Goal: Task Accomplishment & Management: Use online tool/utility

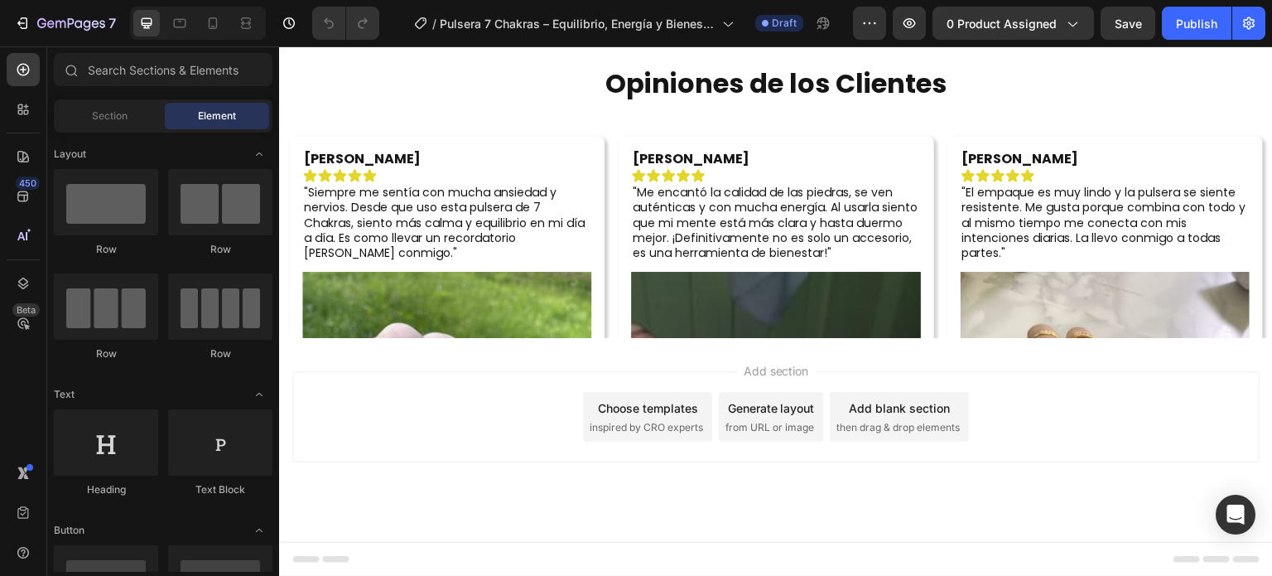
scroll to position [4058, 0]
click at [255, 26] on div at bounding box center [246, 23] width 26 height 26
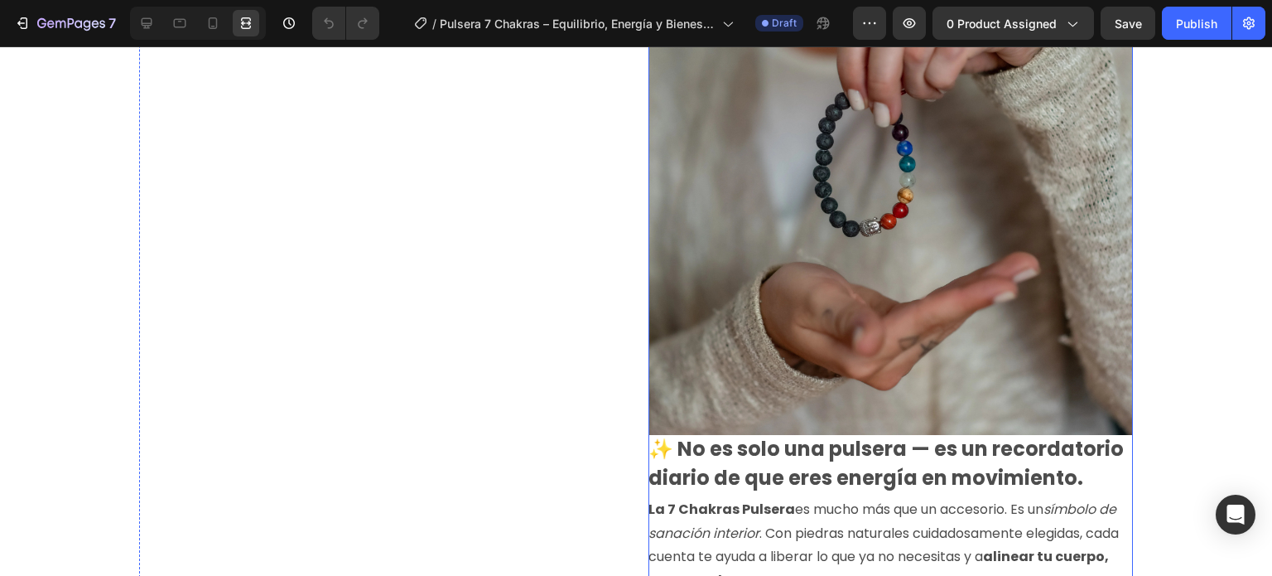
scroll to position [97, 0]
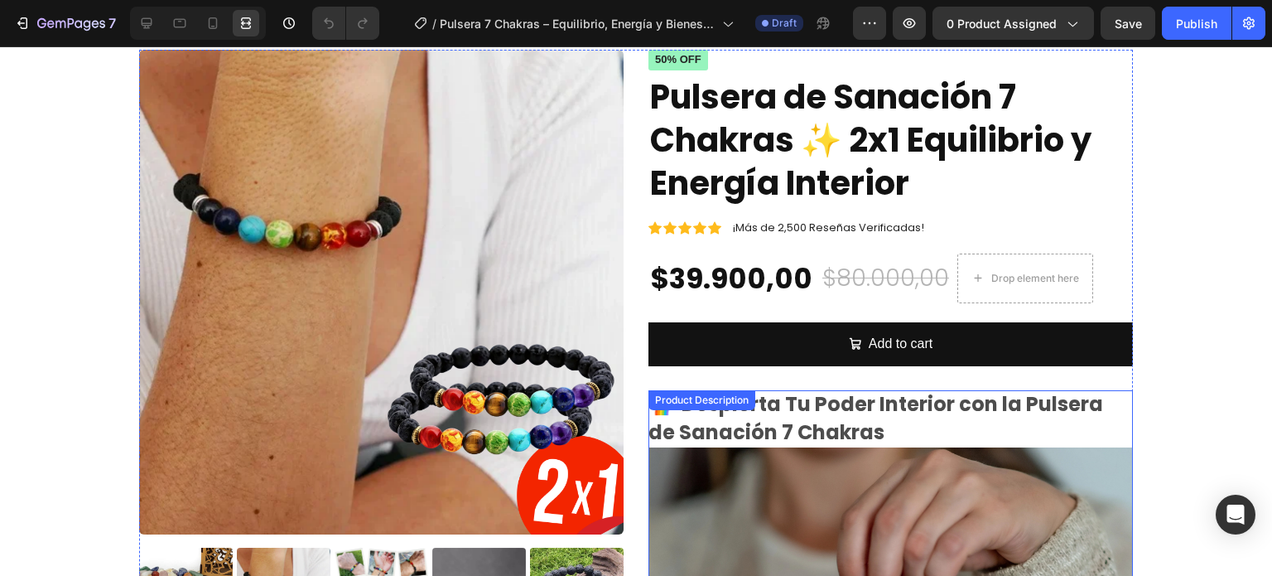
click at [821, 412] on strong "🌈 Despierta Tu Poder Interior con la Pulsera de Sanación 7 Chakras" at bounding box center [875, 418] width 455 height 56
click at [840, 372] on icon at bounding box center [843, 374] width 11 height 12
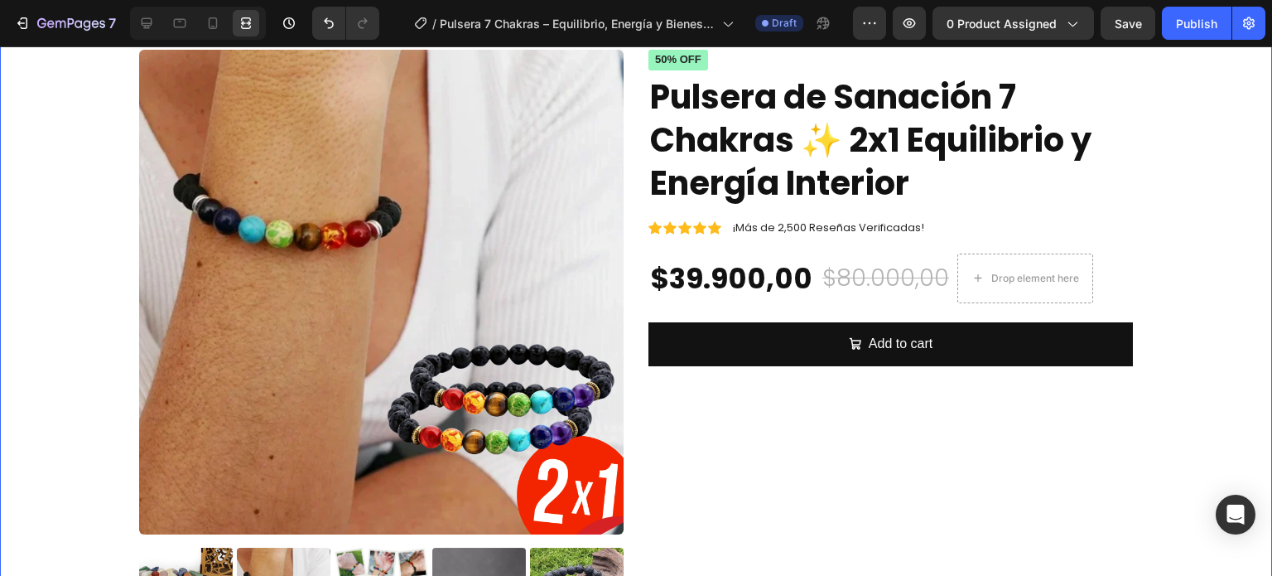
click at [1170, 321] on div "Product Images Icon Icon Icon Icon Icon Icon List ¡Más de 2,500 Reseñas Verific…" at bounding box center [635, 372] width 1247 height 644
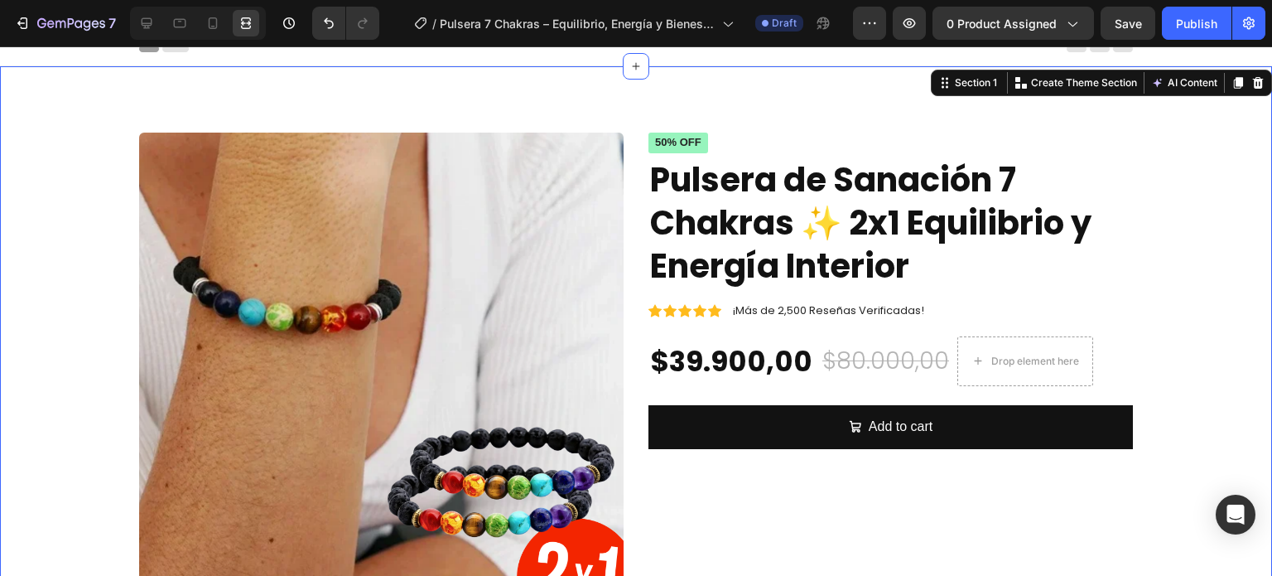
scroll to position [0, 0]
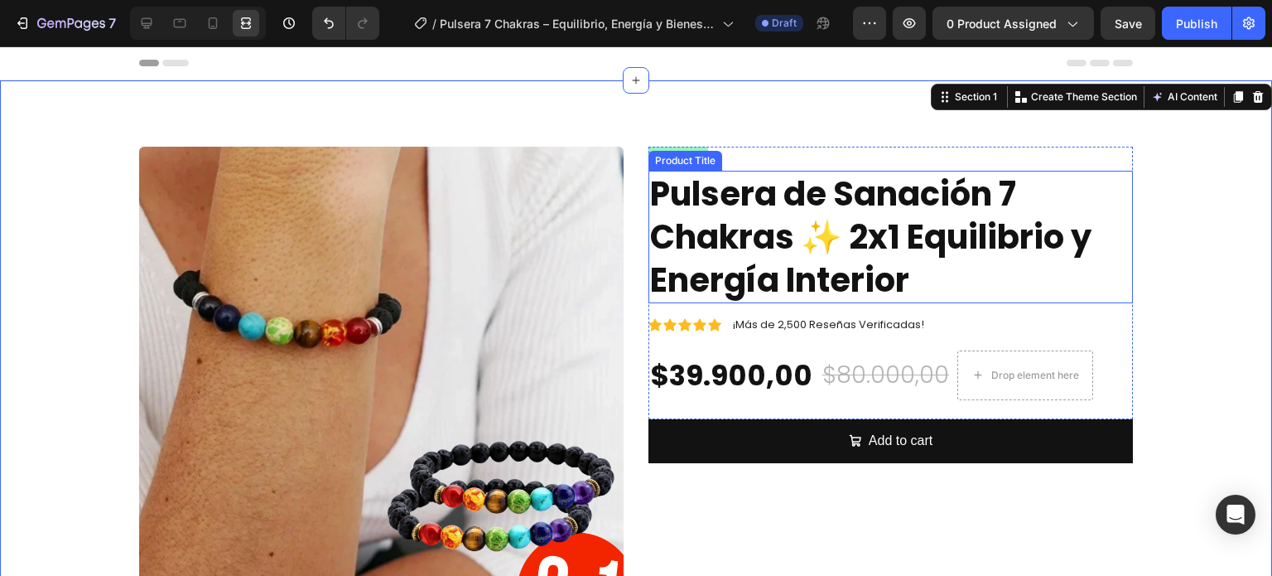
click at [871, 254] on h1 "Pulsera de Sanación 7 Chakras ✨ 2x1 Equilibrio y Energía Interior" at bounding box center [890, 237] width 484 height 132
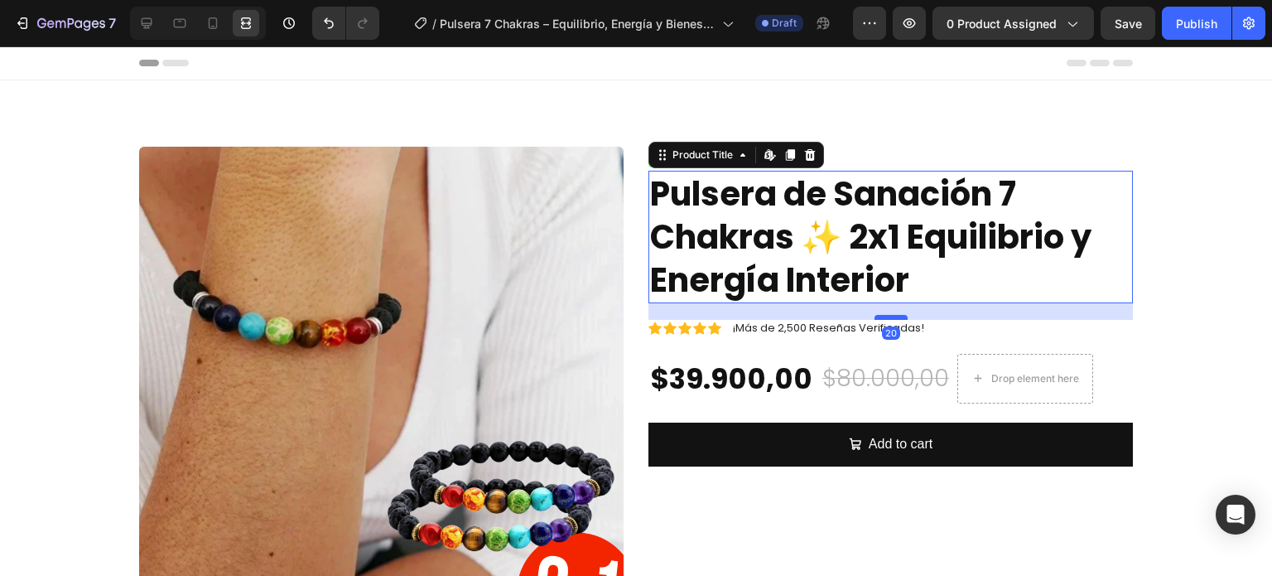
click at [882, 316] on div at bounding box center [890, 317] width 33 height 5
click at [729, 392] on div "$39.900,00 Product Price Product Price" at bounding box center [731, 379] width 166 height 40
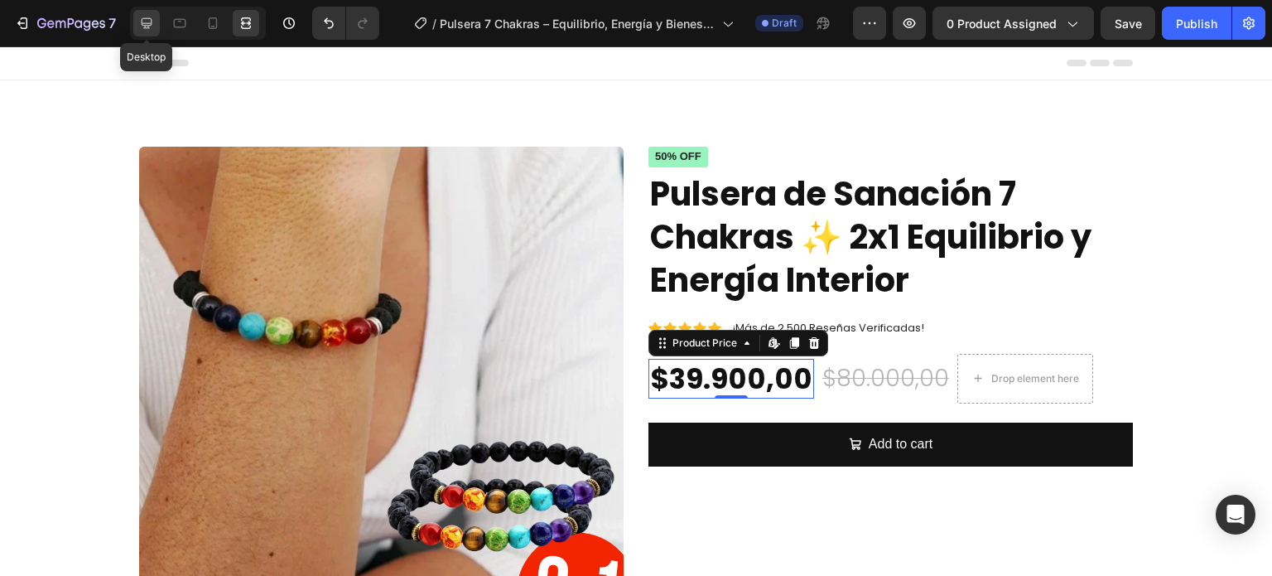
click at [134, 21] on div at bounding box center [146, 23] width 26 height 26
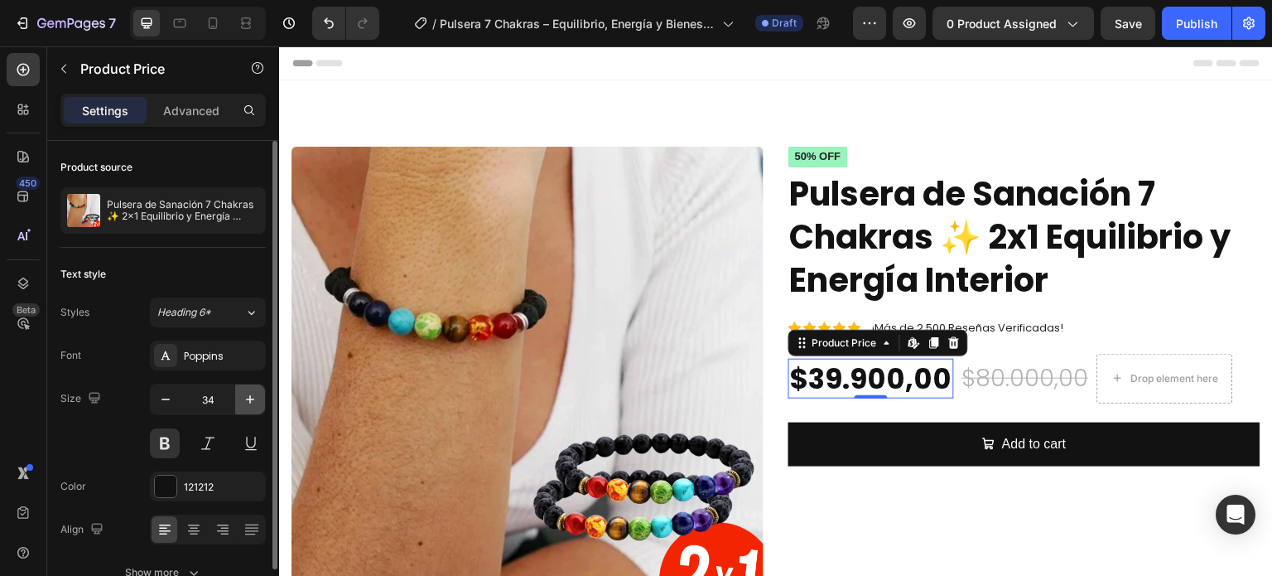
click at [245, 393] on icon "button" at bounding box center [250, 399] width 17 height 17
click at [248, 393] on icon "button" at bounding box center [250, 399] width 17 height 17
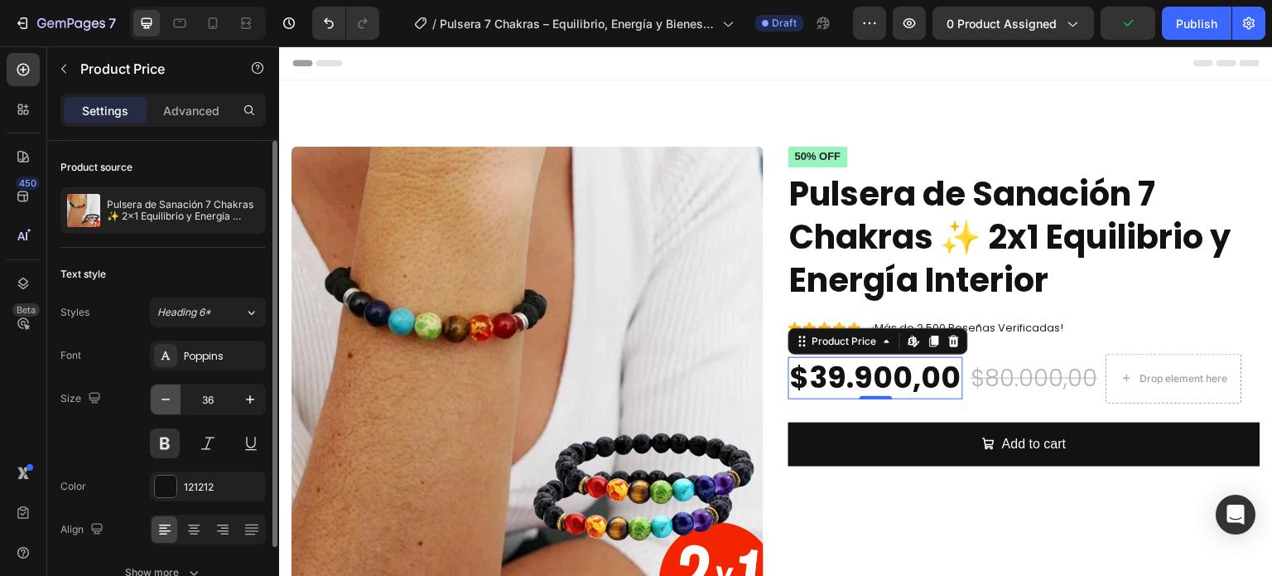
click at [165, 402] on icon "button" at bounding box center [165, 399] width 17 height 17
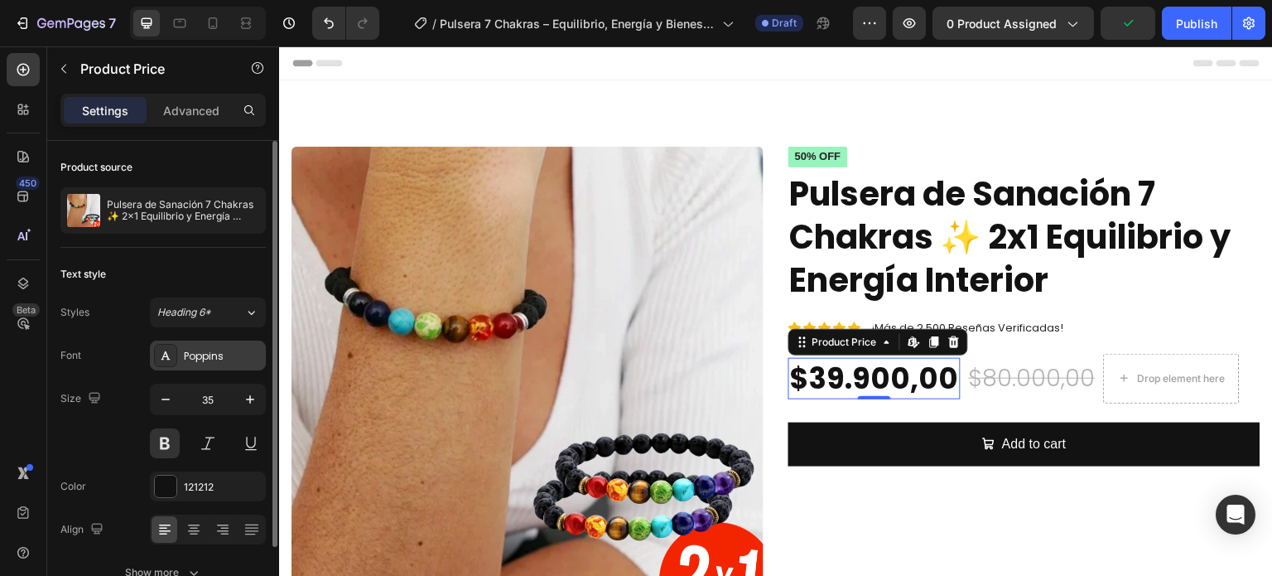
type input "34"
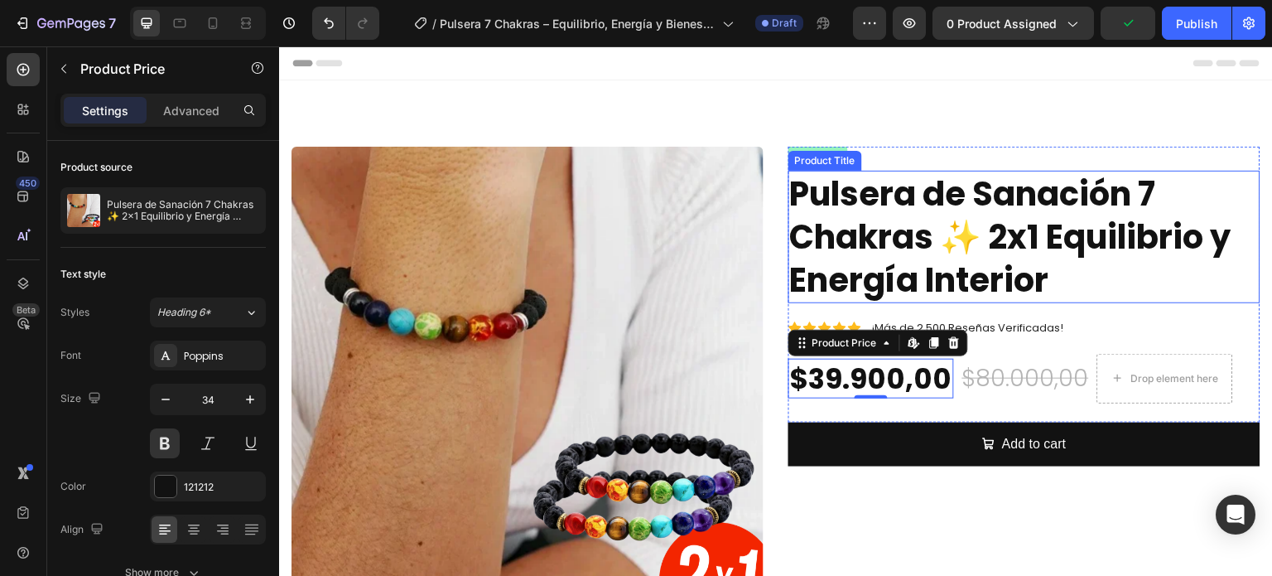
click at [907, 200] on h1 "Pulsera de Sanación 7 Chakras ✨ 2x1 Equilibrio y Energía Interior" at bounding box center [1024, 237] width 472 height 132
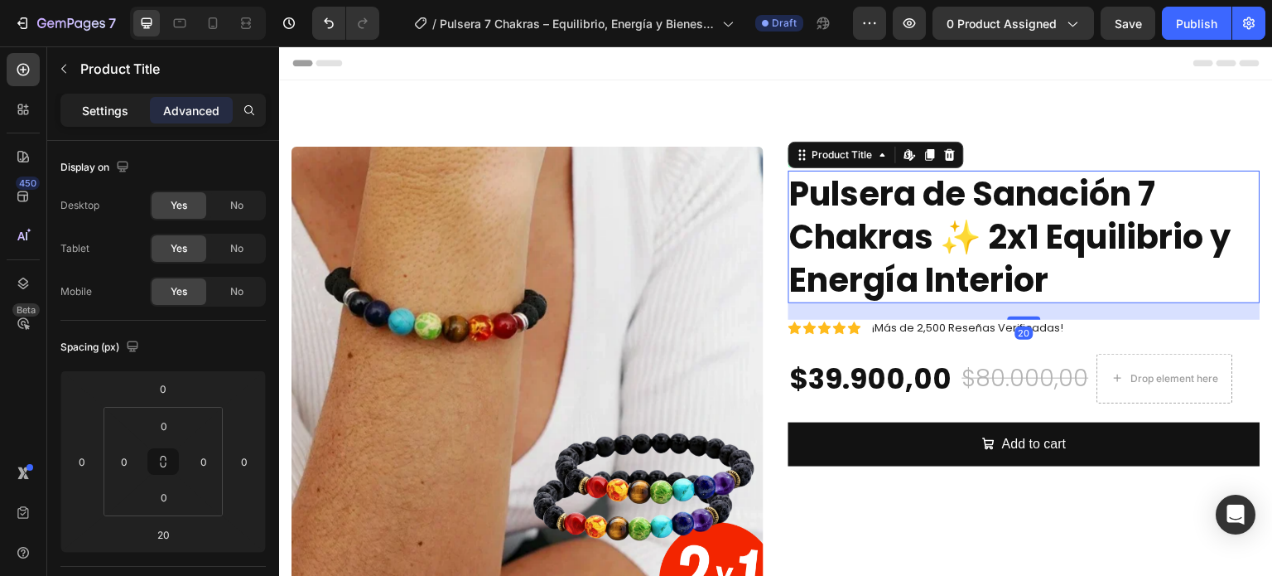
click at [105, 102] on p "Settings" at bounding box center [105, 110] width 46 height 17
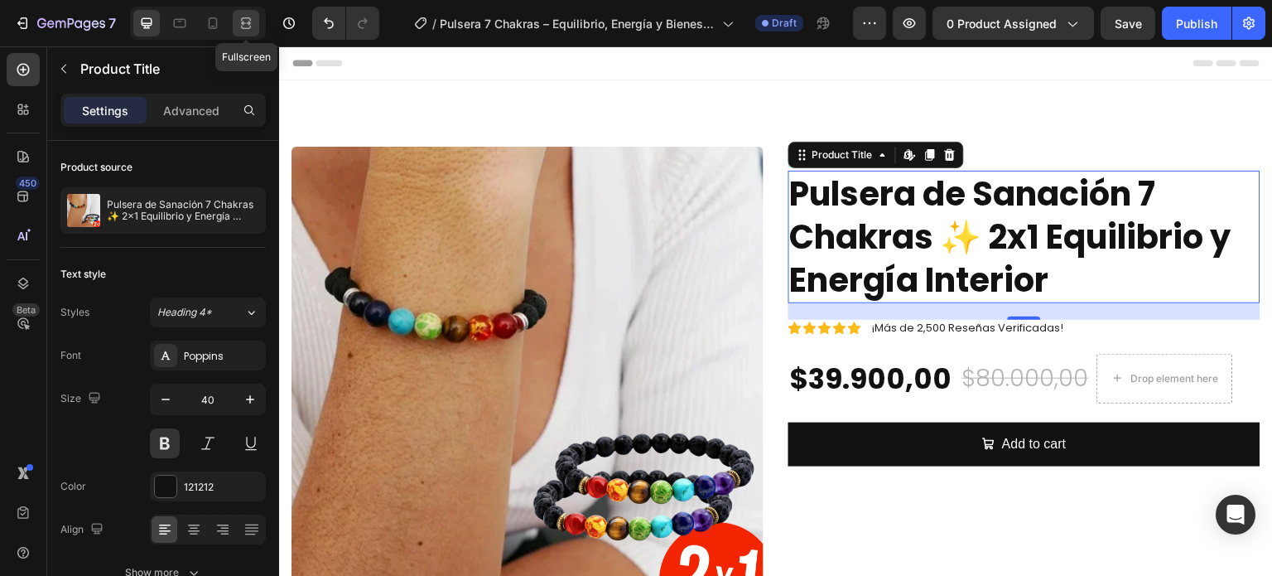
click at [248, 12] on div at bounding box center [246, 23] width 26 height 26
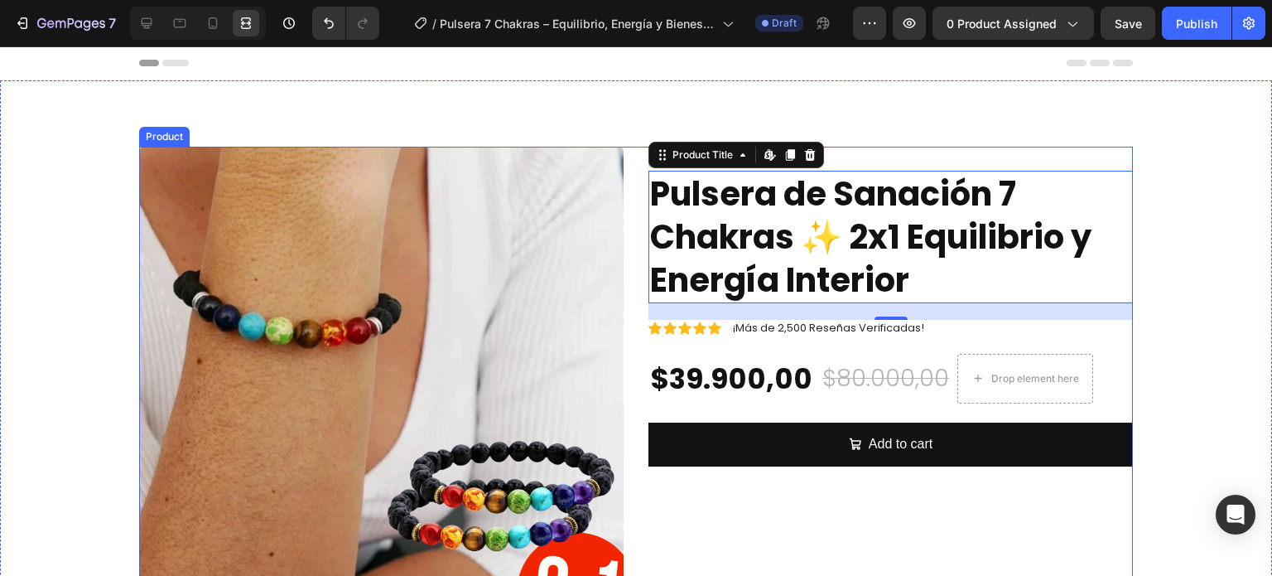
click at [627, 280] on div "Product Images Icon Icon Icon Icon Icon Icon List ¡Más de 2,500 Reseñas Verific…" at bounding box center [636, 462] width 994 height 631
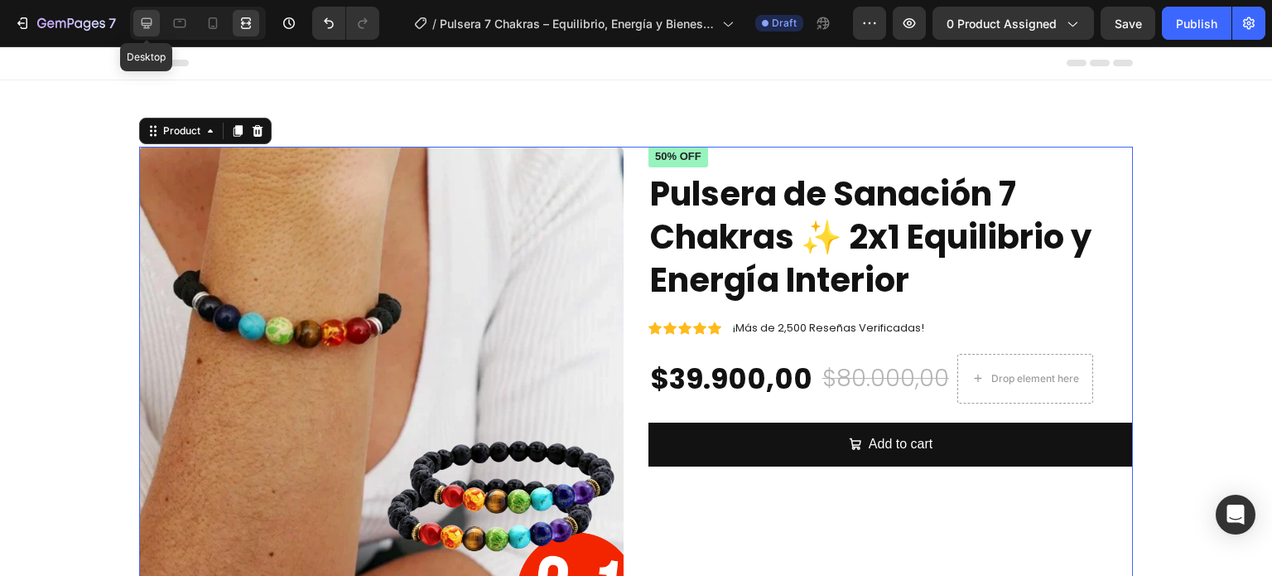
click at [152, 19] on icon at bounding box center [147, 23] width 11 height 11
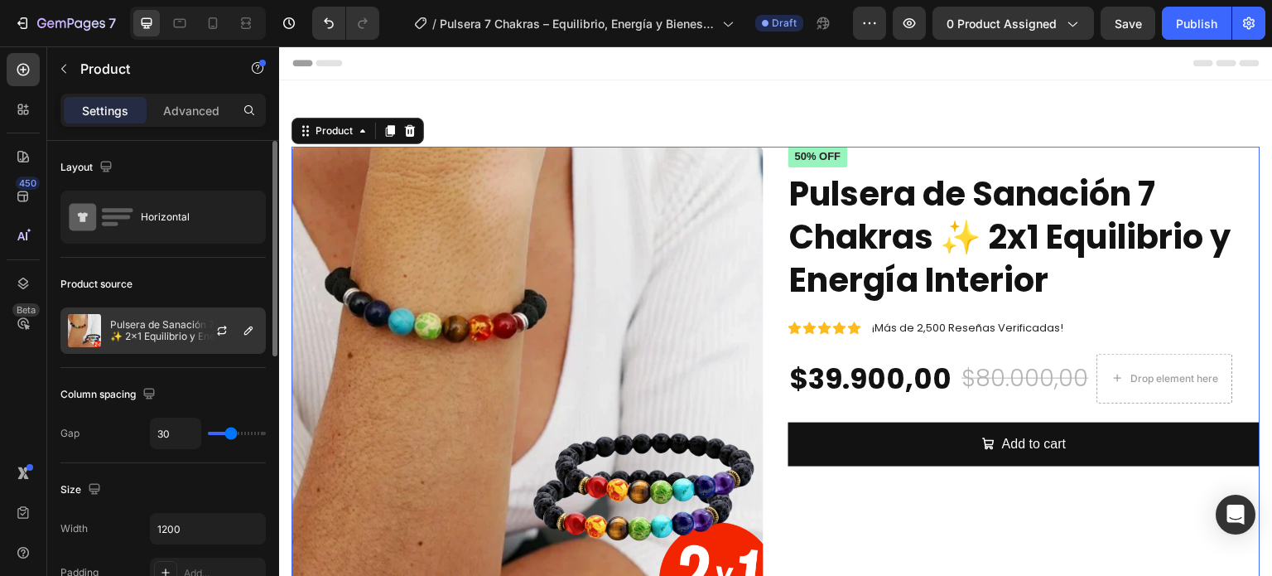
click at [133, 327] on p "Pulsera de Sanación 7 Chakras ✨ 2x1 Equilibrio y Energía Interior" at bounding box center [184, 330] width 148 height 23
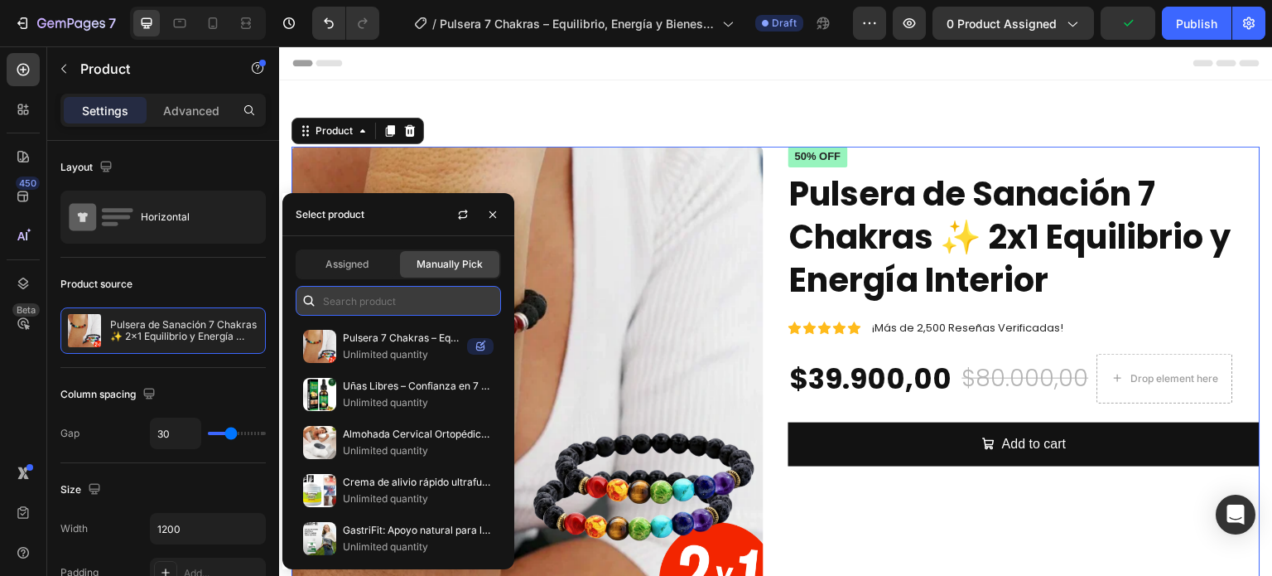
click at [366, 301] on input "text" at bounding box center [398, 301] width 205 height 30
paste input "Pulsera 7 Chakras – Equilibrio, Energía y Bienestar (2×1 Oferta Especial)"
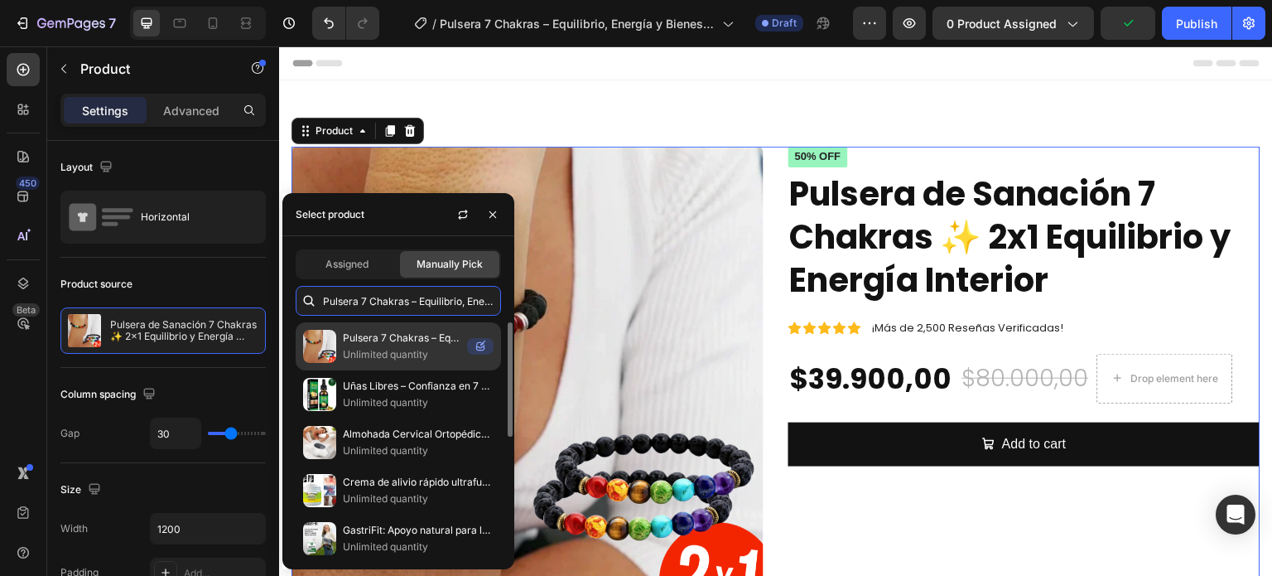
scroll to position [0, 166]
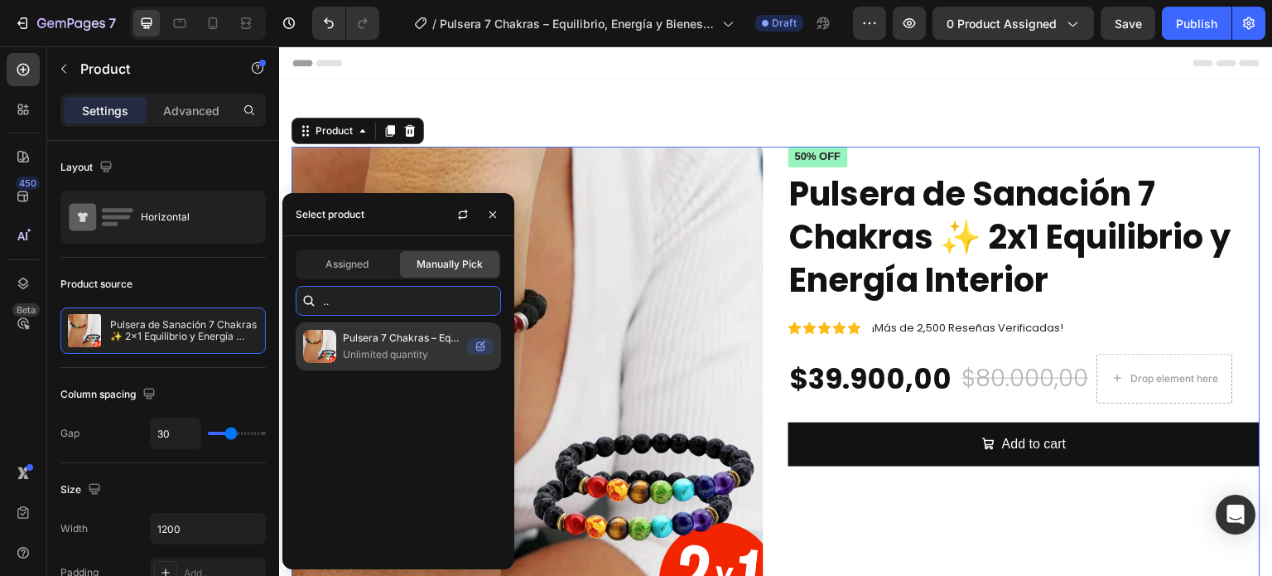
type input "Pulsera 7 Chakras – Equilibrio, Energía y Bienestar (2×1 Oferta Especial)"
click at [394, 351] on p "Unlimited quantity" at bounding box center [402, 354] width 118 height 17
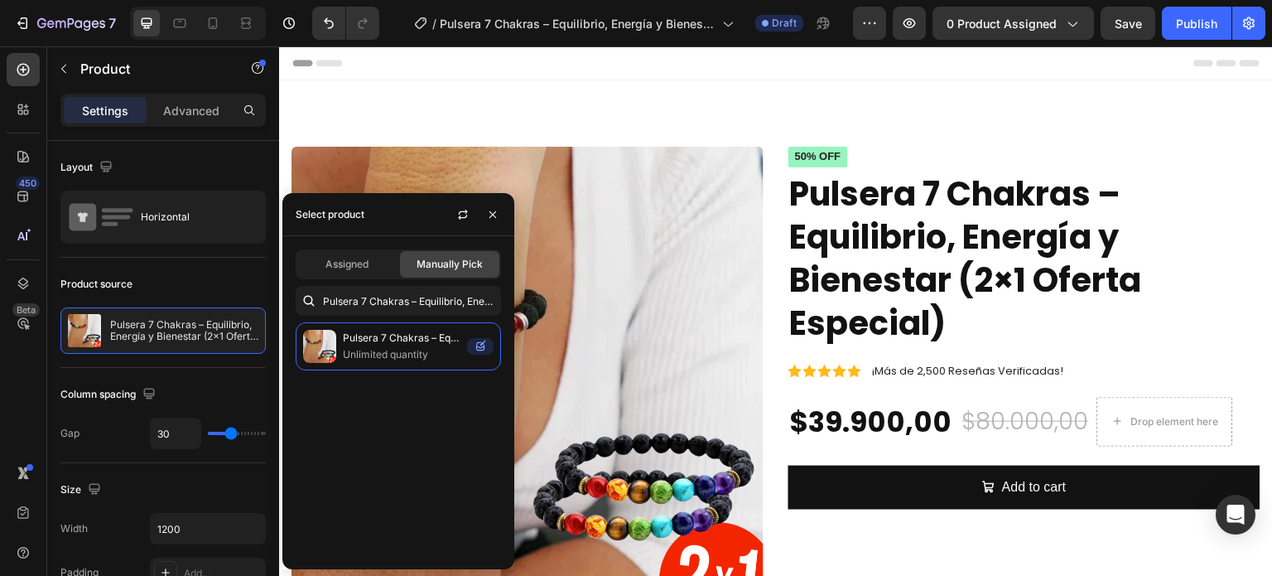
click at [763, 265] on div "Product Images Icon Icon Icon Icon Icon Icon List ¡Más de 2,500 Reseñas Verific…" at bounding box center [775, 454] width 969 height 614
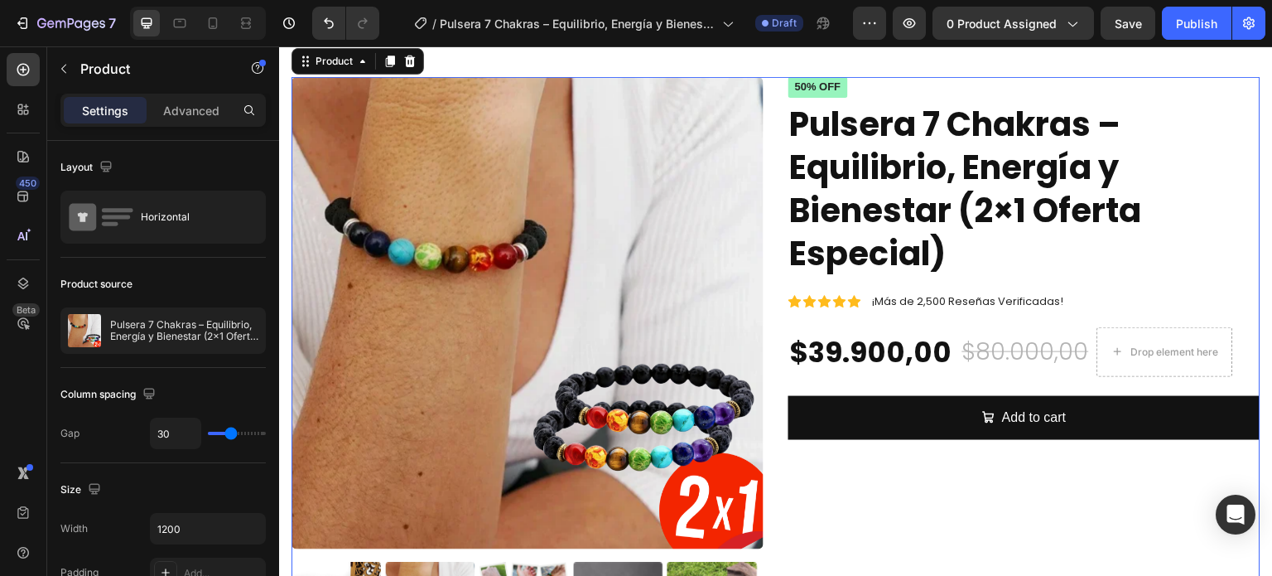
scroll to position [166, 0]
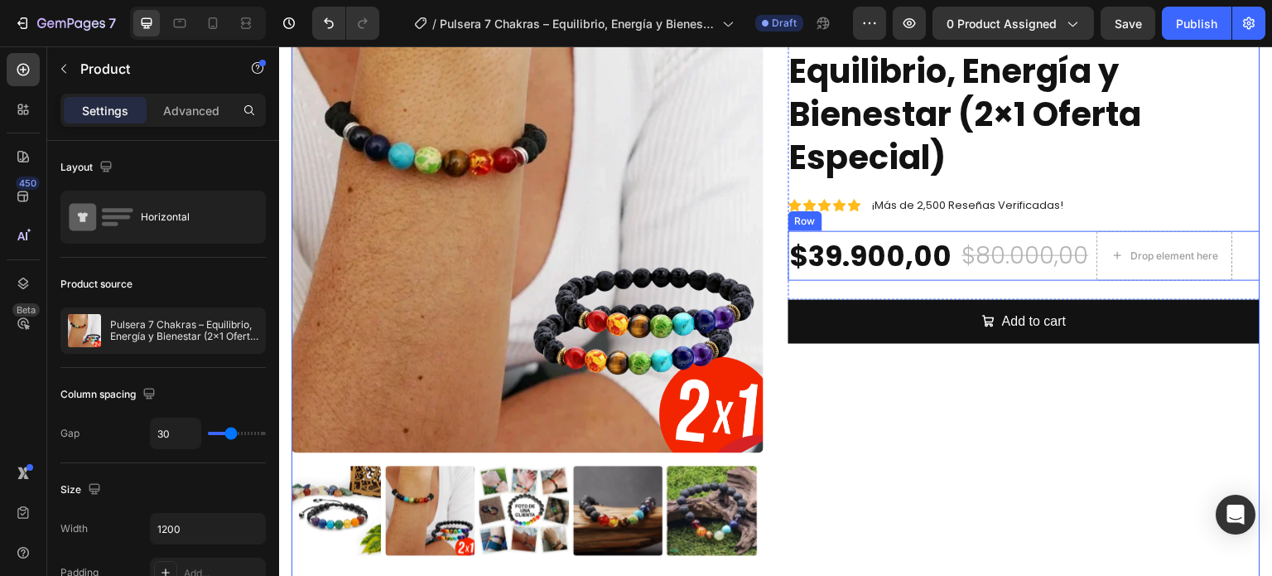
click at [944, 267] on div "$39.900,00" at bounding box center [871, 256] width 166 height 40
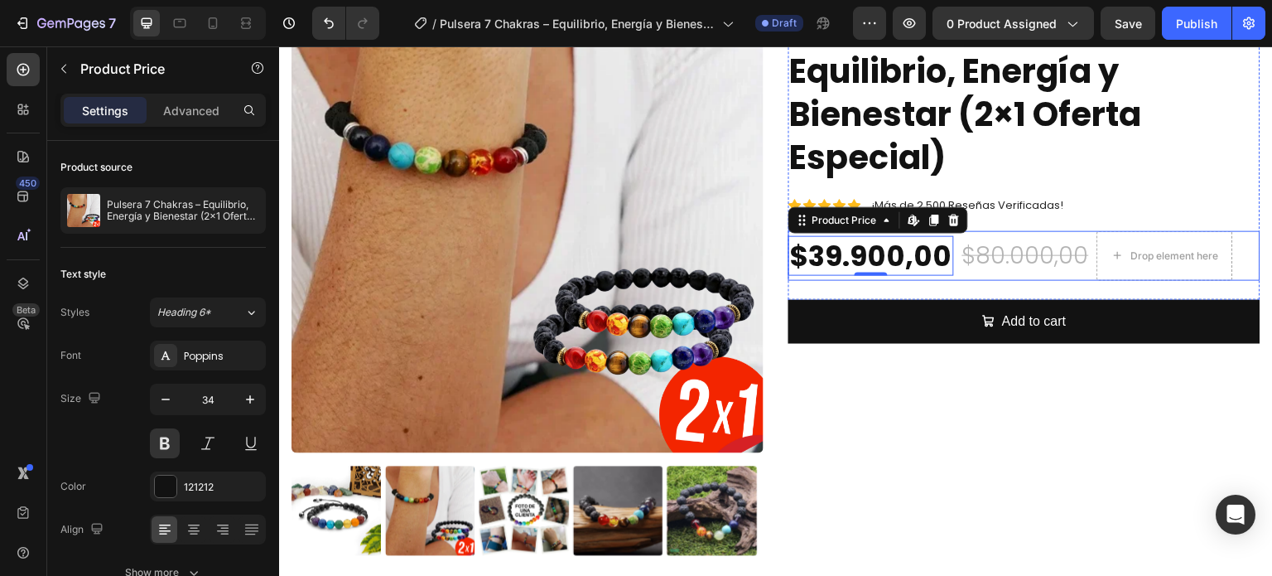
click at [961, 272] on div "$80.000,00 Product Price Product Price" at bounding box center [1026, 256] width 130 height 50
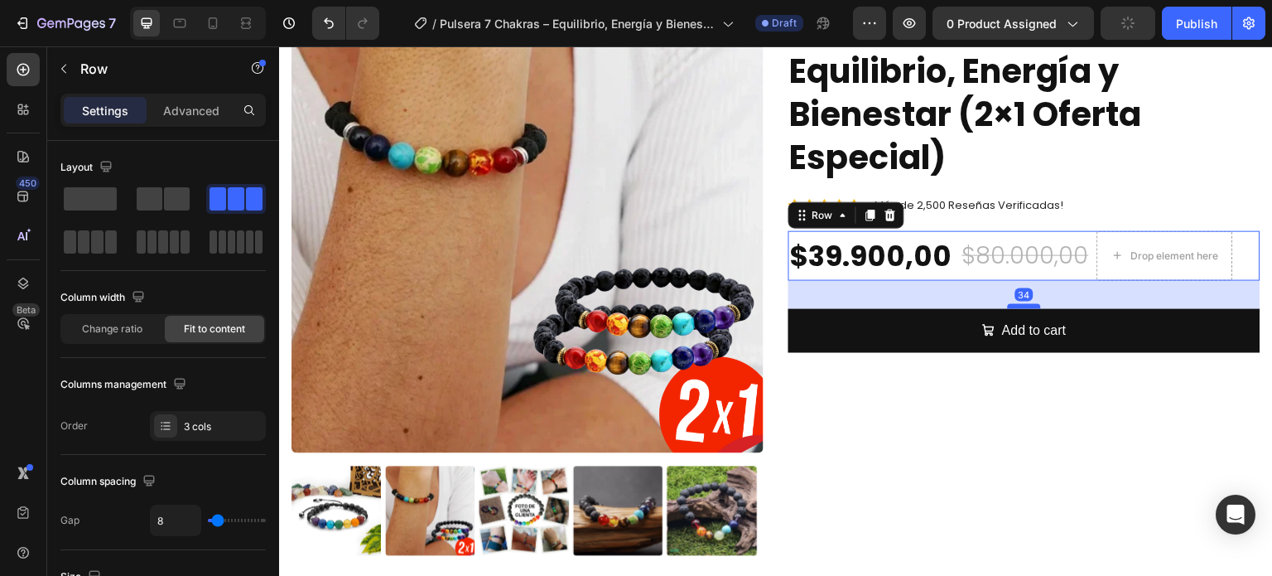
drag, startPoint x: 1008, startPoint y: 295, endPoint x: 1010, endPoint y: 304, distance: 9.4
click at [1010, 304] on div at bounding box center [1024, 306] width 33 height 5
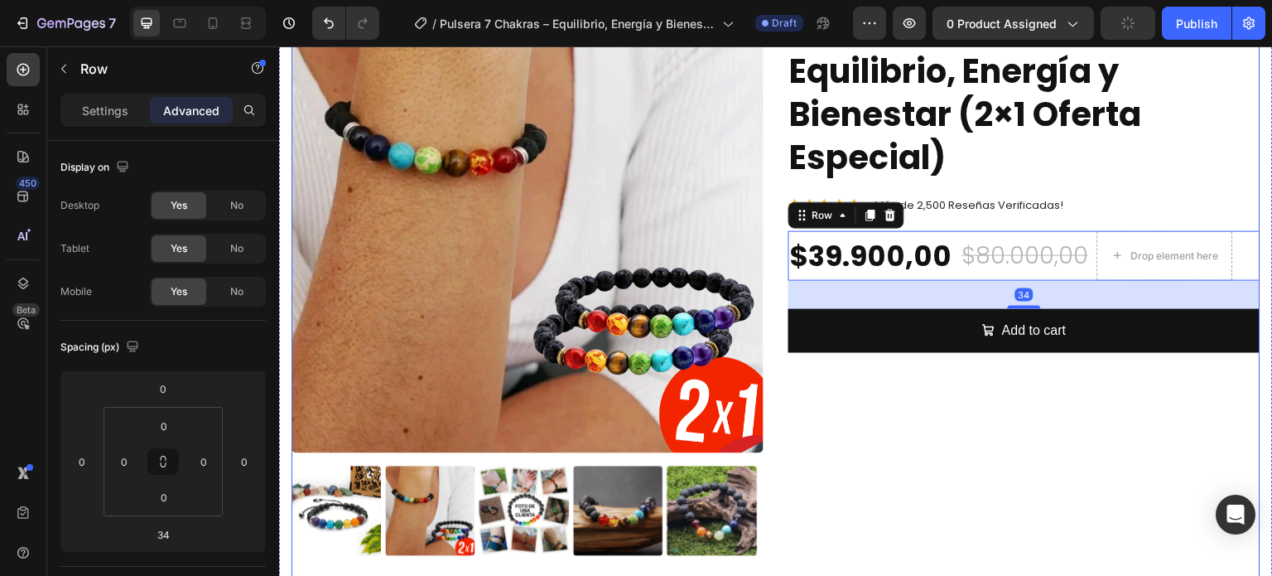
click at [937, 414] on div "Icon Icon Icon Icon Icon Icon List ¡Más de 2,500 Reseñas Verificadas! Text Bloc…" at bounding box center [1024, 288] width 472 height 614
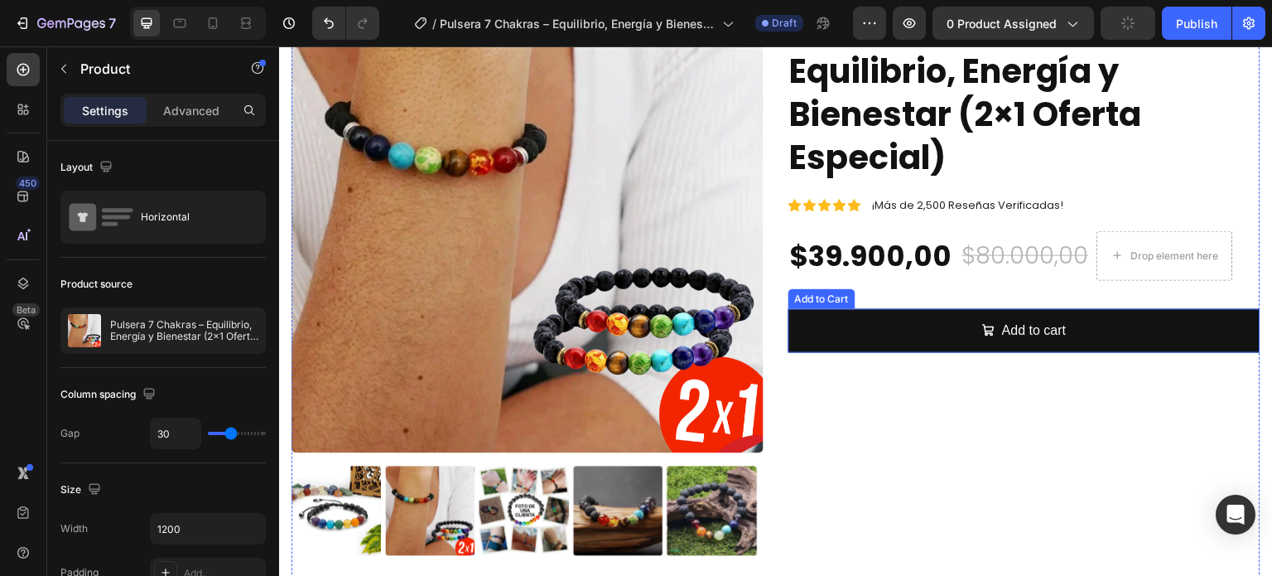
scroll to position [83, 0]
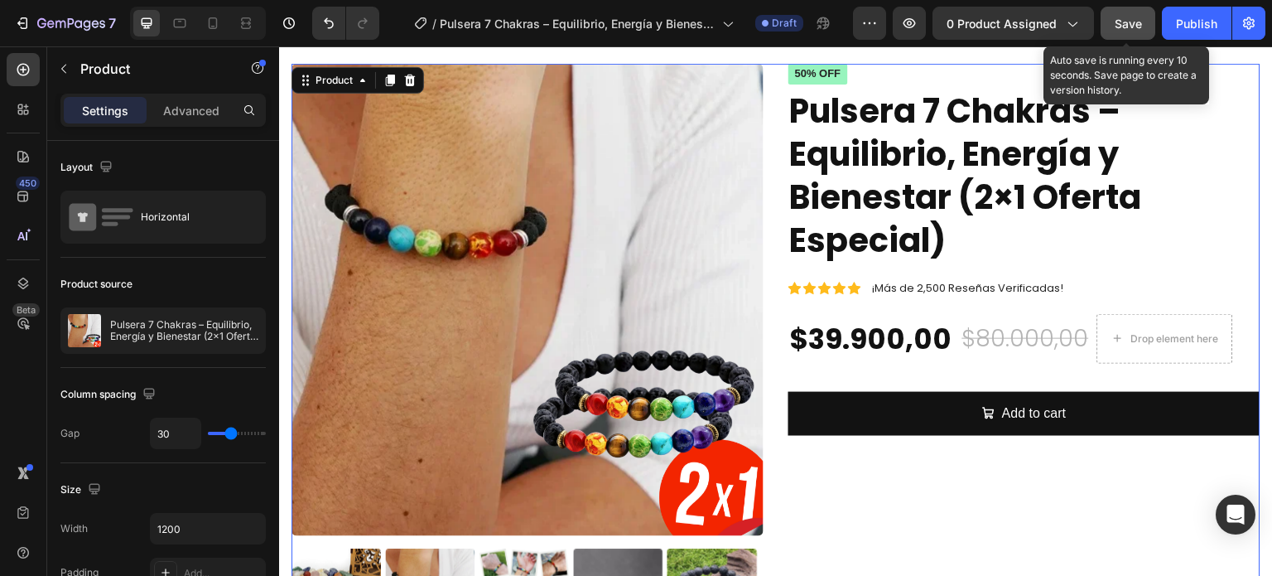
click at [1115, 19] on span "Save" at bounding box center [1128, 24] width 27 height 14
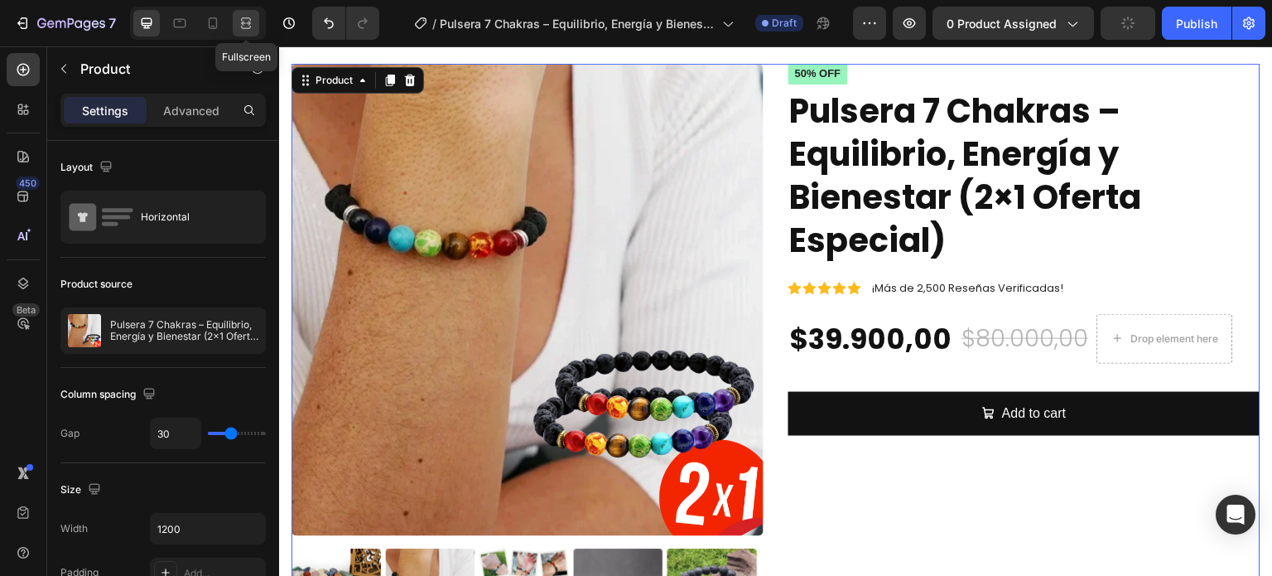
click at [248, 27] on icon at bounding box center [246, 23] width 17 height 17
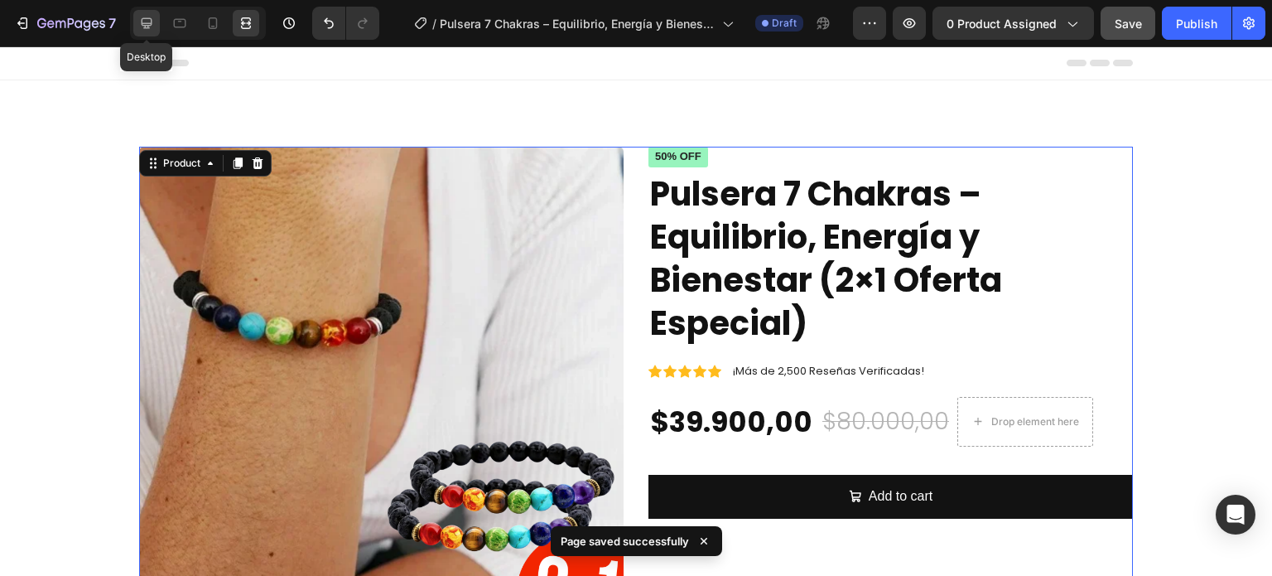
click at [146, 22] on icon at bounding box center [146, 23] width 17 height 17
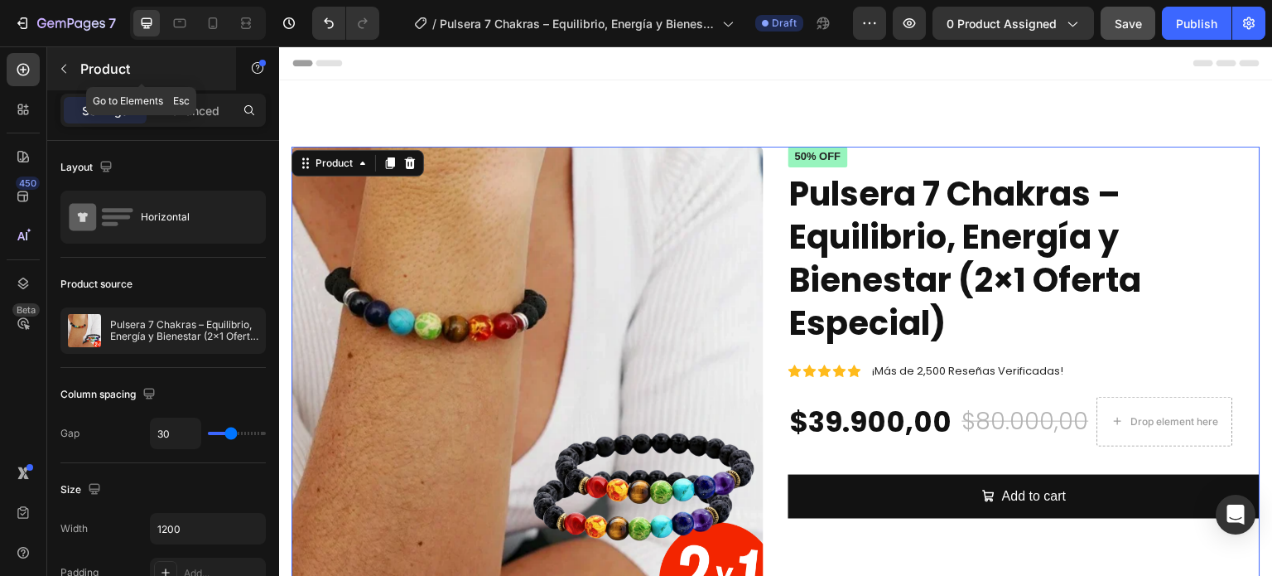
click at [77, 70] on div "Product" at bounding box center [141, 68] width 189 height 43
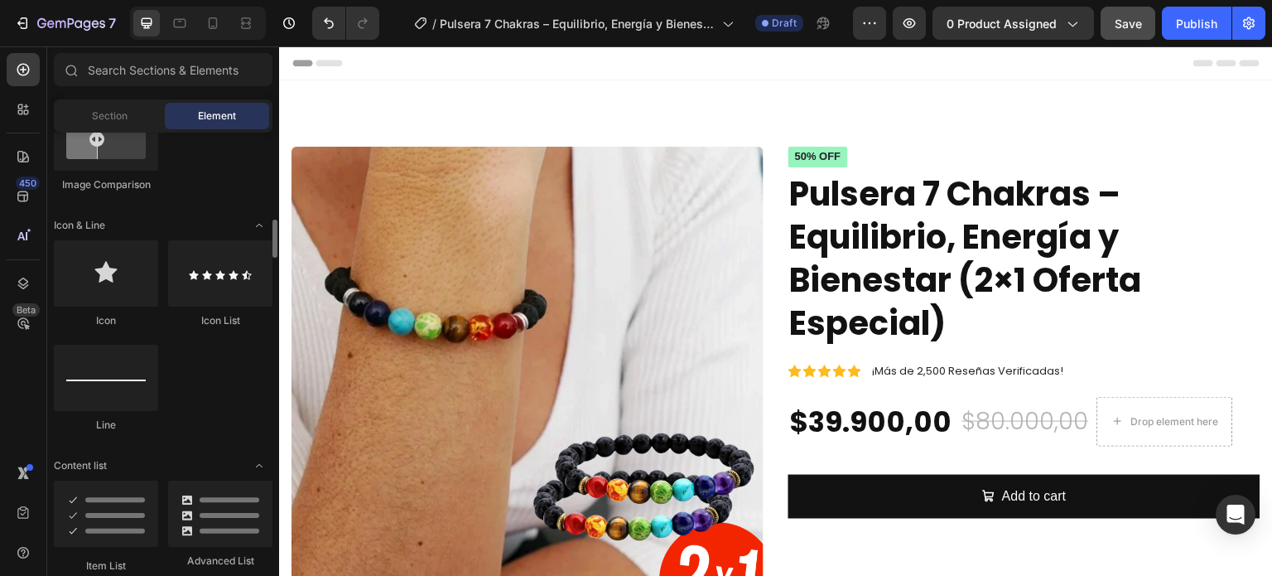
scroll to position [1077, 0]
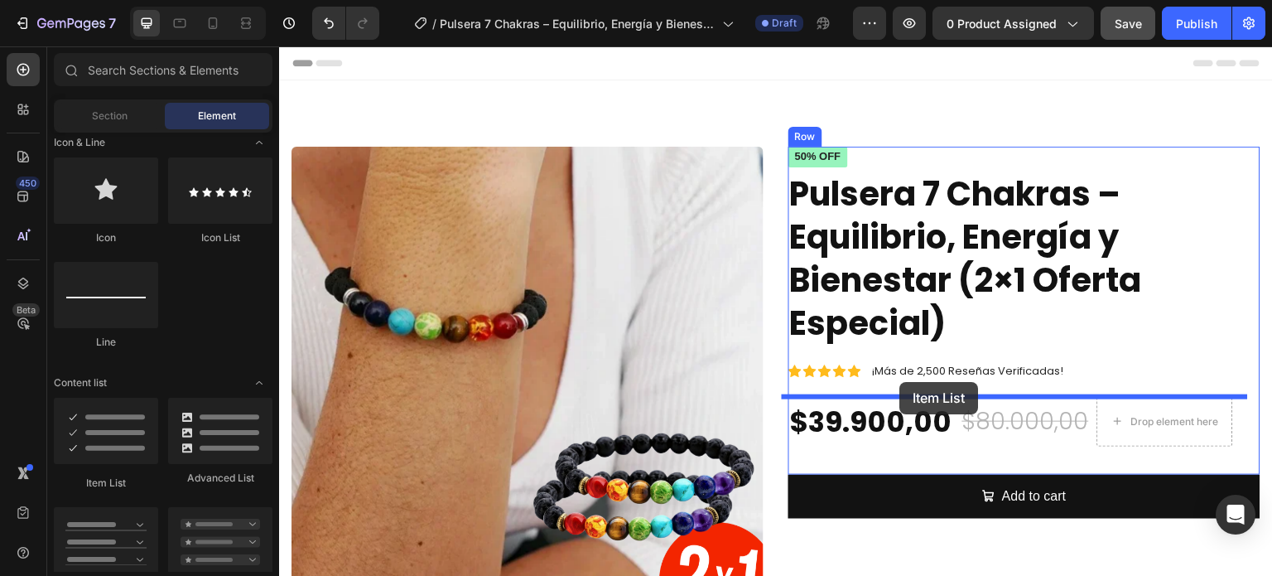
drag, startPoint x: 387, startPoint y: 477, endPoint x: 900, endPoint y: 382, distance: 522.2
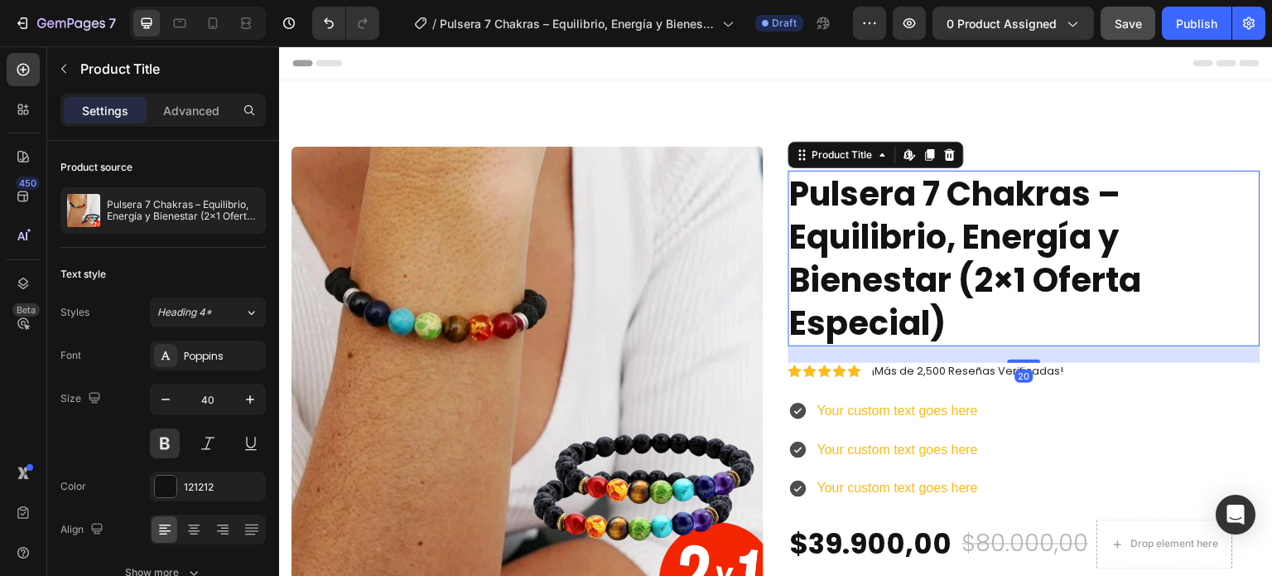
click at [1099, 208] on h1 "Pulsera 7 Chakras – Equilibrio, Energía y Bienestar (2×1 Oferta Especial)" at bounding box center [1024, 259] width 472 height 176
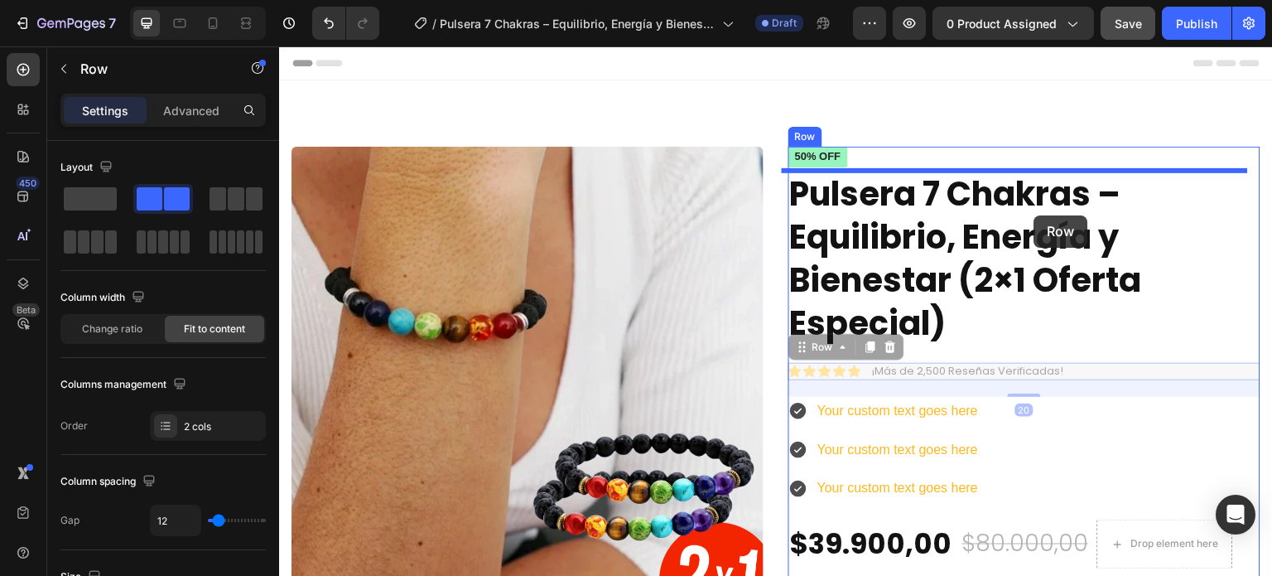
drag, startPoint x: 1079, startPoint y: 371, endPoint x: 1034, endPoint y: 215, distance: 162.0
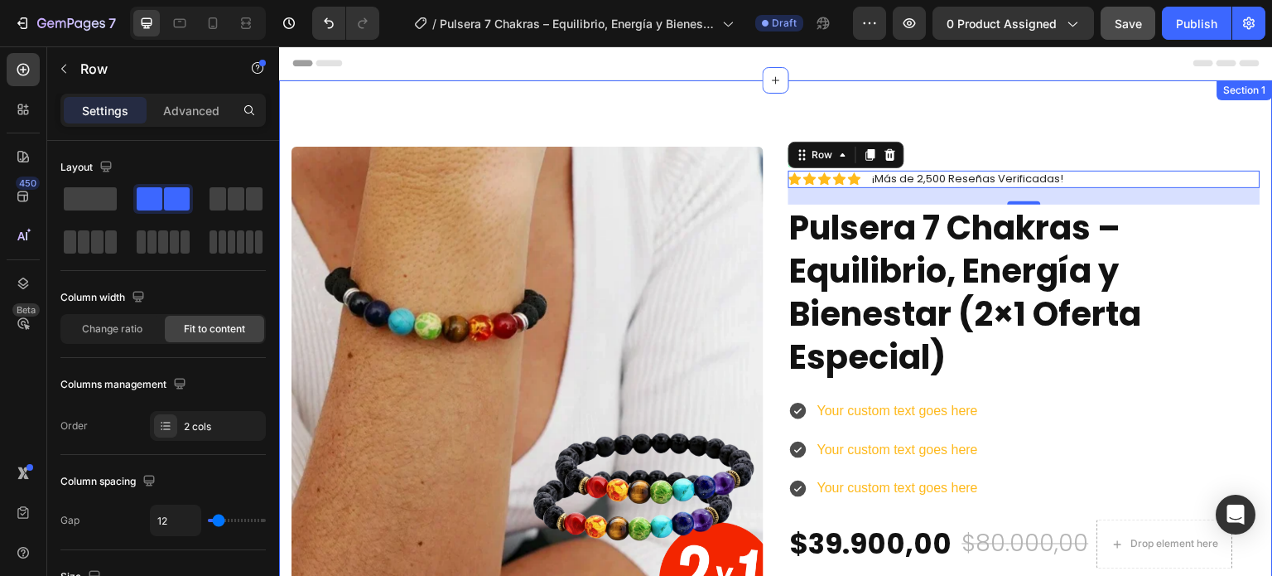
click at [781, 108] on div "Product Images Icon Icon Icon Icon Icon Icon List ¡Más de 2,500 Reseñas Verific…" at bounding box center [776, 447] width 994 height 734
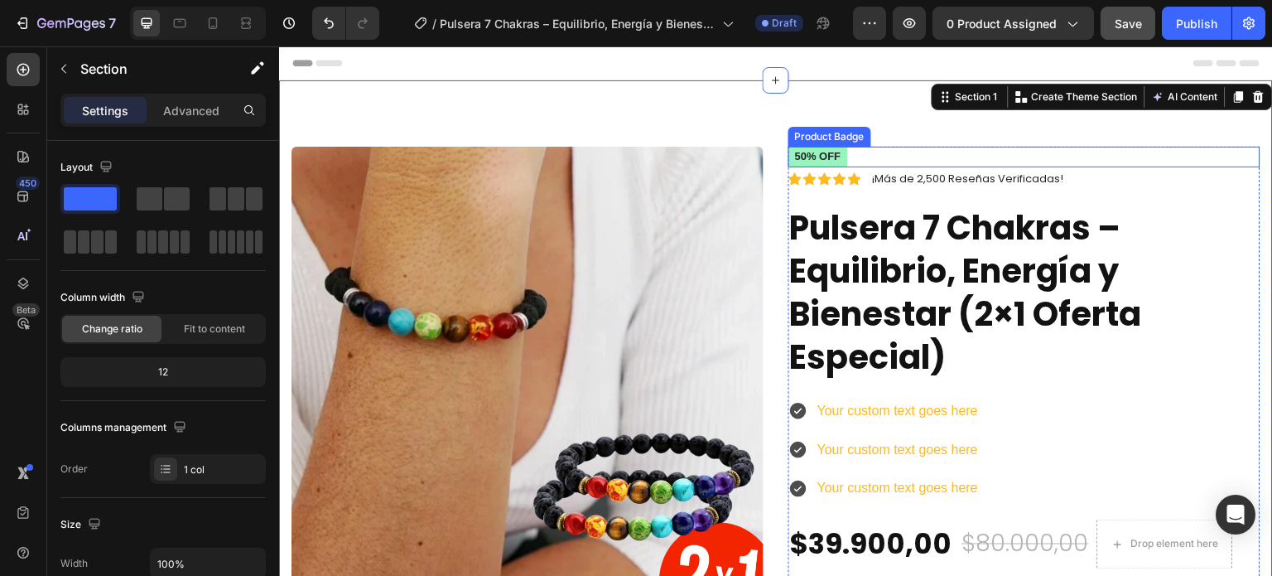
click at [865, 157] on div "50% off" at bounding box center [1024, 157] width 472 height 21
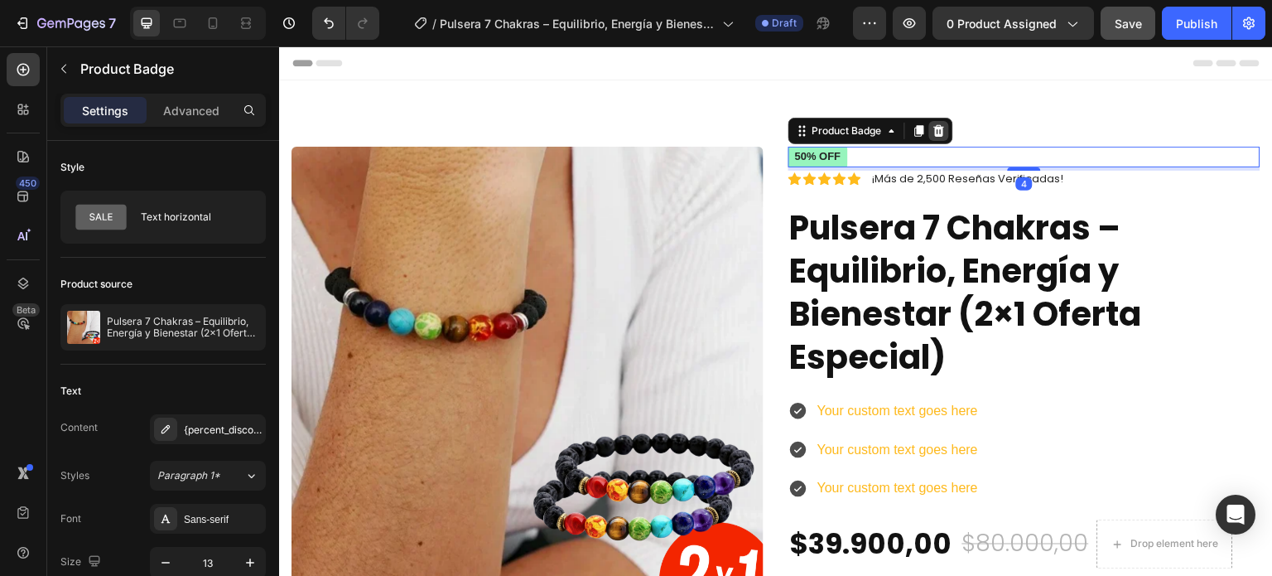
click at [940, 123] on div at bounding box center [939, 131] width 20 height 20
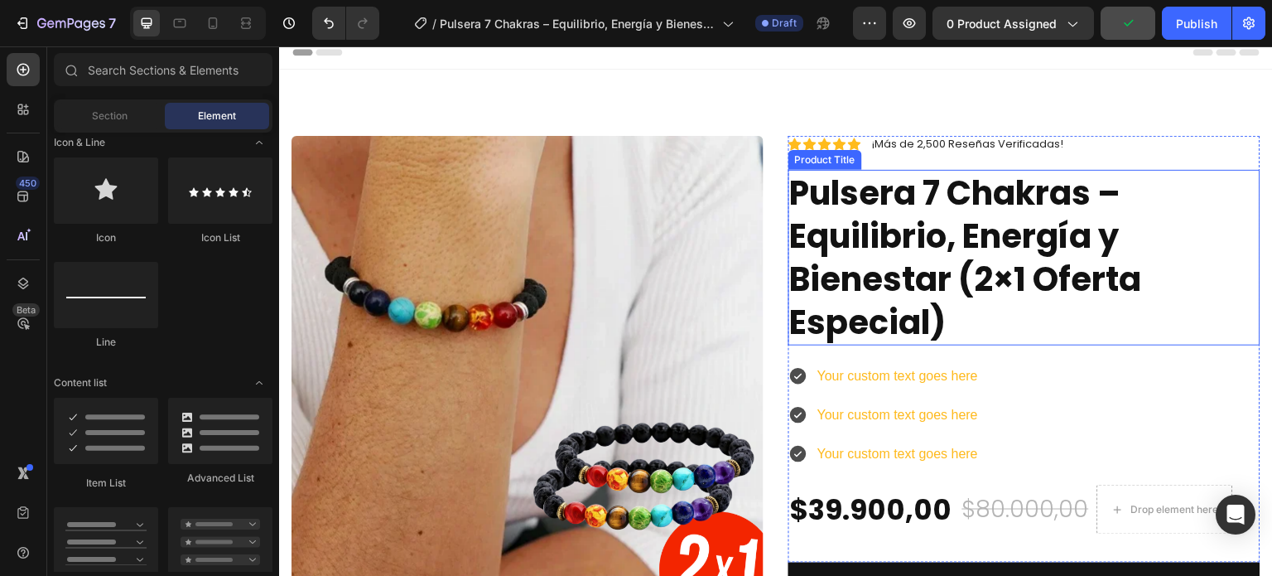
scroll to position [83, 0]
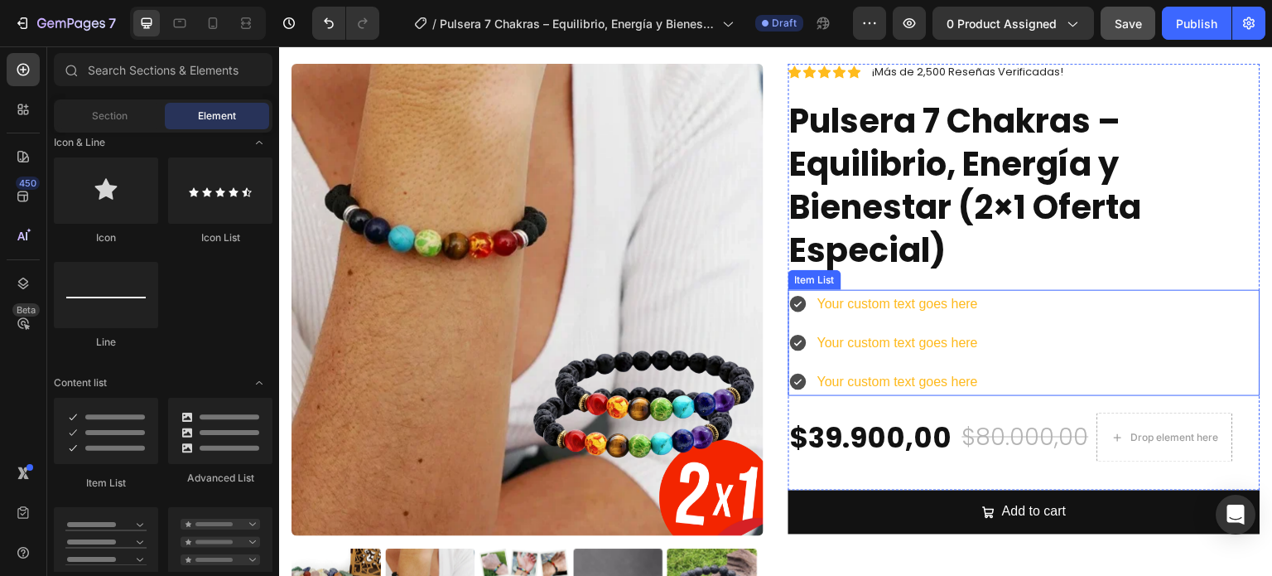
click at [1017, 354] on div "Your custom text goes here Your custom text goes here Your custom text goes here" at bounding box center [1024, 343] width 472 height 106
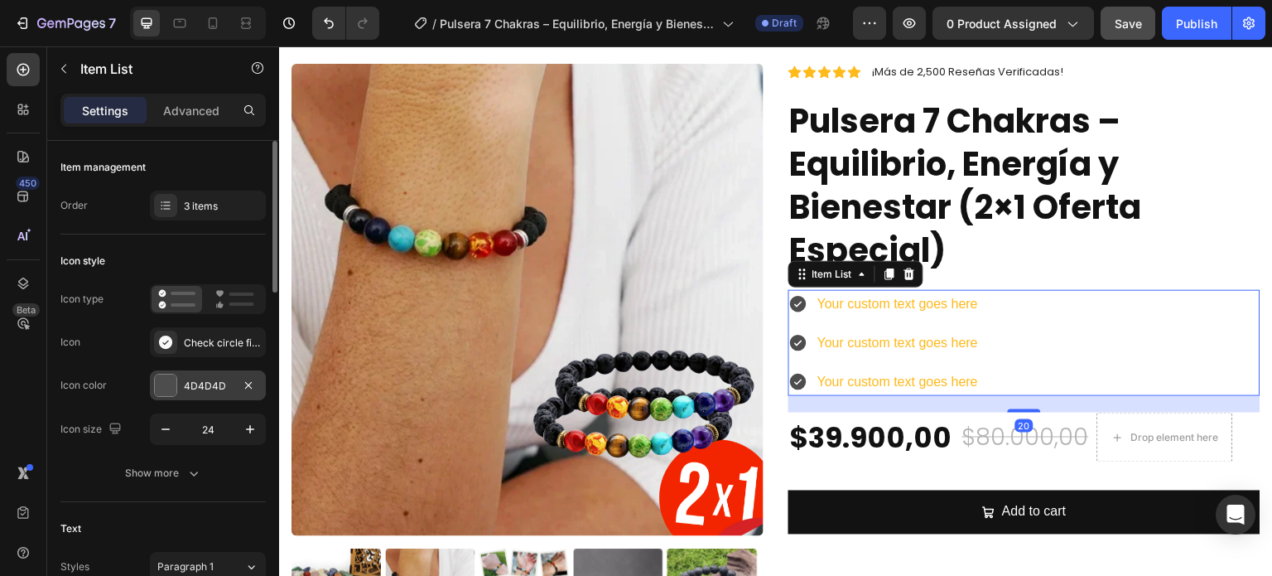
click at [196, 392] on div "4D4D4D" at bounding box center [208, 385] width 48 height 15
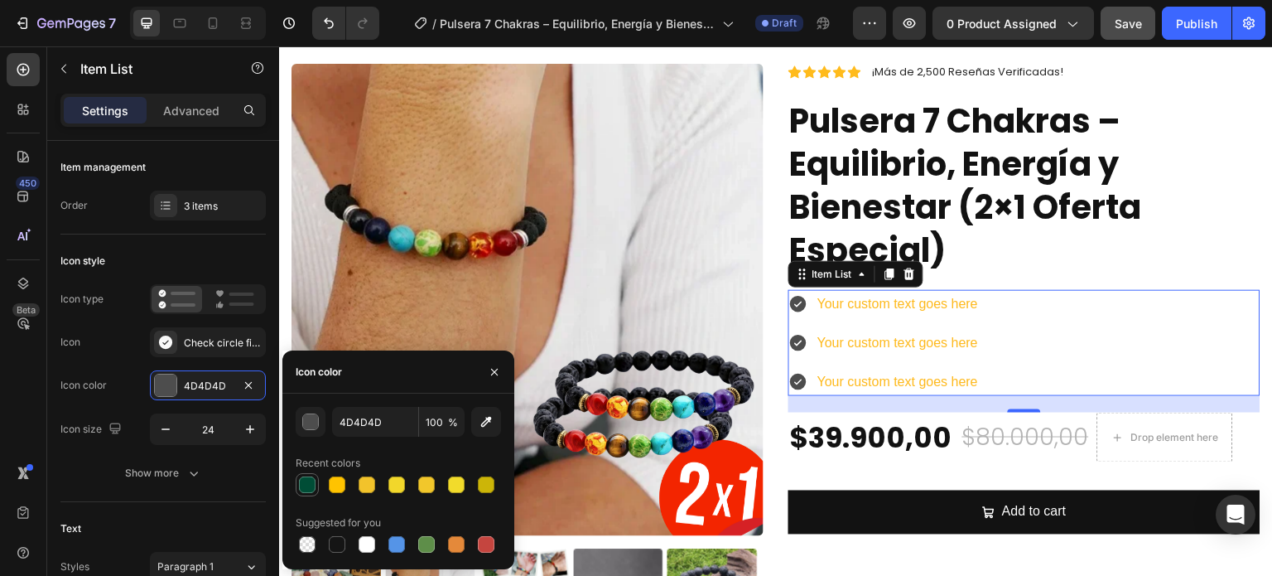
click at [306, 486] on div at bounding box center [307, 484] width 17 height 17
type input "004D36"
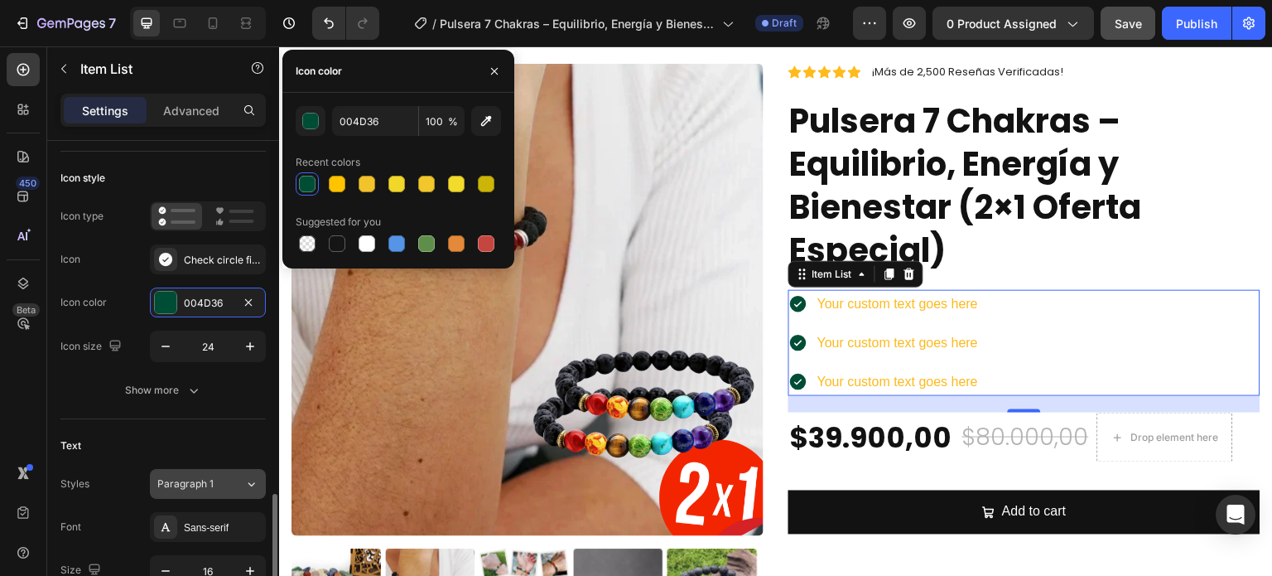
scroll to position [331, 0]
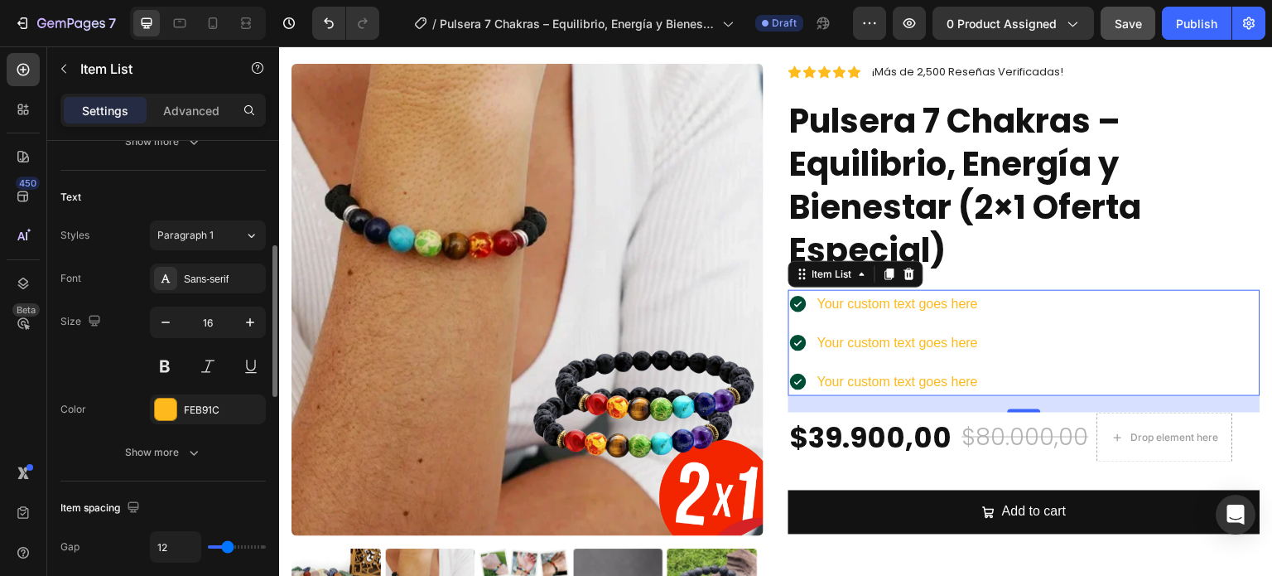
drag, startPoint x: 185, startPoint y: 397, endPoint x: 206, endPoint y: 389, distance: 22.3
click at [185, 398] on div "FEB91C" at bounding box center [208, 409] width 116 height 30
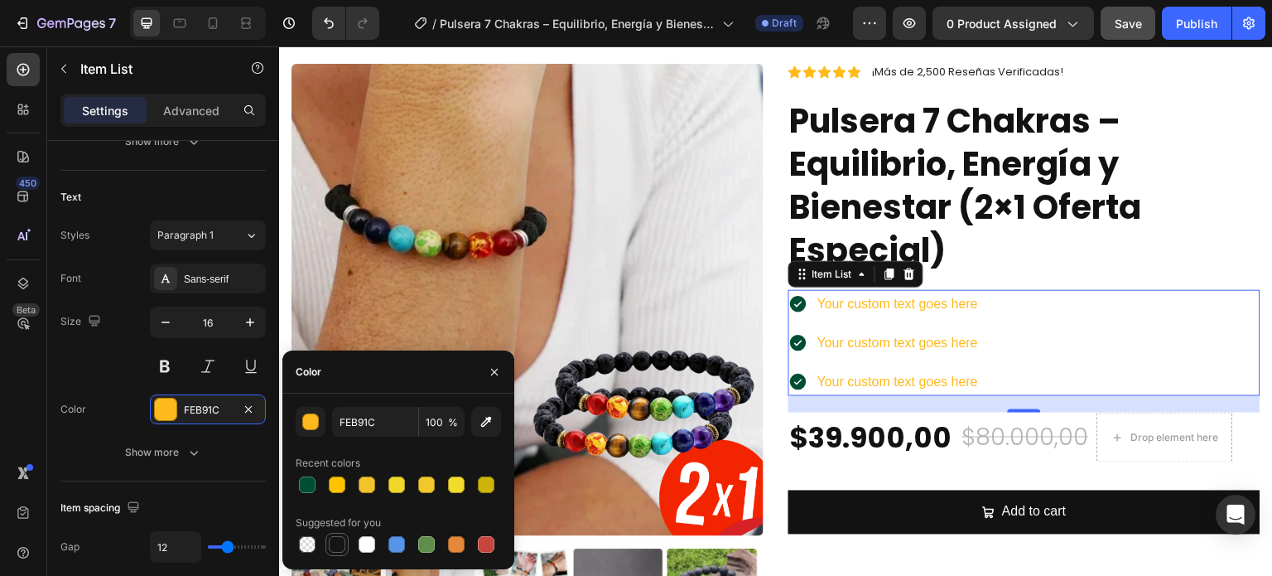
click at [333, 542] on div at bounding box center [337, 544] width 17 height 17
type input "151515"
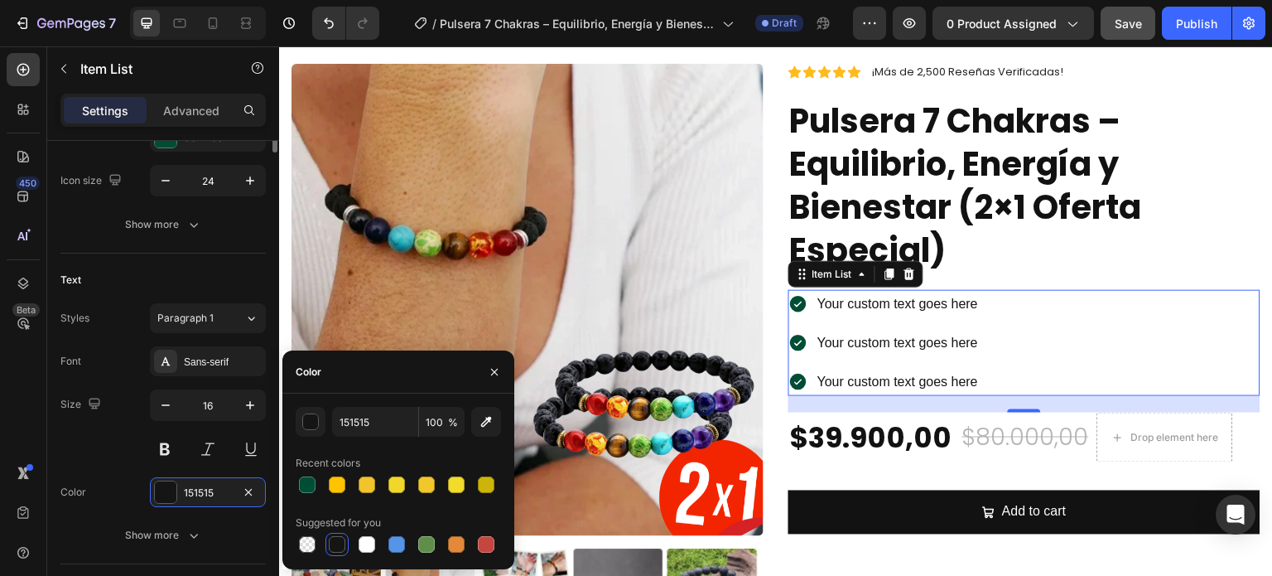
scroll to position [83, 0]
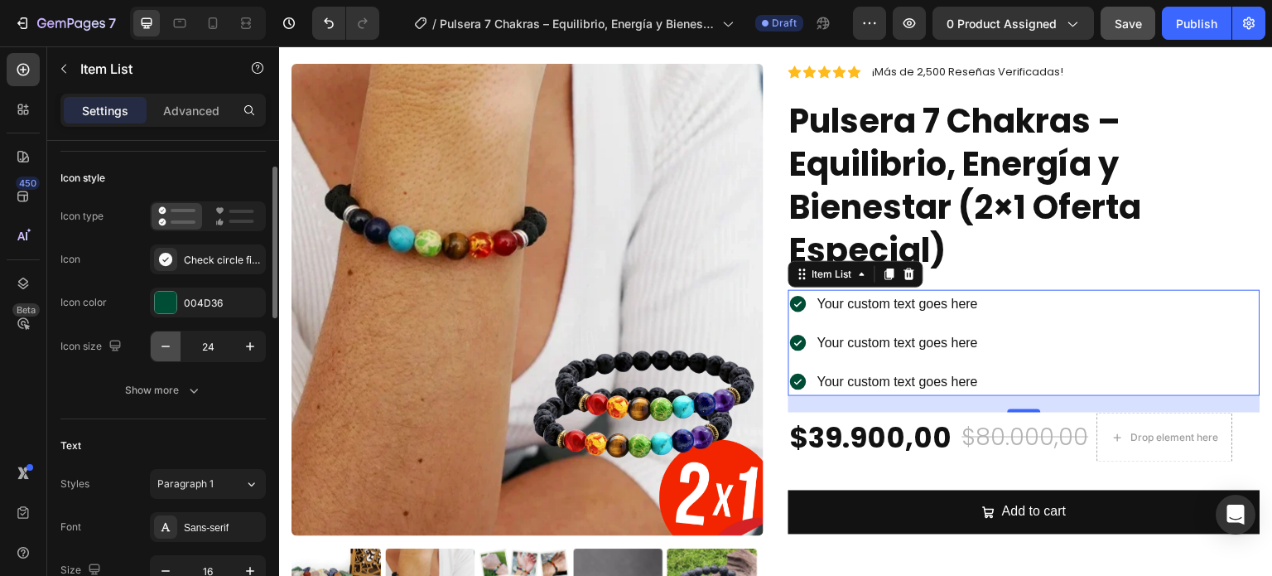
click at [166, 345] on icon "button" at bounding box center [165, 346] width 8 height 2
type input "21"
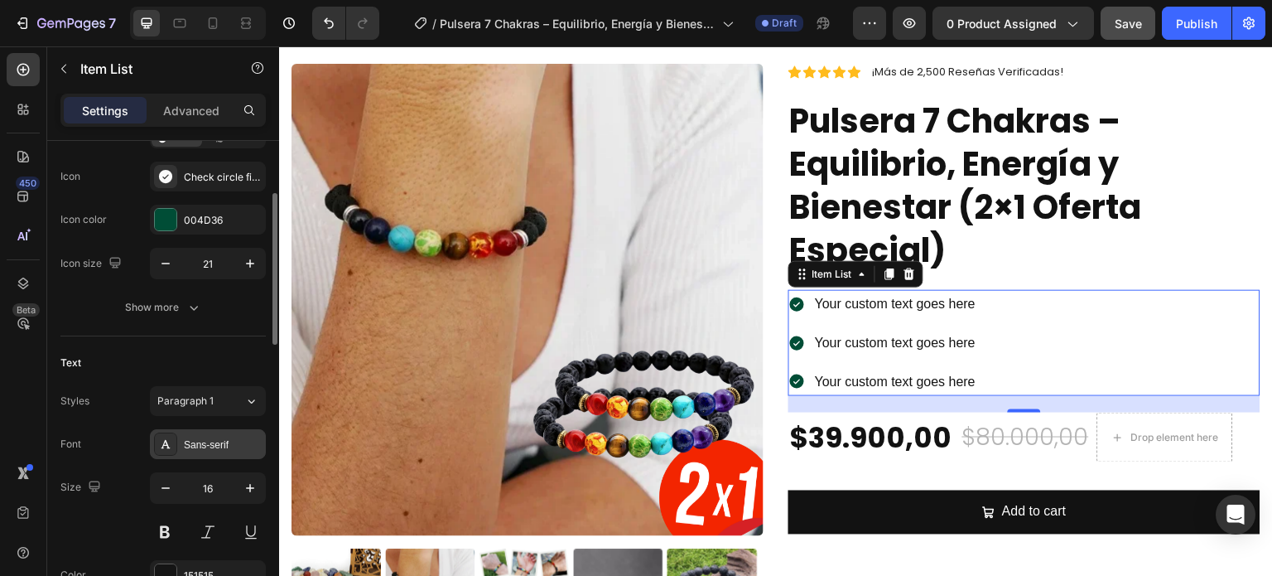
click at [202, 434] on div "Sans-serif" at bounding box center [208, 444] width 116 height 30
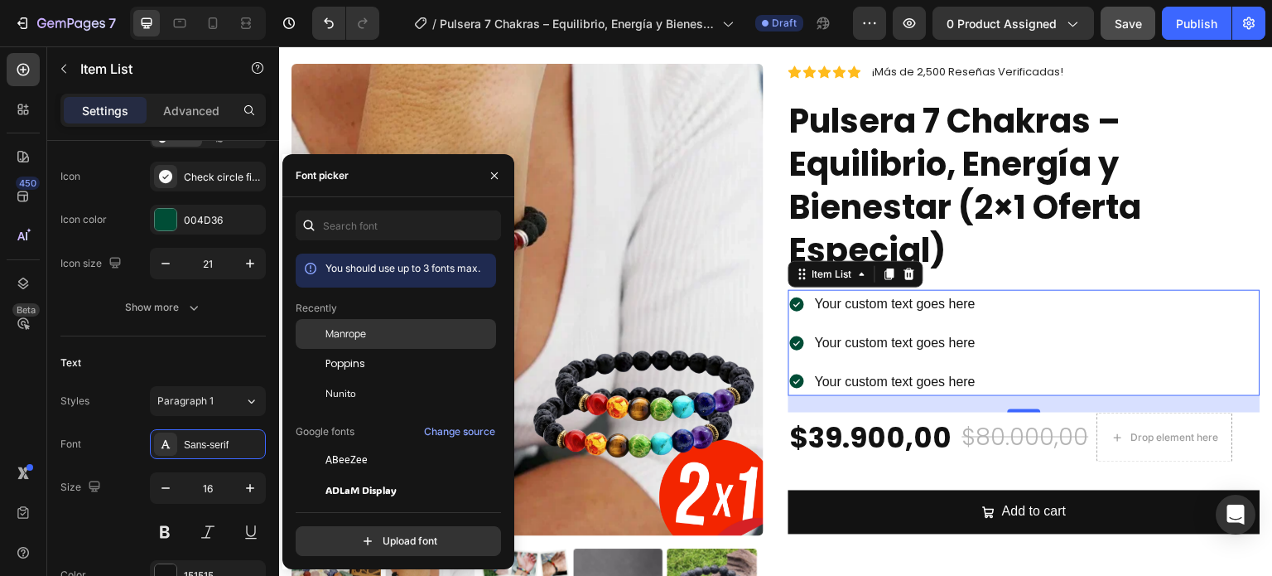
click at [363, 331] on span "Manrope" at bounding box center [345, 333] width 41 height 15
click at [864, 296] on div "Your custom text goes here" at bounding box center [897, 304] width 170 height 29
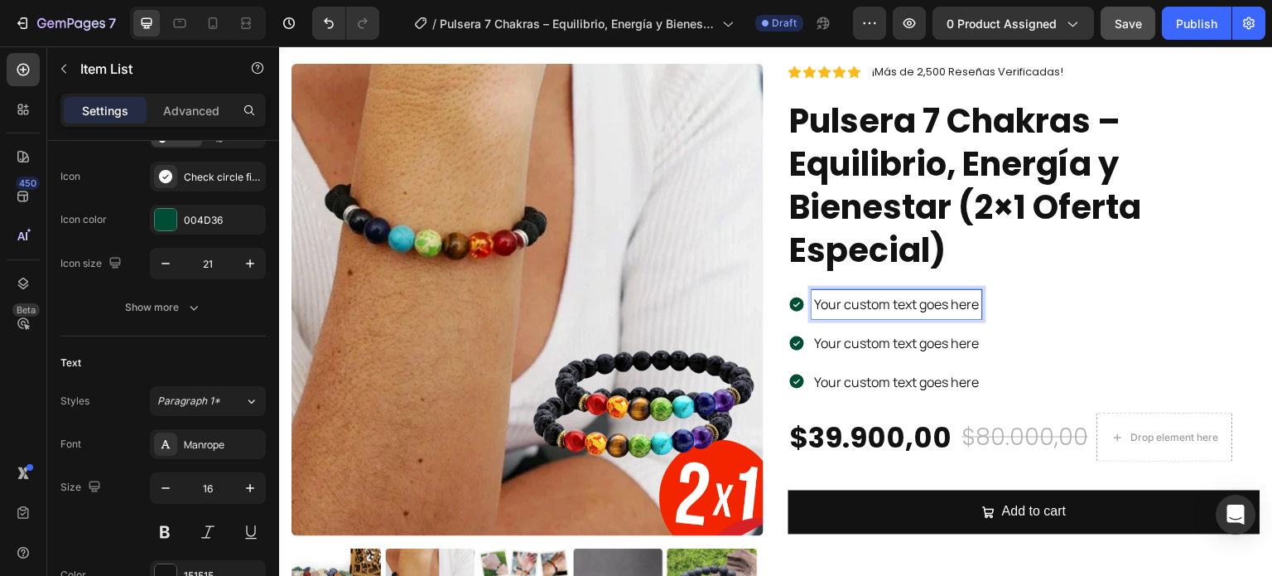
click at [883, 305] on p "Your custom text goes here" at bounding box center [897, 304] width 165 height 24
click at [906, 343] on p "Your custom text goes here" at bounding box center [969, 343] width 309 height 24
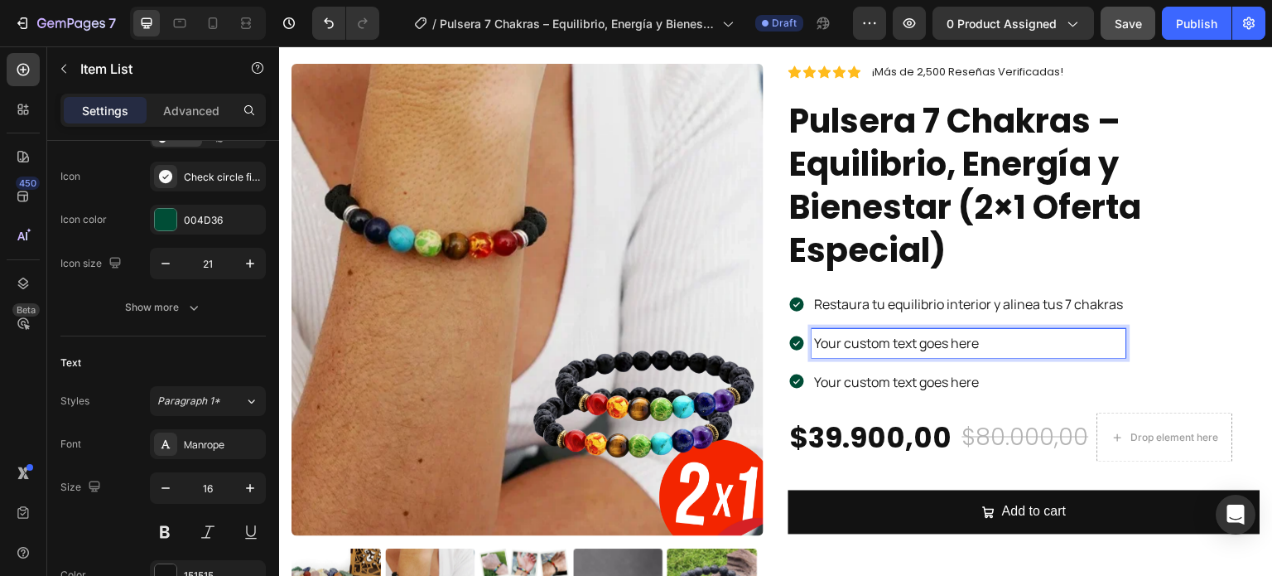
click at [917, 344] on p "Your custom text goes here" at bounding box center [969, 343] width 309 height 24
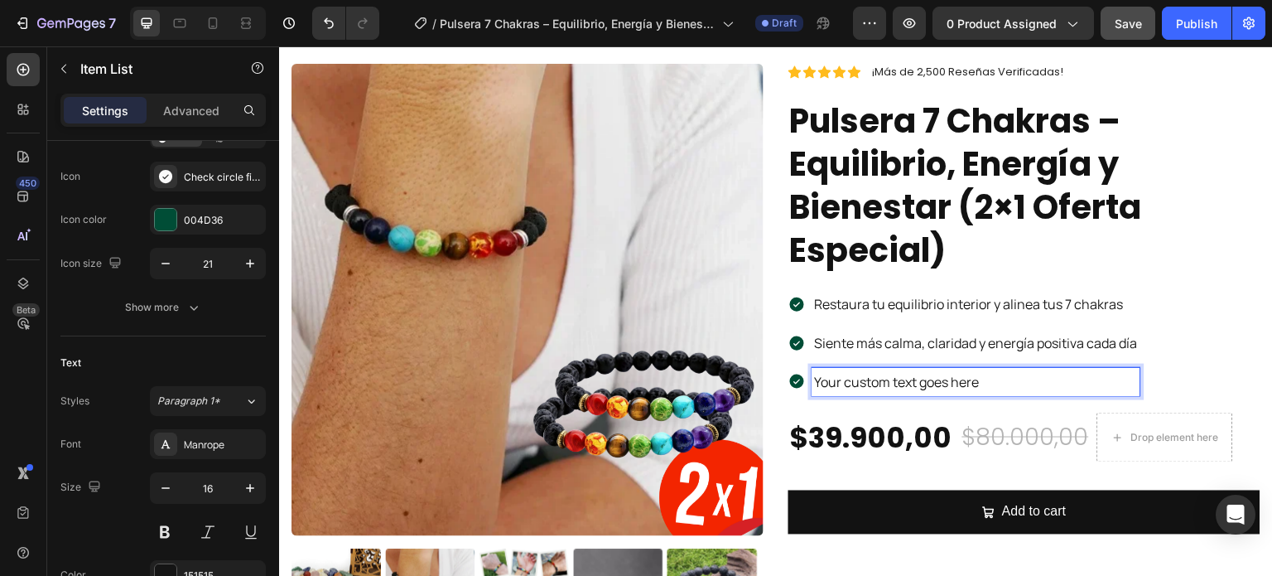
click at [920, 381] on p "Your custom text goes here" at bounding box center [976, 382] width 323 height 24
click at [947, 378] on p "Your custom text goes here" at bounding box center [976, 382] width 323 height 24
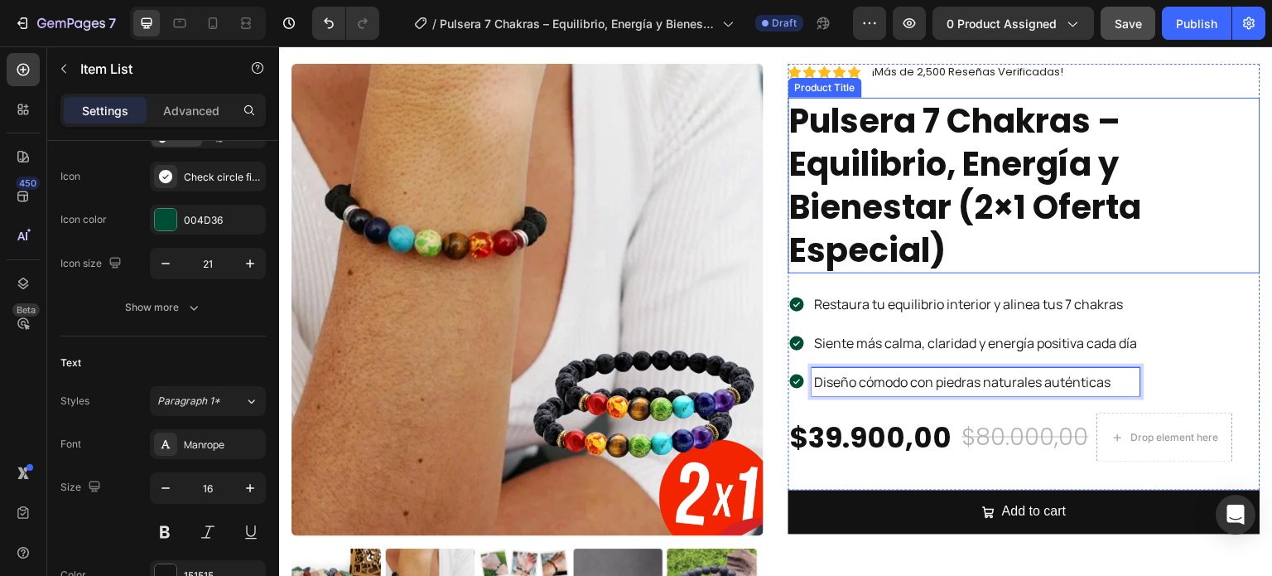
click at [1159, 239] on h1 "Pulsera 7 Chakras – Equilibrio, Energía y Bienestar (2×1 Oferta Especial)" at bounding box center [1024, 186] width 472 height 176
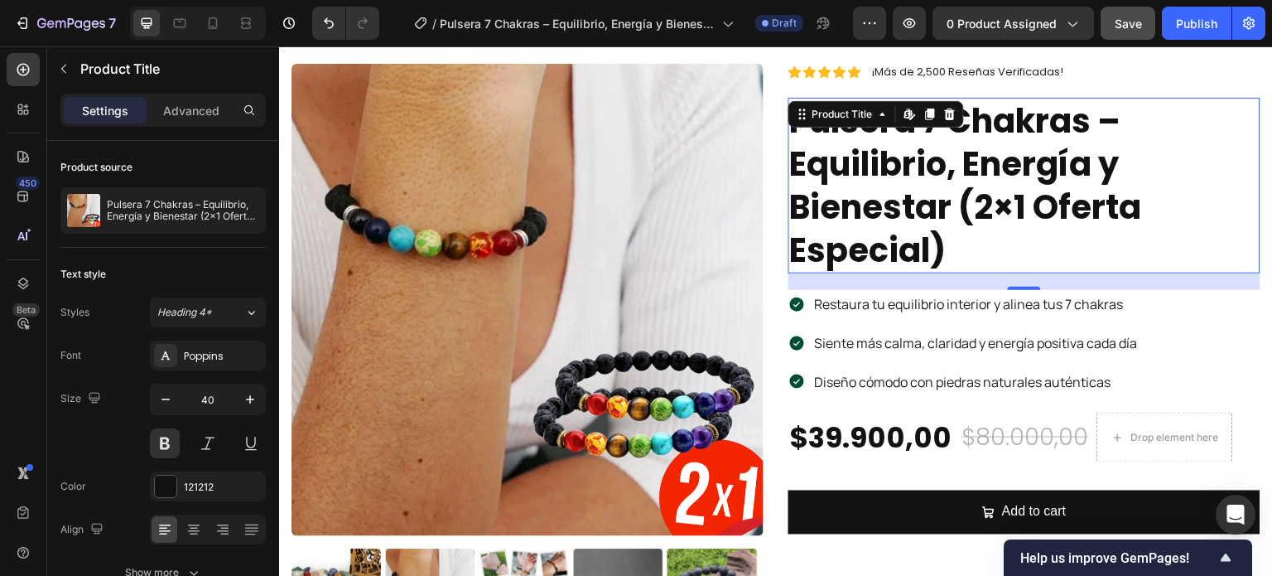
scroll to position [0, 0]
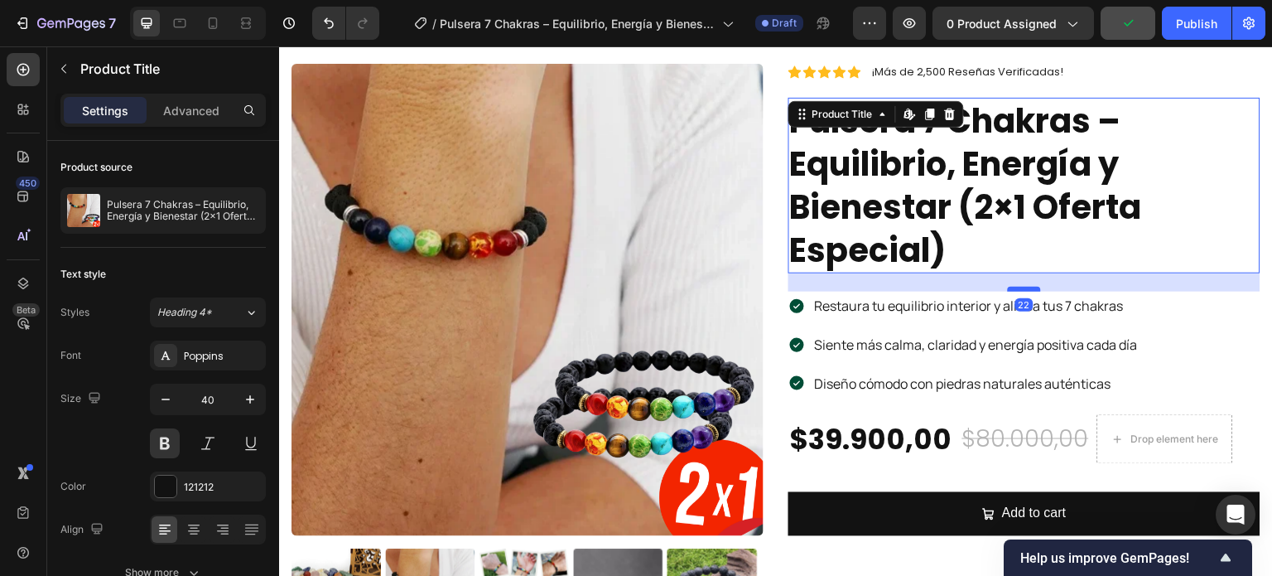
click at [1013, 291] on div at bounding box center [1024, 289] width 33 height 5
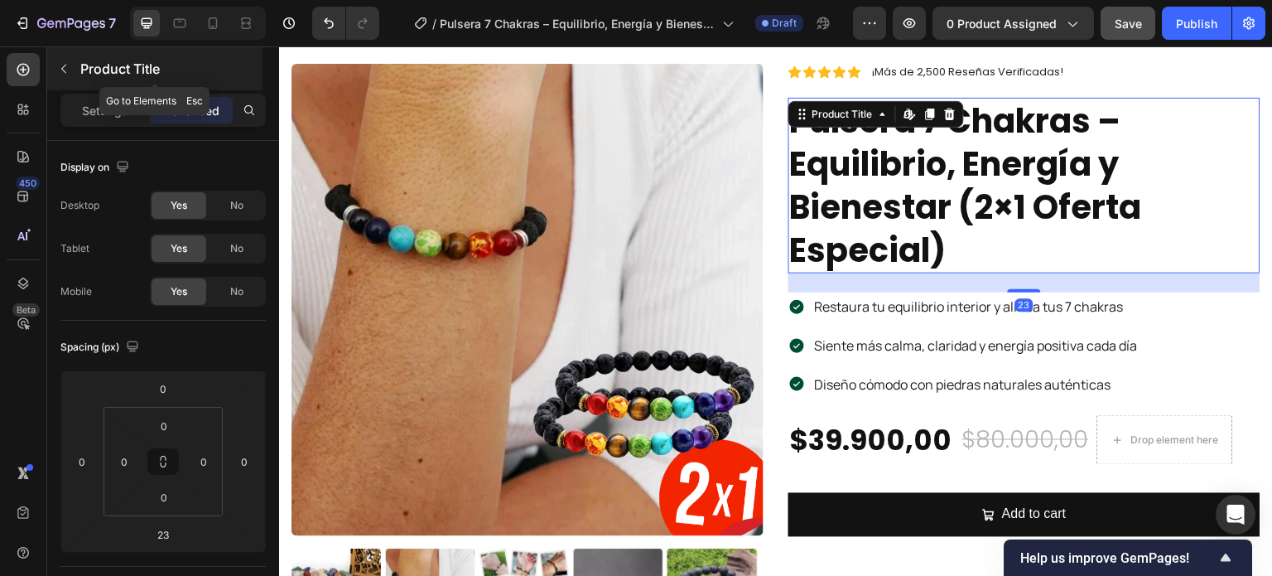
click at [71, 74] on button "button" at bounding box center [64, 68] width 26 height 26
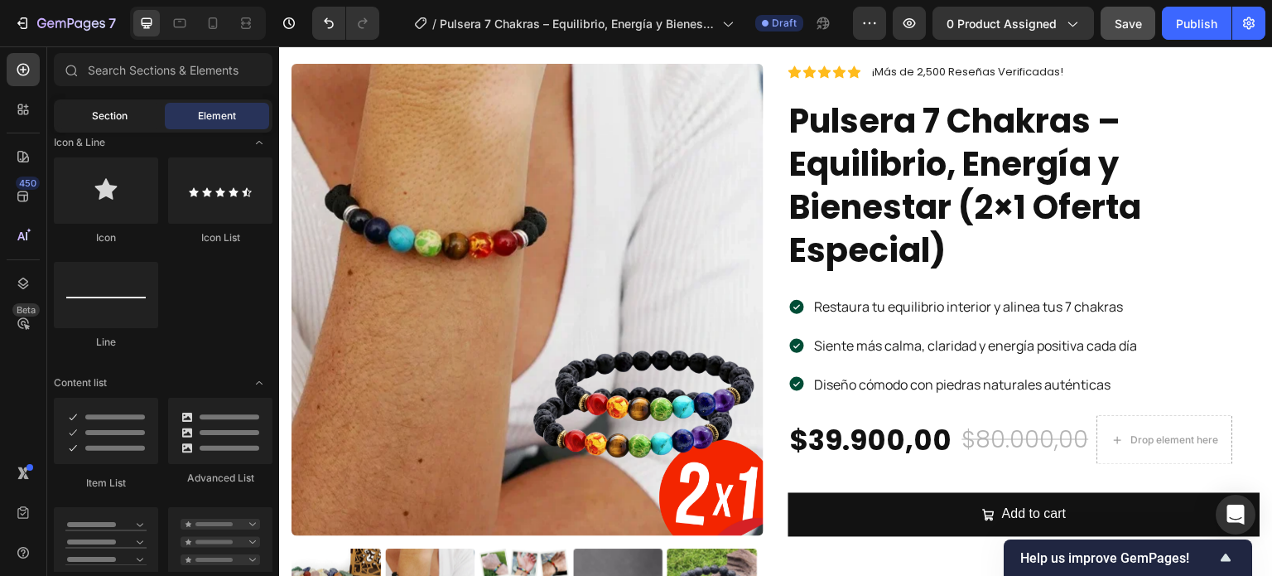
click at [83, 114] on div "Section" at bounding box center [109, 116] width 104 height 26
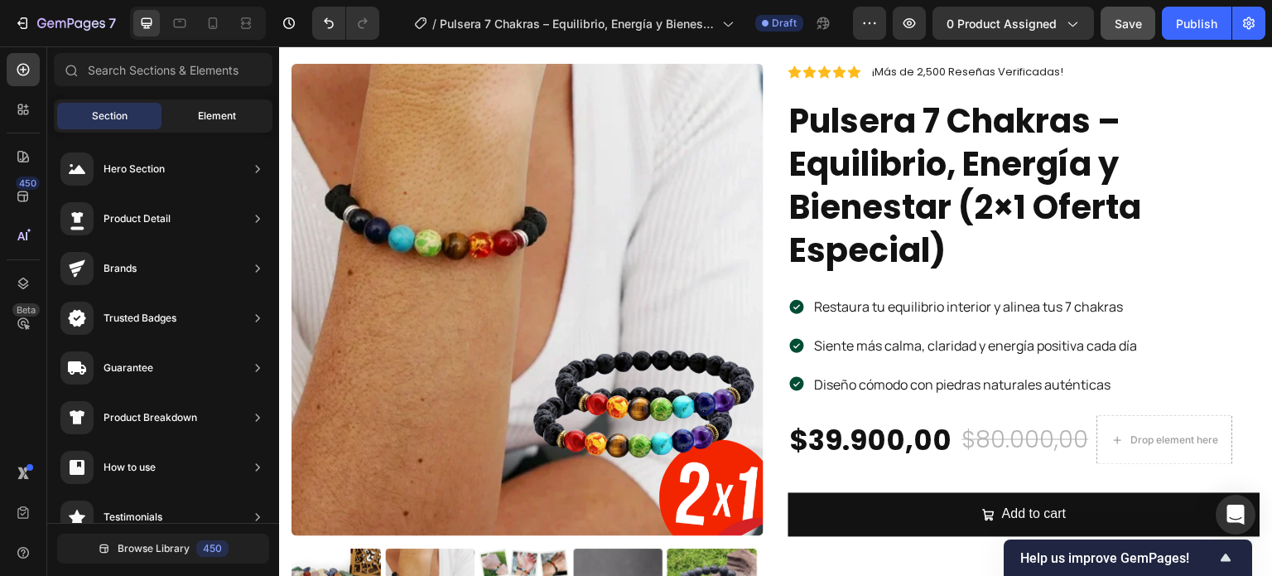
click at [213, 104] on div "Element" at bounding box center [217, 116] width 104 height 26
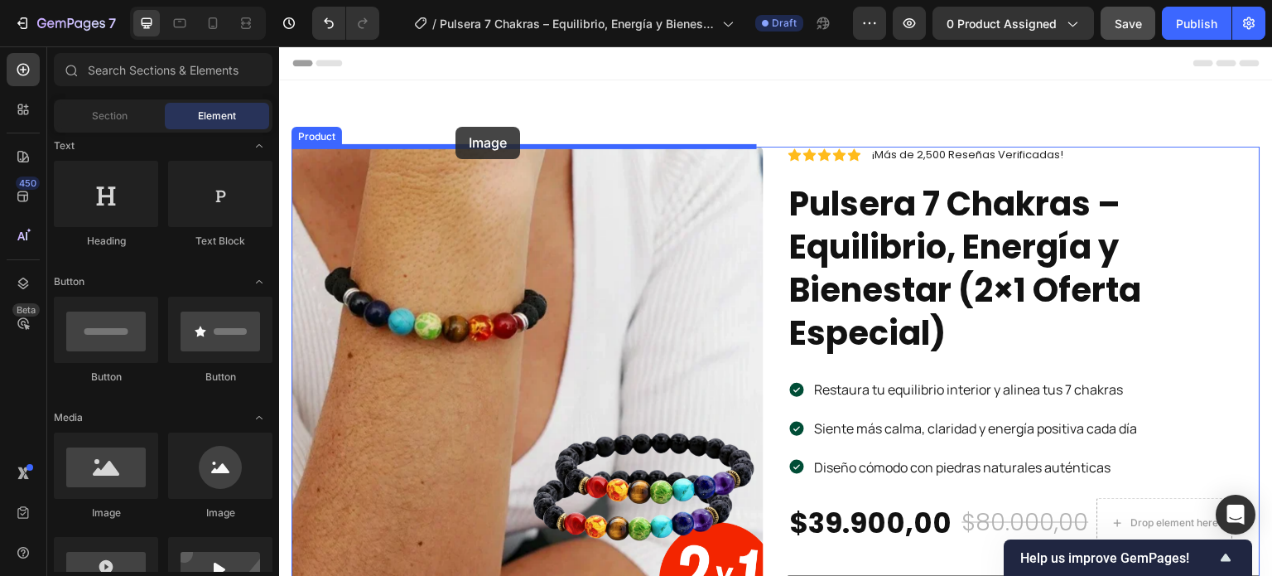
drag, startPoint x: 387, startPoint y: 509, endPoint x: 455, endPoint y: 127, distance: 388.7
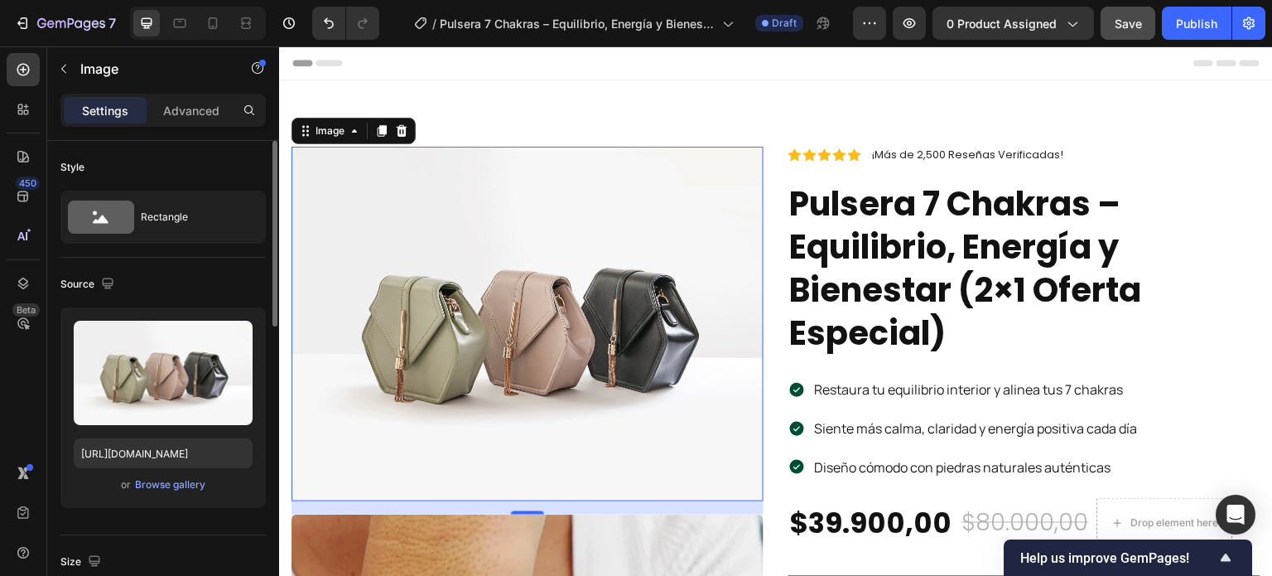
scroll to position [166, 0]
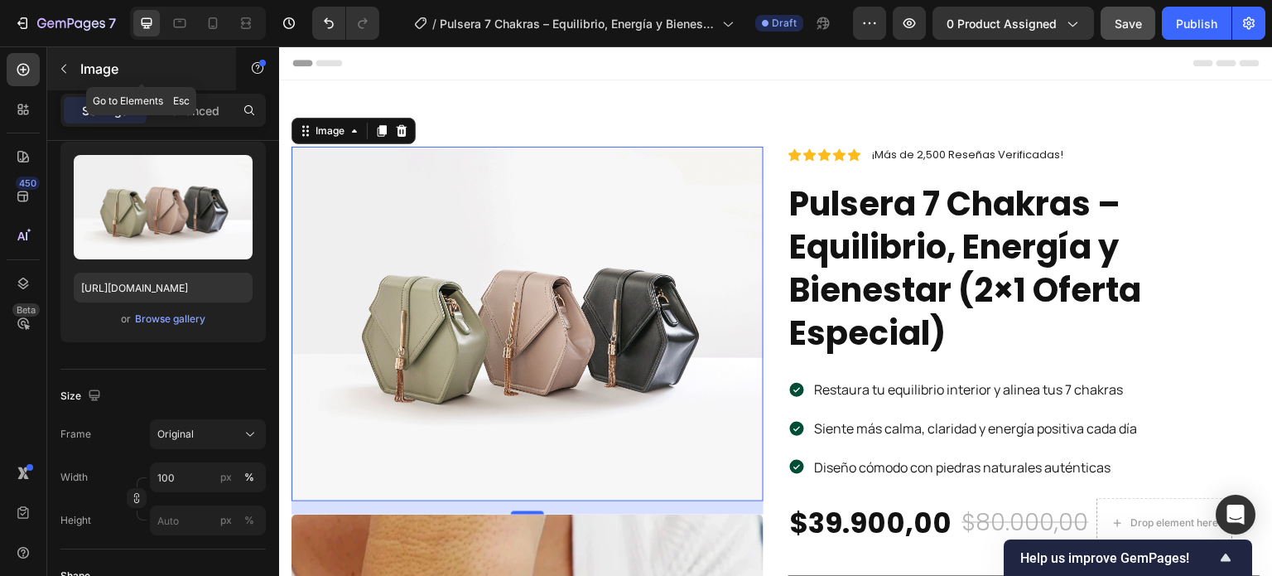
click at [70, 66] on icon "button" at bounding box center [63, 68] width 13 height 13
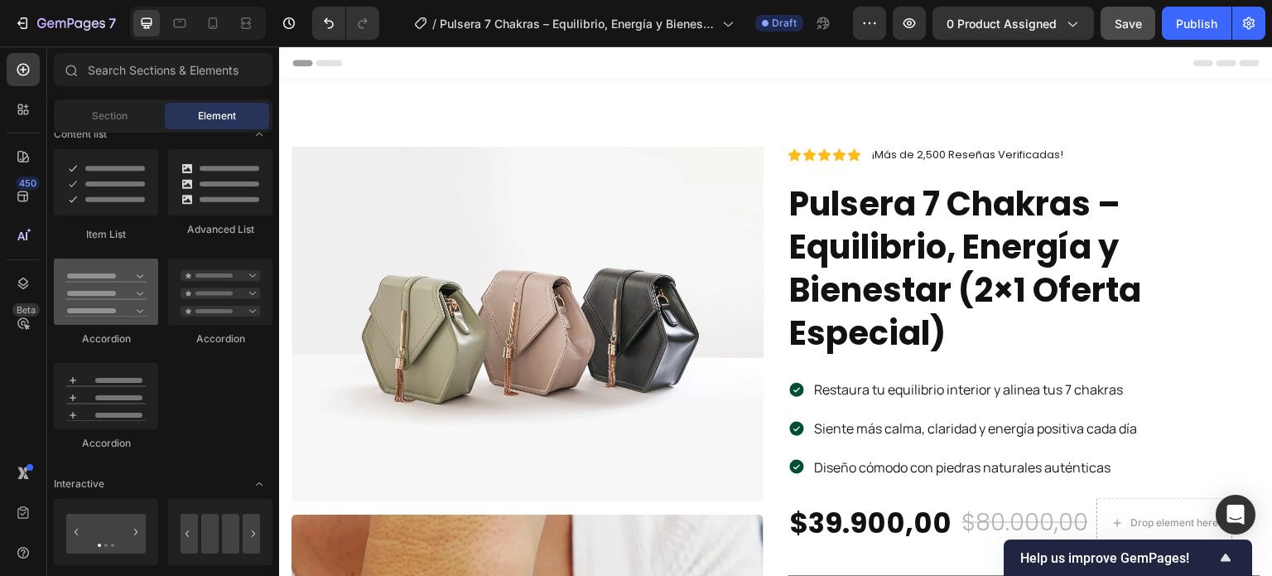
scroll to position [1408, 0]
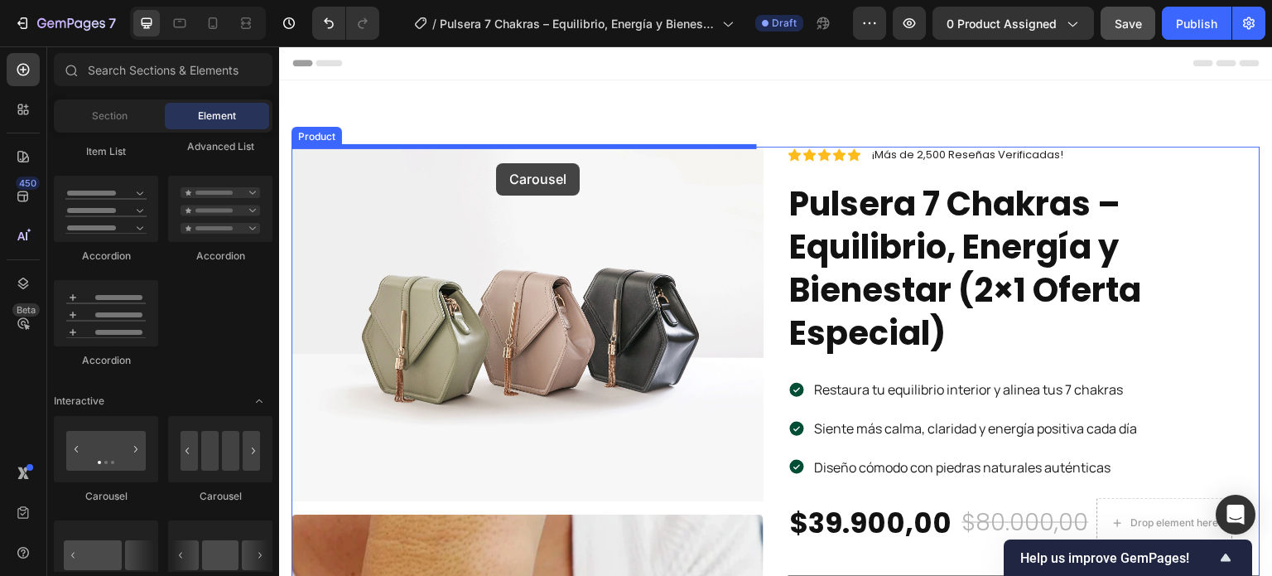
drag, startPoint x: 392, startPoint y: 499, endPoint x: 496, endPoint y: 163, distance: 352.0
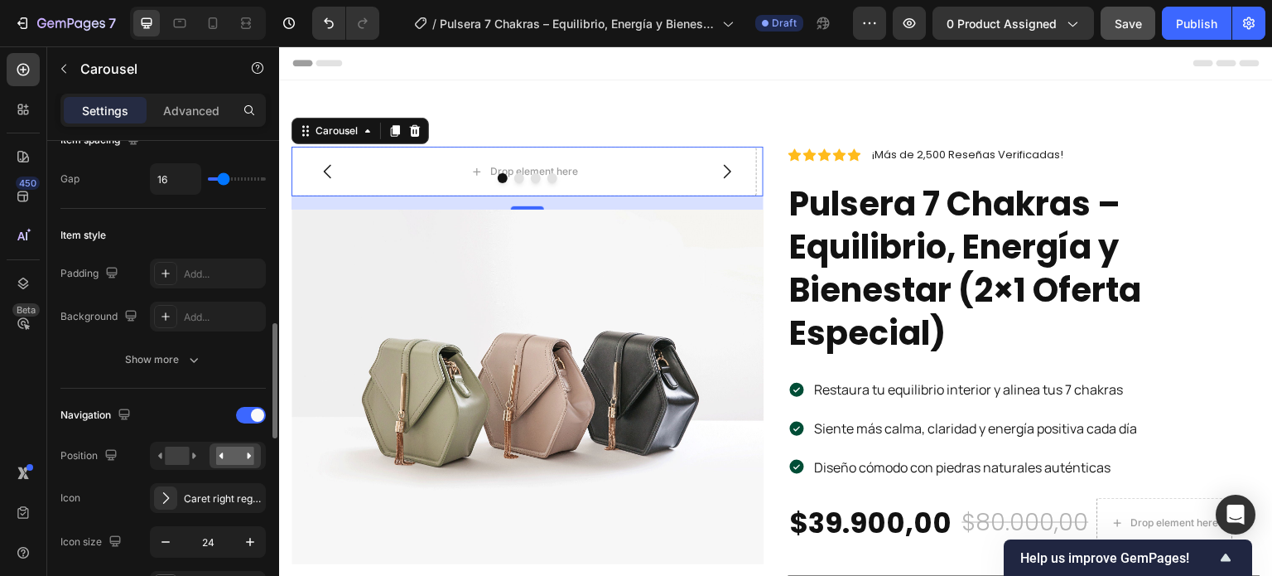
scroll to position [497, 0]
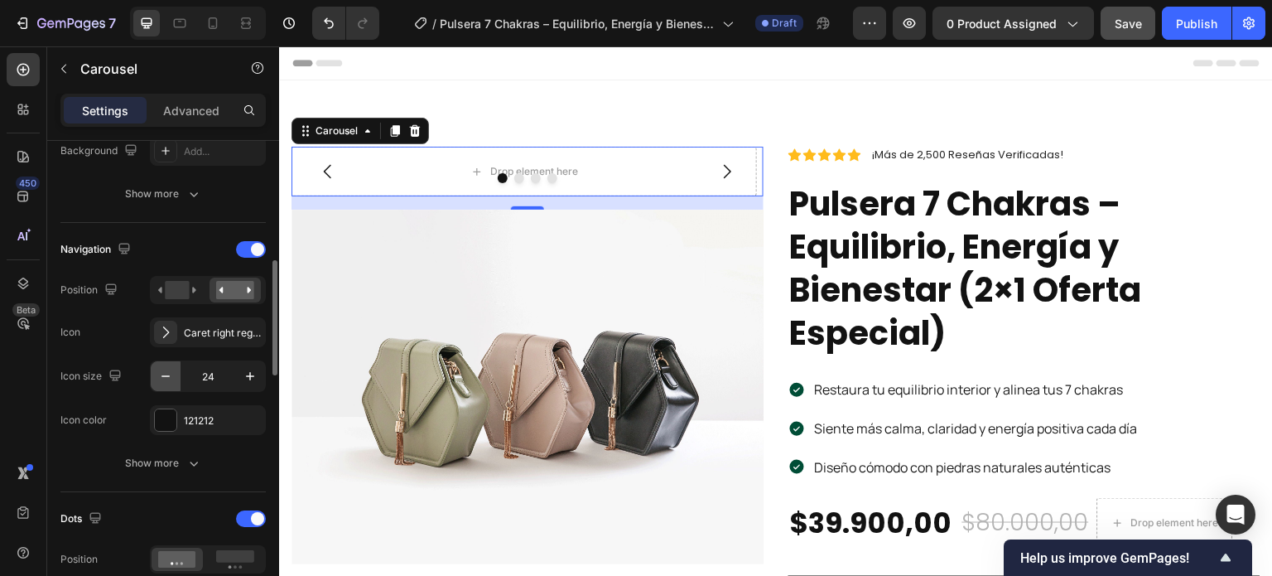
click at [172, 376] on icon "button" at bounding box center [165, 376] width 17 height 17
click at [172, 374] on icon "button" at bounding box center [165, 376] width 17 height 17
click at [170, 373] on icon "button" at bounding box center [165, 376] width 17 height 17
click at [169, 372] on icon "button" at bounding box center [165, 376] width 17 height 17
click at [166, 368] on icon "button" at bounding box center [165, 376] width 17 height 17
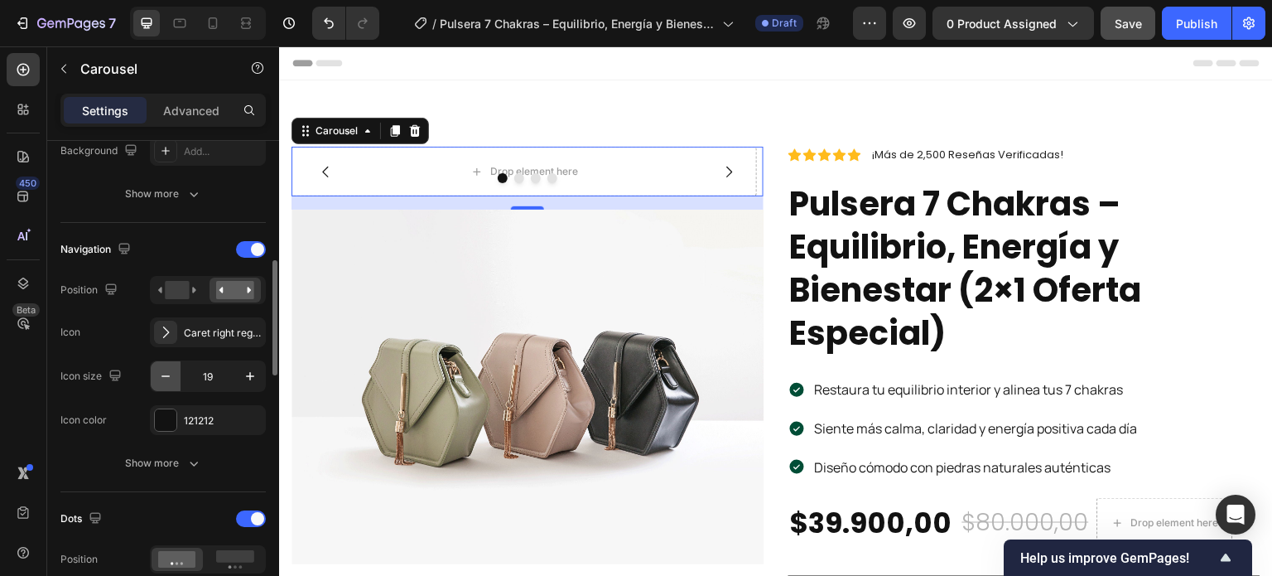
click at [166, 368] on icon "button" at bounding box center [165, 376] width 17 height 17
click at [171, 368] on icon "button" at bounding box center [165, 376] width 17 height 17
type input "16"
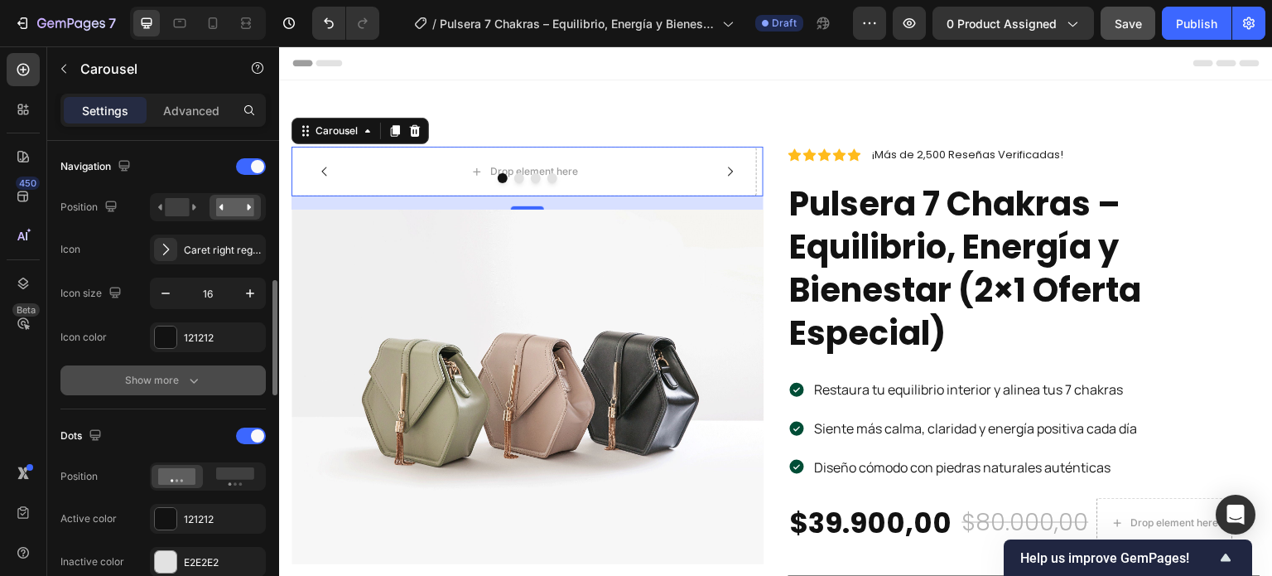
click at [162, 372] on div "Show more" at bounding box center [163, 380] width 77 height 17
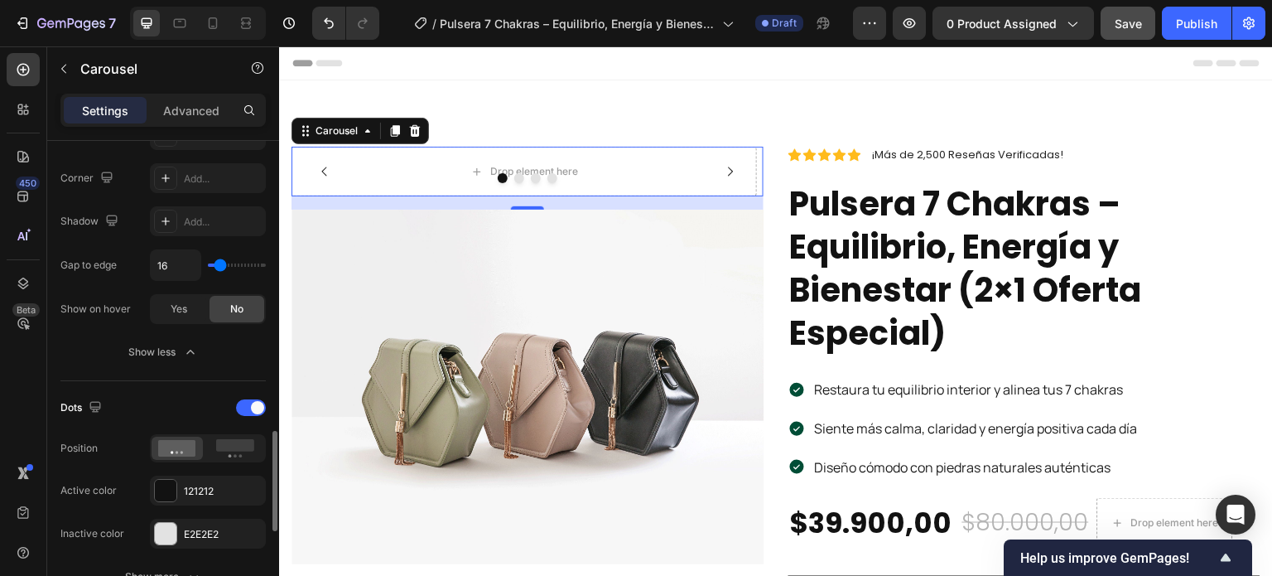
scroll to position [994, 0]
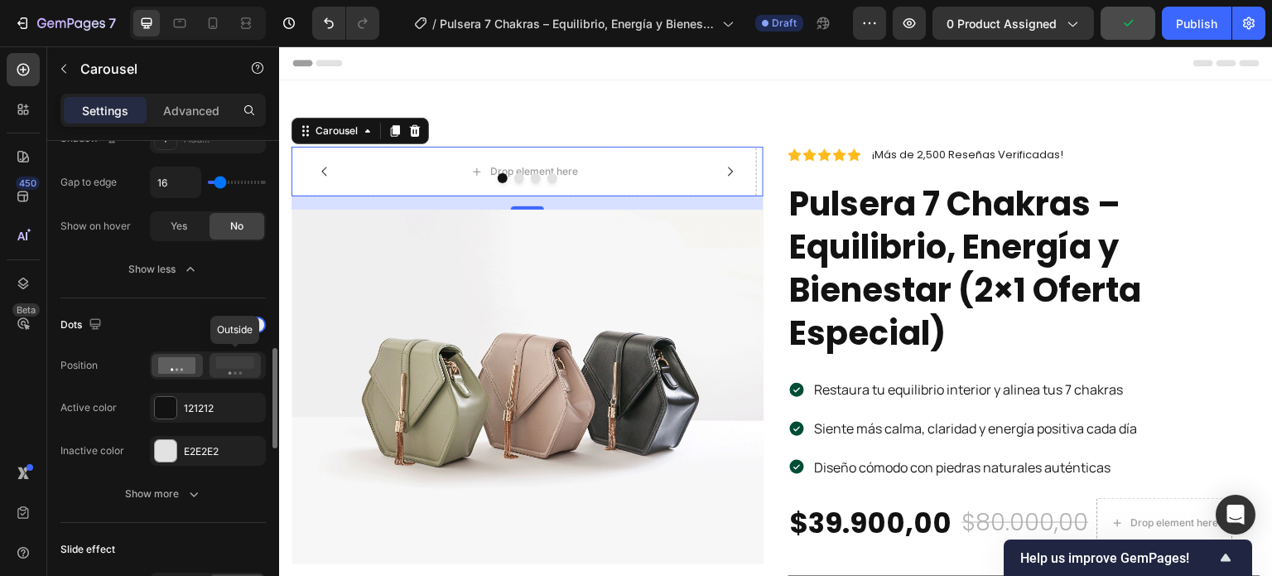
click at [227, 370] on icon at bounding box center [235, 365] width 38 height 18
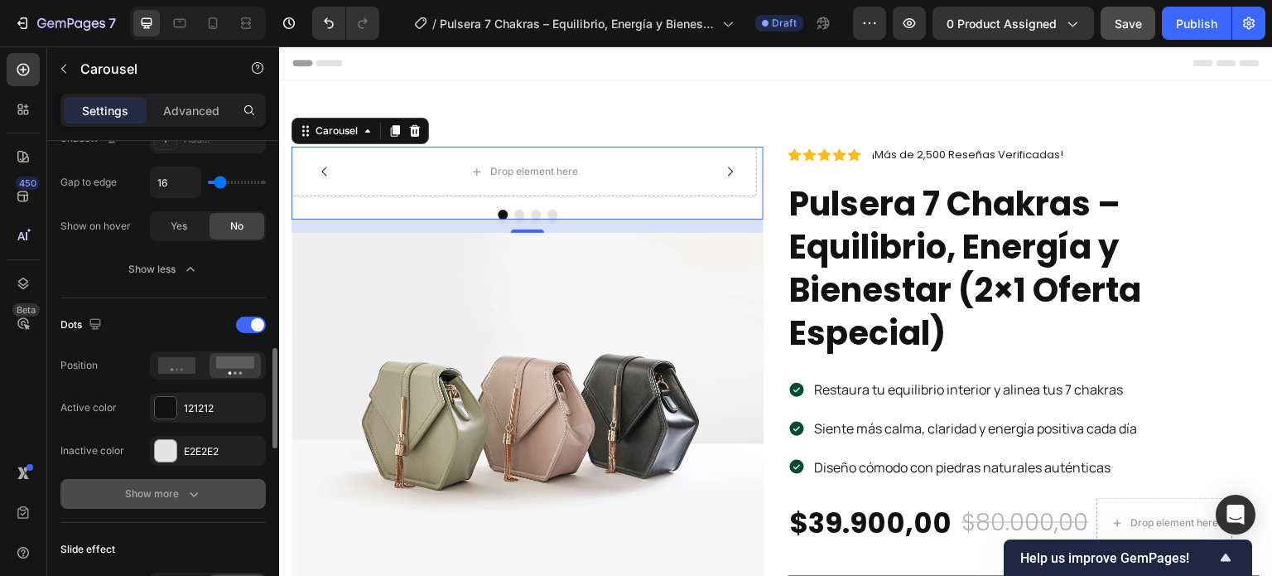
click at [150, 479] on button "Show more" at bounding box center [162, 494] width 205 height 30
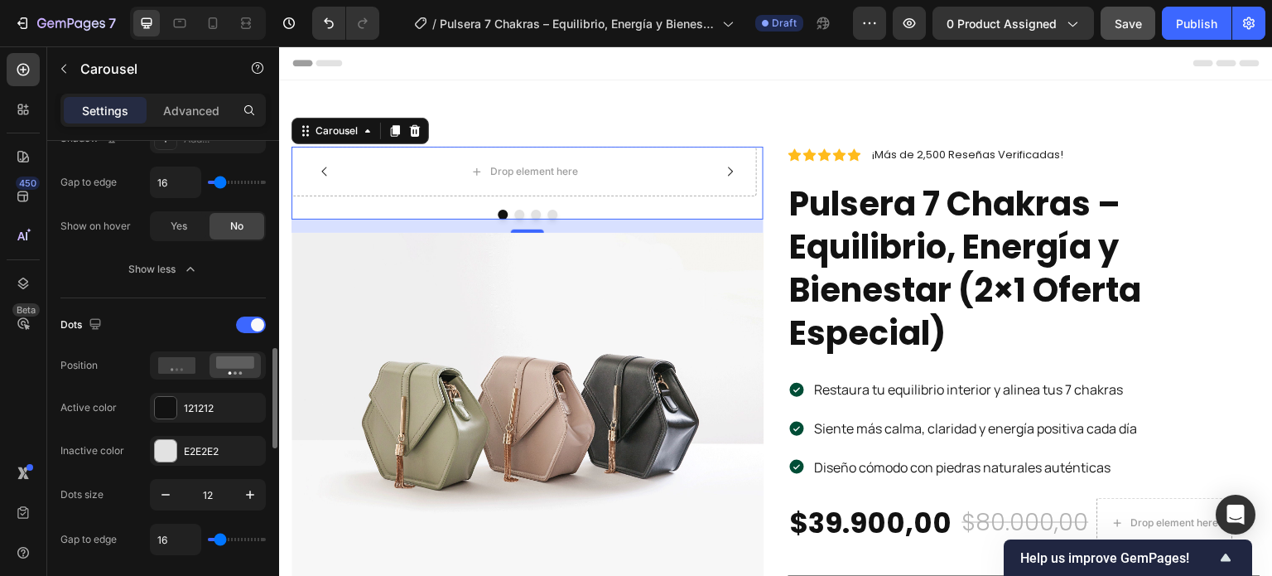
scroll to position [1077, 0]
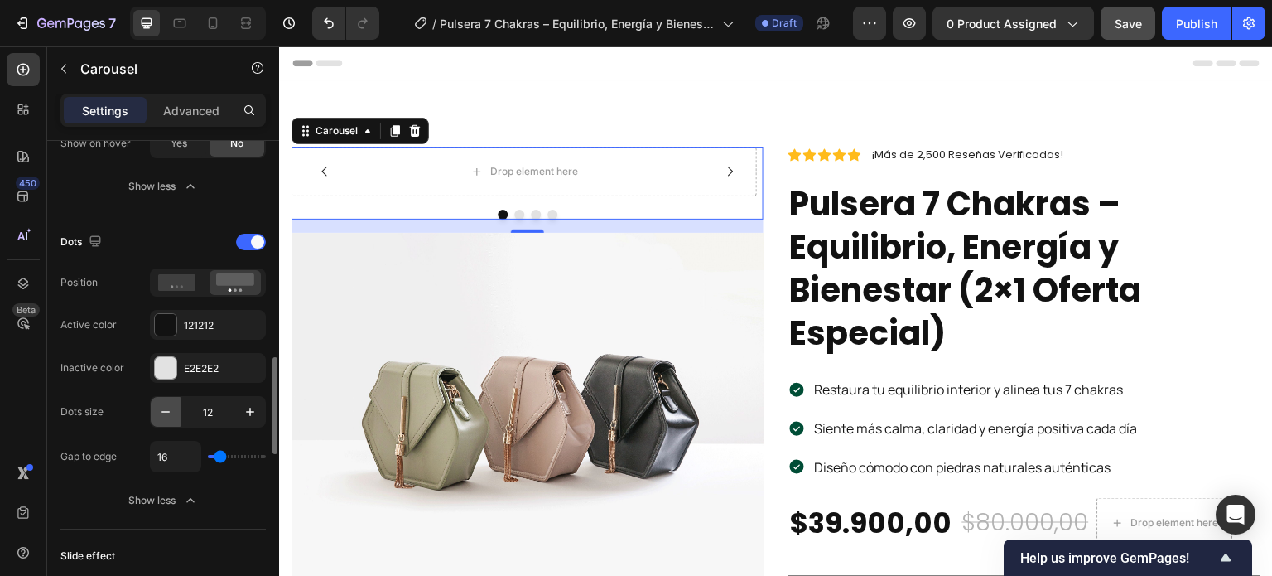
click at [166, 412] on icon "button" at bounding box center [165, 411] width 17 height 17
type input "10"
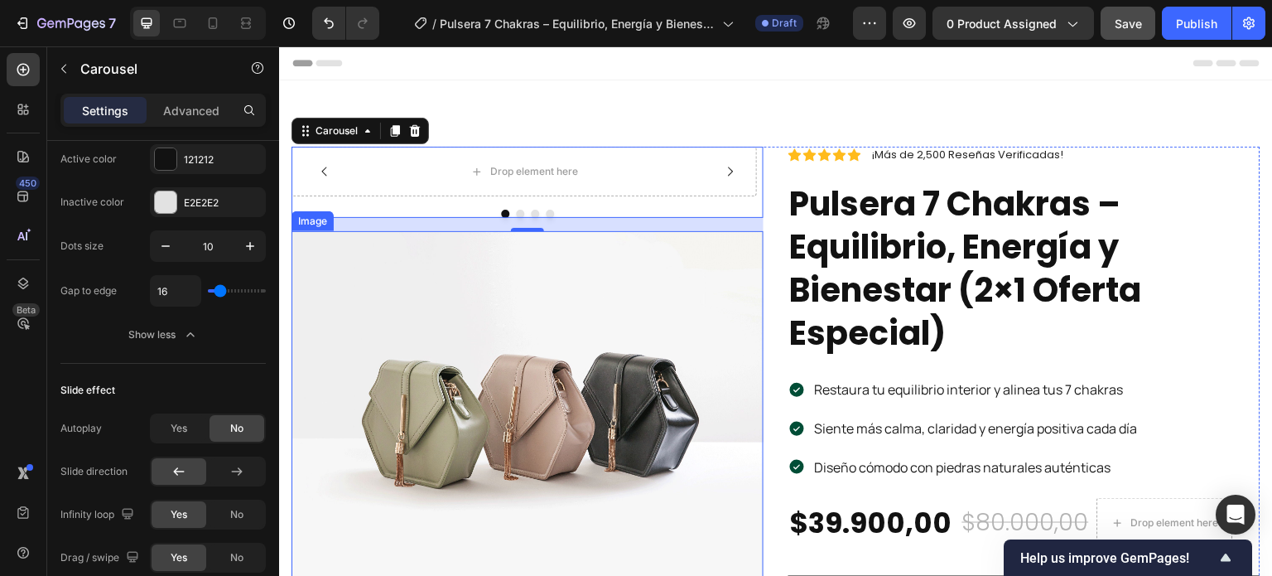
scroll to position [0, 0]
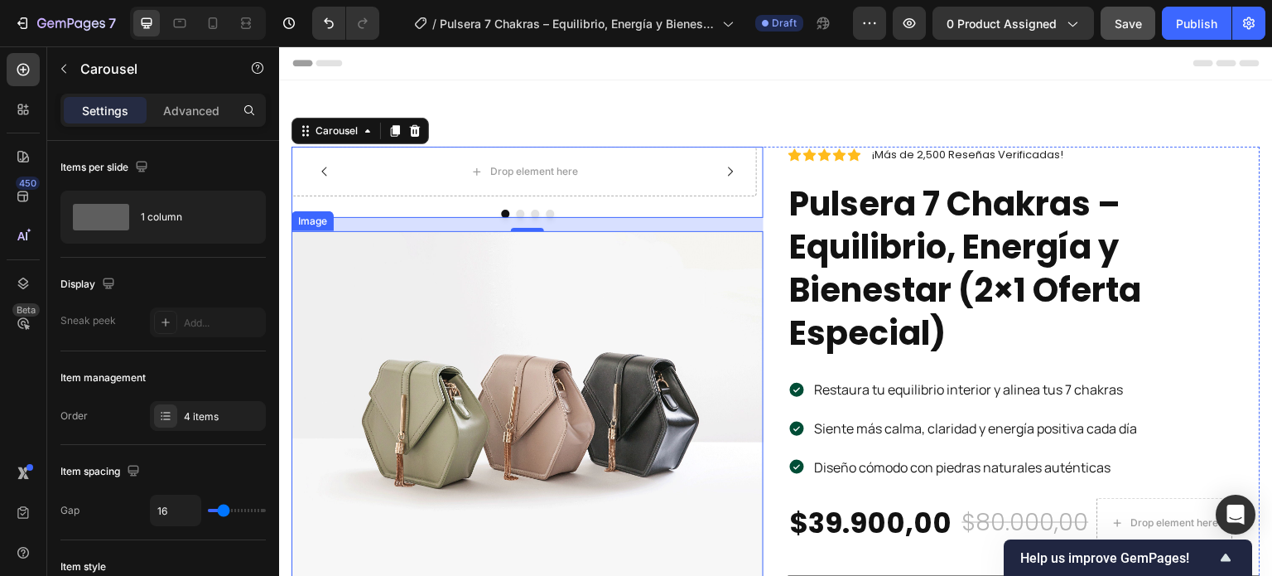
click at [483, 327] on img at bounding box center [527, 408] width 472 height 354
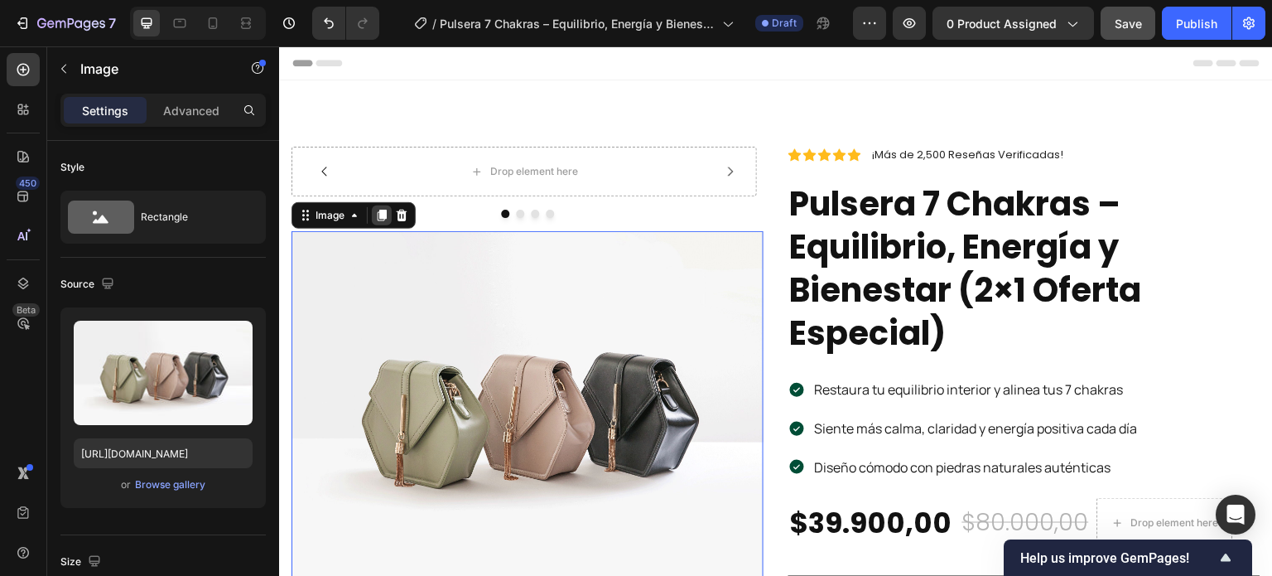
click at [383, 219] on icon at bounding box center [381, 215] width 13 height 13
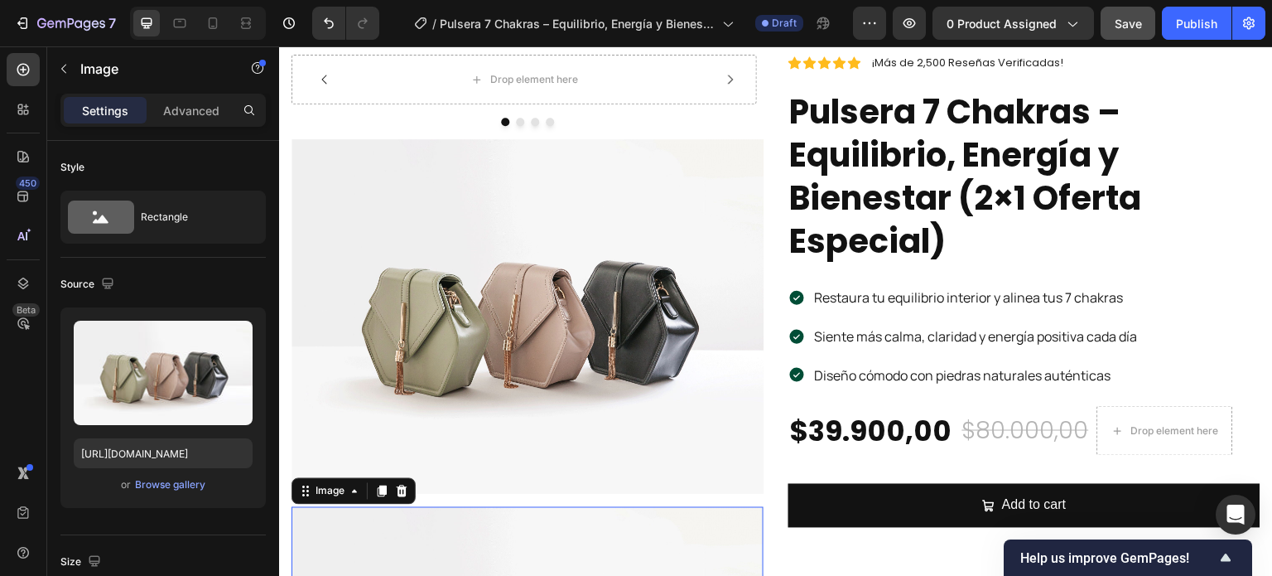
scroll to position [75, 0]
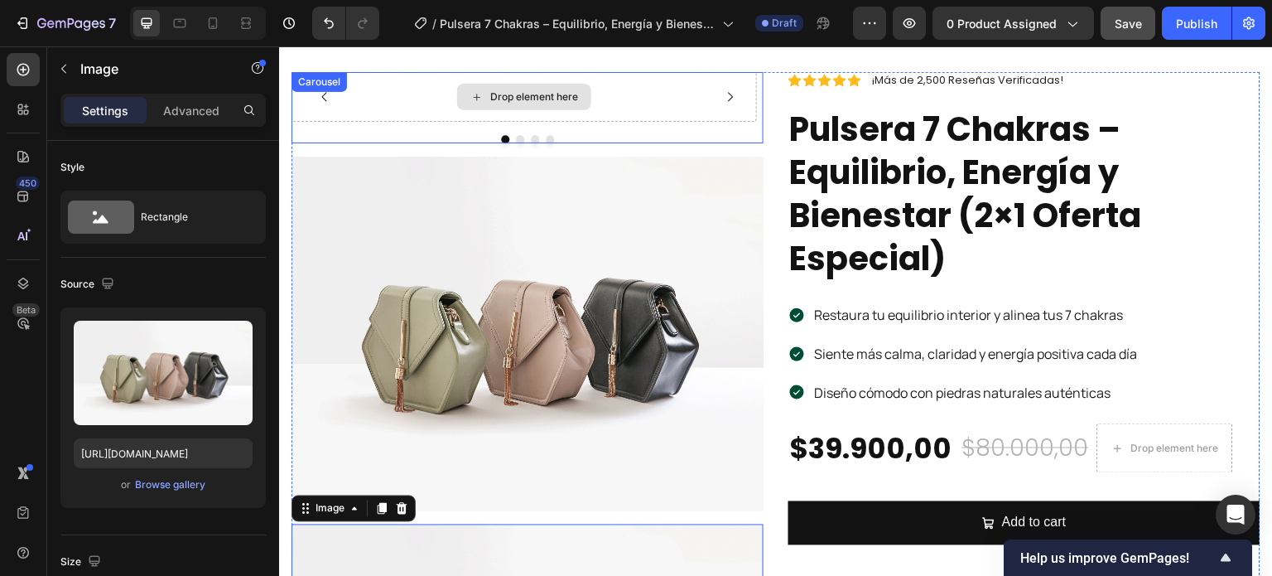
click at [415, 109] on div "Drop element here" at bounding box center [523, 97] width 465 height 50
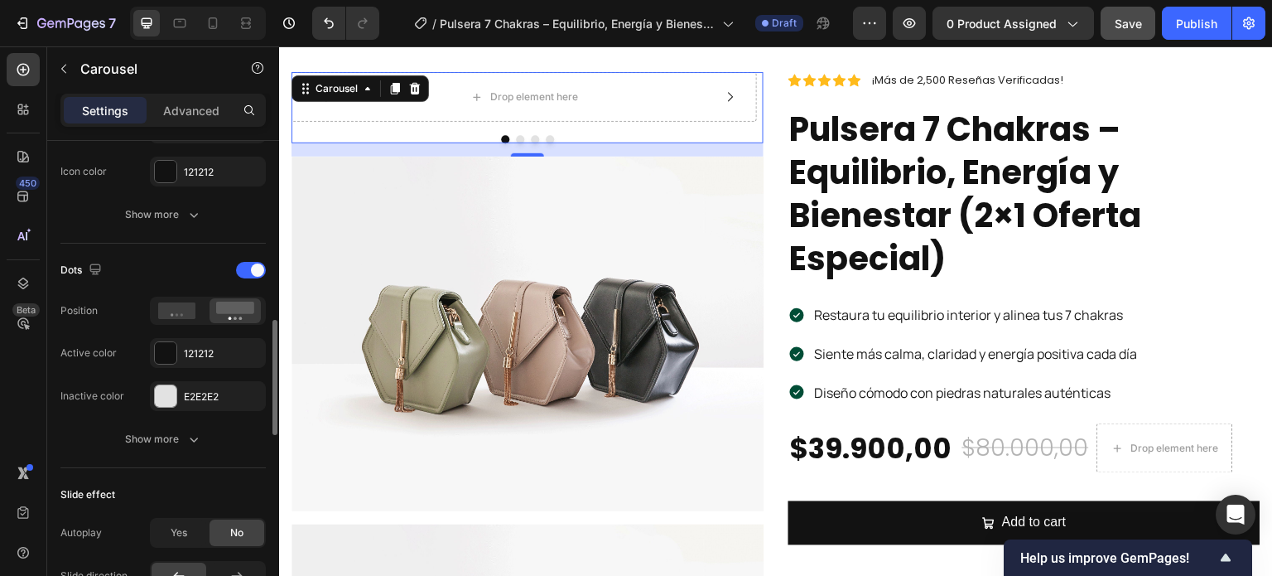
scroll to position [828, 0]
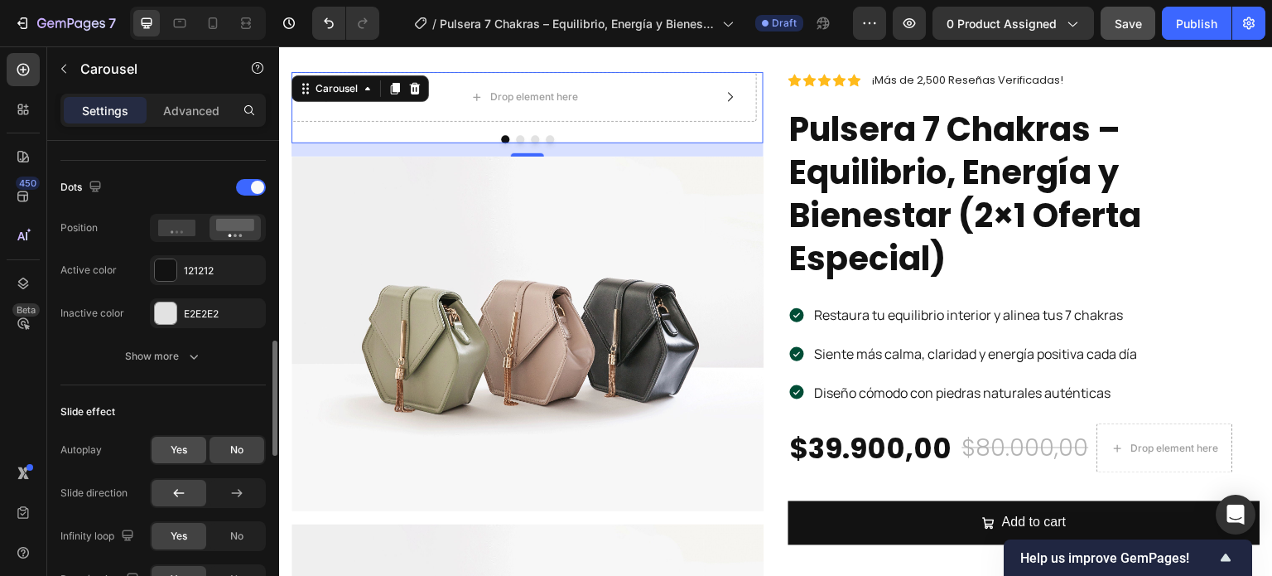
click at [181, 445] on span "Yes" at bounding box center [179, 449] width 17 height 15
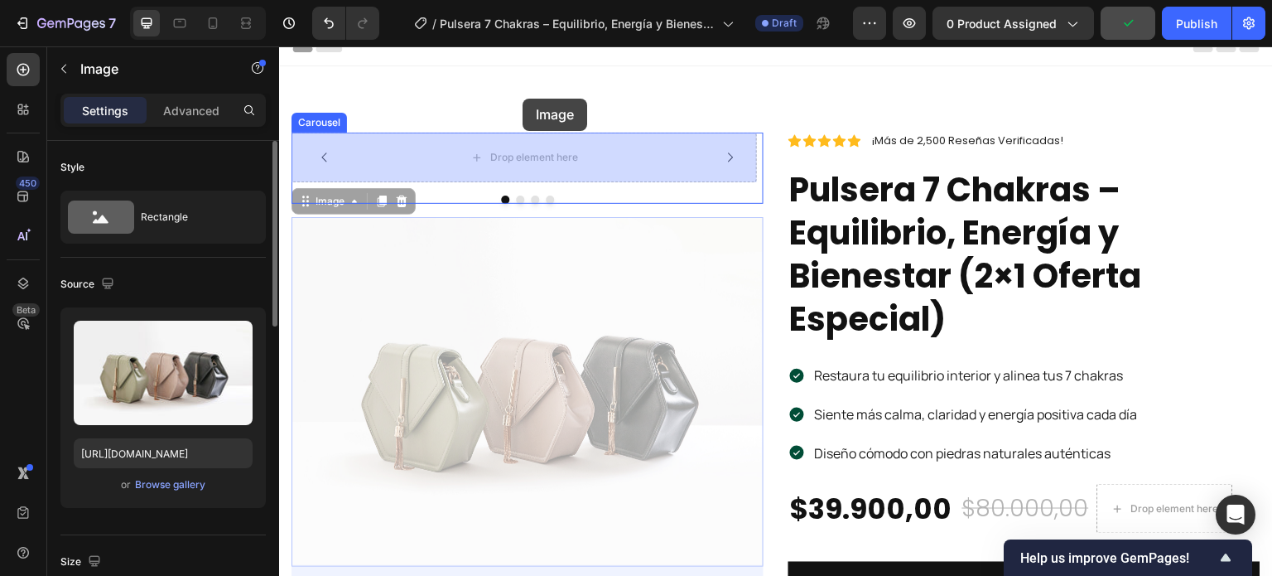
scroll to position [0, 0]
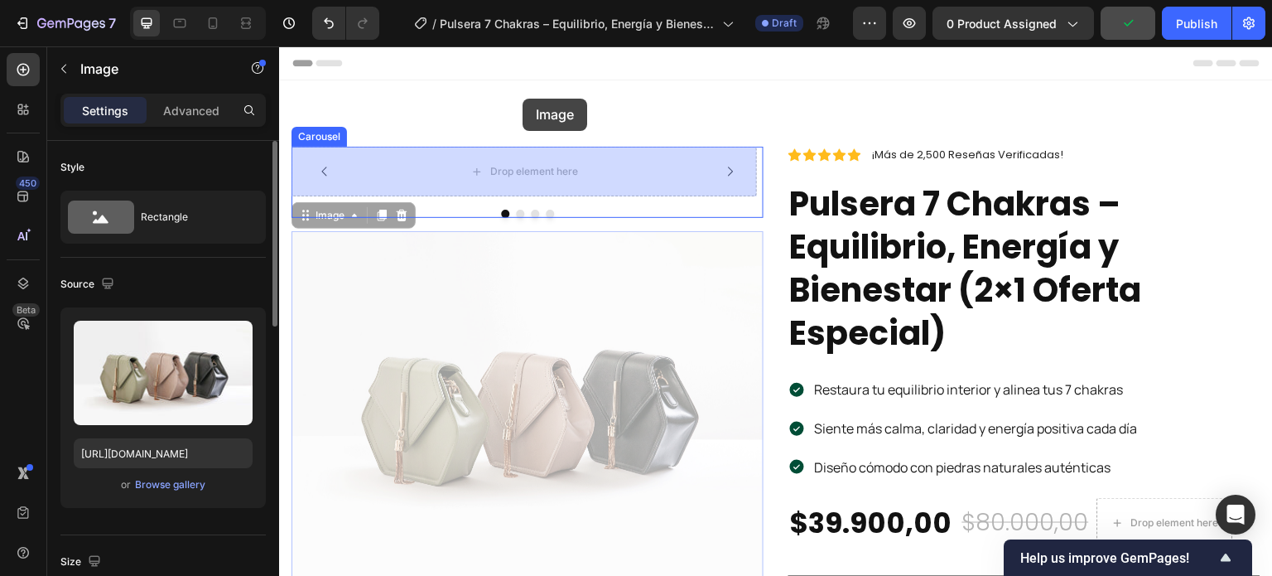
drag, startPoint x: 438, startPoint y: 315, endPoint x: 522, endPoint y: 102, distance: 228.7
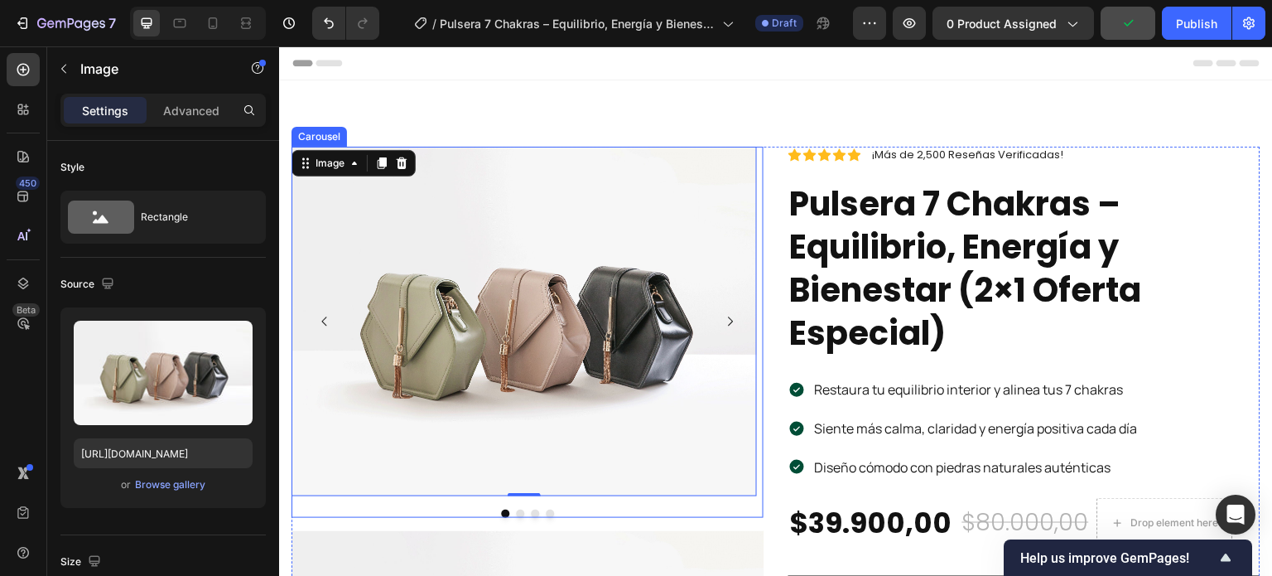
click at [724, 318] on icon "Carousel Next Arrow" at bounding box center [730, 321] width 13 height 13
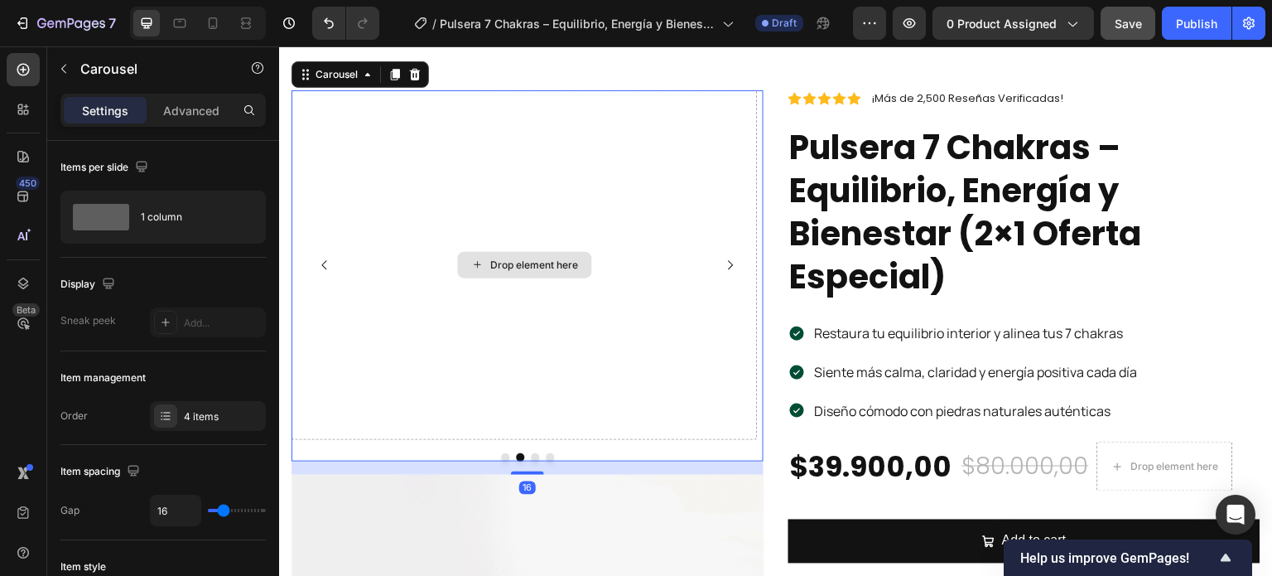
scroll to position [166, 0]
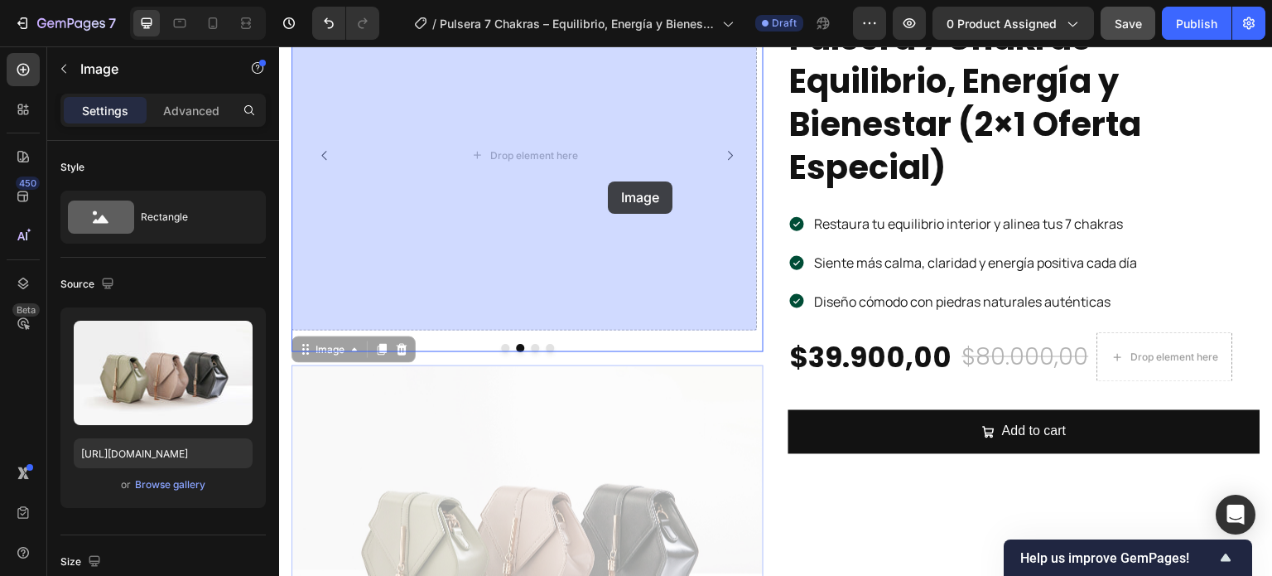
drag, startPoint x: 557, startPoint y: 451, endPoint x: 608, endPoint y: 181, distance: 274.6
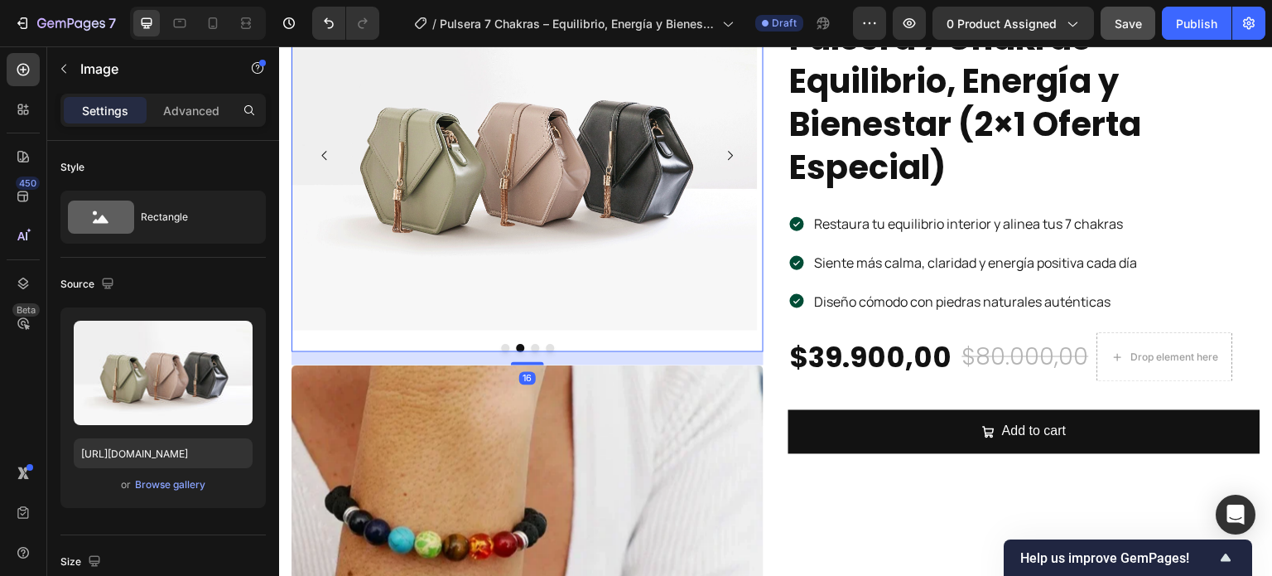
click at [724, 150] on icon "Carousel Next Arrow" at bounding box center [730, 155] width 13 height 13
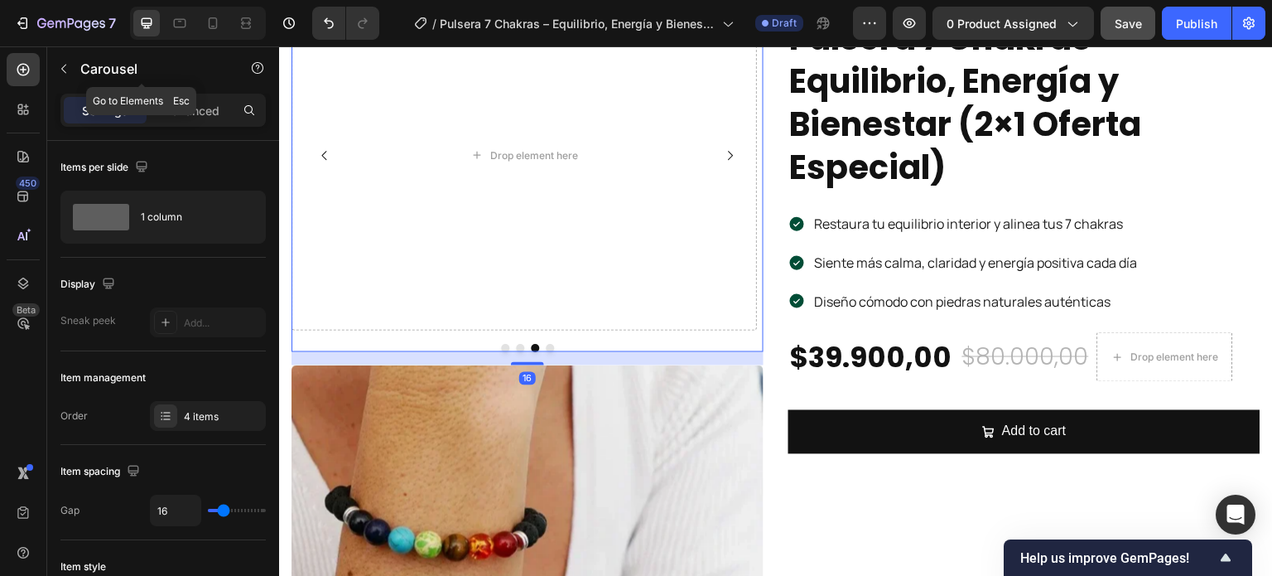
click at [68, 65] on icon "button" at bounding box center [63, 68] width 13 height 13
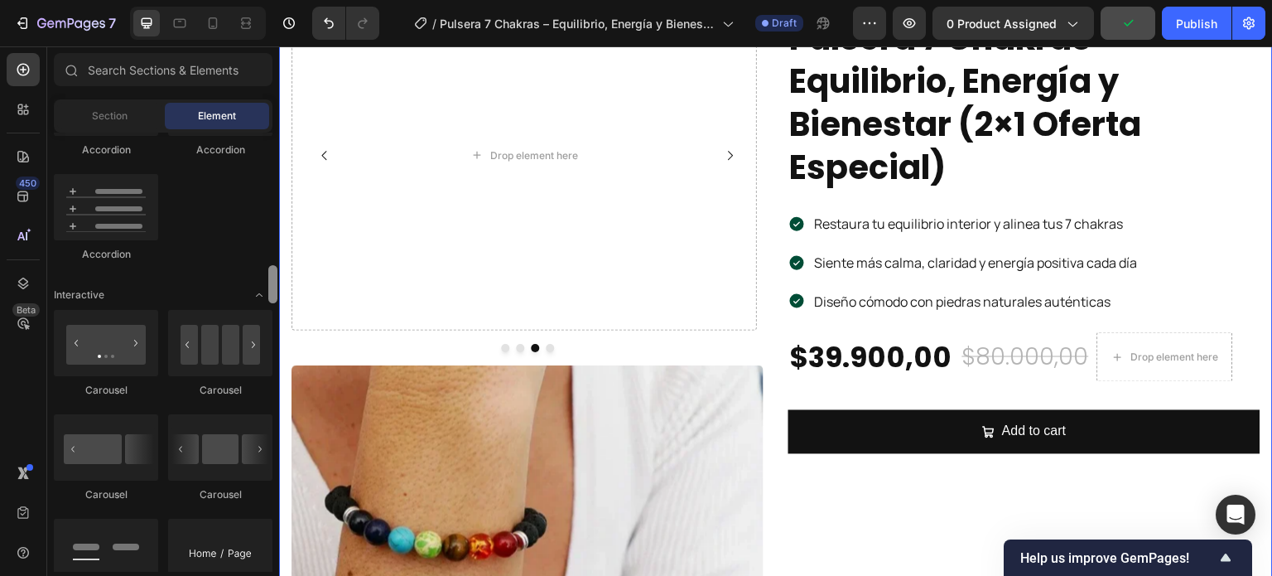
drag, startPoint x: 557, startPoint y: 331, endPoint x: 285, endPoint y: 253, distance: 283.3
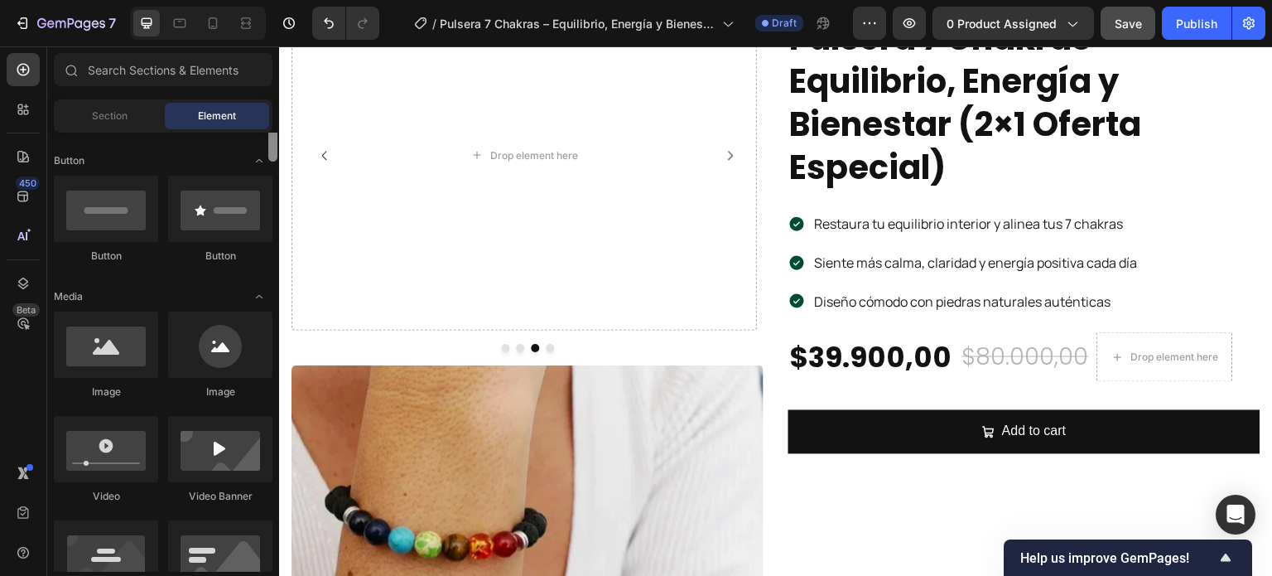
scroll to position [331, 0]
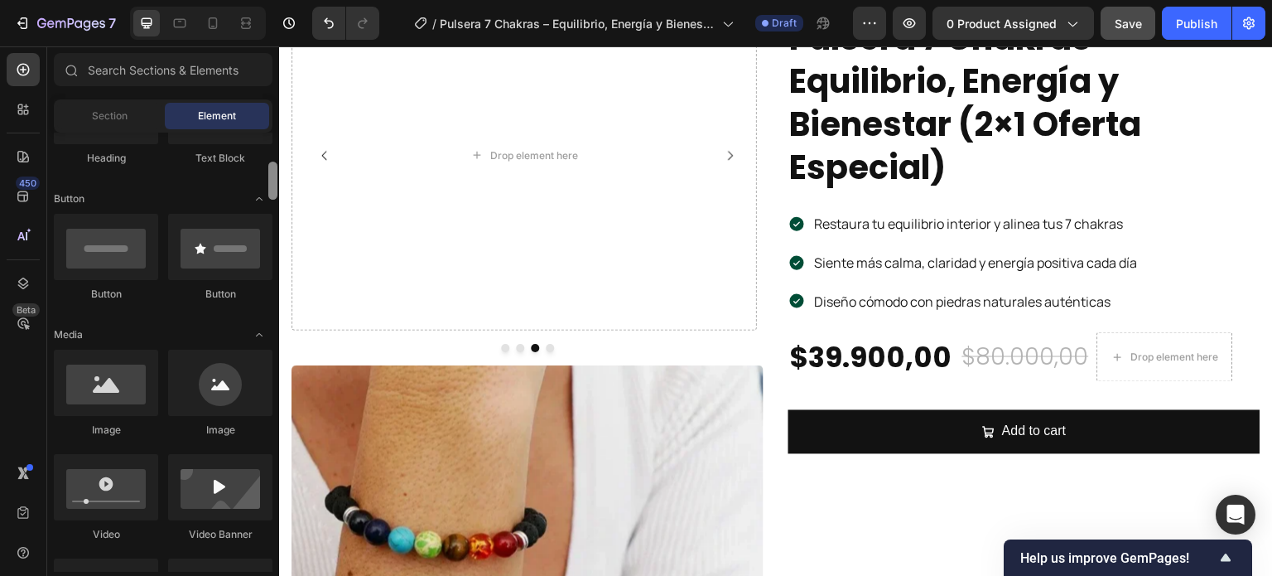
click at [269, 181] on div at bounding box center [272, 180] width 9 height 38
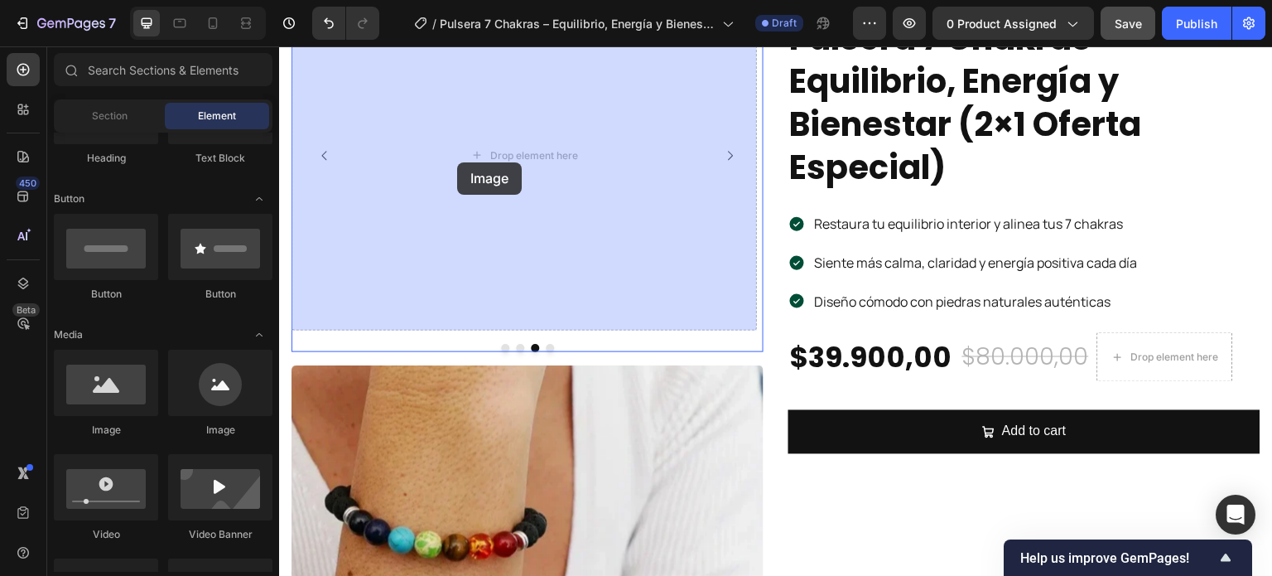
drag, startPoint x: 393, startPoint y: 434, endPoint x: 457, endPoint y: 162, distance: 279.2
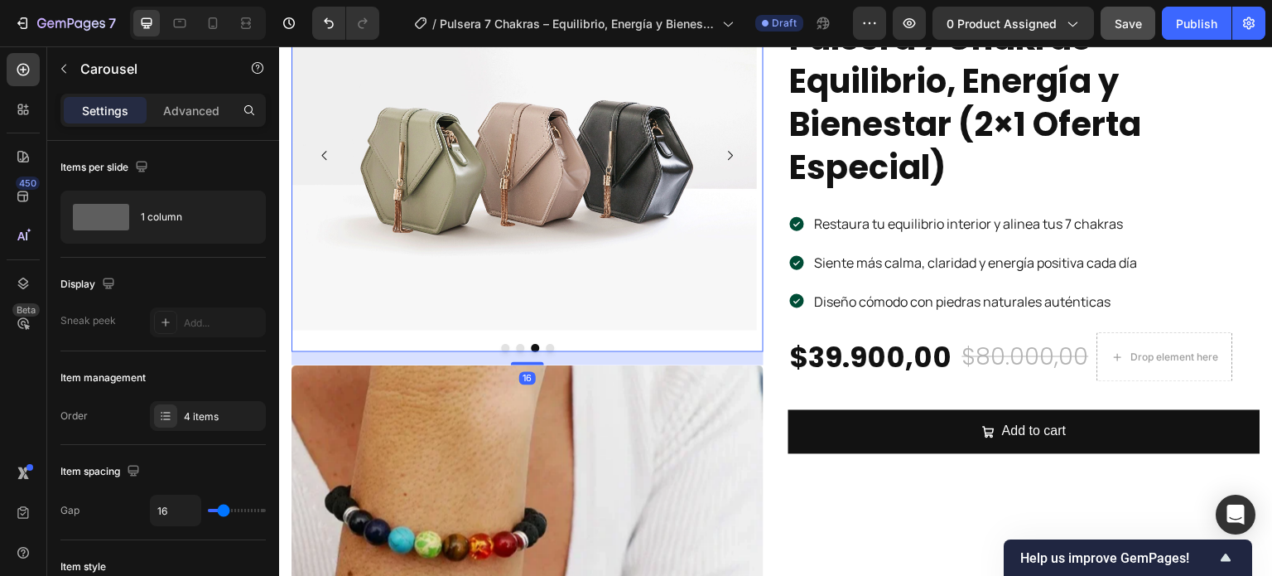
click at [728, 153] on icon "Carousel Next Arrow" at bounding box center [730, 155] width 13 height 13
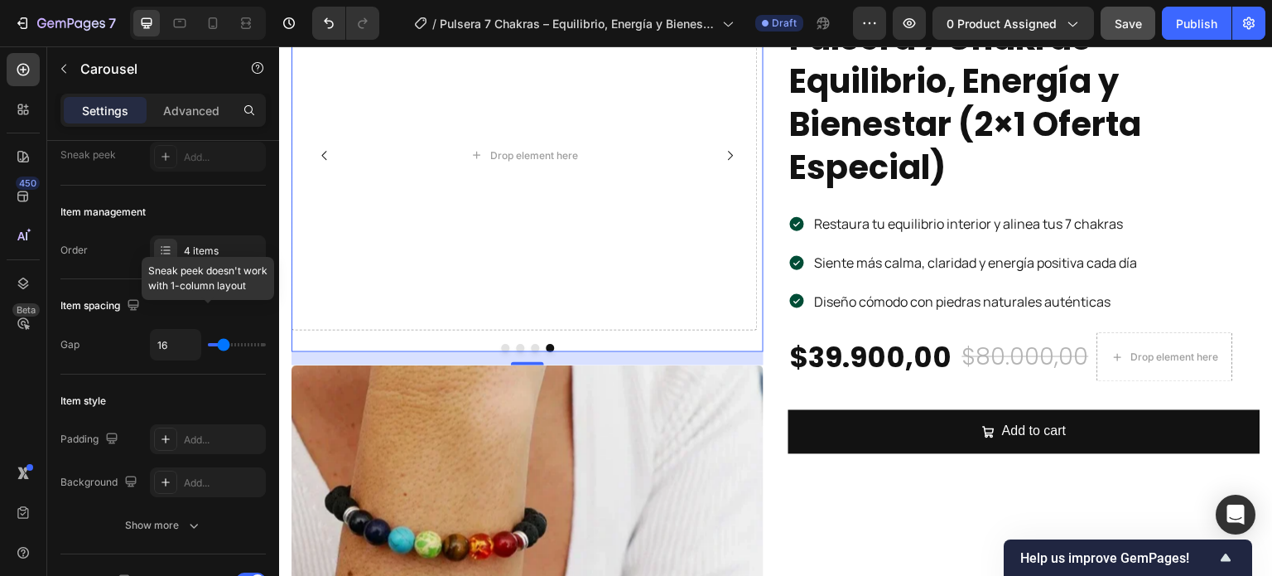
scroll to position [0, 0]
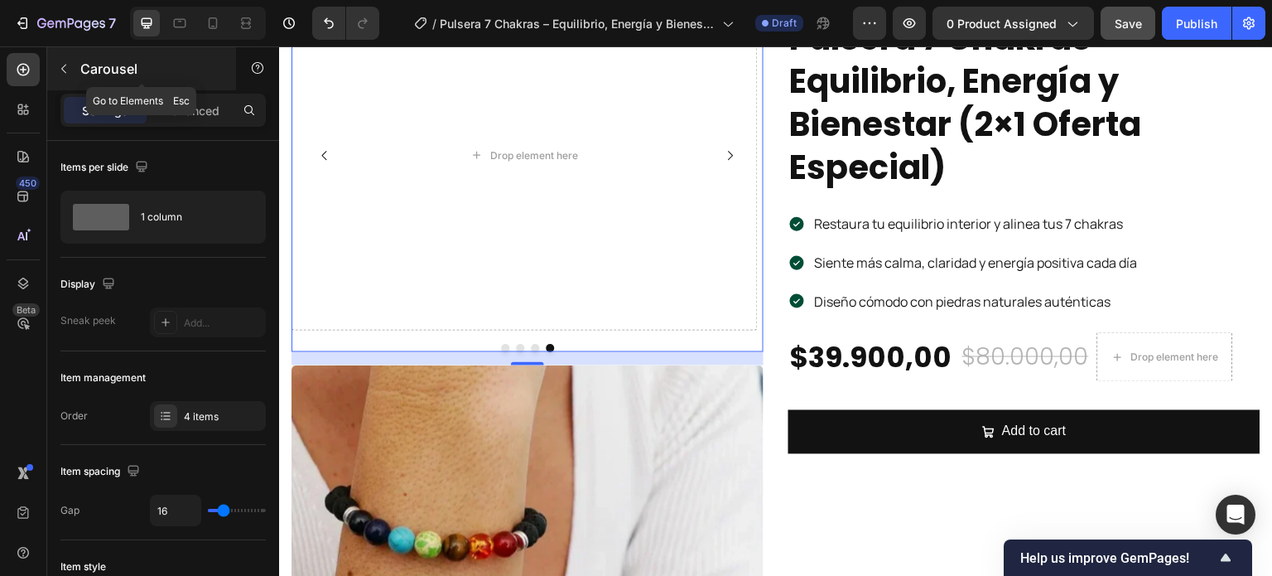
click at [60, 65] on icon "button" at bounding box center [63, 68] width 13 height 13
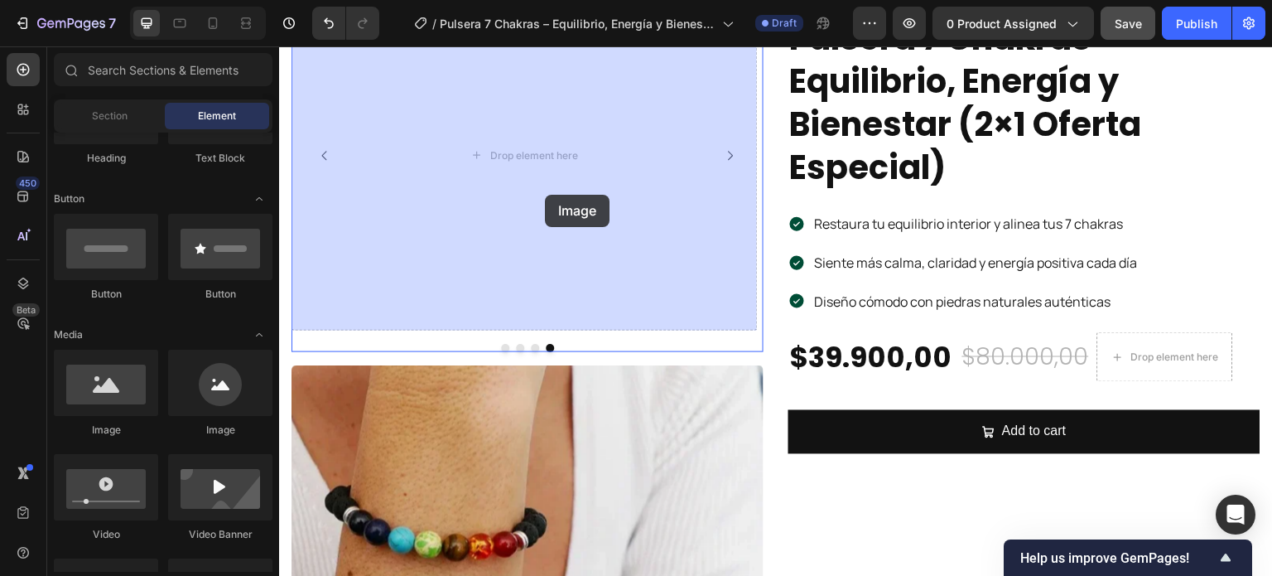
drag, startPoint x: 364, startPoint y: 452, endPoint x: 545, endPoint y: 195, distance: 314.5
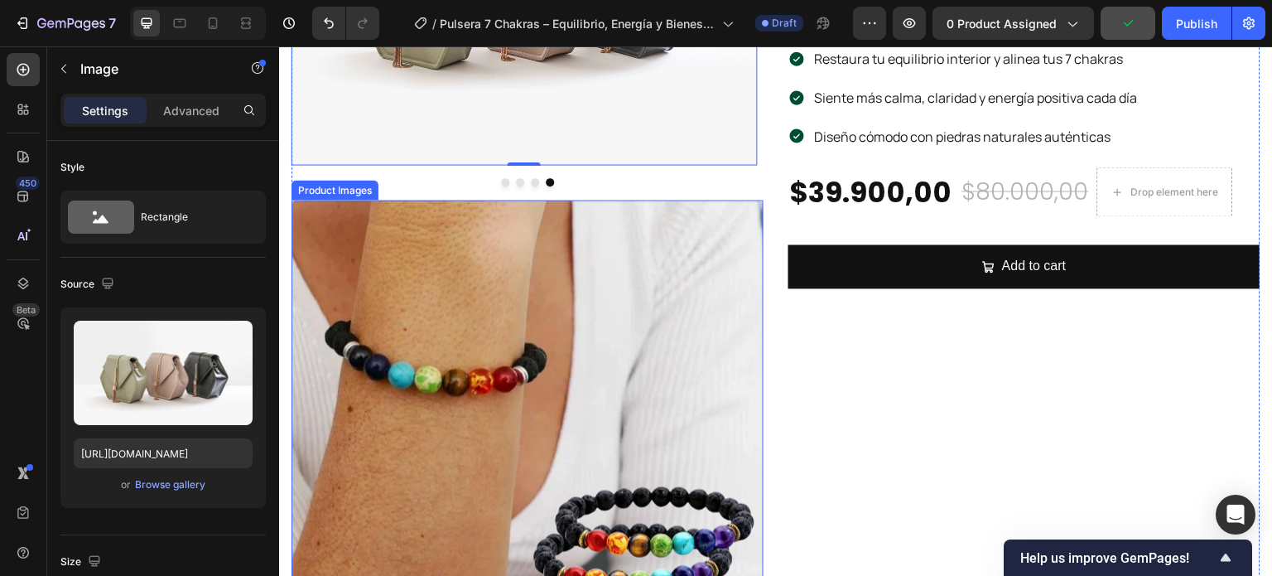
scroll to position [331, 0]
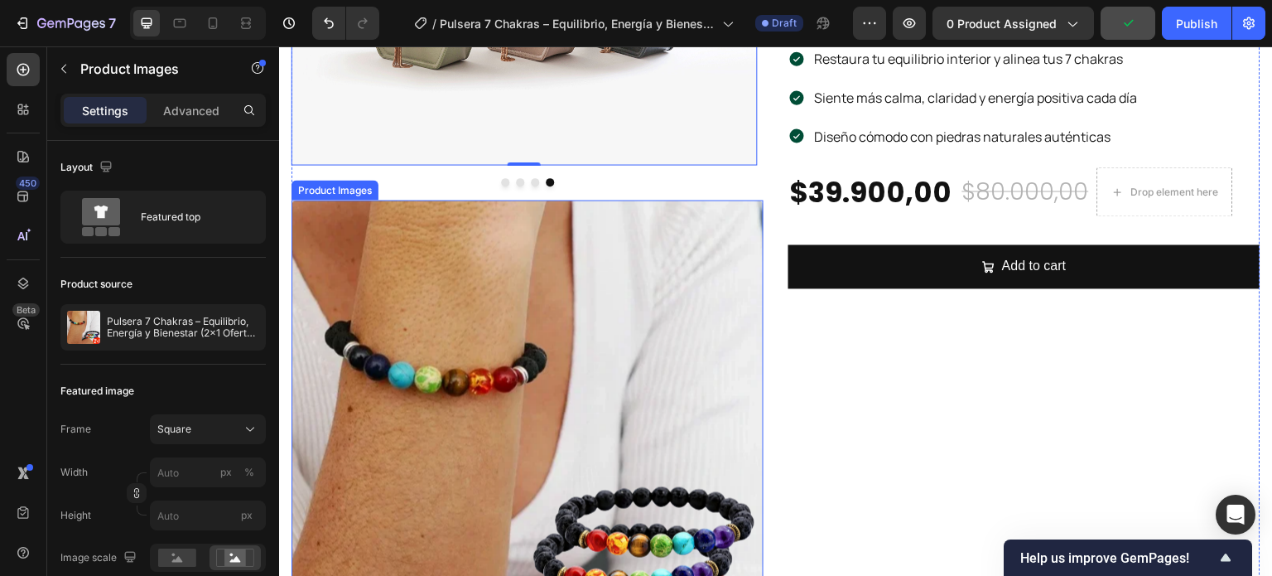
click at [593, 351] on img at bounding box center [527, 436] width 472 height 472
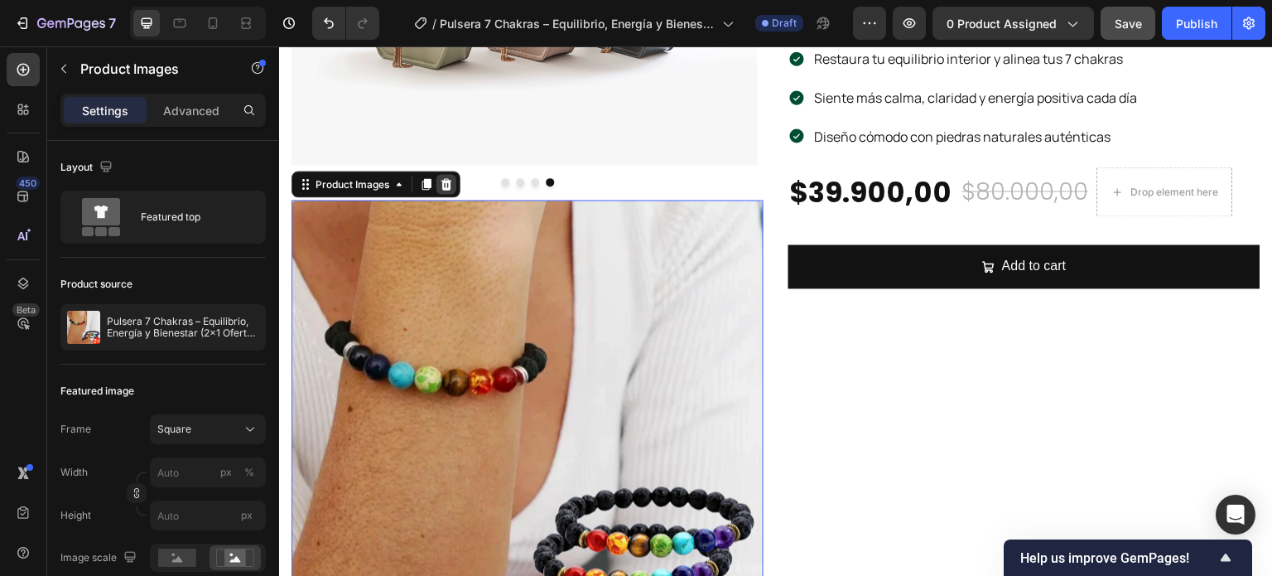
click at [445, 178] on icon at bounding box center [446, 184] width 11 height 12
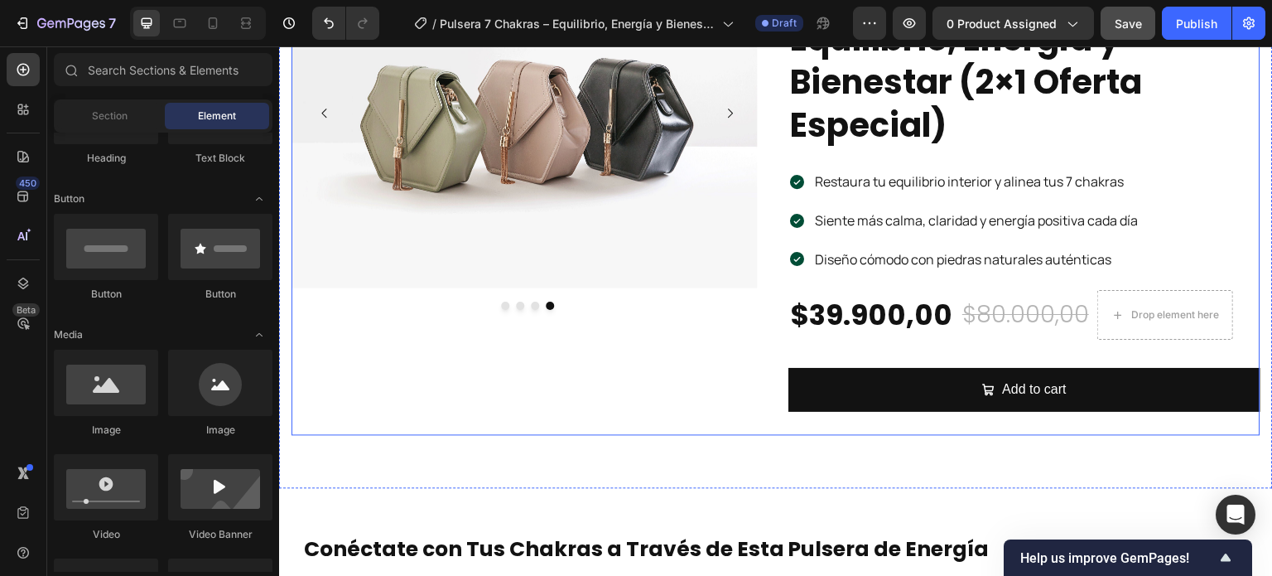
scroll to position [166, 0]
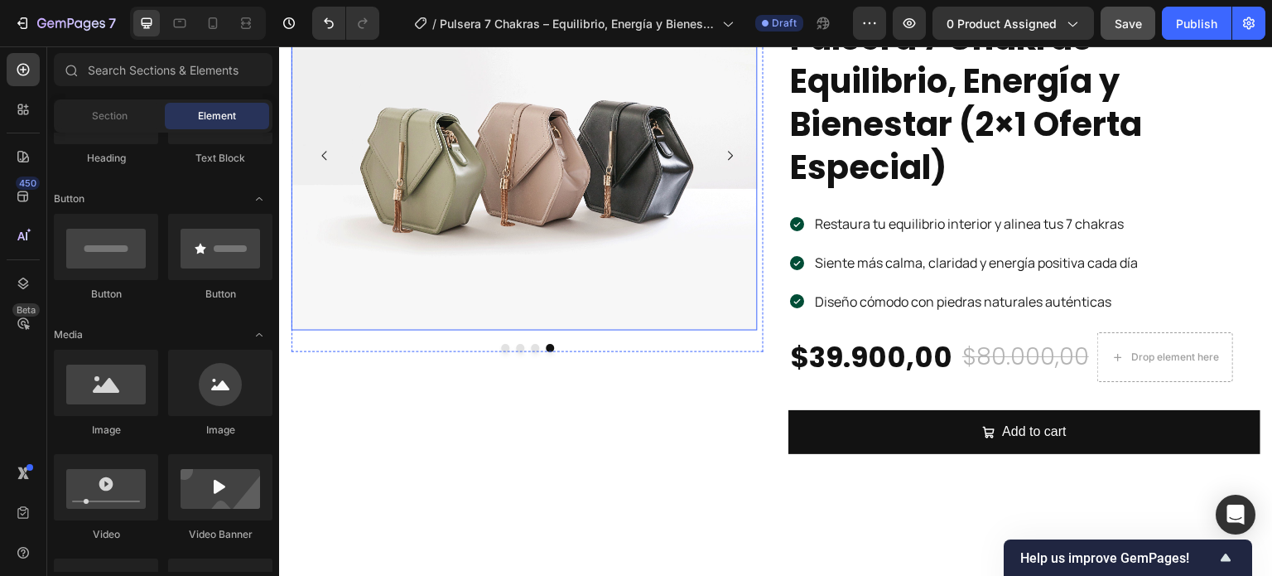
click at [547, 231] on img at bounding box center [523, 155] width 465 height 349
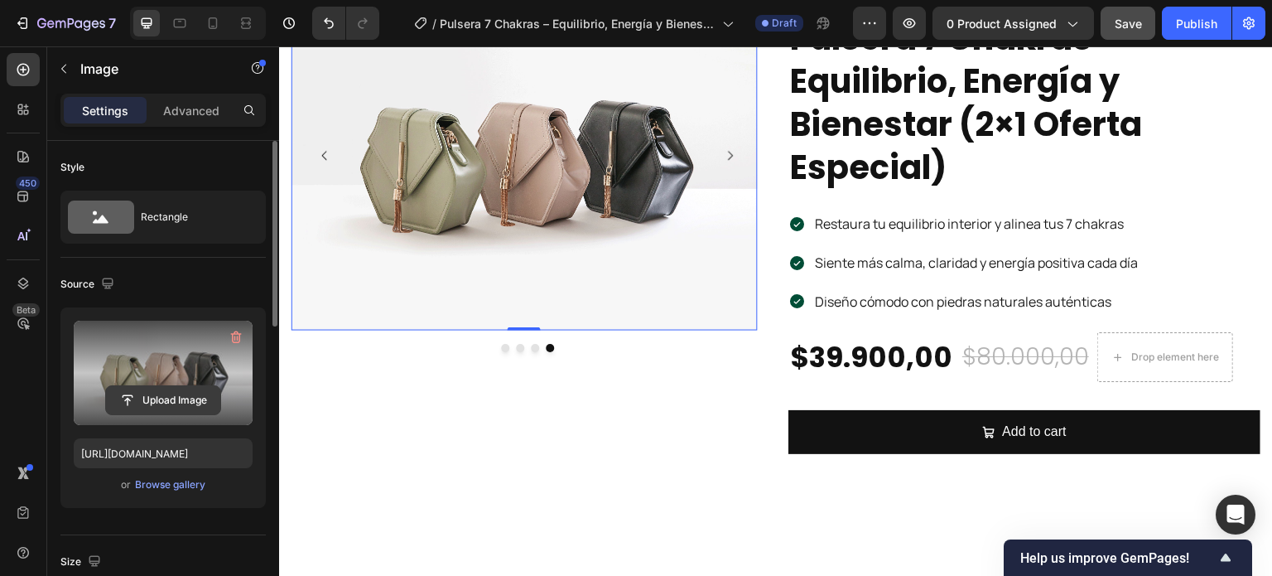
scroll to position [248, 0]
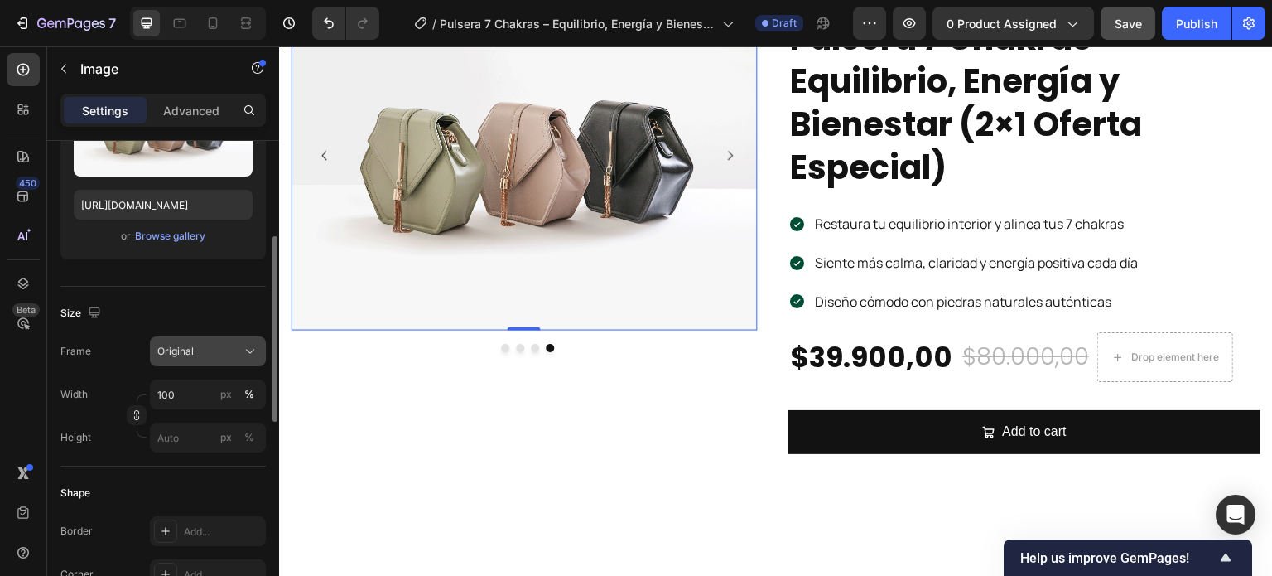
click at [191, 350] on span "Original" at bounding box center [175, 351] width 36 height 15
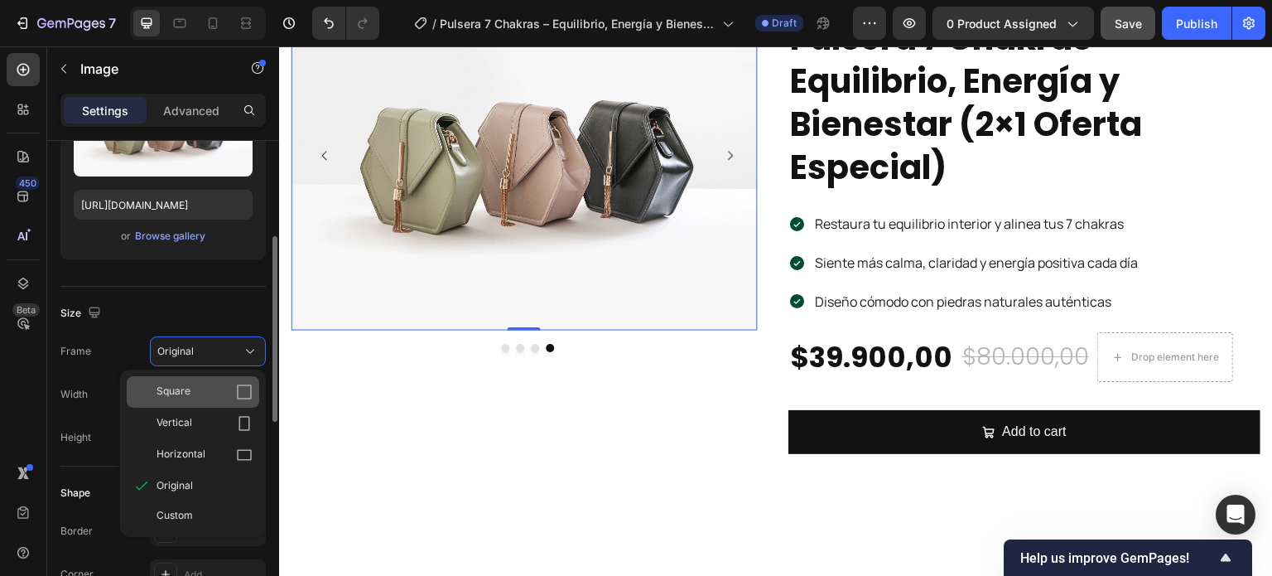
click at [185, 379] on div "Square" at bounding box center [193, 391] width 132 height 31
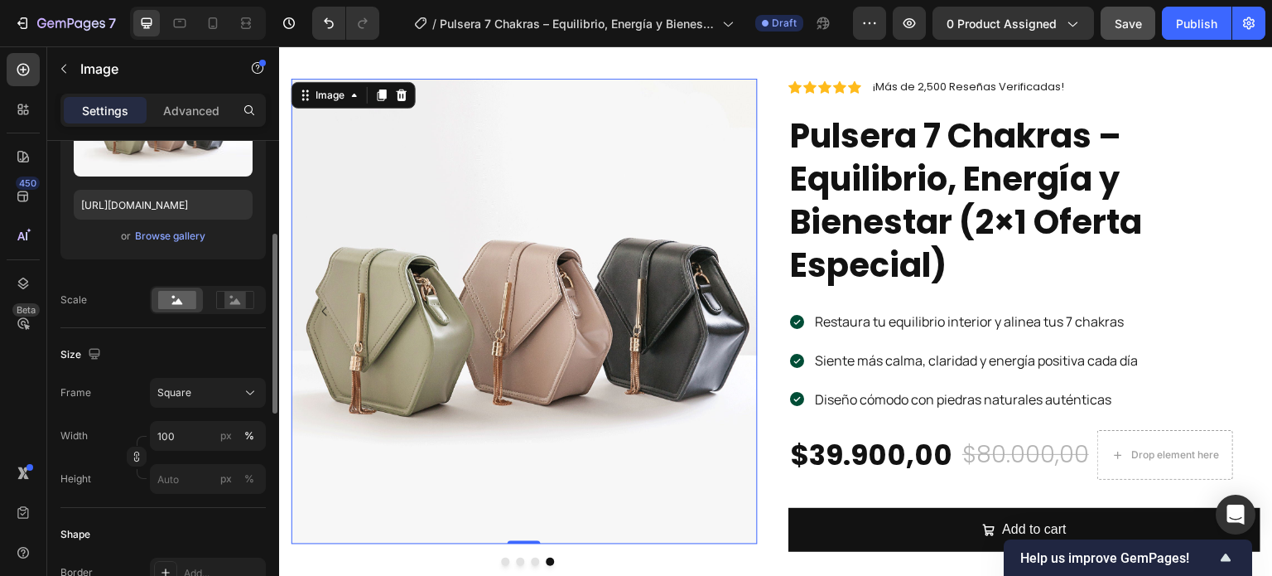
scroll to position [58, 0]
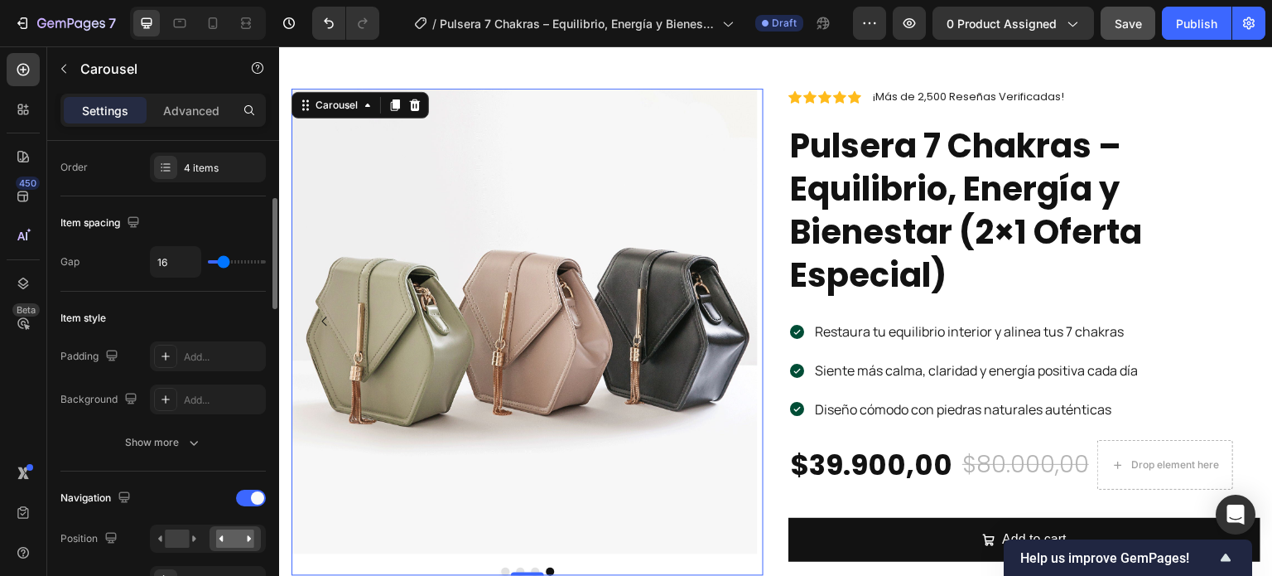
click at [725, 316] on icon "Carousel Next Arrow" at bounding box center [730, 321] width 13 height 13
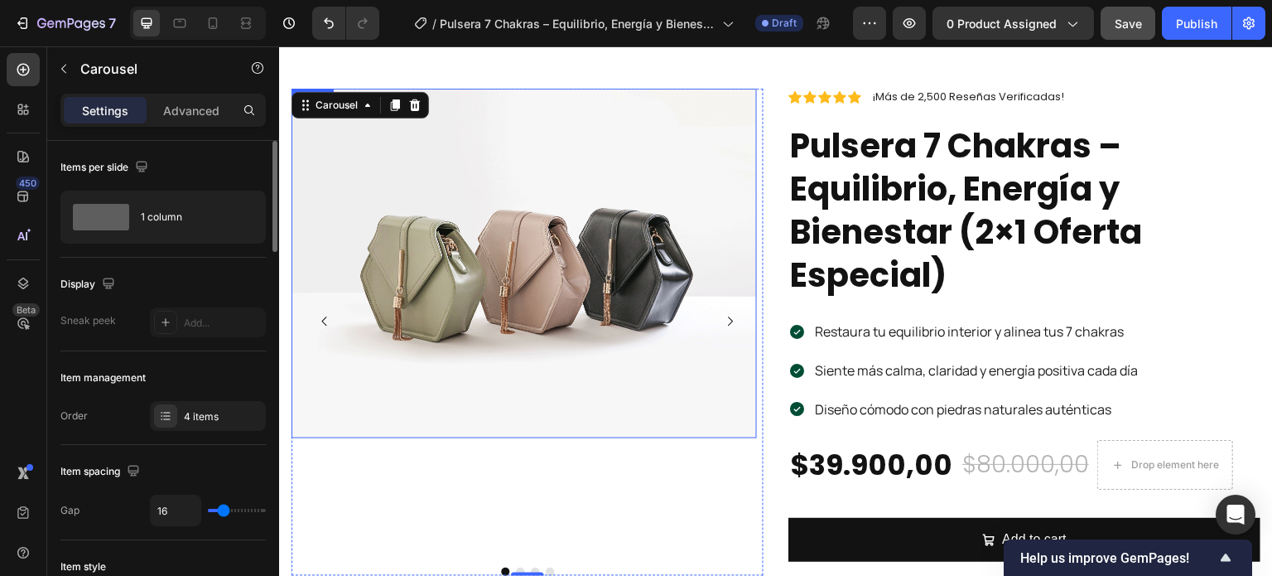
click at [513, 332] on img at bounding box center [523, 263] width 465 height 349
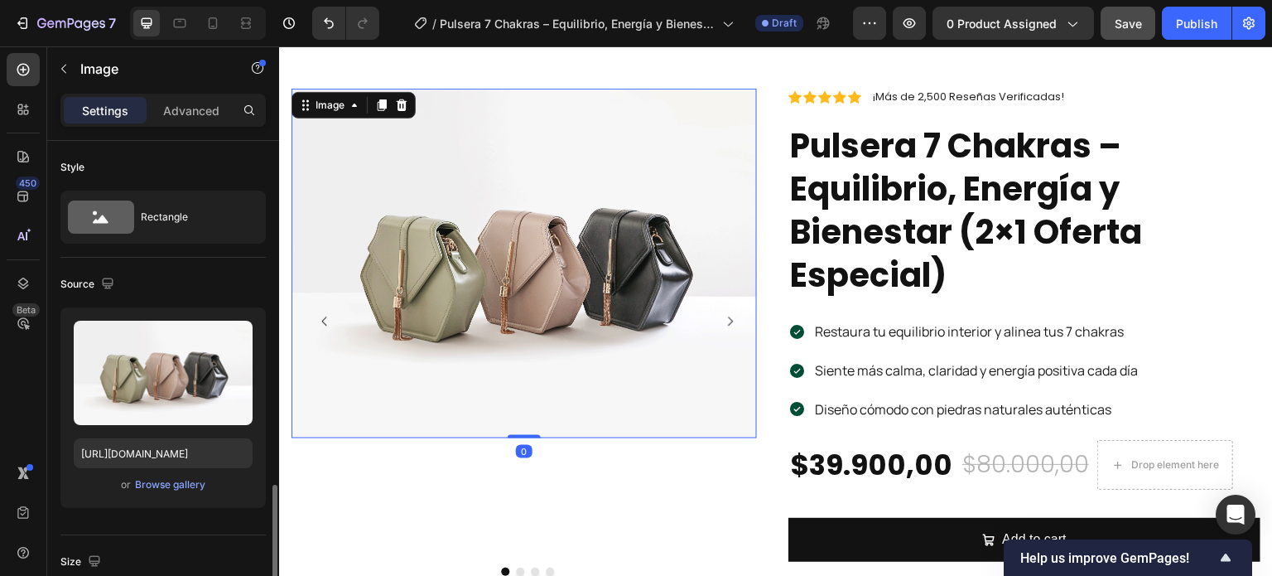
scroll to position [248, 0]
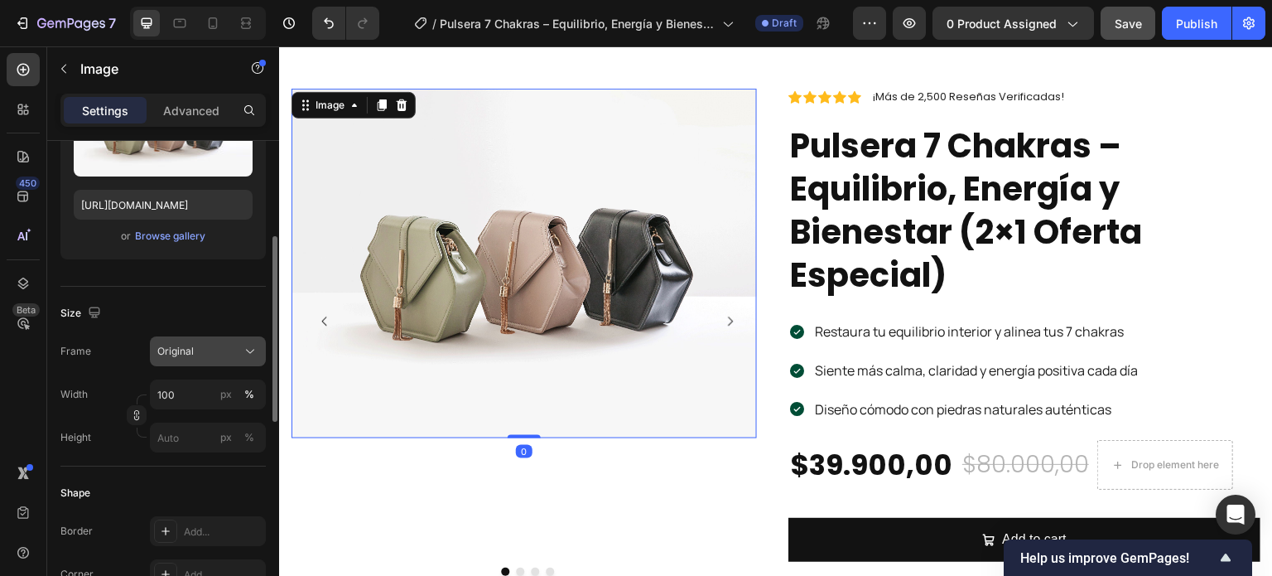
click at [209, 359] on button "Original" at bounding box center [208, 351] width 116 height 30
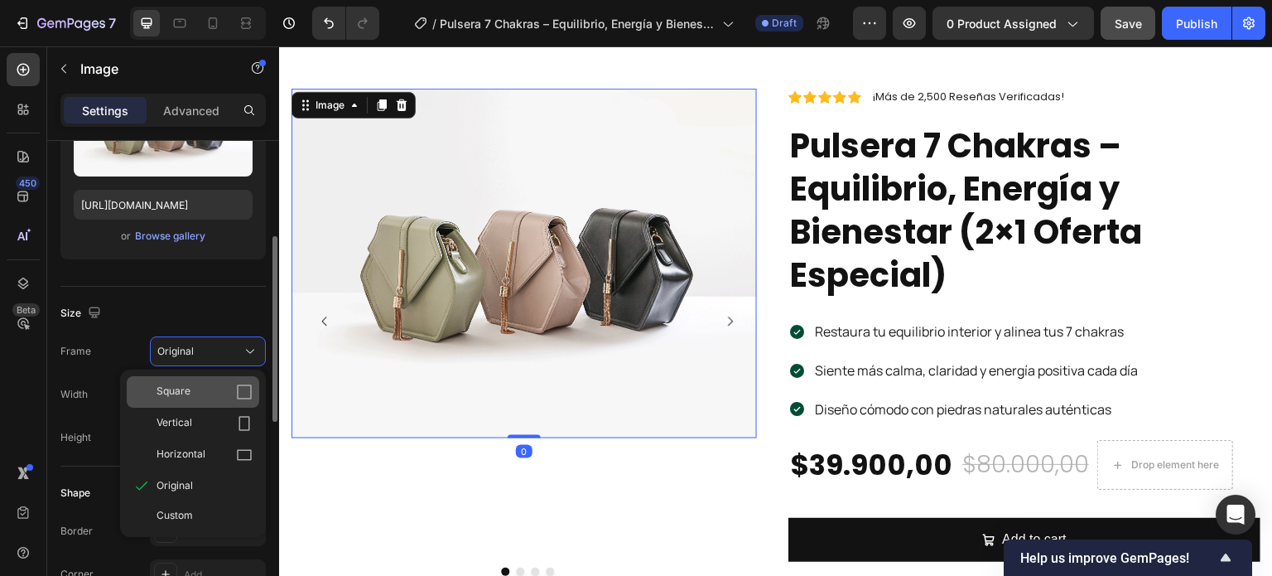
click at [197, 386] on div "Square" at bounding box center [205, 391] width 96 height 17
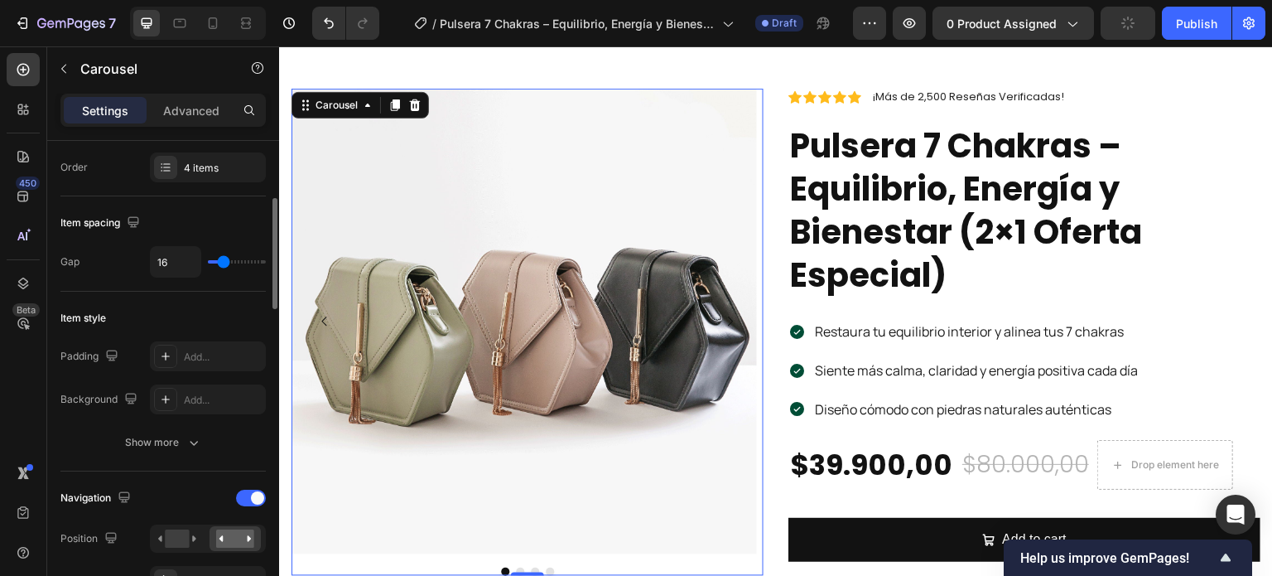
click at [724, 315] on icon "Carousel Next Arrow" at bounding box center [730, 321] width 13 height 13
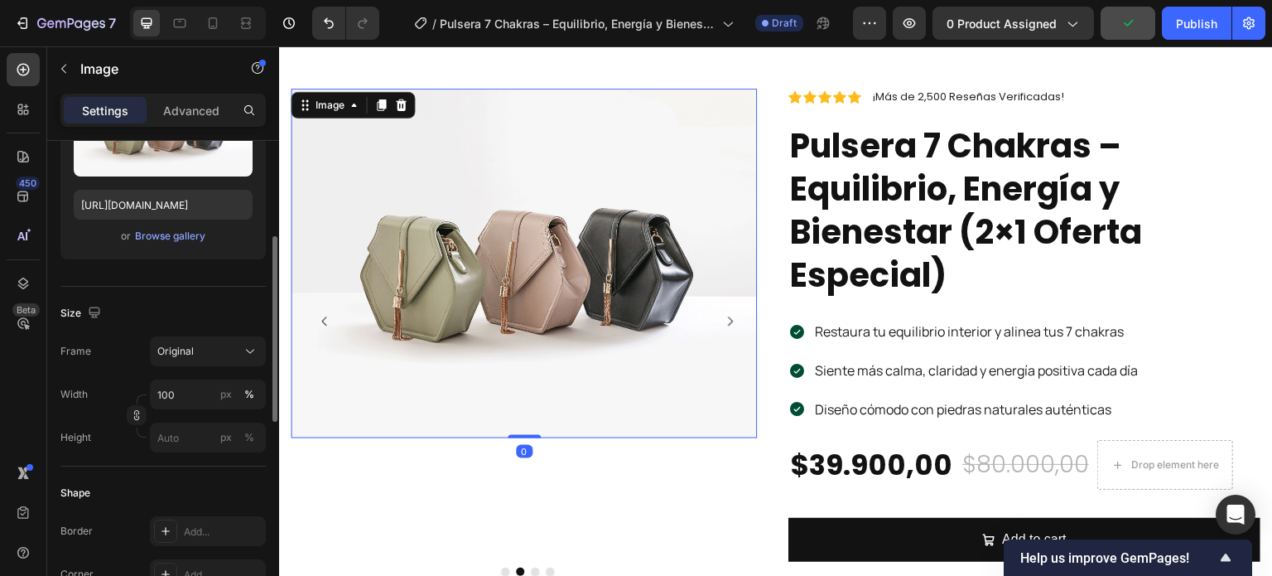
click at [474, 265] on img at bounding box center [523, 263] width 465 height 349
click at [215, 354] on div "Original" at bounding box center [197, 351] width 81 height 15
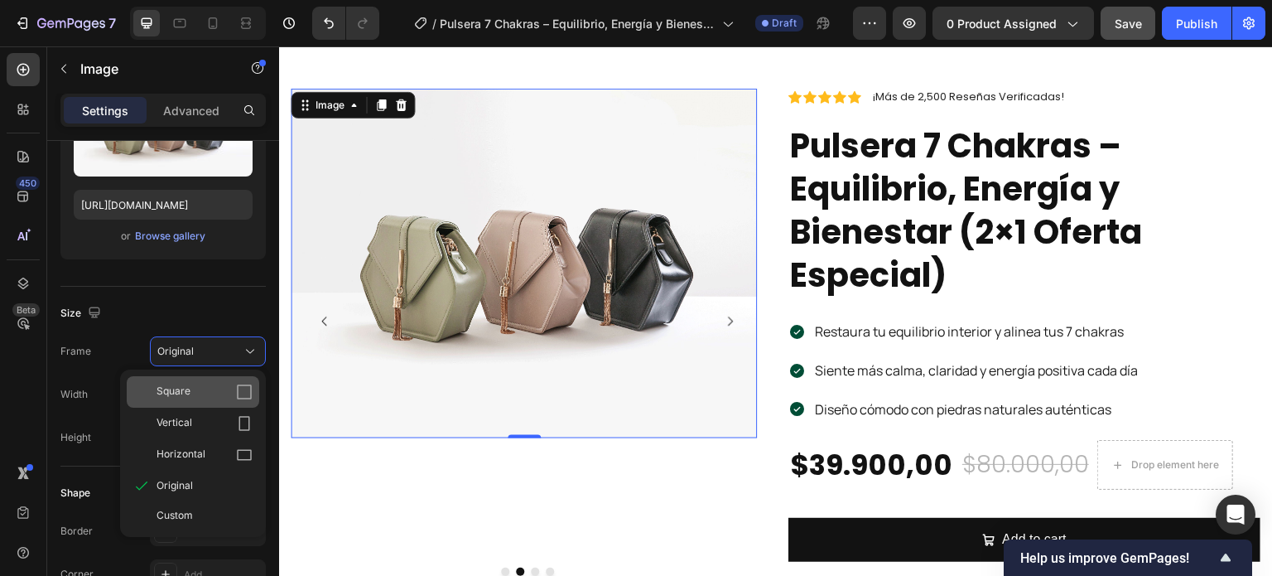
drag, startPoint x: 200, startPoint y: 394, endPoint x: 95, endPoint y: 260, distance: 170.5
click at [200, 394] on div "Square" at bounding box center [205, 391] width 96 height 17
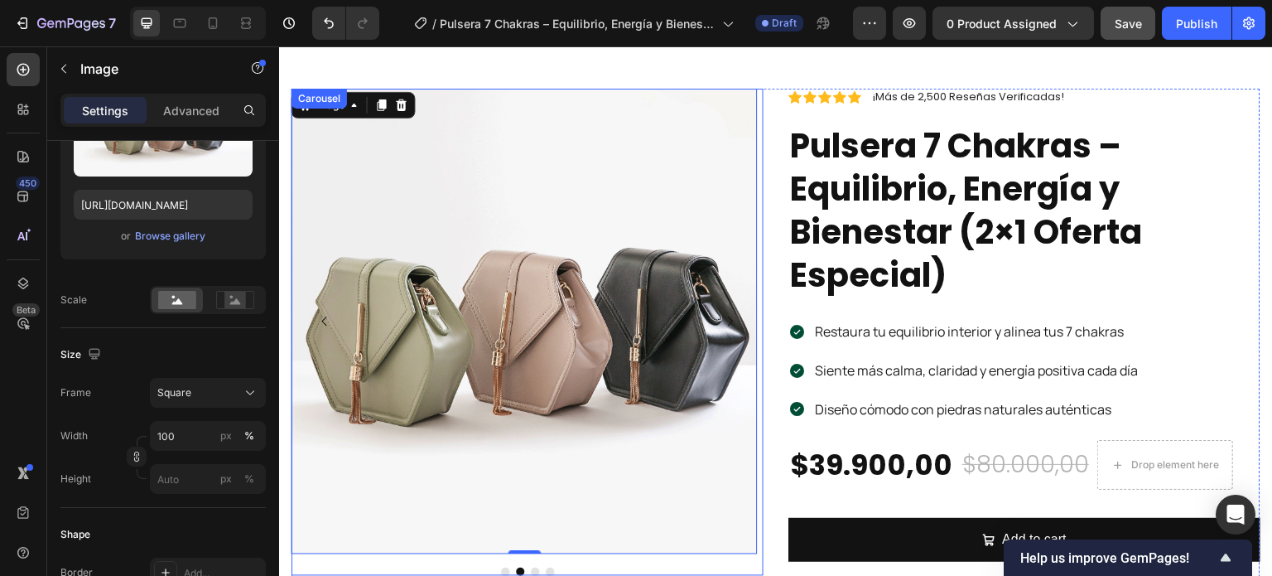
click at [725, 316] on icon "Carousel Next Arrow" at bounding box center [730, 321] width 13 height 13
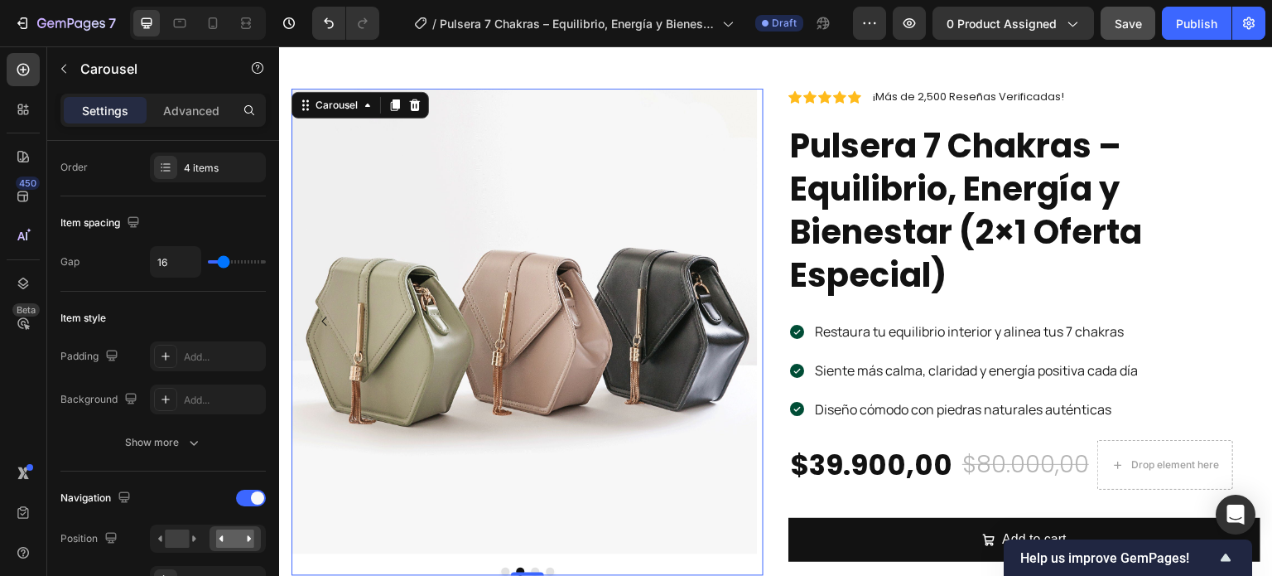
scroll to position [0, 0]
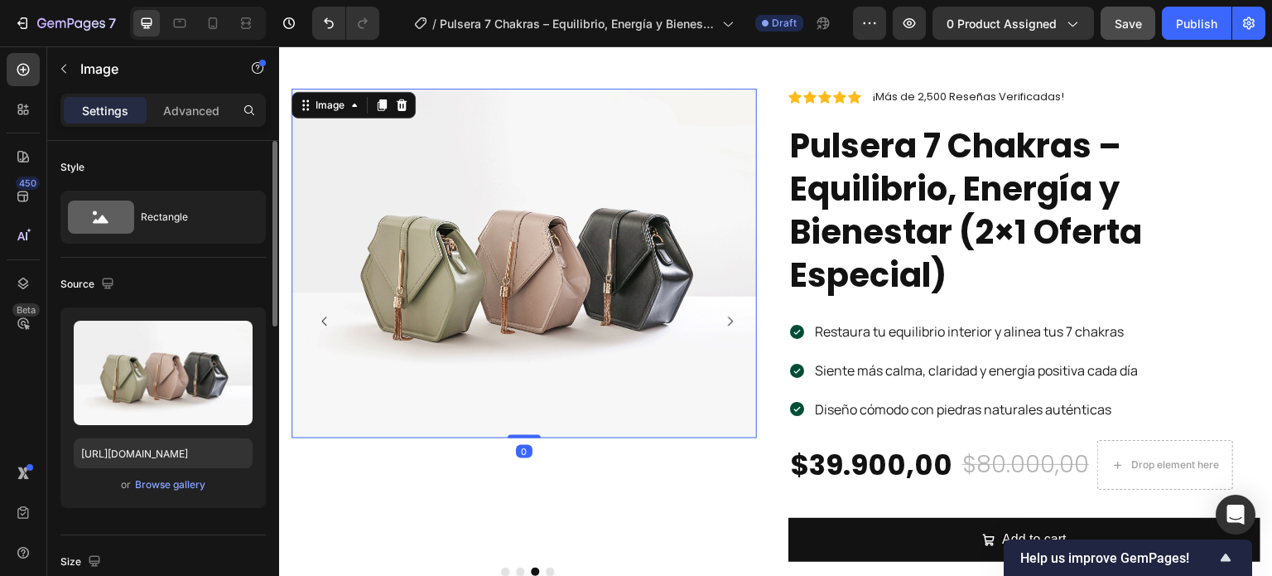
click at [489, 325] on img at bounding box center [523, 263] width 465 height 349
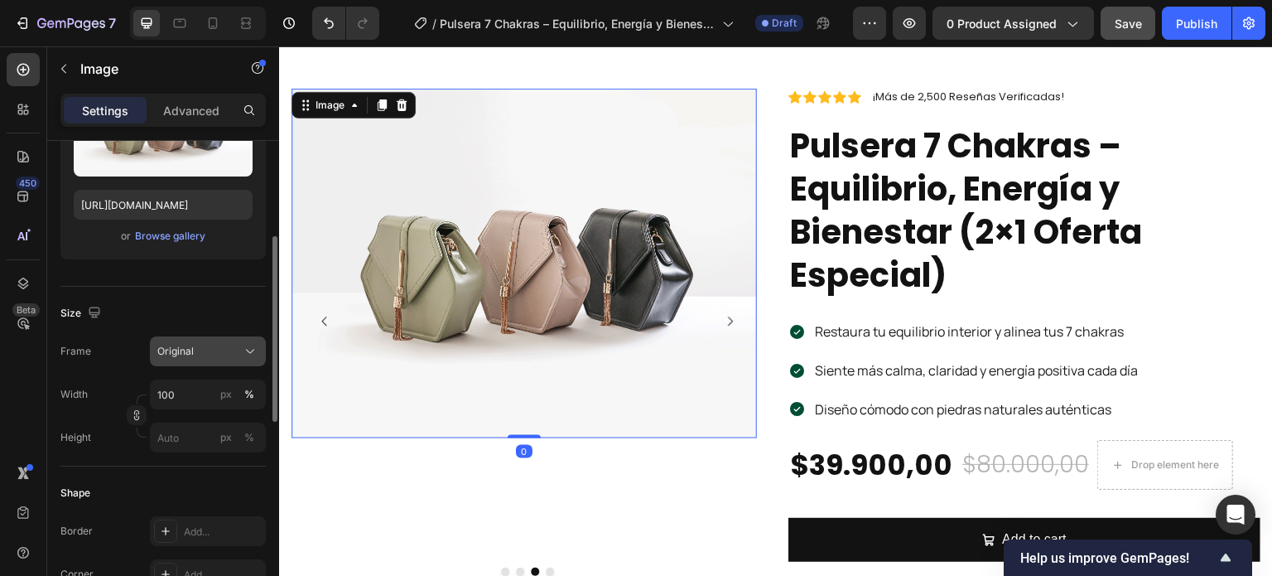
click at [210, 353] on div "Original" at bounding box center [197, 351] width 81 height 15
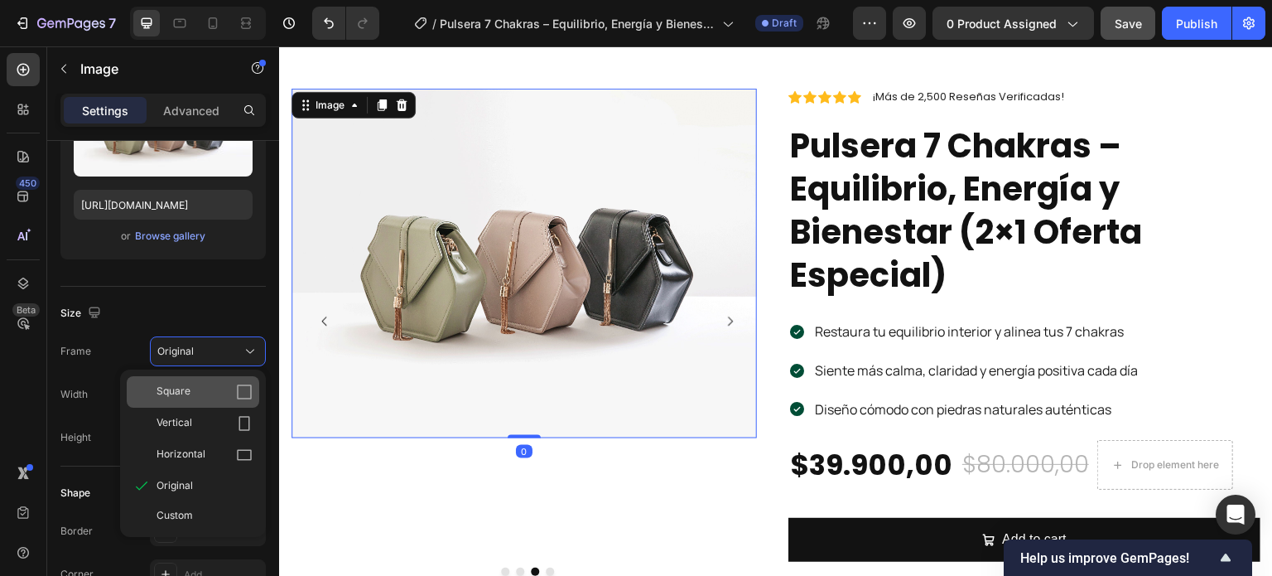
click at [179, 393] on span "Square" at bounding box center [174, 391] width 34 height 17
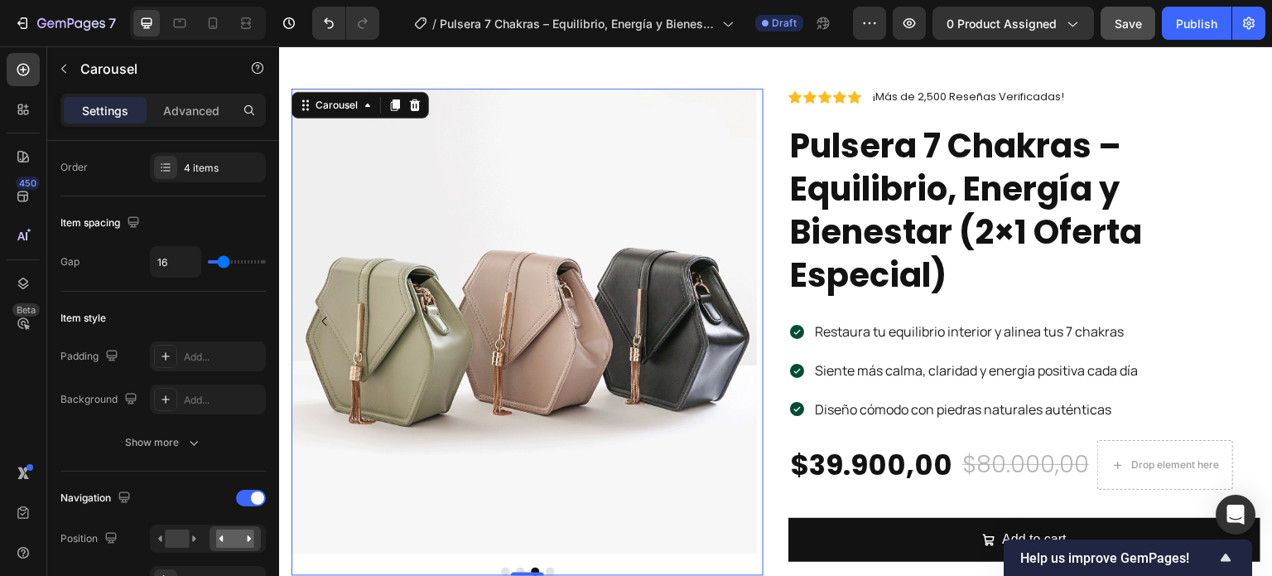
click at [727, 315] on icon "Carousel Next Arrow" at bounding box center [730, 321] width 13 height 13
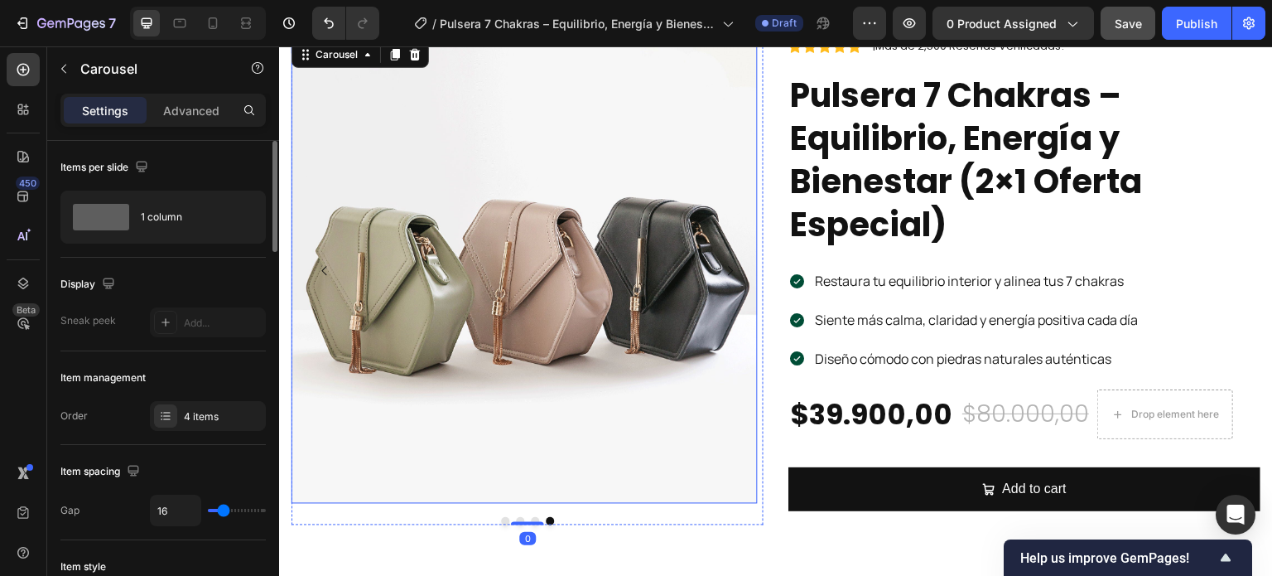
scroll to position [472, 0]
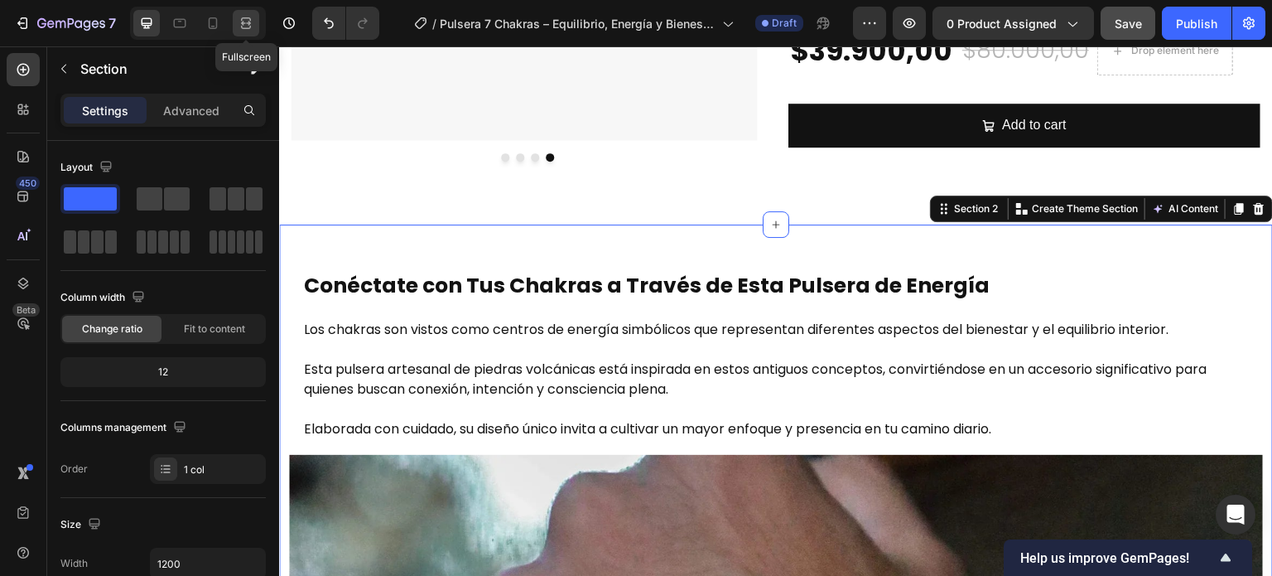
click at [240, 11] on div at bounding box center [246, 23] width 26 height 26
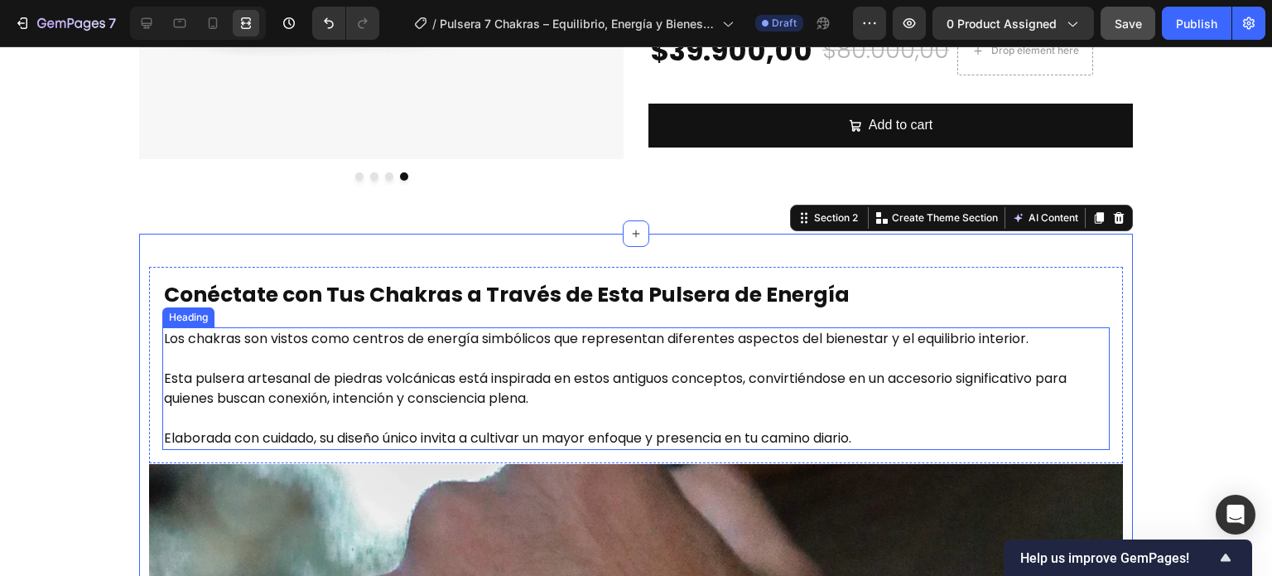
click at [689, 331] on h2 "Los chakras son vistos como centros de energía simbólicos que representan difer…" at bounding box center [635, 388] width 947 height 123
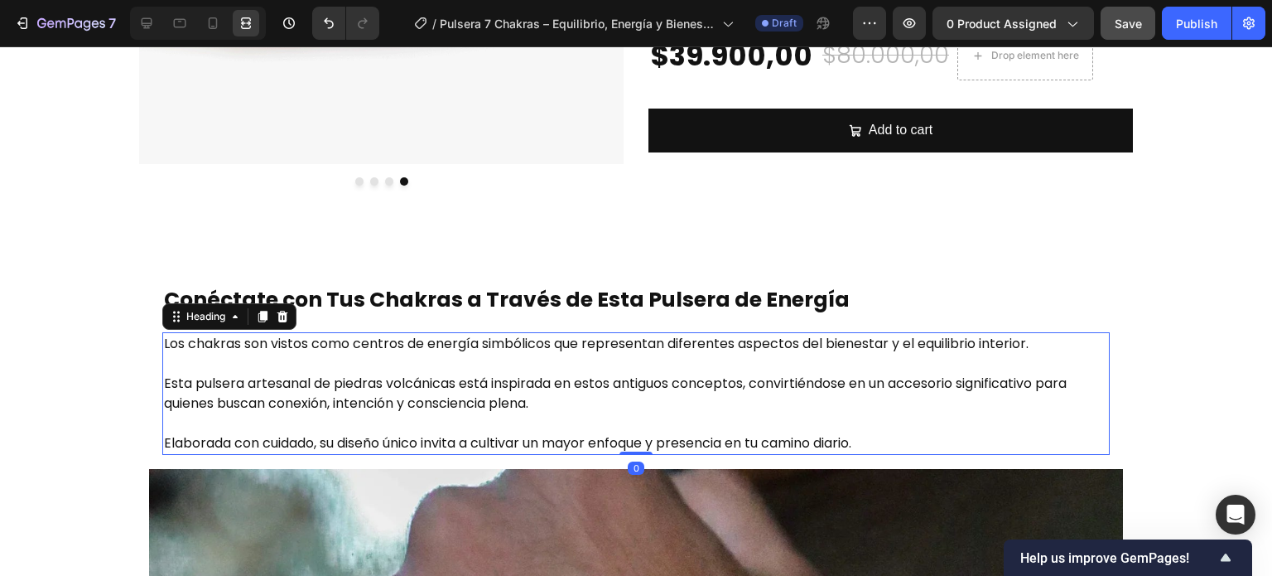
scroll to position [224, 0]
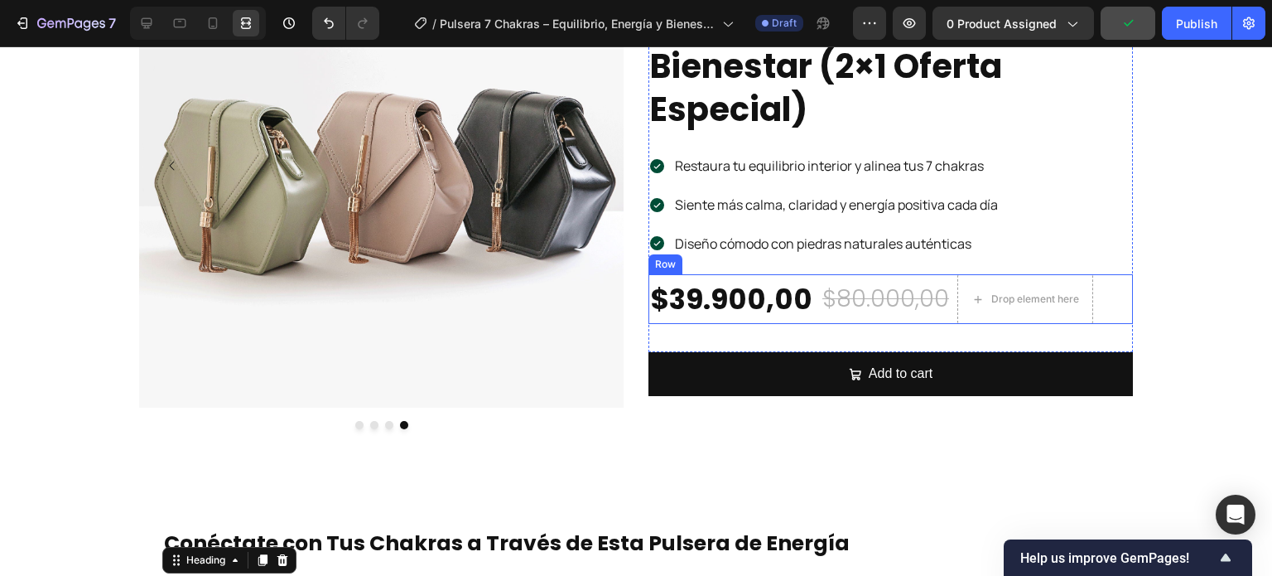
click at [810, 310] on div "$39.900,00 Product Price Product Price $80.000,00 Product Price Product Price D…" at bounding box center [890, 299] width 484 height 50
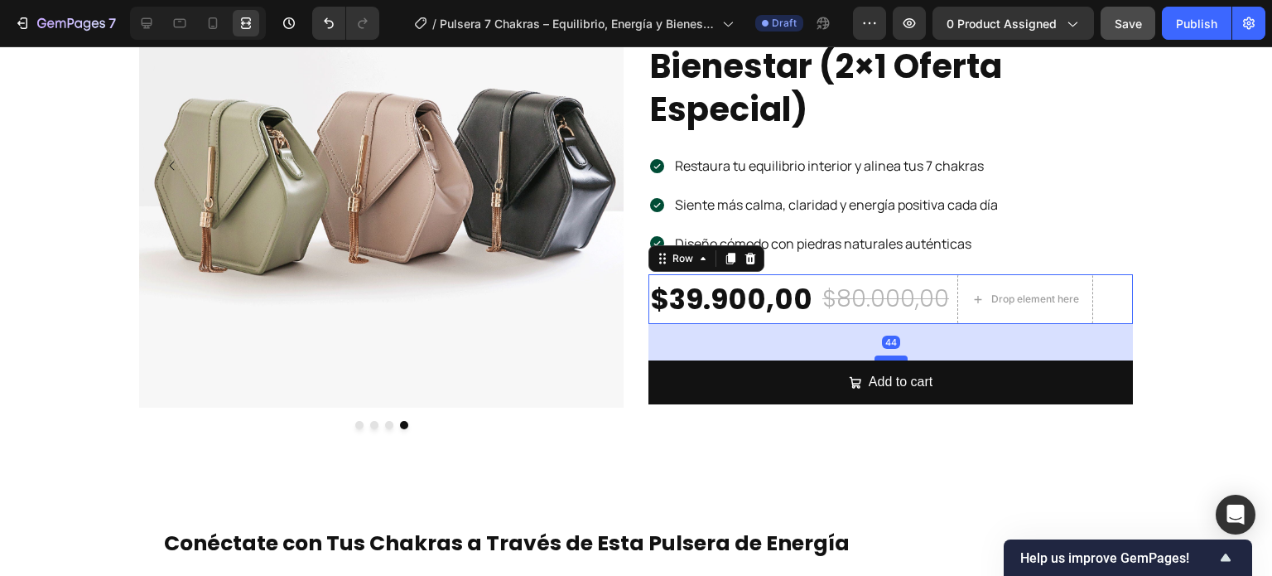
drag, startPoint x: 872, startPoint y: 347, endPoint x: 874, endPoint y: 355, distance: 8.6
click at [874, 355] on div at bounding box center [890, 357] width 33 height 5
type input "44"
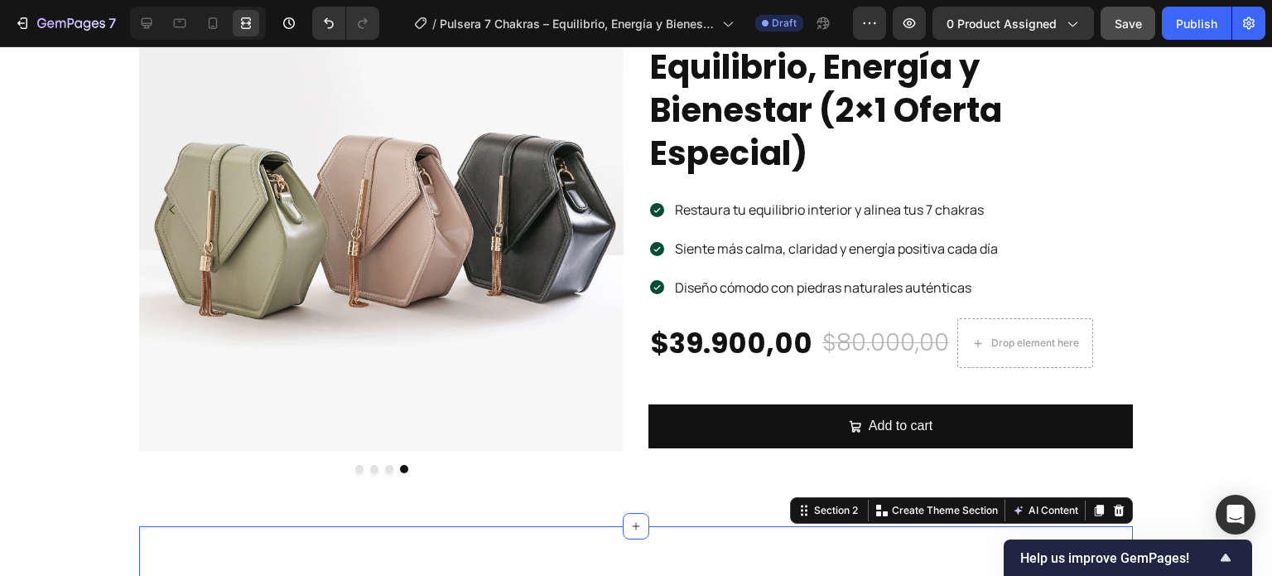
scroll to position [141, 0]
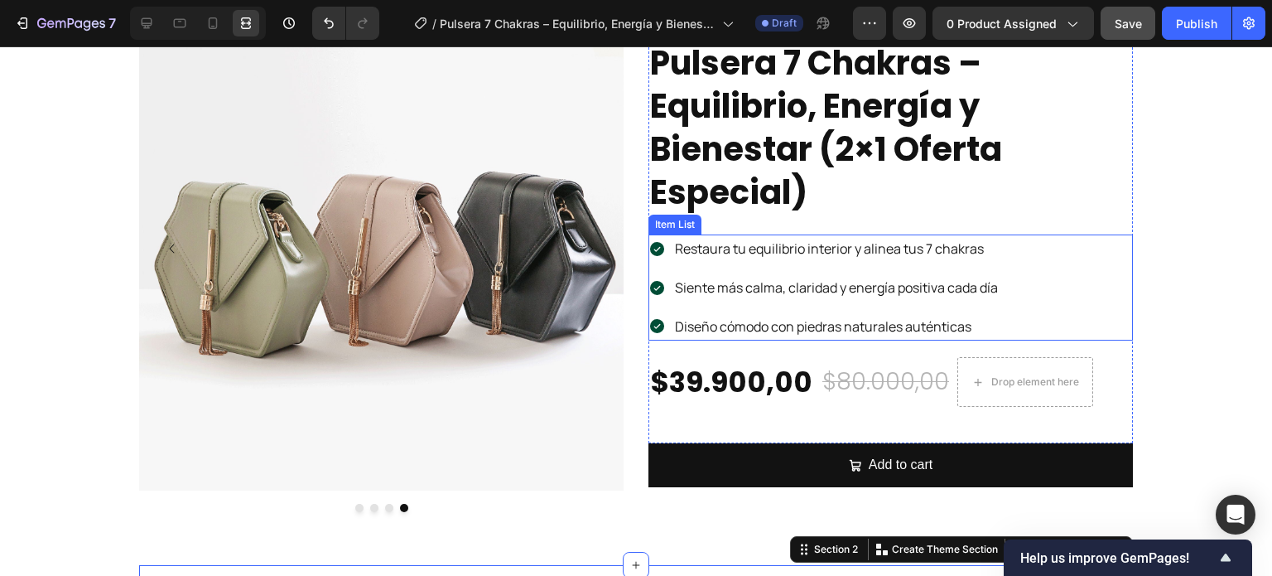
click at [1002, 258] on div "Restaura tu equilibrio interior y alinea tus 7 chakras Siente más calma, clarid…" at bounding box center [890, 287] width 484 height 106
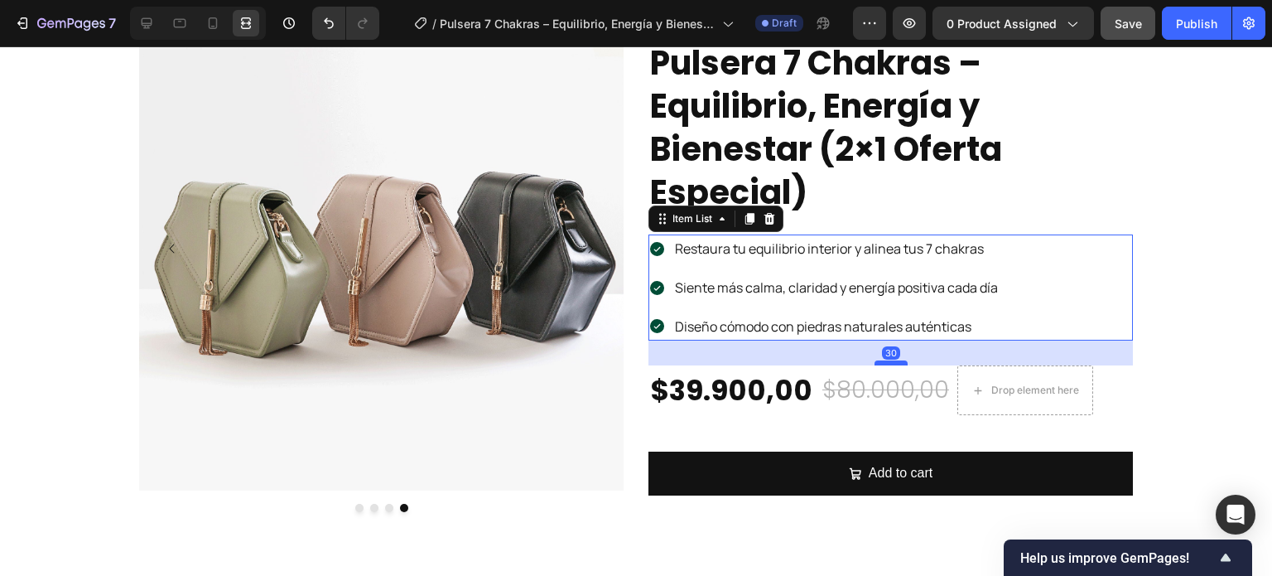
drag, startPoint x: 894, startPoint y: 354, endPoint x: 898, endPoint y: 363, distance: 9.3
click at [898, 363] on div at bounding box center [890, 362] width 33 height 5
type input "100%"
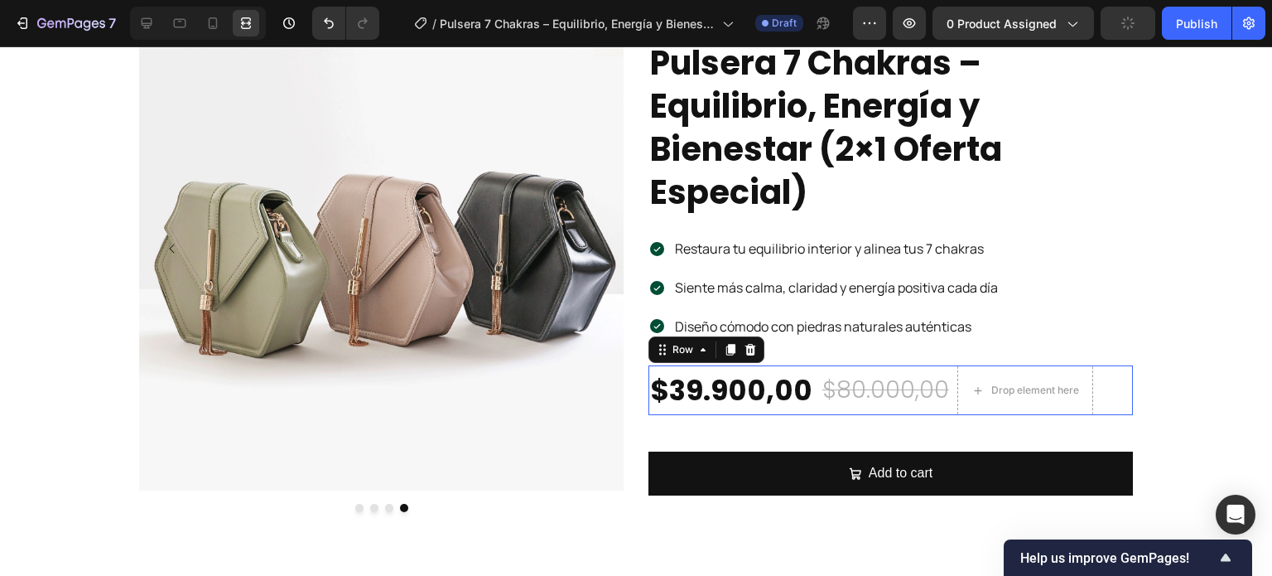
click at [809, 406] on div "$39.900,00 Product Price Product Price $80.000,00 Product Price Product Price D…" at bounding box center [890, 390] width 484 height 50
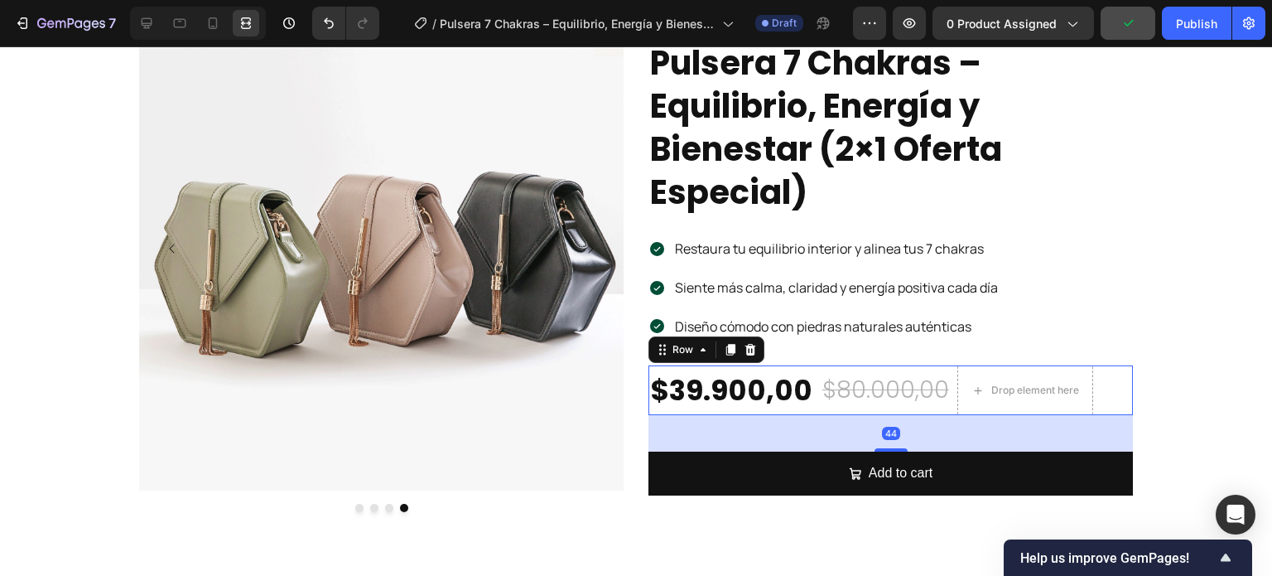
click at [888, 415] on div "44" at bounding box center [890, 415] width 484 height 0
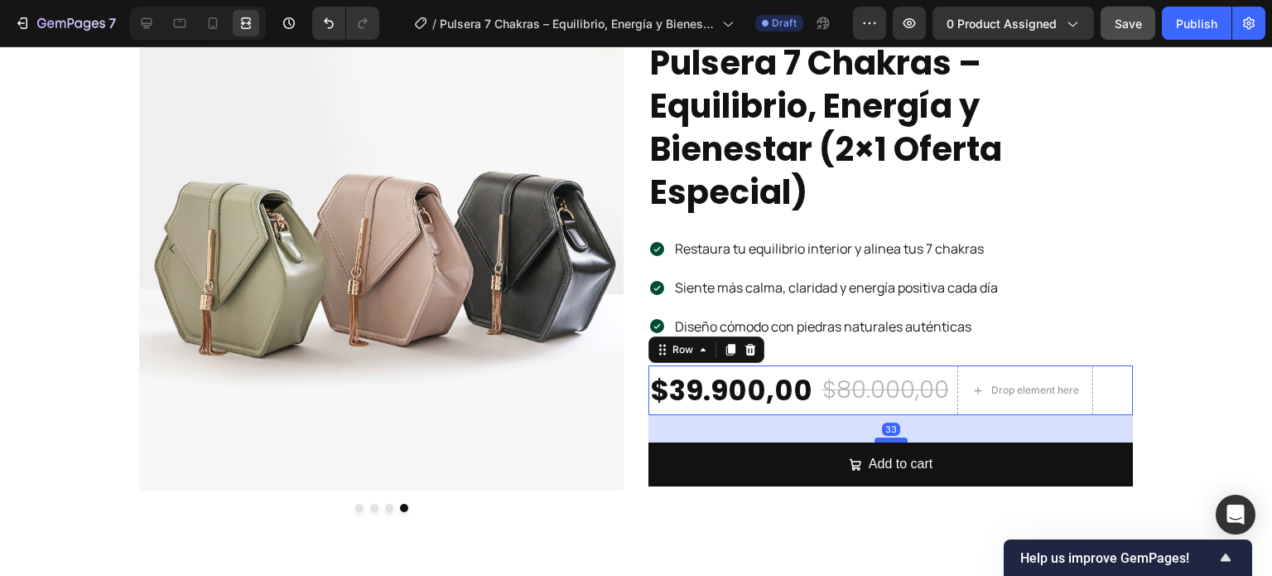
drag, startPoint x: 883, startPoint y: 447, endPoint x: 888, endPoint y: 438, distance: 10.4
click at [888, 438] on div at bounding box center [890, 439] width 33 height 5
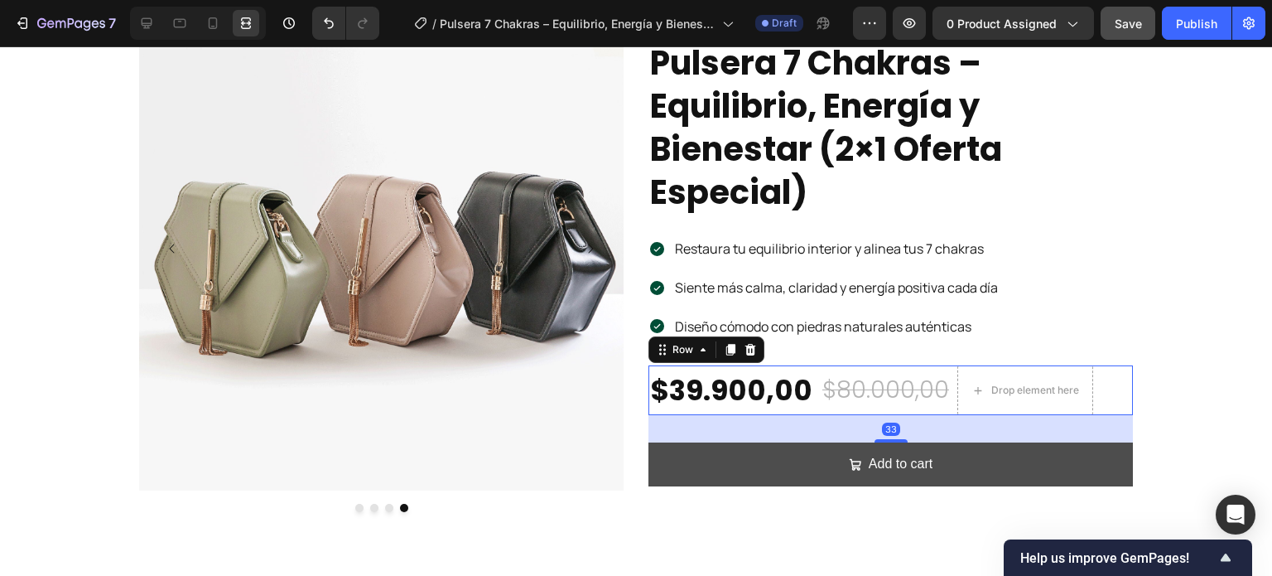
type input "33"
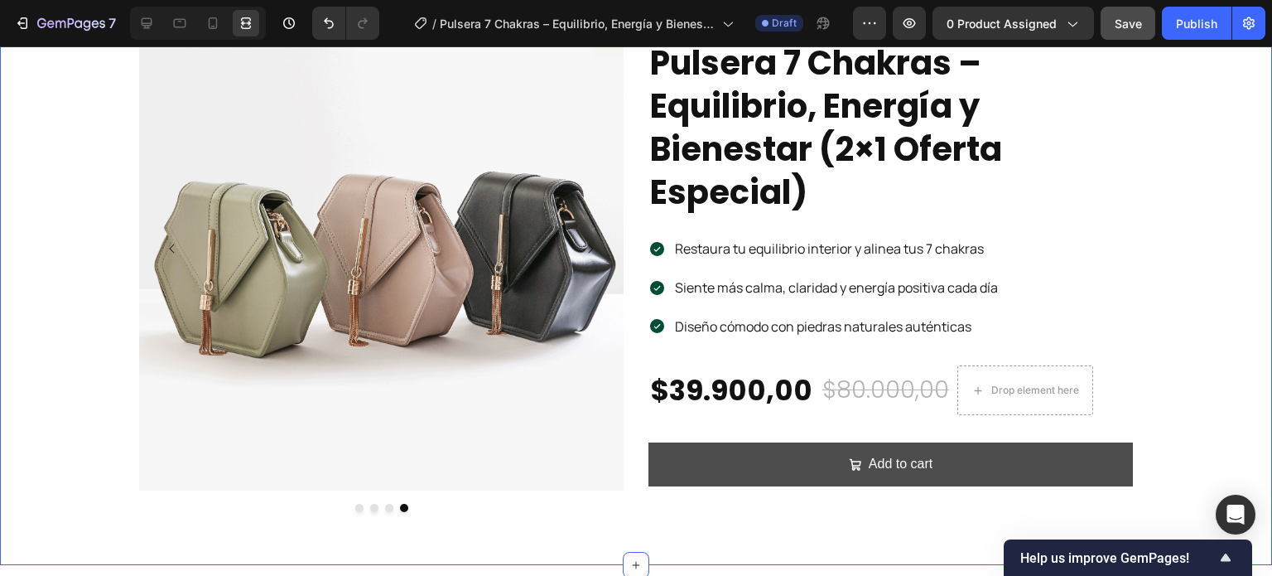
drag, startPoint x: 787, startPoint y: 513, endPoint x: 807, endPoint y: 468, distance: 49.3
click at [786, 513] on div "Image Image Image Image Carousel Icon Icon Icon Icon Icon Icon List ¡Más de 2,5…" at bounding box center [635, 265] width 1247 height 519
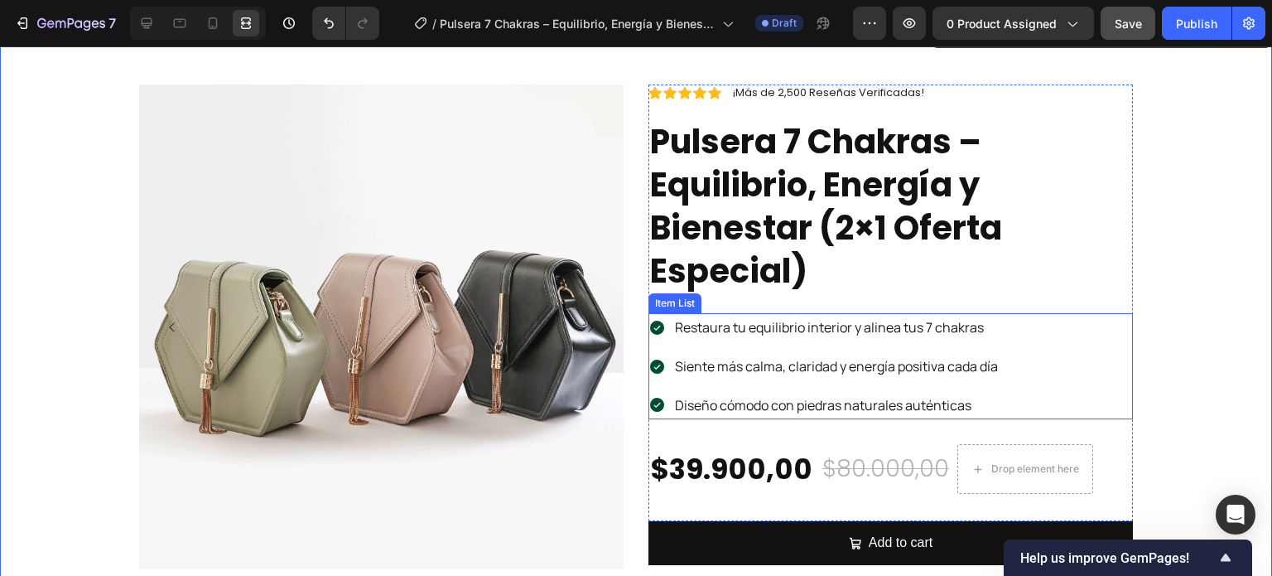
scroll to position [0, 0]
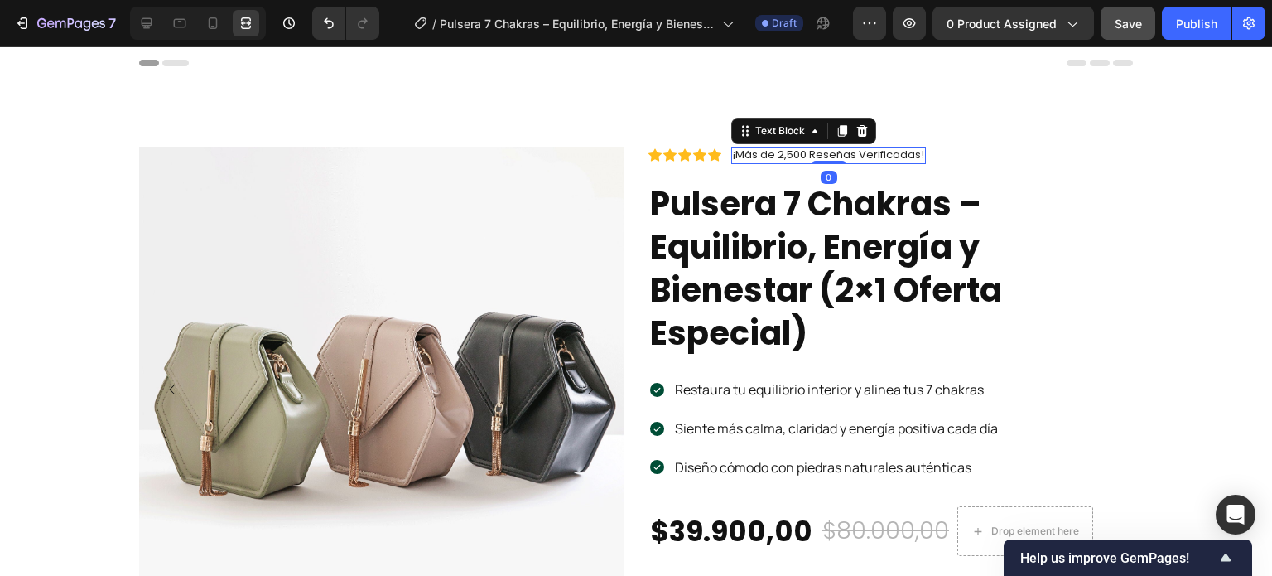
click at [820, 155] on p "¡Más de 2,500 Reseñas Verificadas!" at bounding box center [828, 155] width 191 height 14
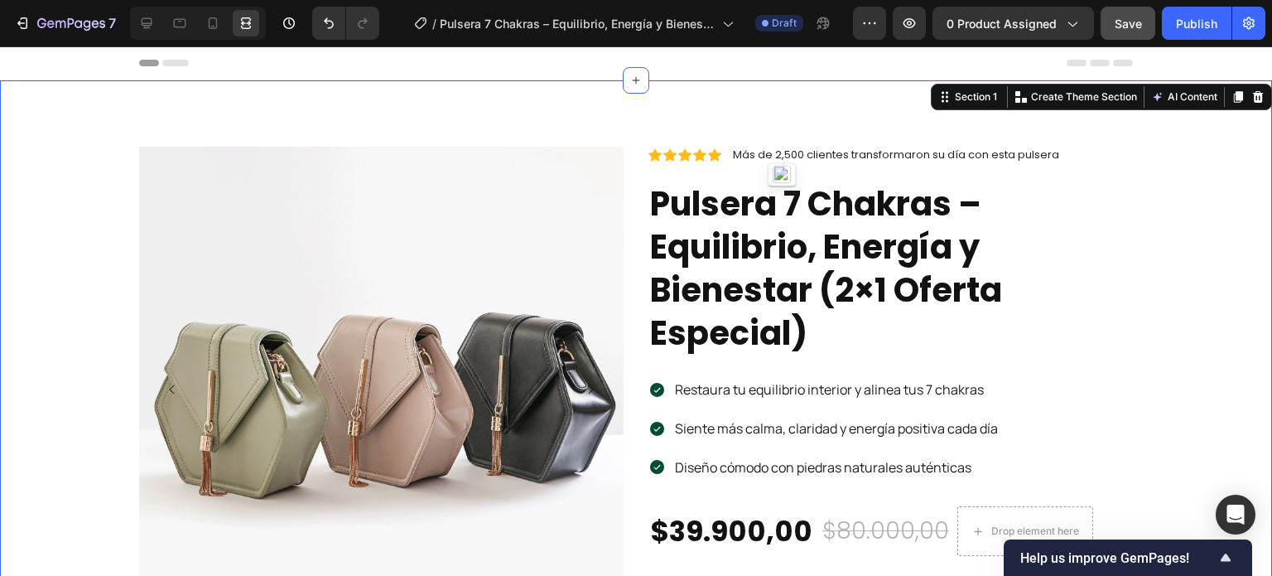
click at [1191, 253] on div "Image Image Image Image Carousel Icon Icon Icon Icon Icon Icon List ¡Más de 2,5…" at bounding box center [635, 406] width 1247 height 519
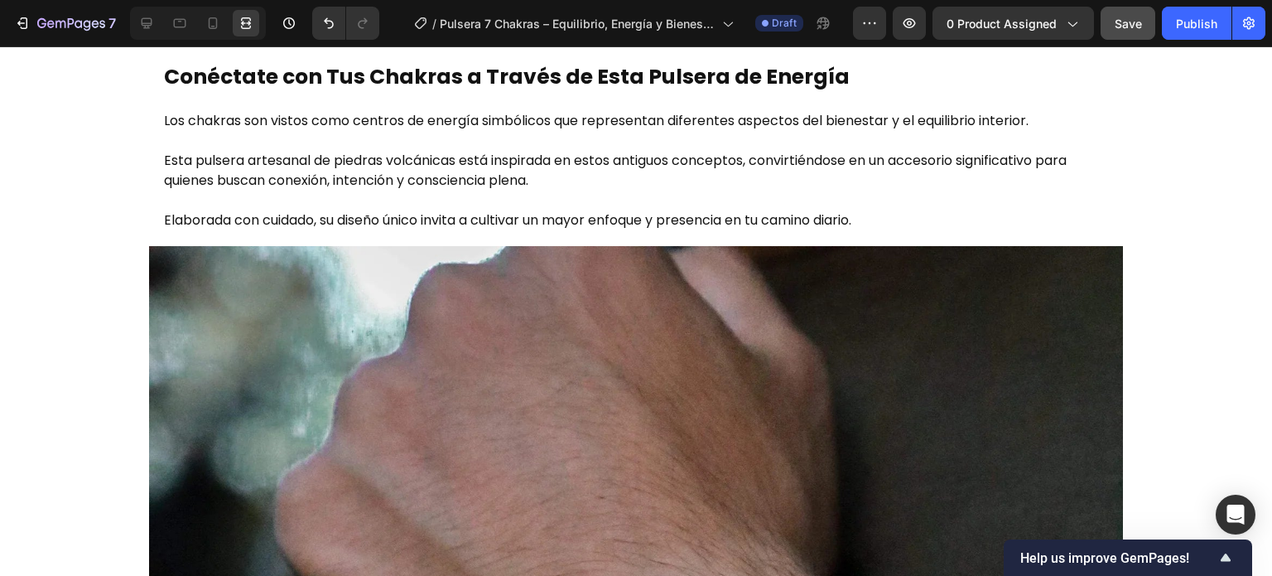
scroll to position [745, 0]
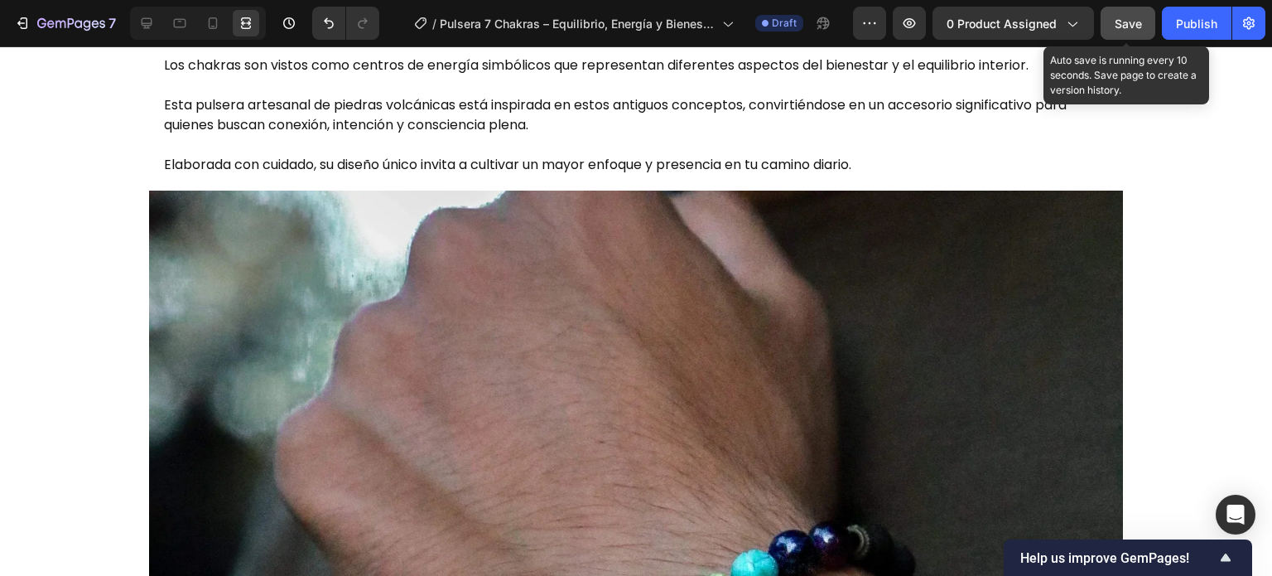
click at [1118, 23] on span "Save" at bounding box center [1128, 24] width 27 height 14
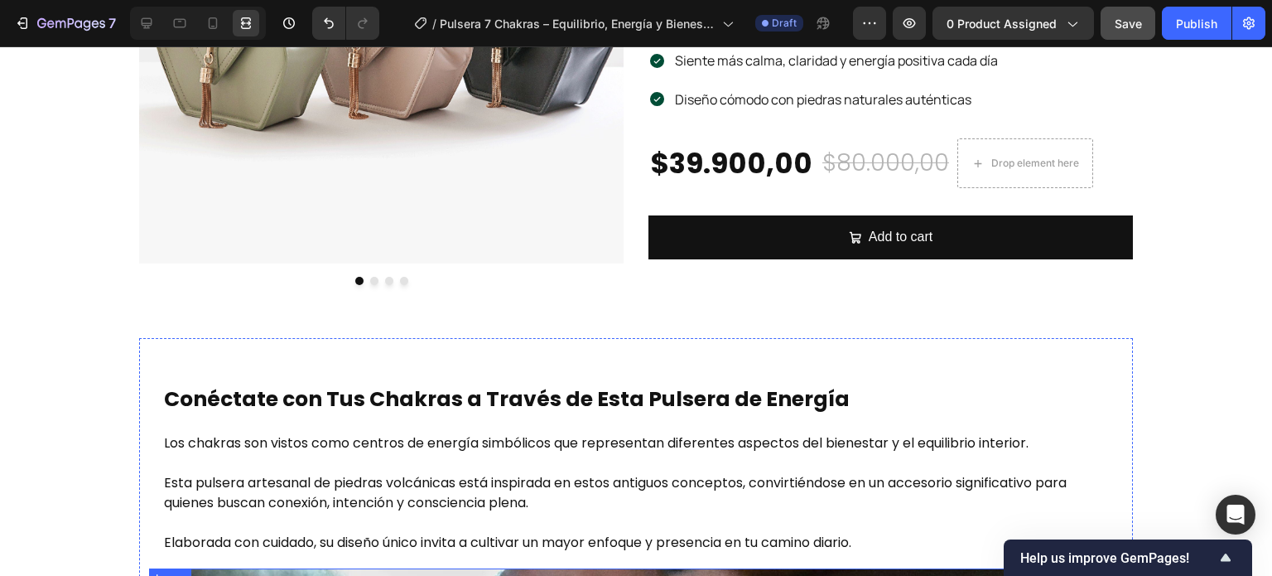
scroll to position [161, 0]
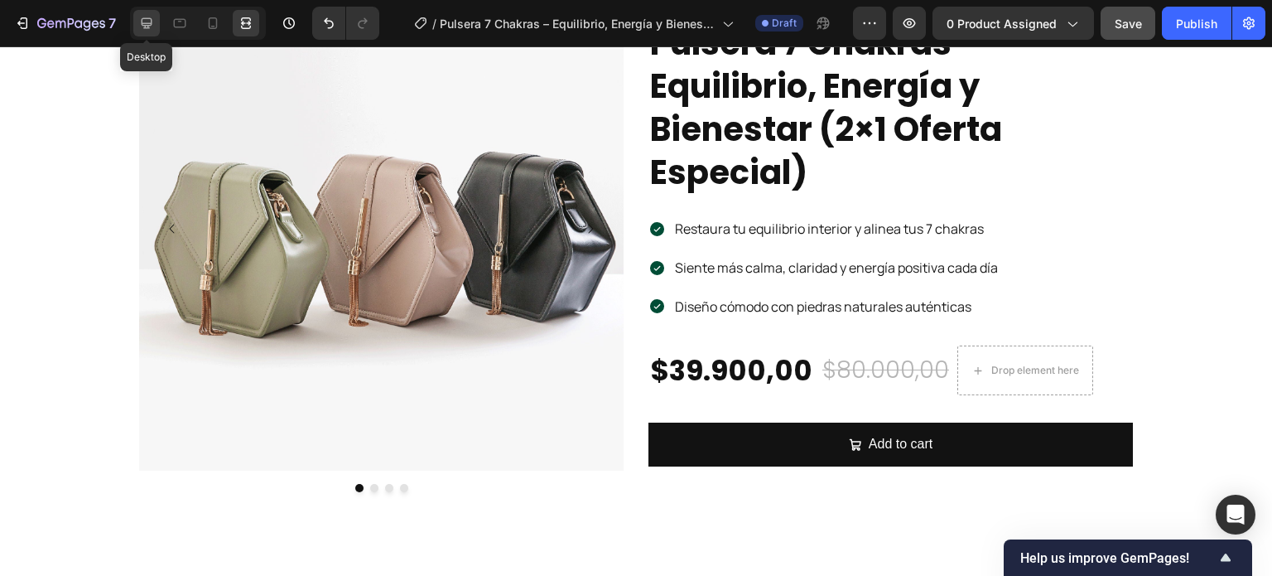
click at [149, 22] on icon at bounding box center [147, 23] width 11 height 11
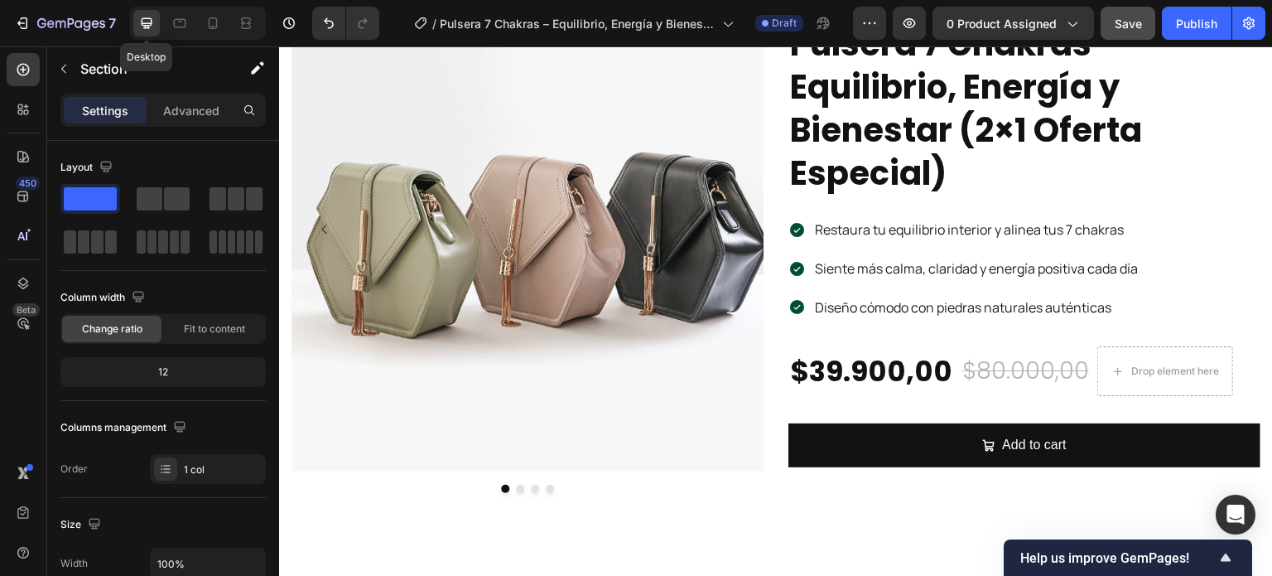
scroll to position [152, 0]
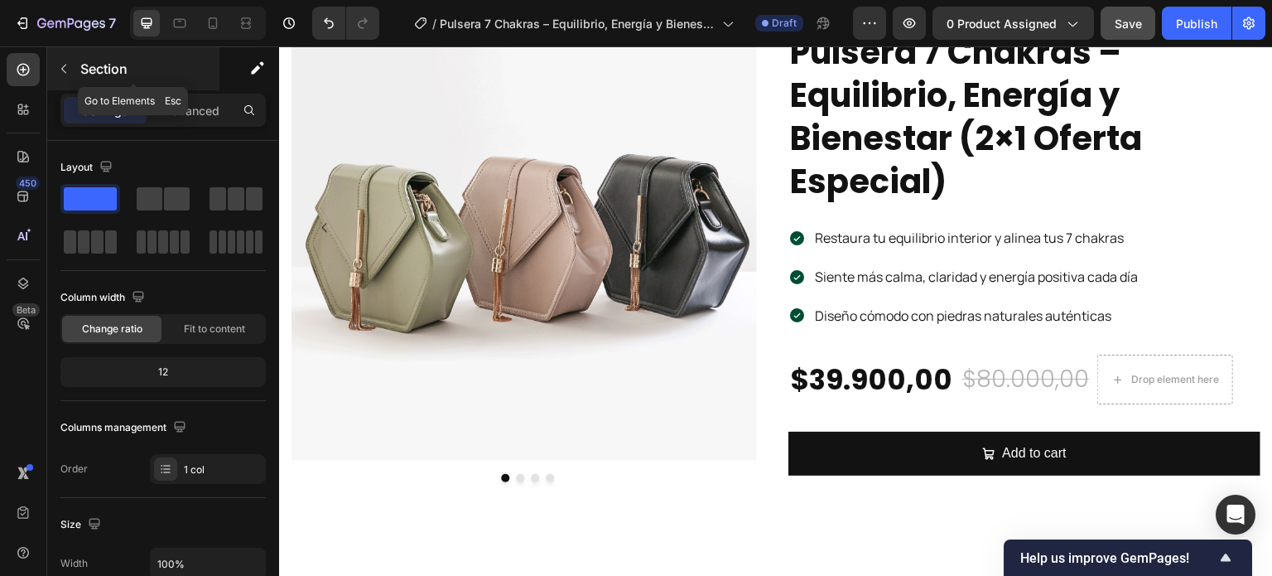
click at [59, 71] on icon "button" at bounding box center [63, 68] width 13 height 13
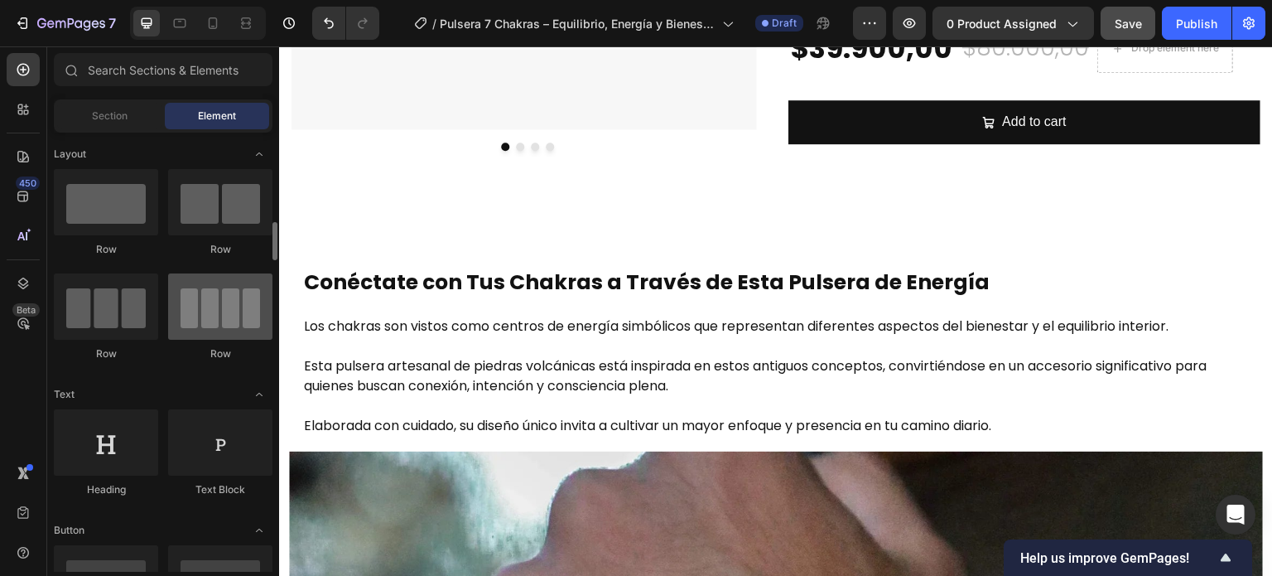
scroll to position [83, 0]
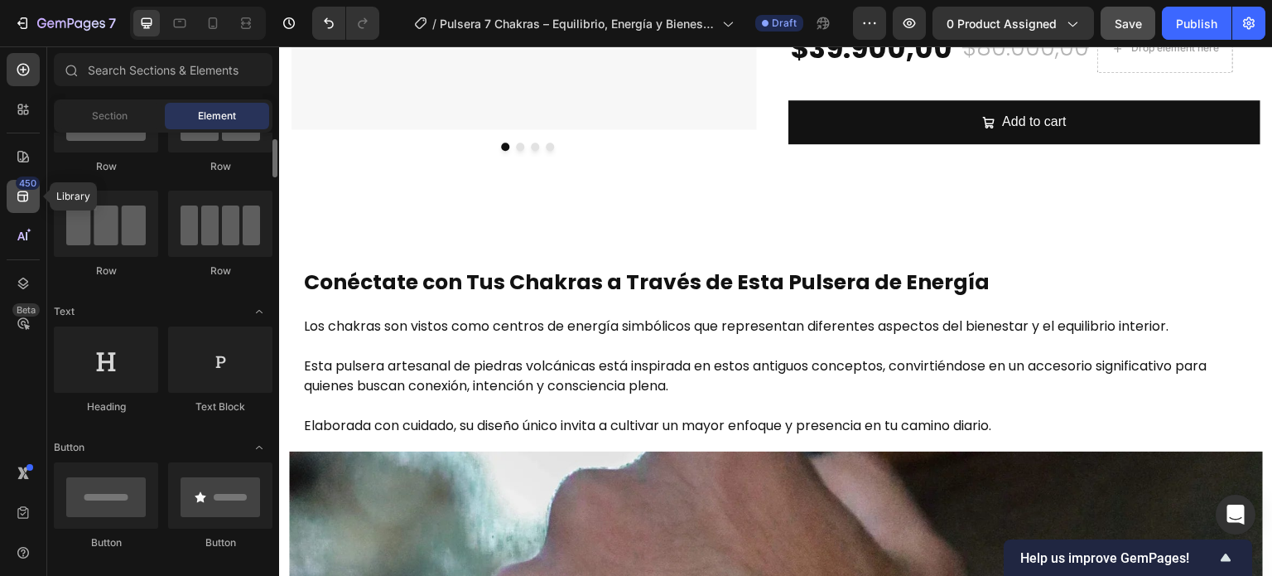
click at [13, 205] on div "450" at bounding box center [23, 196] width 33 height 33
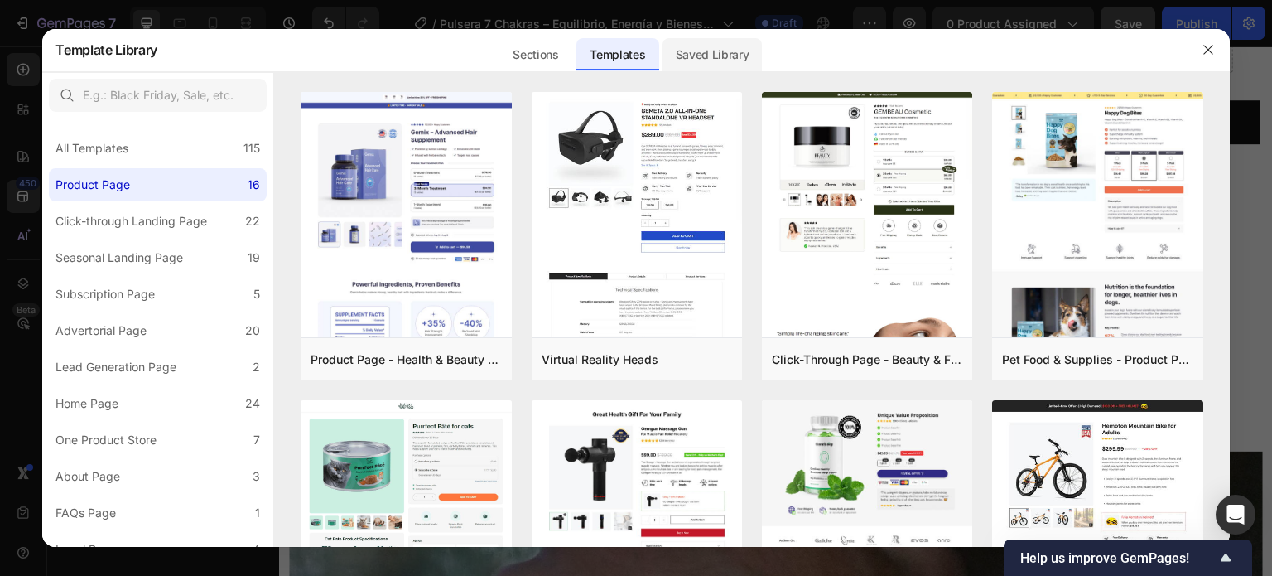
click at [719, 48] on div "Saved Library" at bounding box center [712, 54] width 100 height 33
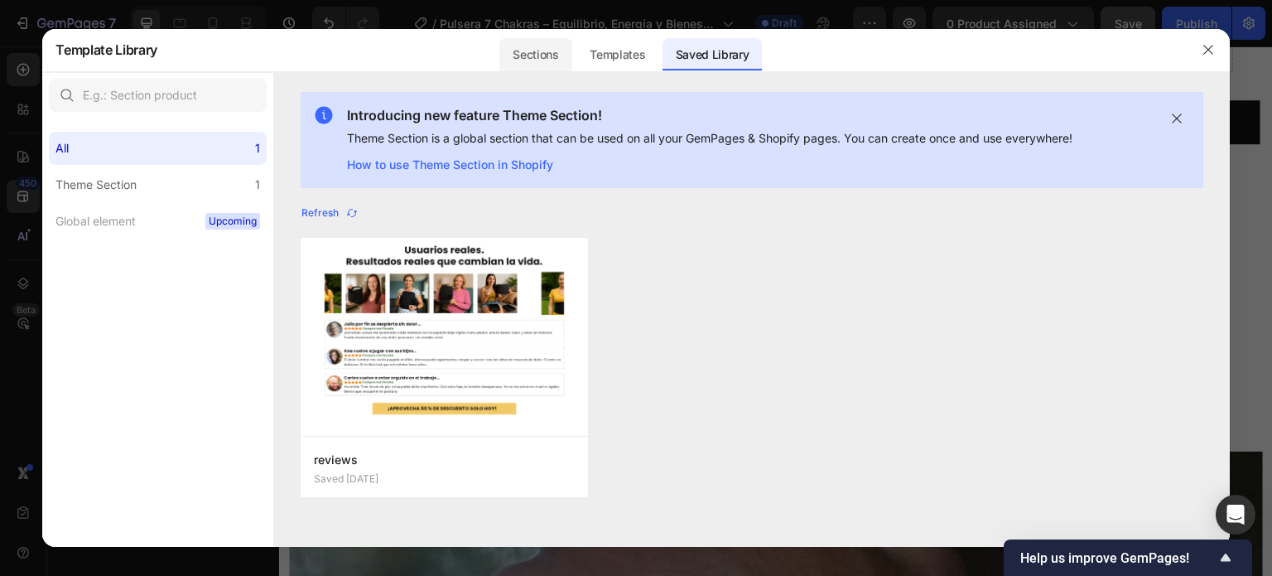
click at [550, 55] on div "Sections" at bounding box center [535, 54] width 72 height 33
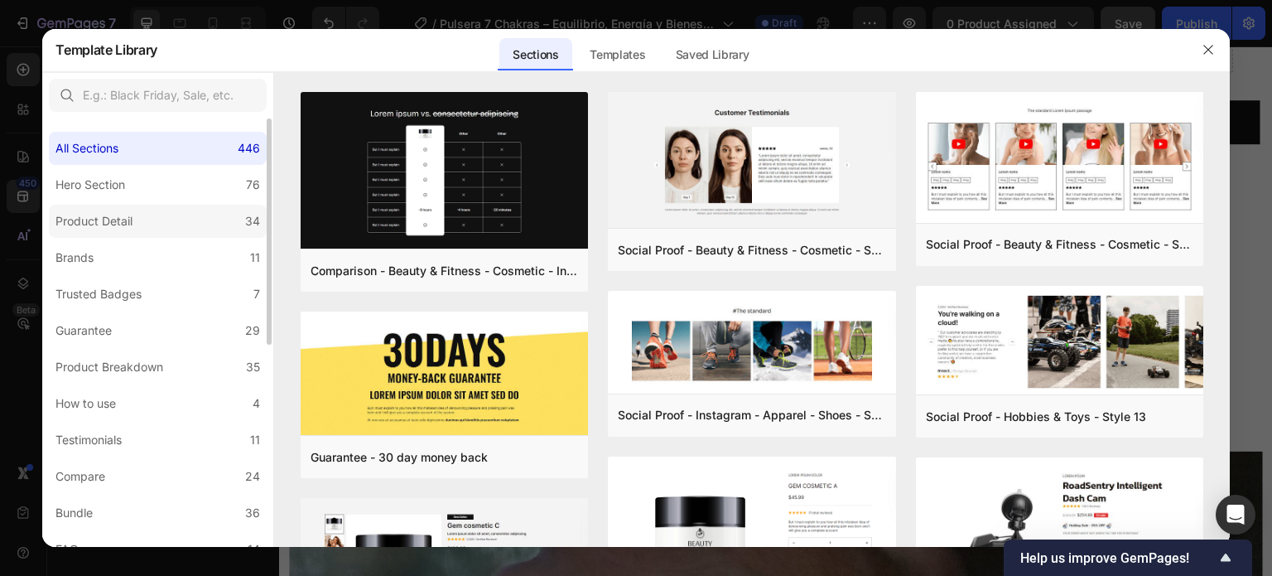
click at [136, 219] on div "Product Detail" at bounding box center [97, 221] width 84 height 20
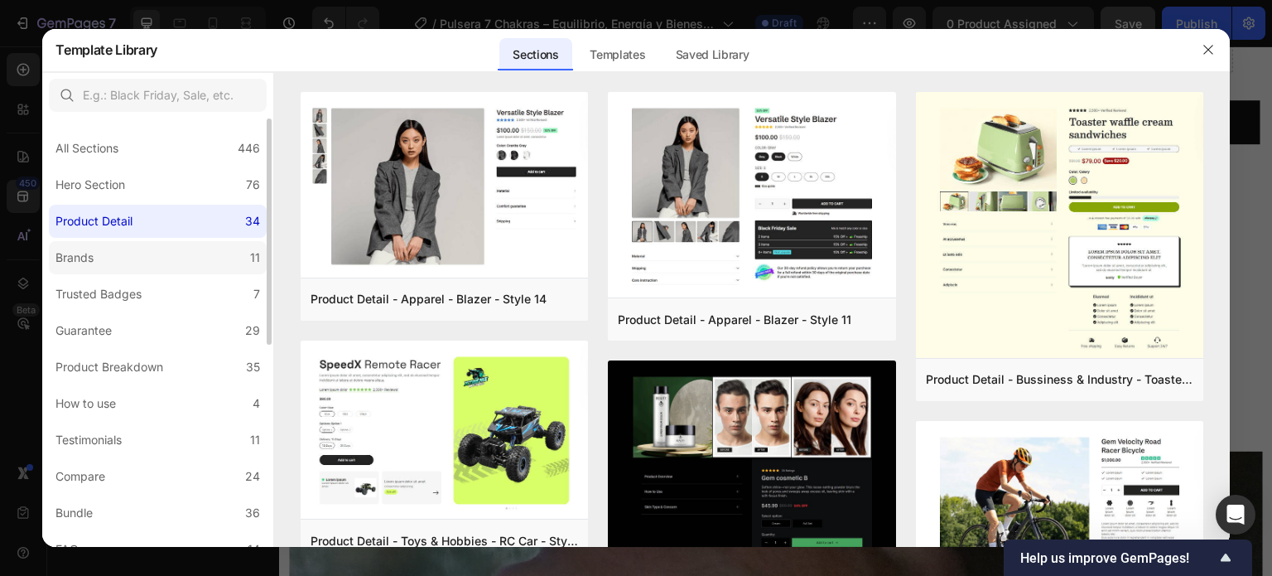
click at [148, 258] on label "Brands 11" at bounding box center [158, 257] width 218 height 33
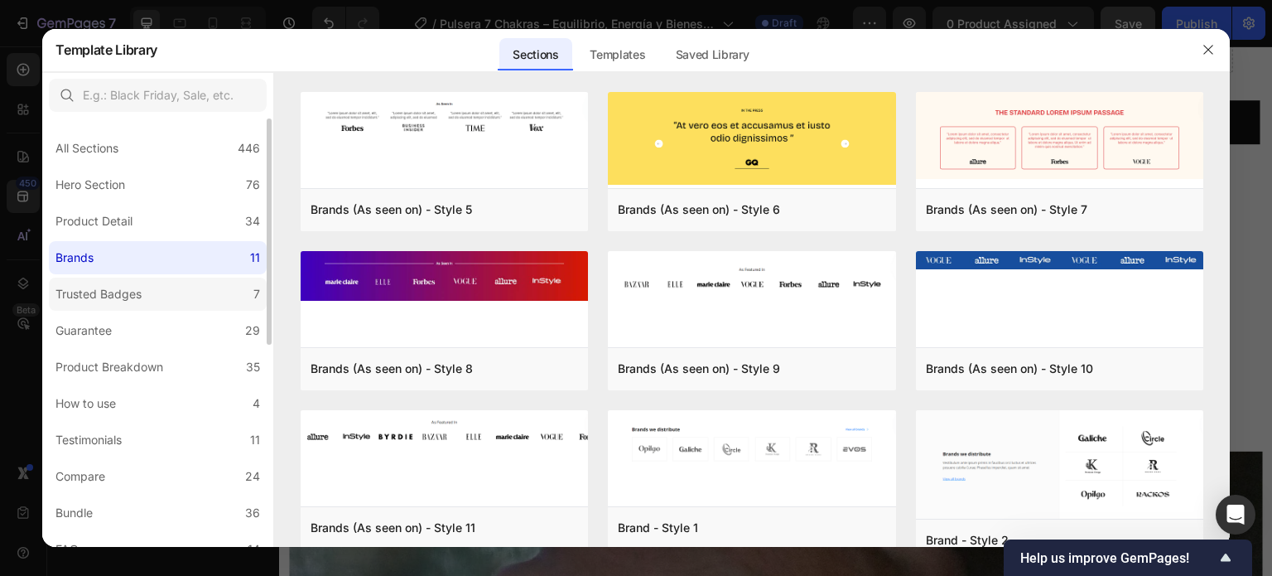
click at [171, 305] on label "Trusted Badges 7" at bounding box center [158, 293] width 218 height 33
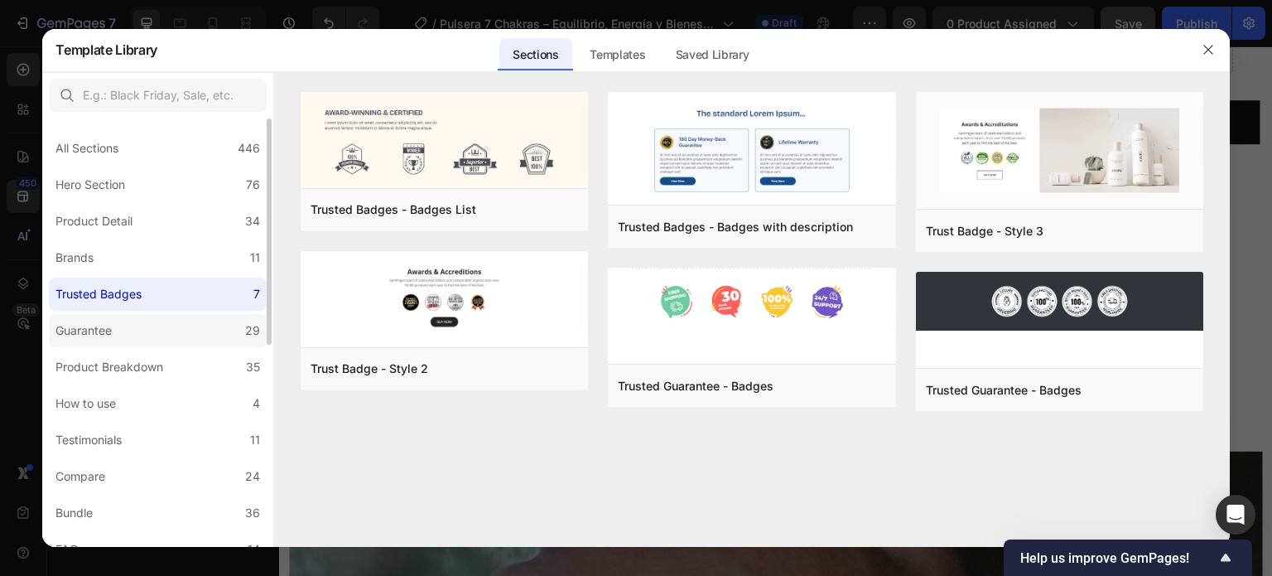
click at [165, 336] on label "Guarantee 29" at bounding box center [158, 330] width 218 height 33
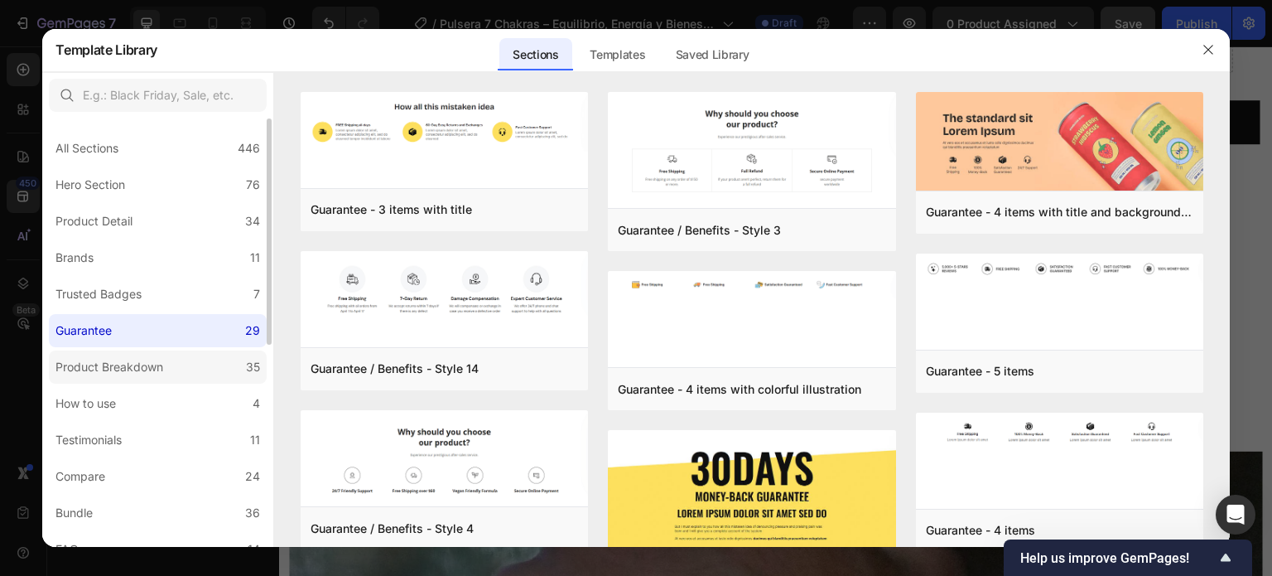
click at [161, 375] on div "Product Breakdown" at bounding box center [109, 367] width 108 height 20
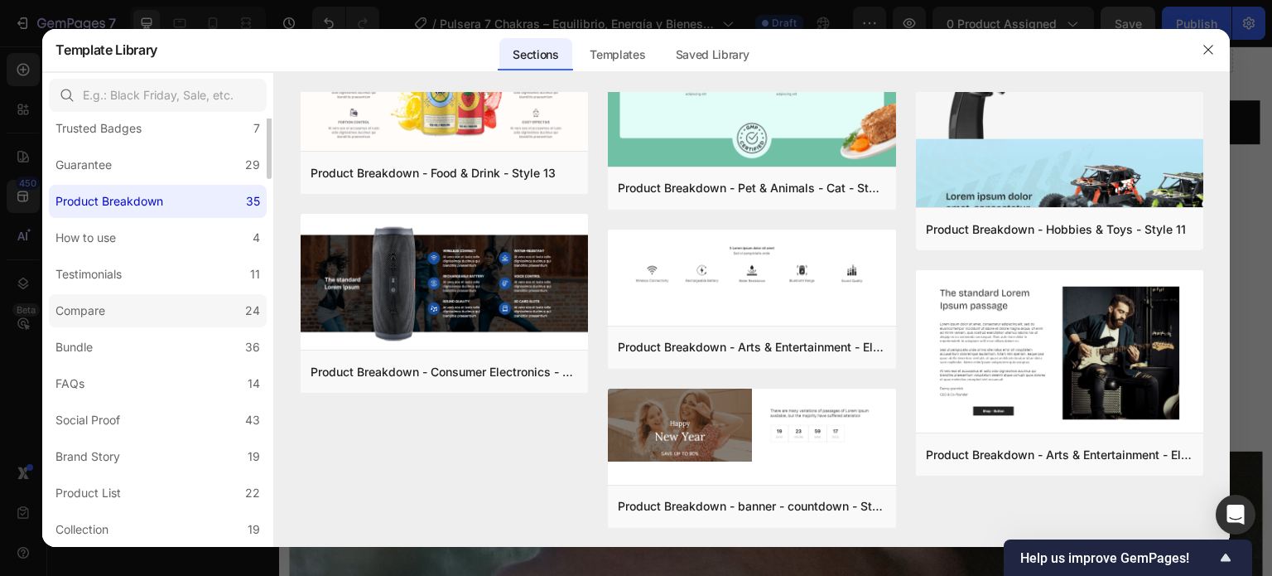
scroll to position [0, 0]
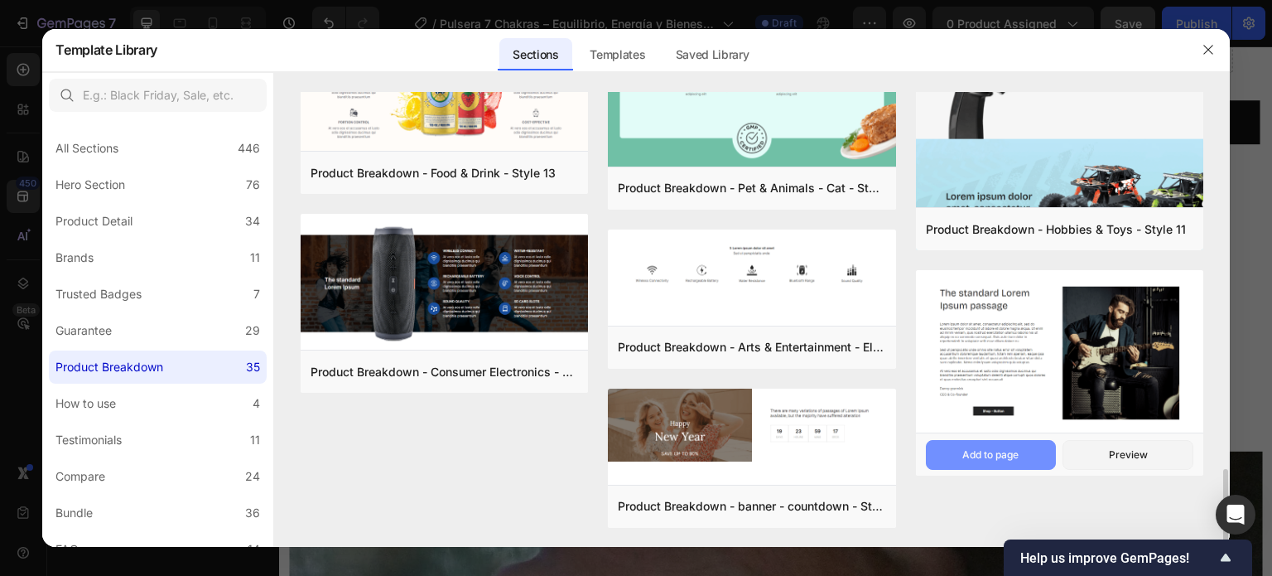
click at [983, 447] on div "Add to page" at bounding box center [990, 454] width 56 height 15
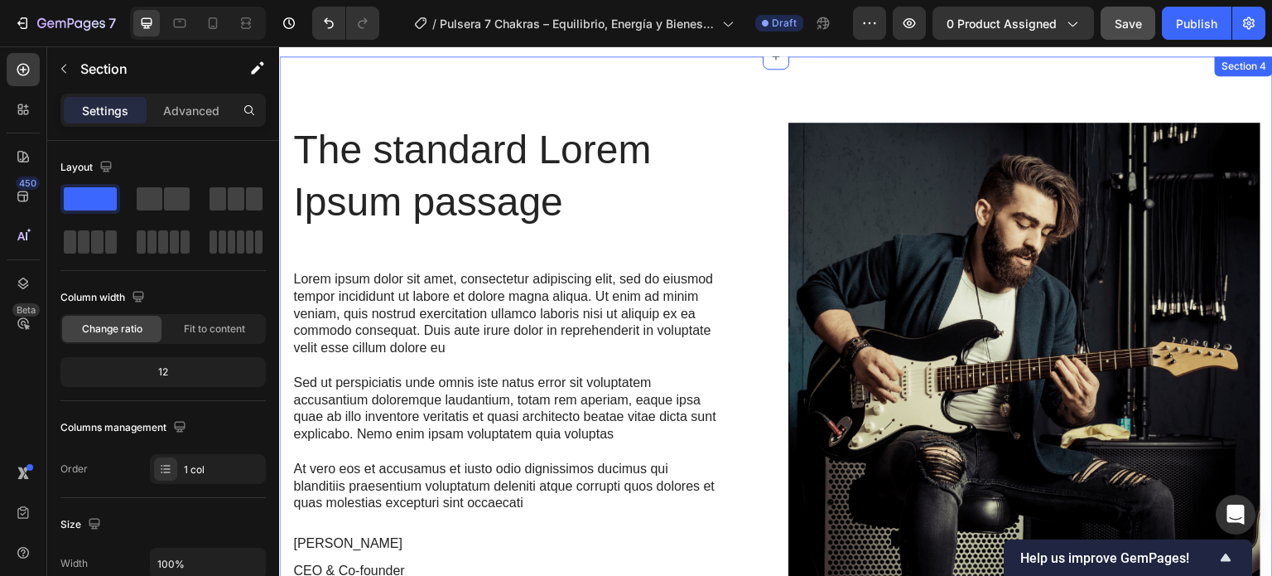
scroll to position [3581, 0]
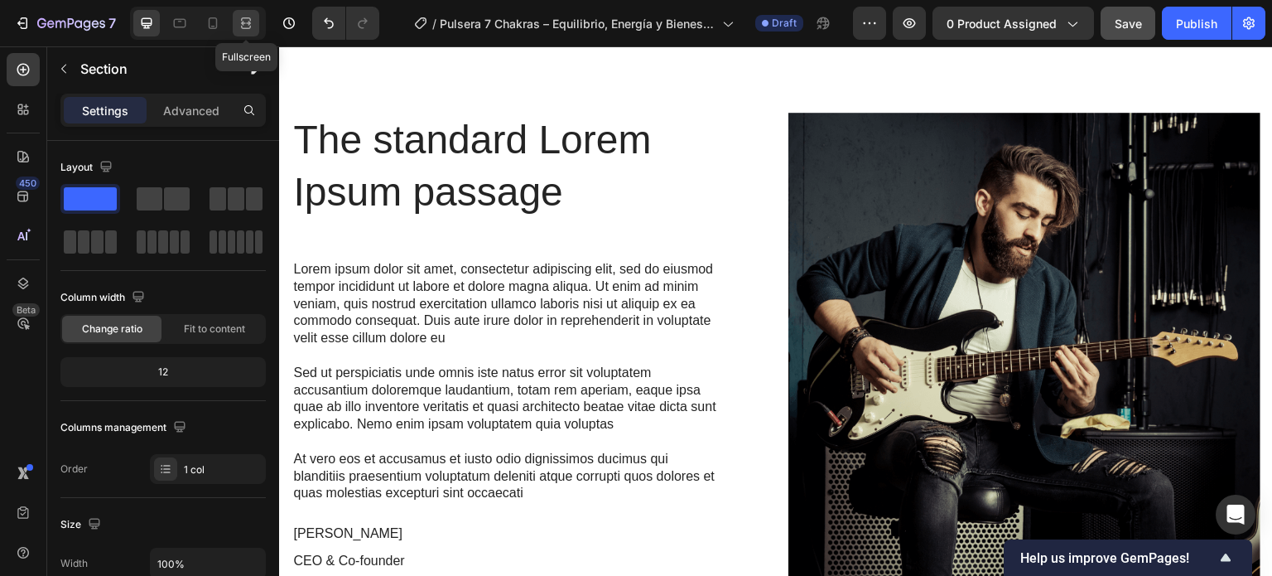
click at [255, 29] on div at bounding box center [246, 23] width 26 height 26
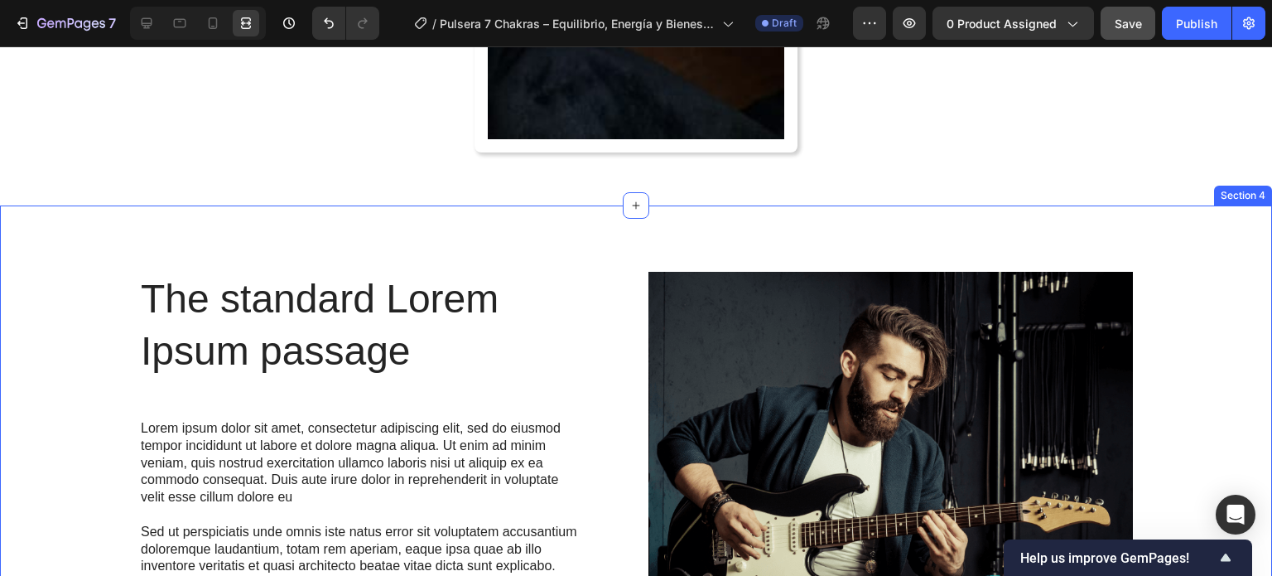
scroll to position [3415, 0]
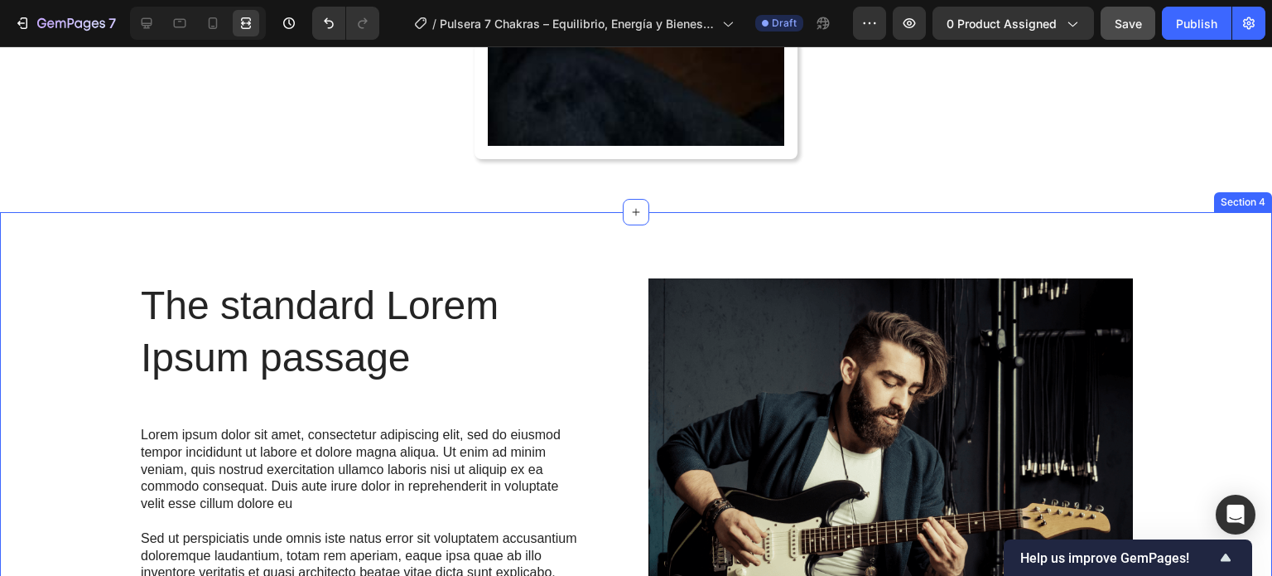
click at [536, 230] on div "The standard Lorem Ipsum passage Heading Lorem ipsum dolor sit amet, consectetu…" at bounding box center [636, 547] width 1272 height 671
click at [845, 248] on div "The standard Lorem Ipsum passage Heading Lorem ipsum dolor sit amet, consectetu…" at bounding box center [636, 547] width 1272 height 671
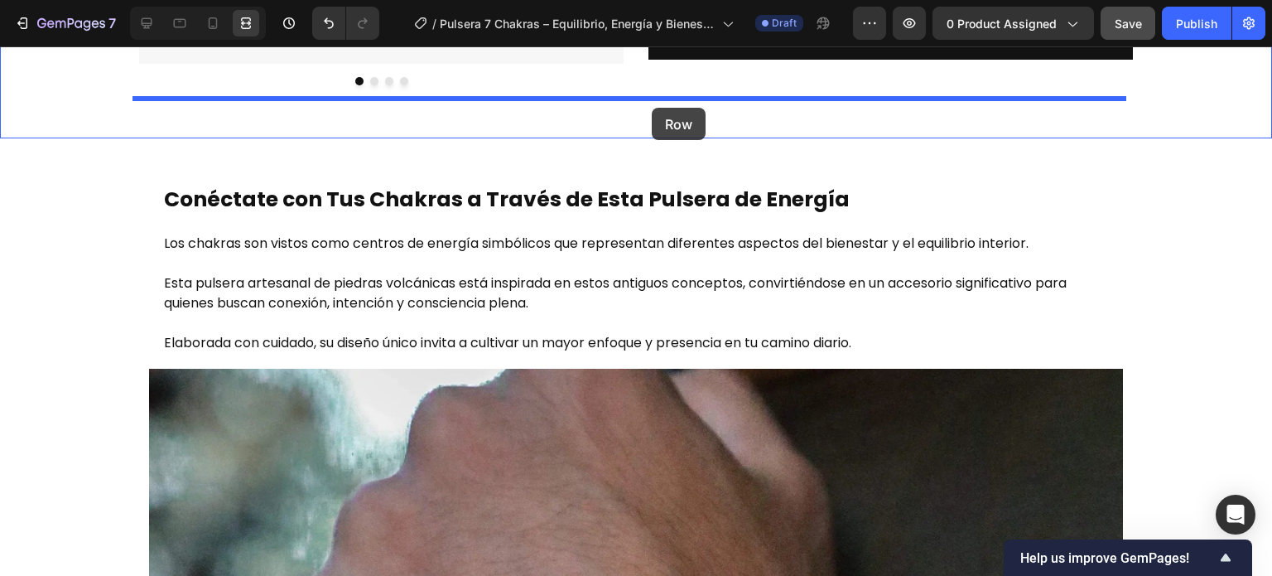
scroll to position [545, 0]
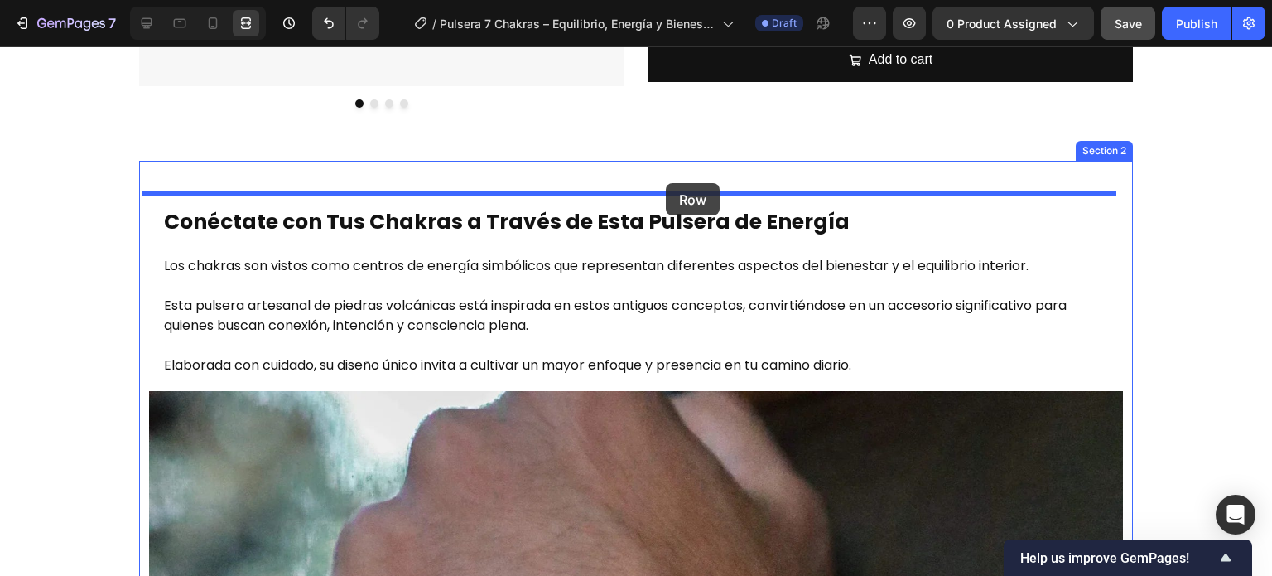
drag, startPoint x: 633, startPoint y: 396, endPoint x: 666, endPoint y: 183, distance: 215.3
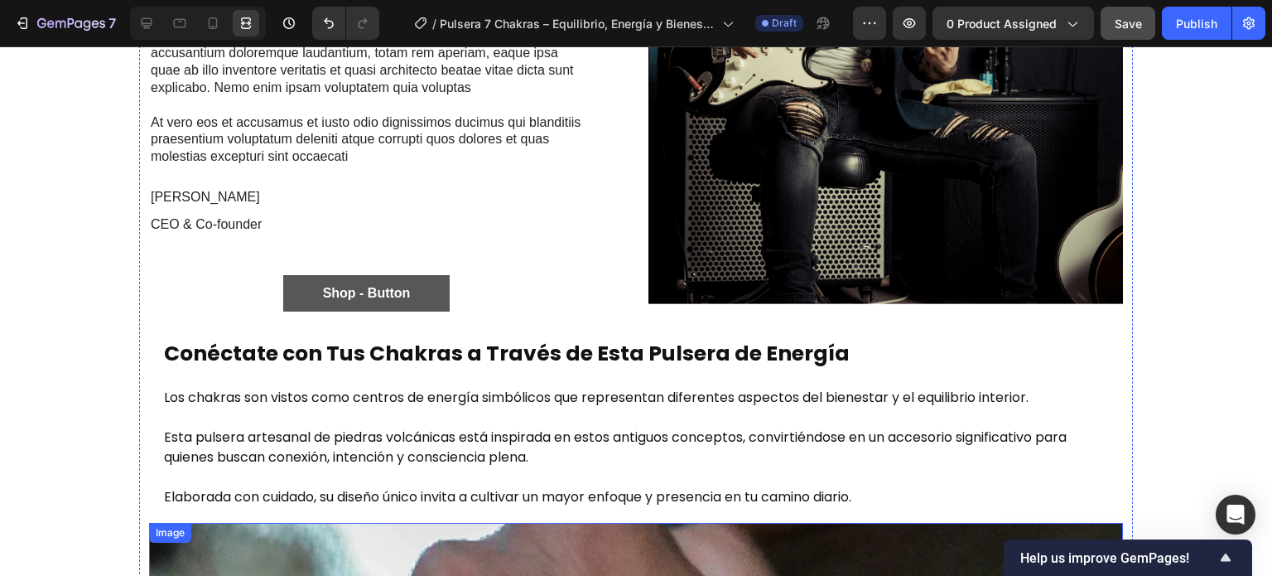
scroll to position [959, 0]
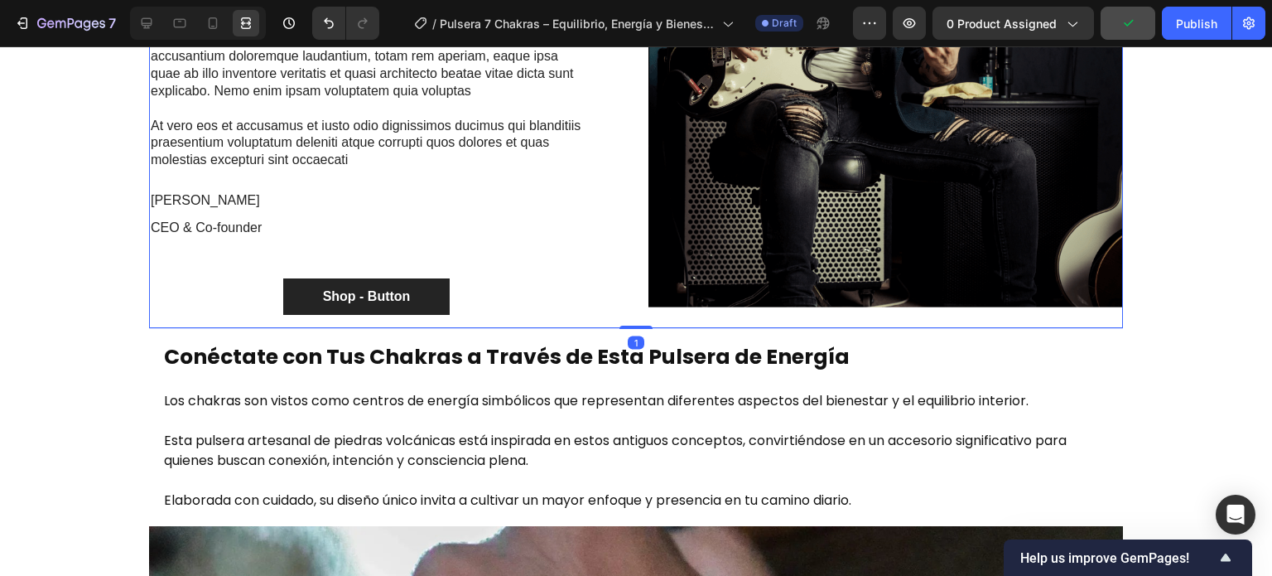
click at [633, 256] on div "The standard Lorem Ipsum passage Heading Lorem ipsum dolor sit amet, consectetu…" at bounding box center [636, 54] width 974 height 548
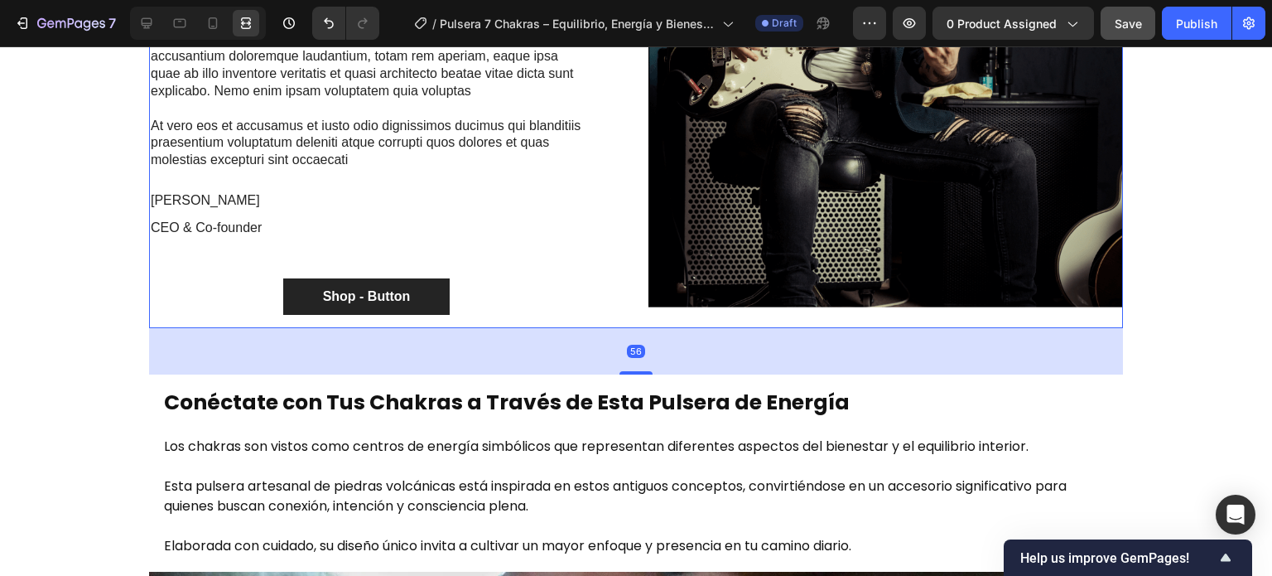
drag, startPoint x: 637, startPoint y: 327, endPoint x: 660, endPoint y: 373, distance: 51.1
click at [660, 328] on div "56" at bounding box center [636, 328] width 974 height 0
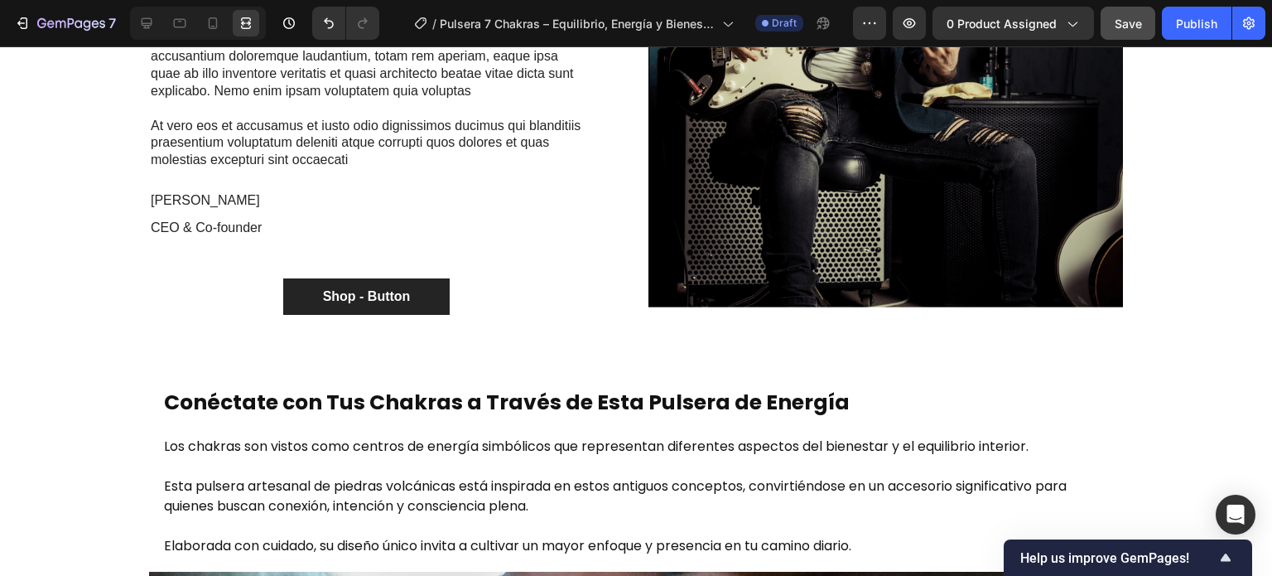
click at [480, 307] on div "Shop - Button Button" at bounding box center [366, 296] width 435 height 37
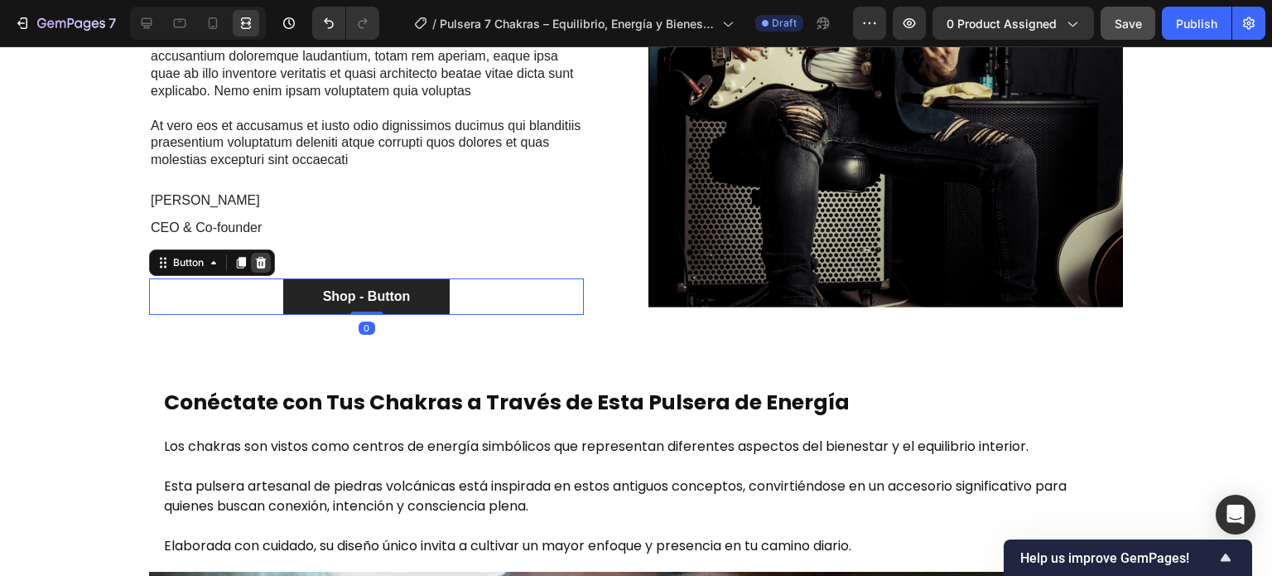
click at [254, 259] on icon at bounding box center [260, 262] width 13 height 13
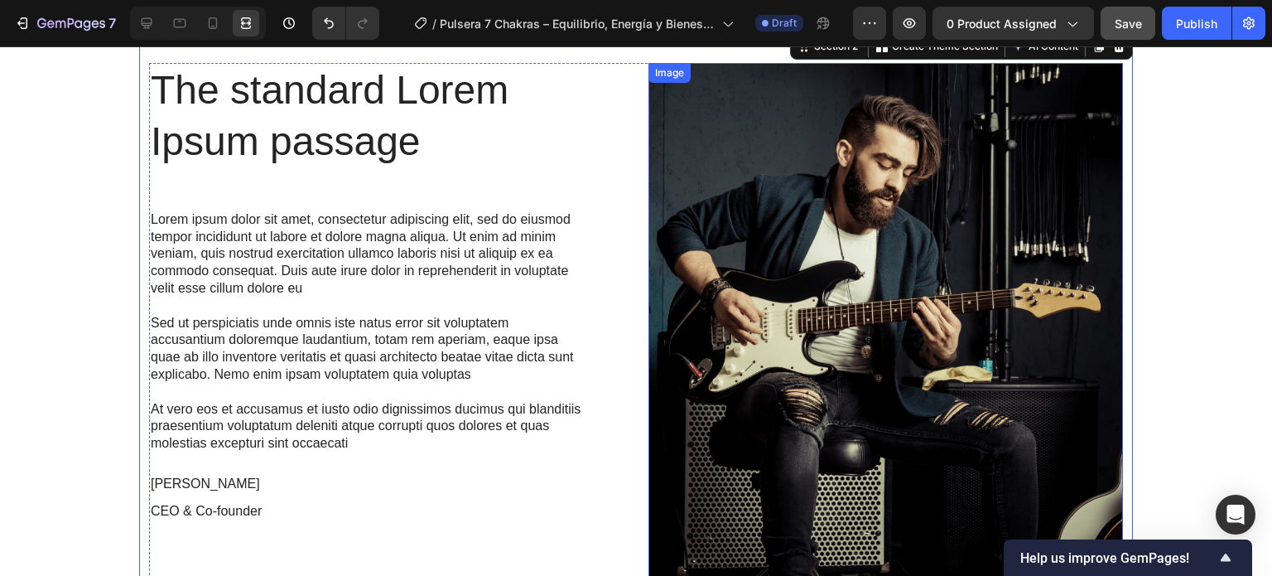
scroll to position [545, 0]
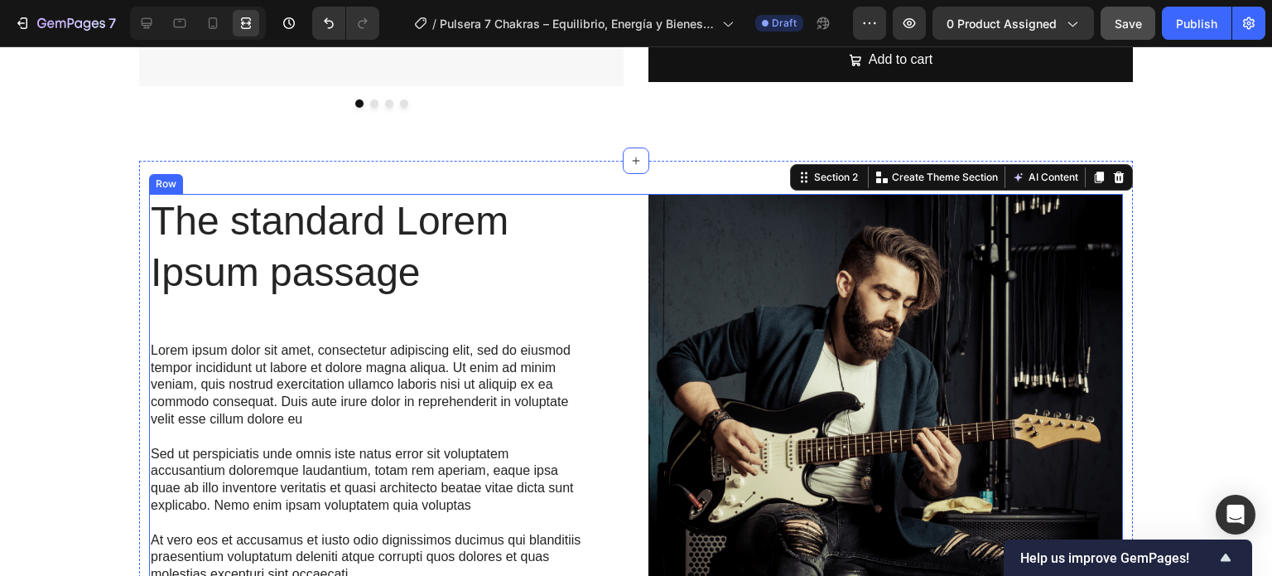
click at [627, 271] on div "The standard Lorem Ipsum passage Heading Lorem ipsum dolor sit amet, consectetu…" at bounding box center [636, 464] width 974 height 541
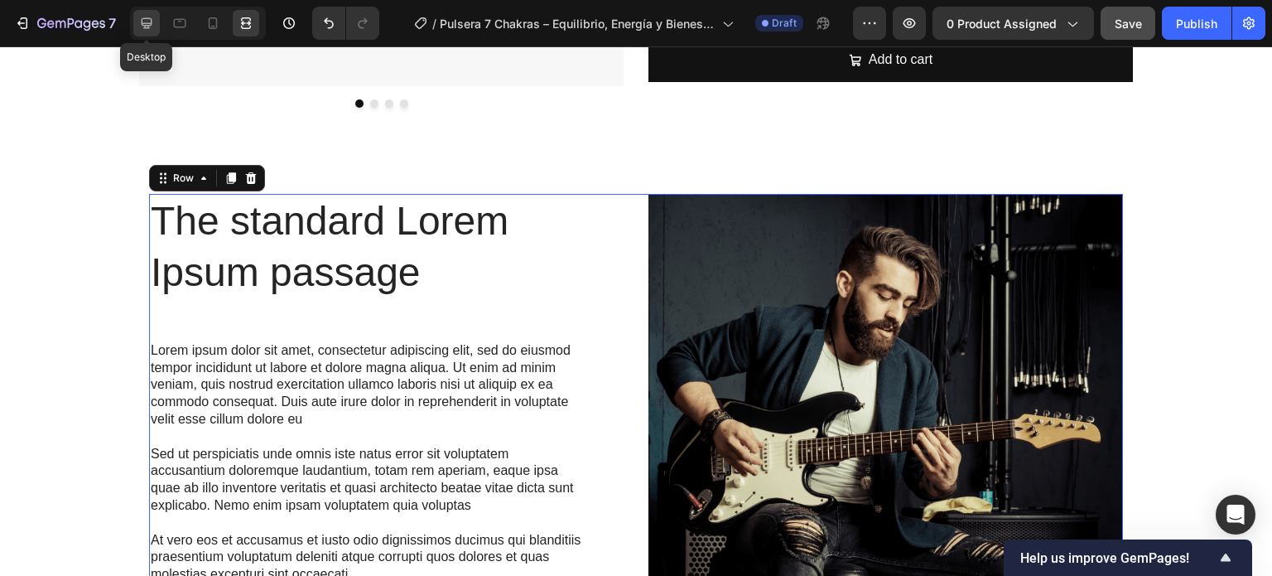
click at [133, 20] on div at bounding box center [146, 23] width 26 height 26
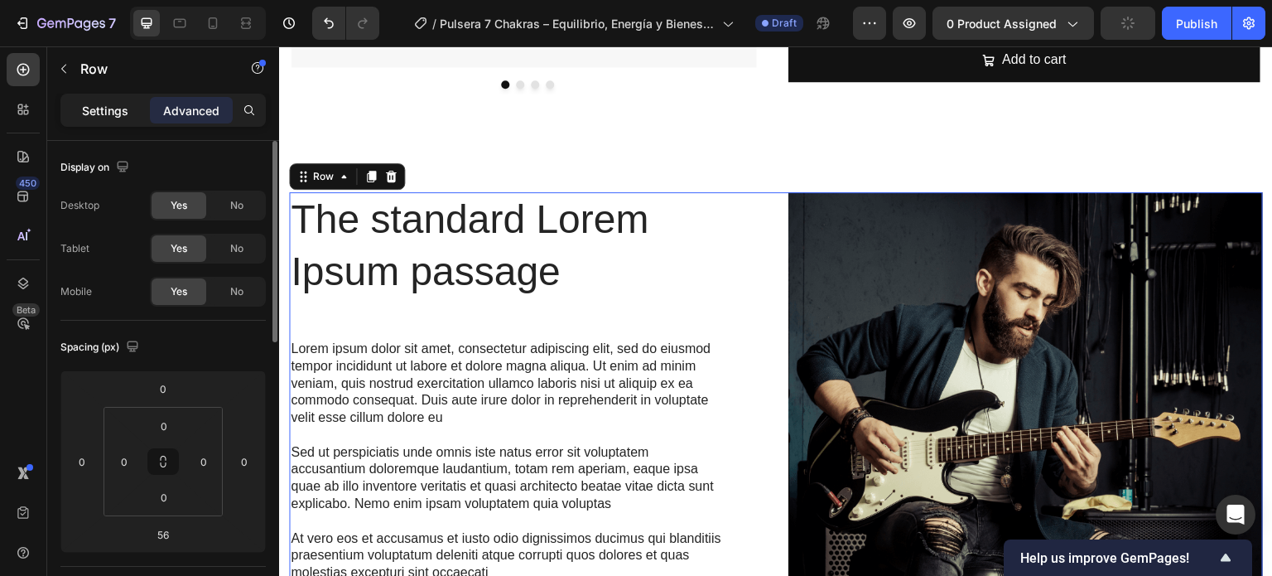
click at [84, 97] on div "Settings" at bounding box center [105, 110] width 83 height 26
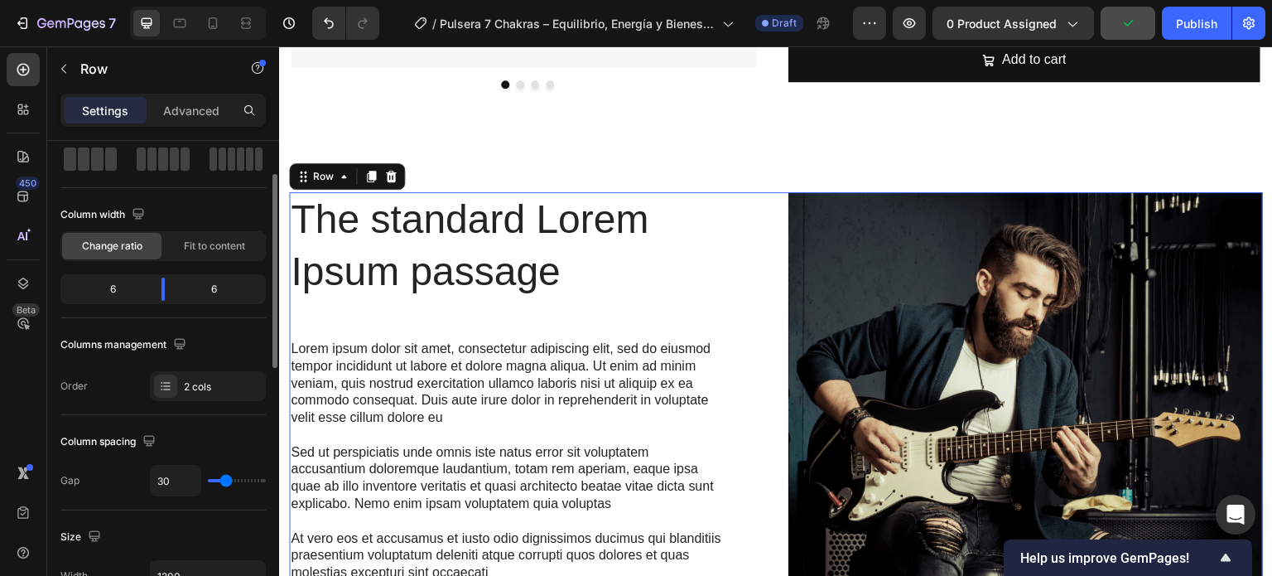
scroll to position [166, 0]
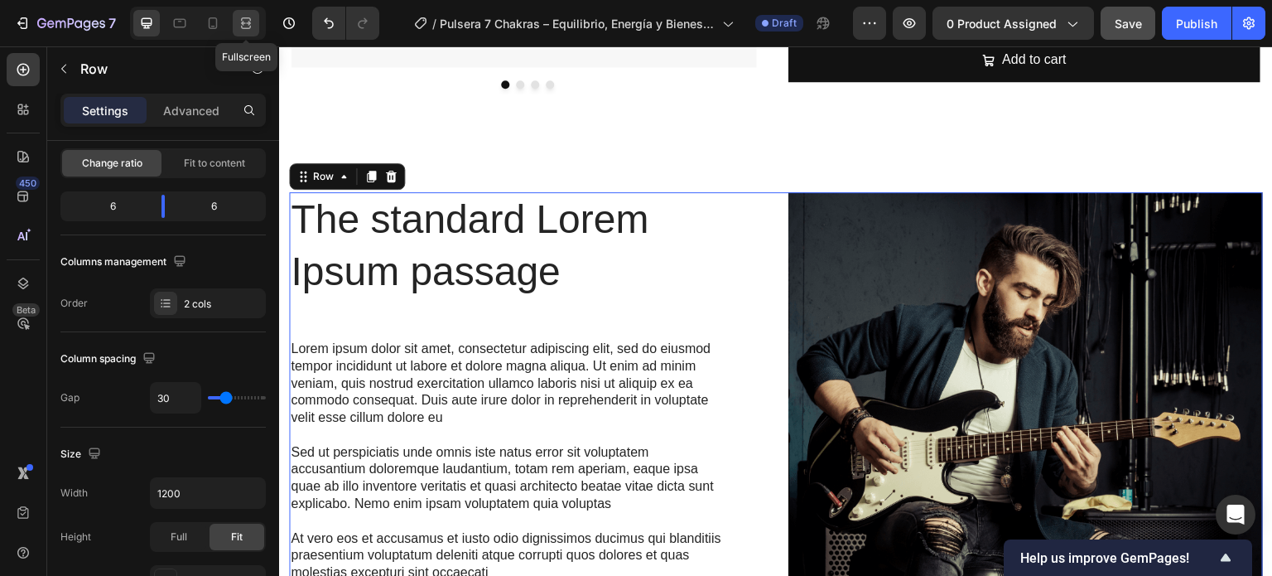
click at [249, 13] on div at bounding box center [246, 23] width 26 height 26
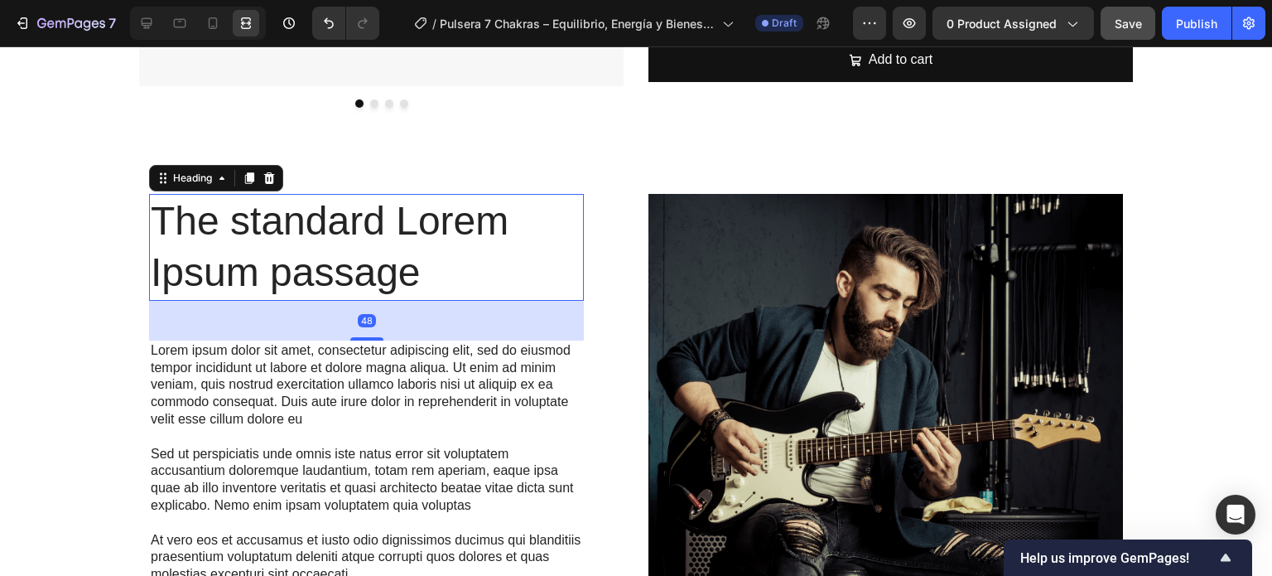
click at [447, 269] on h2 "The standard Lorem Ipsum passage" at bounding box center [366, 247] width 435 height 107
click at [364, 272] on h2 "The standard Lorem Ipsum passage" at bounding box center [366, 247] width 435 height 107
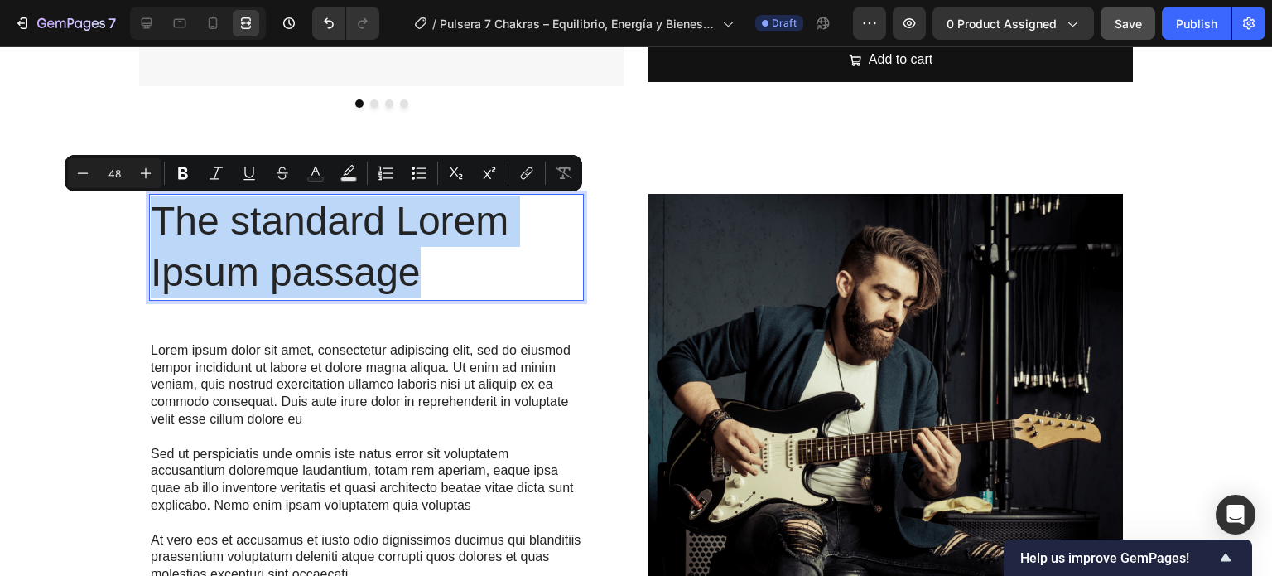
drag, startPoint x: 424, startPoint y: 282, endPoint x: 173, endPoint y: 230, distance: 256.3
click at [151, 214] on p "The standard Lorem Ipsum passage" at bounding box center [366, 247] width 431 height 104
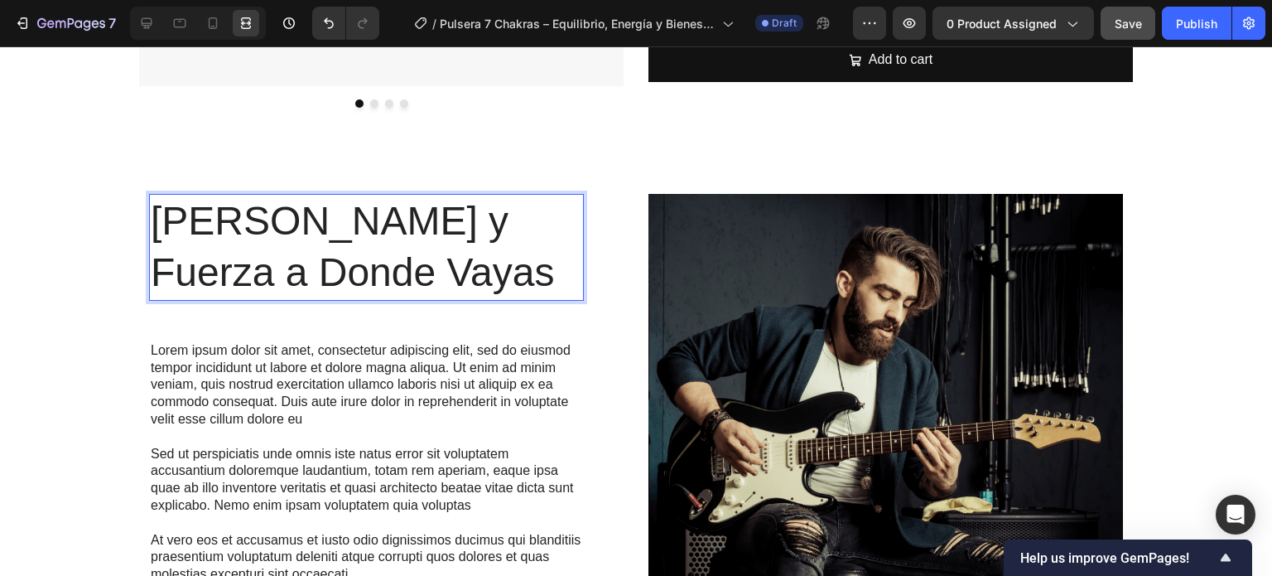
drag, startPoint x: 542, startPoint y: 277, endPoint x: 120, endPoint y: 210, distance: 426.8
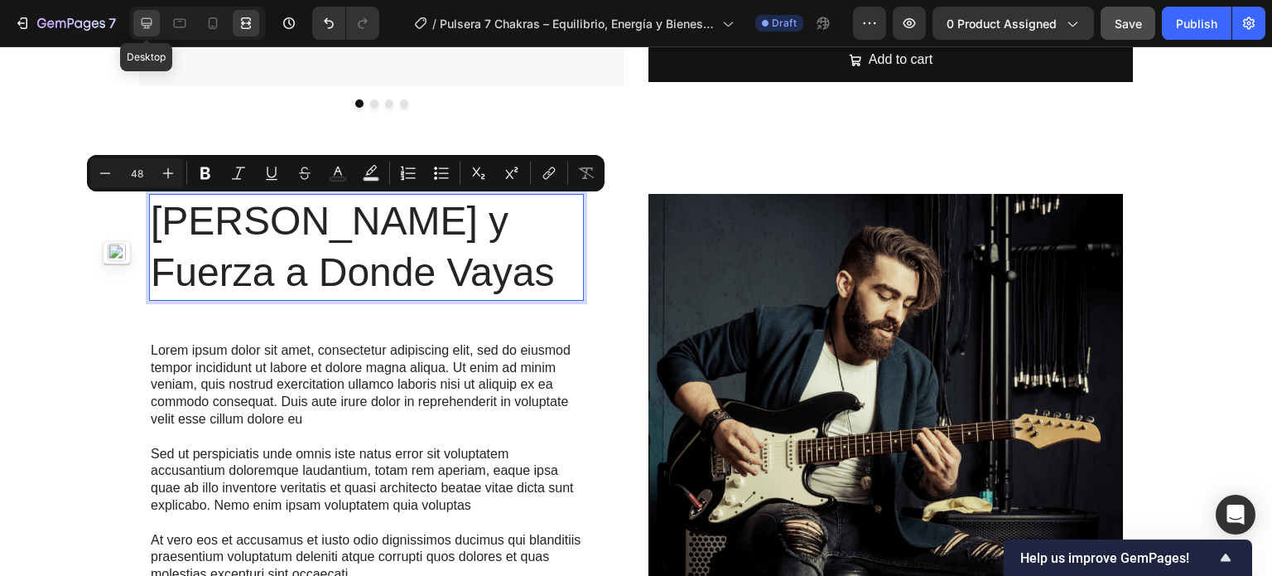
click at [140, 26] on icon at bounding box center [146, 23] width 17 height 17
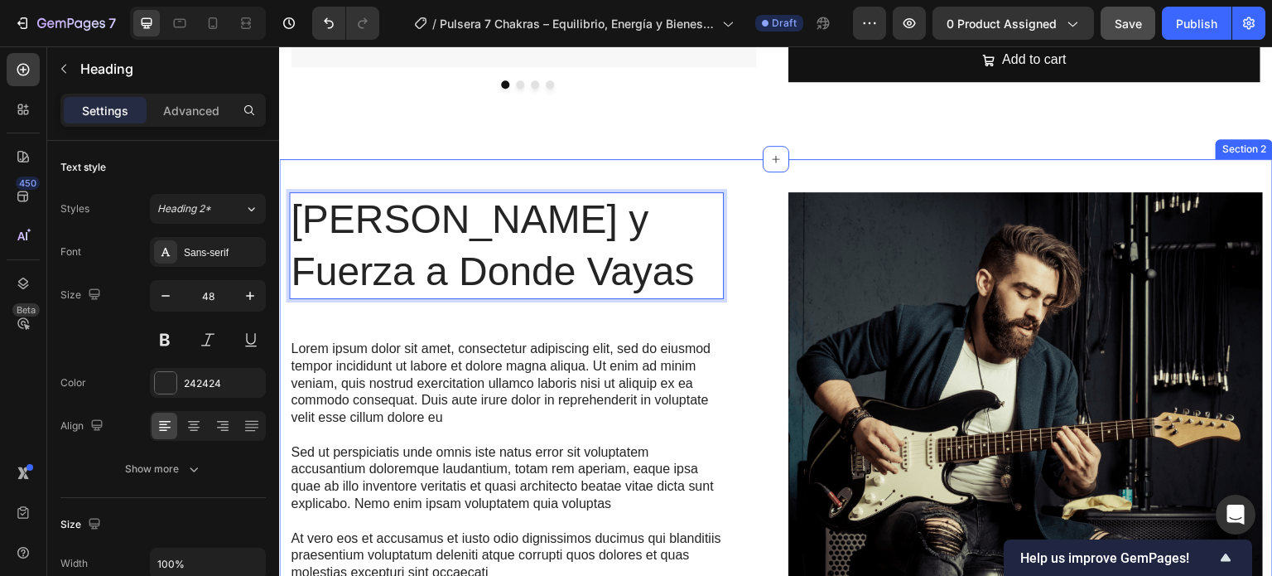
drag, startPoint x: 704, startPoint y: 277, endPoint x: 284, endPoint y: 203, distance: 426.3
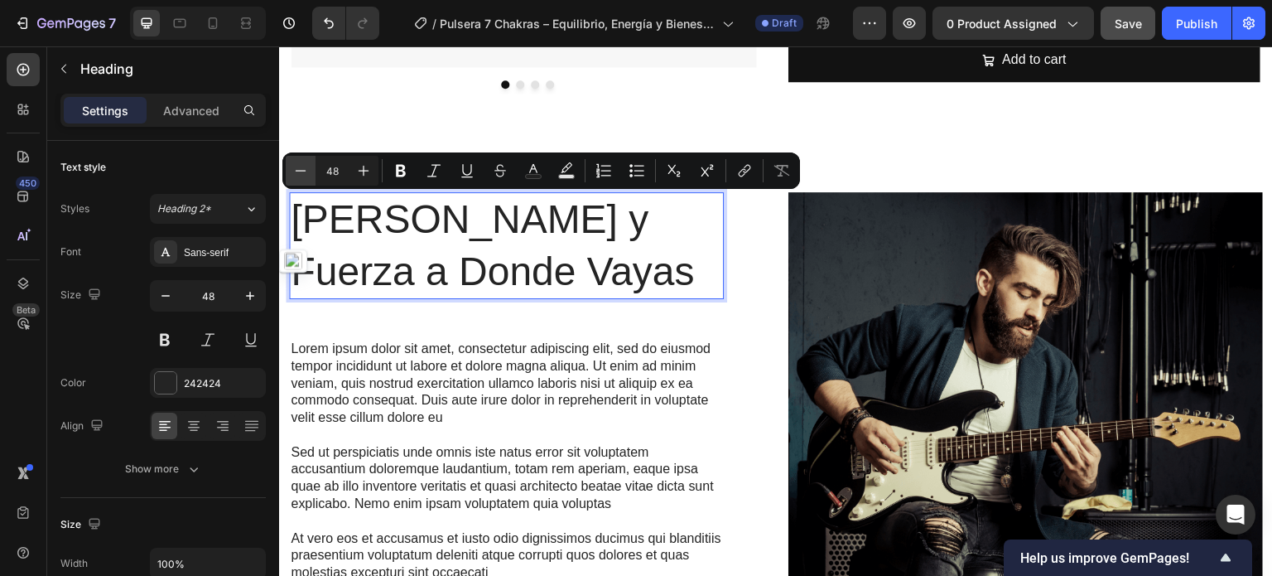
click at [295, 171] on icon "Editor contextual toolbar" at bounding box center [300, 170] width 17 height 17
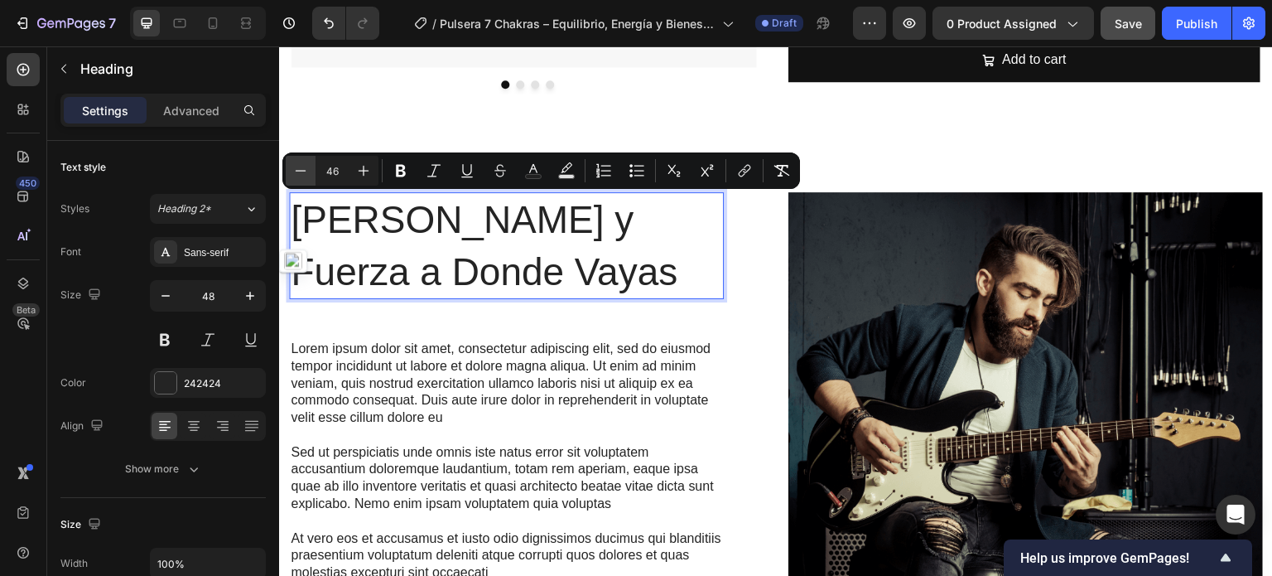
click at [295, 171] on icon "Editor contextual toolbar" at bounding box center [300, 170] width 17 height 17
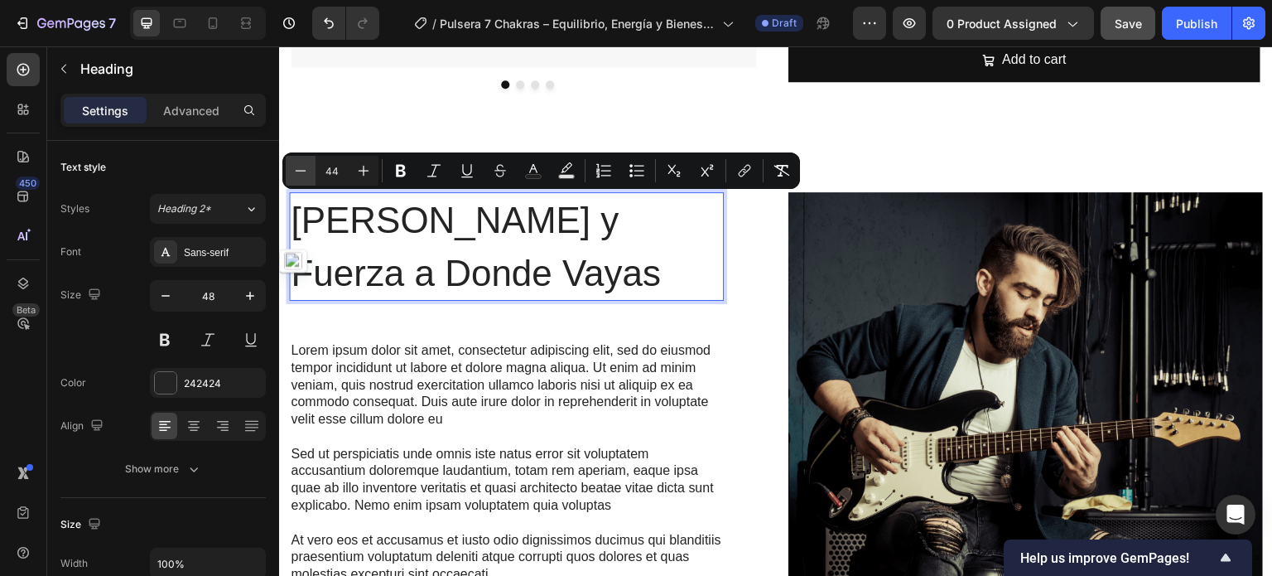
click at [295, 171] on icon "Editor contextual toolbar" at bounding box center [300, 170] width 17 height 17
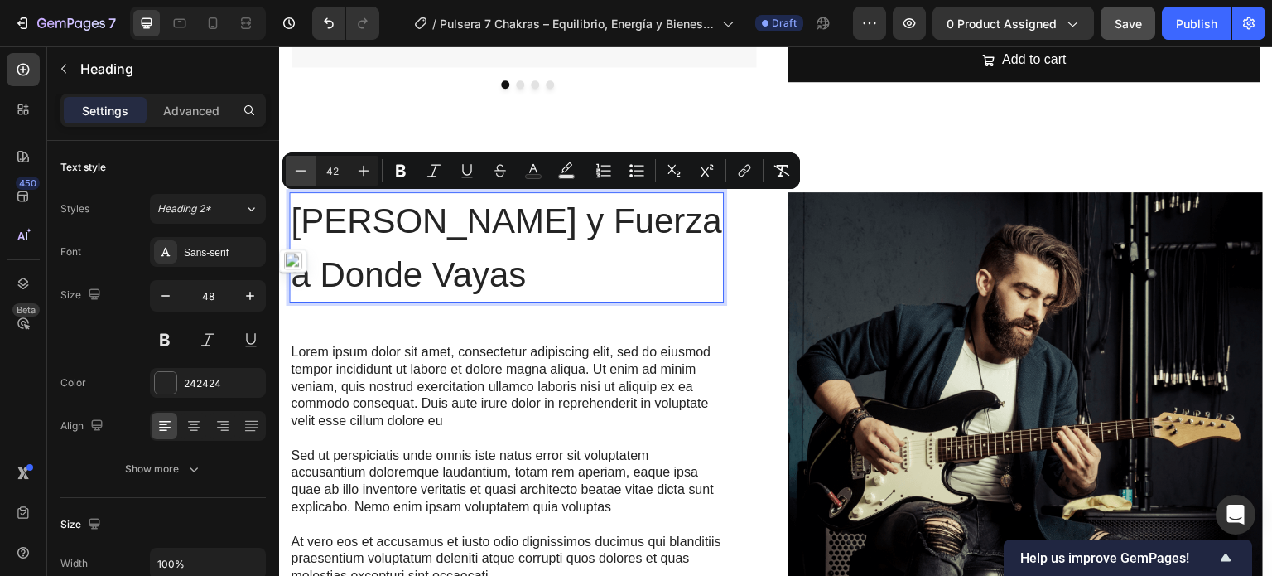
click at [295, 171] on icon "Editor contextual toolbar" at bounding box center [300, 170] width 17 height 17
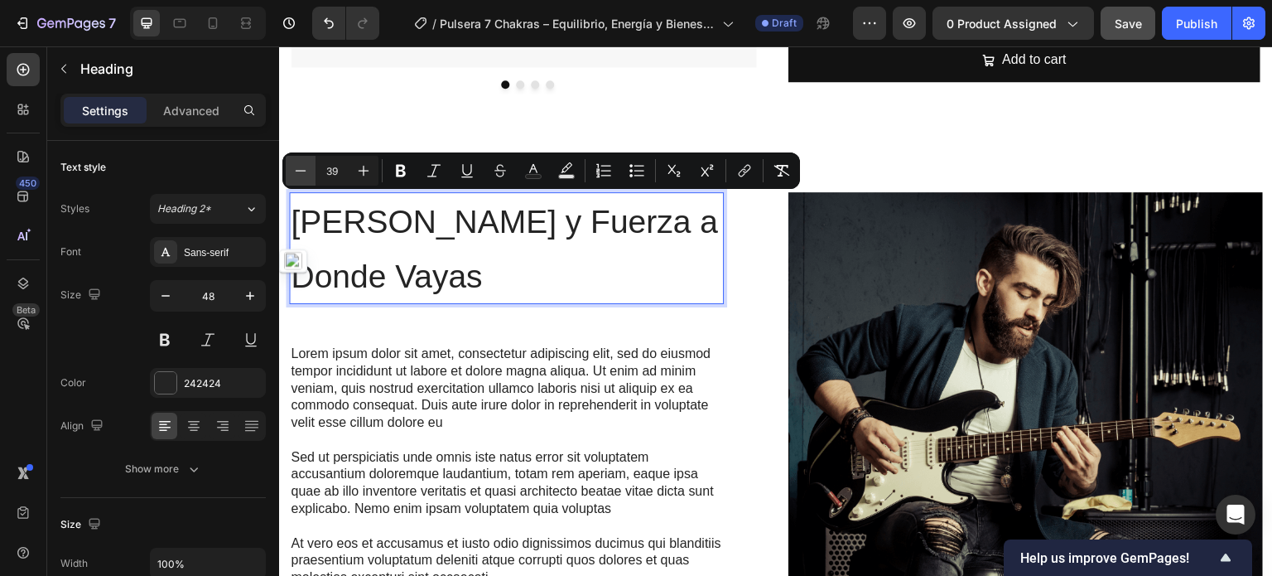
click at [295, 171] on icon "Editor contextual toolbar" at bounding box center [300, 170] width 17 height 17
click at [291, 170] on button "Minus" at bounding box center [301, 171] width 30 height 30
type input "36"
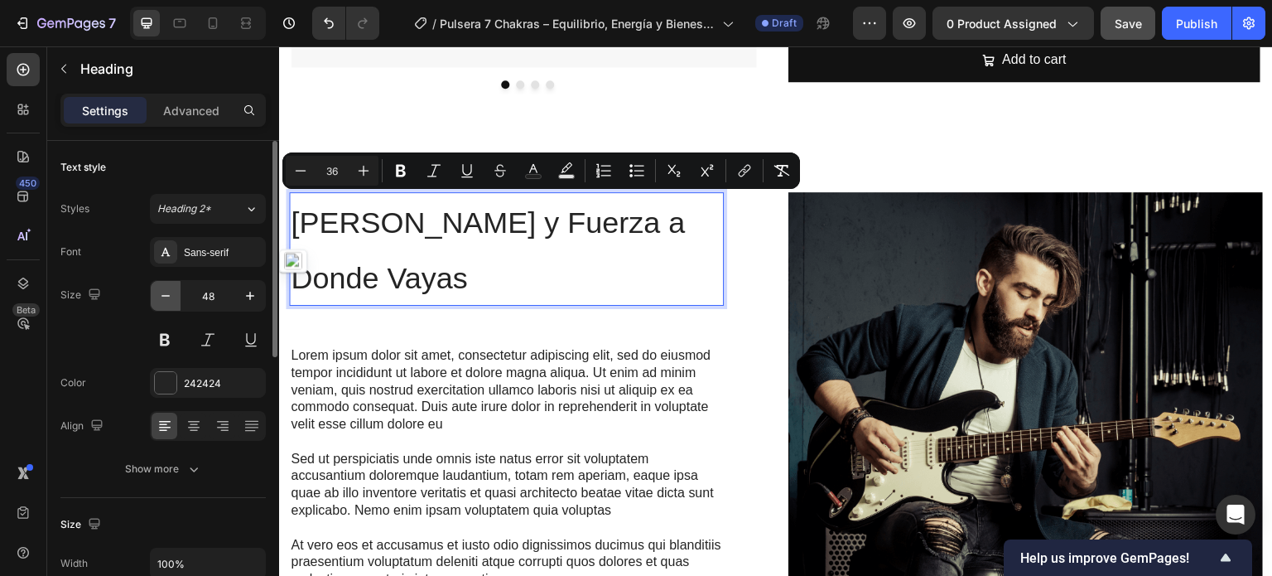
click at [171, 287] on icon "button" at bounding box center [165, 295] width 17 height 17
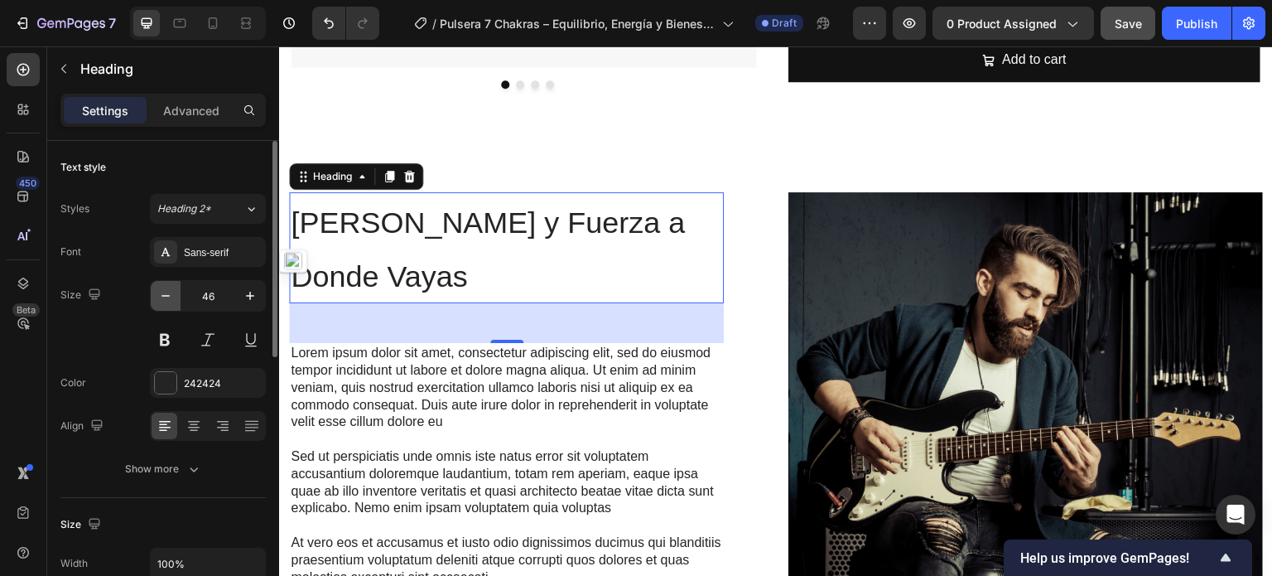
click at [171, 287] on icon "button" at bounding box center [165, 295] width 17 height 17
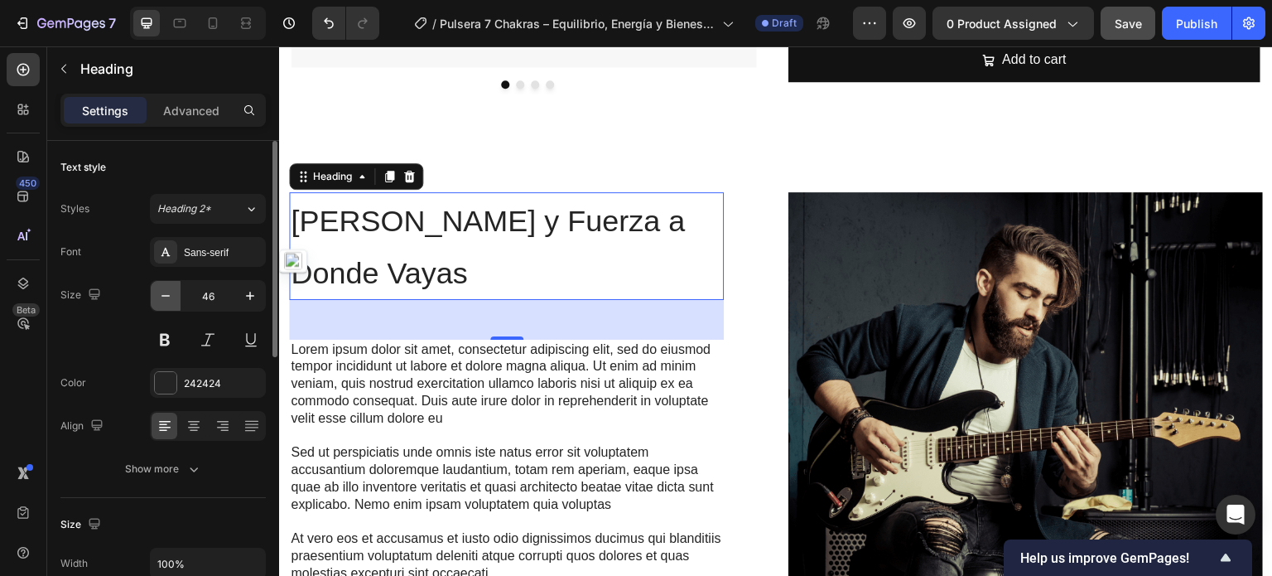
click at [171, 287] on icon "button" at bounding box center [165, 295] width 17 height 17
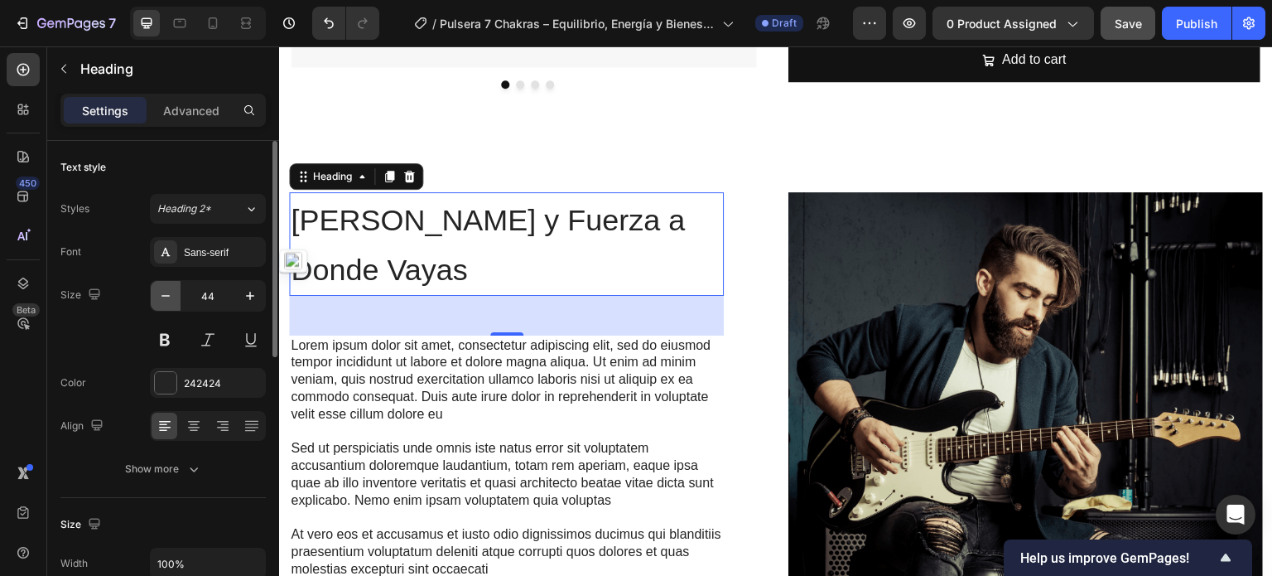
click at [170, 287] on icon "button" at bounding box center [165, 295] width 17 height 17
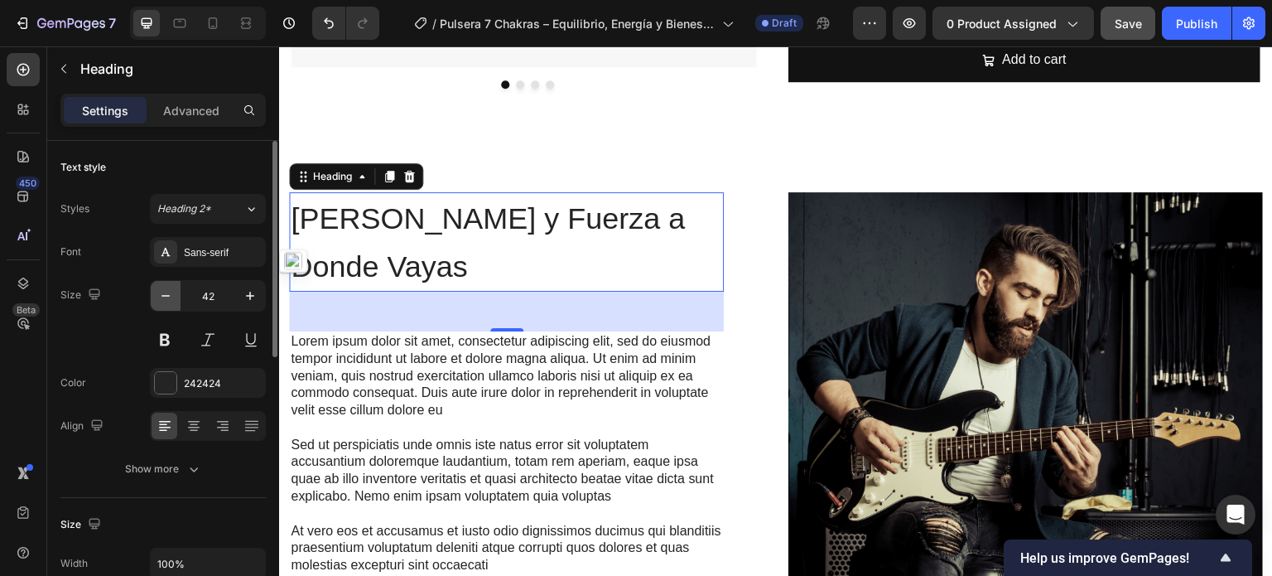
click at [170, 287] on icon "button" at bounding box center [165, 295] width 17 height 17
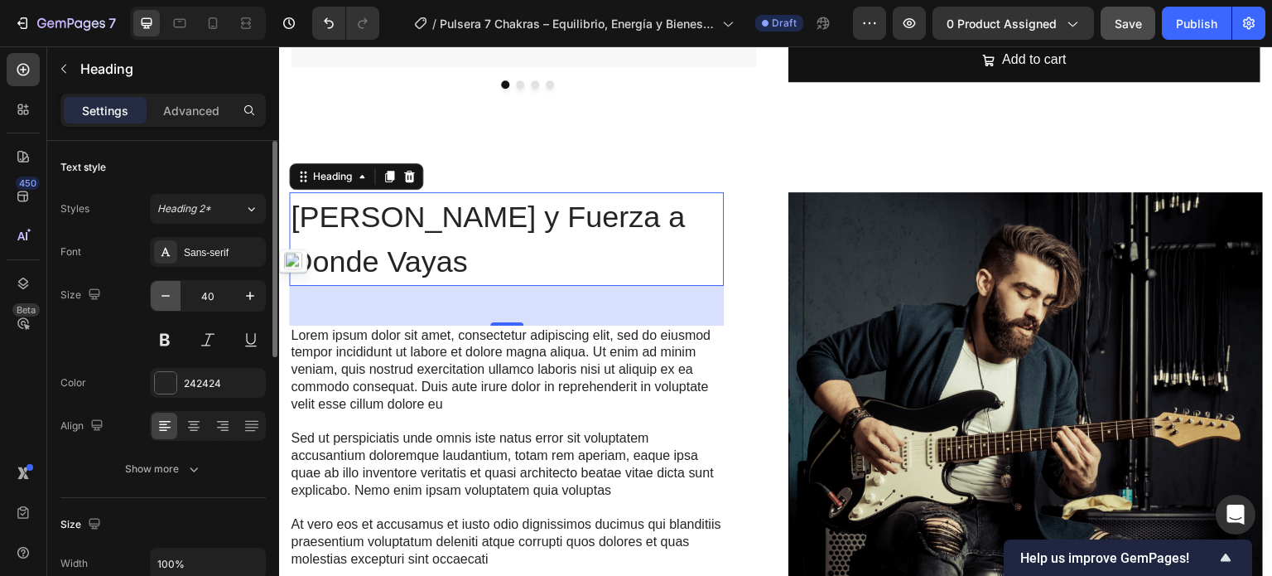
click at [169, 287] on icon "button" at bounding box center [165, 295] width 17 height 17
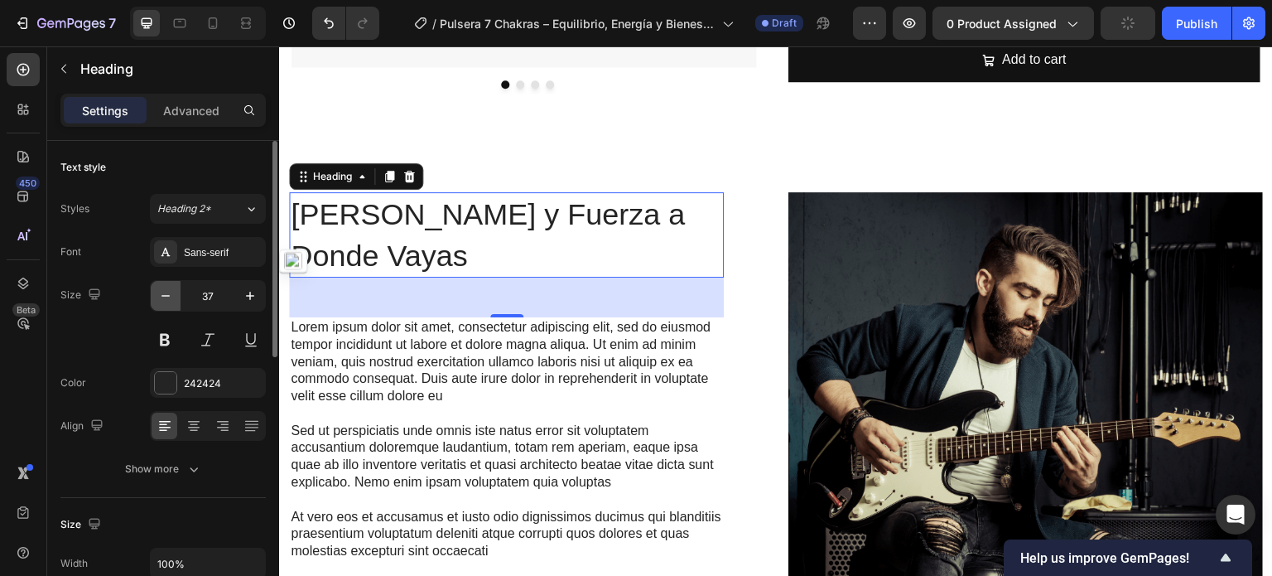
click at [169, 287] on icon "button" at bounding box center [165, 295] width 17 height 17
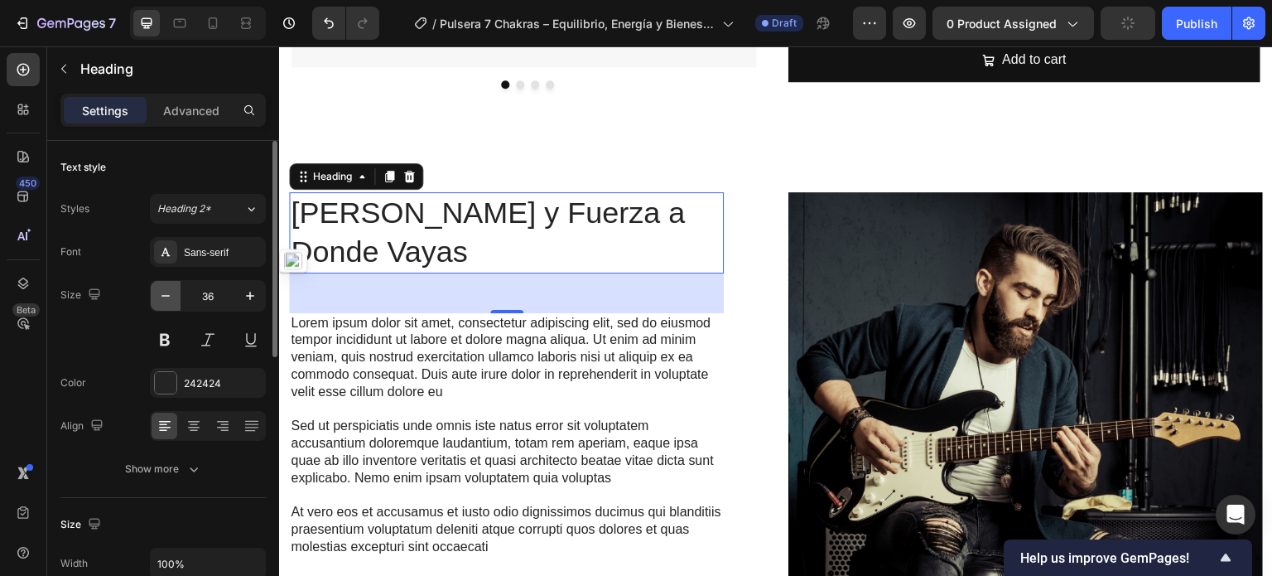
click at [169, 287] on icon "button" at bounding box center [165, 295] width 17 height 17
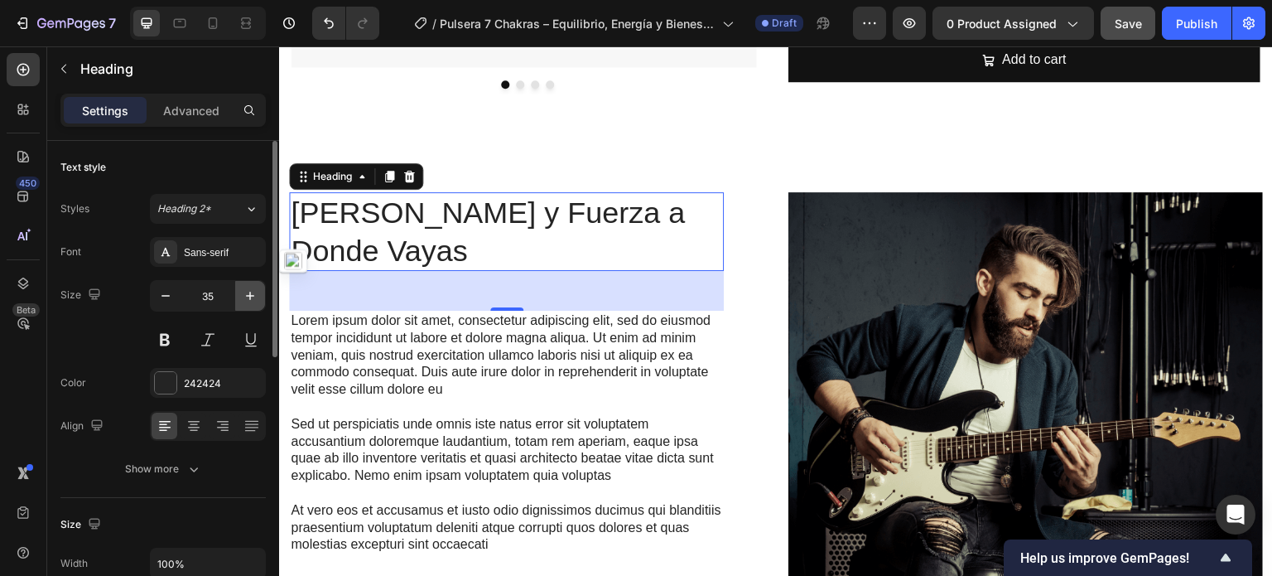
click at [253, 296] on icon "button" at bounding box center [250, 295] width 17 height 17
type input "36"
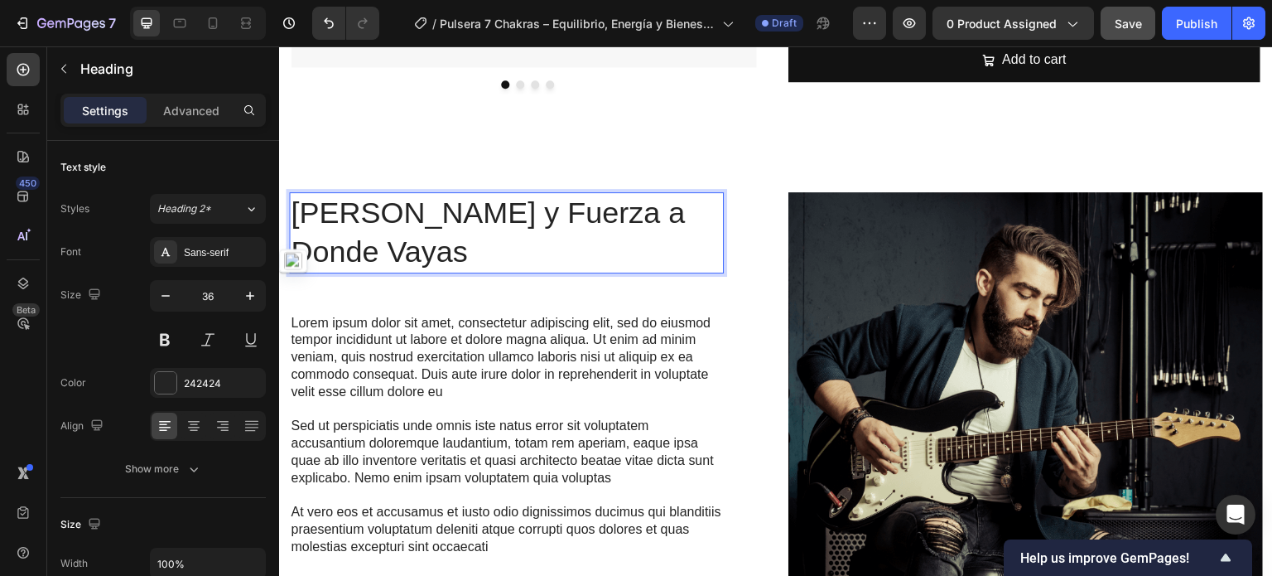
click at [494, 248] on p "[PERSON_NAME], Claridad y Fuerza a Donde Vayas" at bounding box center [506, 233] width 431 height 78
drag, startPoint x: 384, startPoint y: 249, endPoint x: 295, endPoint y: 205, distance: 99.6
click at [295, 205] on p "[PERSON_NAME], Claridad y Fuerza a Donde Vayas" at bounding box center [506, 233] width 431 height 78
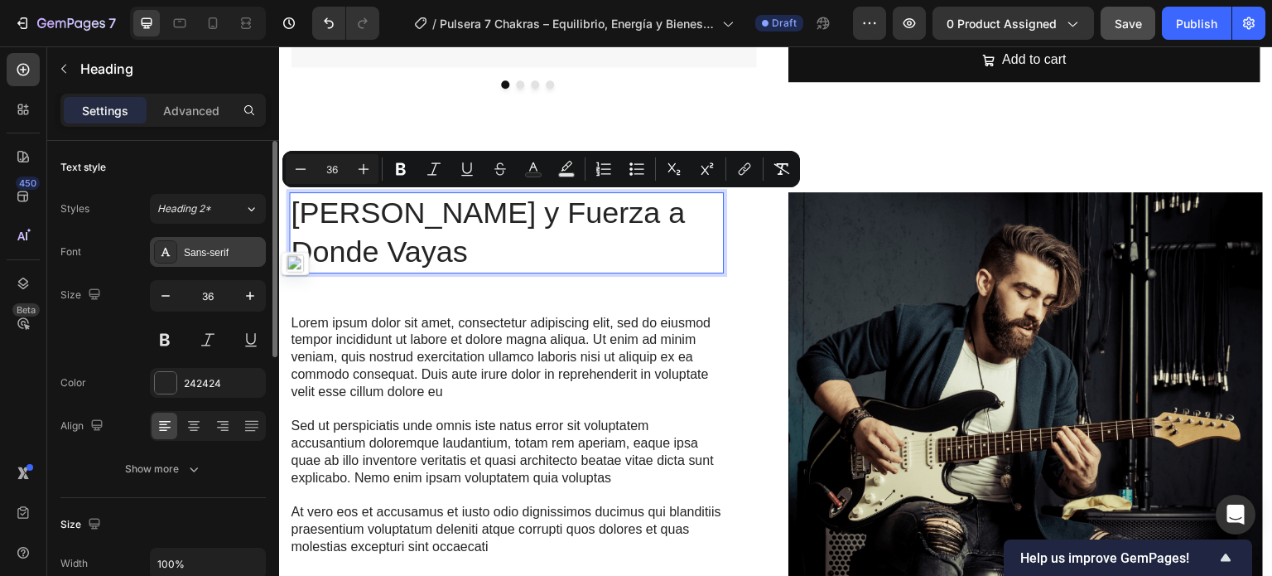
click at [191, 248] on div "Sans-serif" at bounding box center [223, 252] width 78 height 15
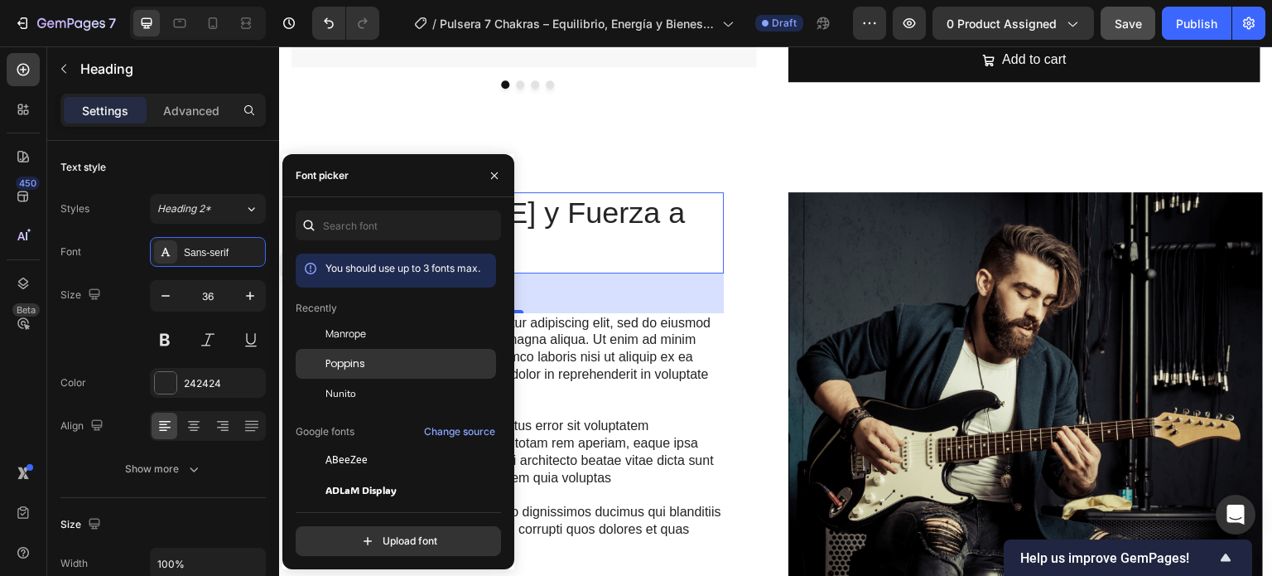
click at [402, 361] on div "Poppins" at bounding box center [408, 363] width 167 height 15
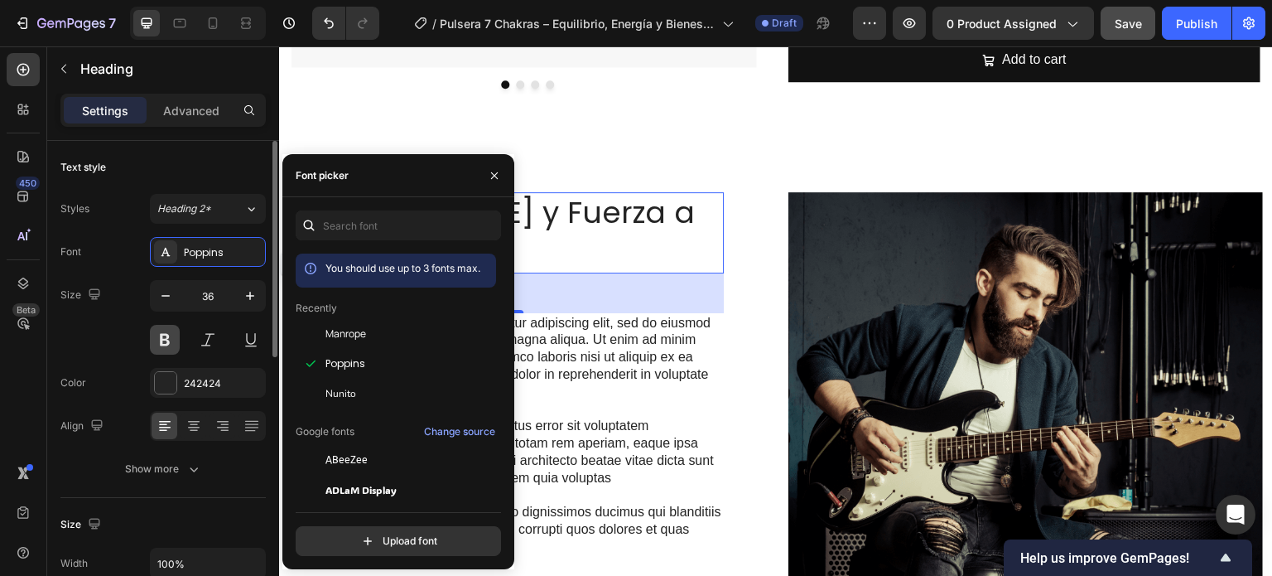
click at [164, 334] on button at bounding box center [165, 340] width 30 height 30
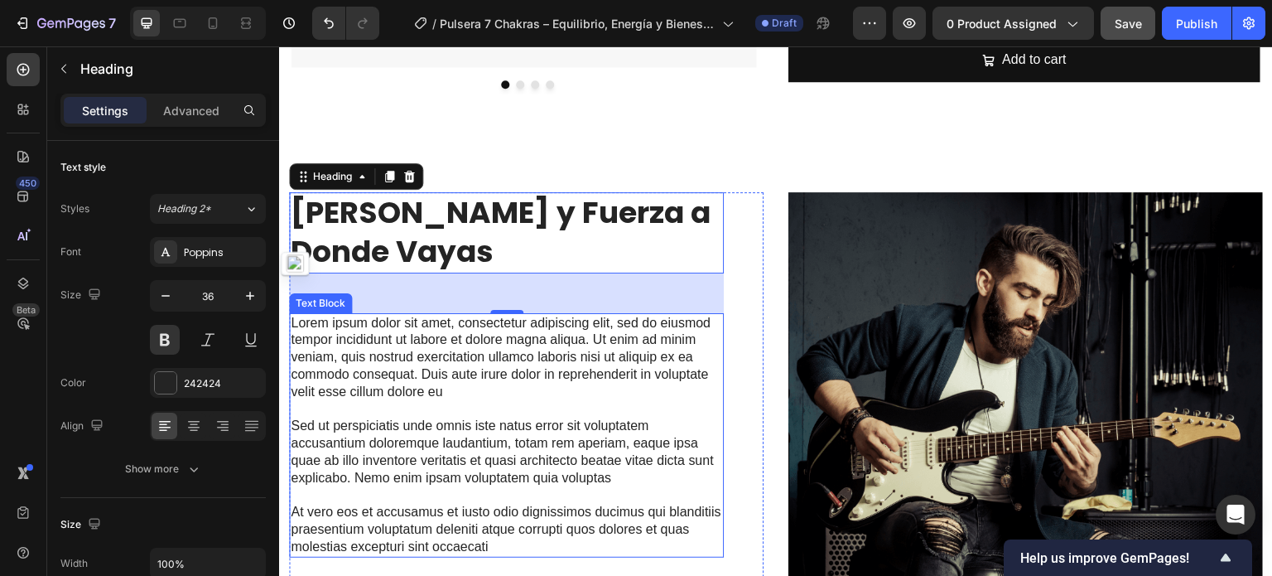
click at [585, 361] on p "Lorem ipsum dolor sit amet, consectetur adipiscing elit, sed do eiusmod tempor …" at bounding box center [506, 358] width 431 height 86
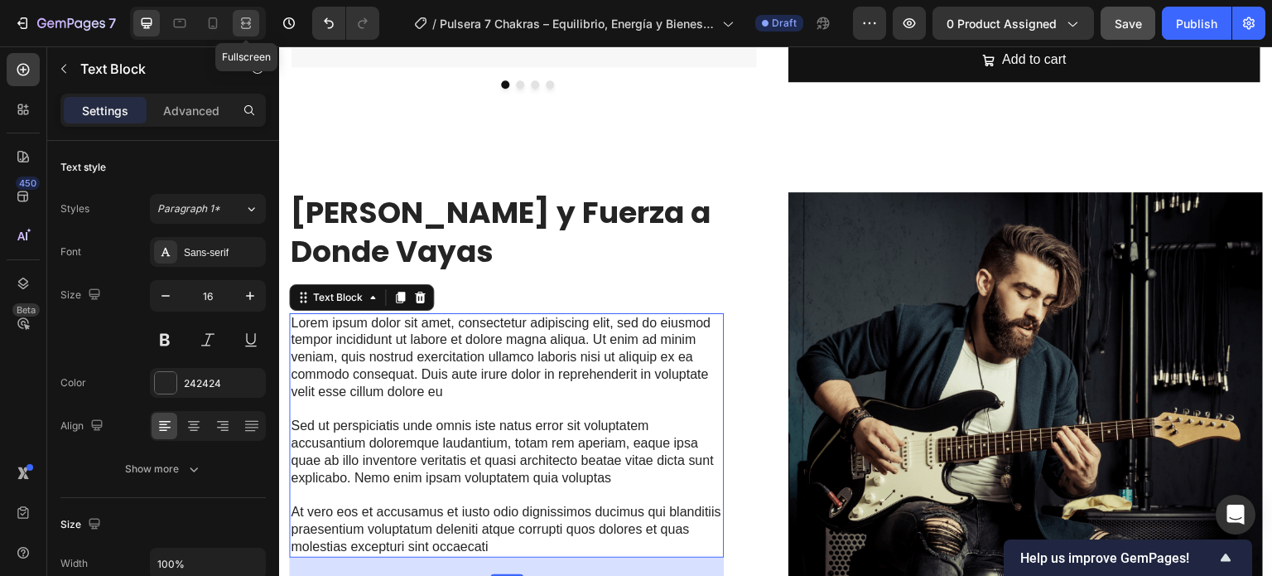
click at [243, 23] on icon at bounding box center [243, 23] width 5 height 4
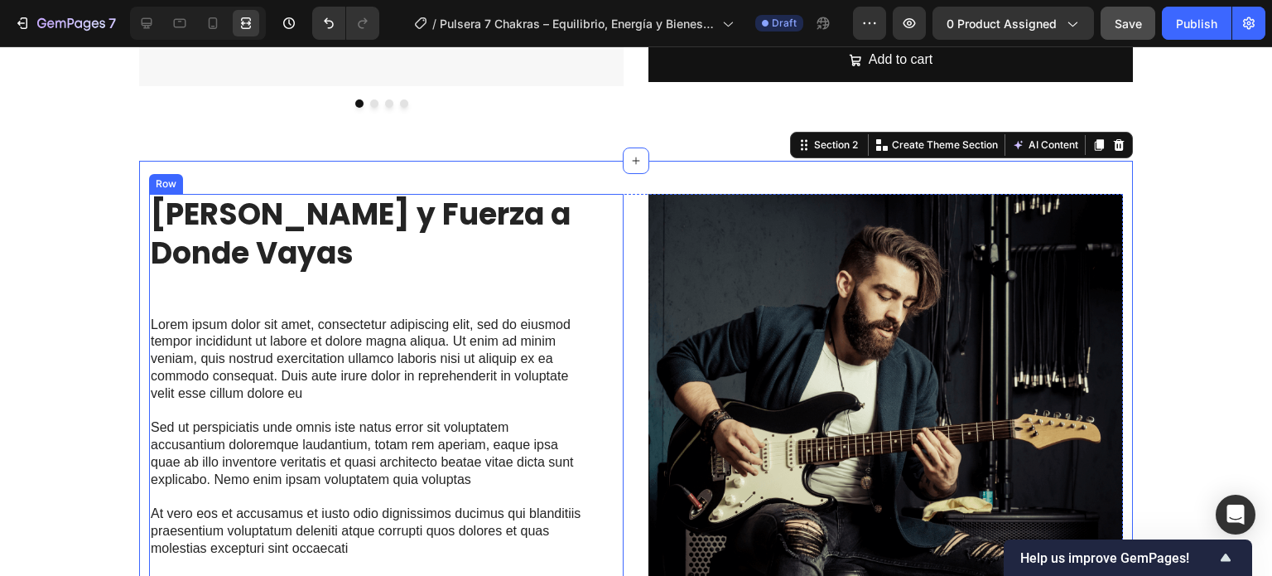
click at [450, 307] on div "⁠⁠⁠⁠⁠⁠⁠ Lleva Paz, Claridad y Fuerza a Donde Vayas Heading Lorem ipsum dolor si…" at bounding box center [366, 430] width 435 height 472
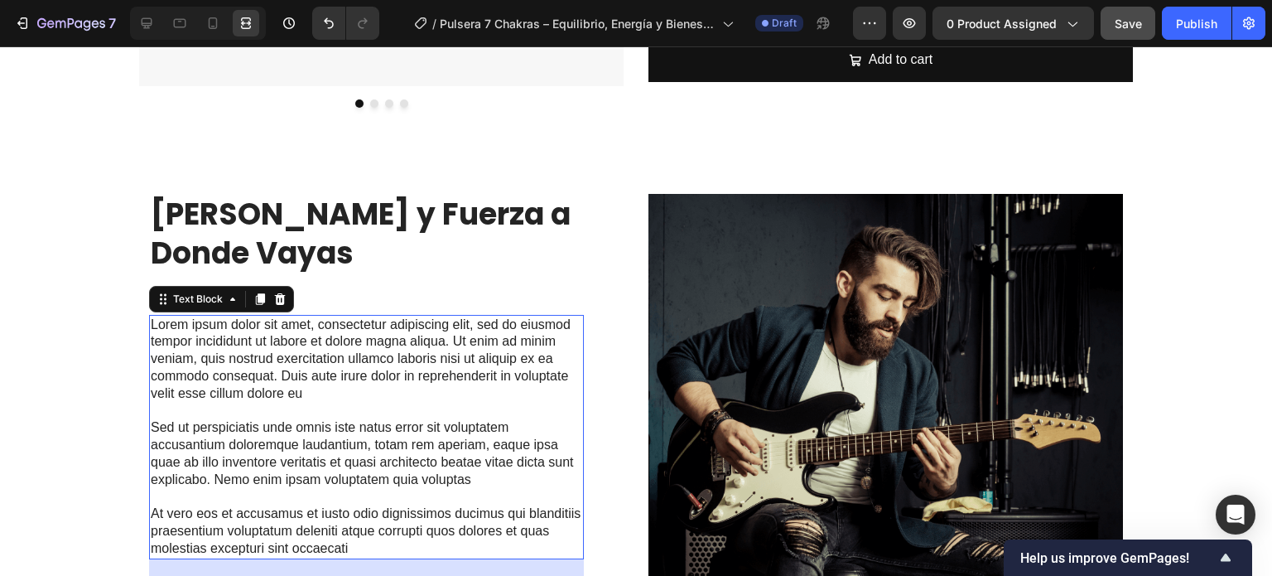
click at [439, 363] on p "Lorem ipsum dolor sit amet, consectetur adipiscing elit, sed do eiusmod tempor …" at bounding box center [366, 359] width 431 height 86
click at [431, 357] on p "Lorem ipsum dolor sit amet, consectetur adipiscing elit, sed do eiusmod tempor …" at bounding box center [366, 359] width 431 height 86
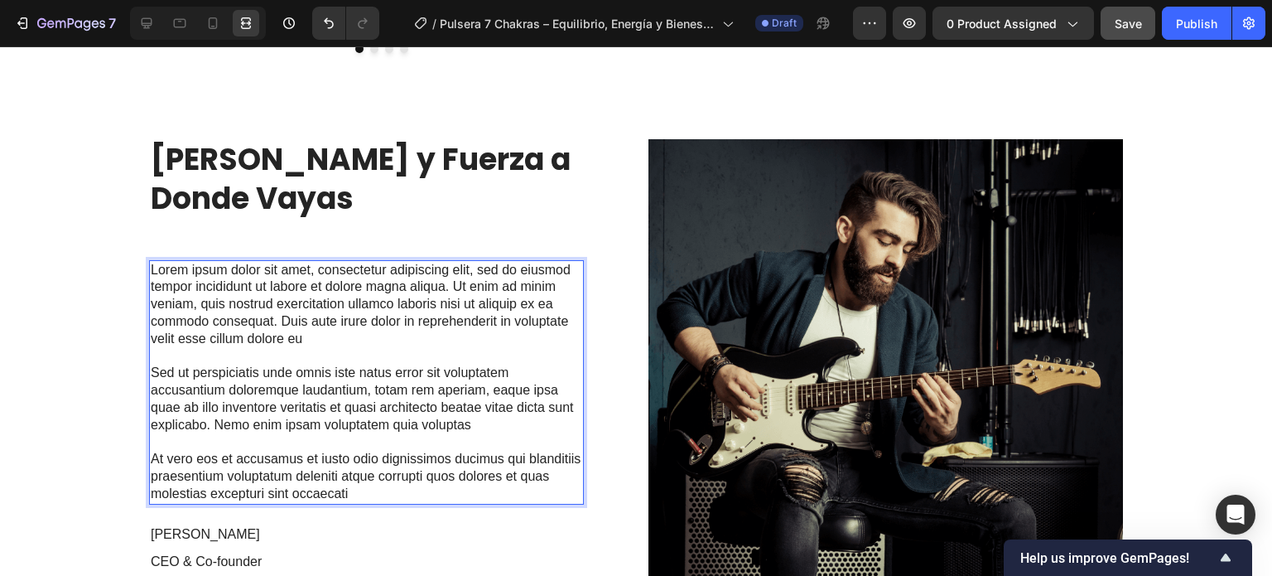
scroll to position [628, 0]
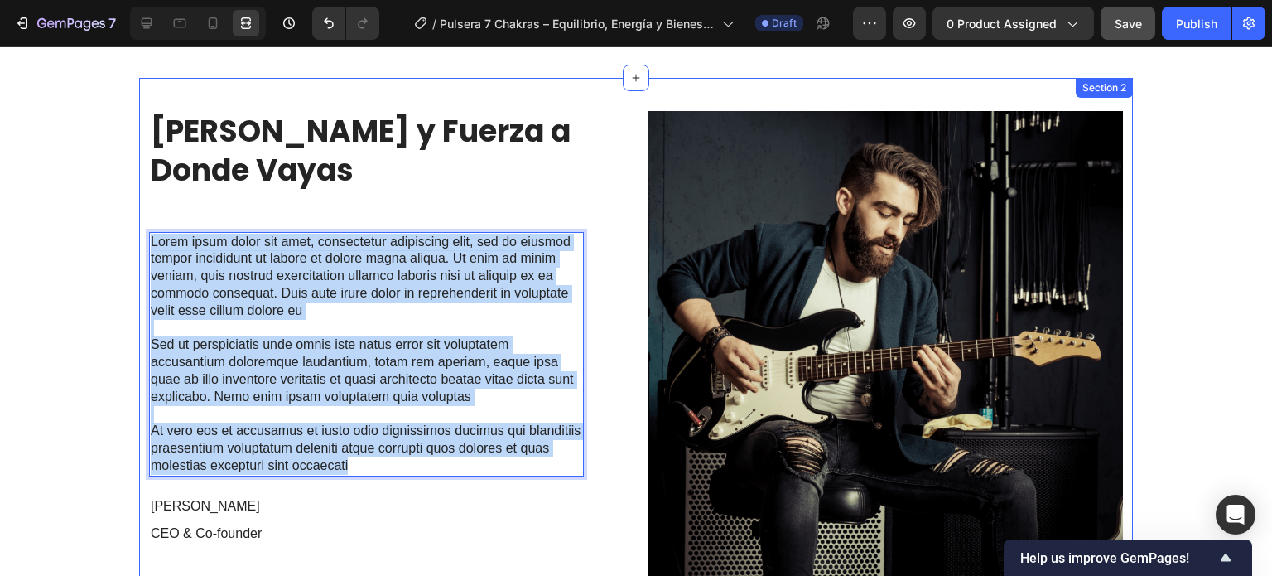
drag, startPoint x: 356, startPoint y: 464, endPoint x: 186, endPoint y: 258, distance: 267.1
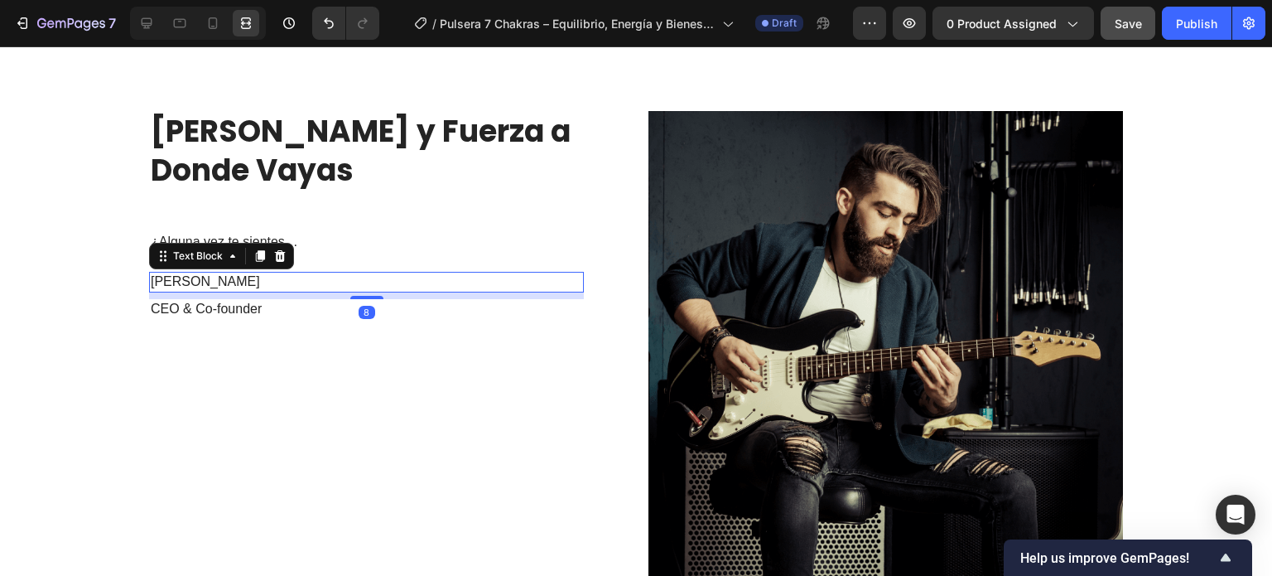
click at [314, 287] on p "Danny grannick" at bounding box center [366, 281] width 431 height 17
click at [275, 254] on icon at bounding box center [280, 256] width 11 height 12
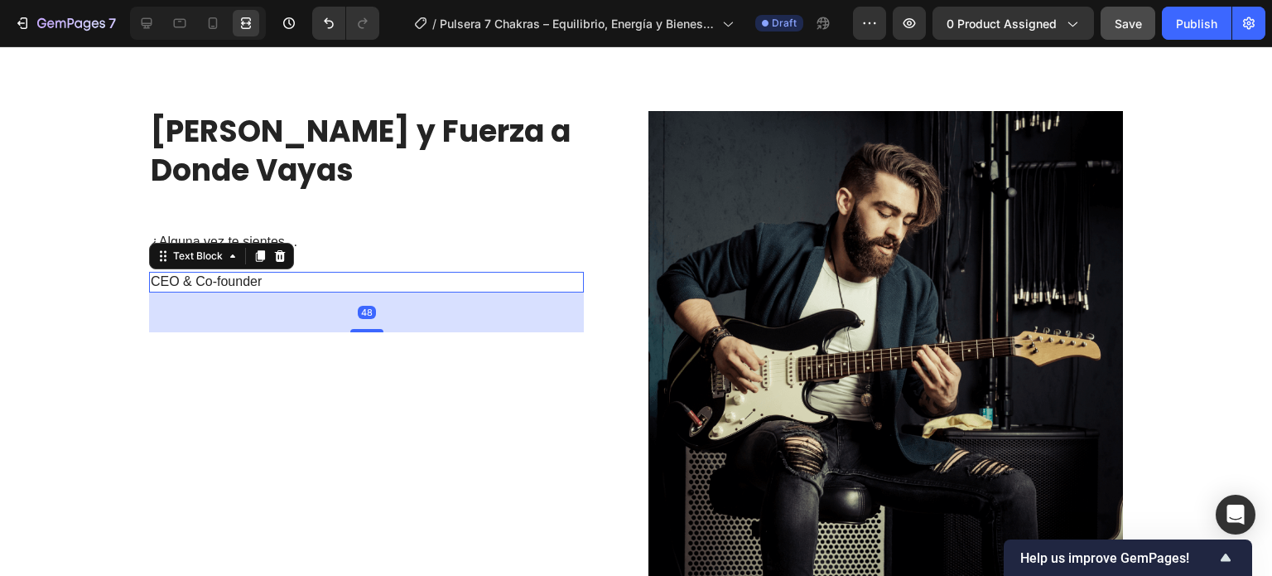
click at [276, 281] on p "CEO & Co-founder" at bounding box center [366, 281] width 431 height 17
click at [275, 254] on icon at bounding box center [279, 255] width 13 height 13
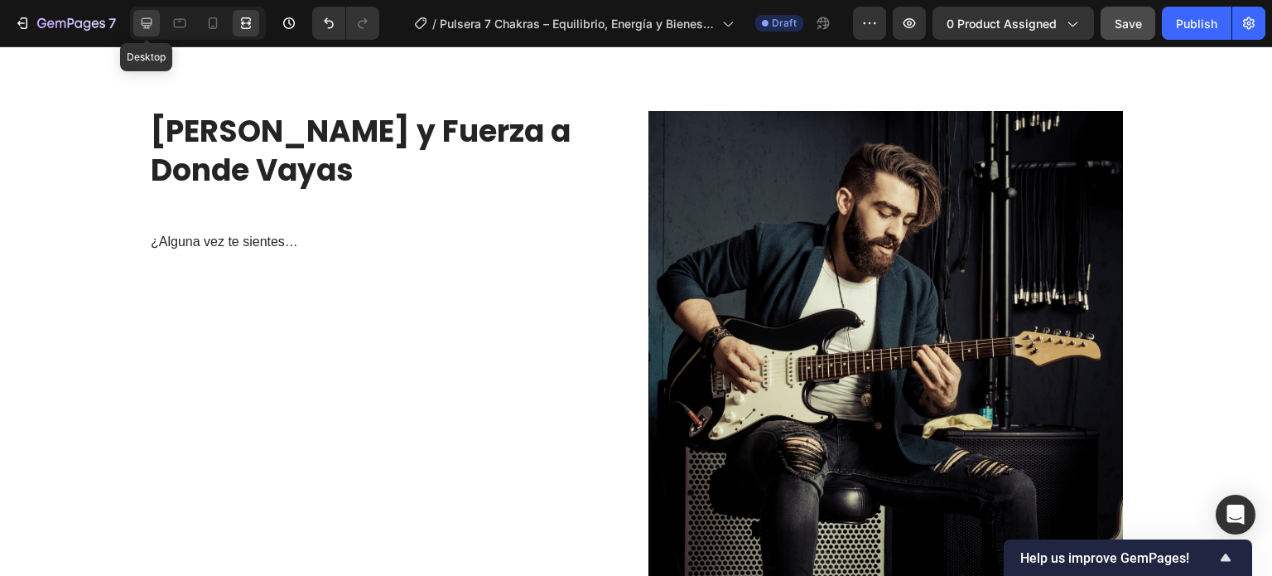
click at [157, 20] on div at bounding box center [146, 23] width 26 height 26
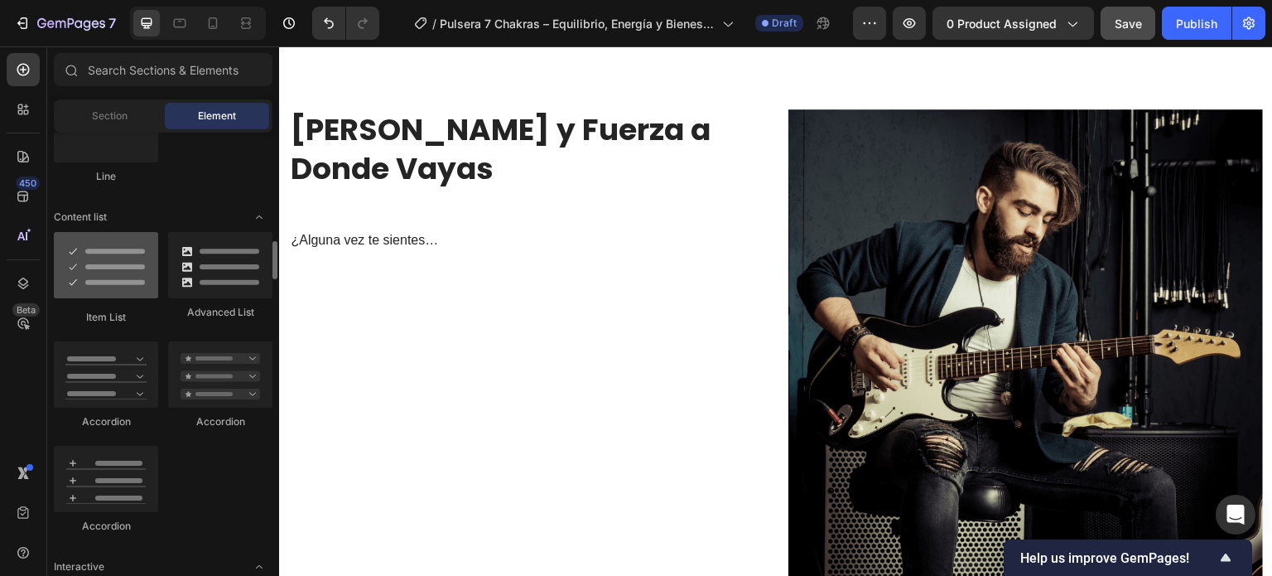
scroll to position [1077, 0]
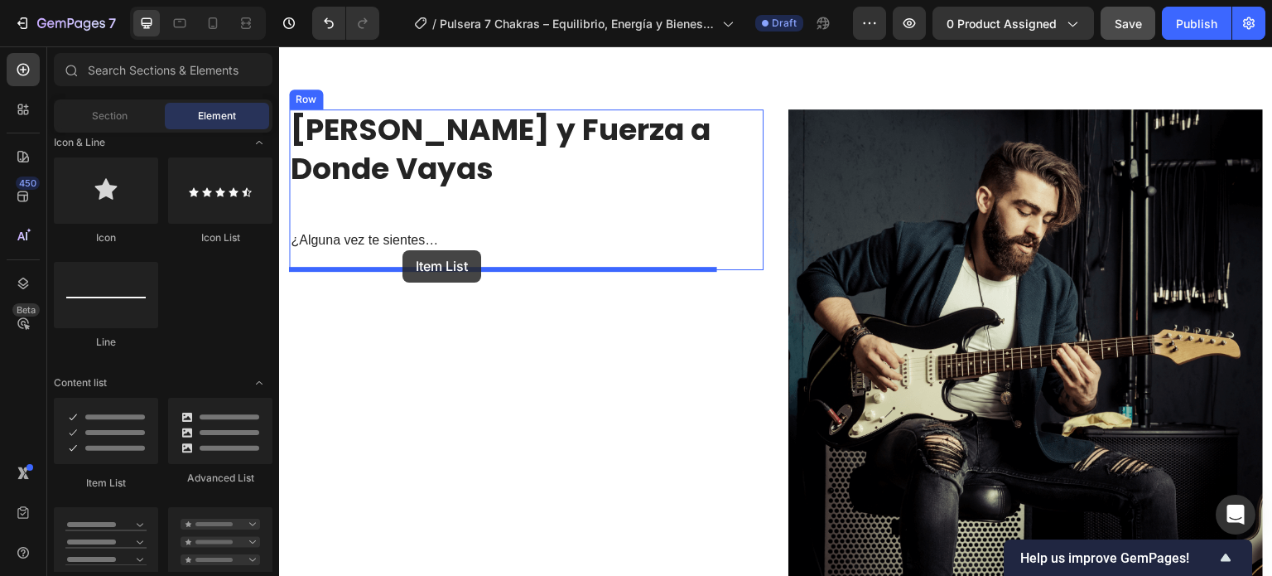
drag, startPoint x: 395, startPoint y: 489, endPoint x: 442, endPoint y: 224, distance: 268.3
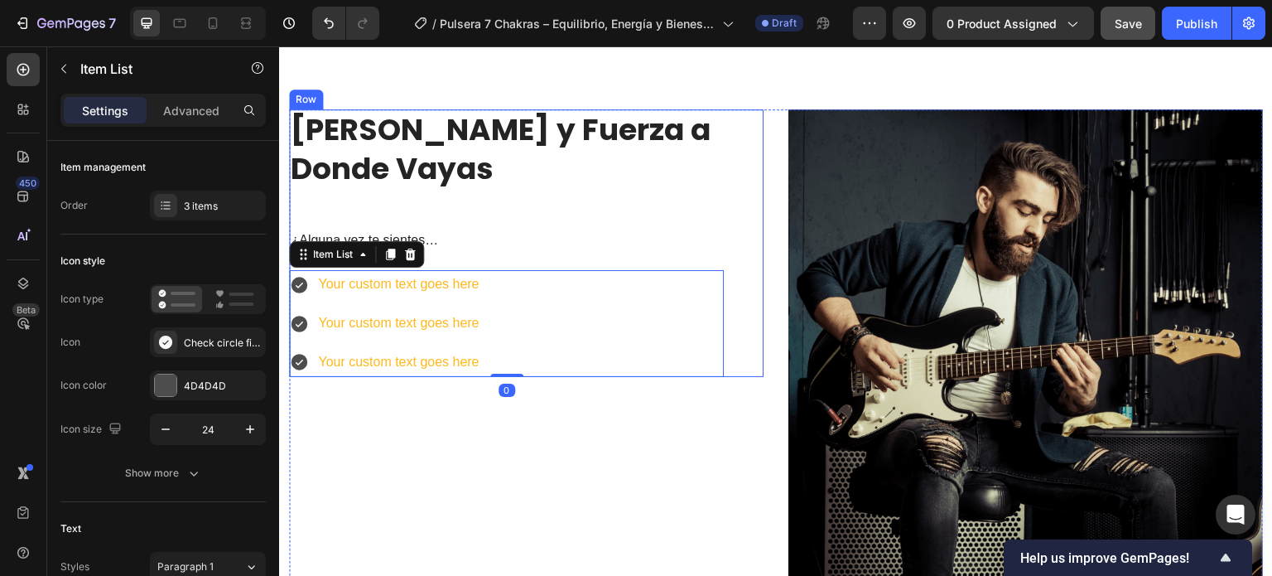
click at [488, 214] on div "⁠⁠⁠⁠⁠⁠⁠ Lleva Paz, Claridad y Fuerza a Donde Vayas Heading ¿Alguna vez te sient…" at bounding box center [506, 242] width 435 height 267
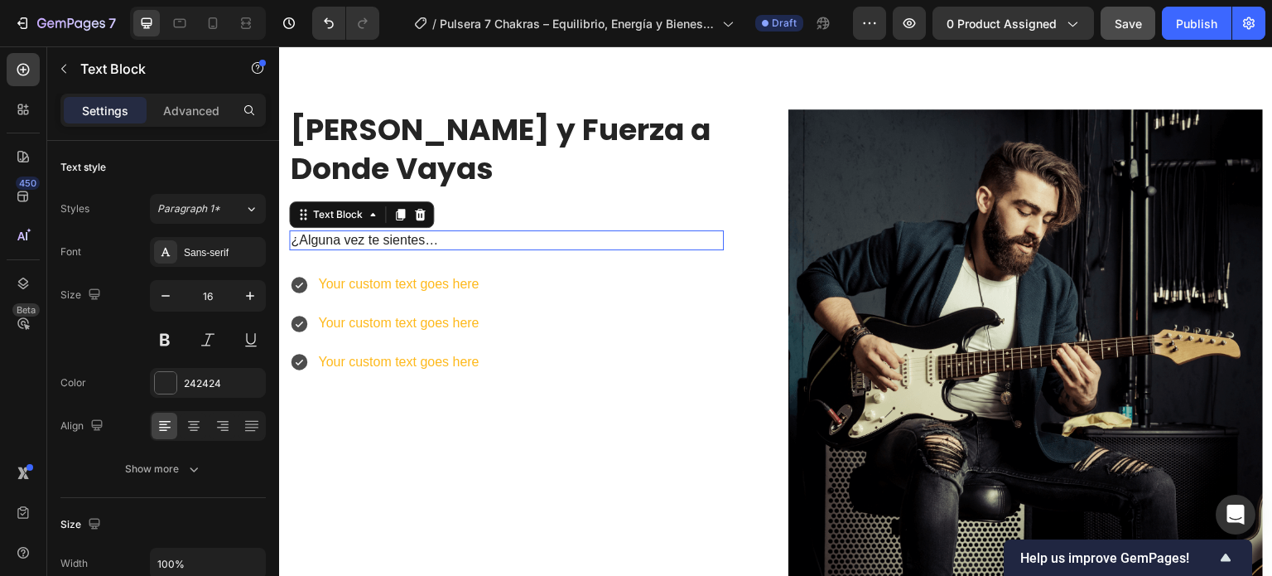
click at [424, 238] on p "¿Alguna vez te sientes…" at bounding box center [506, 240] width 431 height 17
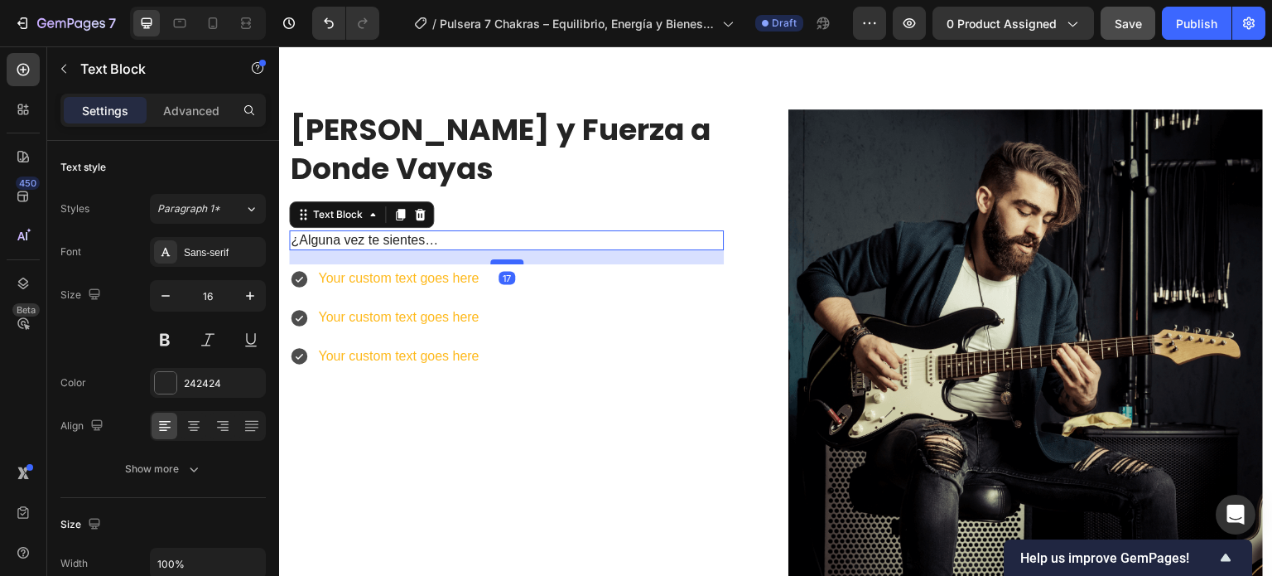
click at [501, 262] on div at bounding box center [506, 261] width 33 height 5
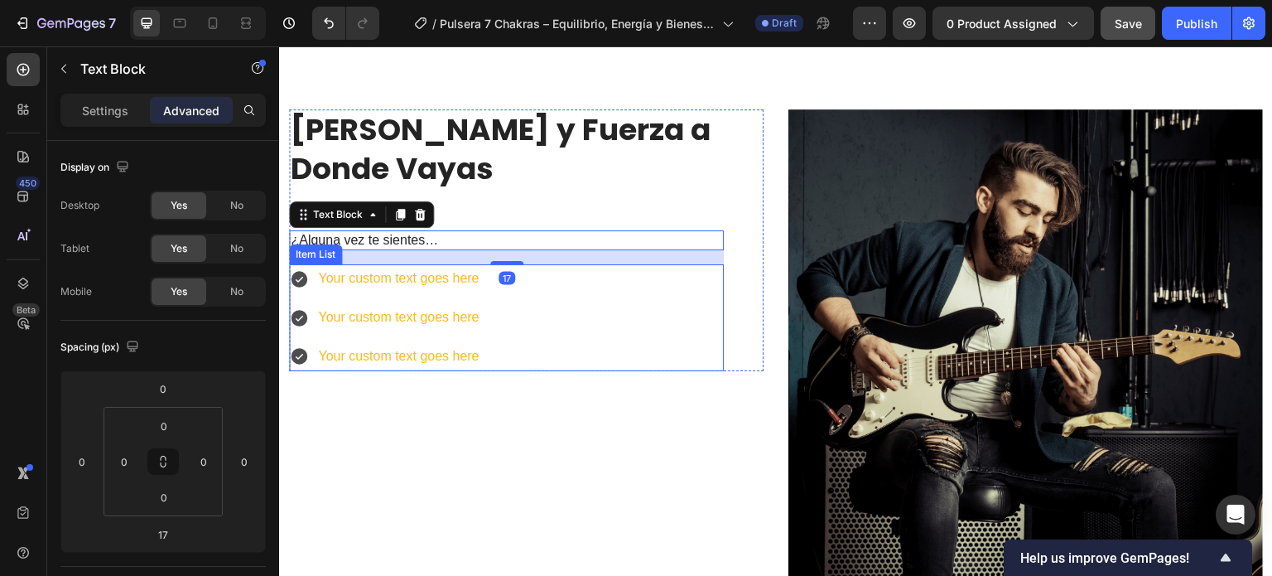
click at [547, 324] on div "Your custom text goes here Your custom text goes here Your custom text goes here" at bounding box center [506, 317] width 435 height 106
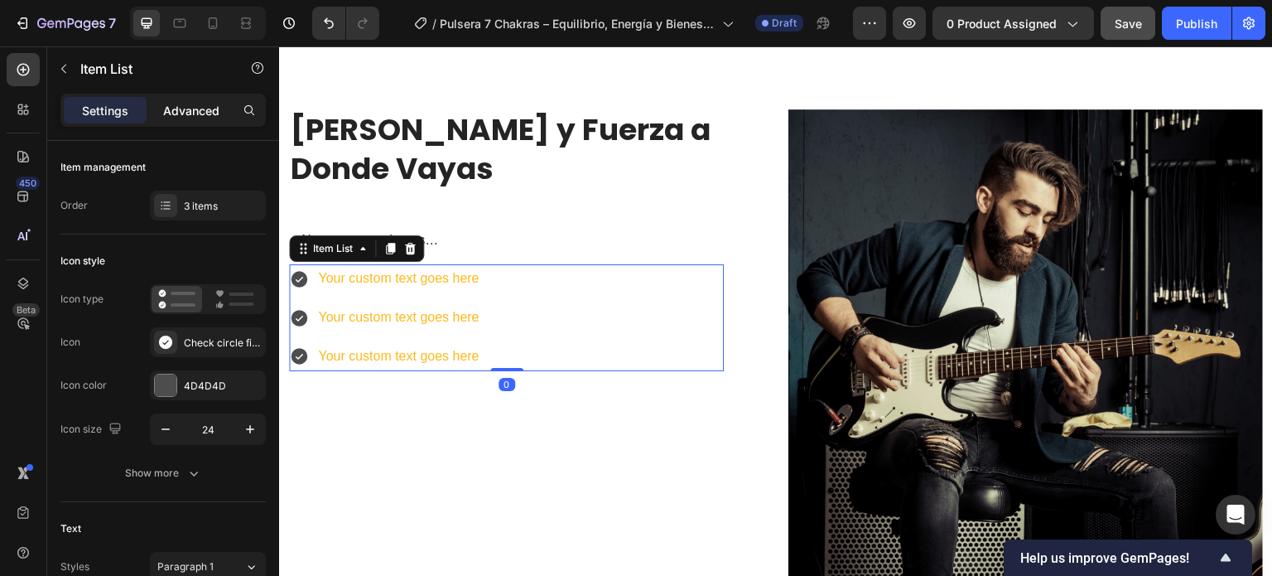
click at [181, 116] on p "Advanced" at bounding box center [191, 110] width 56 height 17
type input "100%"
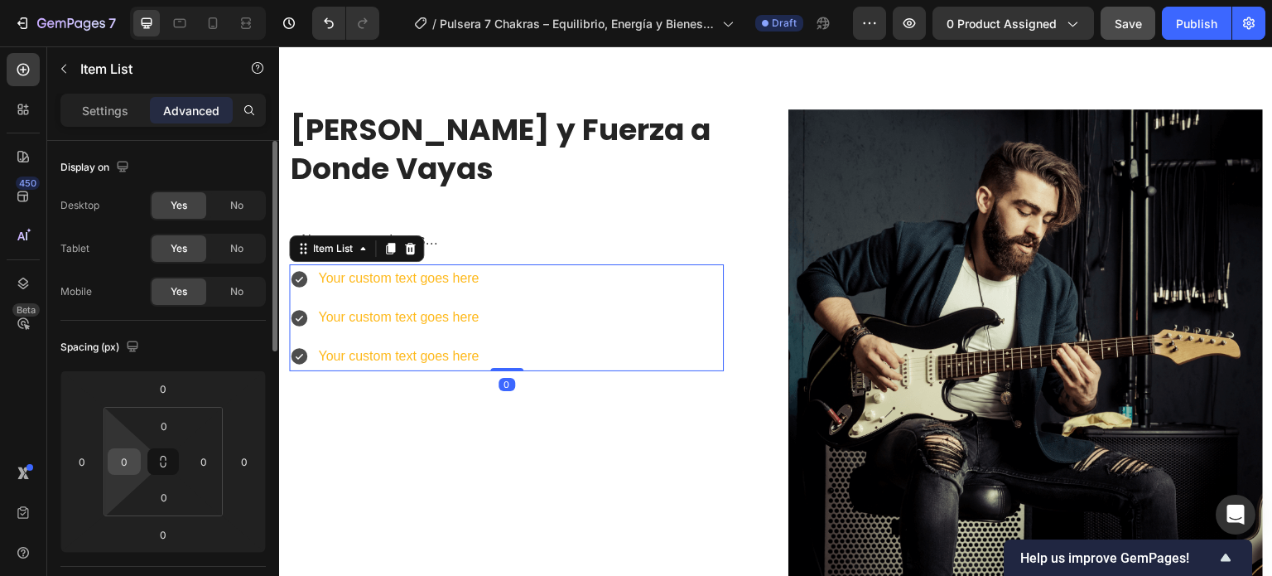
click at [131, 456] on input "0" at bounding box center [124, 461] width 25 height 25
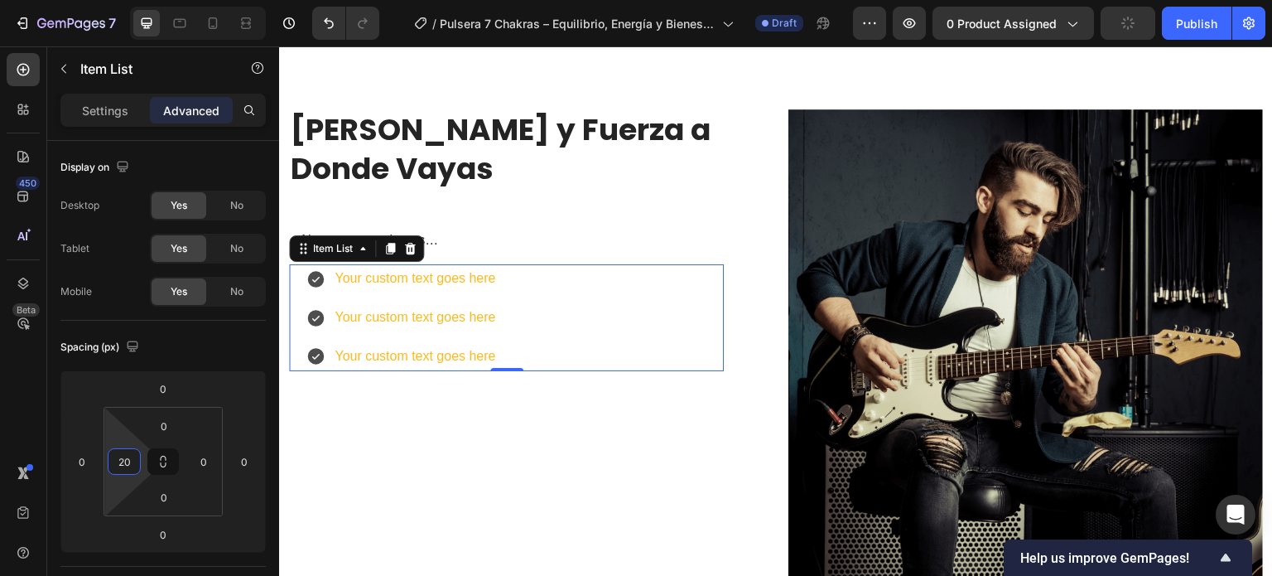
type input "20"
click at [316, 278] on icon at bounding box center [316, 279] width 20 height 20
click at [317, 285] on icon at bounding box center [316, 279] width 20 height 20
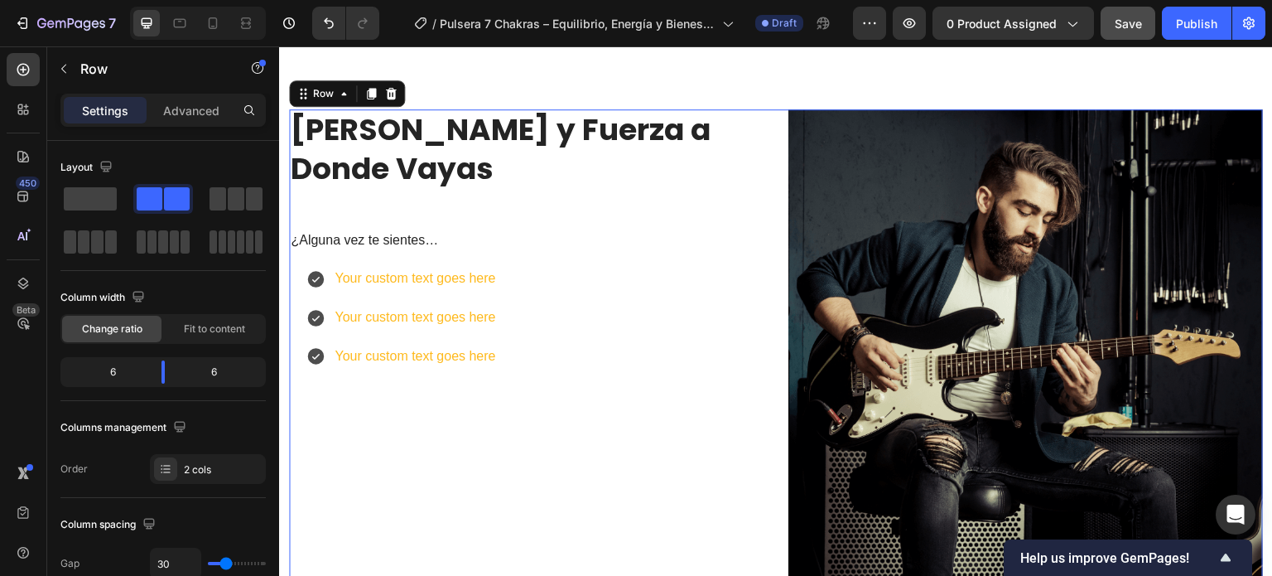
click at [450, 462] on div "⁠⁠⁠⁠⁠⁠⁠ Lleva Paz, Claridad y Fuerza a Donde Vayas Heading ¿Alguna vez te sient…" at bounding box center [526, 379] width 474 height 541
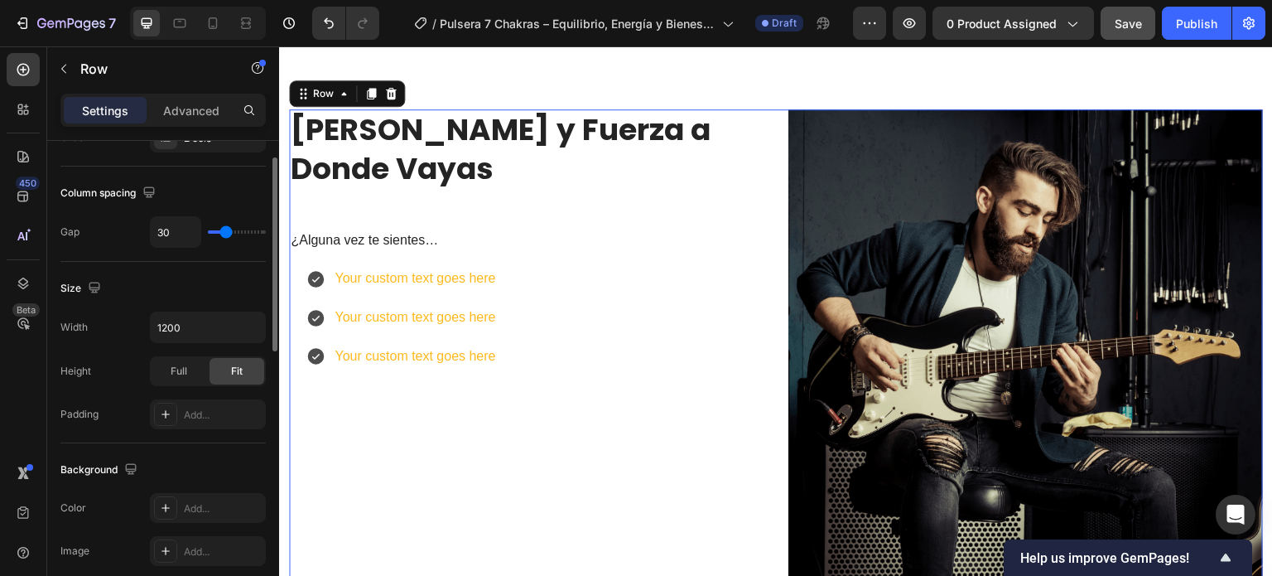
scroll to position [83, 0]
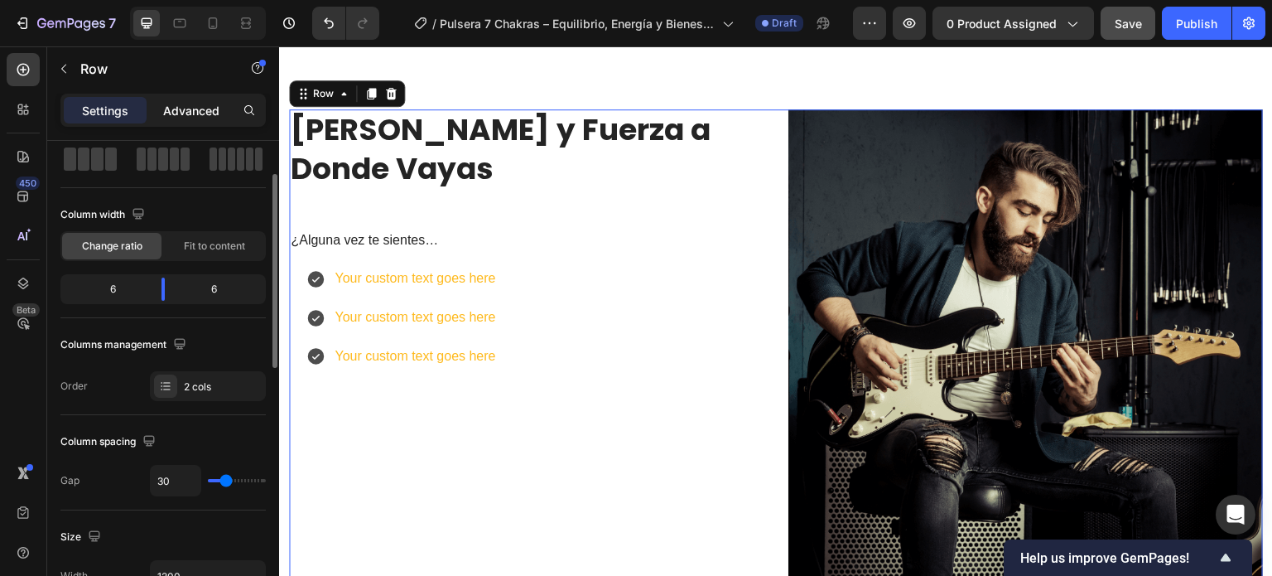
click at [185, 111] on p "Advanced" at bounding box center [191, 110] width 56 height 17
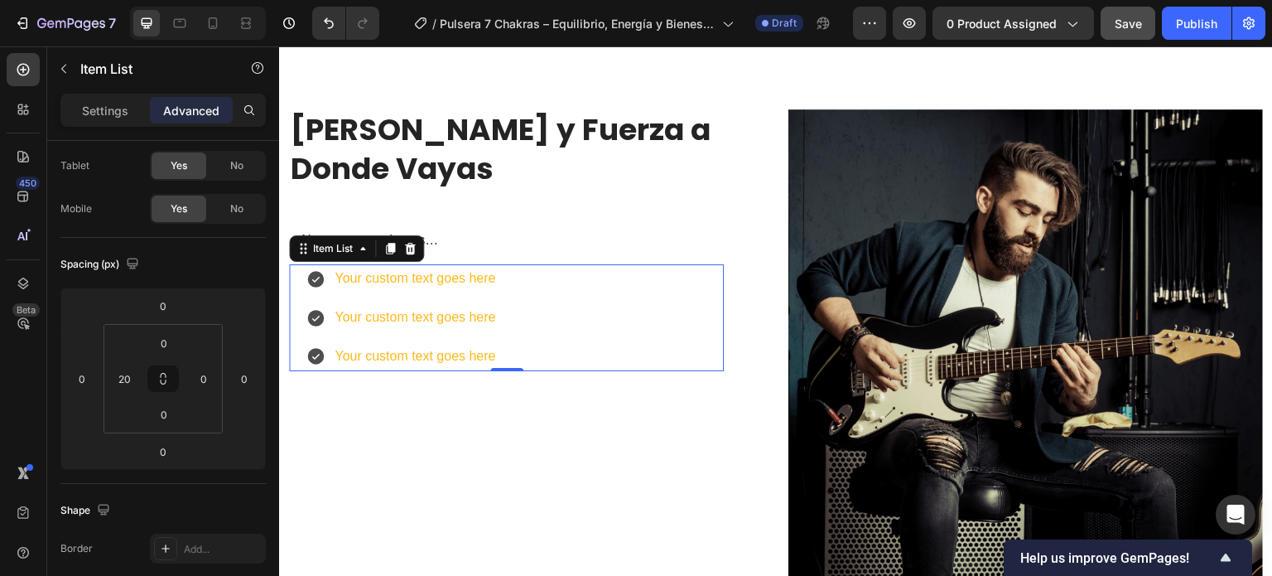
click at [520, 339] on div "Your custom text goes here Your custom text goes here Your custom text goes here" at bounding box center [515, 317] width 418 height 106
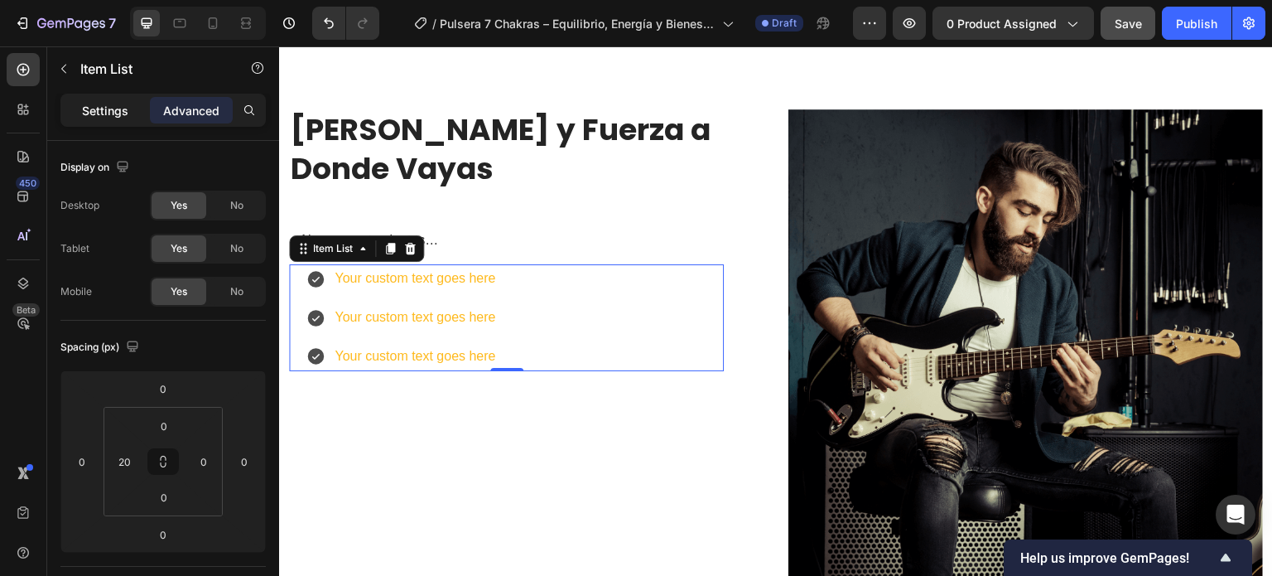
click at [86, 99] on div "Settings" at bounding box center [105, 110] width 83 height 26
type input "8"
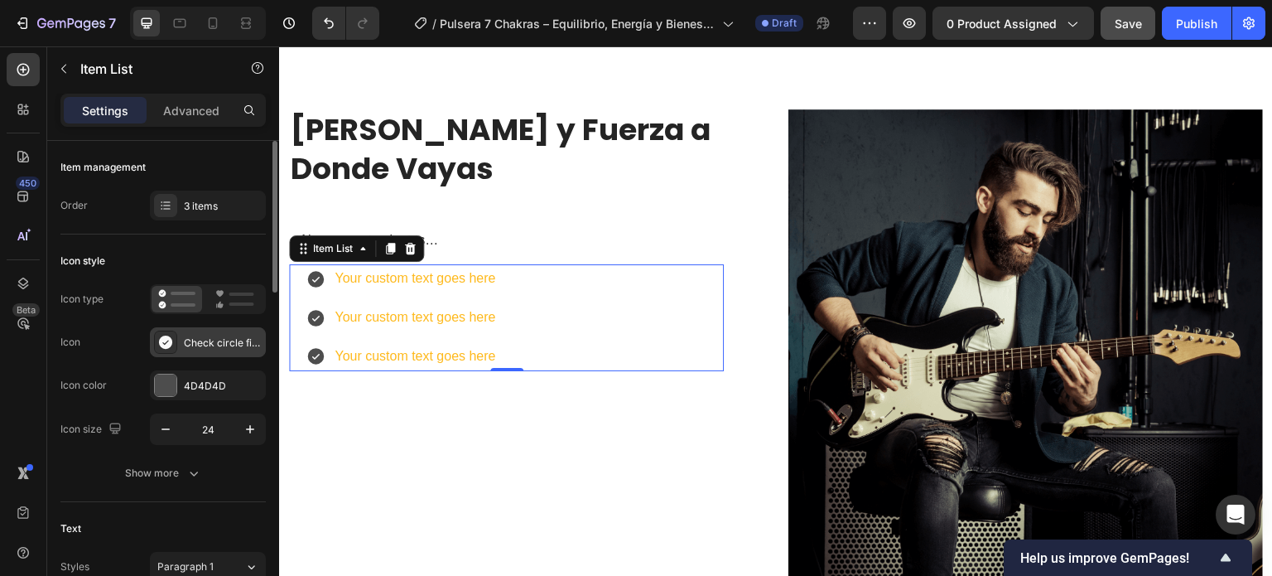
click at [190, 338] on div "Check circle filled" at bounding box center [223, 342] width 78 height 15
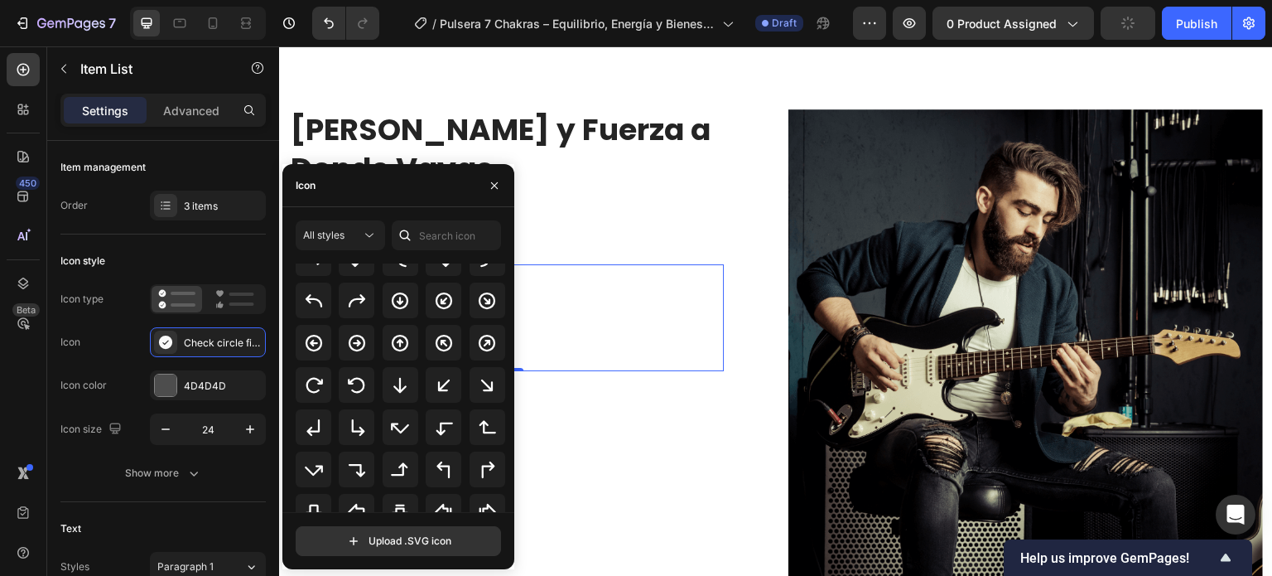
scroll to position [494, 0]
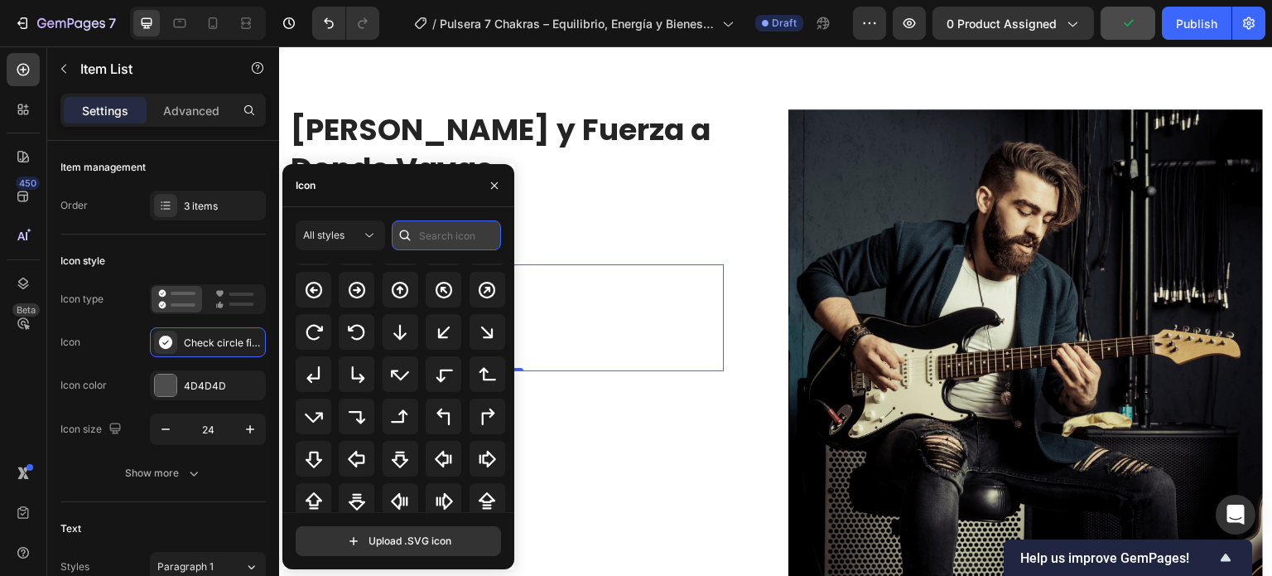
click at [439, 232] on input "text" at bounding box center [446, 235] width 109 height 30
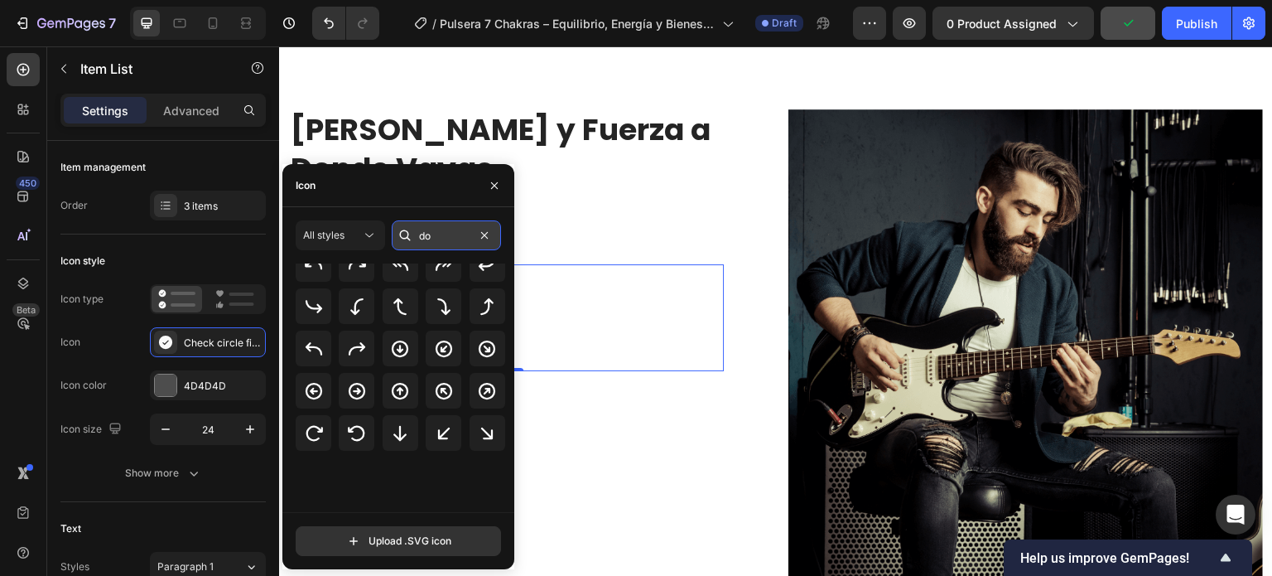
scroll to position [0, 0]
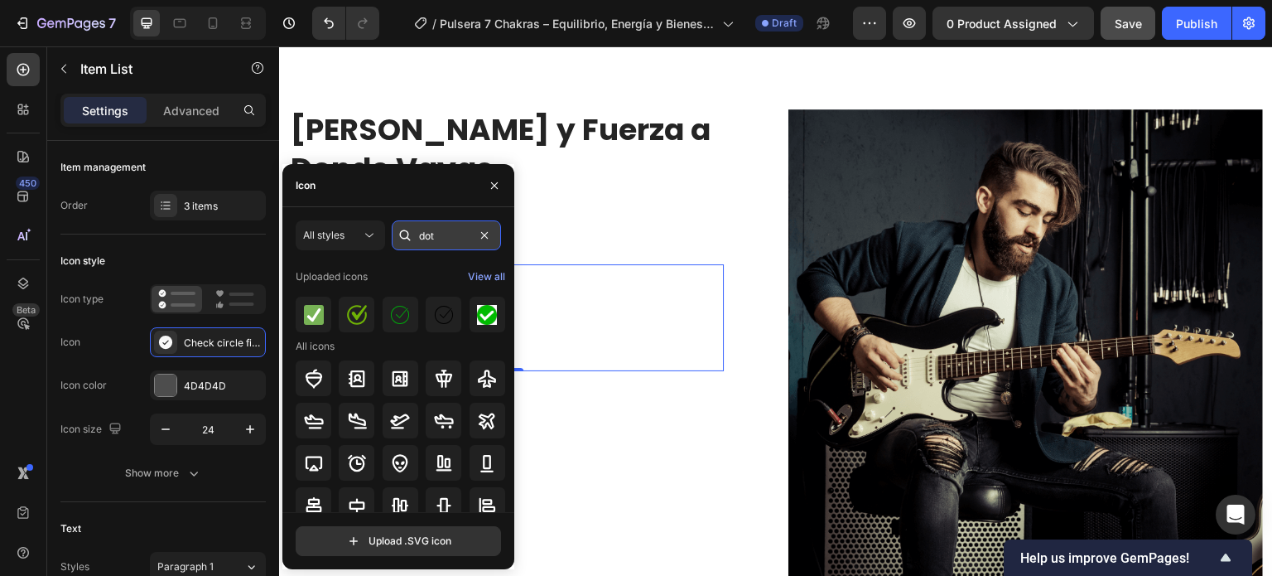
type input "dot"
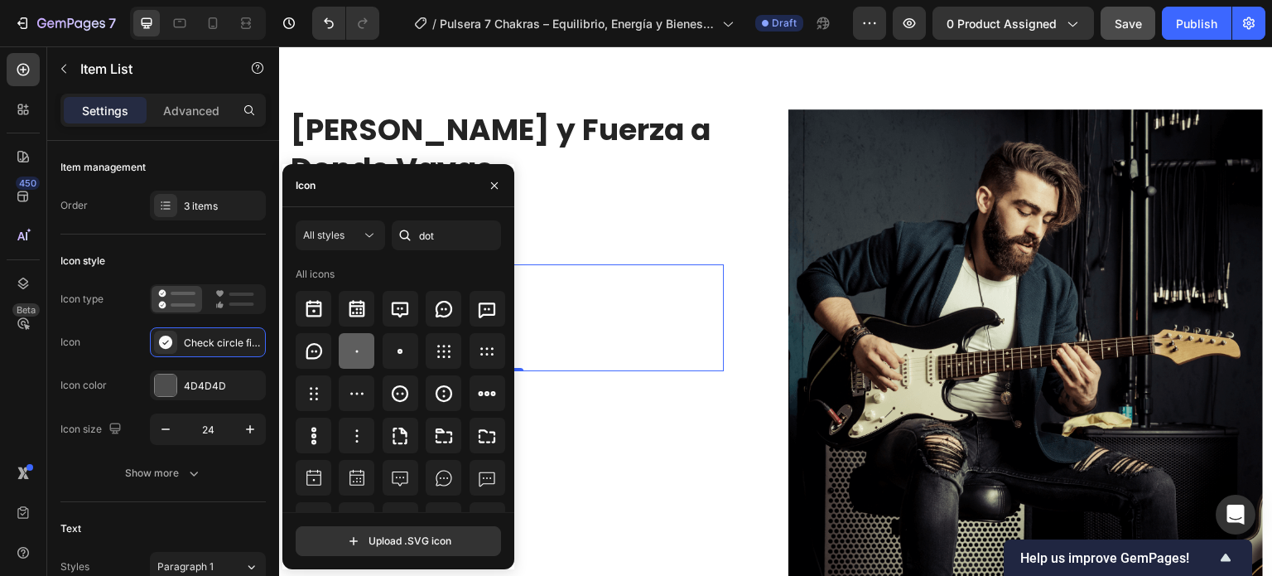
click at [358, 357] on icon at bounding box center [357, 351] width 20 height 20
click at [161, 377] on div at bounding box center [166, 385] width 22 height 22
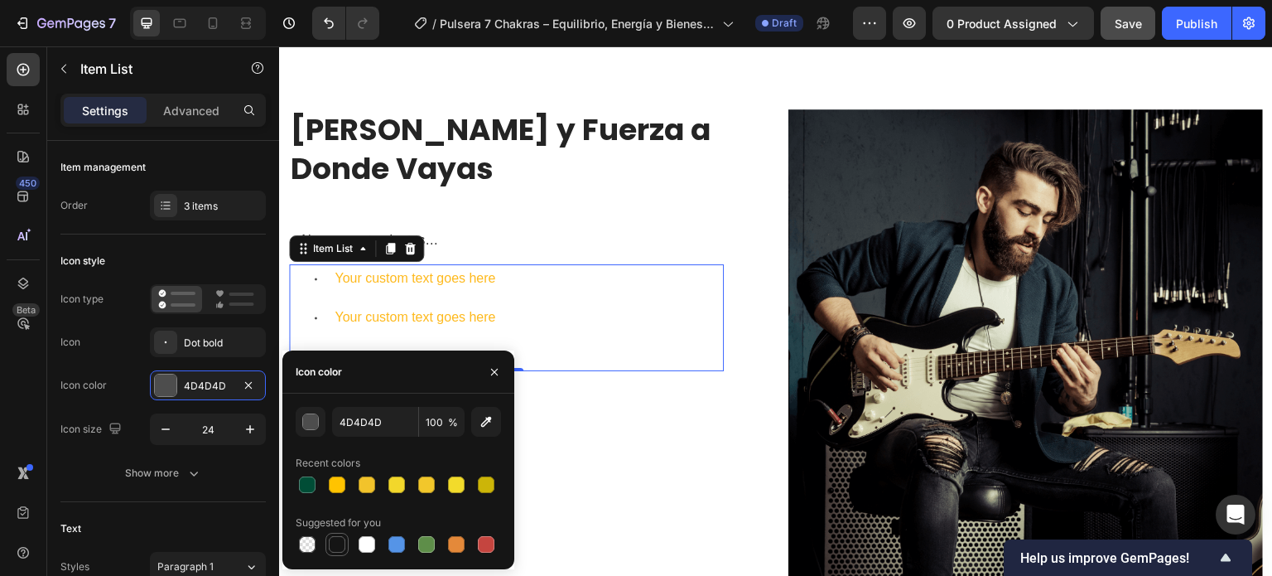
click at [338, 540] on div at bounding box center [337, 544] width 17 height 17
type input "151515"
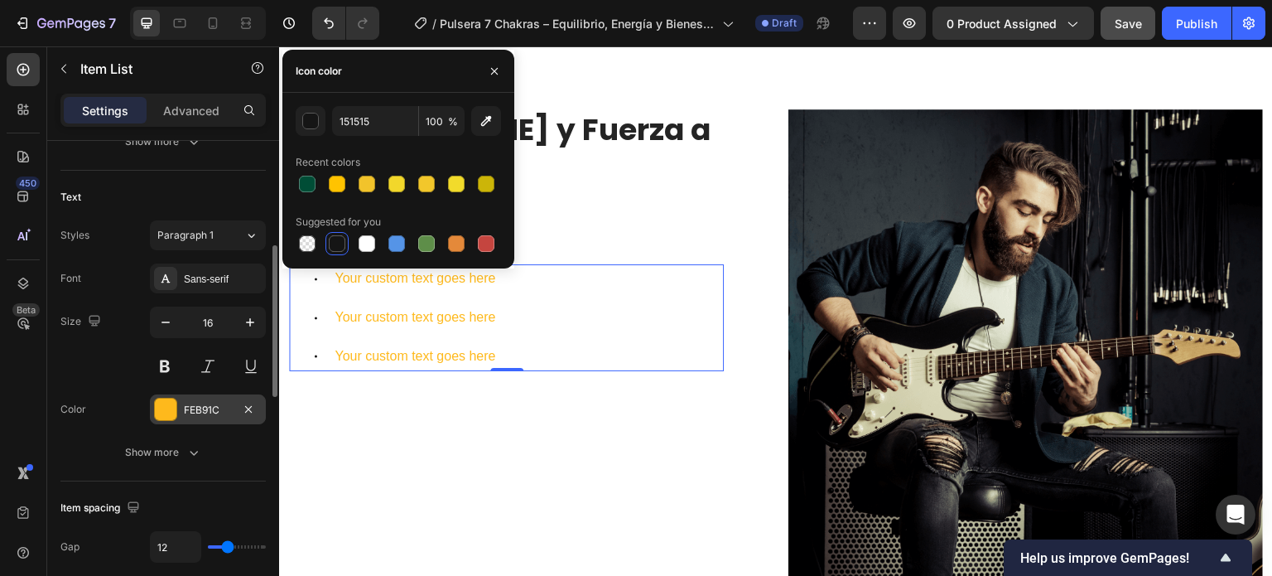
click at [195, 404] on div "FEB91C" at bounding box center [208, 409] width 48 height 15
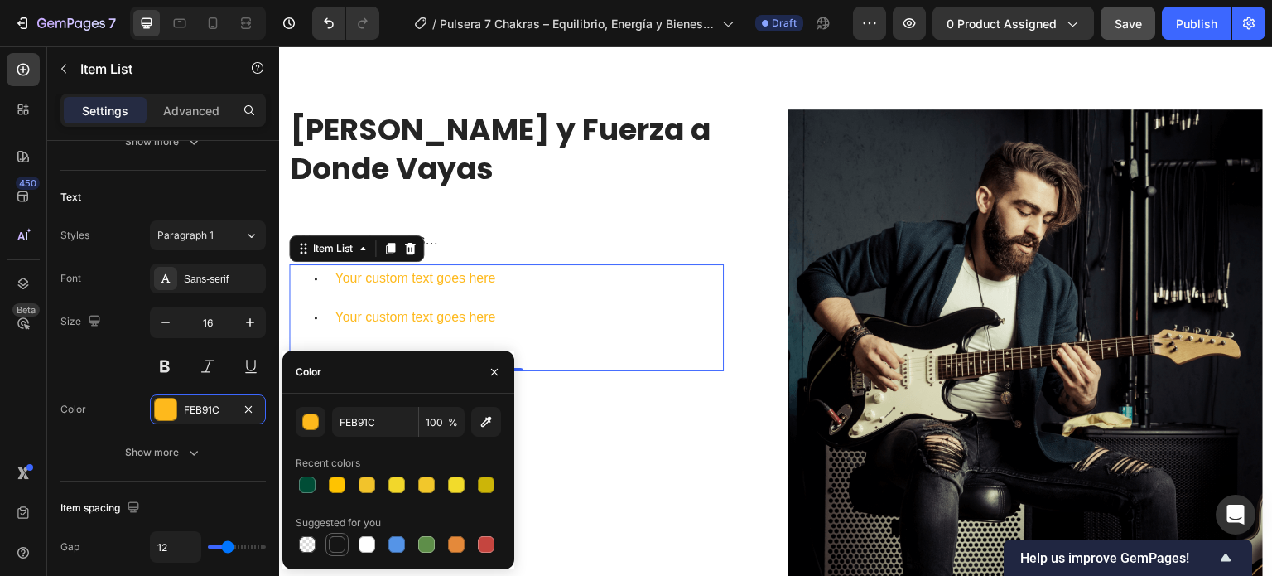
click at [340, 551] on div at bounding box center [337, 544] width 17 height 17
type input "151515"
click at [576, 338] on div "Your custom text goes here Your custom text goes here Your custom text goes here" at bounding box center [515, 317] width 418 height 106
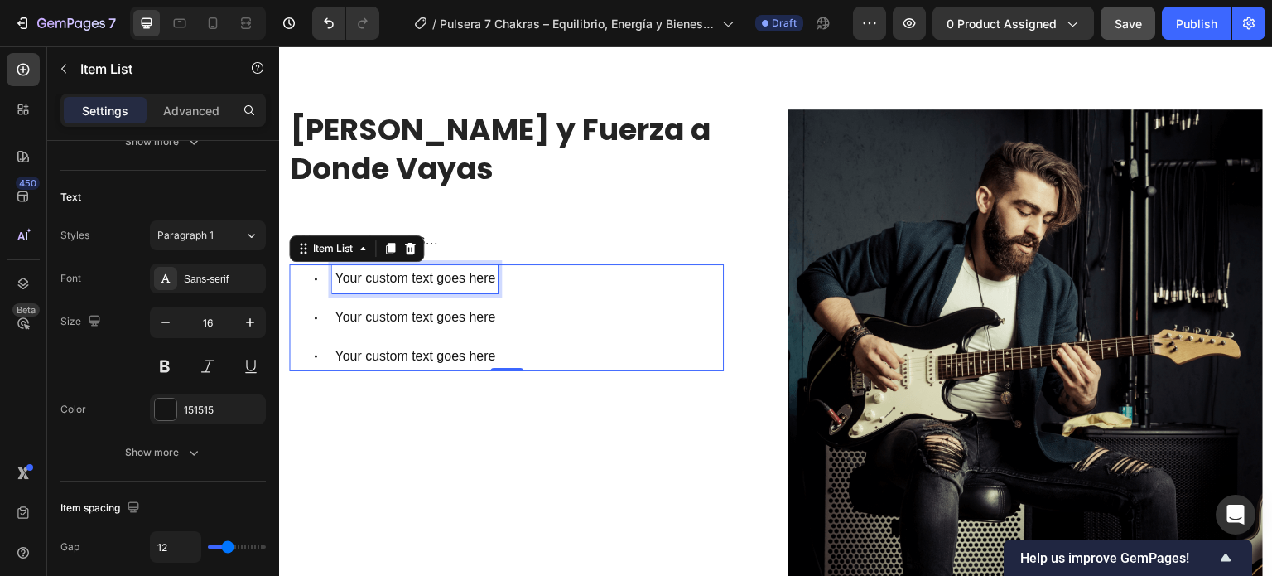
click at [431, 277] on div "Your custom text goes here" at bounding box center [415, 278] width 166 height 29
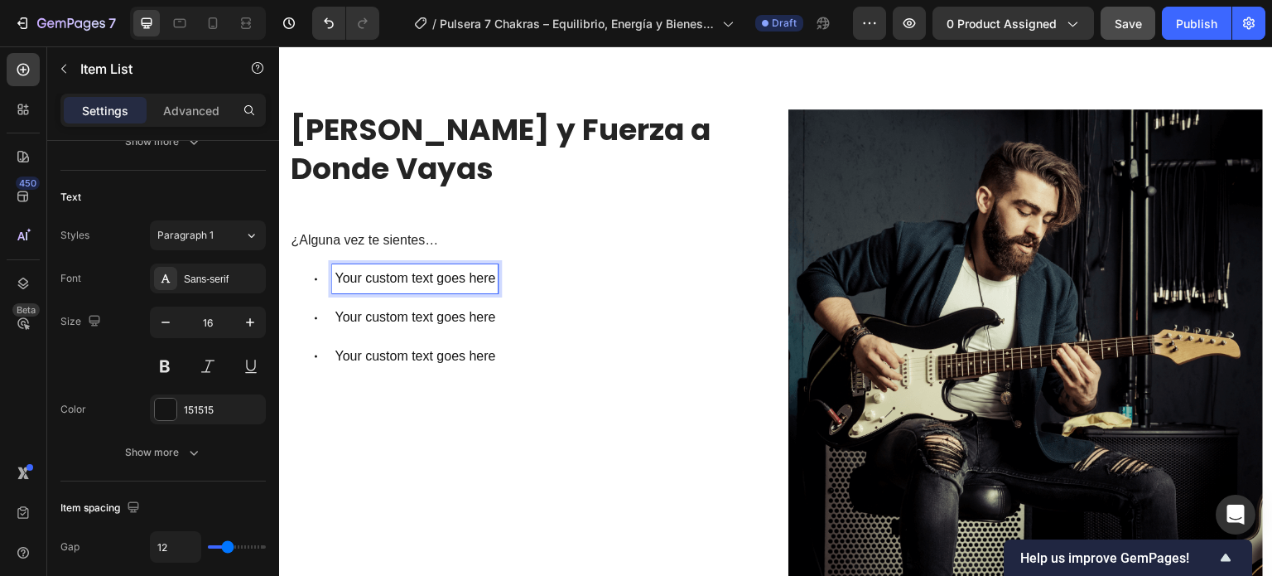
click at [424, 277] on p "Your custom text goes here" at bounding box center [415, 279] width 161 height 24
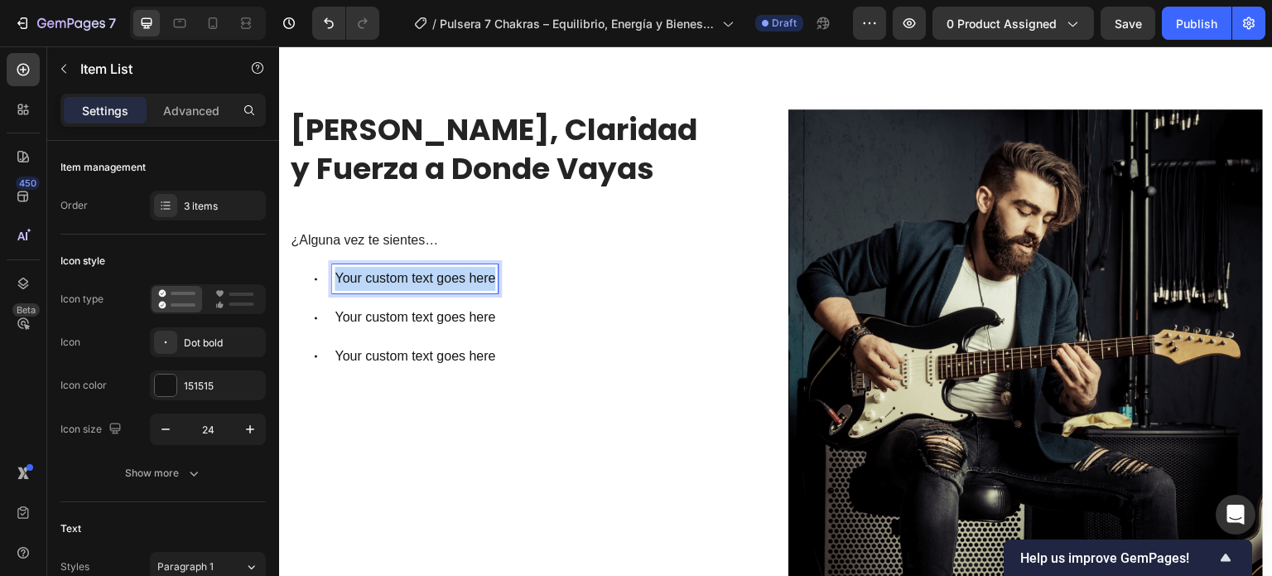
scroll to position [331, 0]
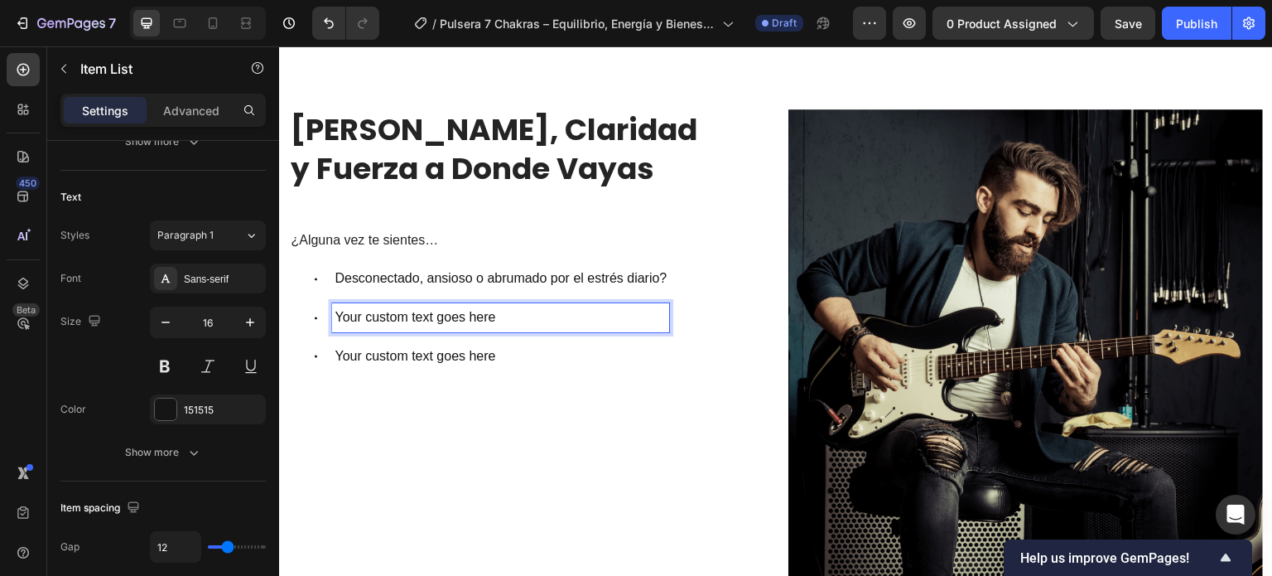
click at [384, 318] on p "Your custom text goes here" at bounding box center [501, 318] width 332 height 24
click at [371, 316] on p "Your custom text goes here" at bounding box center [501, 318] width 332 height 24
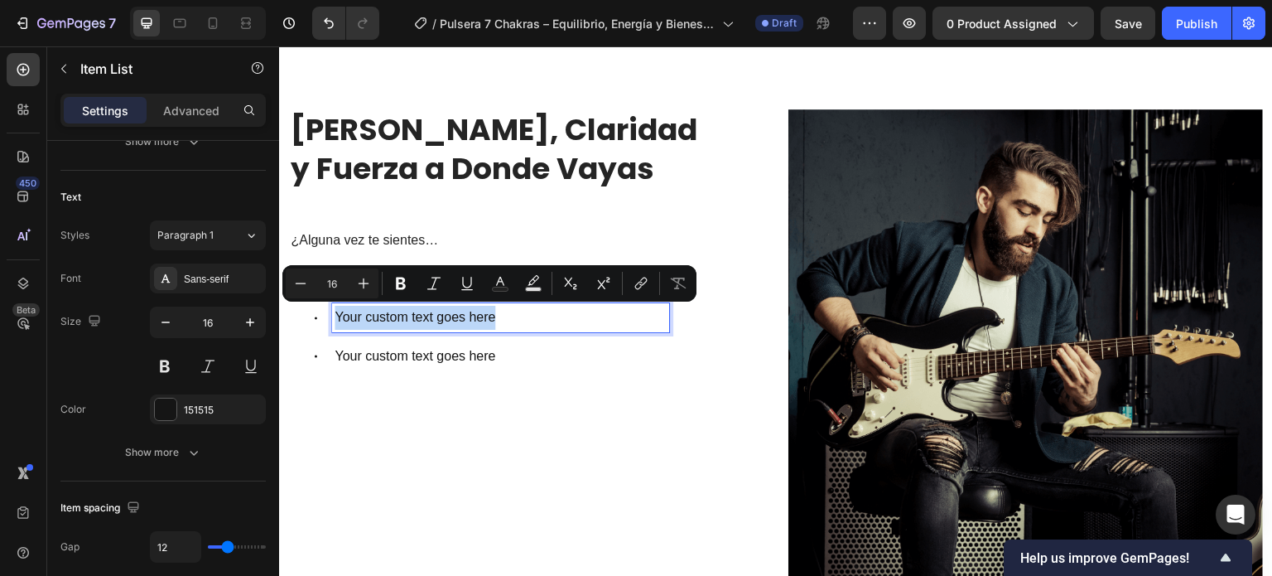
drag, startPoint x: 338, startPoint y: 318, endPoint x: 535, endPoint y: 320, distance: 197.1
click at [535, 320] on p "Your custom text goes here" at bounding box center [501, 318] width 332 height 24
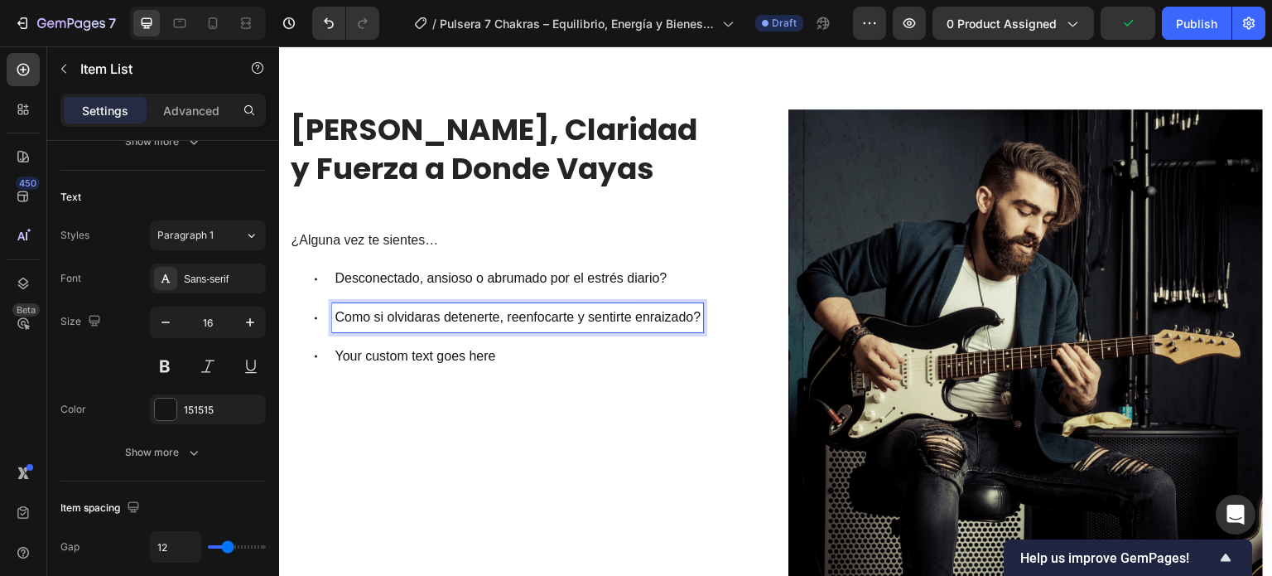
click at [396, 354] on p "Your custom text goes here" at bounding box center [518, 356] width 366 height 24
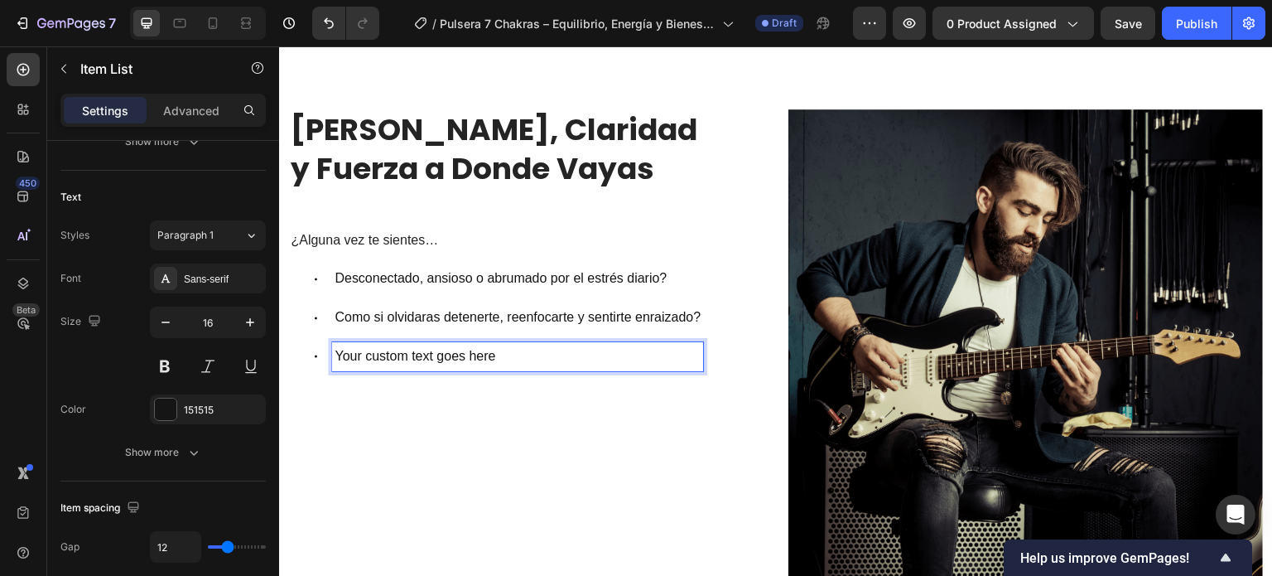
click at [348, 359] on p "Your custom text goes here" at bounding box center [518, 356] width 366 height 24
drag, startPoint x: 333, startPoint y: 361, endPoint x: 547, endPoint y: 354, distance: 214.6
click at [547, 354] on div "Your custom text goes here" at bounding box center [517, 356] width 371 height 29
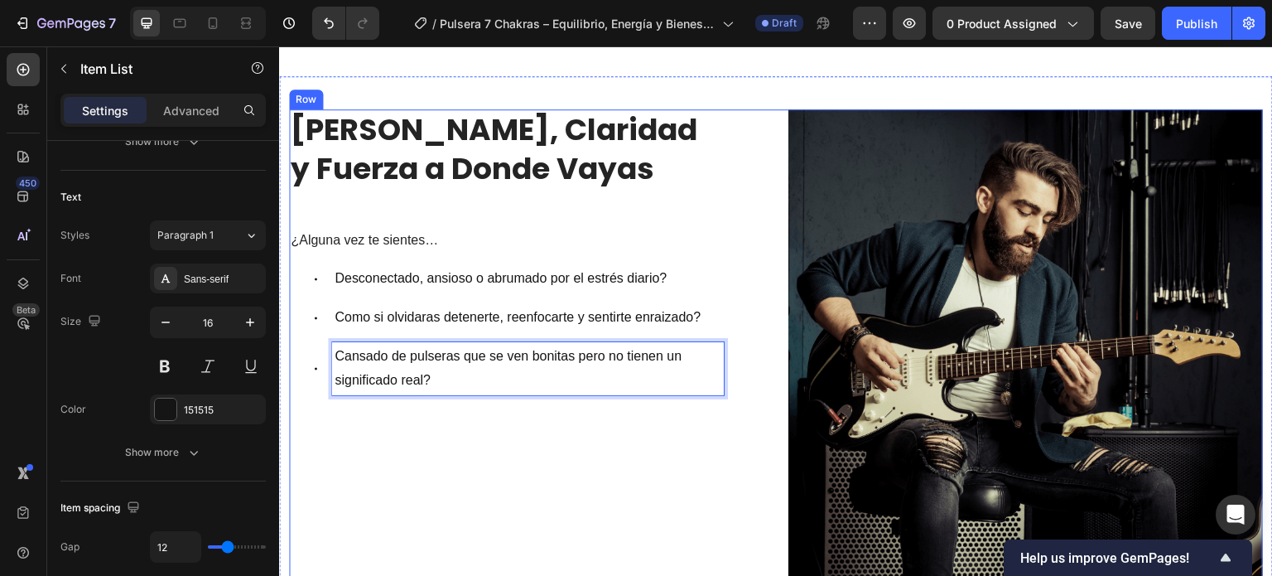
click at [555, 471] on div "⁠⁠⁠⁠⁠⁠⁠ Lleva Paz, Claridad y Fuerza a Donde Vayas Heading ¿Alguna vez te sient…" at bounding box center [526, 379] width 474 height 541
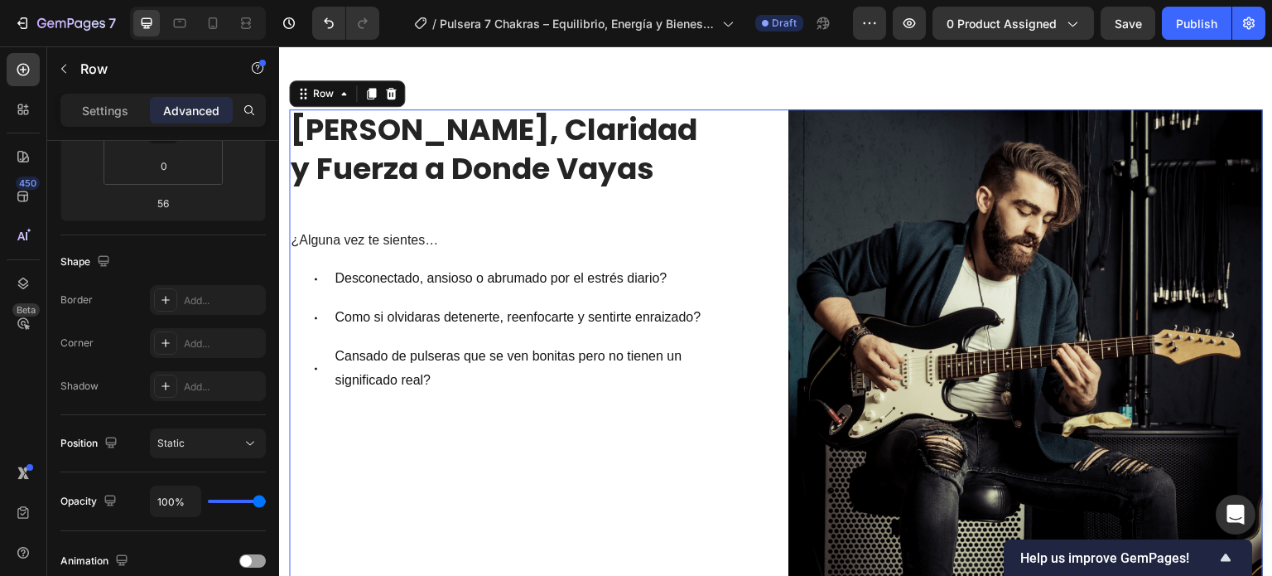
scroll to position [0, 0]
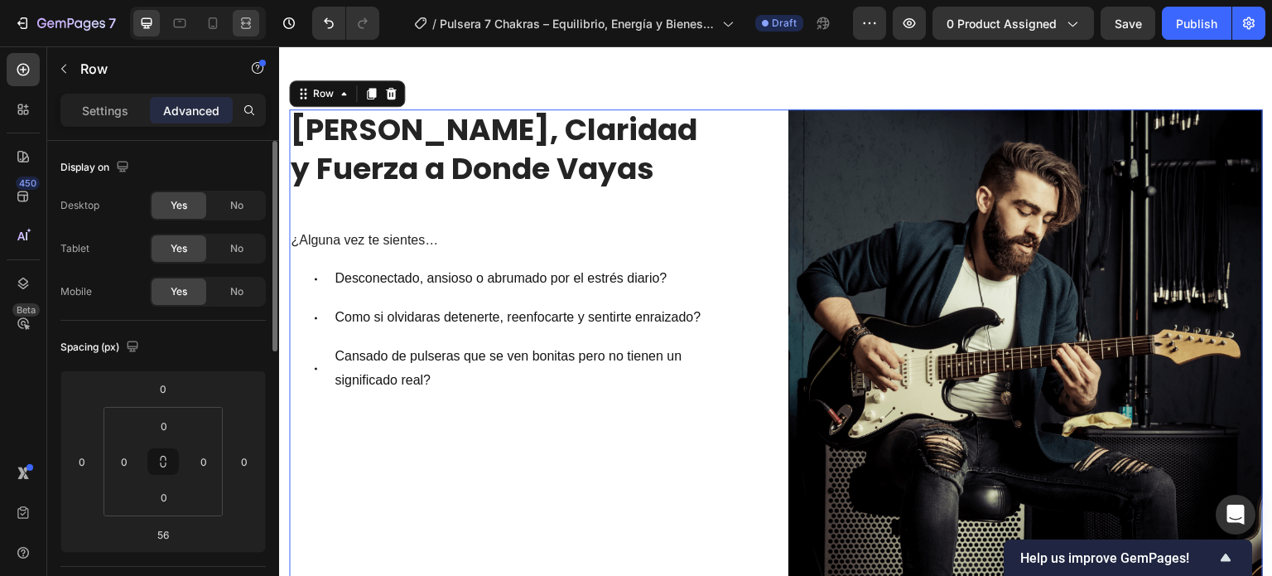
click at [253, 20] on icon at bounding box center [246, 23] width 17 height 17
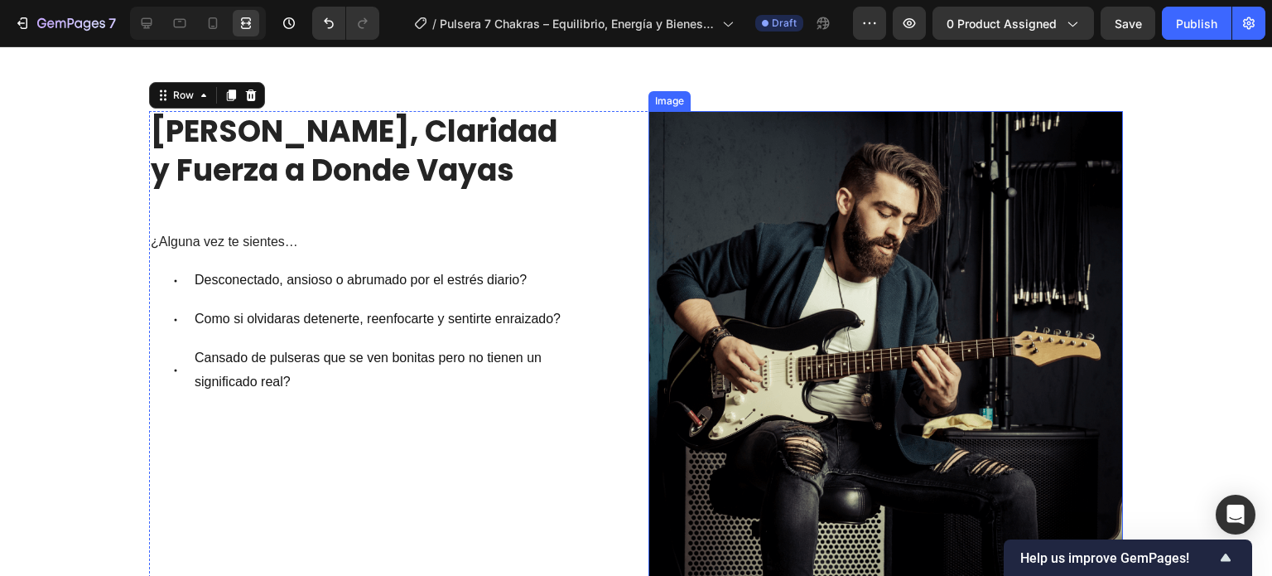
click at [766, 275] on img at bounding box center [885, 374] width 474 height 527
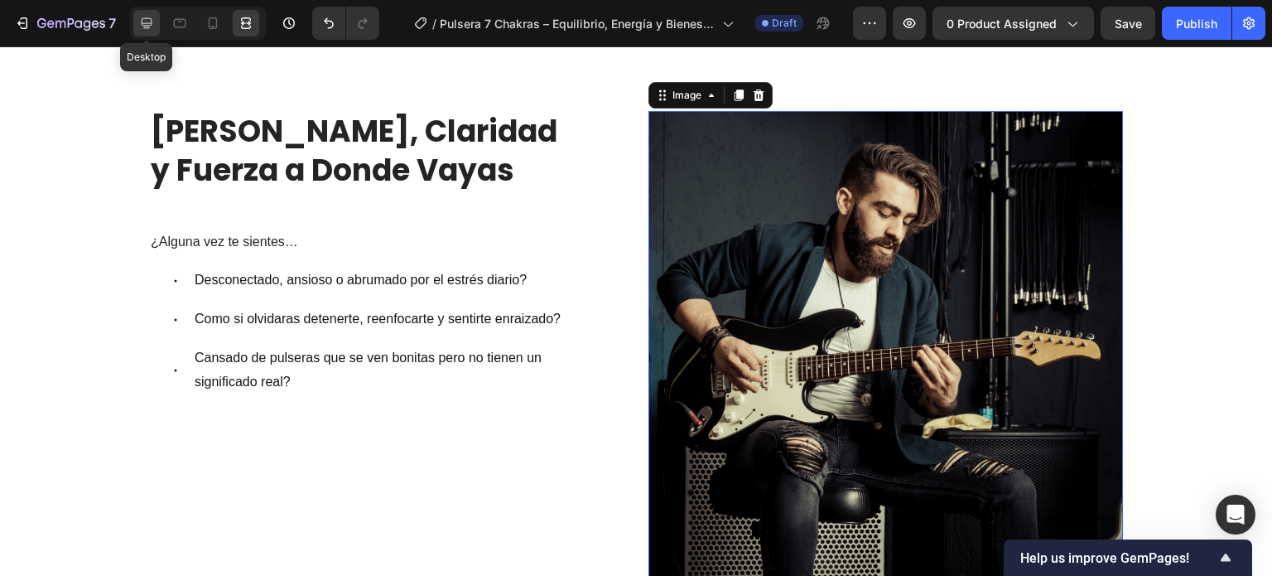
click at [147, 25] on icon at bounding box center [147, 23] width 11 height 11
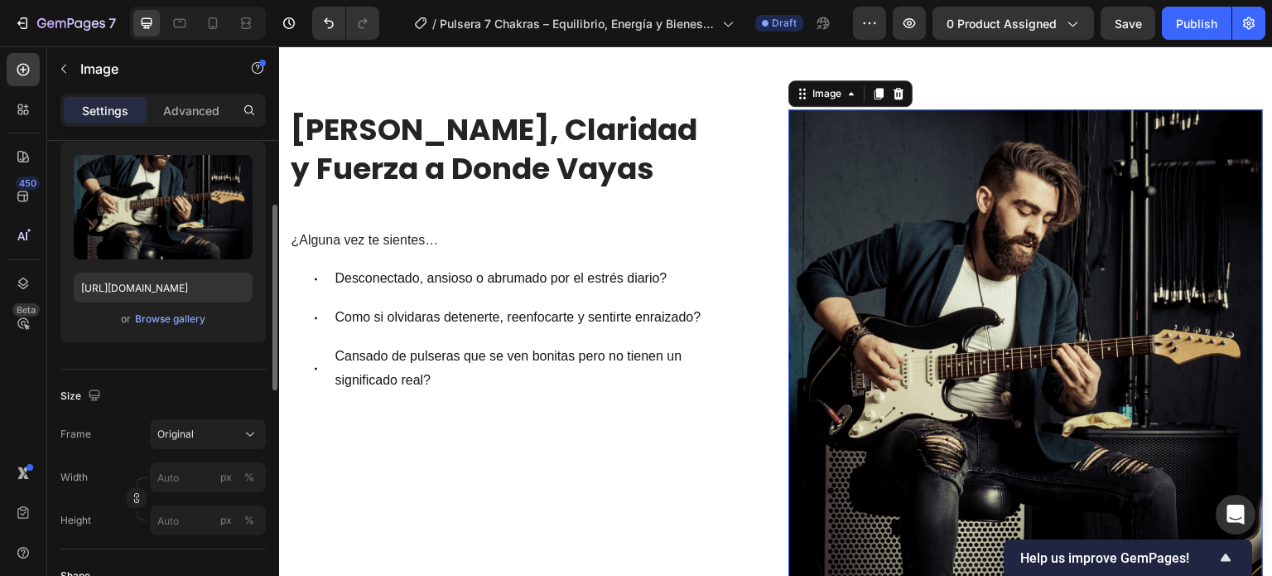
scroll to position [248, 0]
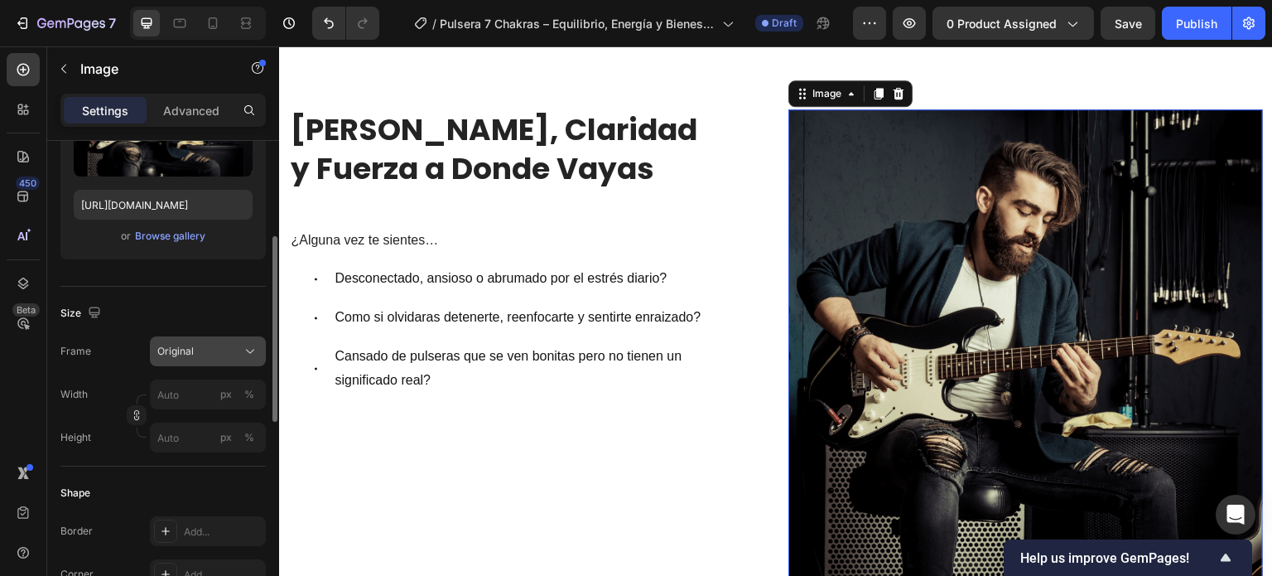
click at [181, 344] on span "Original" at bounding box center [175, 351] width 36 height 15
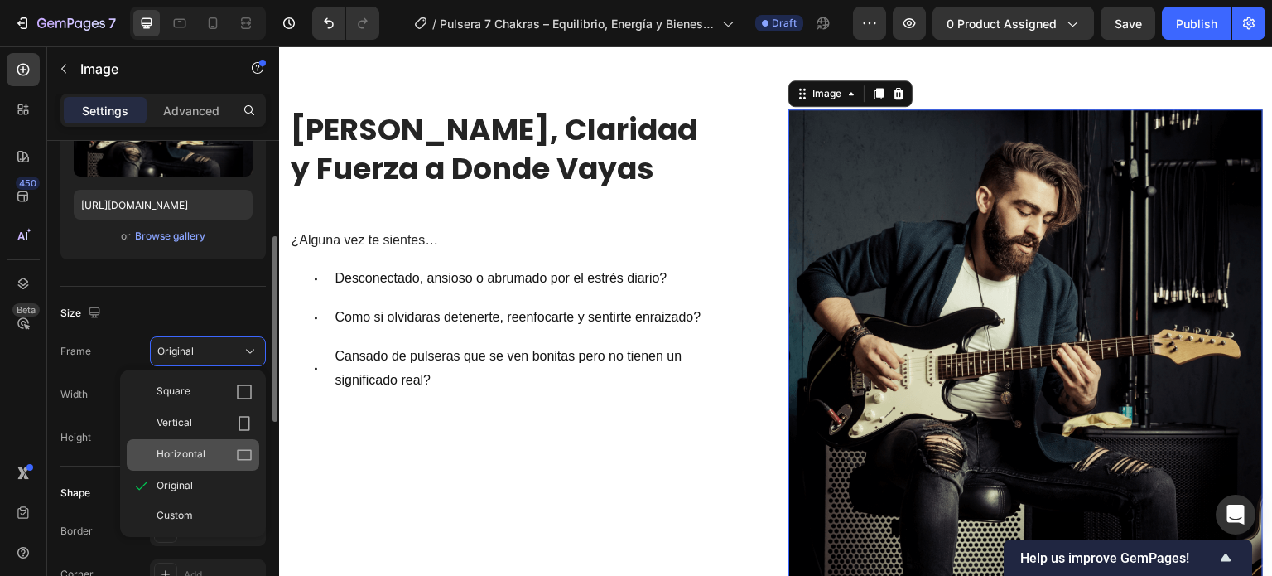
click at [215, 449] on div "Horizontal" at bounding box center [205, 454] width 96 height 17
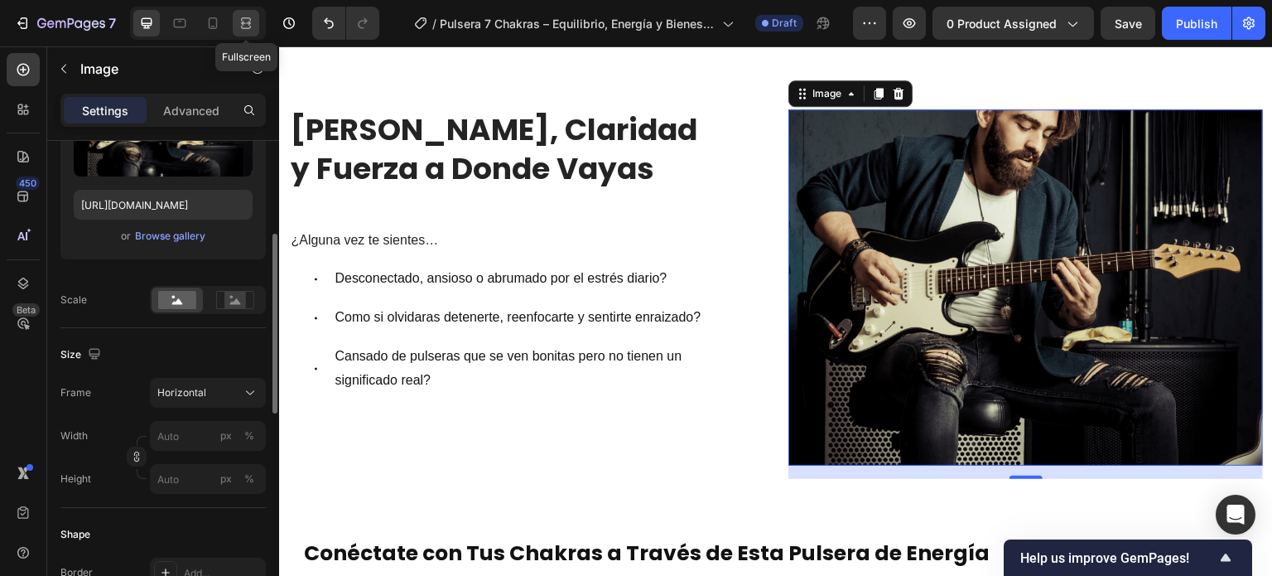
click at [252, 27] on icon at bounding box center [246, 23] width 17 height 17
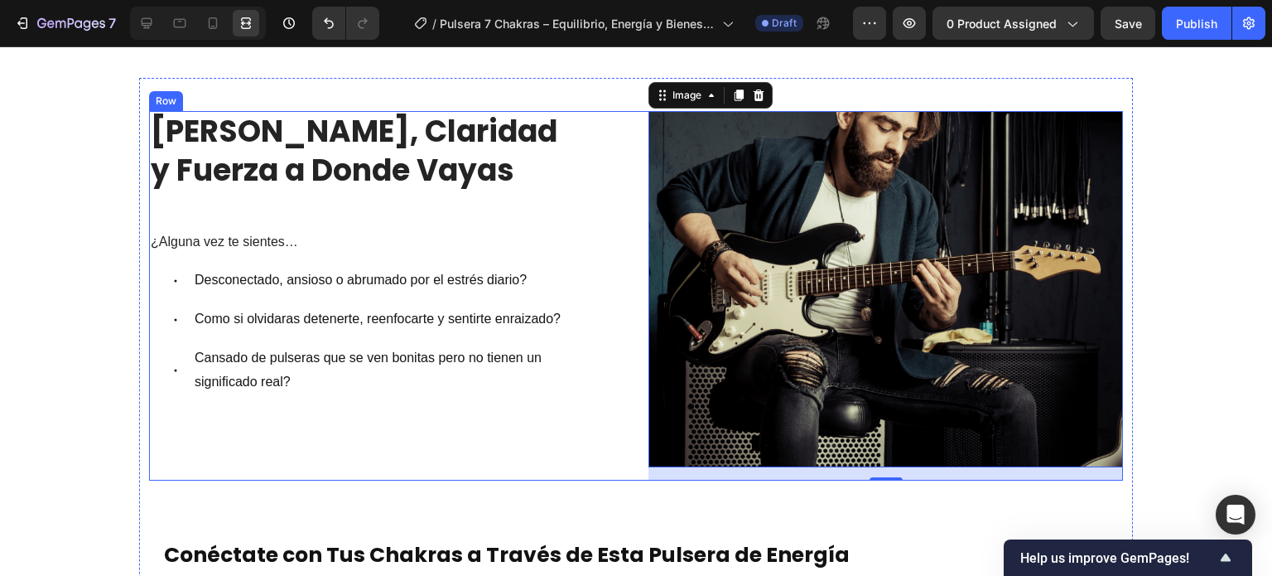
click at [514, 433] on div "⁠⁠⁠⁠⁠⁠⁠ Lleva Paz, Claridad y Fuerza a Donde Vayas Heading ¿Alguna vez te sient…" at bounding box center [386, 295] width 474 height 369
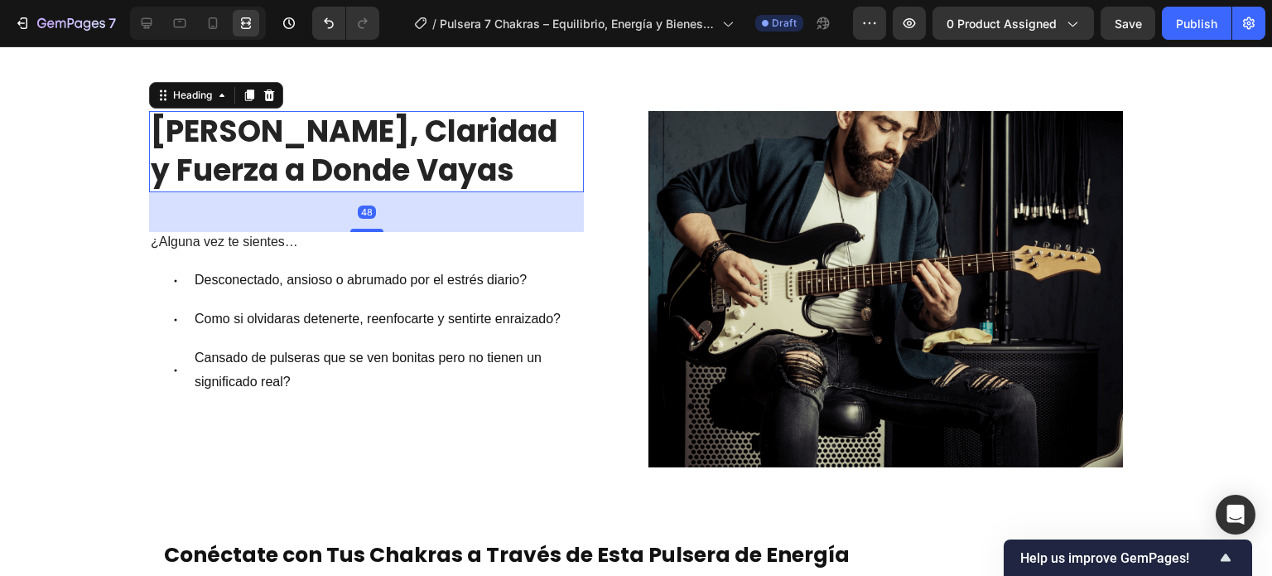
click at [248, 176] on span "[PERSON_NAME], Claridad y Fuerza a Donde Vayas" at bounding box center [354, 150] width 407 height 81
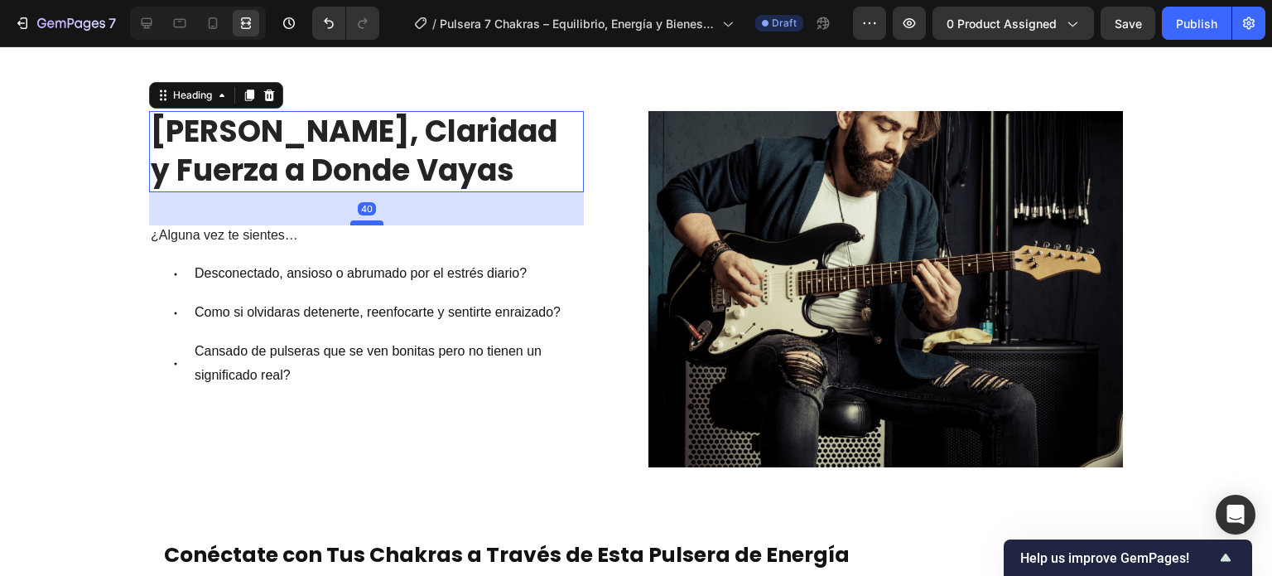
drag, startPoint x: 361, startPoint y: 228, endPoint x: 368, endPoint y: 221, distance: 9.4
click at [368, 221] on div at bounding box center [366, 222] width 33 height 5
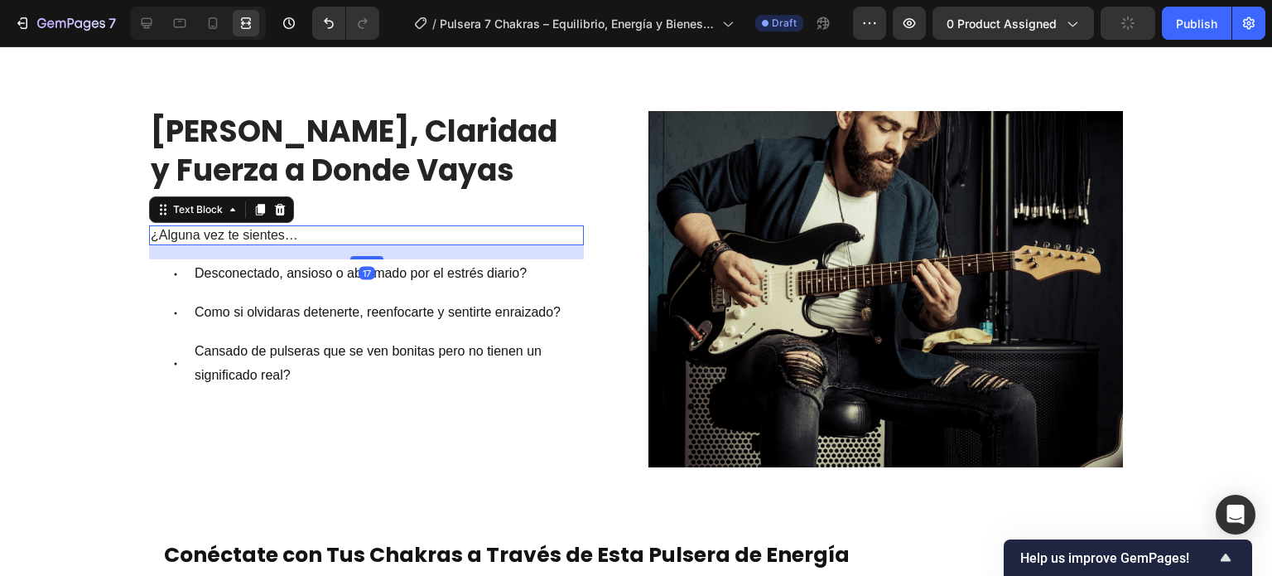
click at [243, 237] on p "¿Alguna vez te sientes…" at bounding box center [366, 235] width 431 height 17
click at [137, 18] on div at bounding box center [146, 23] width 26 height 26
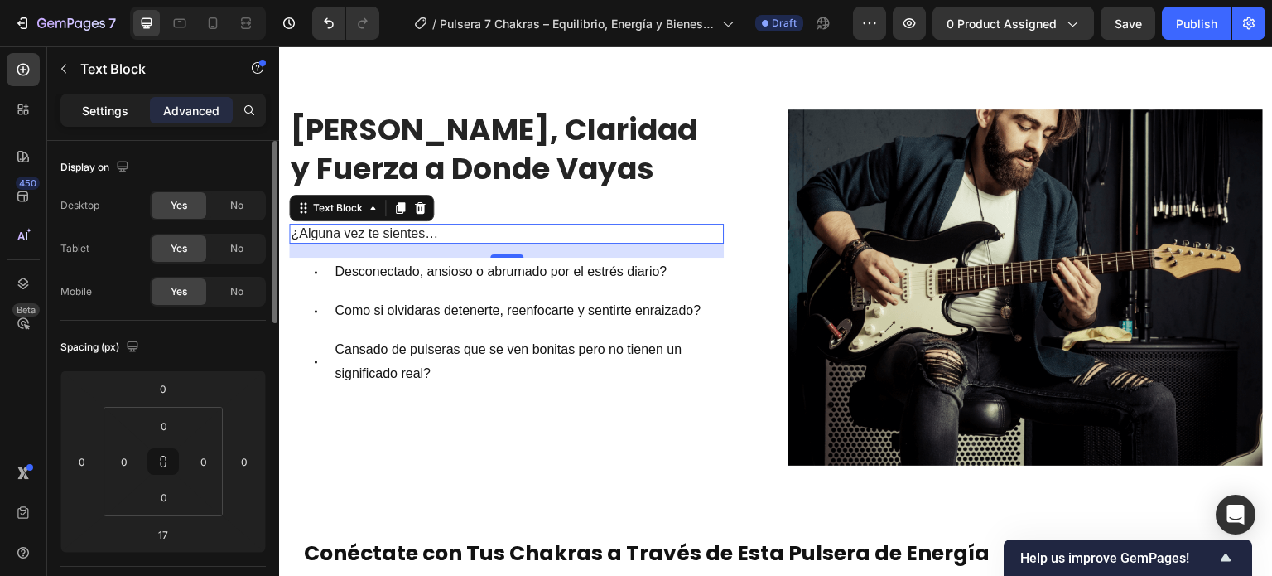
click at [104, 118] on p "Settings" at bounding box center [105, 110] width 46 height 17
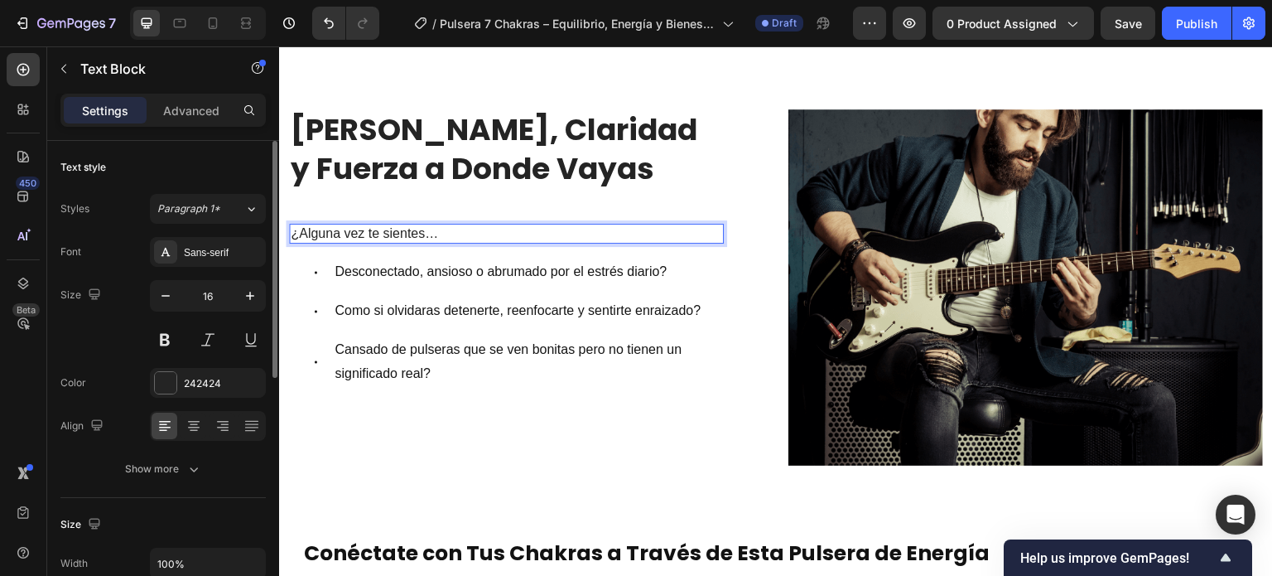
click at [464, 229] on p "¿Alguna vez te sientes…" at bounding box center [506, 233] width 431 height 17
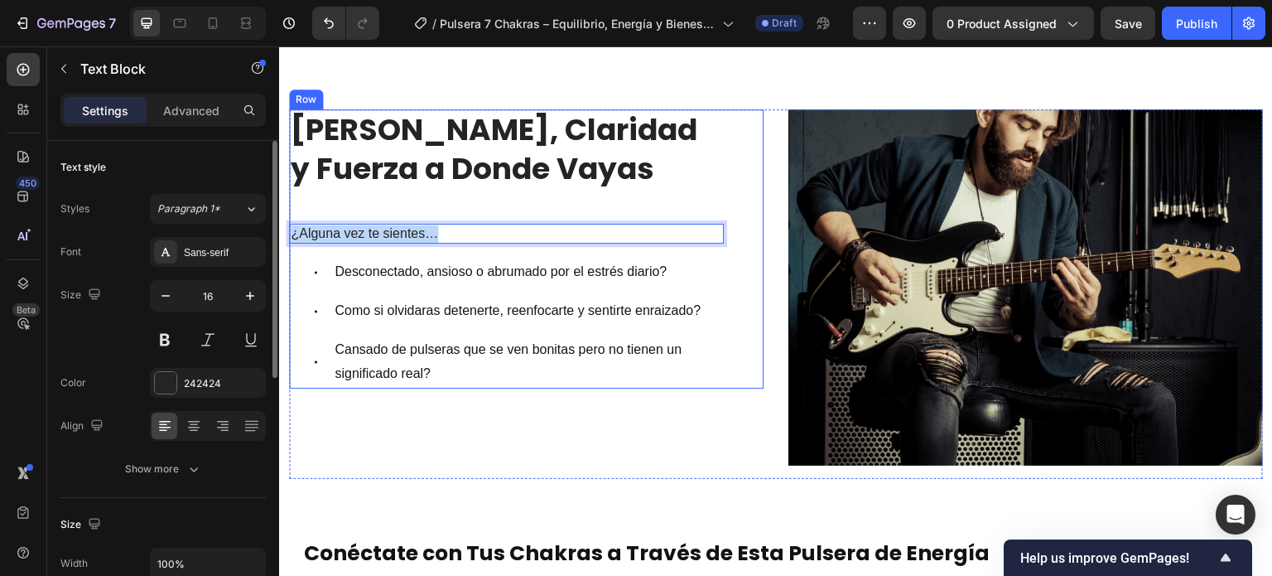
drag, startPoint x: 470, startPoint y: 231, endPoint x: 288, endPoint y: 248, distance: 182.9
click at [289, 248] on div "⁠⁠⁠⁠⁠⁠⁠ Lleva Paz, Claridad y Fuerza a Donde Vayas Heading ¿Alguna vez te sient…" at bounding box center [506, 248] width 435 height 279
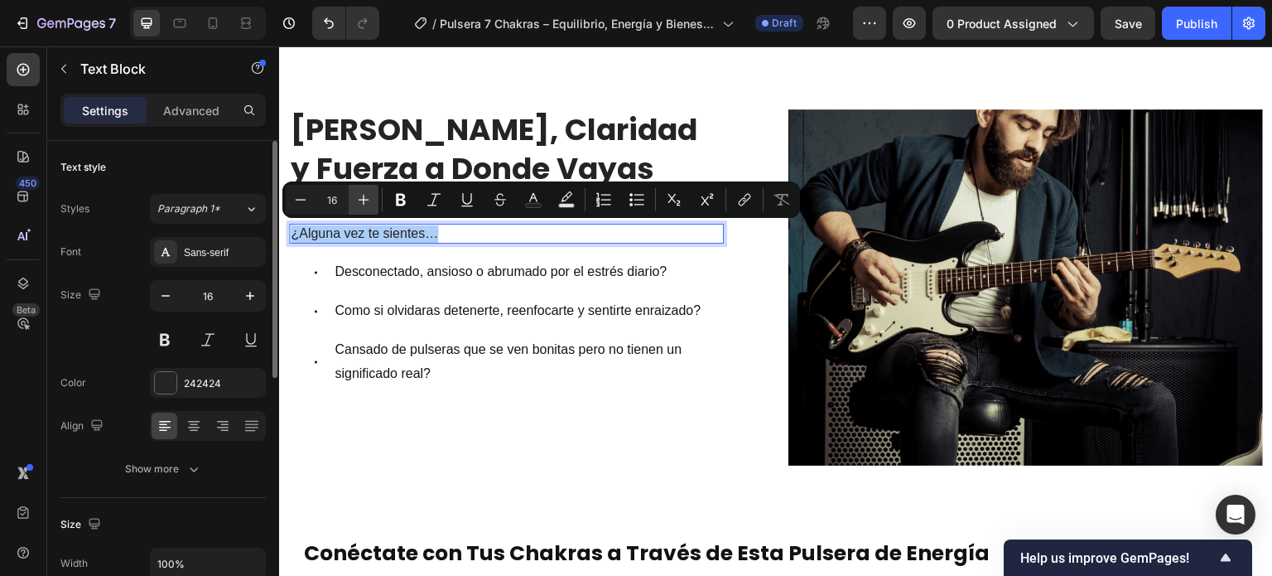
click at [355, 200] on icon "Editor contextual toolbar" at bounding box center [363, 199] width 17 height 17
type input "18"
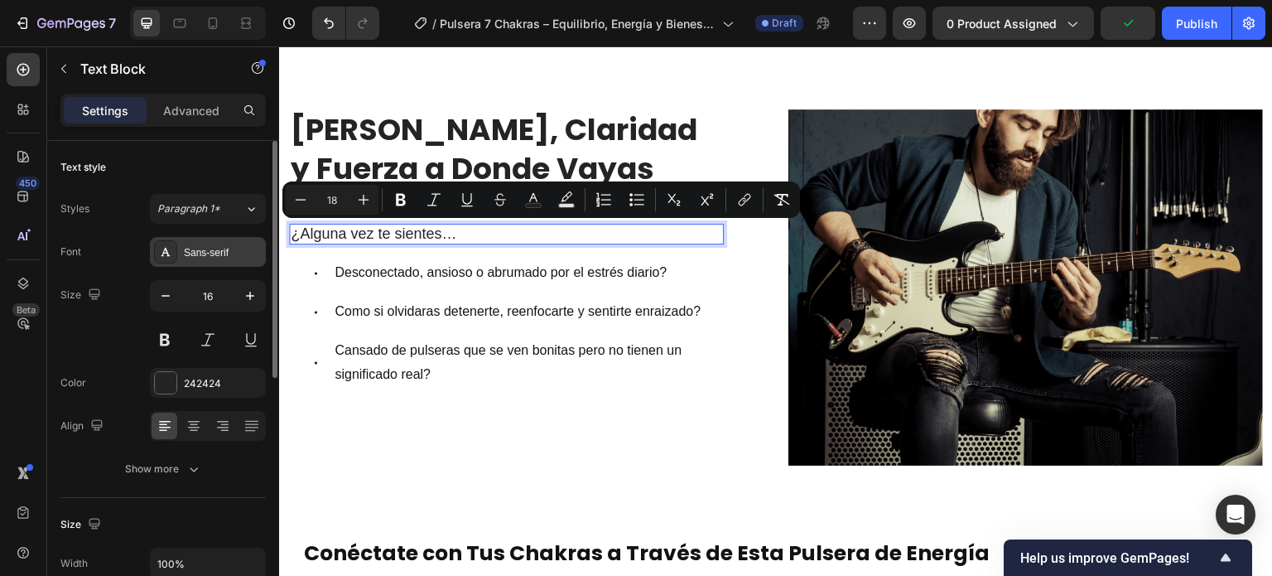
click at [200, 261] on div "Sans-serif" at bounding box center [208, 252] width 116 height 30
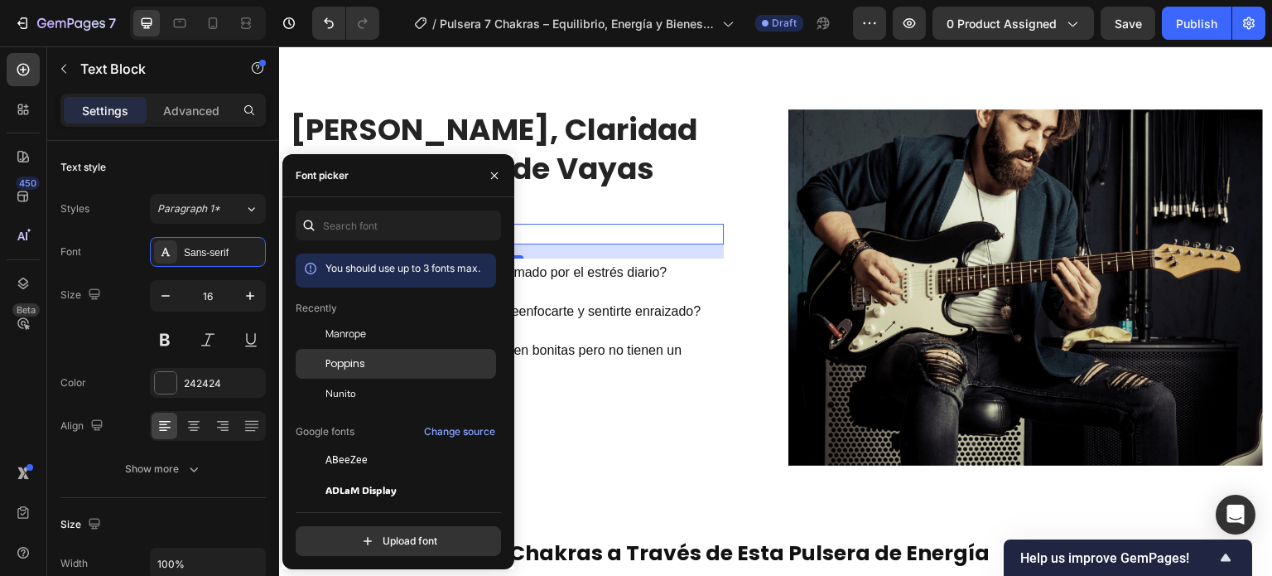
click at [373, 354] on div "Poppins" at bounding box center [396, 364] width 200 height 30
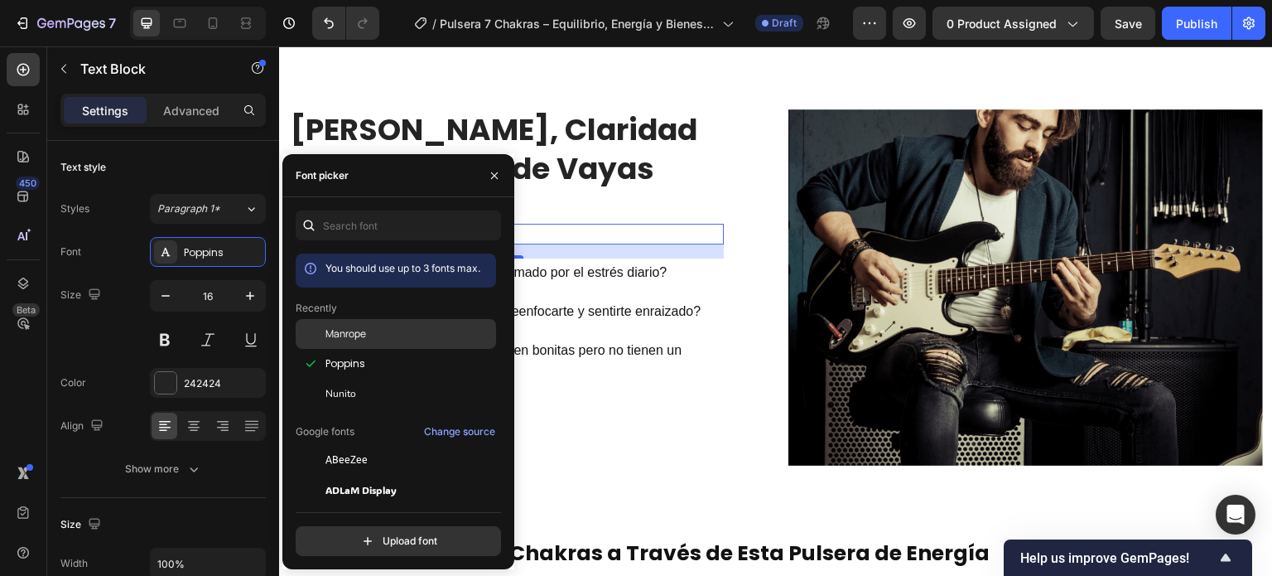
click at [359, 325] on div "Manrope" at bounding box center [396, 334] width 200 height 30
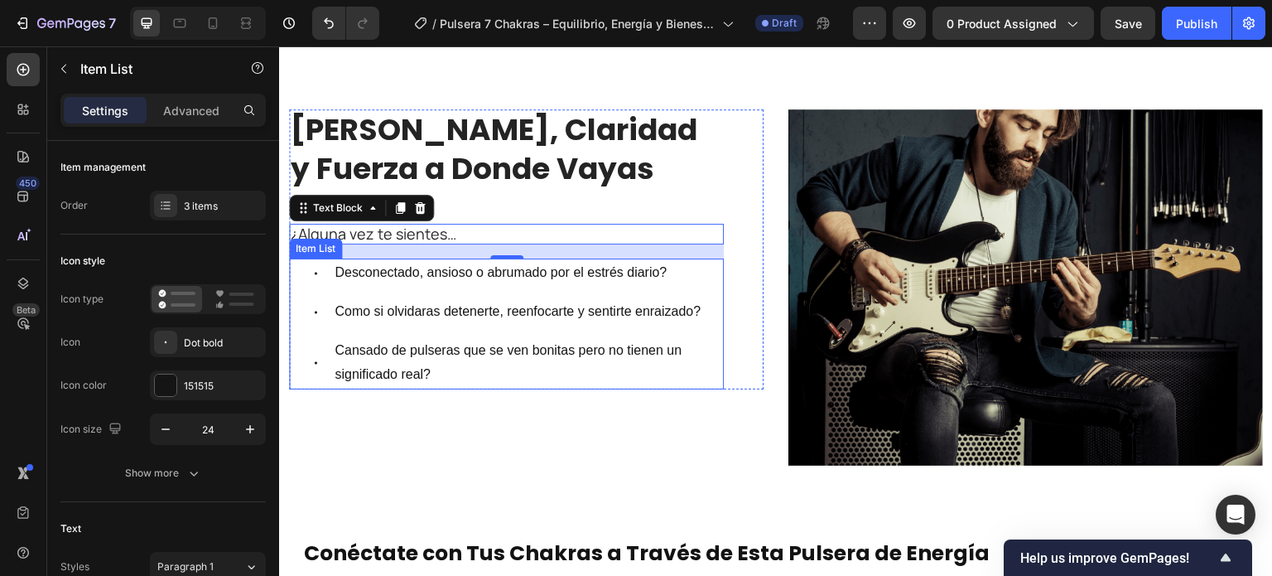
click at [643, 261] on p "Desconectado, ansioso o abrumado por el estrés diario?" at bounding box center [528, 273] width 387 height 24
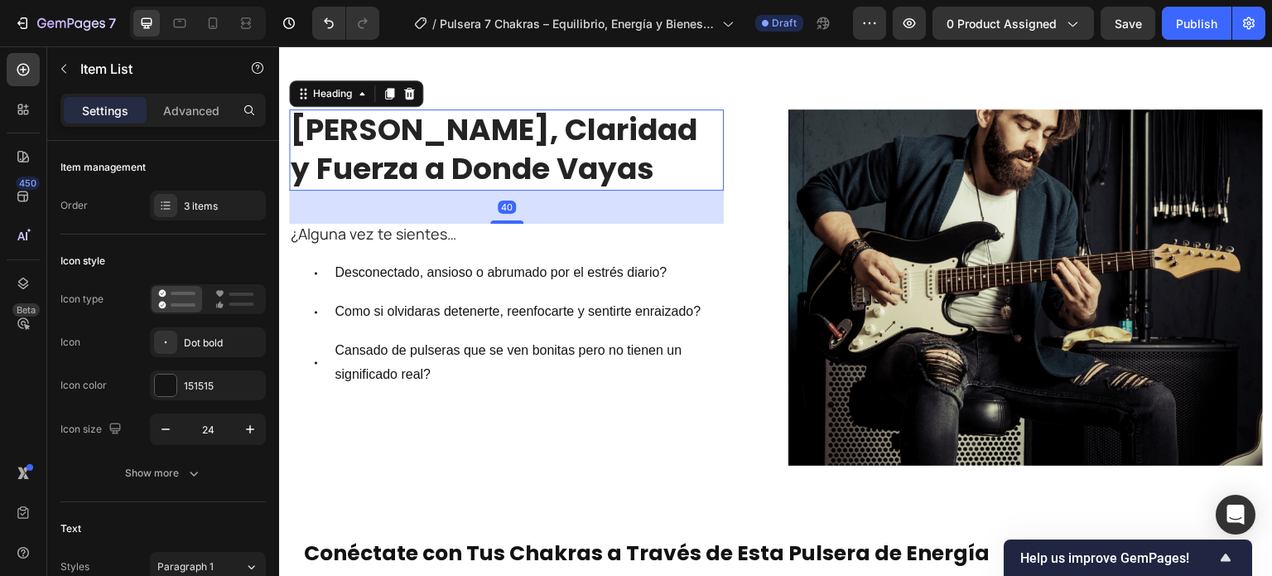
click at [574, 185] on p "⁠⁠⁠⁠⁠⁠⁠ Lleva Paz, Claridad y Fuerza a Donde Vayas" at bounding box center [506, 150] width 431 height 78
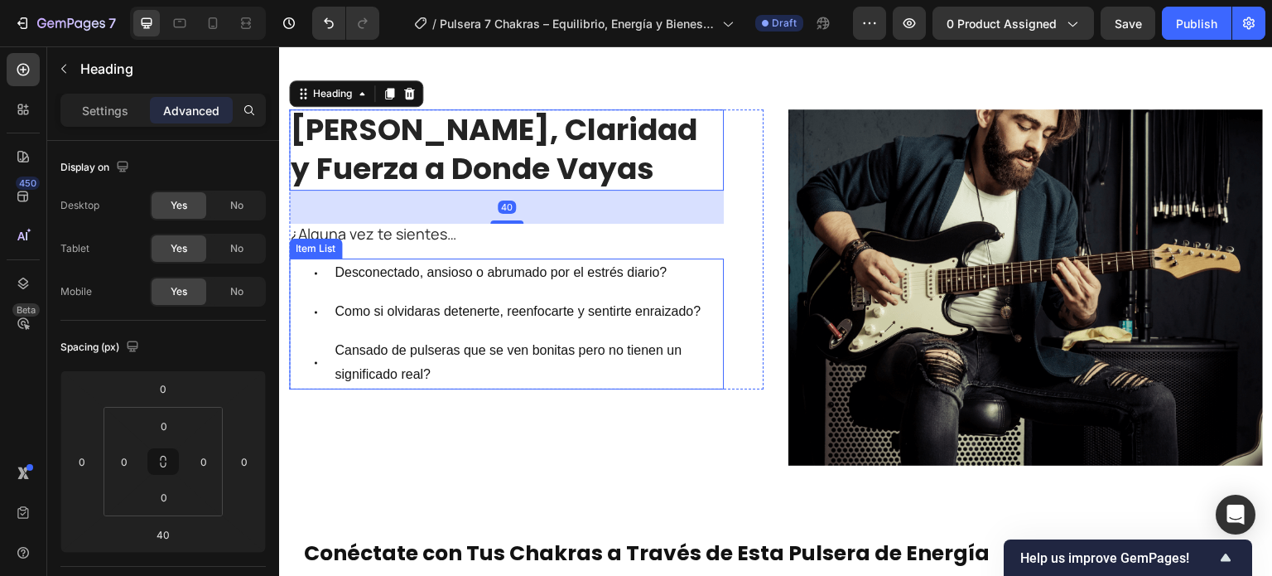
click at [441, 272] on p "Desconectado, ansioso o abrumado por el estrés diario?" at bounding box center [528, 273] width 387 height 24
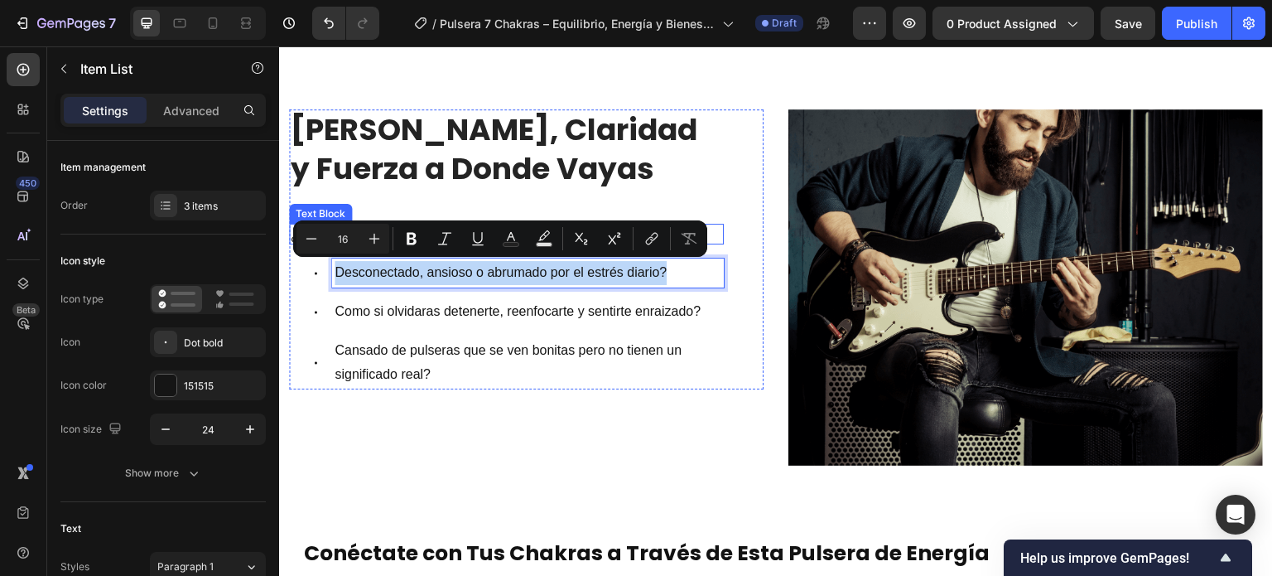
drag, startPoint x: 376, startPoint y: 272, endPoint x: 710, endPoint y: 236, distance: 335.7
click at [710, 236] on div "⁠⁠⁠⁠⁠⁠⁠ Lleva Paz, Claridad y Fuerza a Donde Vayas Heading ¿Alguna vez te sient…" at bounding box center [506, 249] width 435 height 280
click at [368, 238] on icon "Editor contextual toolbar" at bounding box center [374, 238] width 17 height 17
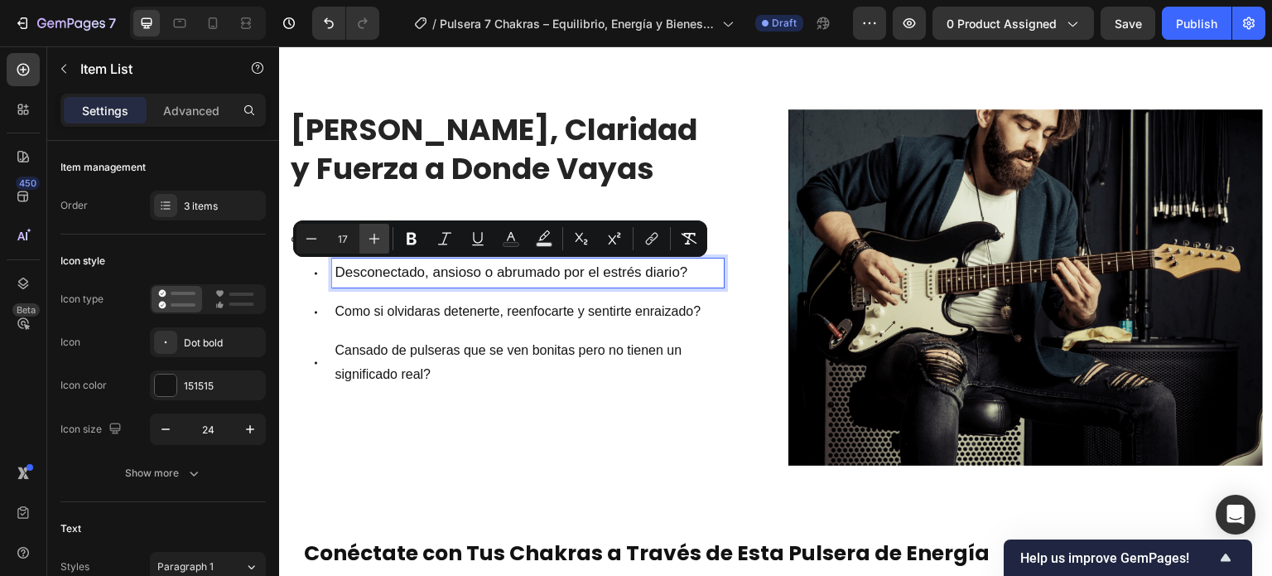
click at [368, 238] on icon "Editor contextual toolbar" at bounding box center [374, 238] width 17 height 17
type input "18"
click at [373, 318] on p "Como si olvidaras detenerte, reenfocarte y sentirte enraizado?" at bounding box center [528, 313] width 387 height 24
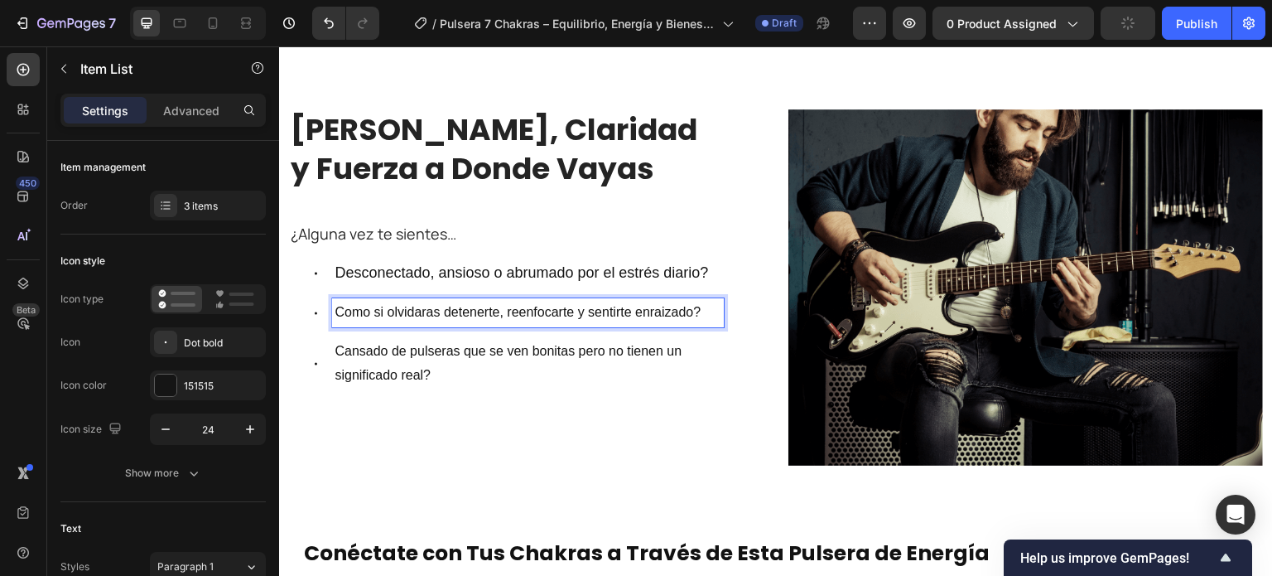
click at [378, 308] on p "Como si olvidaras detenerte, reenfocarte y sentirte enraizado?" at bounding box center [528, 313] width 387 height 24
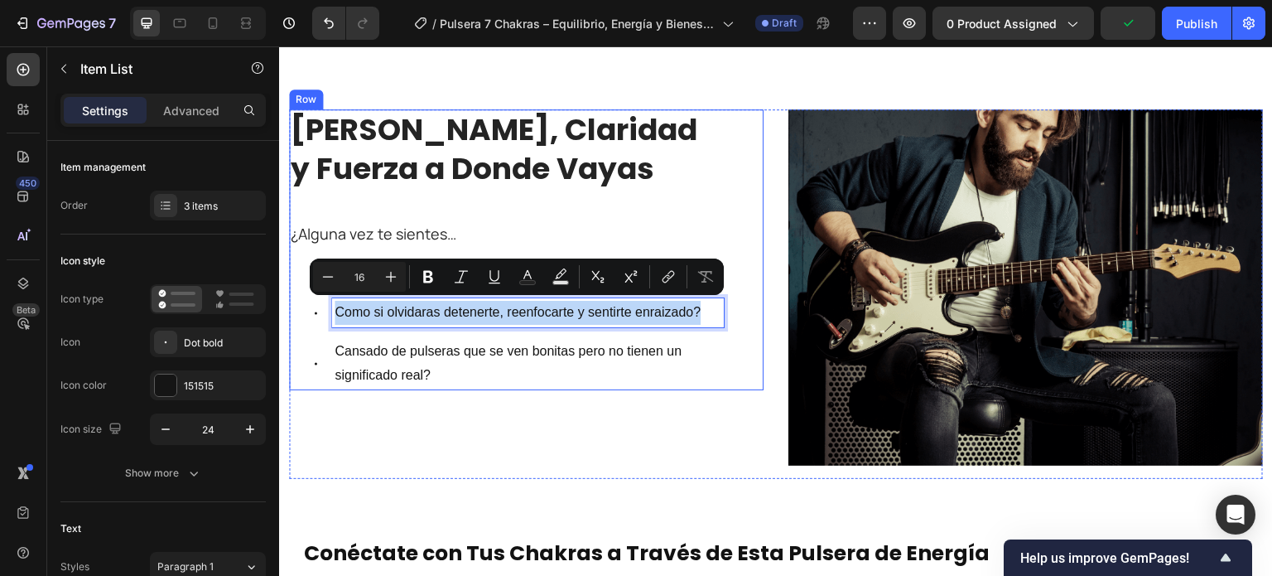
drag, startPoint x: 338, startPoint y: 312, endPoint x: 747, endPoint y: 272, distance: 411.0
click at [747, 272] on div "⁠⁠⁠⁠⁠⁠⁠ Lleva Paz, Claridad y Fuerza a Donde Vayas Heading ¿Alguna vez te sient…" at bounding box center [526, 249] width 474 height 281
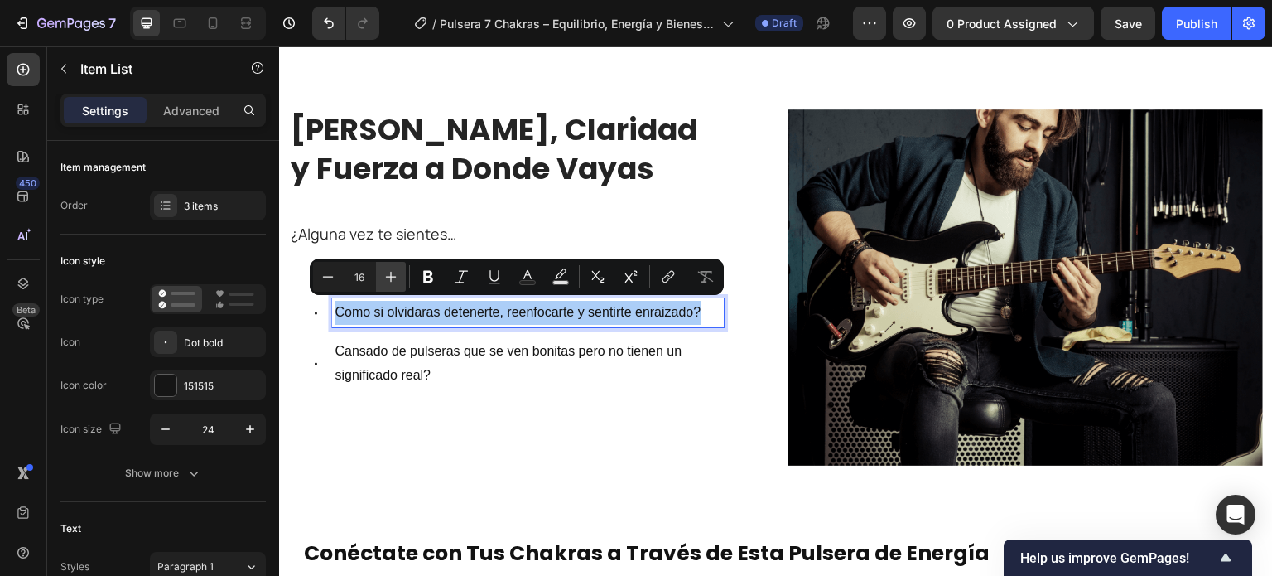
click at [391, 280] on icon "Editor contextual toolbar" at bounding box center [391, 277] width 11 height 11
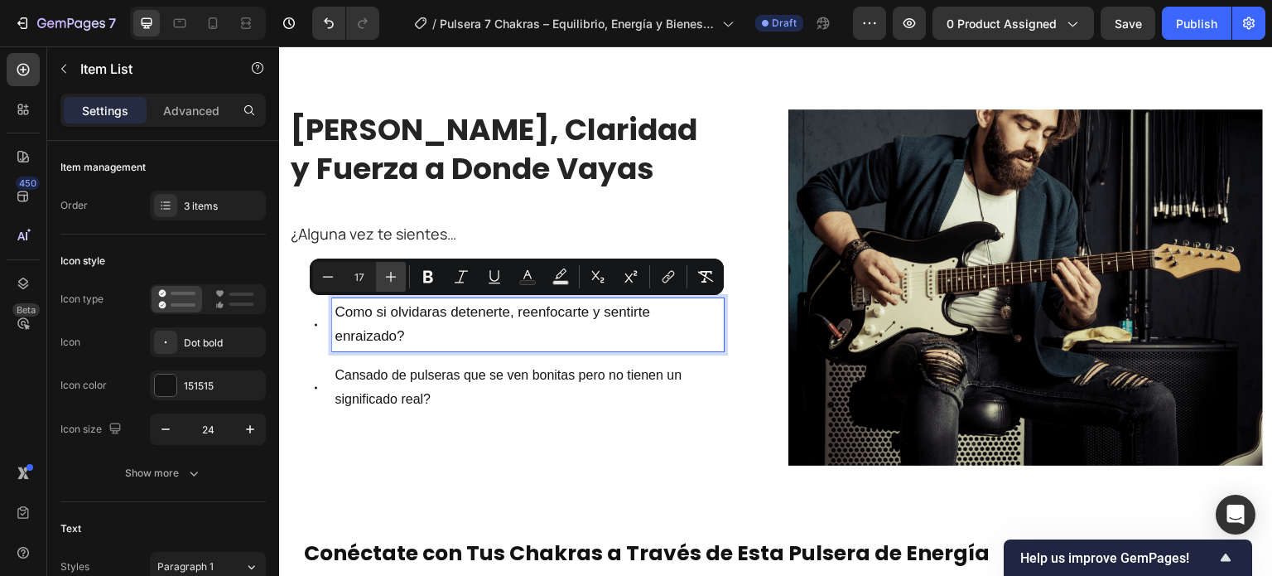
click at [391, 280] on icon "Editor contextual toolbar" at bounding box center [391, 277] width 11 height 11
type input "18"
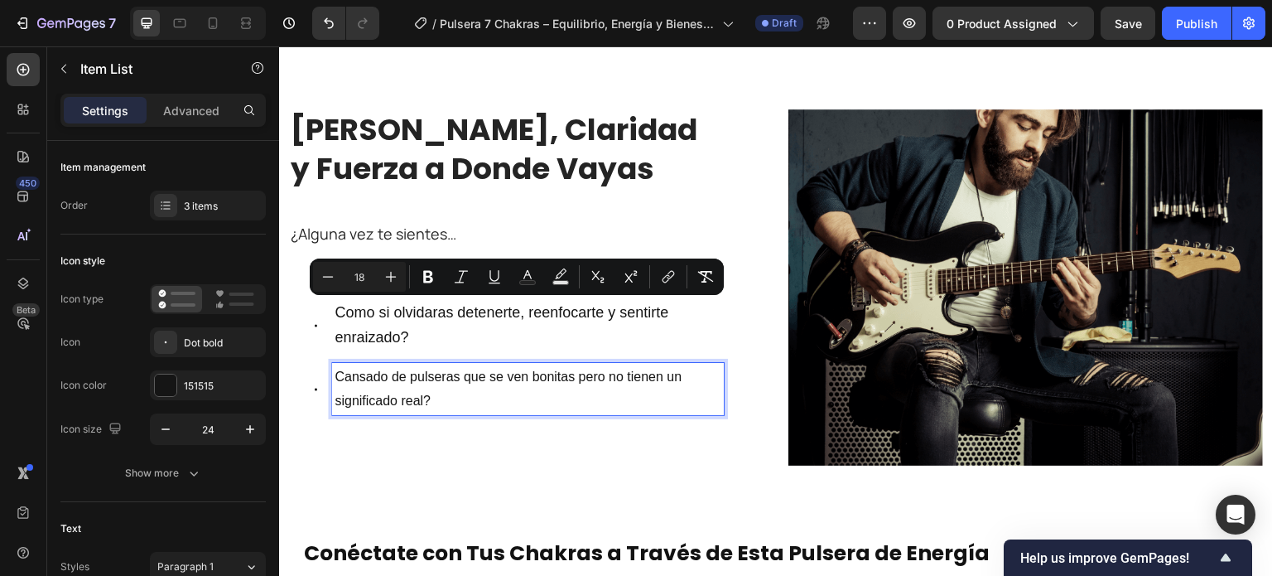
click at [374, 372] on p "Cansado de pulseras que se ven bonitas pero no tienen un significado real?" at bounding box center [528, 389] width 387 height 48
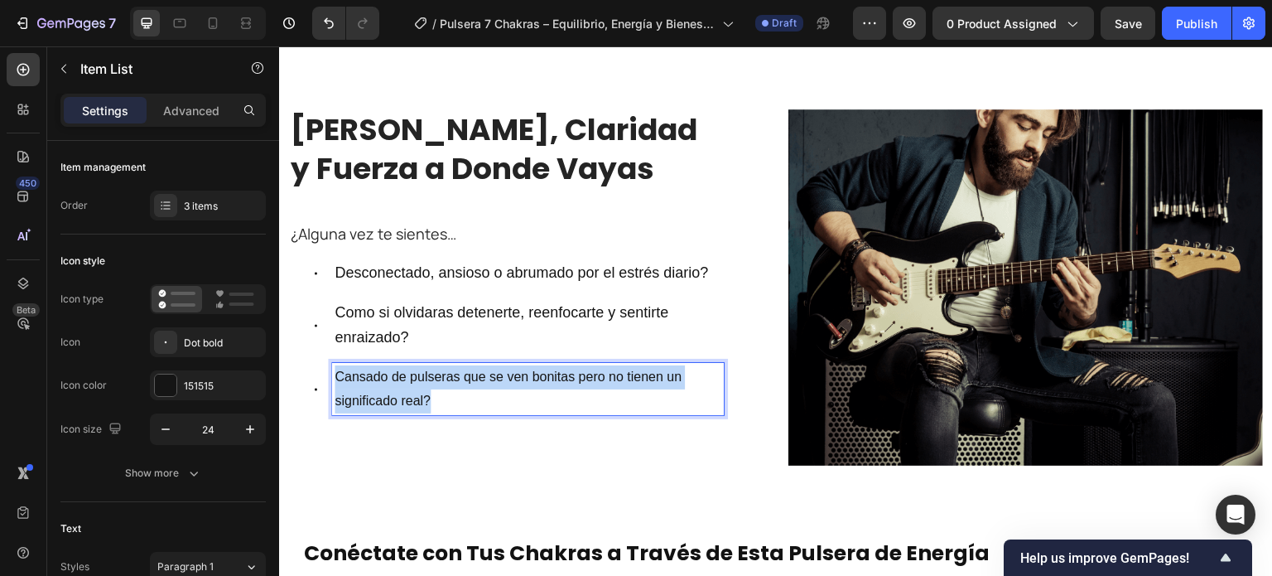
drag, startPoint x: 436, startPoint y: 390, endPoint x: 330, endPoint y: 376, distance: 106.9
click at [330, 376] on div "Cansado de pulseras que se ven bonitas pero no tienen un significado real?" at bounding box center [515, 389] width 418 height 53
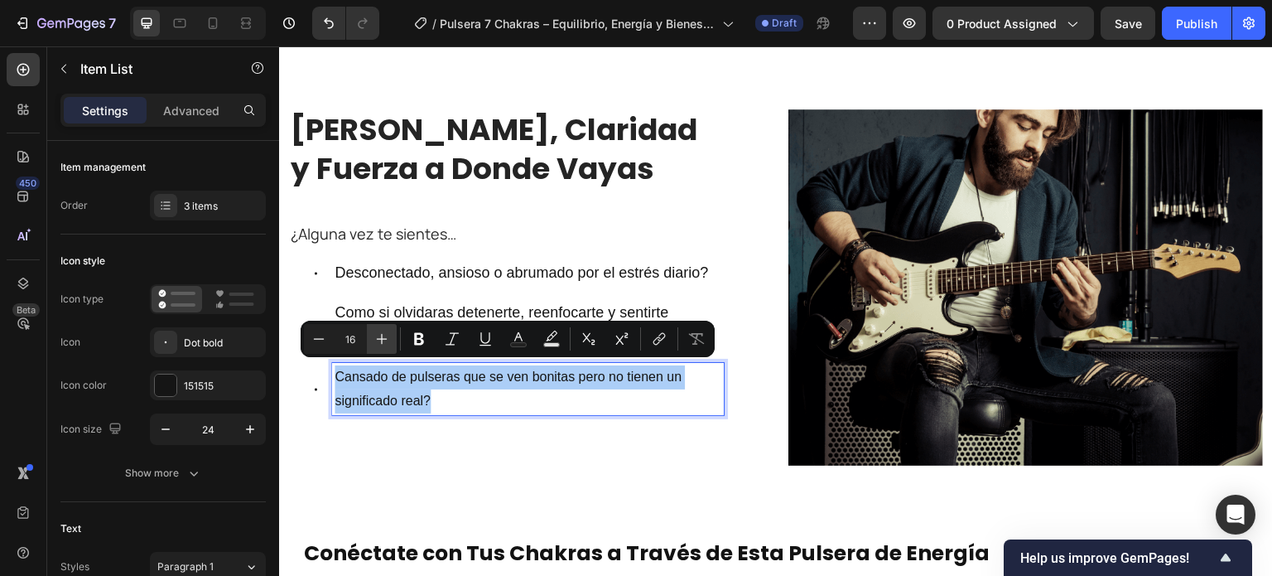
click at [388, 337] on icon "Editor contextual toolbar" at bounding box center [381, 338] width 17 height 17
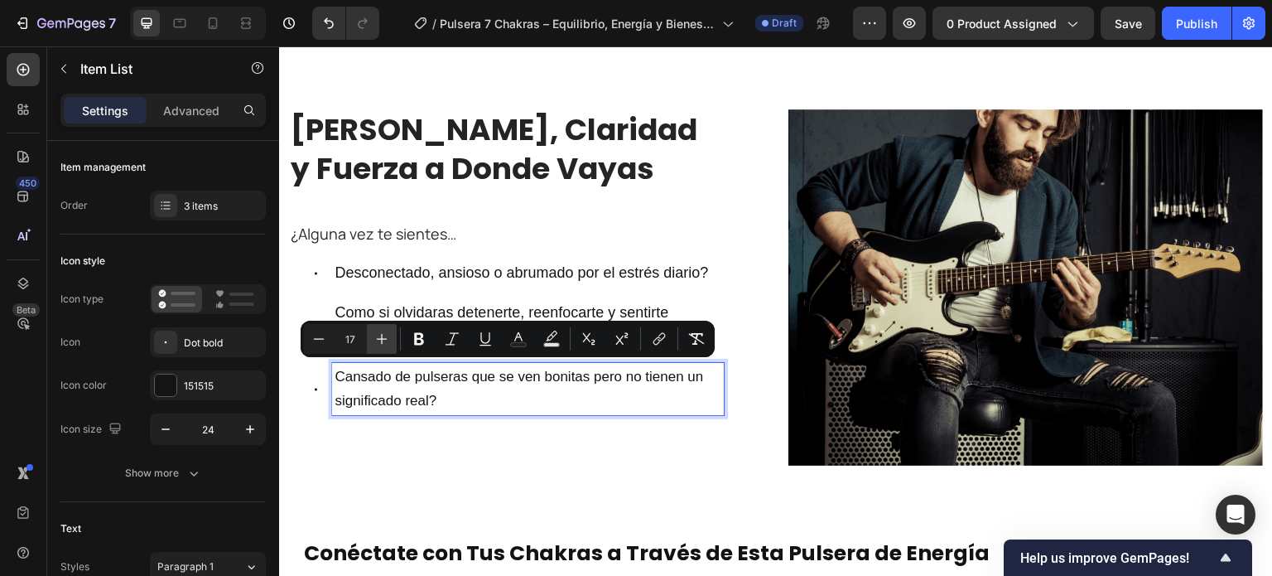
click at [388, 337] on icon "Editor contextual toolbar" at bounding box center [381, 338] width 17 height 17
type input "18"
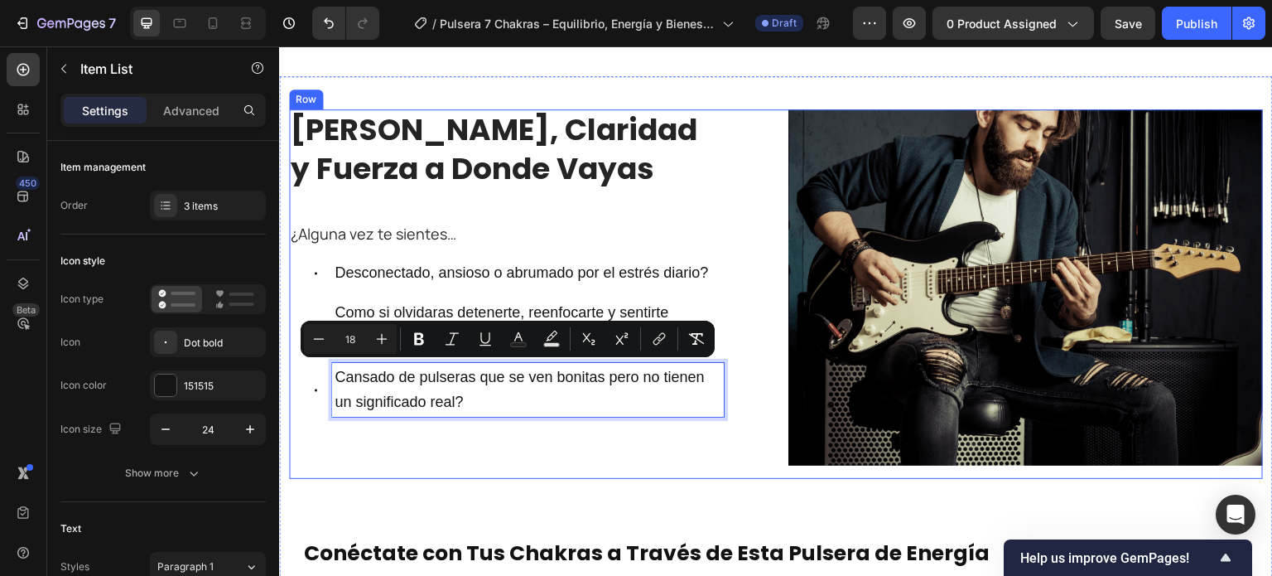
click at [379, 440] on div "⁠⁠⁠⁠⁠⁠⁠ Lleva Paz, Claridad y Fuerza a Donde Vayas Heading ¿Alguna vez te sient…" at bounding box center [526, 293] width 474 height 369
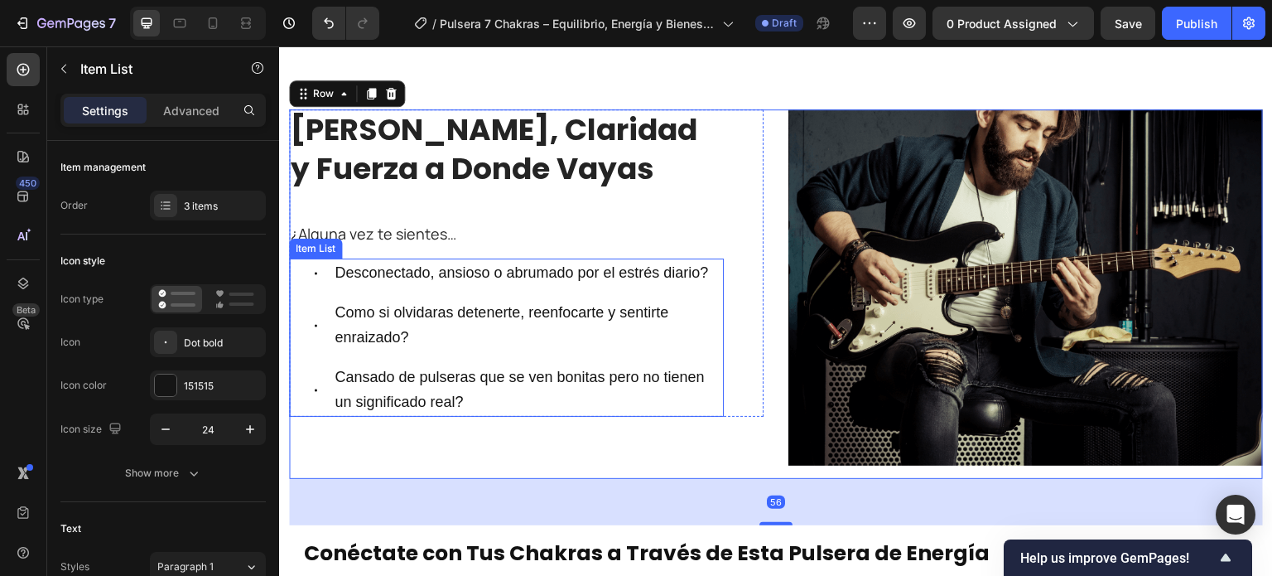
click at [317, 389] on icon at bounding box center [316, 390] width 20 height 20
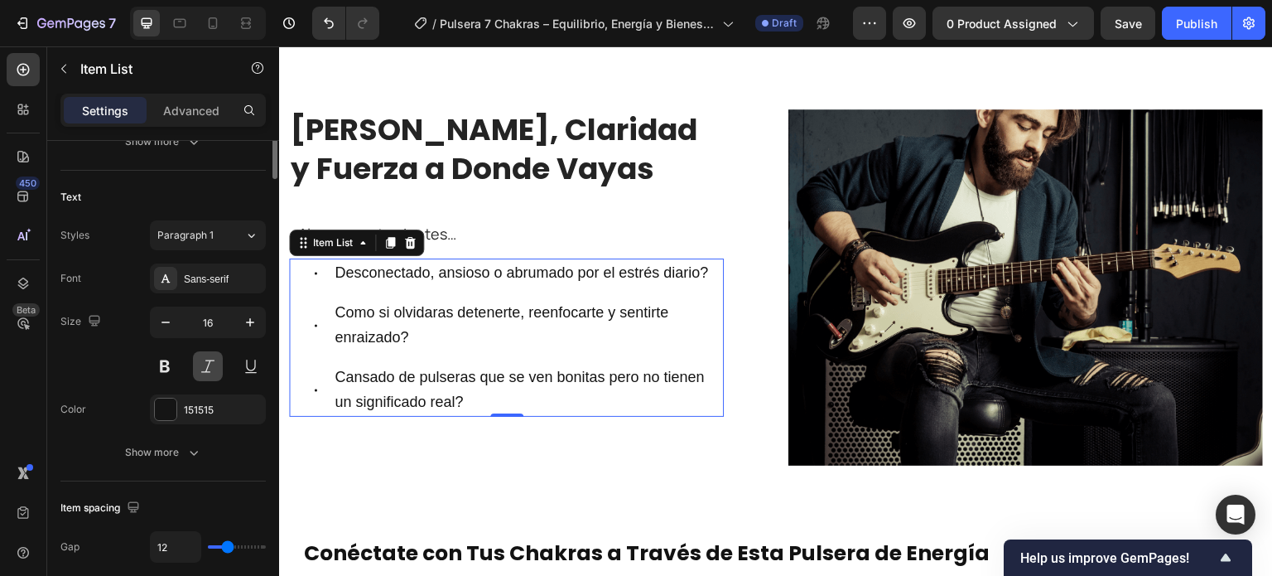
scroll to position [166, 0]
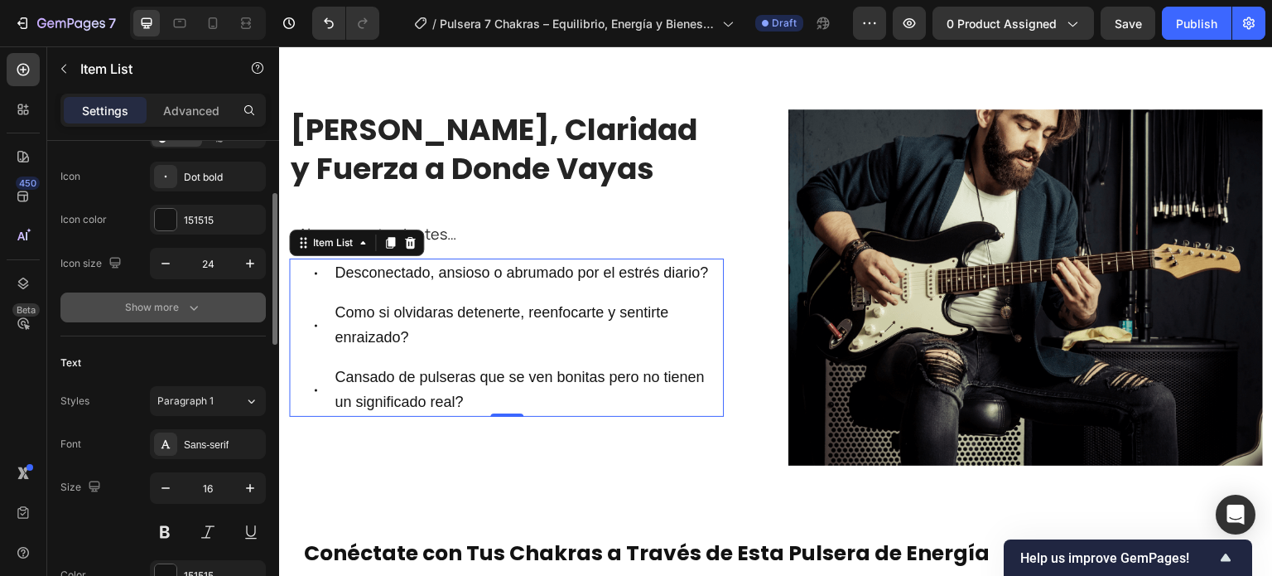
click at [171, 299] on div "Show more" at bounding box center [163, 307] width 77 height 17
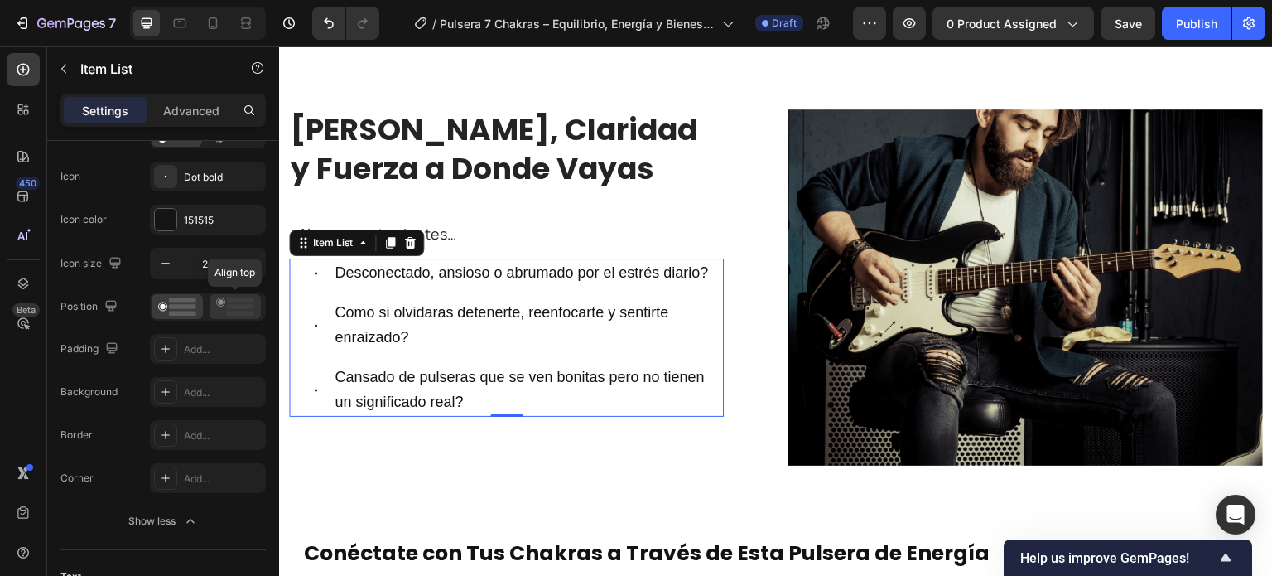
click at [242, 295] on div at bounding box center [235, 306] width 51 height 25
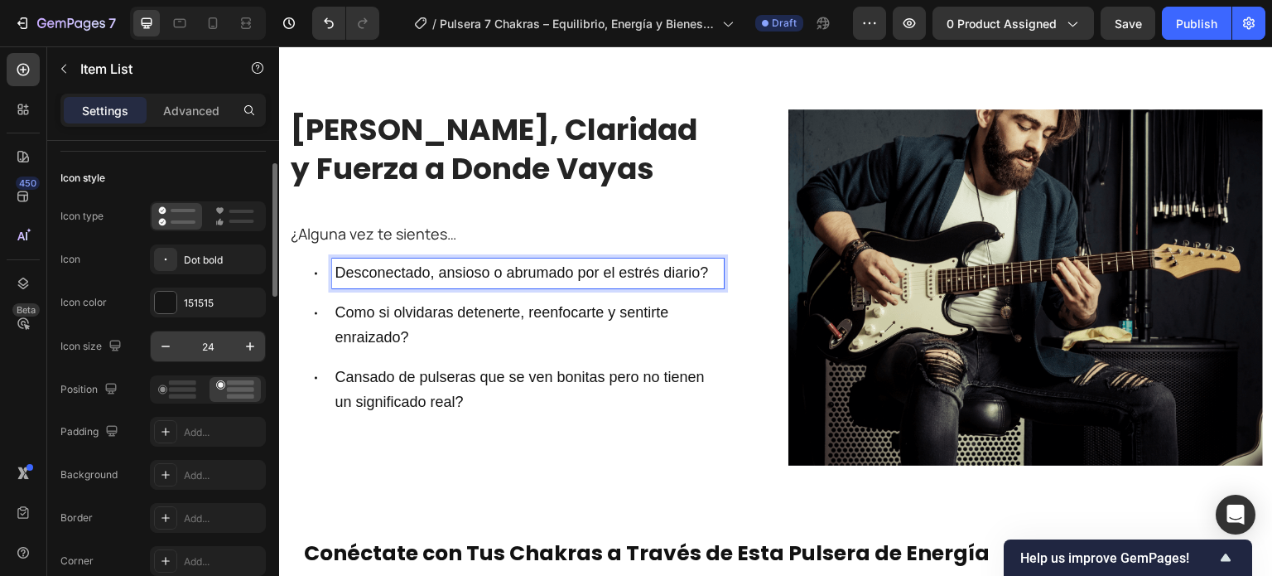
scroll to position [0, 0]
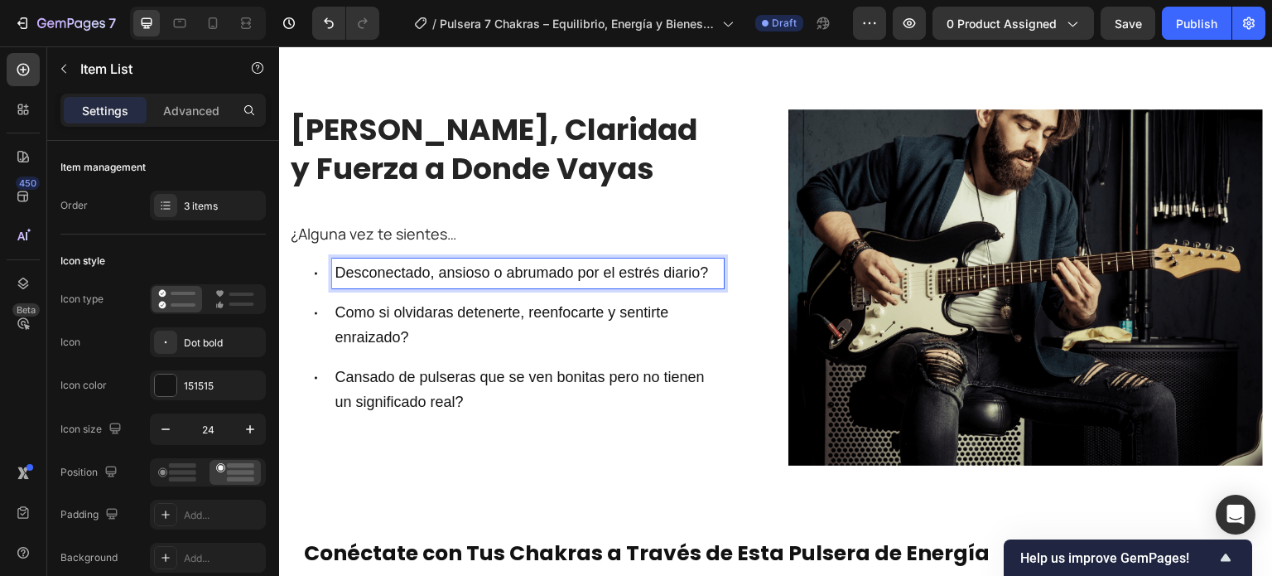
click at [360, 272] on span "Desconectado, ansioso o abrumado por el estrés diario?" at bounding box center [521, 272] width 373 height 17
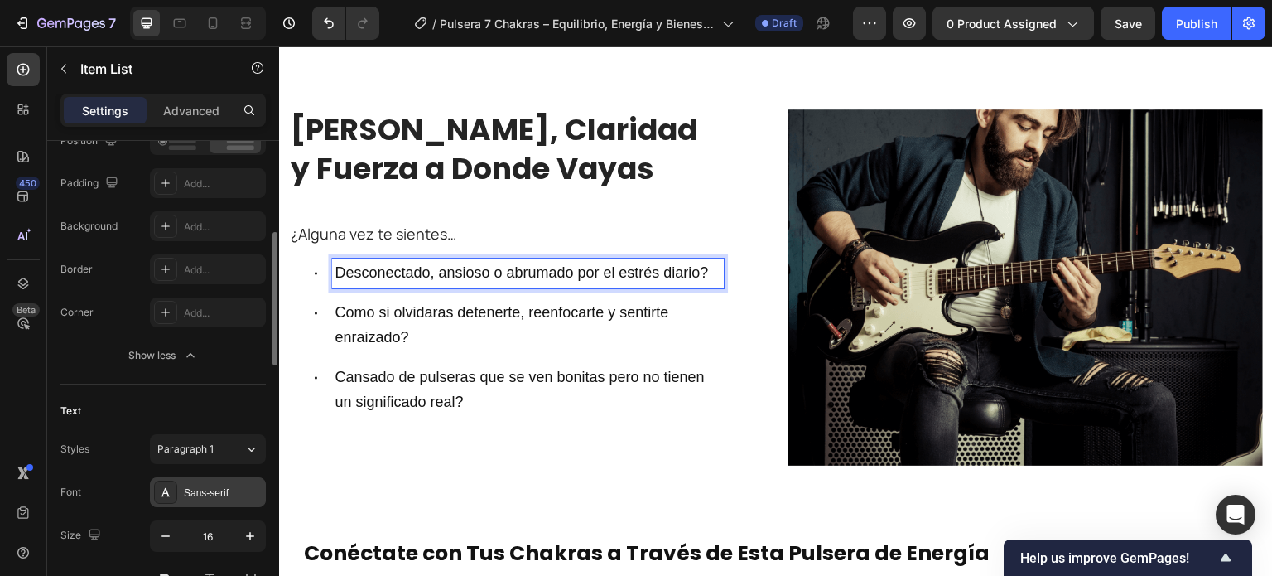
click at [208, 495] on div "Sans-serif" at bounding box center [223, 492] width 78 height 15
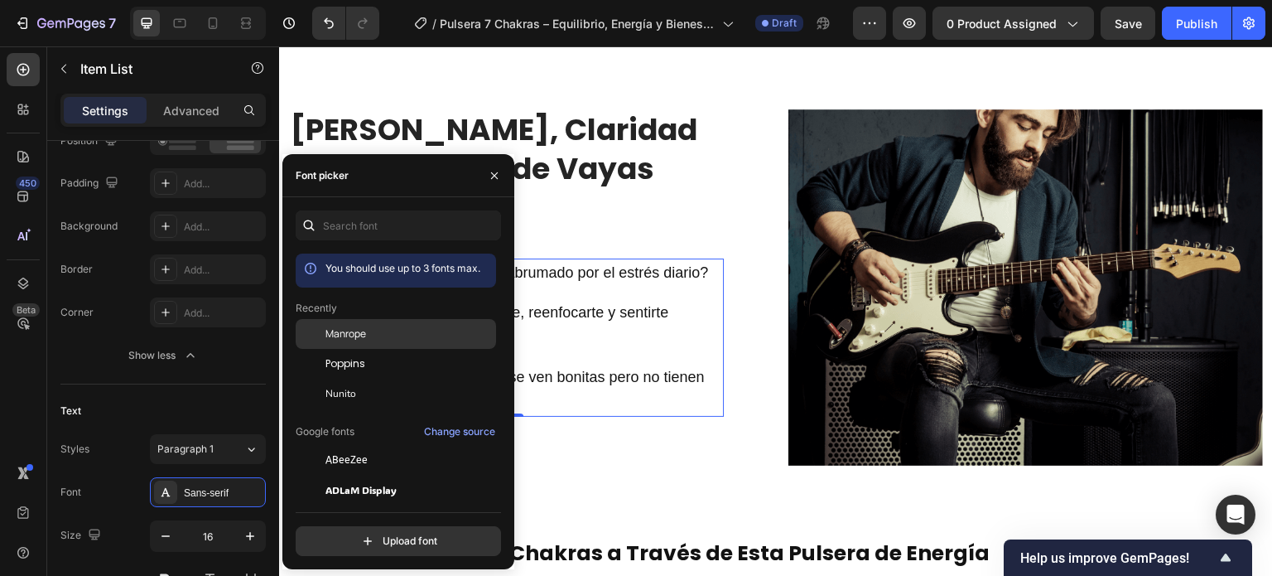
click at [344, 337] on span "Manrope" at bounding box center [345, 333] width 41 height 15
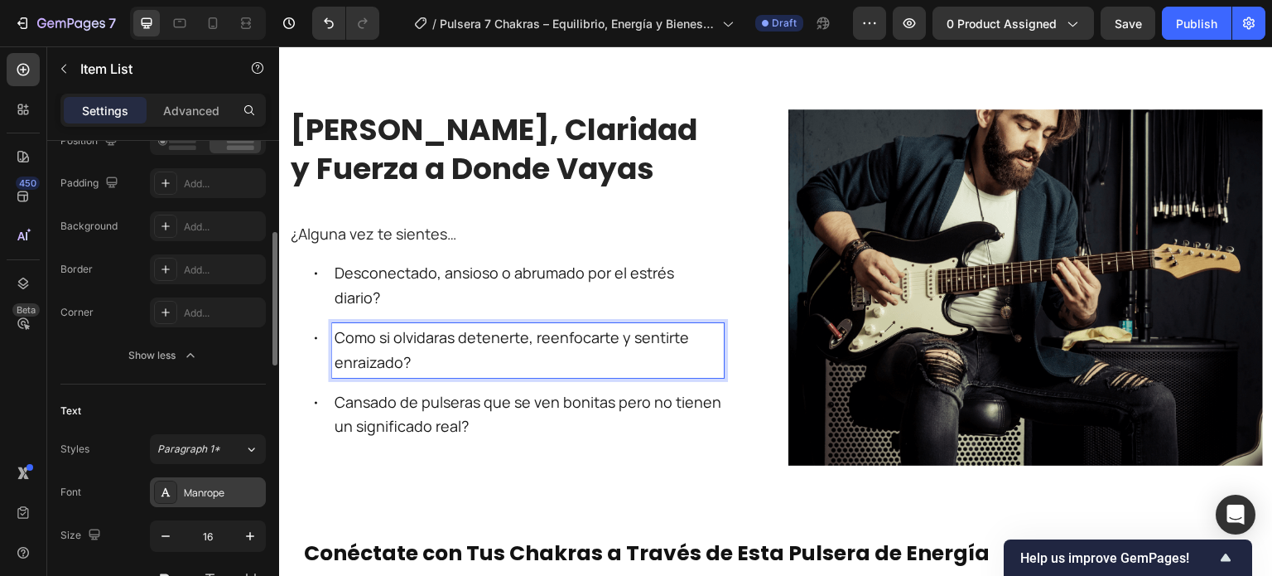
click at [195, 499] on div "Manrope" at bounding box center [208, 492] width 116 height 30
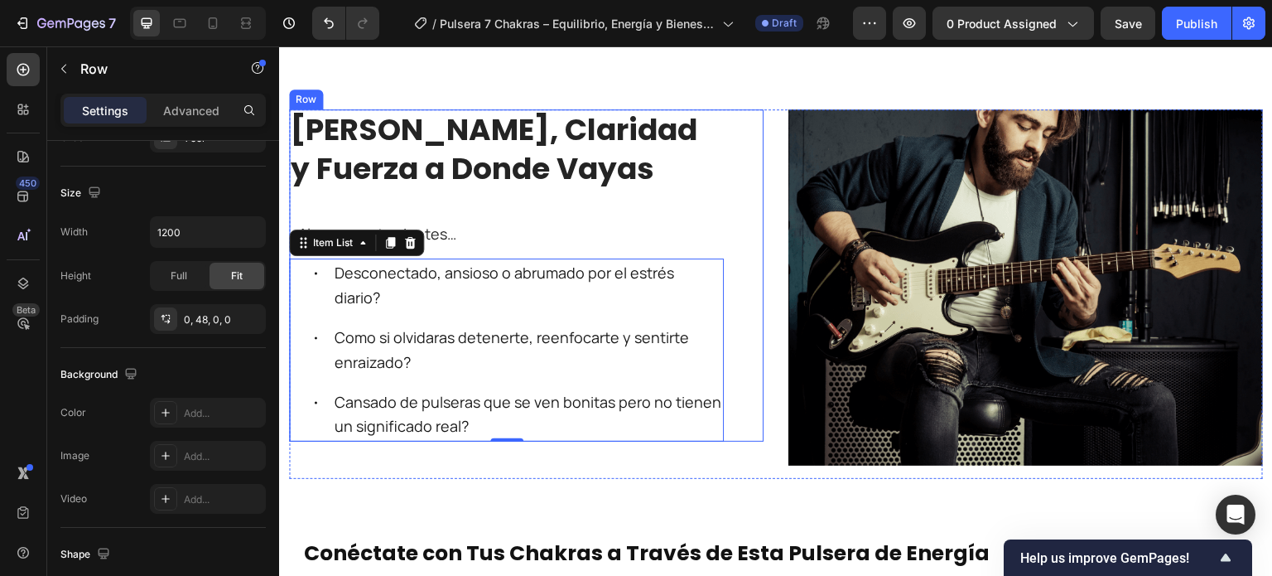
click at [719, 214] on div "⁠⁠⁠⁠⁠⁠⁠ Lleva Paz, Claridad y Fuerza a Donde Vayas Heading ¿Alguna vez te sient…" at bounding box center [526, 275] width 474 height 332
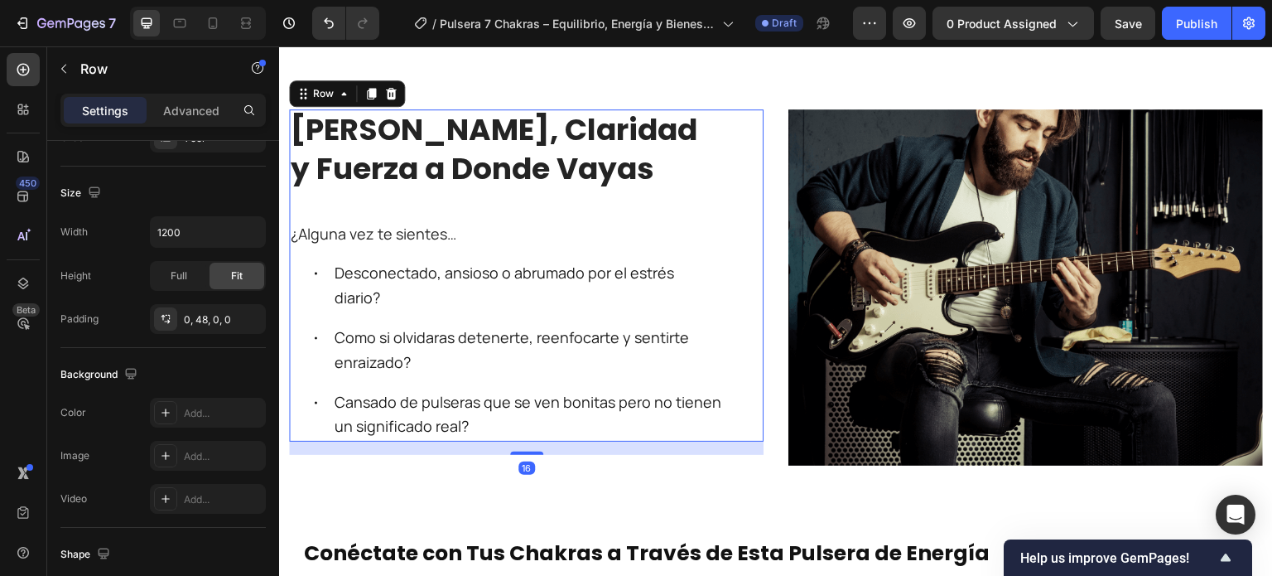
scroll to position [0, 0]
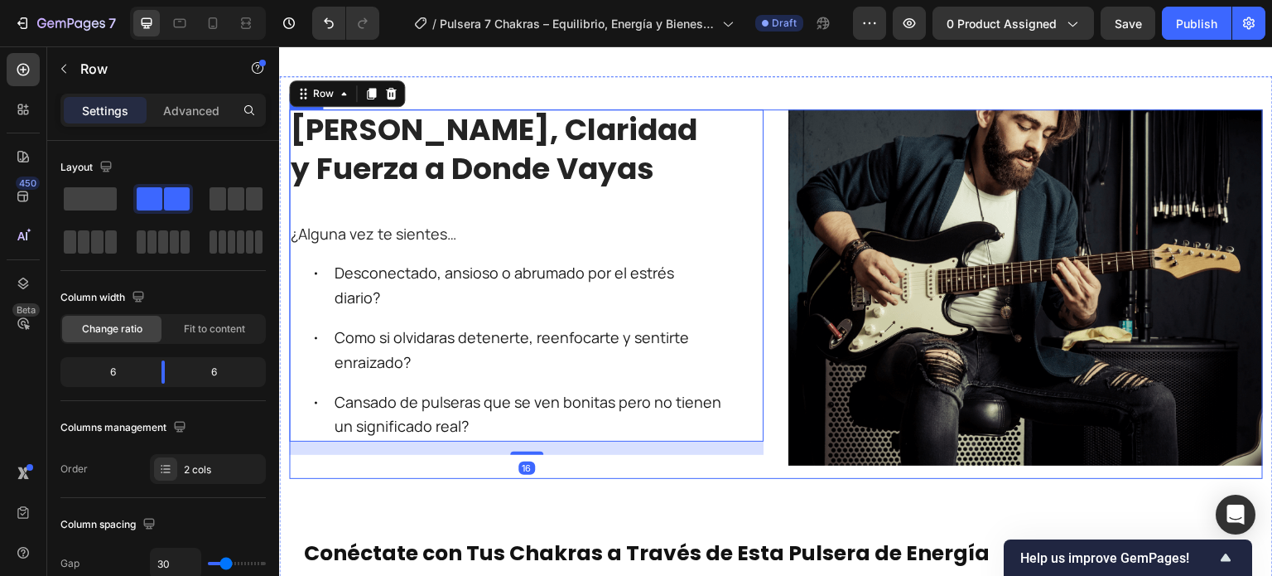
click at [778, 282] on div "⁠⁠⁠⁠⁠⁠⁠ Lleva Paz, Claridad y Fuerza a Donde Vayas Heading ¿Alguna vez te sient…" at bounding box center [776, 293] width 974 height 369
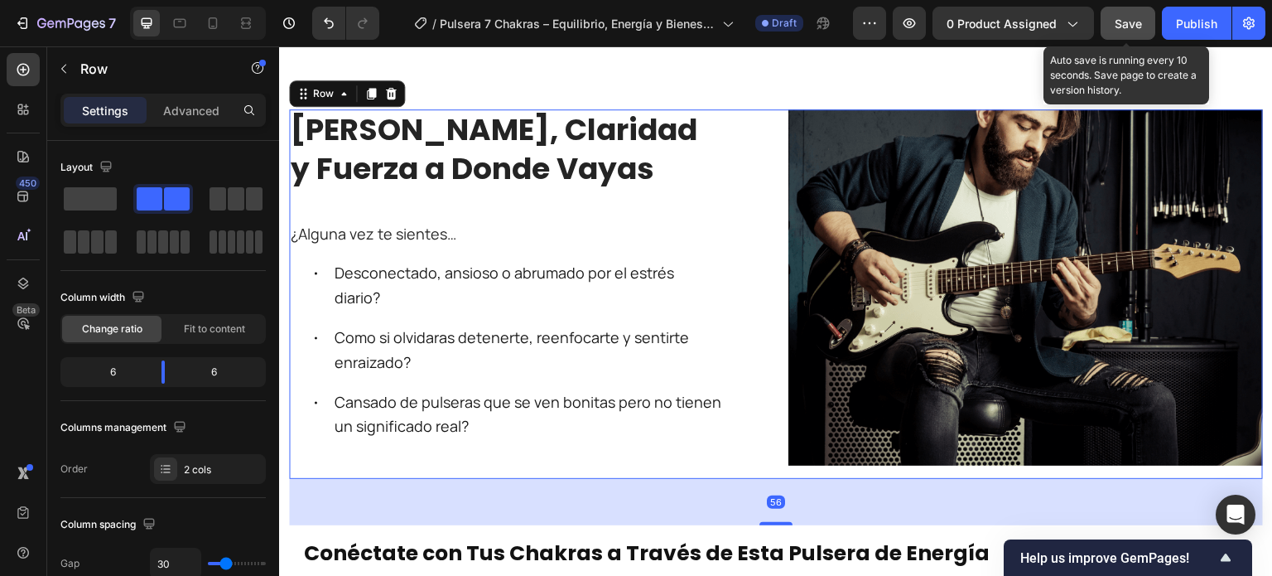
click at [1114, 22] on button "Save" at bounding box center [1128, 23] width 55 height 33
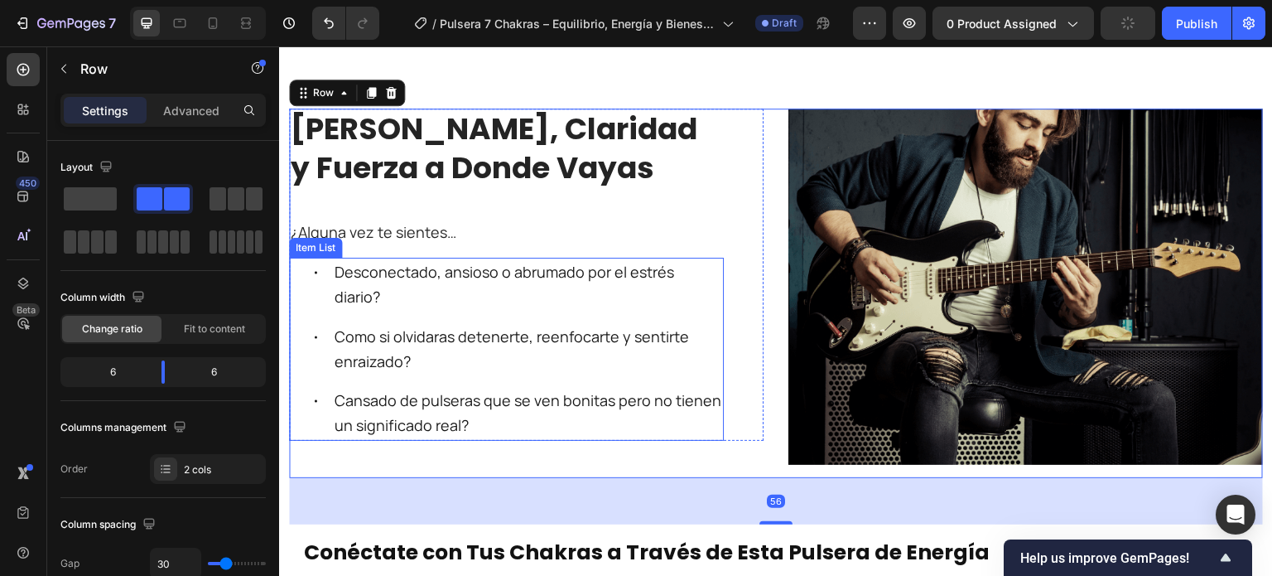
scroll to position [793, 0]
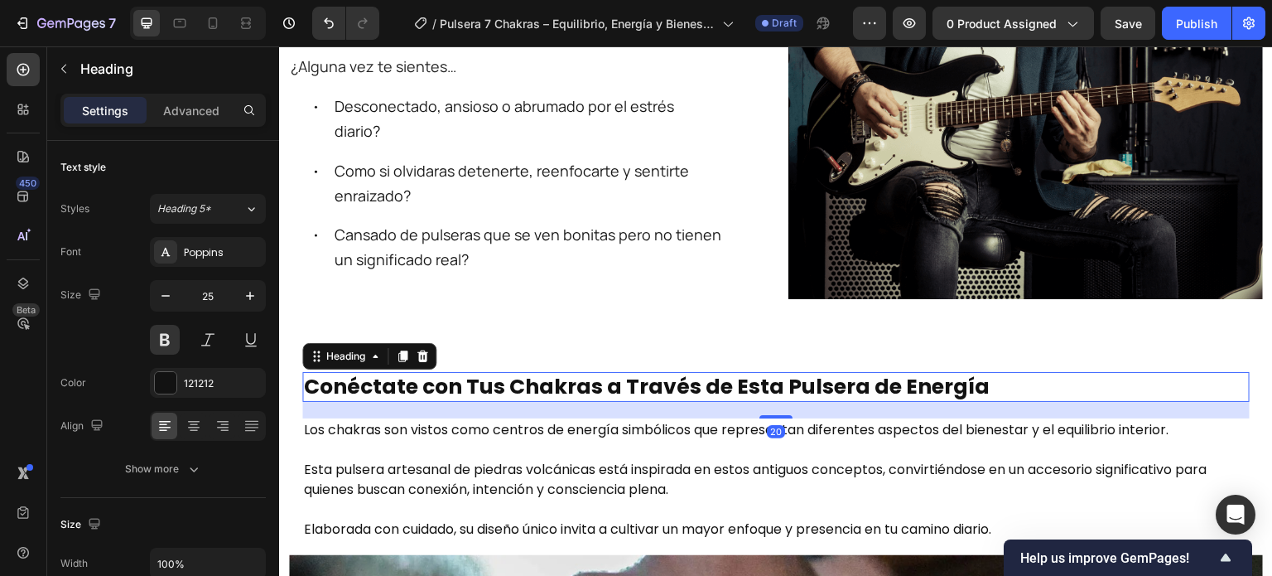
click at [833, 382] on h2 "Conéctate con Tus Chakras a Través de Esta Pulsera de Energía" at bounding box center [775, 387] width 947 height 31
click at [993, 384] on h2 "Conéctate con Tus Chakras a Través de Esta Pulsera de Energía" at bounding box center [775, 387] width 947 height 31
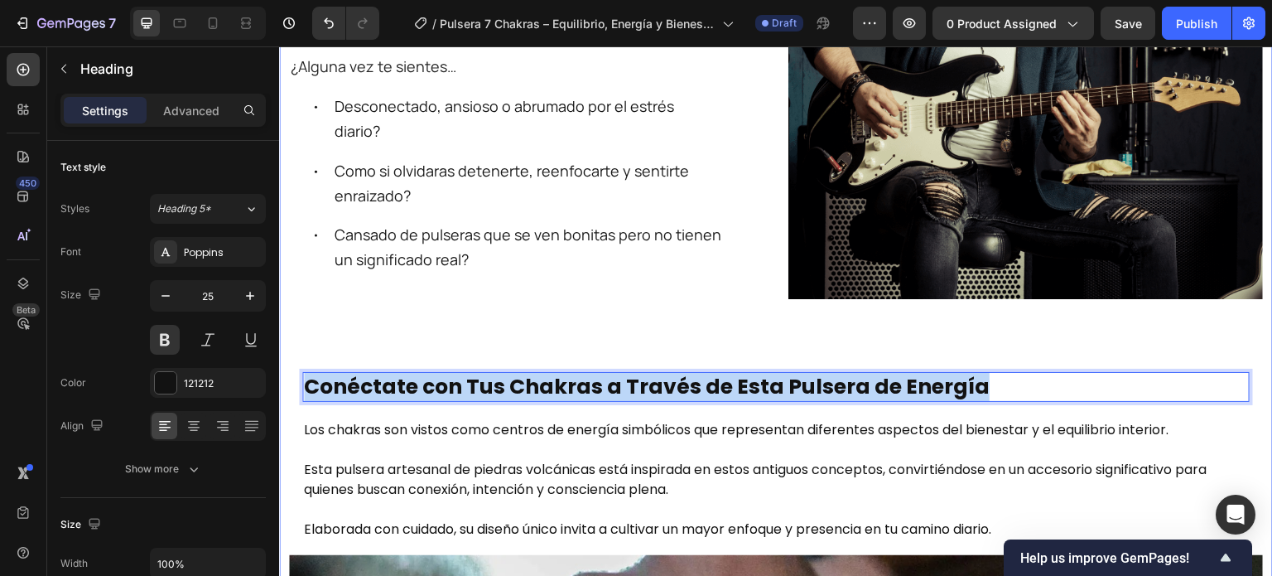
drag, startPoint x: 1008, startPoint y: 377, endPoint x: 335, endPoint y: 378, distance: 673.2
click at [290, 361] on div "Conéctate con Tus Chakras a Través de Esta Pulsera de Energía Heading 20 Los ch…" at bounding box center [776, 457] width 974 height 196
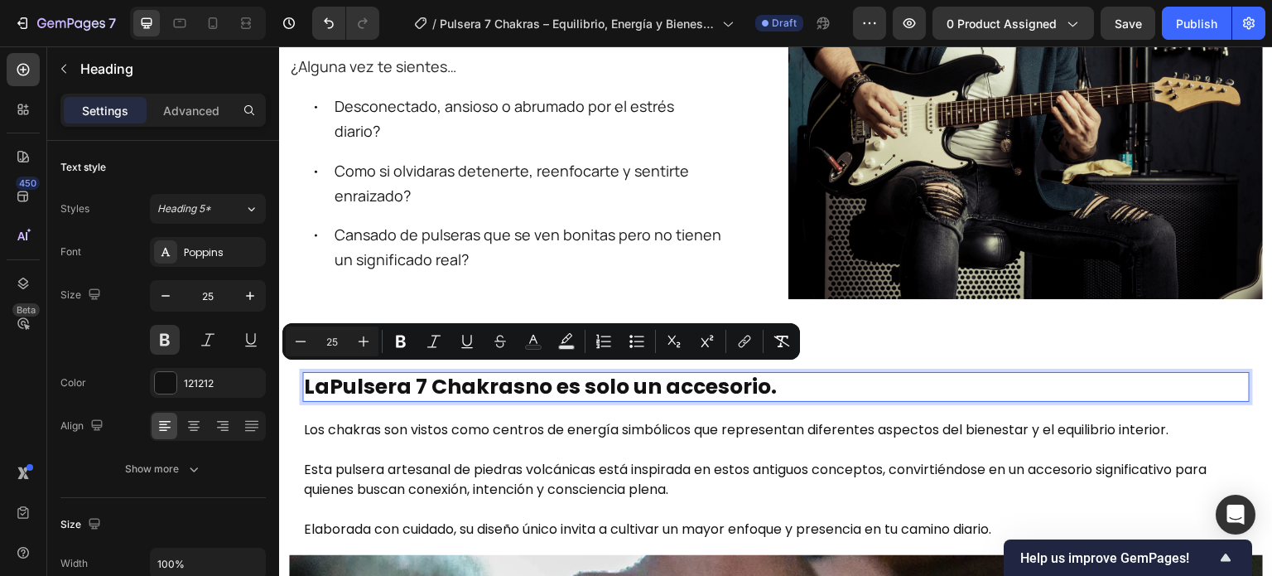
drag, startPoint x: 782, startPoint y: 388, endPoint x: 303, endPoint y: 390, distance: 478.6
click at [304, 390] on p "La Pulsera 7 Chakras no es solo un accesorio." at bounding box center [776, 386] width 944 height 27
click at [360, 337] on icon "Editor contextual toolbar" at bounding box center [363, 341] width 17 height 17
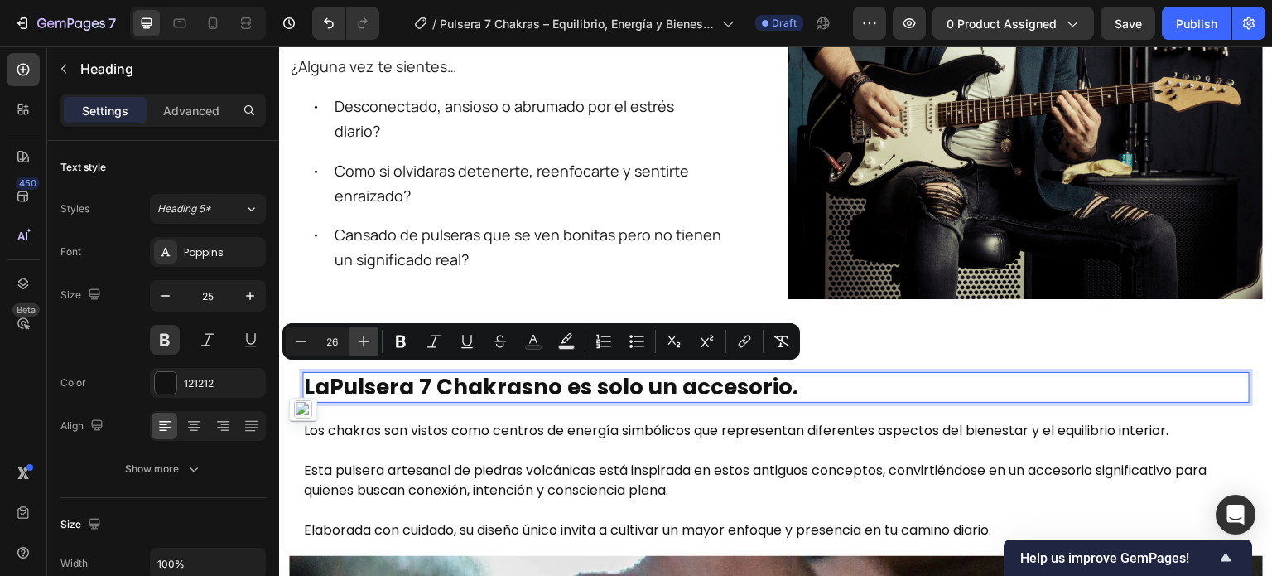
click at [360, 337] on icon "Editor contextual toolbar" at bounding box center [363, 341] width 17 height 17
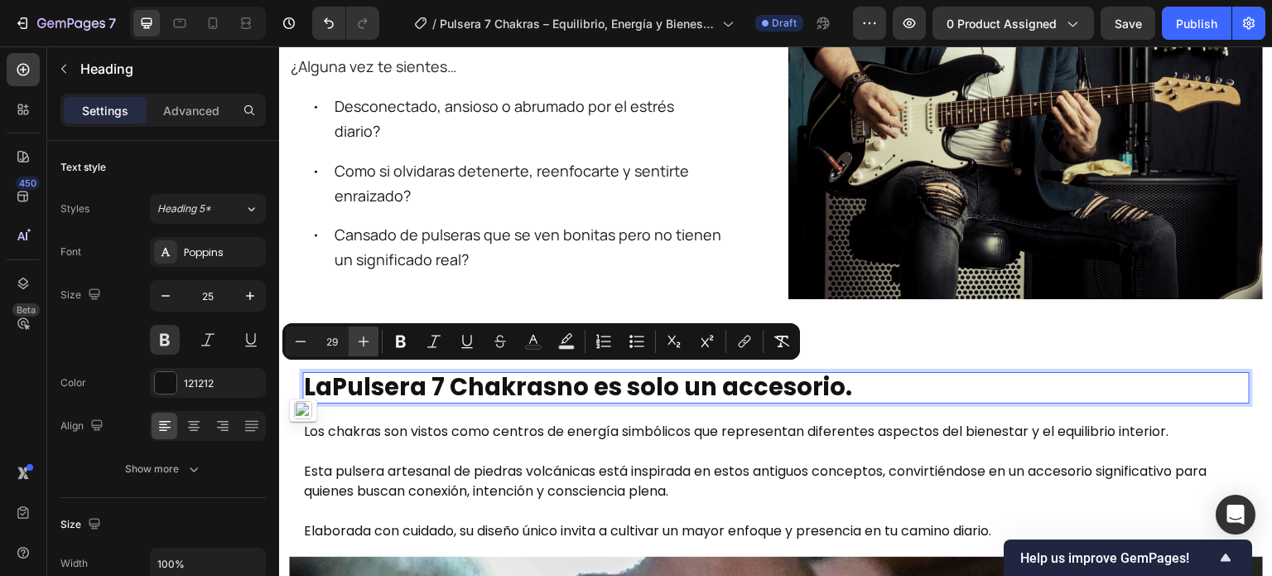
click at [360, 337] on icon "Editor contextual toolbar" at bounding box center [363, 341] width 17 height 17
click at [360, 336] on icon "Editor contextual toolbar" at bounding box center [363, 341] width 17 height 17
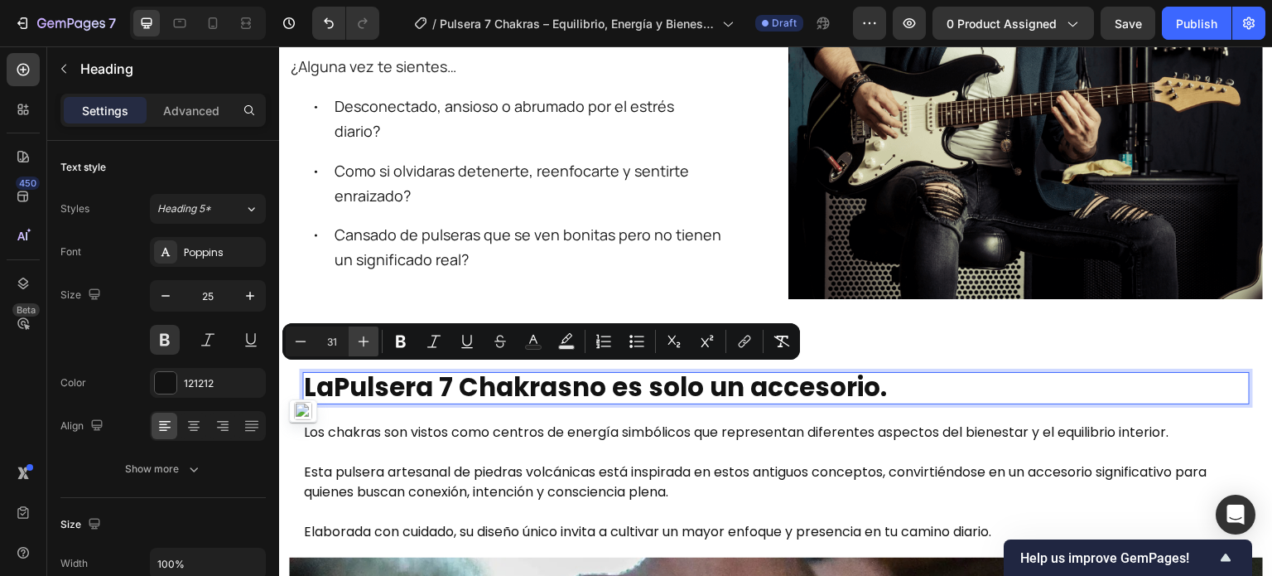
click at [360, 336] on icon "Editor contextual toolbar" at bounding box center [363, 341] width 17 height 17
click at [360, 335] on icon "Editor contextual toolbar" at bounding box center [363, 341] width 17 height 17
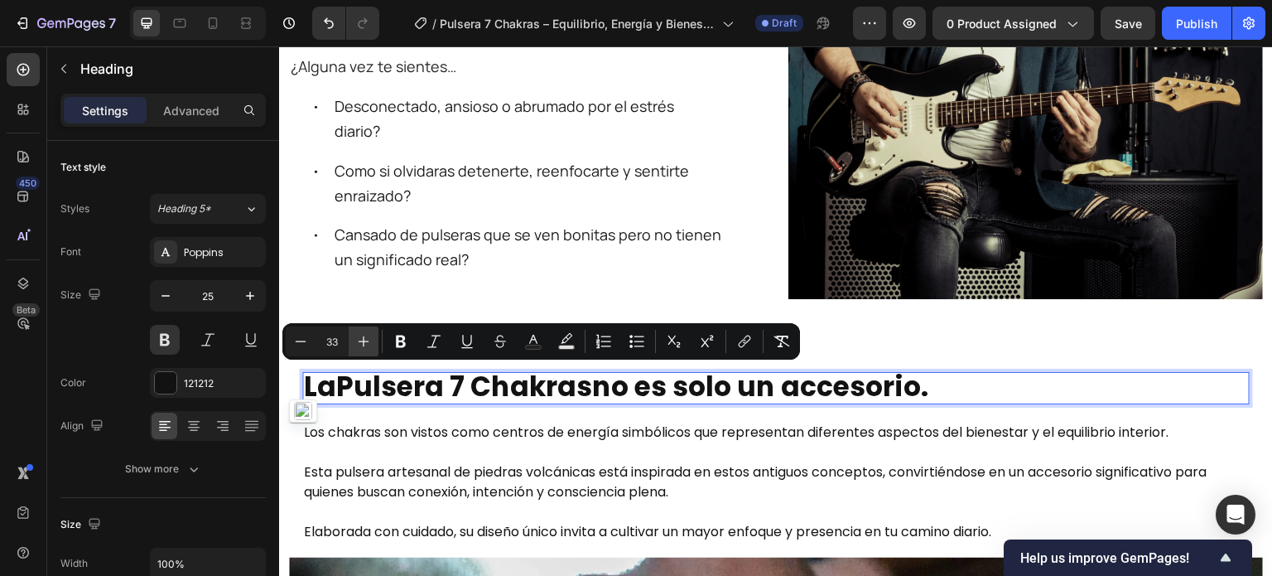
click at [360, 335] on icon "Editor contextual toolbar" at bounding box center [363, 341] width 17 height 17
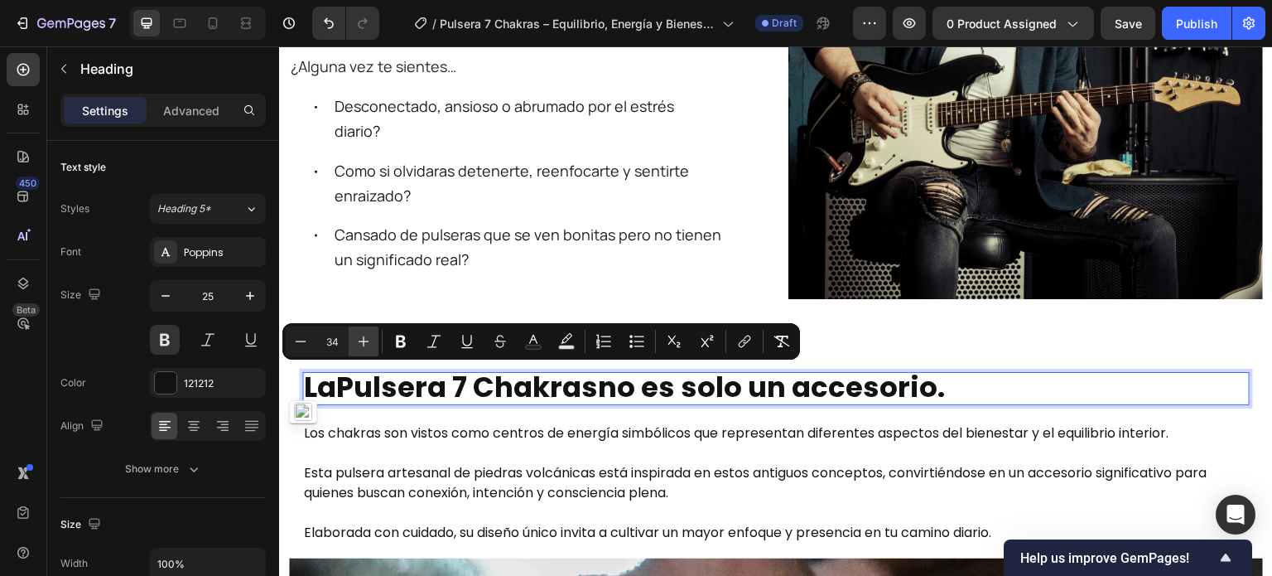
click at [360, 335] on icon "Editor contextual toolbar" at bounding box center [363, 341] width 17 height 17
type input "36"
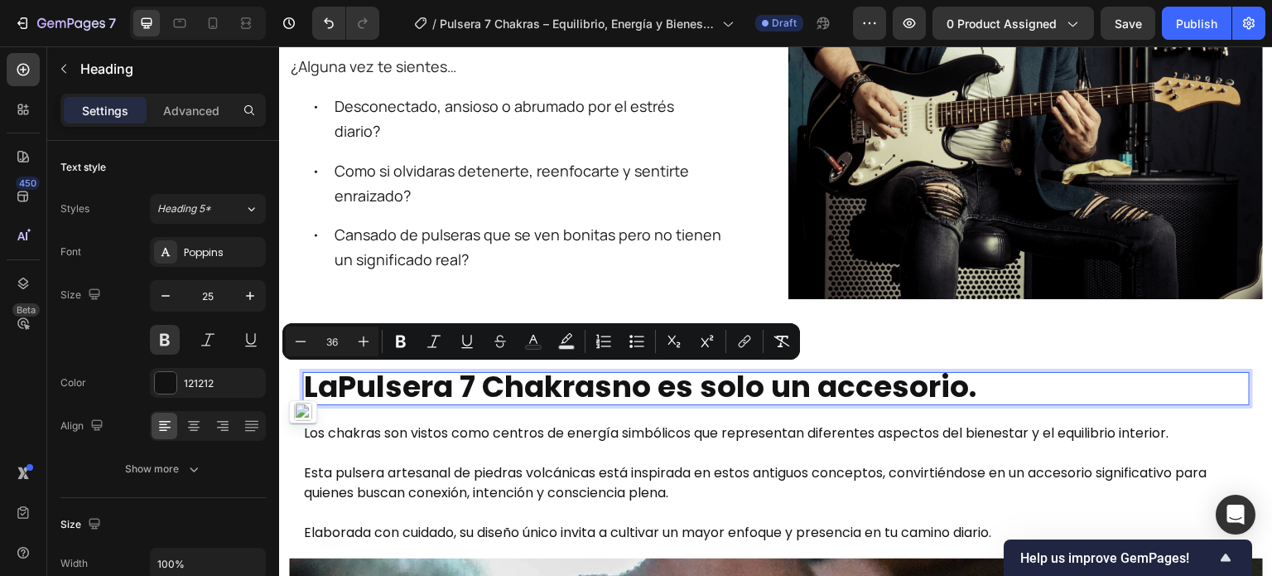
click at [491, 380] on strong "Pulsera 7 Chakras" at bounding box center [475, 386] width 274 height 42
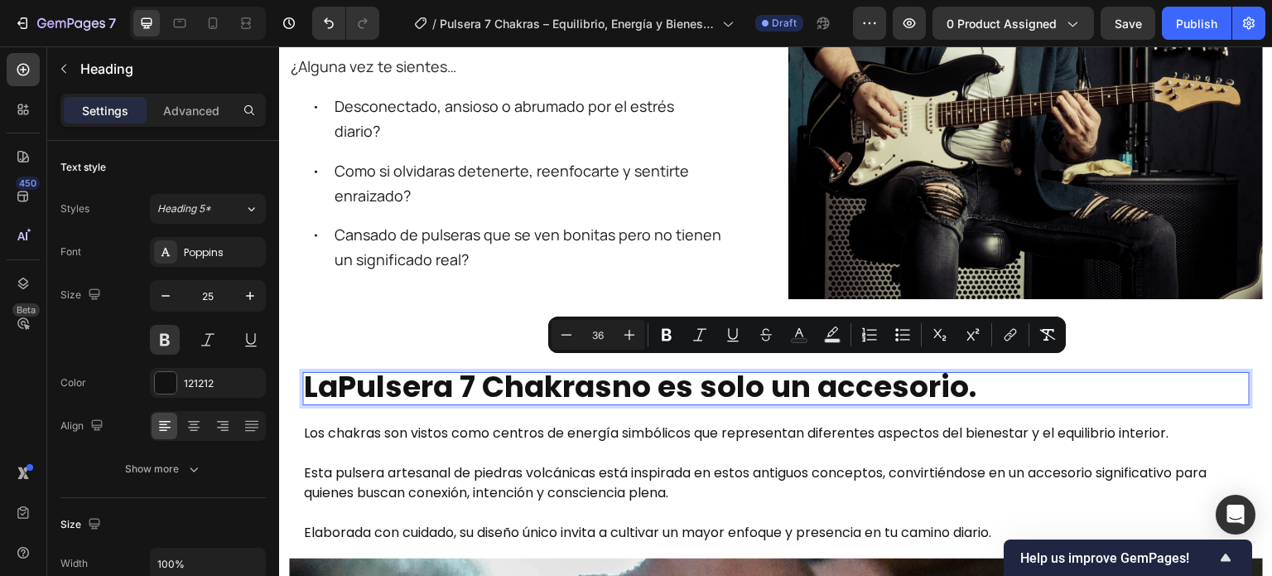
drag, startPoint x: 1003, startPoint y: 392, endPoint x: 624, endPoint y: 394, distance: 378.4
click at [624, 394] on p "La Pulsera 7 Chakras no es solo un accesorio." at bounding box center [776, 388] width 944 height 31
click at [157, 330] on button at bounding box center [165, 340] width 30 height 30
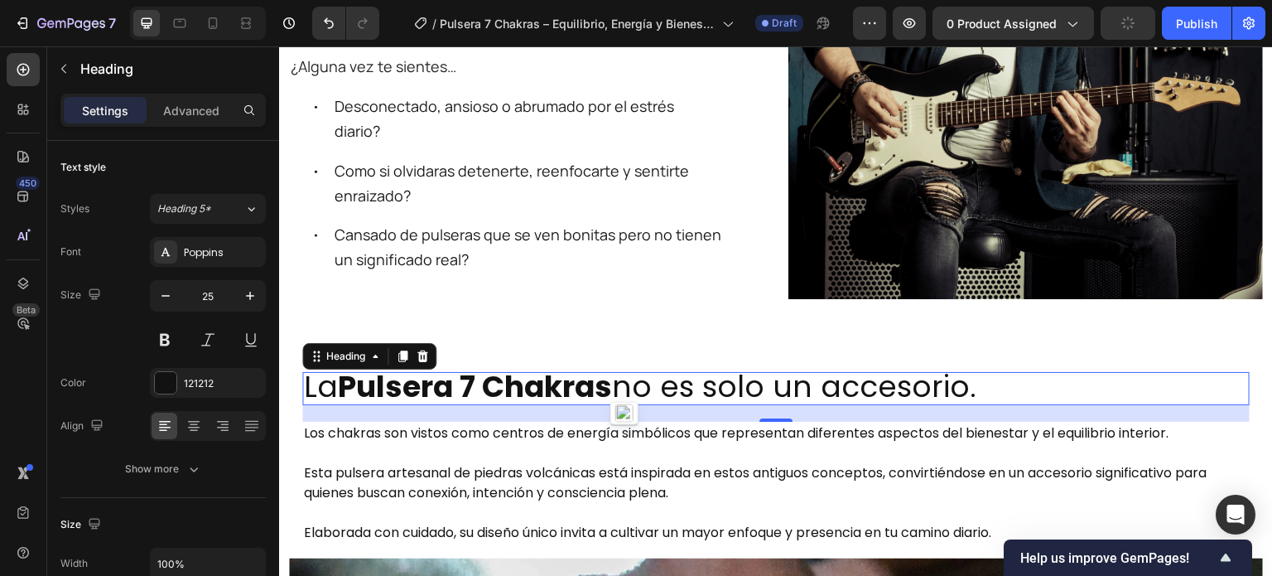
click at [486, 283] on div "⁠⁠⁠⁠⁠⁠⁠ Lleva Paz, Claridad y Fuerza a Donde Vayas Heading ¿Alguna vez te sient…" at bounding box center [526, 127] width 474 height 369
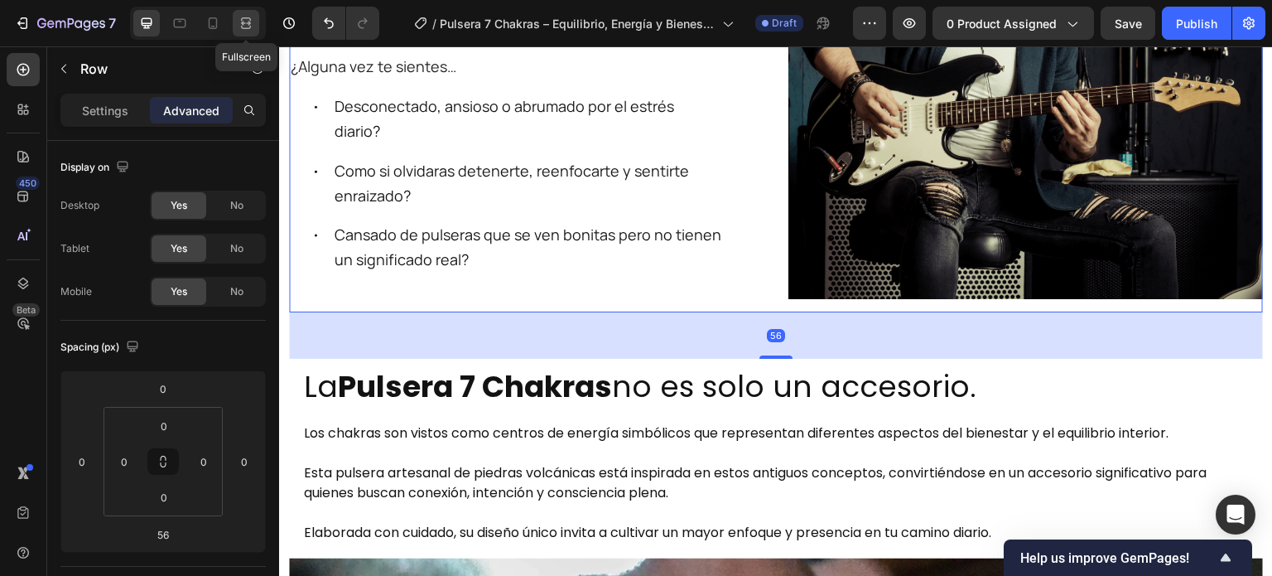
click at [242, 29] on icon at bounding box center [246, 23] width 17 height 17
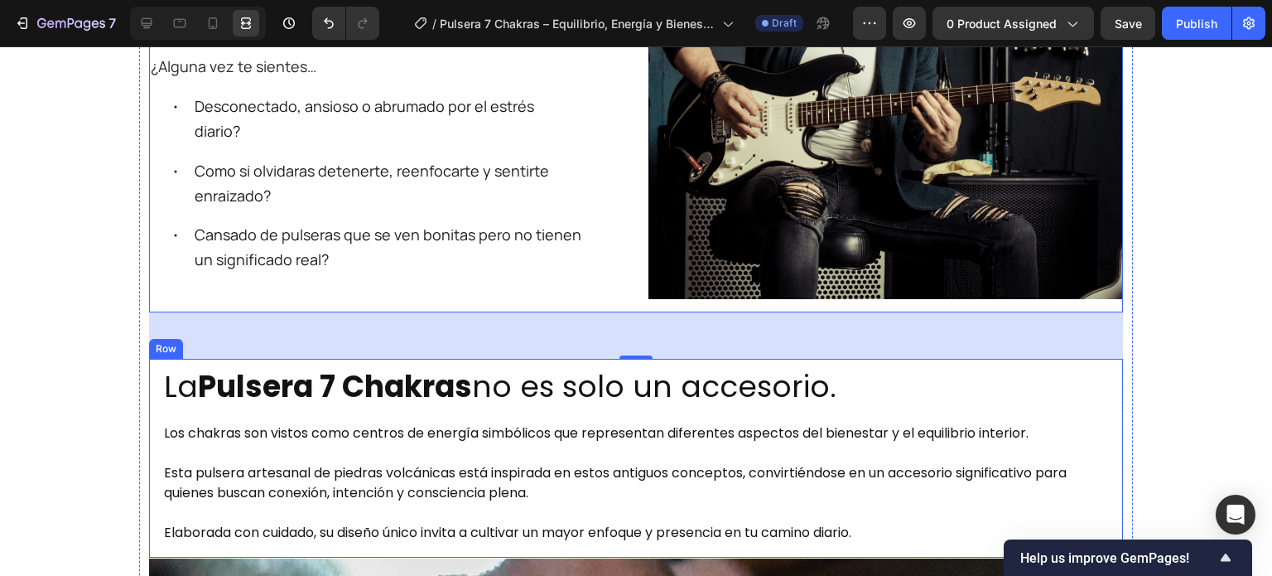
click at [481, 421] on h2 "Los chakras son vistos como centros de energía simbólicos que representan difer…" at bounding box center [635, 482] width 947 height 123
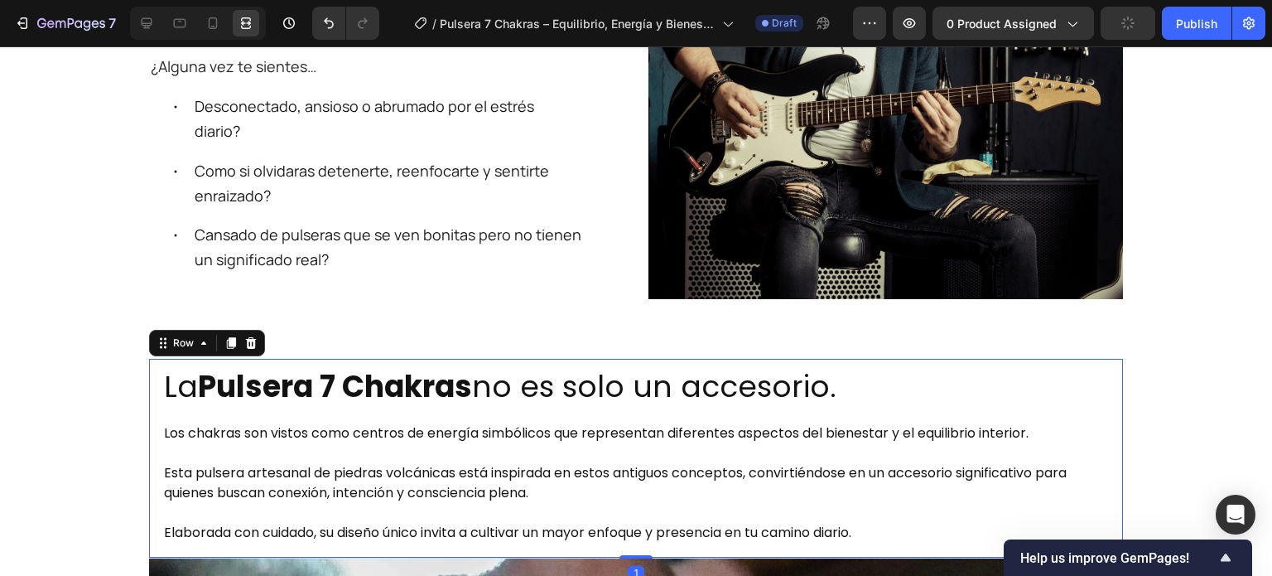
click at [149, 440] on div "⁠⁠⁠⁠⁠⁠⁠ La Pulsera 7 Chakras no es solo un accesorio. Heading Los chakras son v…" at bounding box center [636, 459] width 974 height 200
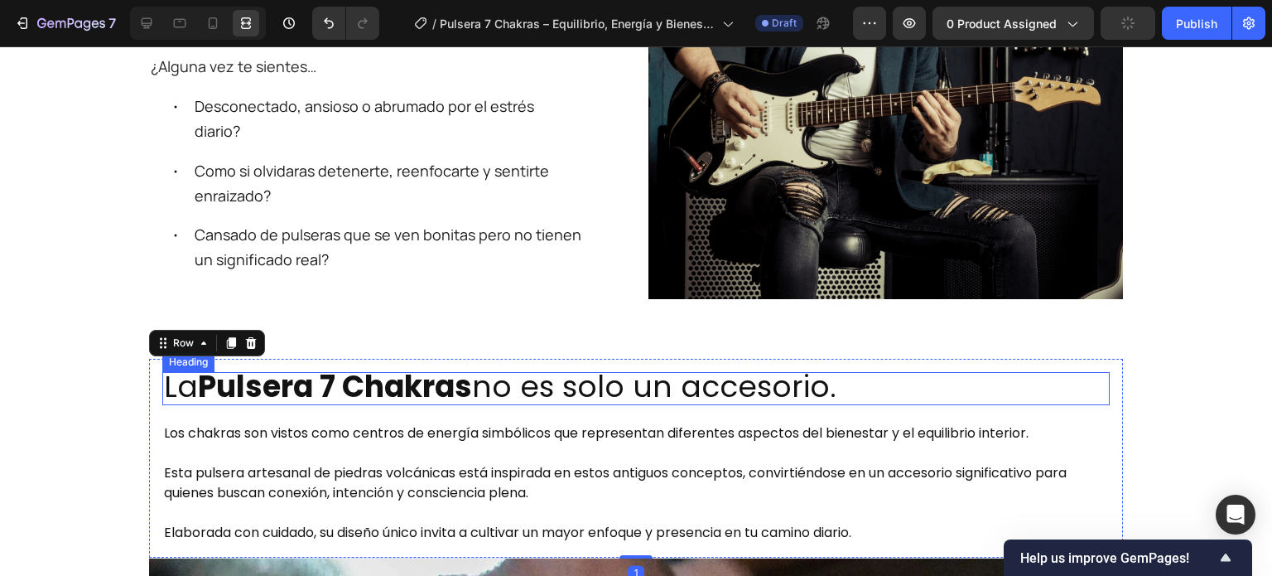
scroll to position [876, 0]
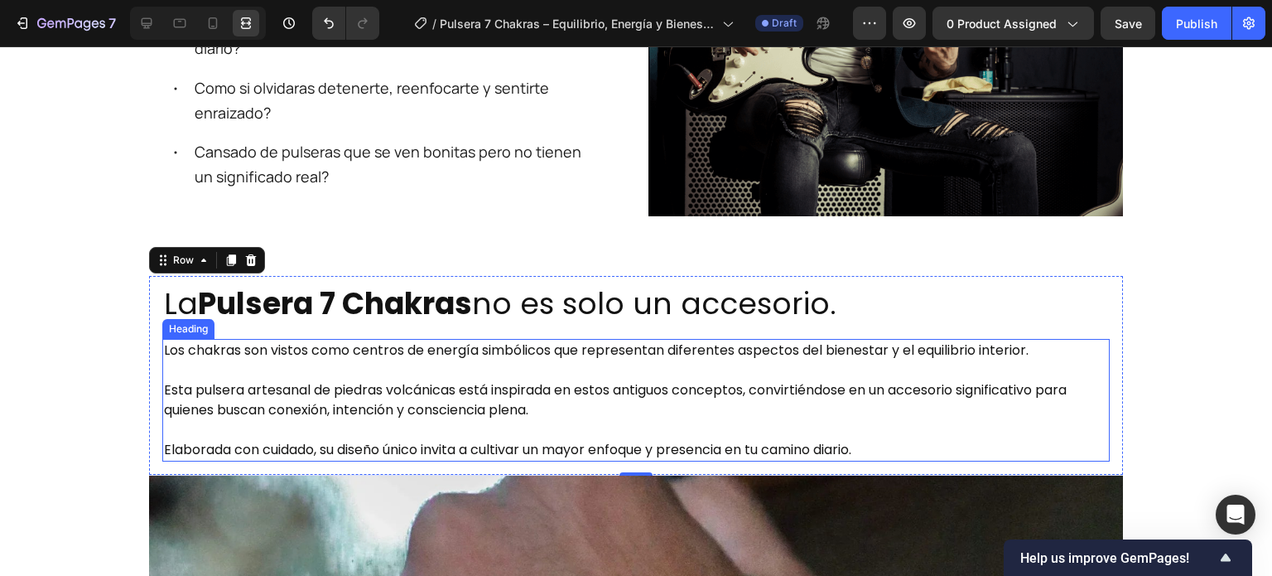
click at [425, 420] on h2 "Los chakras son vistos como centros de energía simbólicos que representan difer…" at bounding box center [635, 400] width 947 height 123
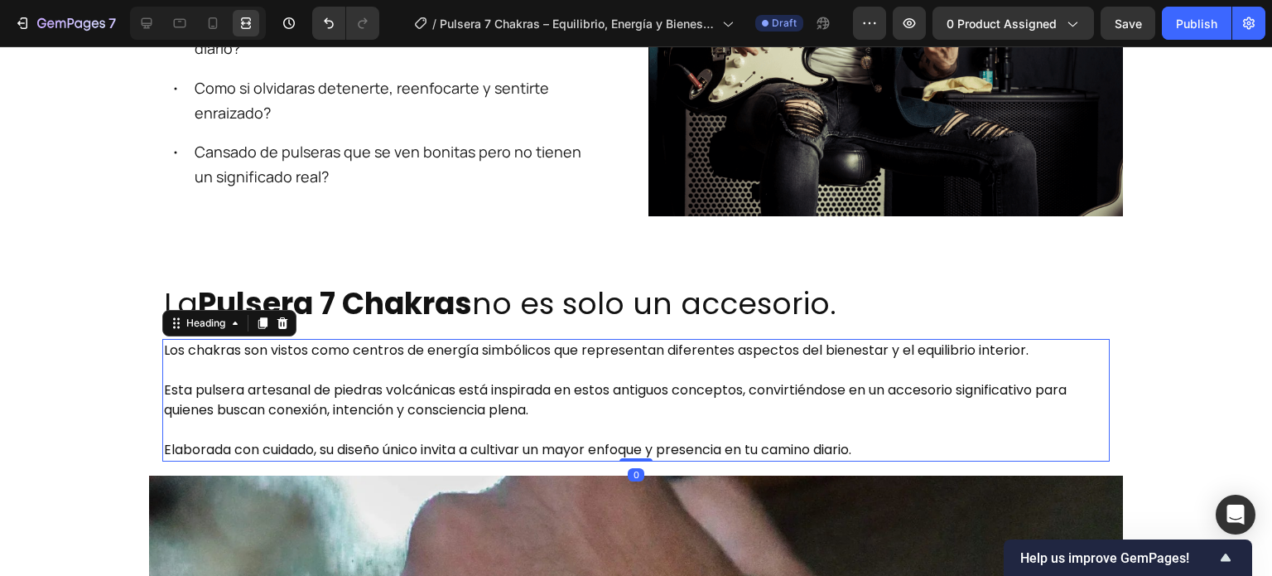
click at [425, 420] on h2 "Los chakras son vistos como centros de energía simbólicos que representan difer…" at bounding box center [635, 400] width 947 height 123
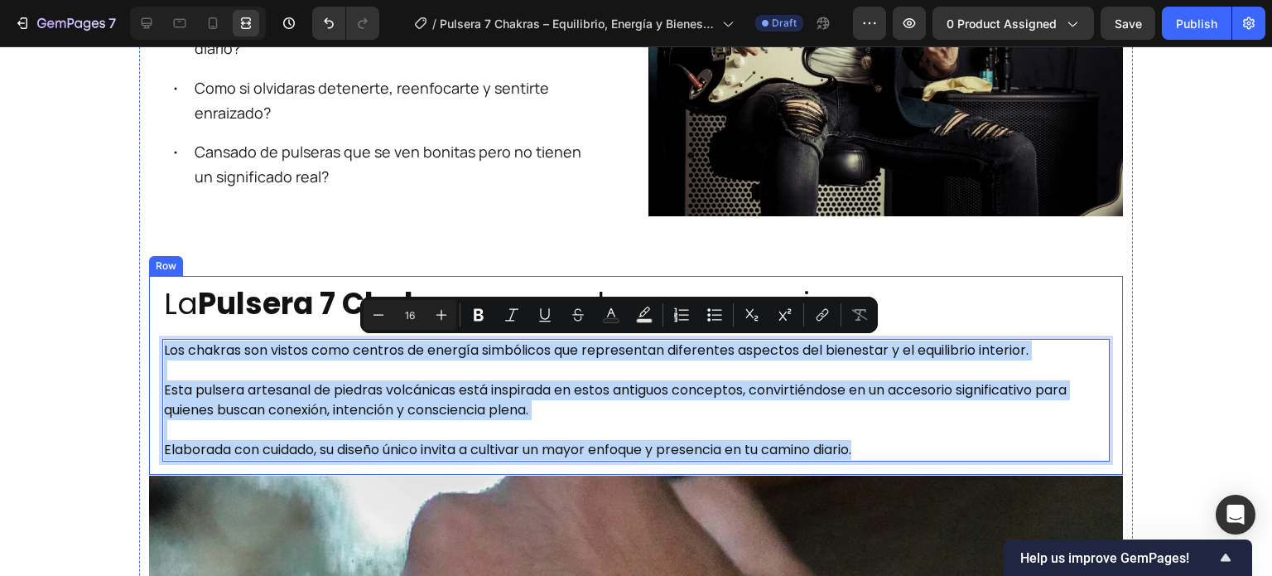
drag, startPoint x: 875, startPoint y: 447, endPoint x: 155, endPoint y: 341, distance: 728.2
click at [155, 341] on div "⁠⁠⁠⁠⁠⁠⁠ La Pulsera 7 Chakras no es solo un accesorio. Heading Los chakras son v…" at bounding box center [636, 376] width 974 height 200
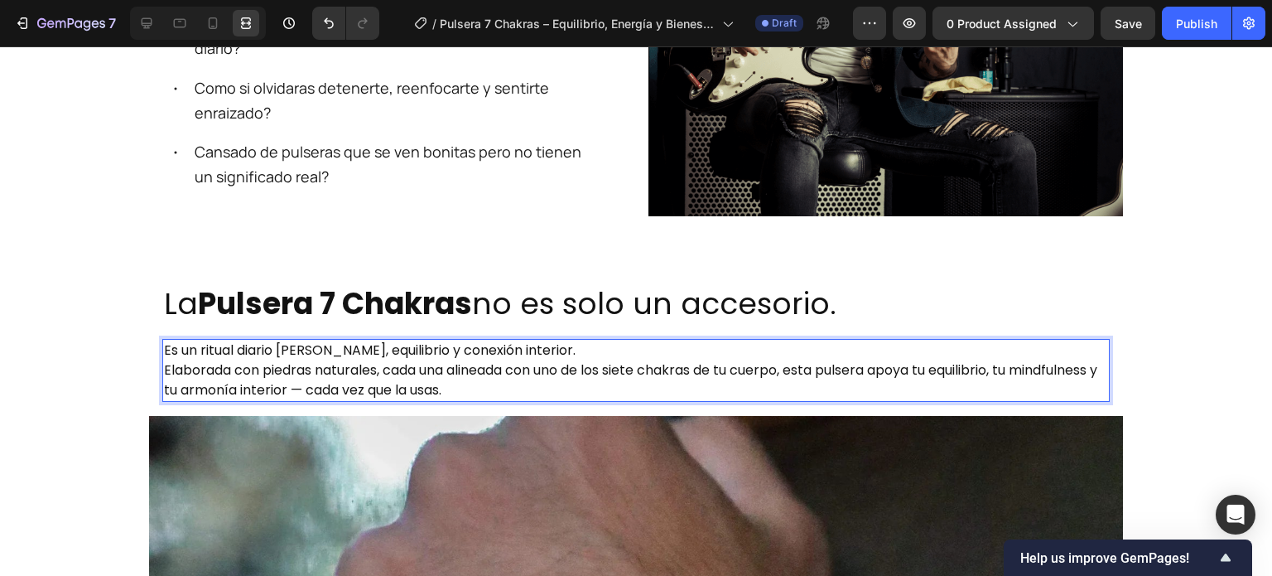
click at [572, 350] on p "Es un ritual diario [PERSON_NAME], equilibrio y conexión interior." at bounding box center [636, 350] width 944 height 20
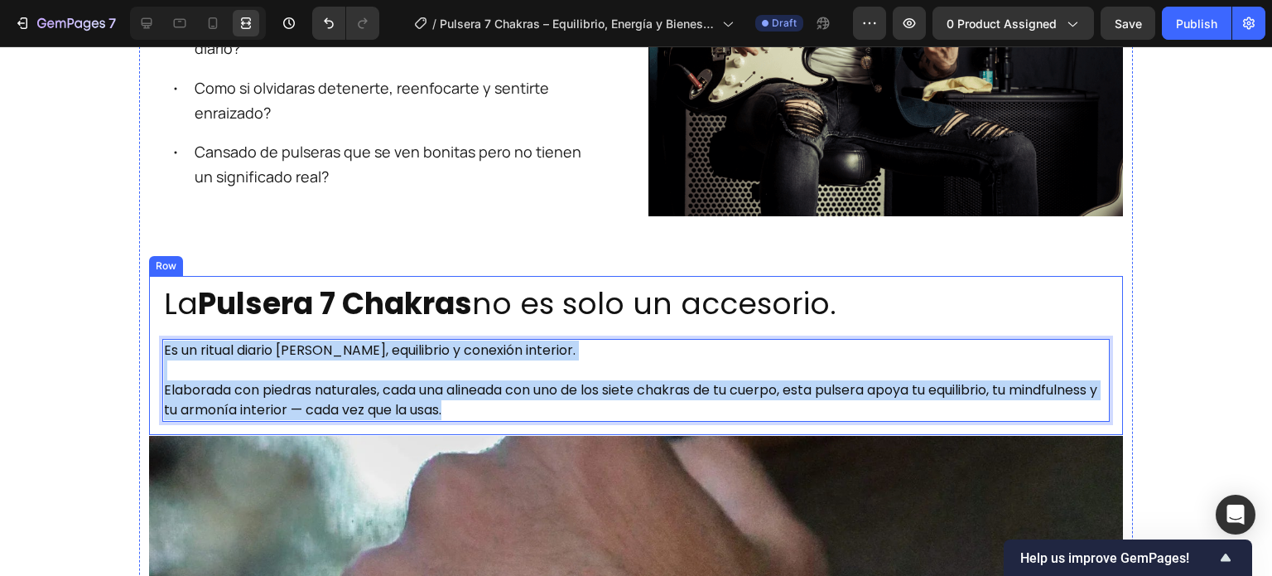
drag, startPoint x: 560, startPoint y: 407, endPoint x: 152, endPoint y: 357, distance: 411.4
click at [152, 357] on div "⁠⁠⁠⁠⁠⁠⁠ La Pulsera 7 Chakras no es solo un accesorio. Heading Es un ritual diar…" at bounding box center [636, 356] width 974 height 160
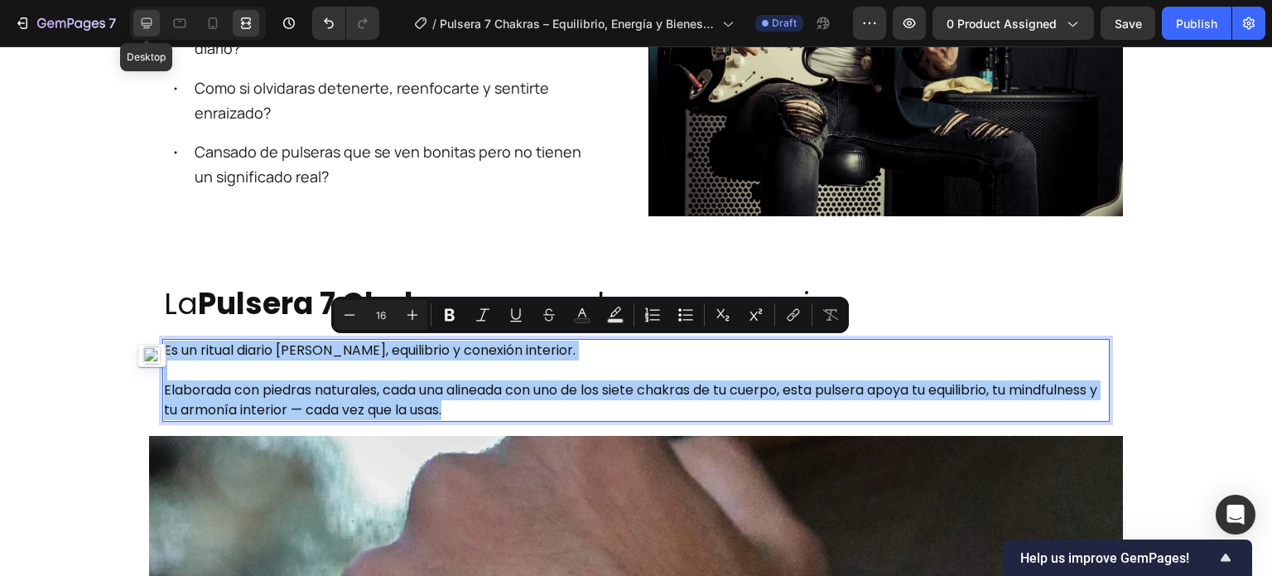
click at [147, 16] on icon at bounding box center [146, 23] width 17 height 17
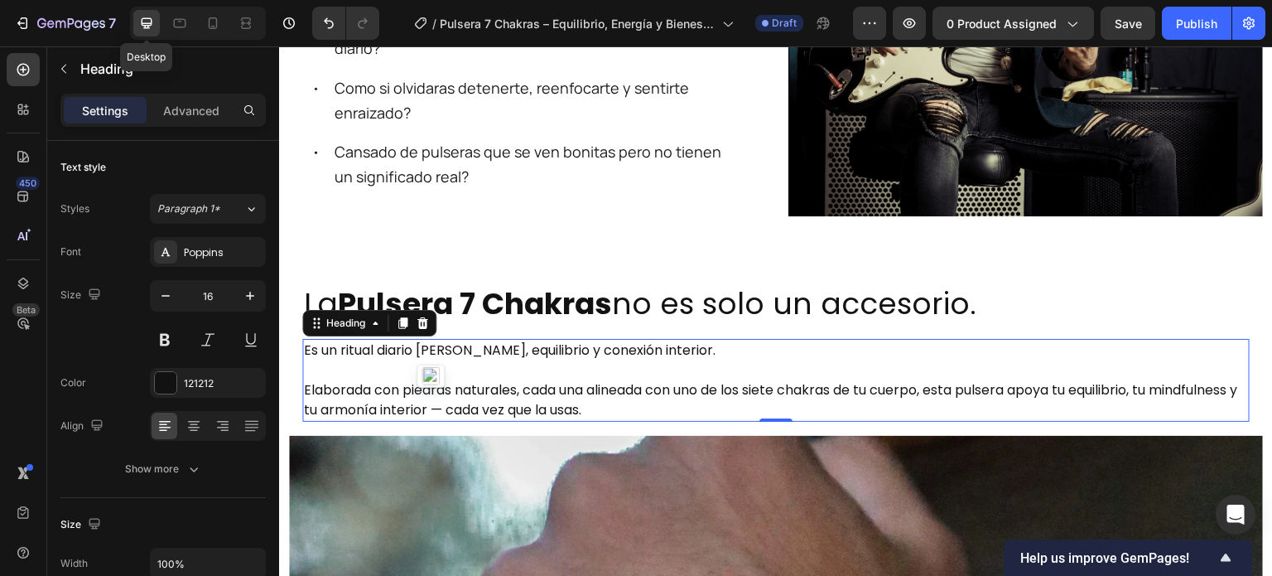
scroll to position [901, 0]
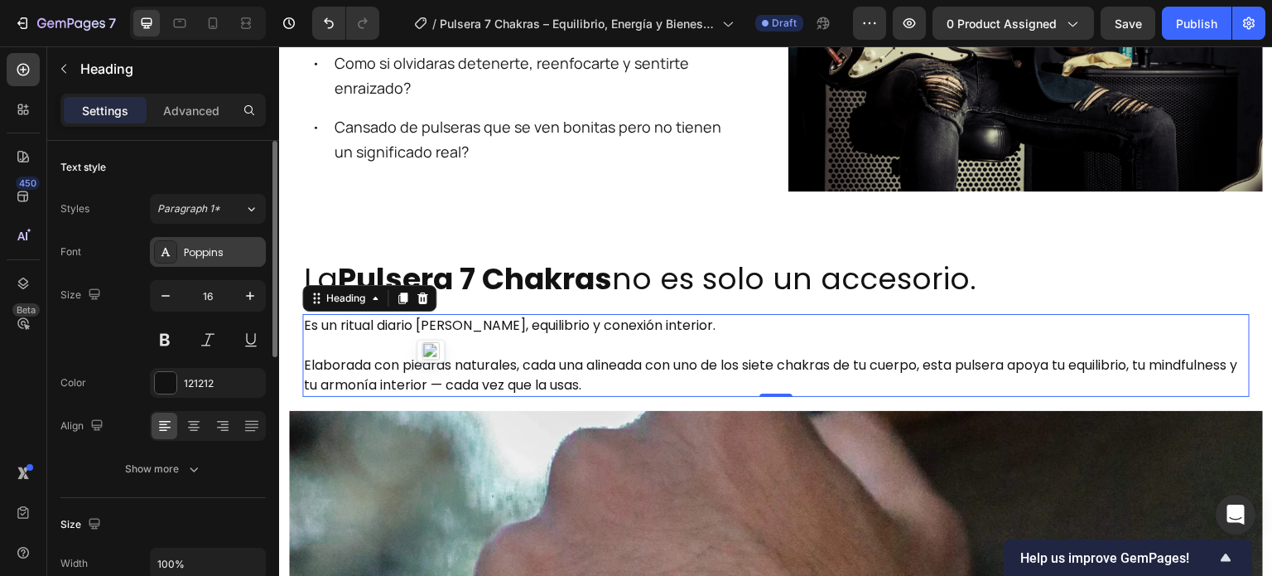
click at [192, 259] on div "Poppins" at bounding box center [208, 252] width 116 height 30
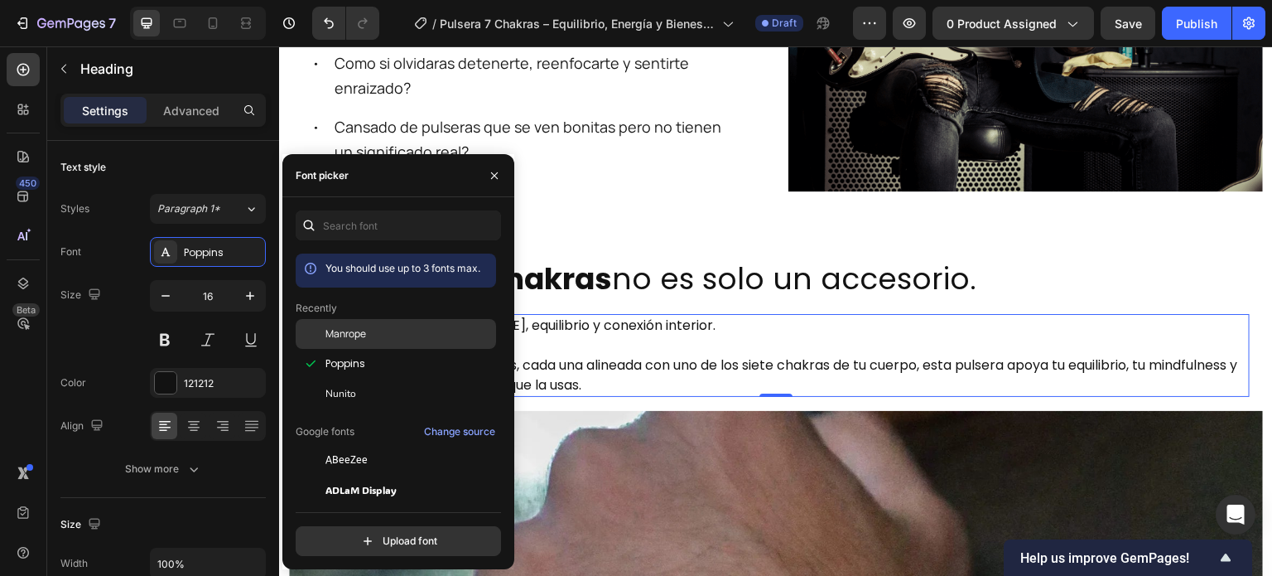
click at [370, 335] on div "Manrope" at bounding box center [408, 333] width 167 height 15
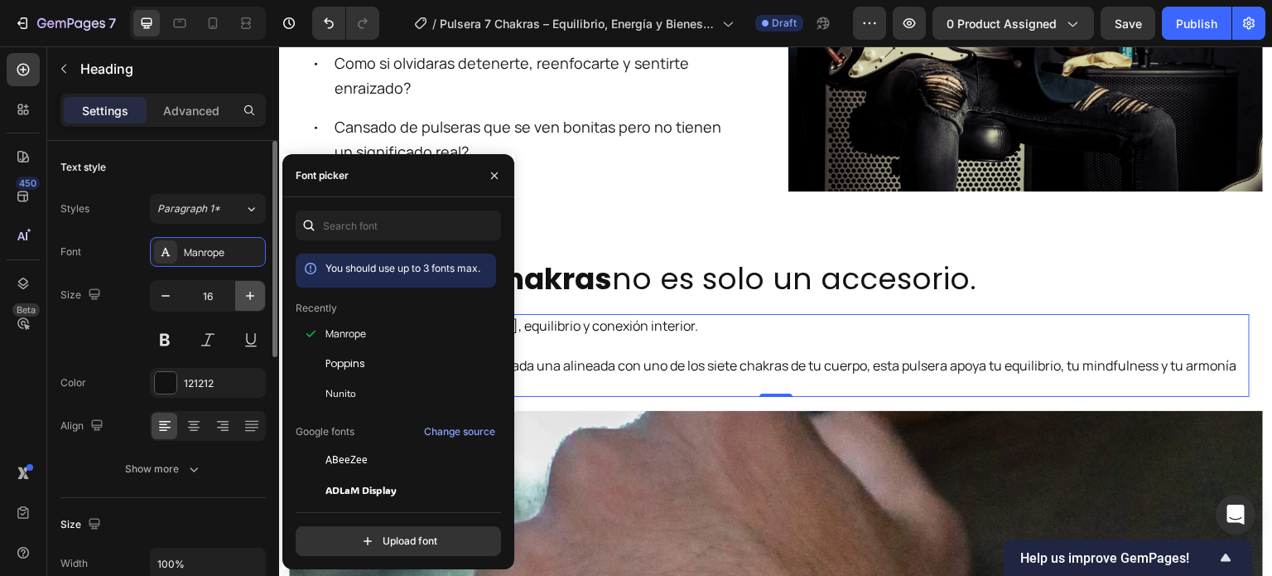
click at [256, 292] on icon "button" at bounding box center [250, 295] width 17 height 17
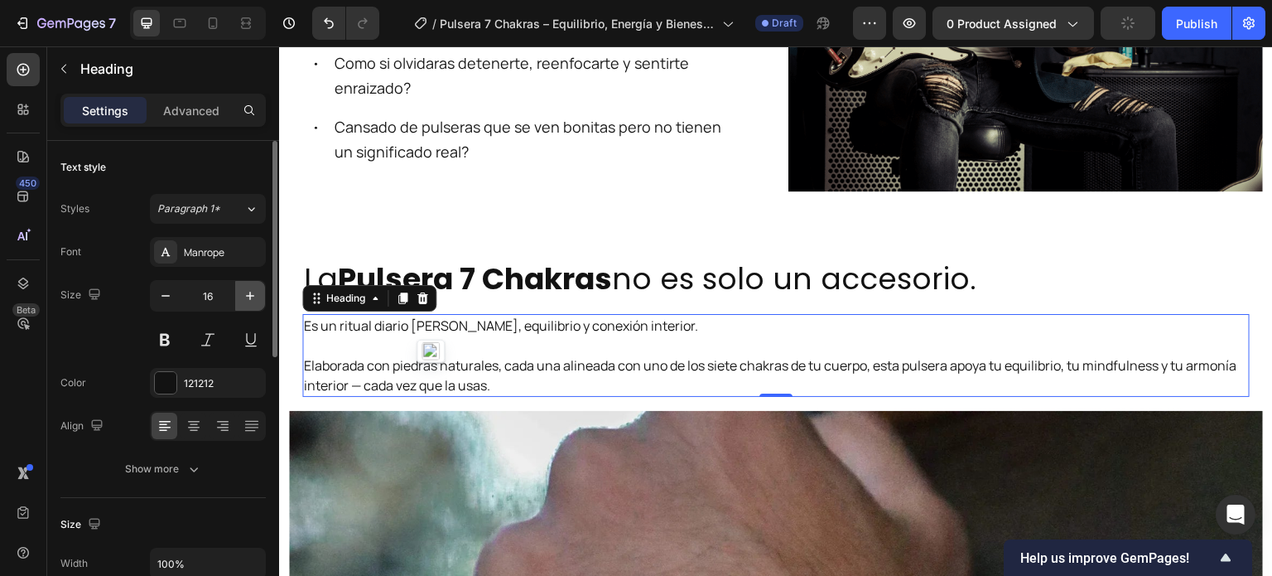
click at [256, 292] on icon "button" at bounding box center [250, 295] width 17 height 17
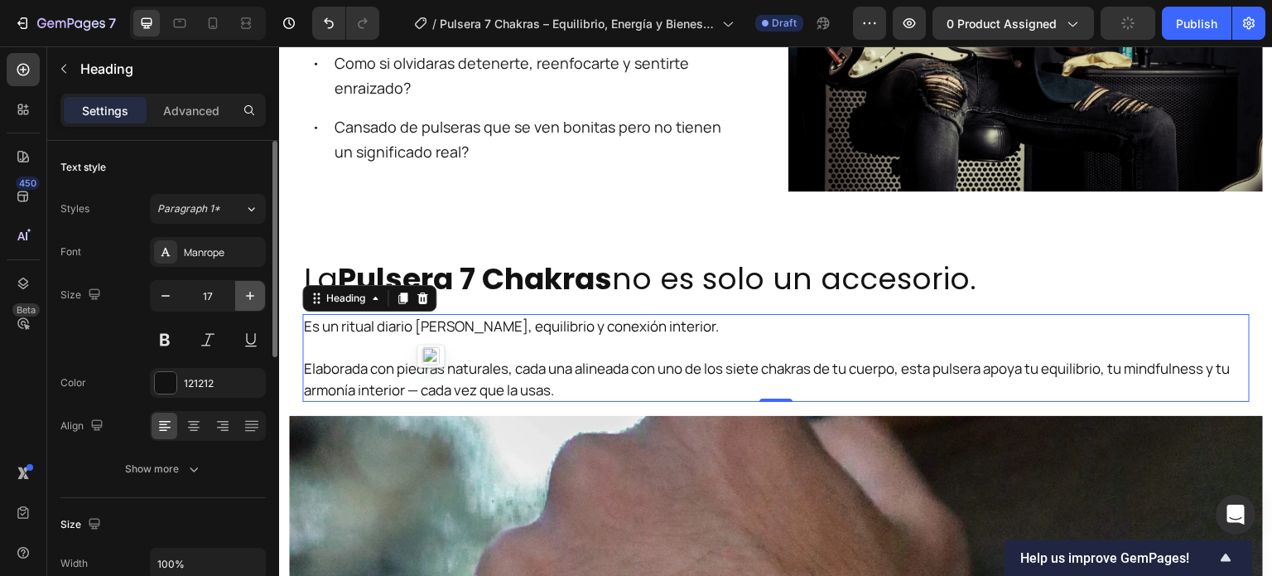
type input "18"
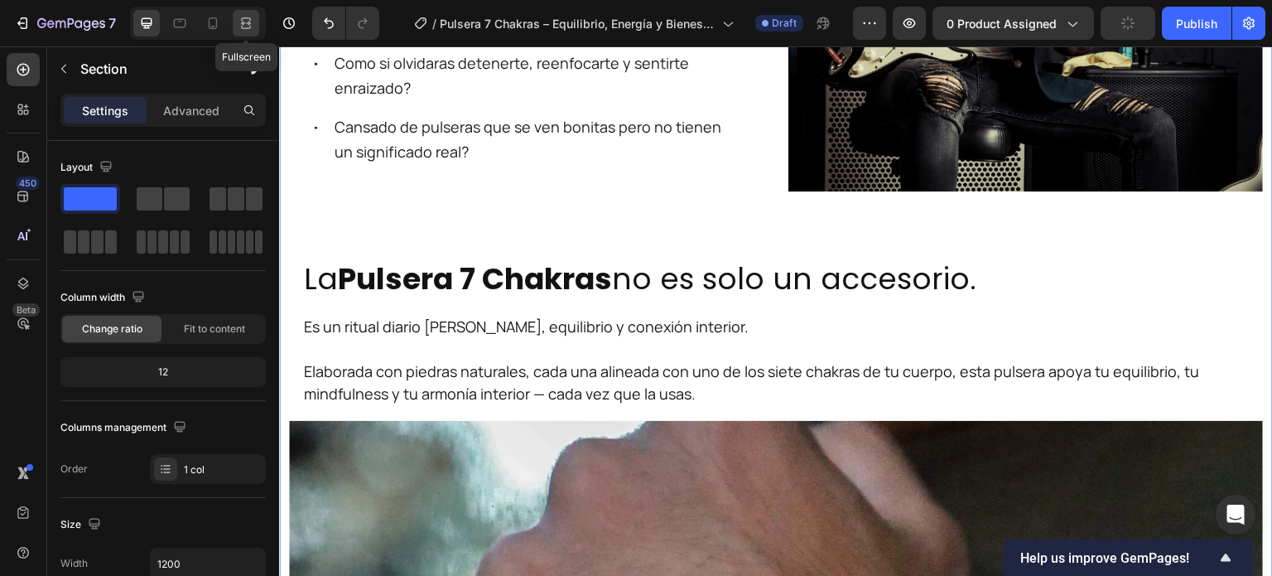
click at [236, 23] on div at bounding box center [246, 23] width 26 height 26
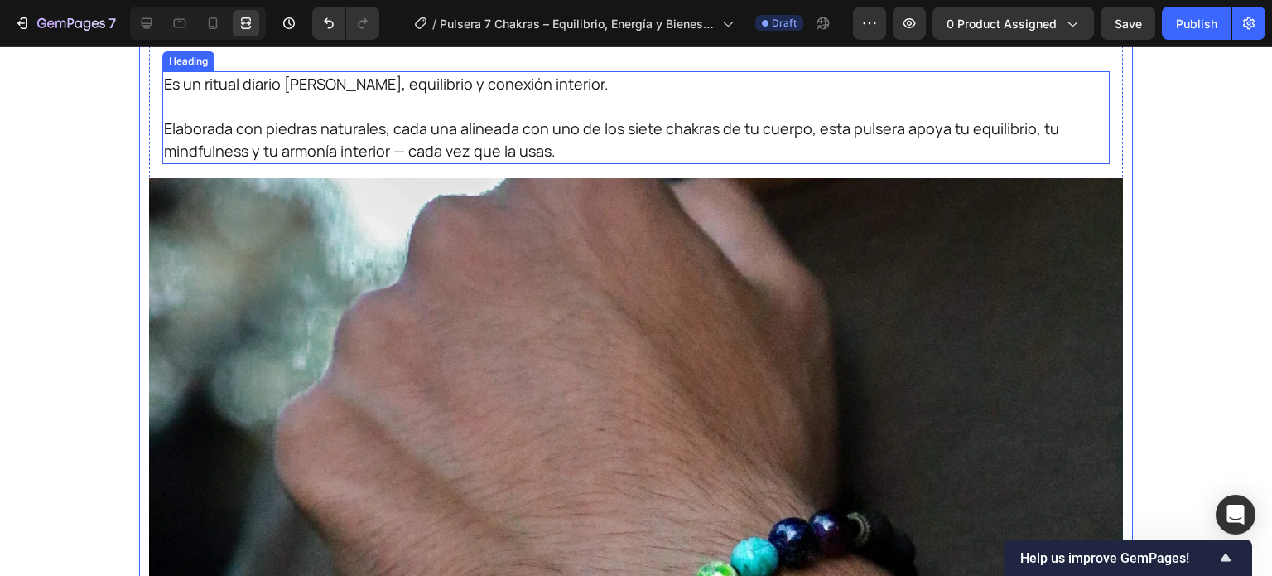
scroll to position [1042, 0]
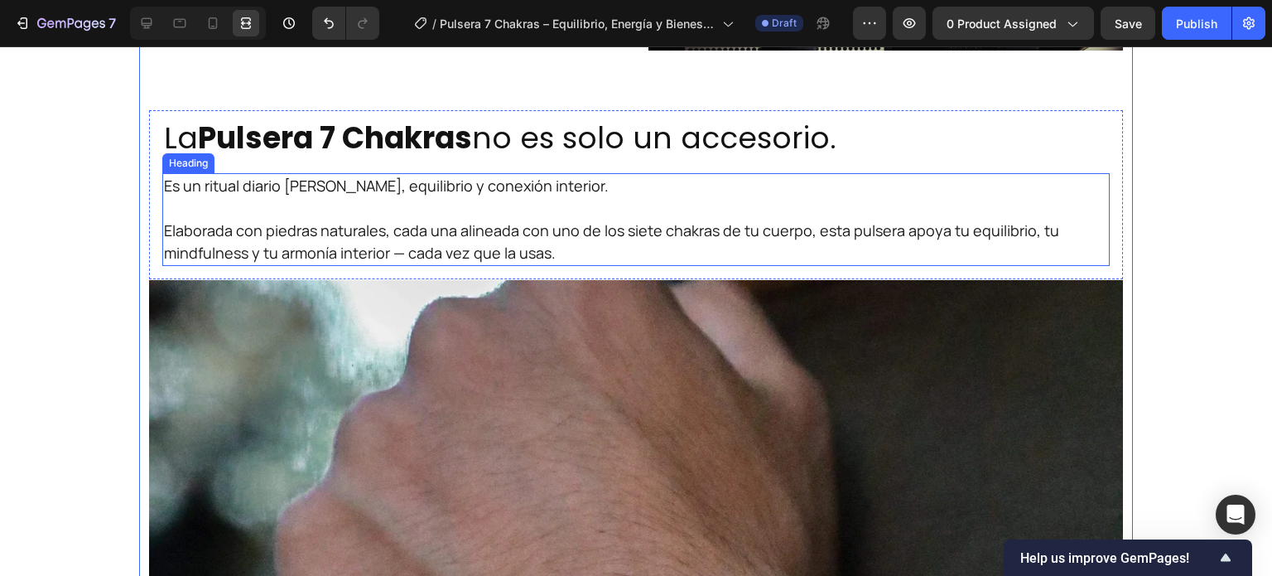
click at [417, 211] on h2 "Es un ritual diario [PERSON_NAME], equilibrio y conexión interior. Elaborada co…" at bounding box center [635, 219] width 947 height 93
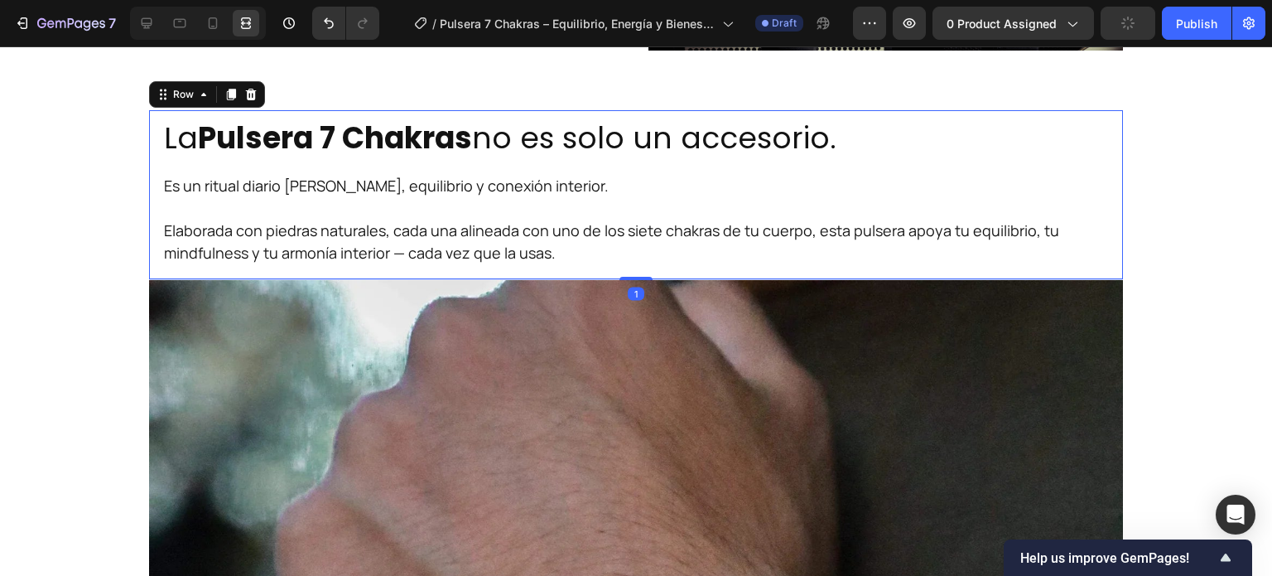
click at [151, 201] on div "⁠⁠⁠⁠⁠⁠⁠ La Pulsera 7 Chakras no es solo un accesorio. Heading Es un ritual diar…" at bounding box center [636, 195] width 974 height 170
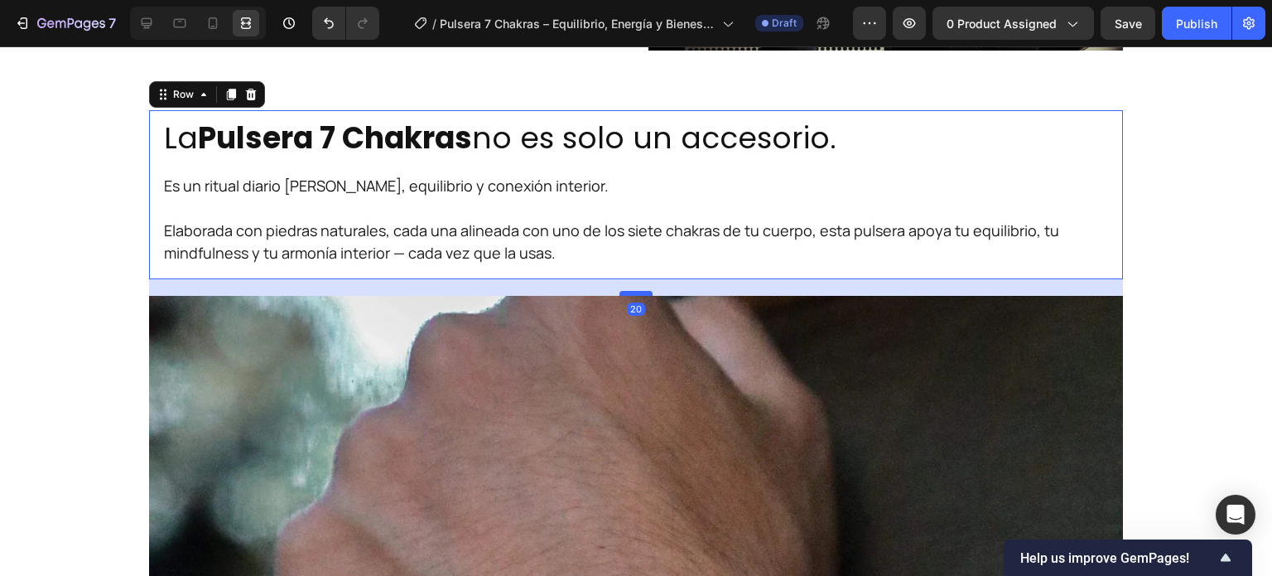
drag, startPoint x: 638, startPoint y: 276, endPoint x: 638, endPoint y: 291, distance: 15.7
click at [638, 291] on div at bounding box center [635, 293] width 33 height 5
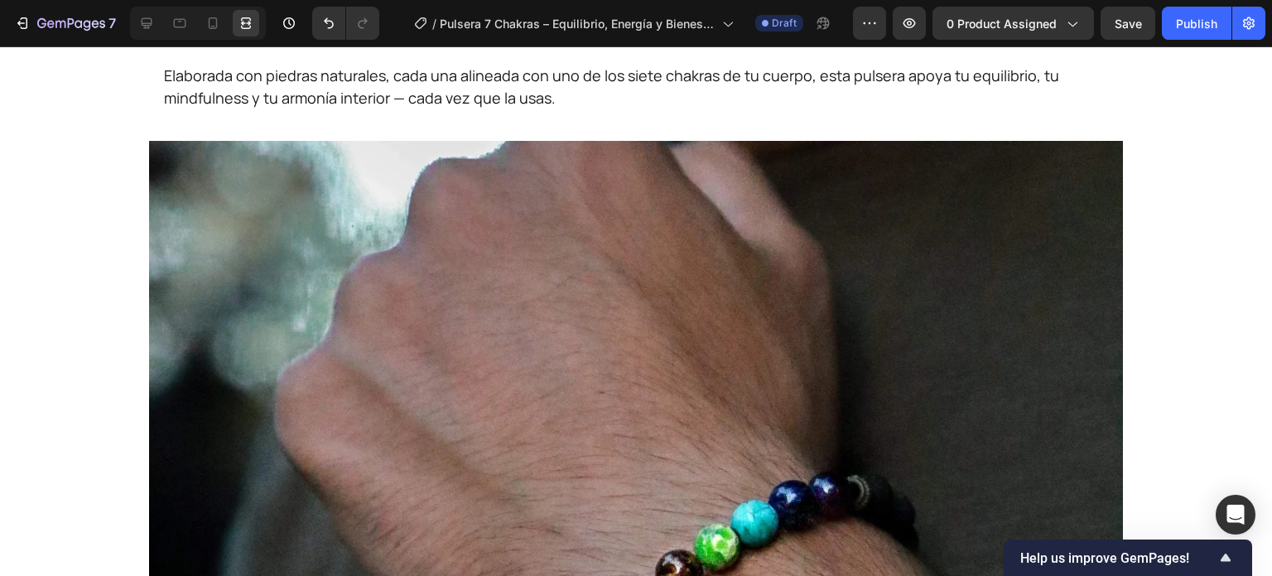
scroll to position [1207, 0]
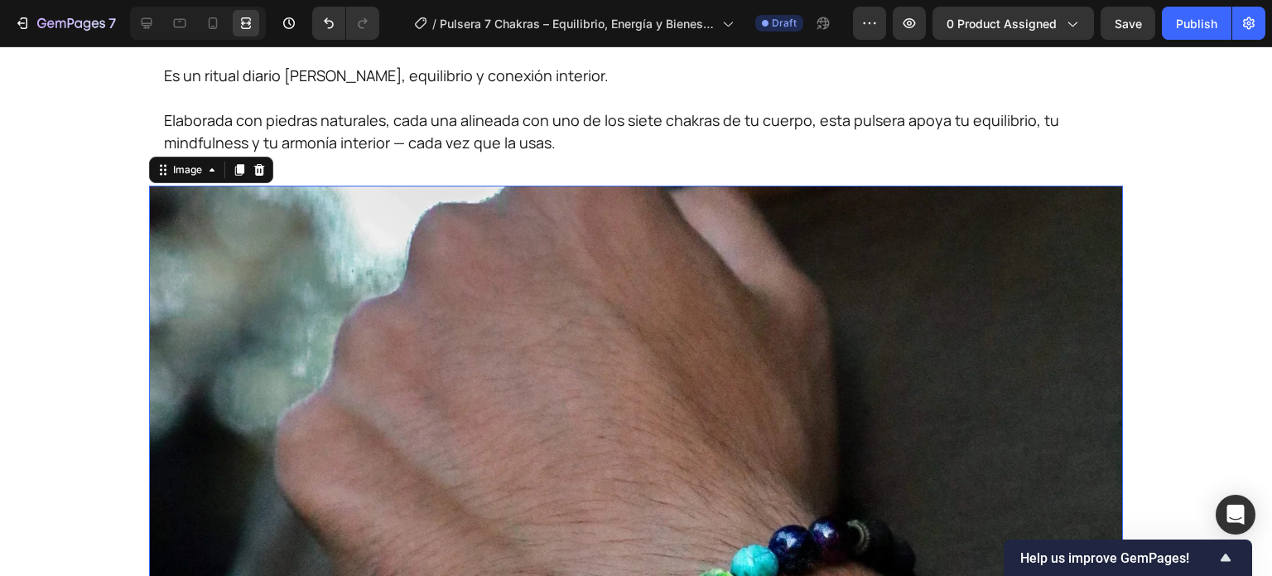
scroll to position [1125, 0]
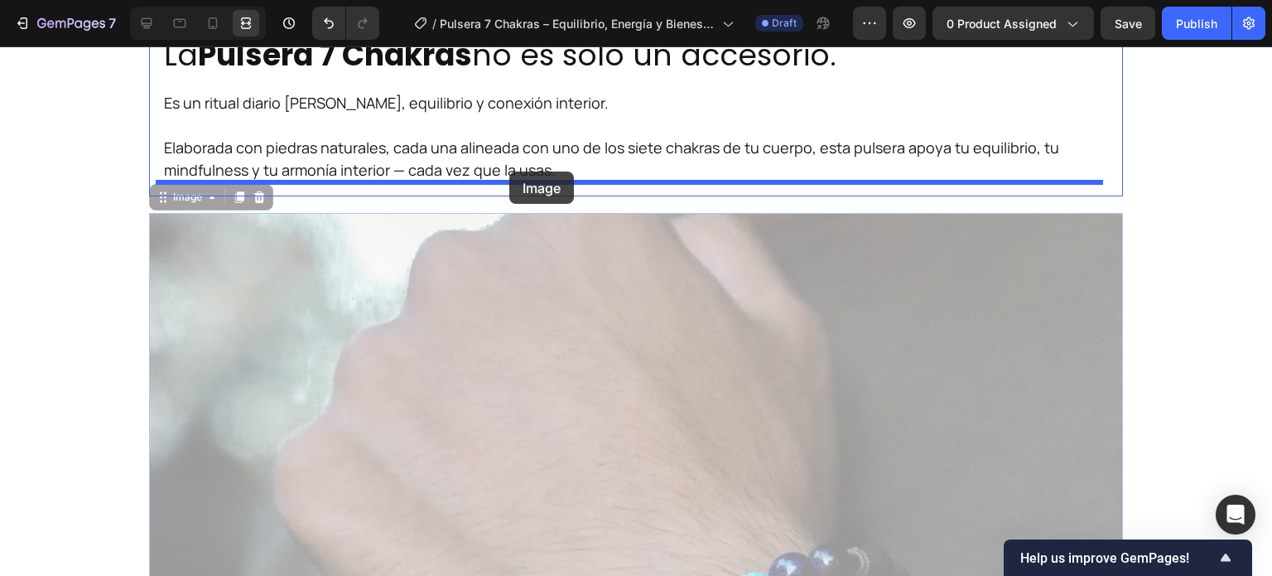
drag, startPoint x: 479, startPoint y: 373, endPoint x: 509, endPoint y: 171, distance: 204.4
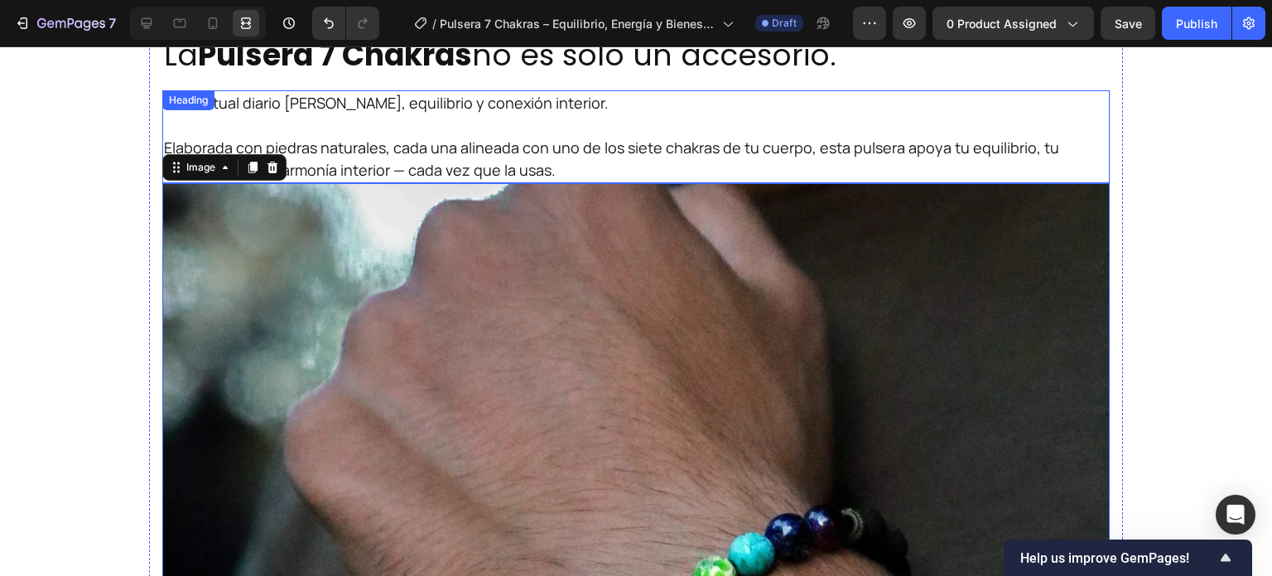
click at [543, 145] on h2 "Es un ritual diario [PERSON_NAME], equilibrio y conexión interior. Elaborada co…" at bounding box center [635, 136] width 947 height 93
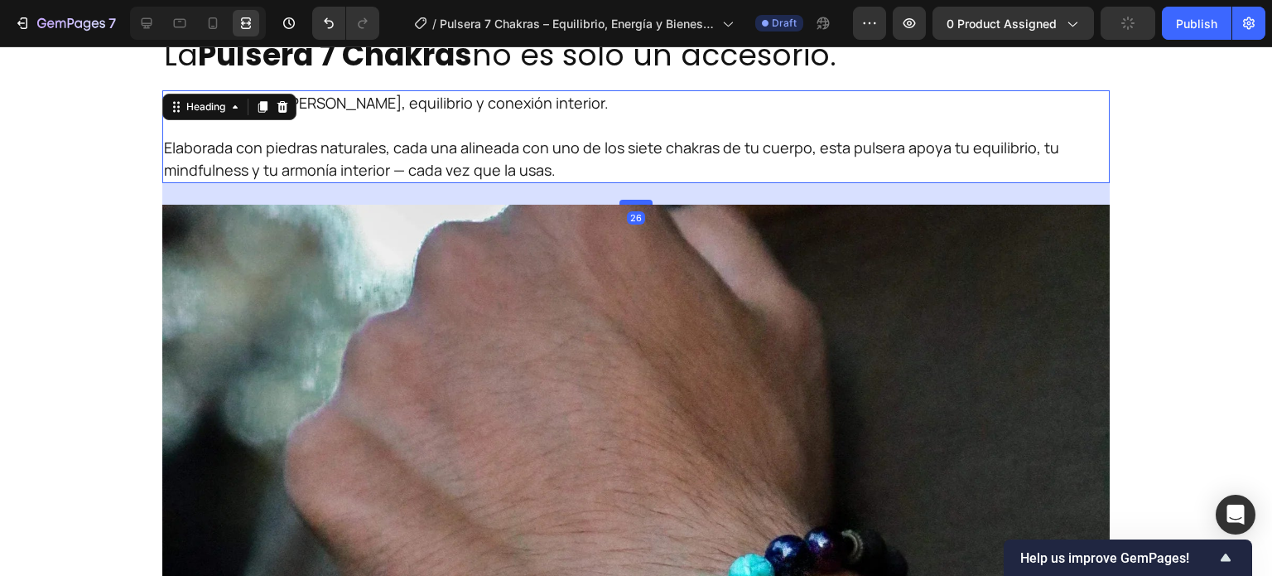
drag, startPoint x: 639, startPoint y: 178, endPoint x: 641, endPoint y: 200, distance: 21.6
click at [641, 200] on div at bounding box center [635, 202] width 33 height 5
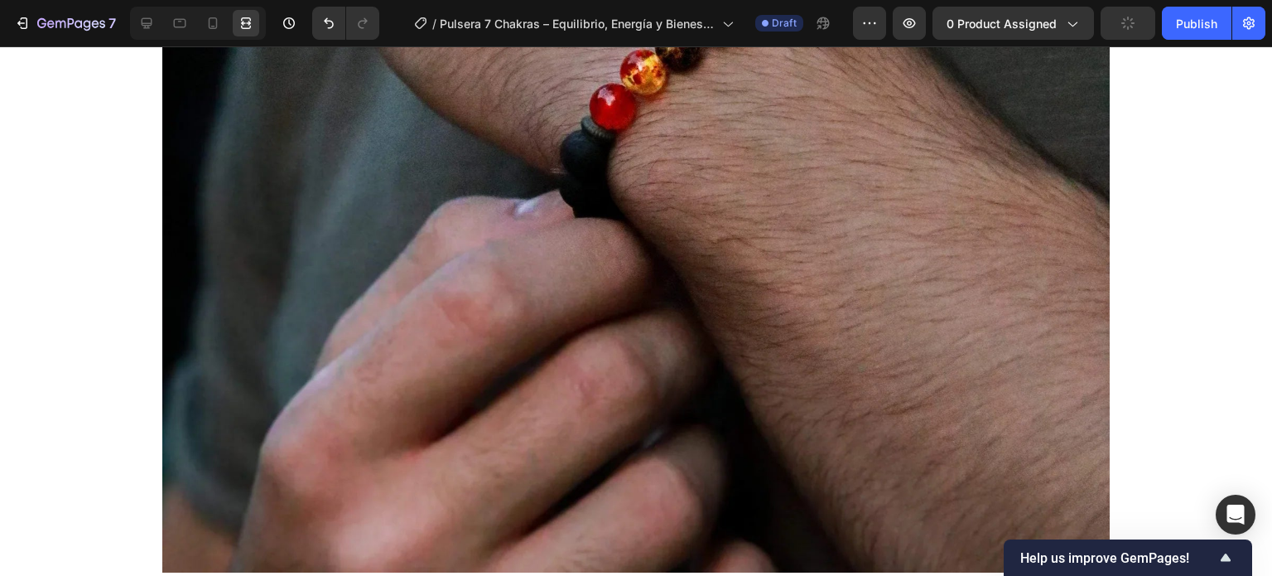
scroll to position [1953, 0]
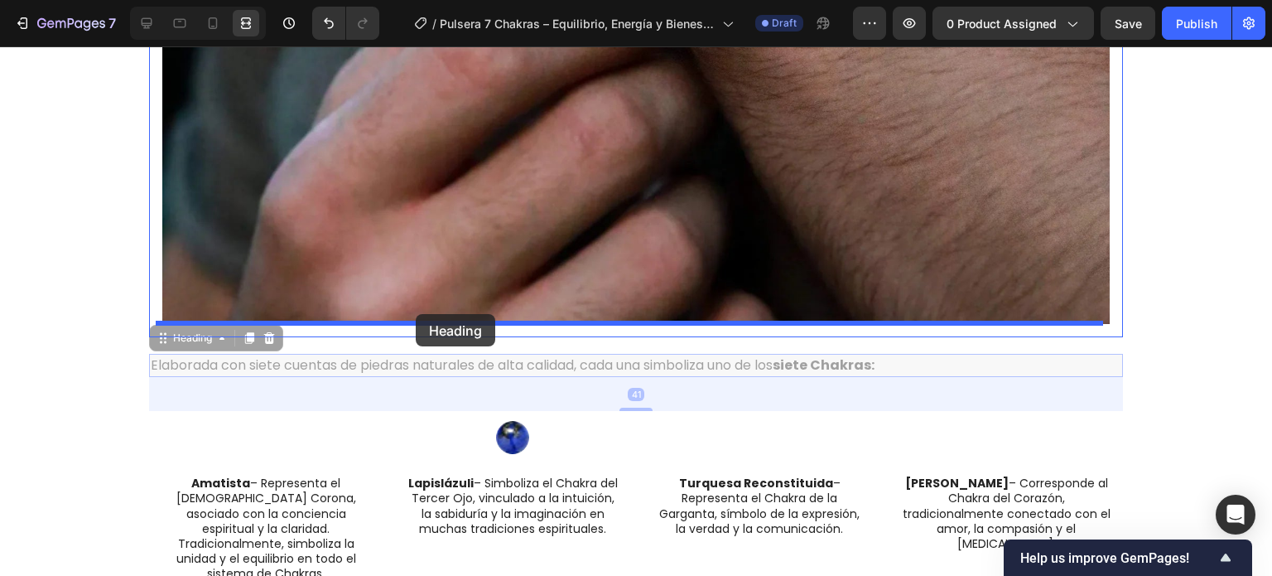
drag, startPoint x: 311, startPoint y: 345, endPoint x: 416, endPoint y: 314, distance: 109.0
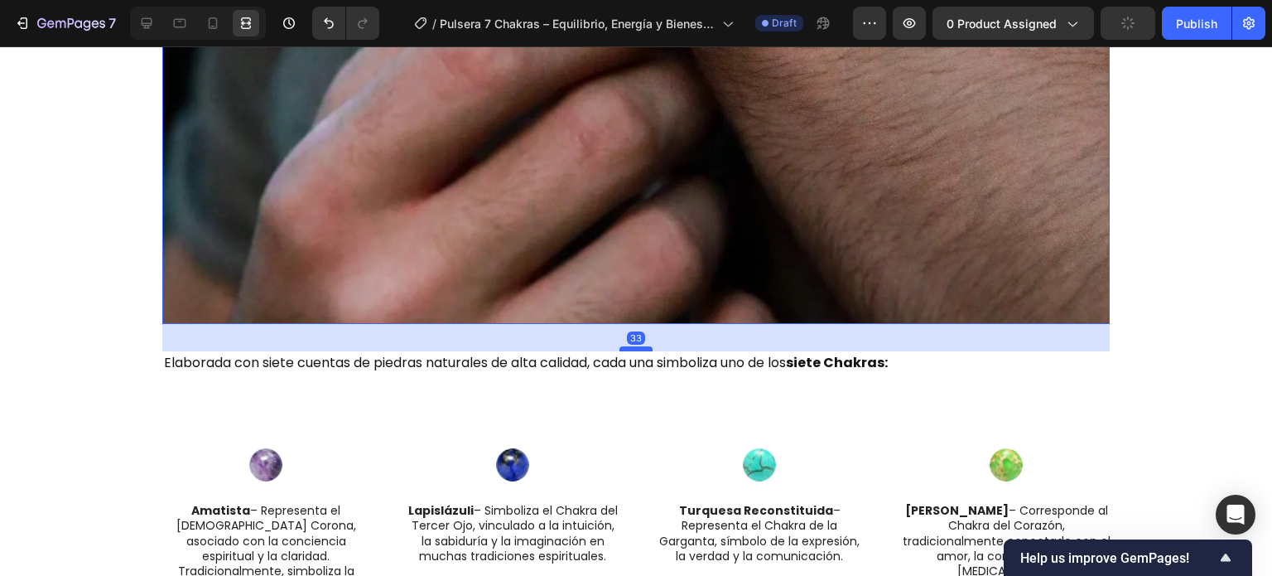
drag, startPoint x: 628, startPoint y: 321, endPoint x: 633, endPoint y: 349, distance: 27.8
click at [633, 349] on div at bounding box center [635, 348] width 33 height 5
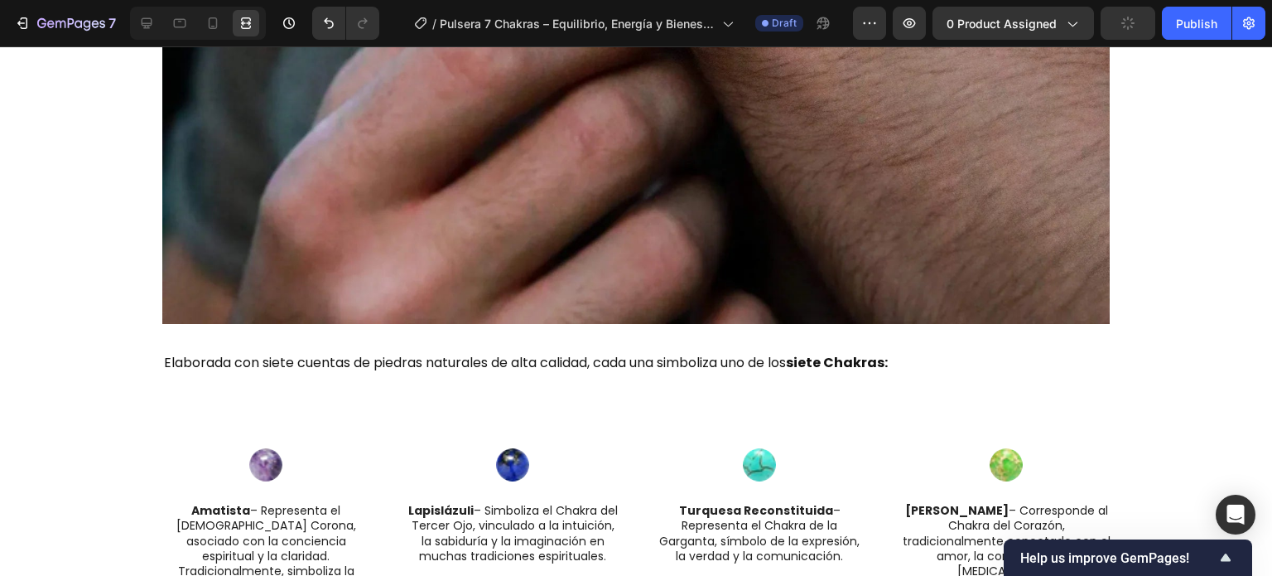
click at [1198, 325] on div "⁠⁠⁠⁠⁠⁠⁠ Lleva Paz, Claridad y Fuerza a Donde Vayas Heading ¿Alguna vez te sient…" at bounding box center [636, 459] width 1272 height 4662
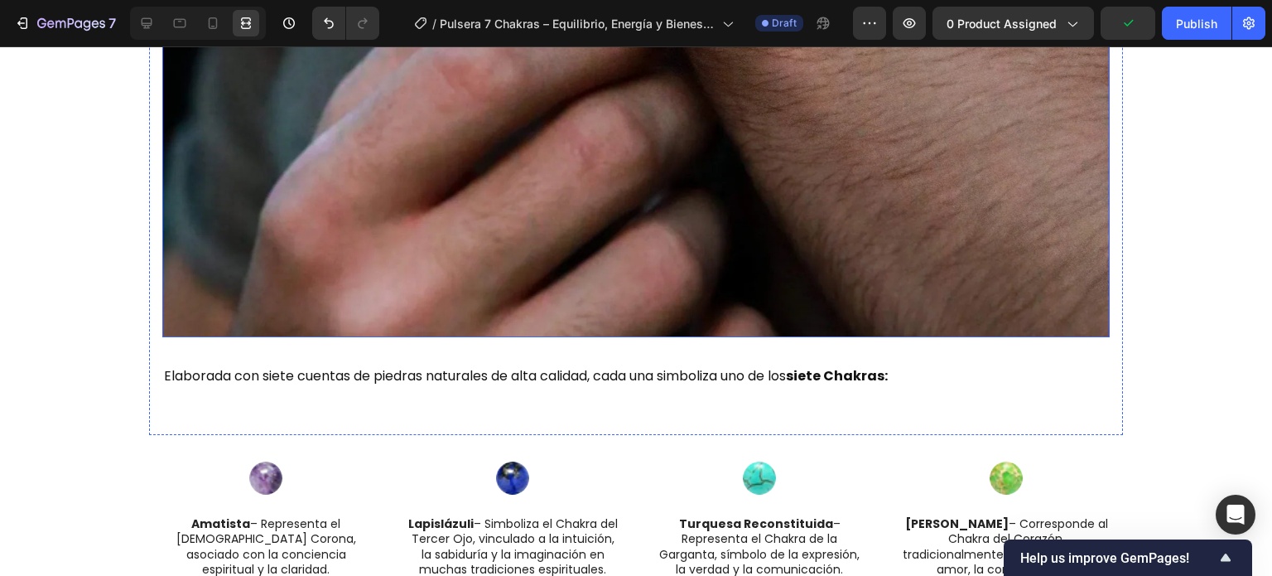
scroll to position [2035, 0]
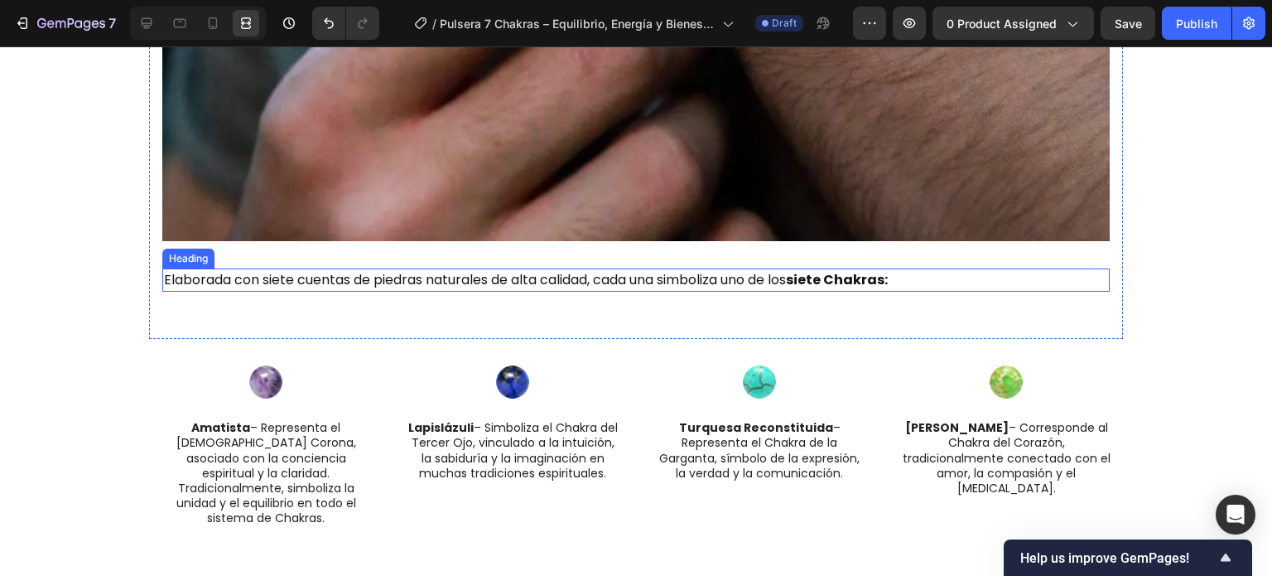
click at [342, 287] on h2 "Elaborada con siete cuentas de piedras naturales de alta calidad, cada una simb…" at bounding box center [635, 279] width 947 height 23
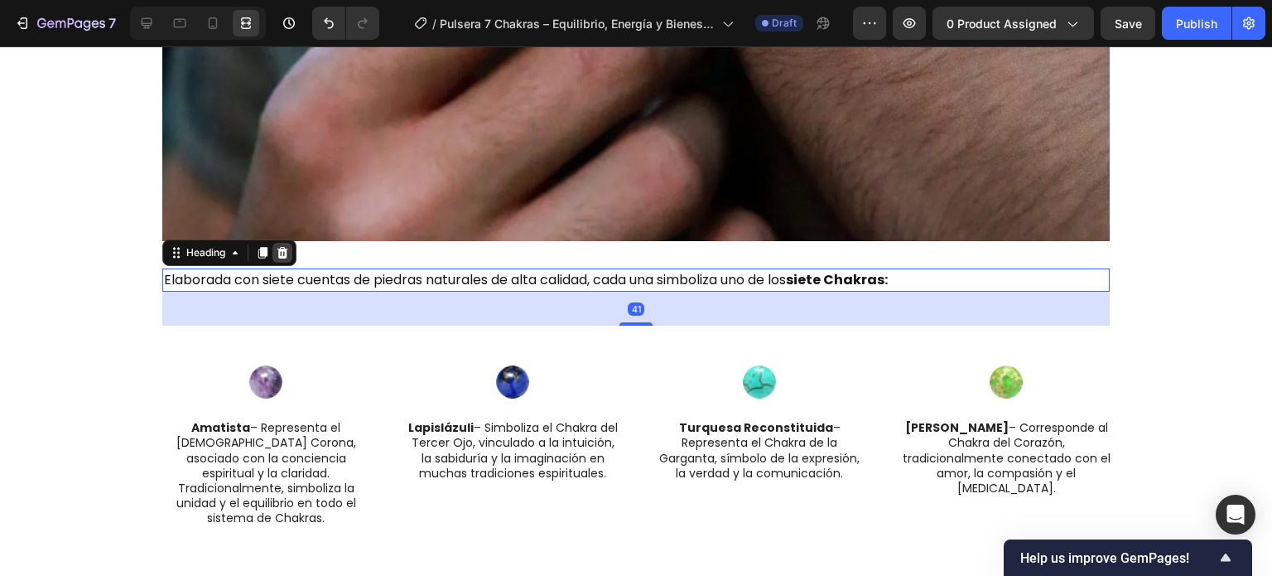
click at [280, 248] on icon at bounding box center [282, 253] width 11 height 12
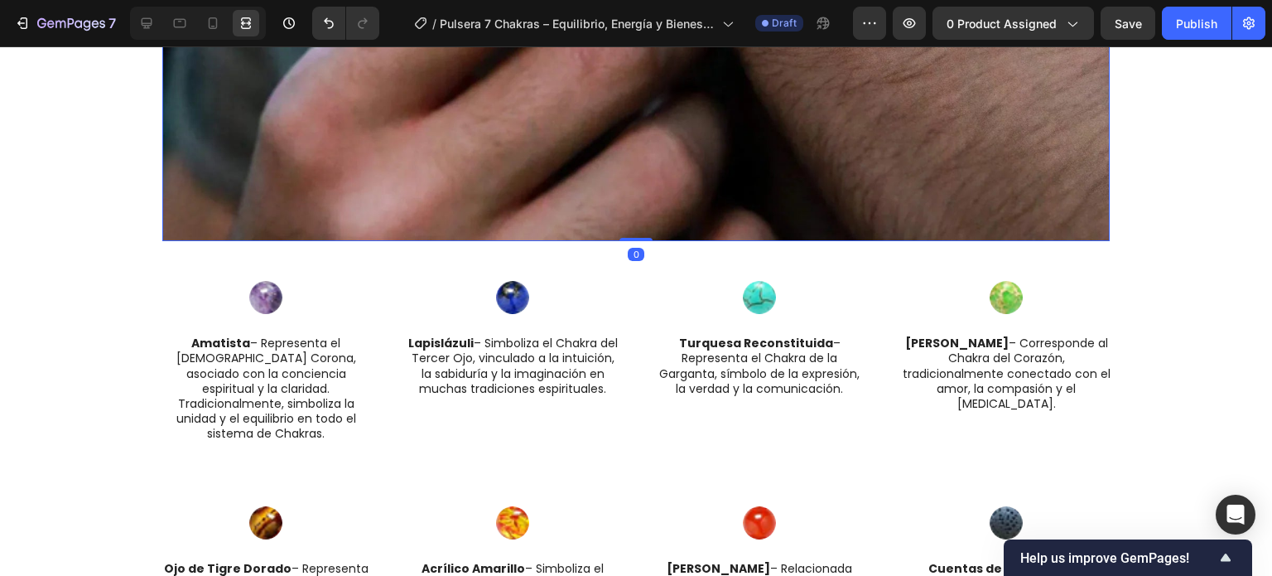
drag, startPoint x: 616, startPoint y: 266, endPoint x: 668, endPoint y: 171, distance: 108.6
type input "0"
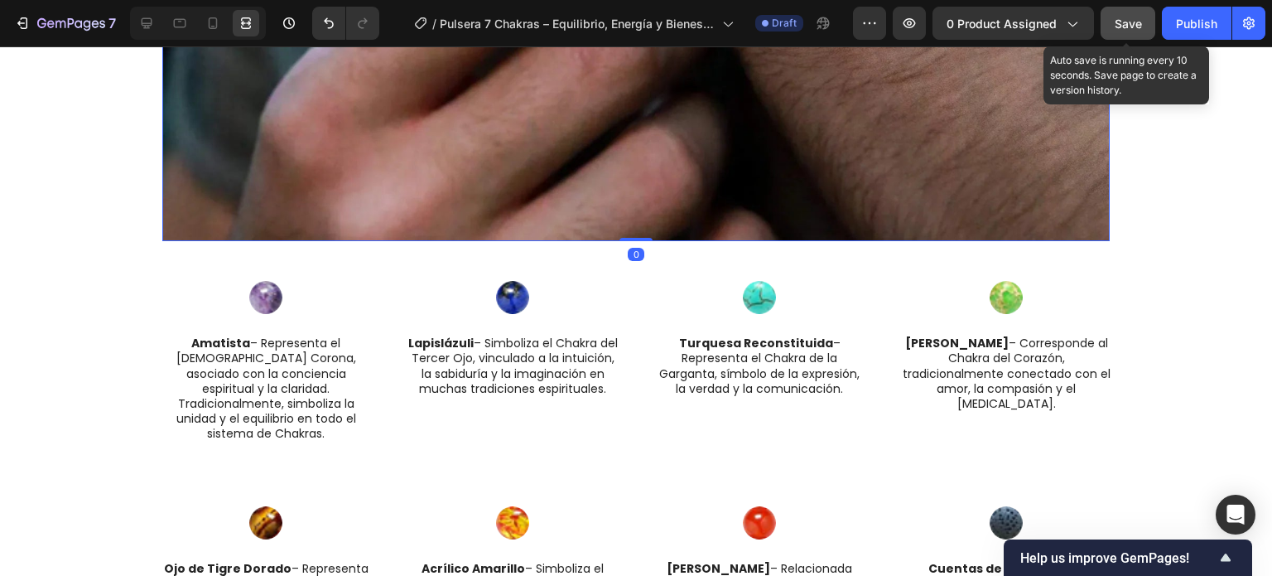
click at [1114, 29] on button "Save" at bounding box center [1128, 23] width 55 height 33
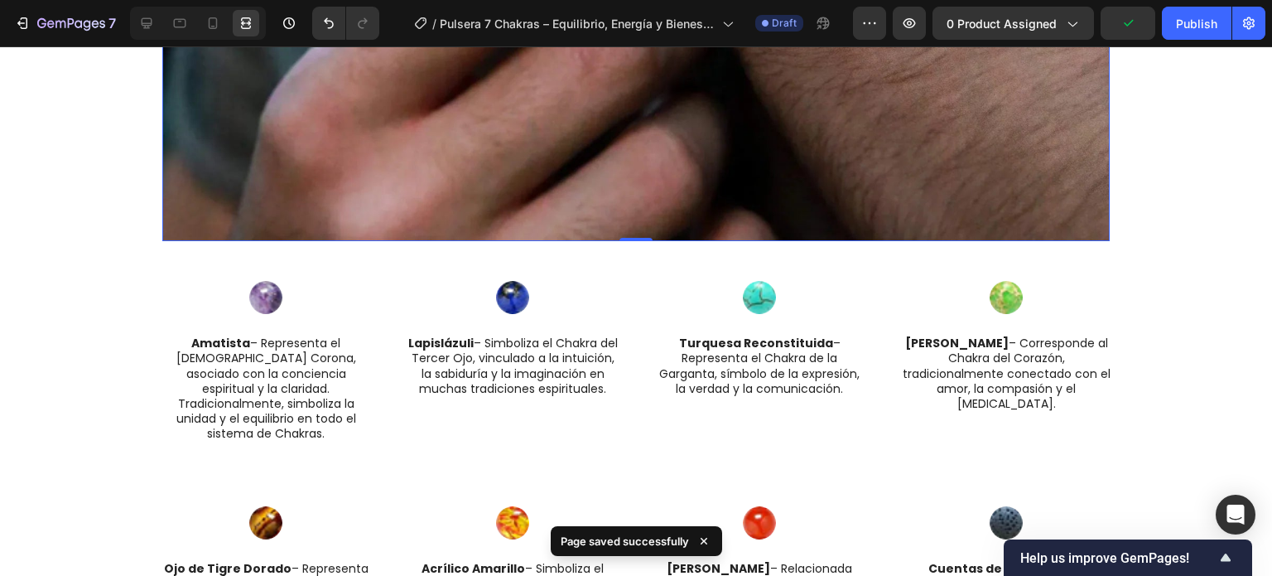
click at [1171, 274] on div "⁠⁠⁠⁠⁠⁠⁠ Lleva Paz, Claridad y Fuerza a Donde Vayas Heading ¿Alguna vez te sient…" at bounding box center [636, 334] width 1272 height 4578
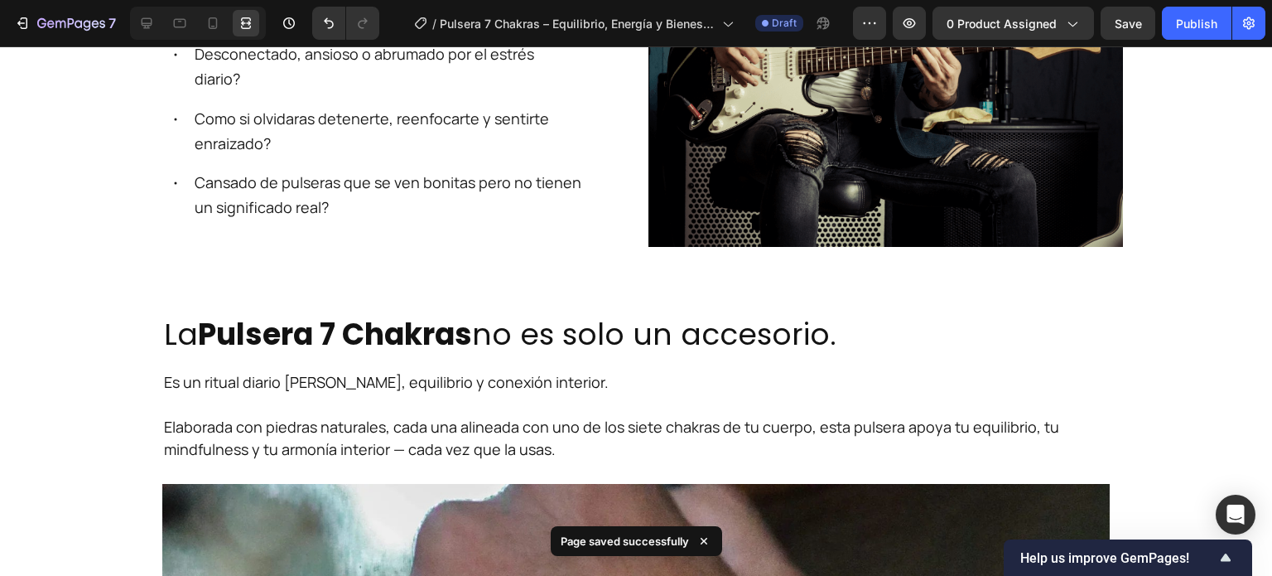
scroll to position [793, 0]
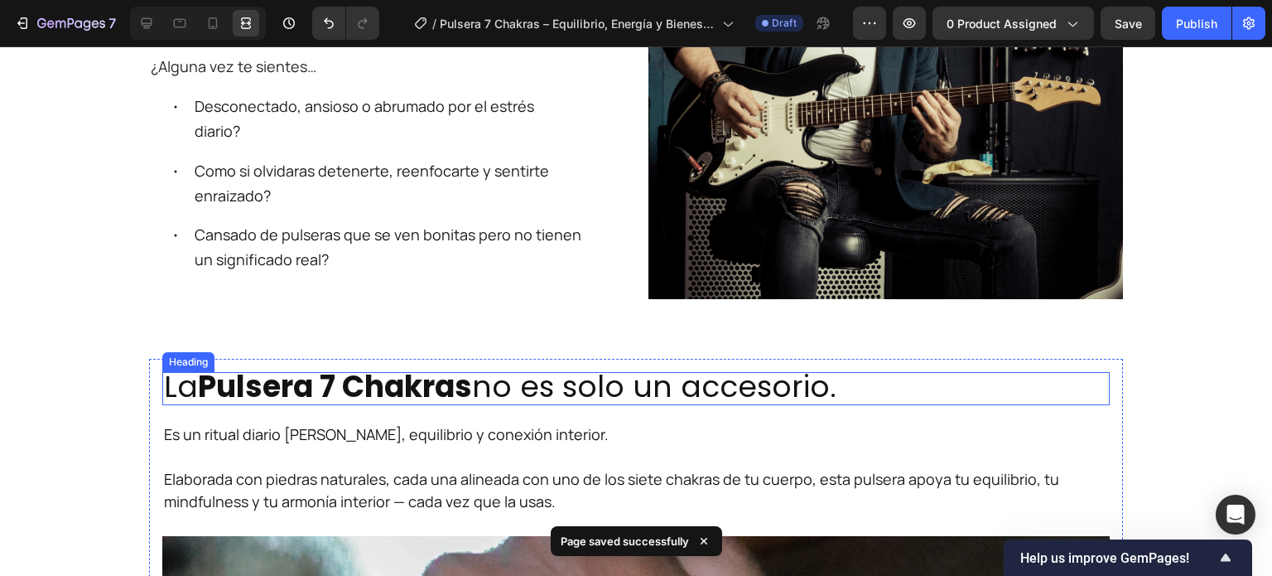
click at [425, 397] on strong "Pulsera 7 Chakras" at bounding box center [335, 386] width 274 height 42
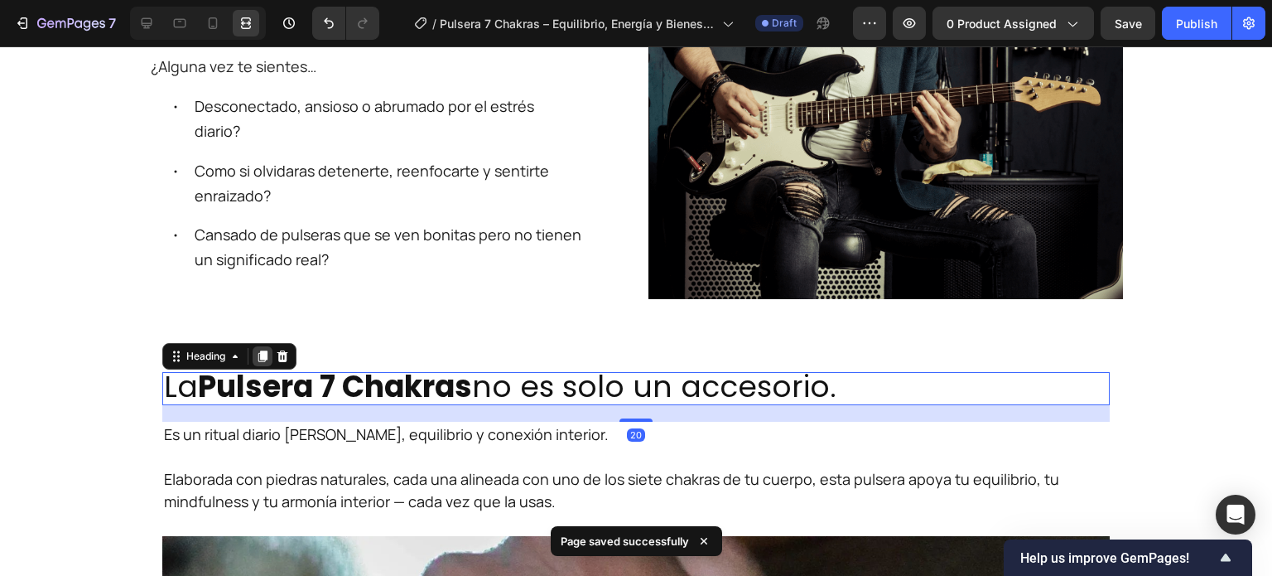
click at [258, 357] on icon at bounding box center [262, 356] width 9 height 12
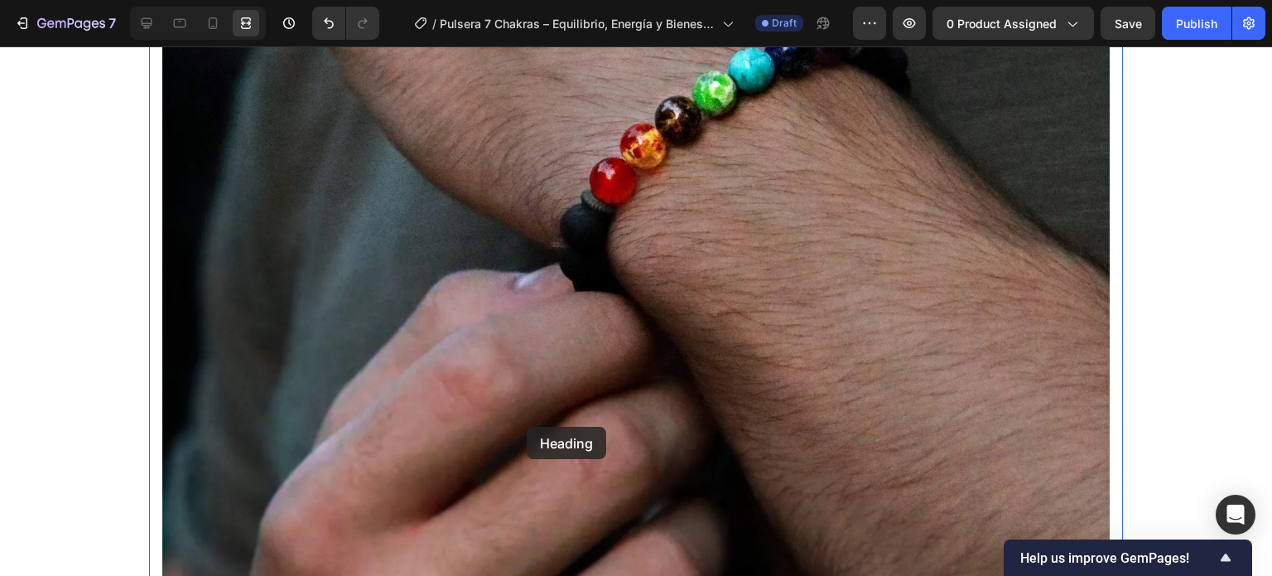
scroll to position [2035, 0]
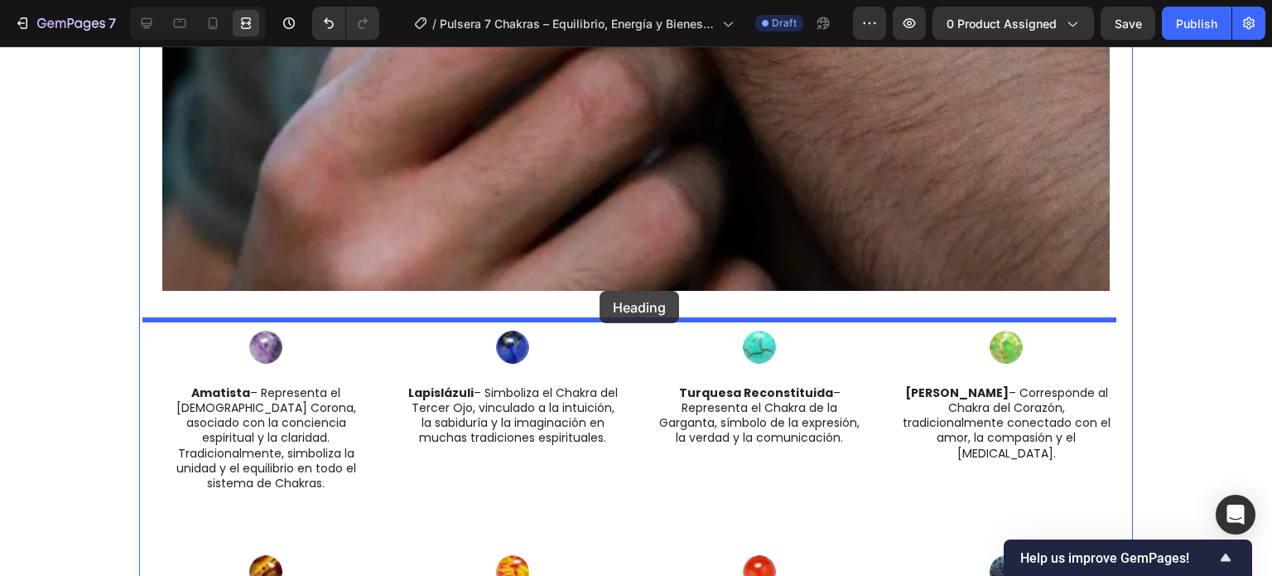
drag, startPoint x: 173, startPoint y: 241, endPoint x: 600, endPoint y: 291, distance: 429.3
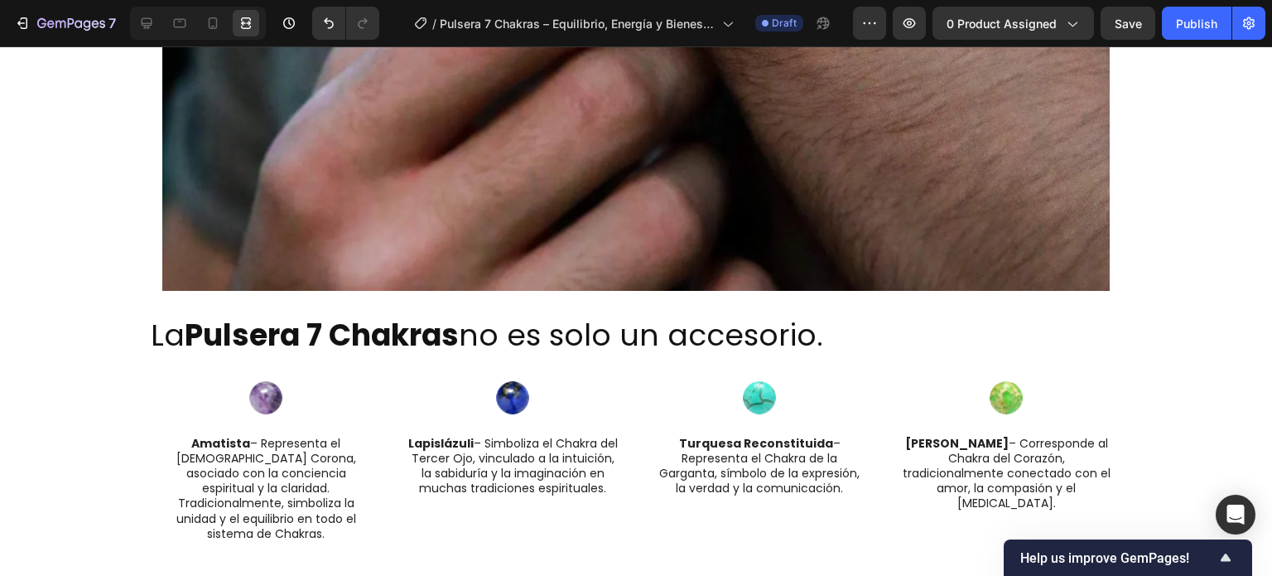
click at [111, 211] on div "⁠⁠⁠⁠⁠⁠⁠ Lleva Paz, Claridad y Fuerza a Donde Vayas Heading ¿Alguna vez te sient…" at bounding box center [636, 409] width 1272 height 4628
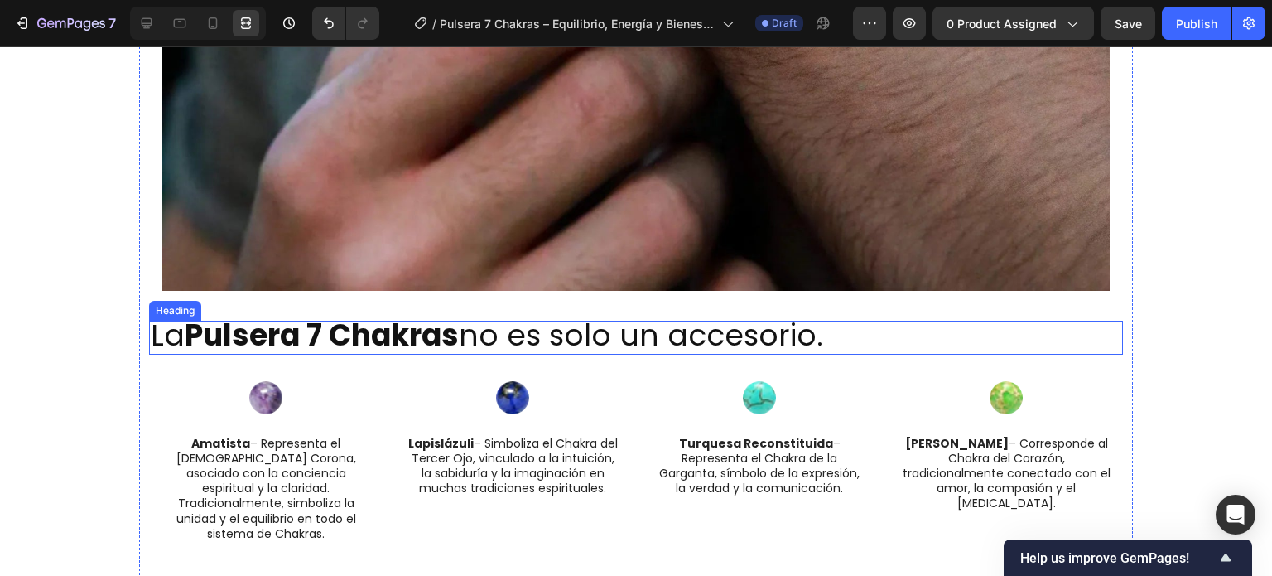
click at [565, 322] on span "La Pulsera 7 Chakras no es solo un accesorio." at bounding box center [487, 335] width 672 height 42
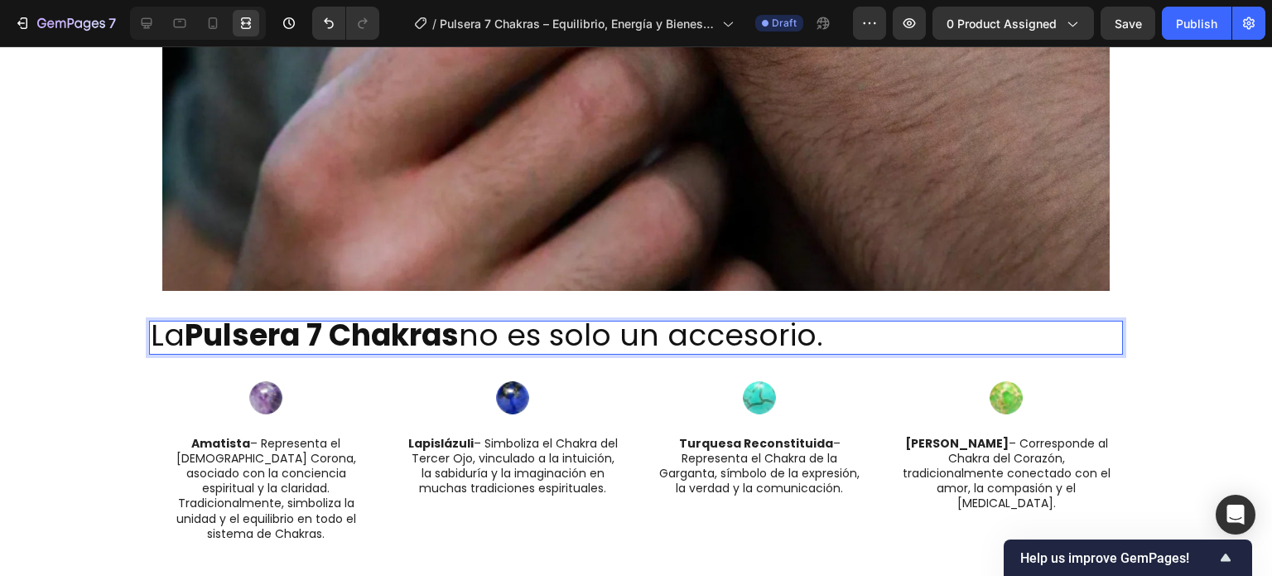
drag, startPoint x: 851, startPoint y: 341, endPoint x: 130, endPoint y: 336, distance: 721.3
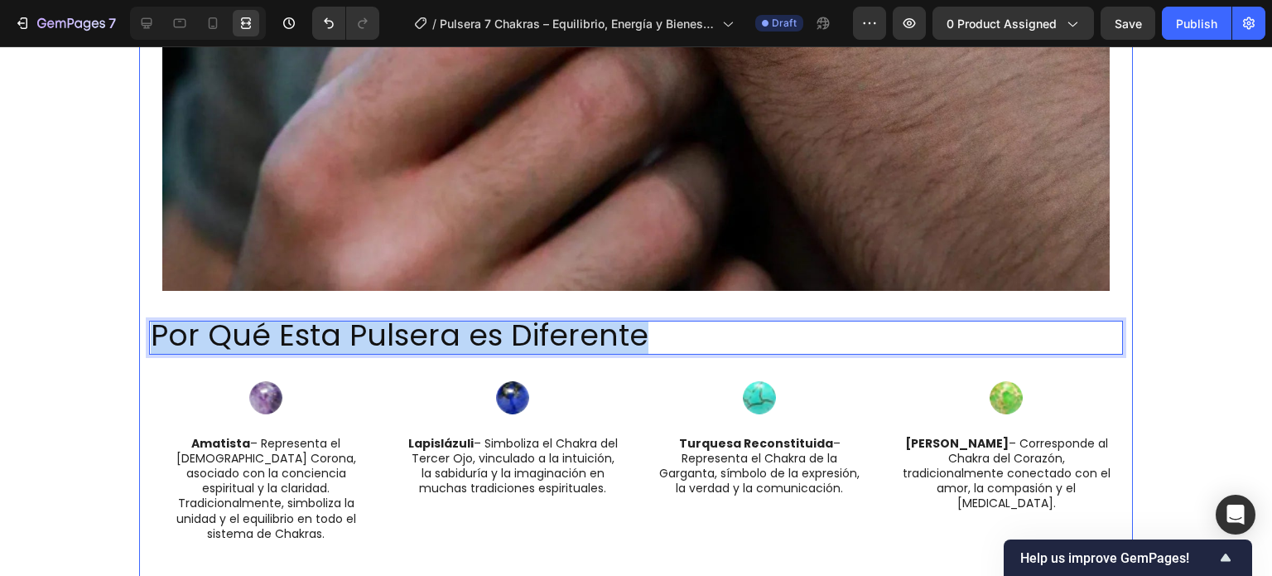
drag, startPoint x: 662, startPoint y: 326, endPoint x: 139, endPoint y: 304, distance: 523.0
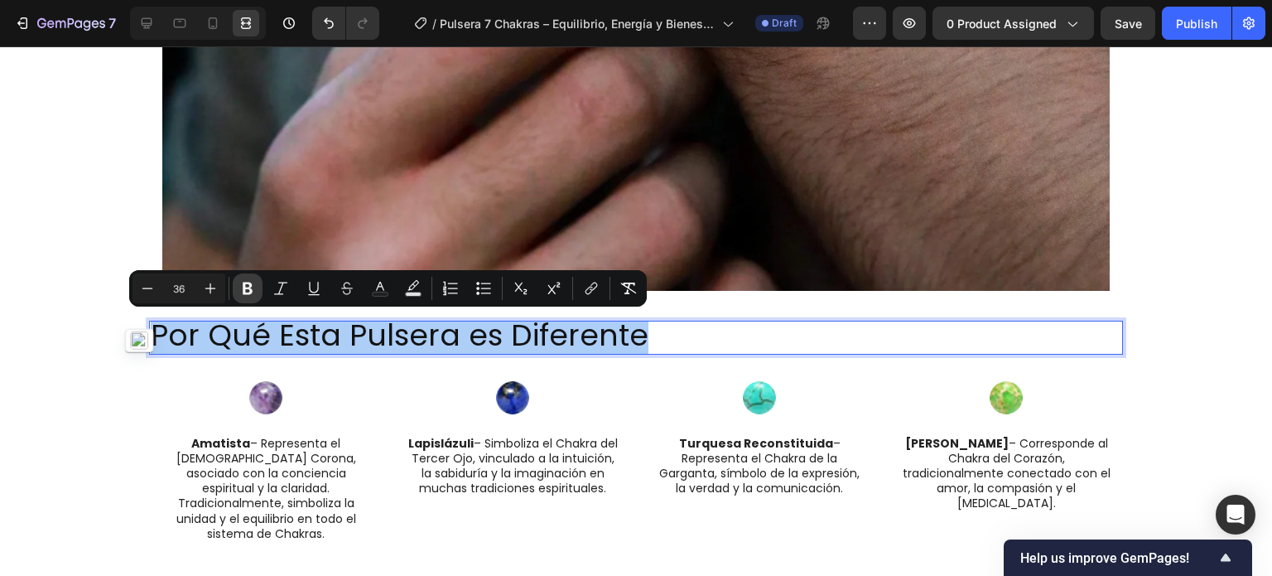
click at [245, 298] on button "Bold" at bounding box center [248, 288] width 30 height 30
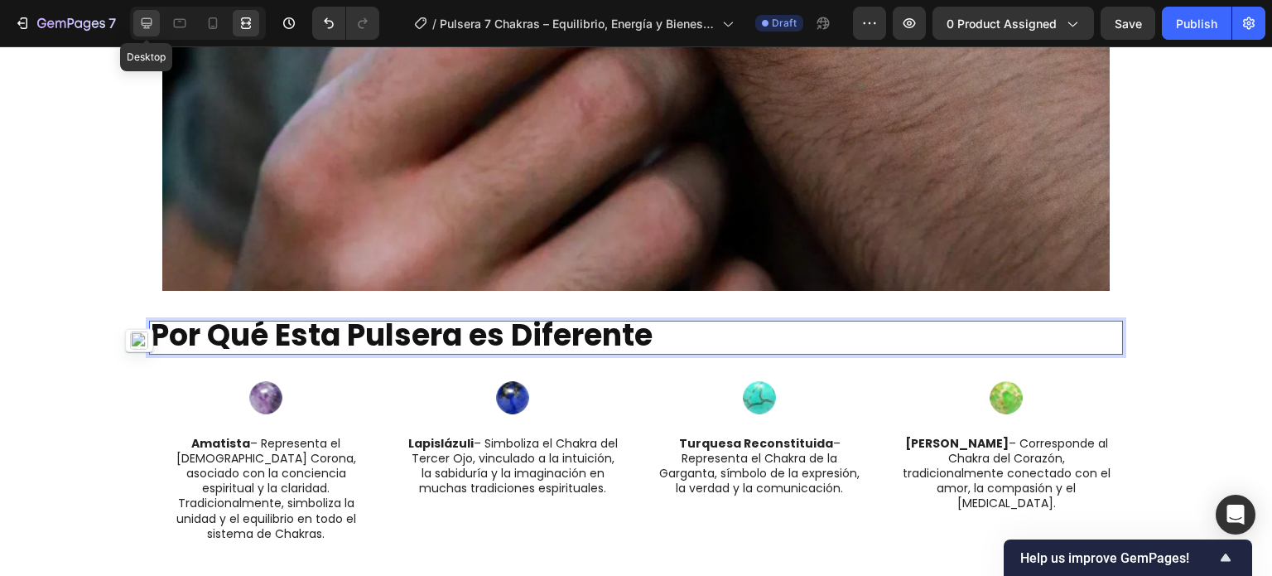
click at [151, 18] on icon at bounding box center [146, 23] width 17 height 17
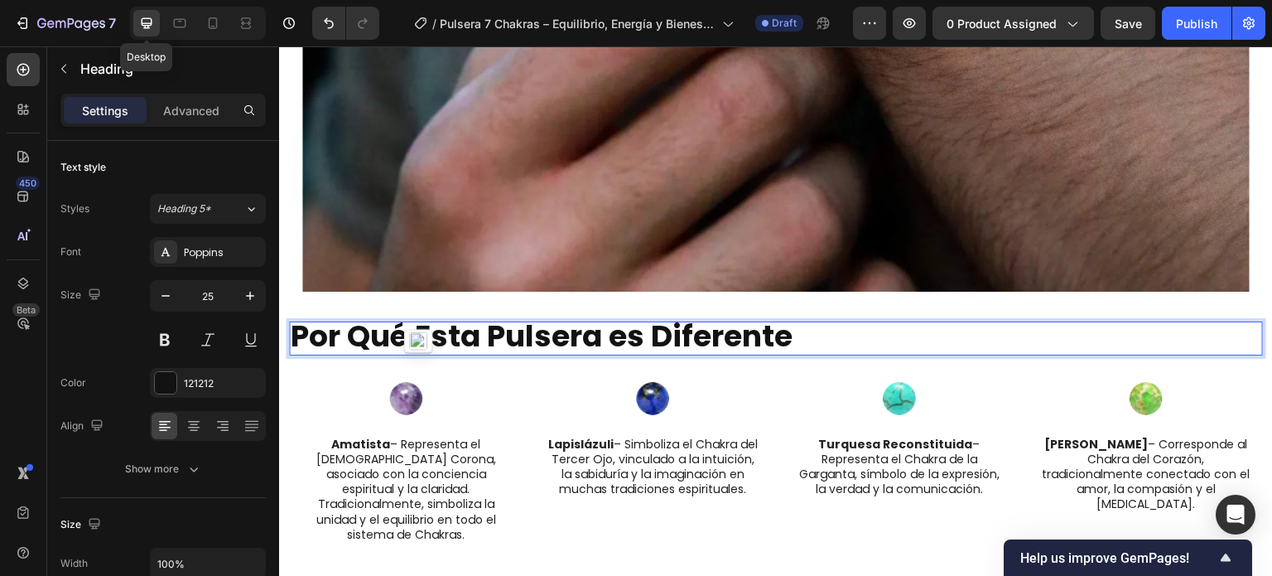
scroll to position [1981, 0]
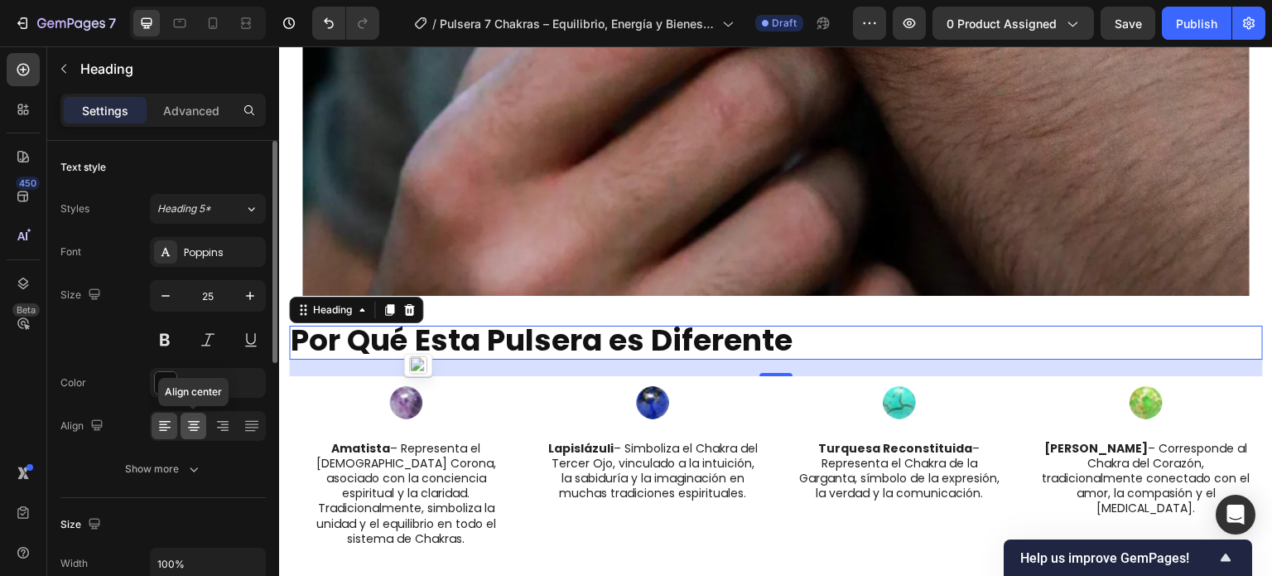
click at [185, 421] on icon at bounding box center [193, 425] width 17 height 17
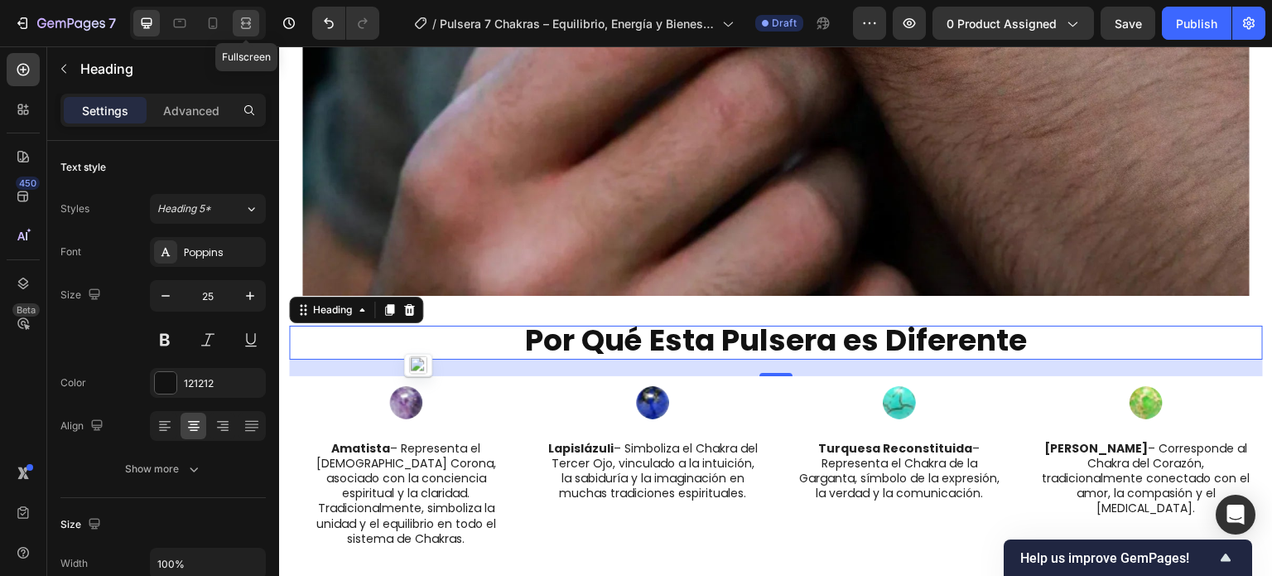
click at [243, 20] on icon at bounding box center [246, 23] width 17 height 17
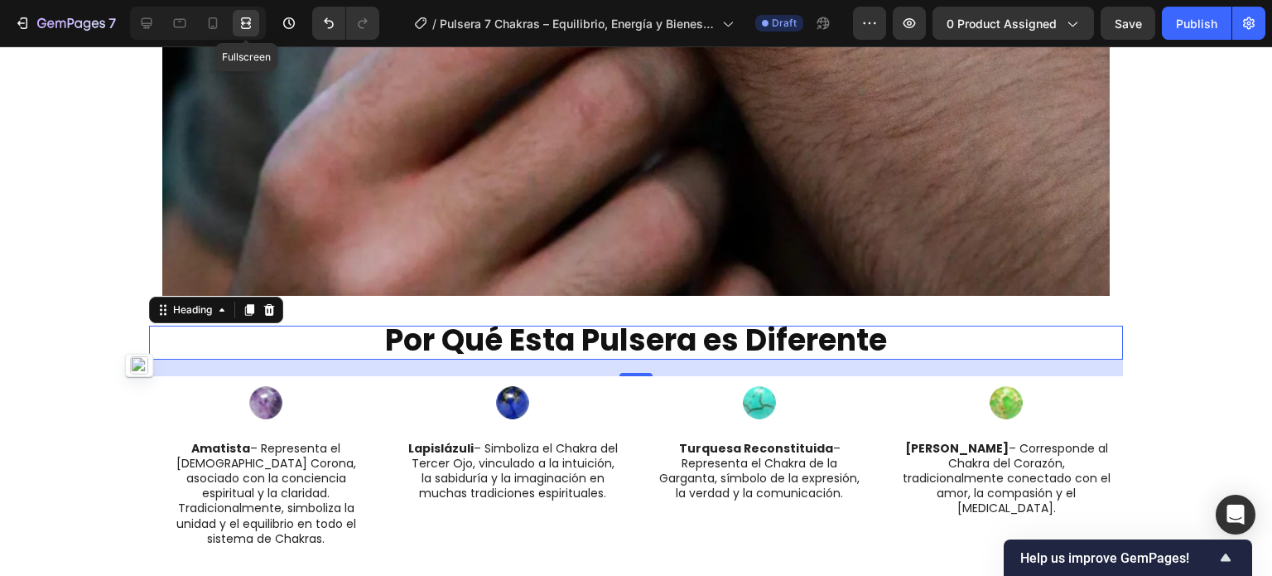
scroll to position [1986, 0]
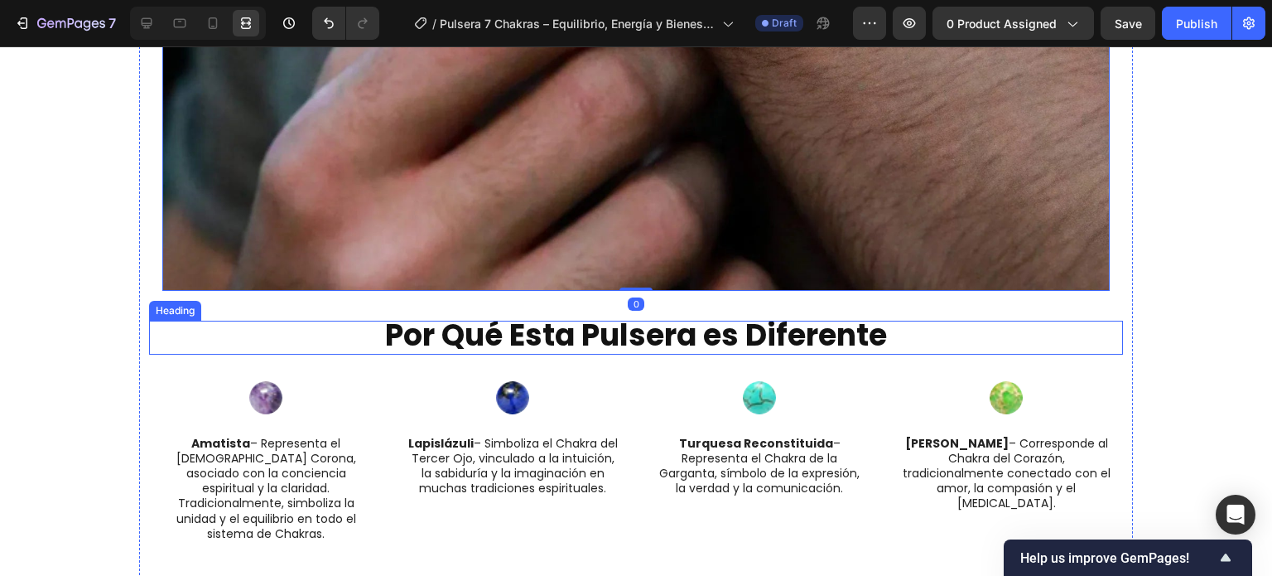
click at [645, 320] on strong "Por Qué Esta Pulsera es Diferente" at bounding box center [636, 335] width 502 height 42
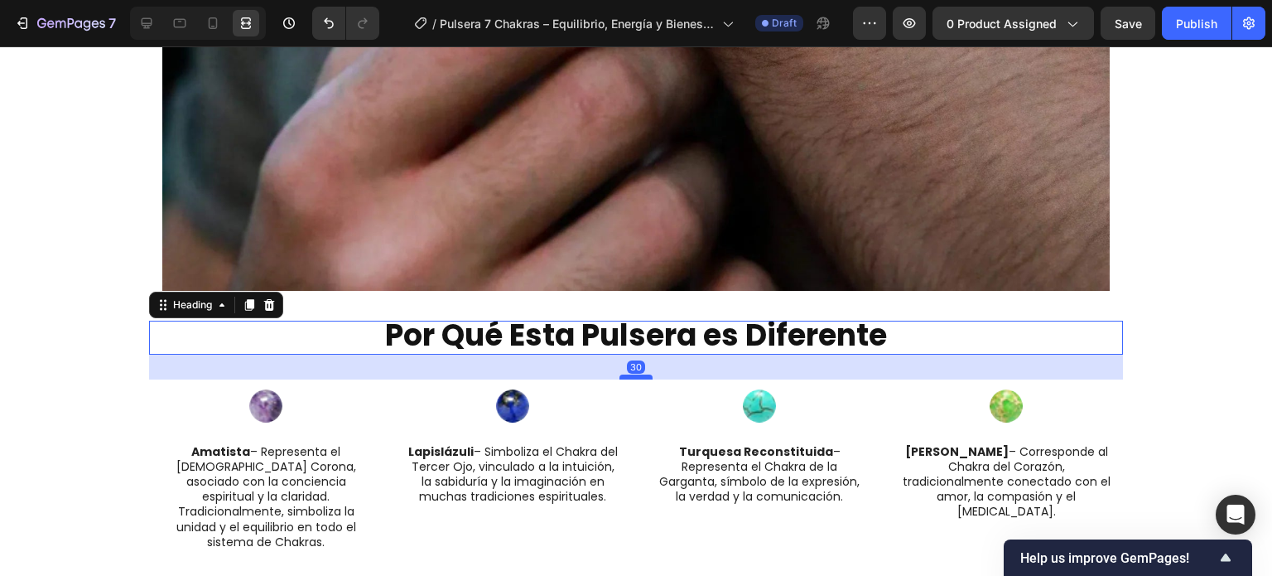
click at [641, 375] on div at bounding box center [635, 376] width 33 height 5
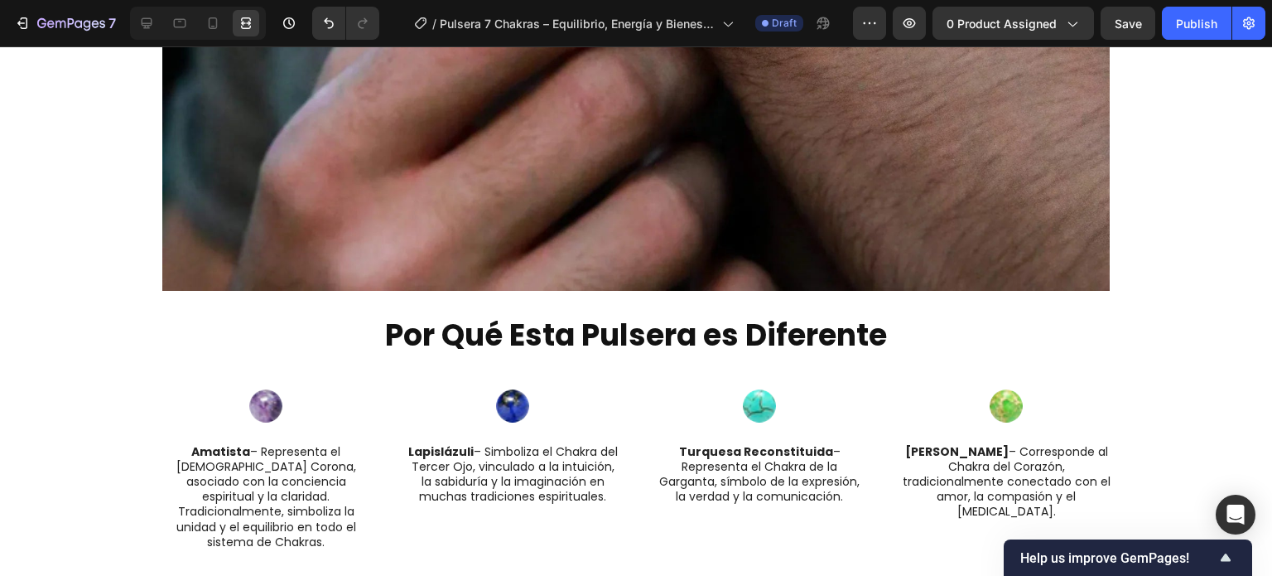
scroll to position [2449, 0]
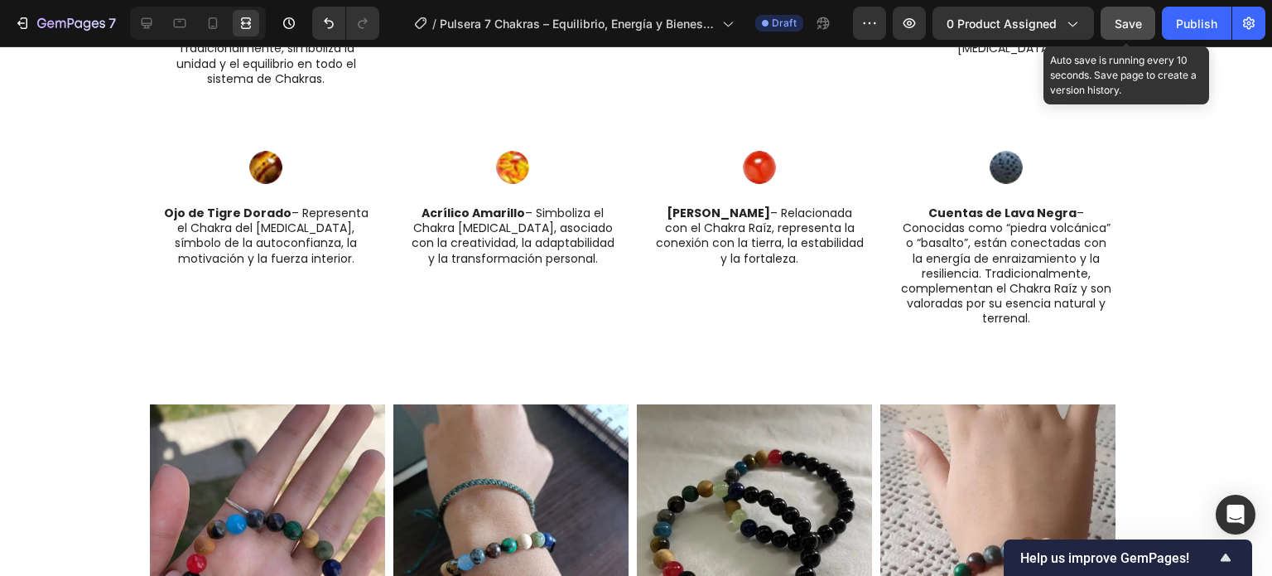
click at [1125, 29] on span "Save" at bounding box center [1128, 24] width 27 height 14
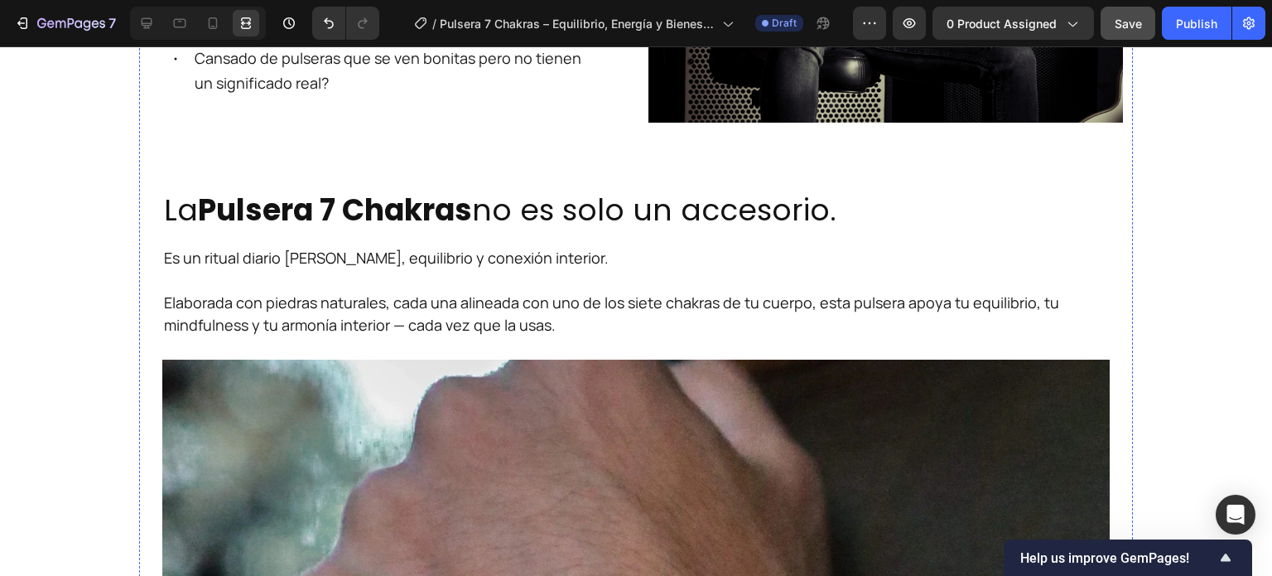
scroll to position [875, 0]
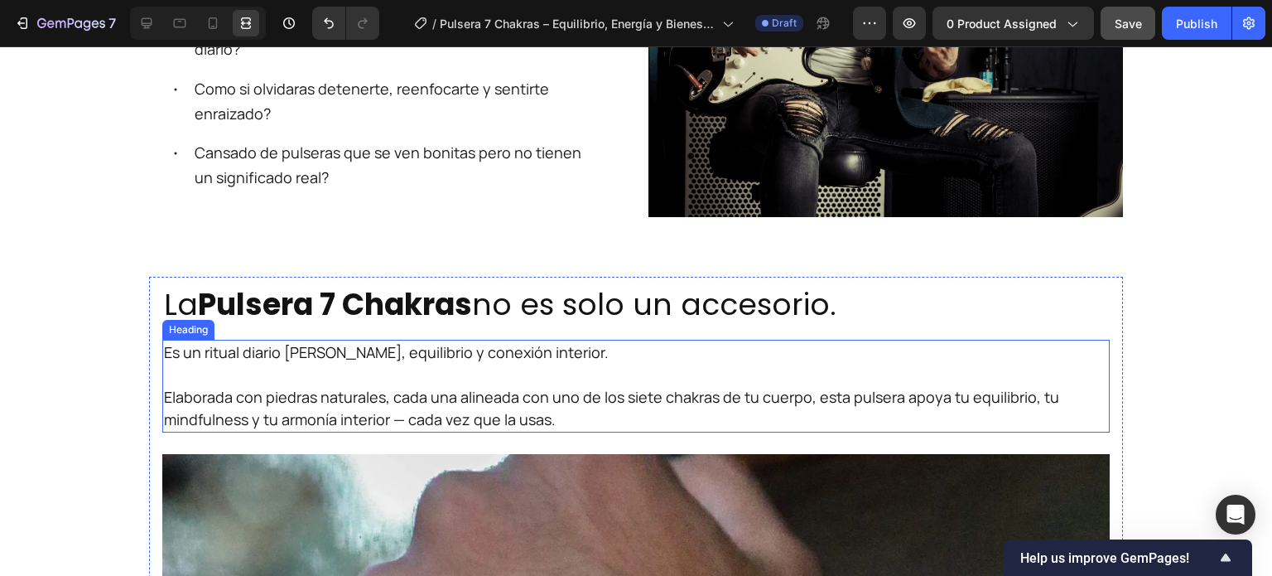
click at [453, 383] on h2 "Es un ritual diario [PERSON_NAME], equilibrio y conexión interior. Elaborada co…" at bounding box center [635, 386] width 947 height 93
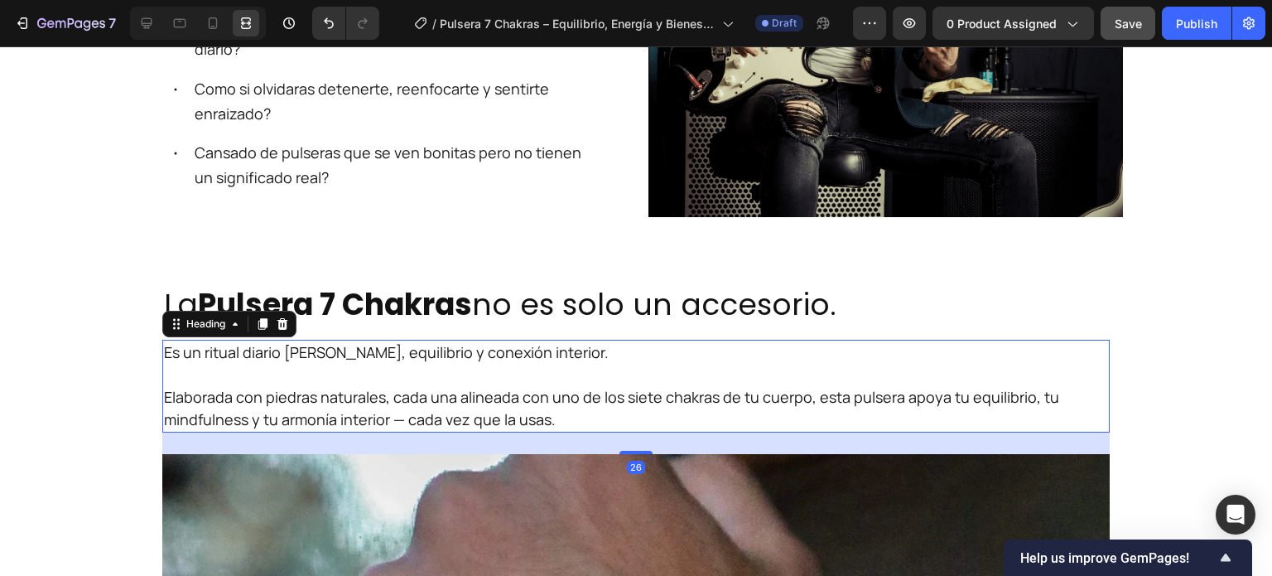
drag, startPoint x: 258, startPoint y: 321, endPoint x: 363, endPoint y: 266, distance: 118.9
click at [258, 320] on icon at bounding box center [262, 324] width 9 height 12
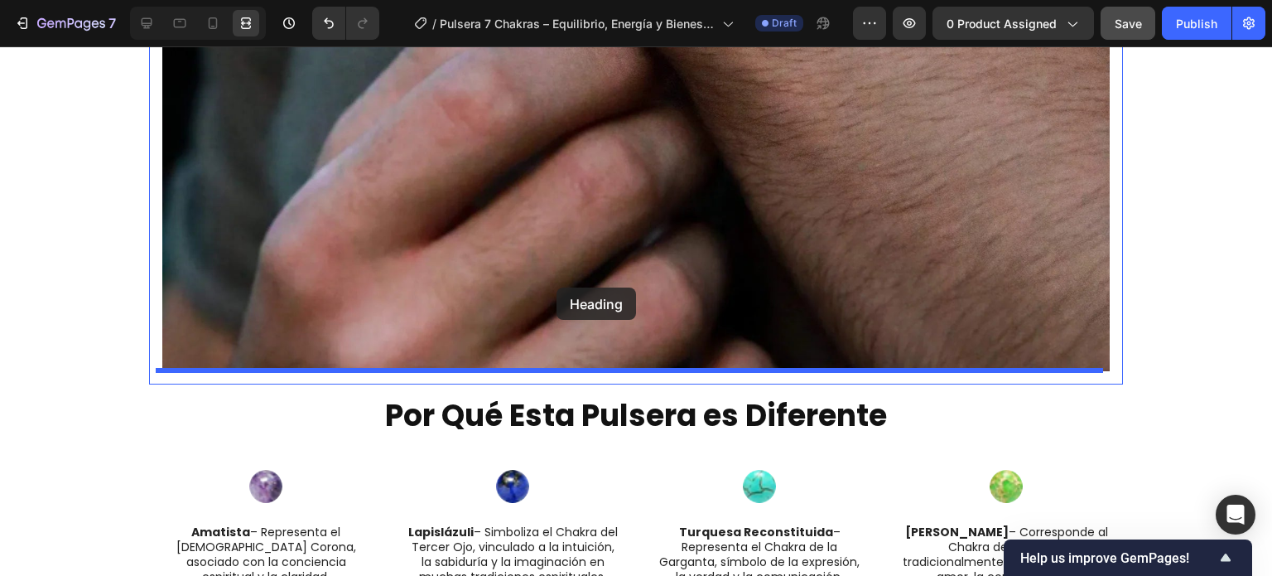
scroll to position [2117, 0]
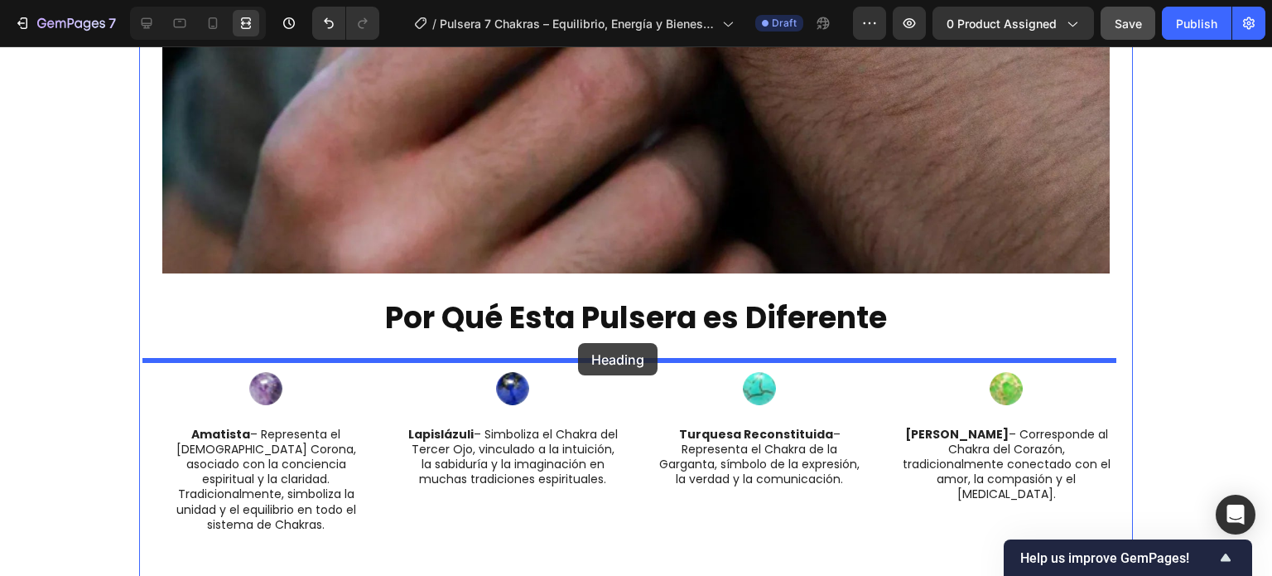
drag, startPoint x: 175, startPoint y: 272, endPoint x: 578, endPoint y: 343, distance: 409.4
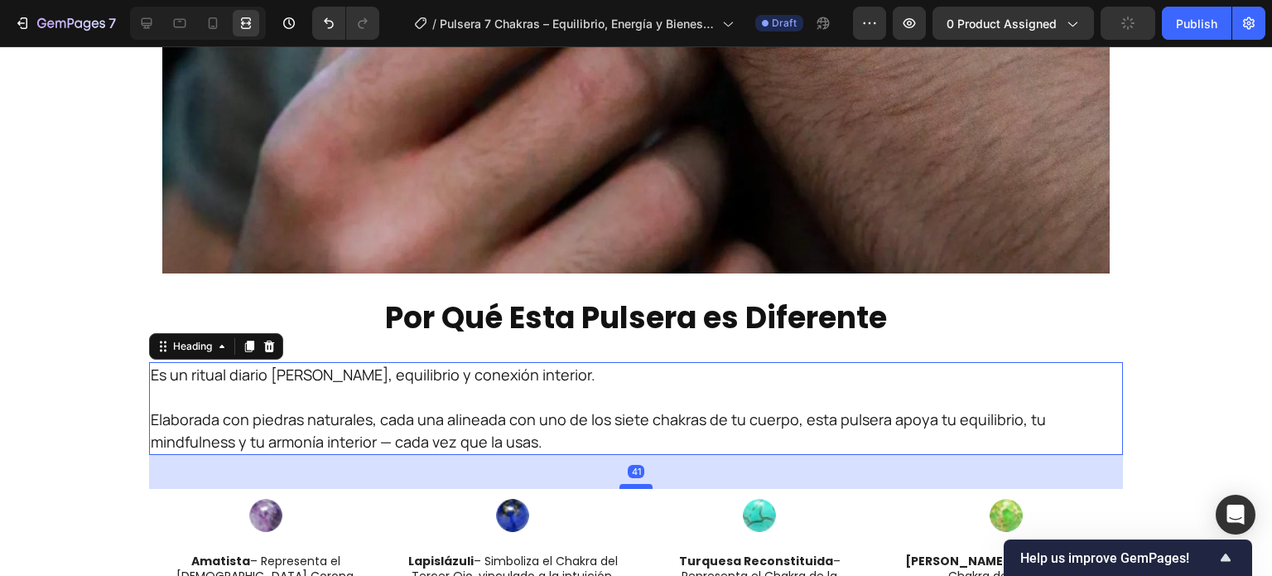
drag, startPoint x: 637, startPoint y: 473, endPoint x: 640, endPoint y: 485, distance: 12.9
click at [640, 485] on div at bounding box center [635, 486] width 33 height 5
type input "41"
click at [536, 443] on h2 "Es un ritual diario [PERSON_NAME], equilibrio y conexión interior. Elaborada co…" at bounding box center [636, 408] width 974 height 93
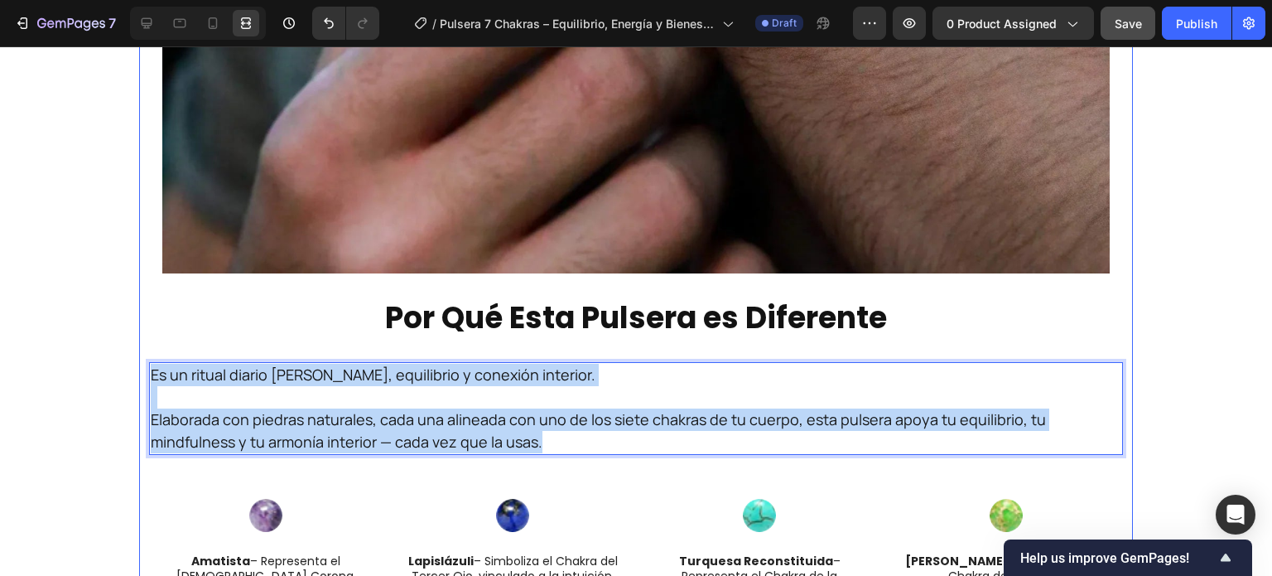
drag, startPoint x: 483, startPoint y: 439, endPoint x: 162, endPoint y: 371, distance: 327.6
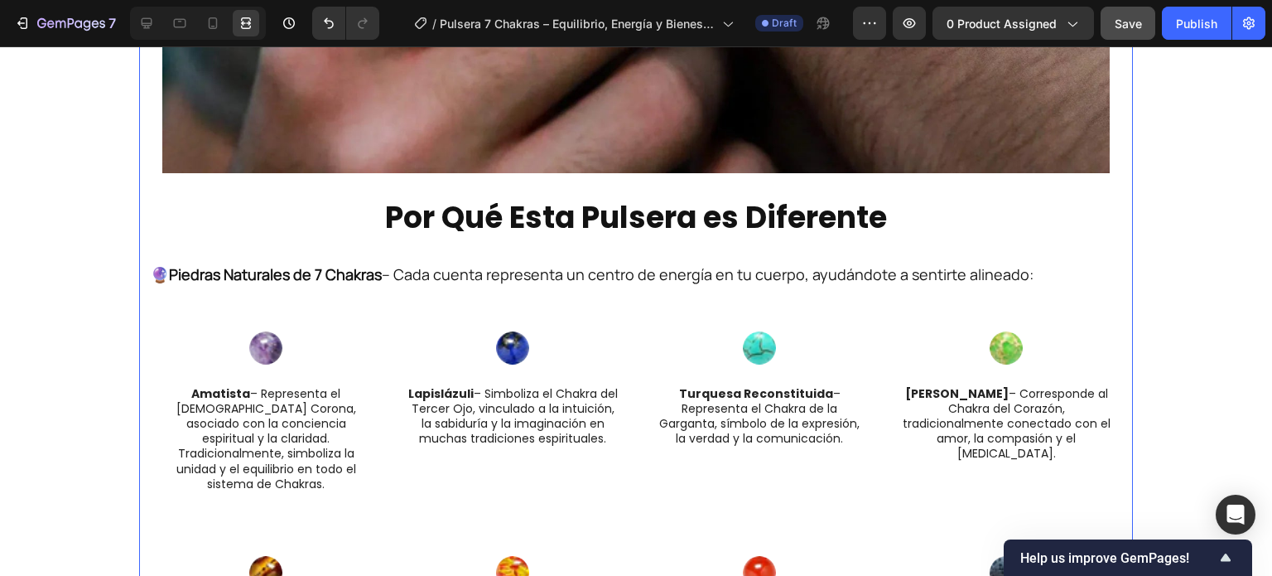
scroll to position [2252, 0]
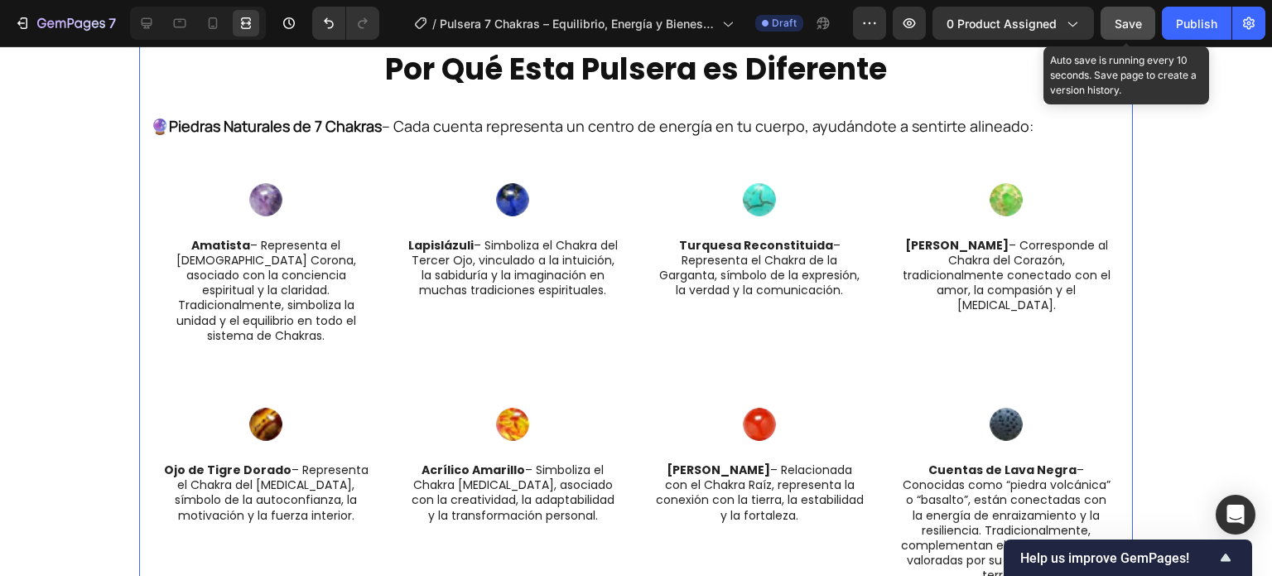
click at [1125, 17] on span "Save" at bounding box center [1128, 24] width 27 height 14
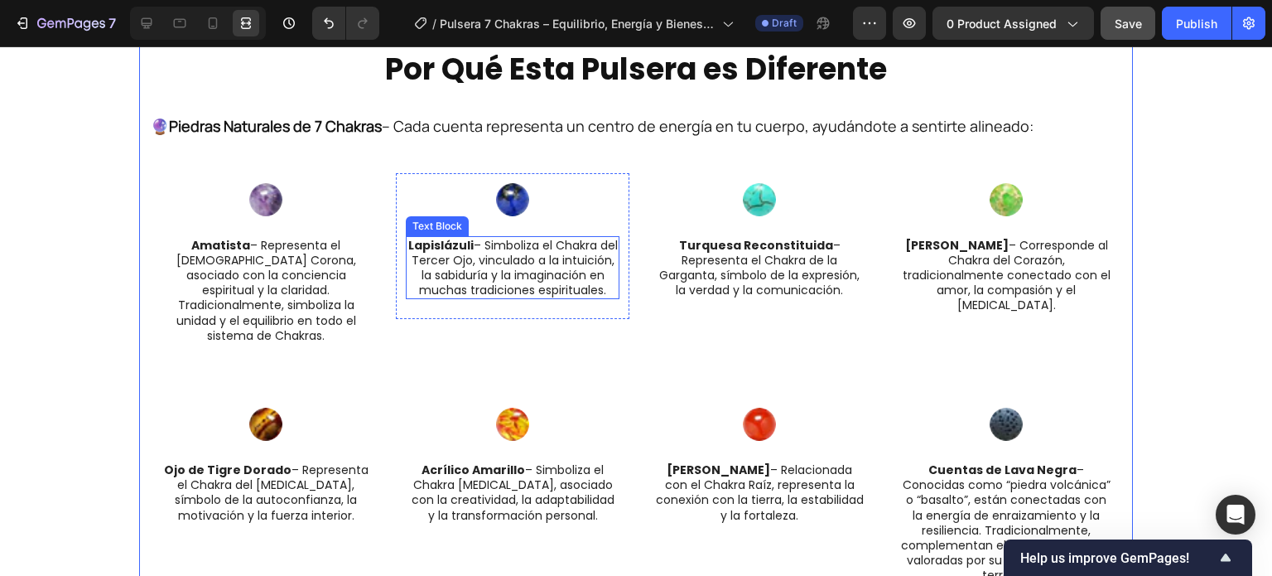
scroll to position [1755, 0]
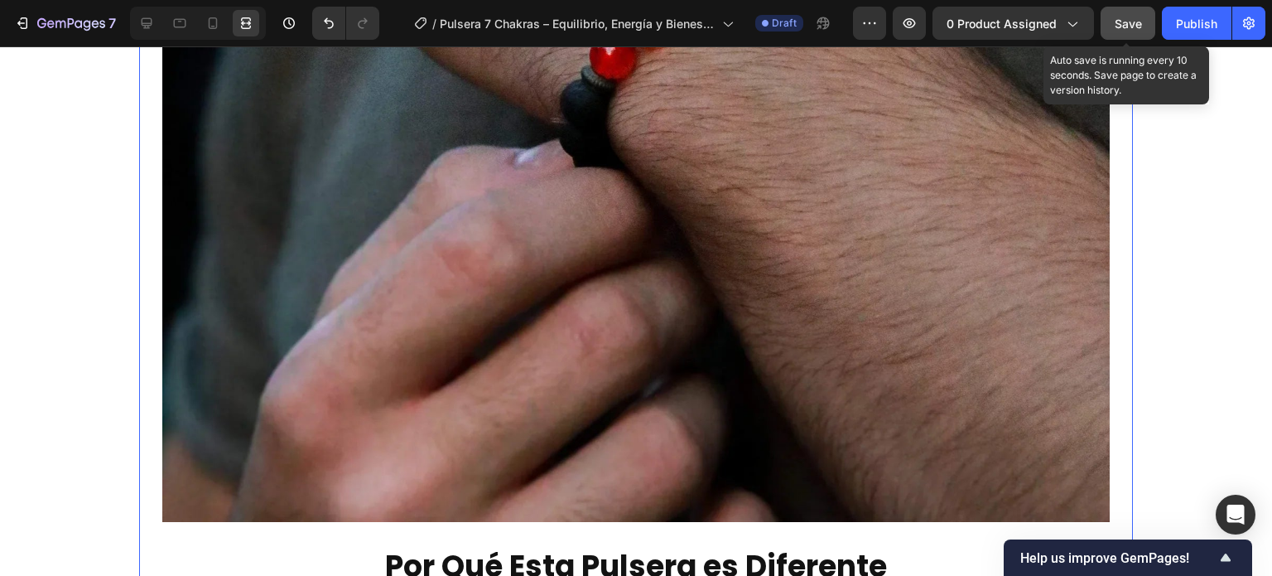
click at [1113, 30] on button "Save" at bounding box center [1128, 23] width 55 height 33
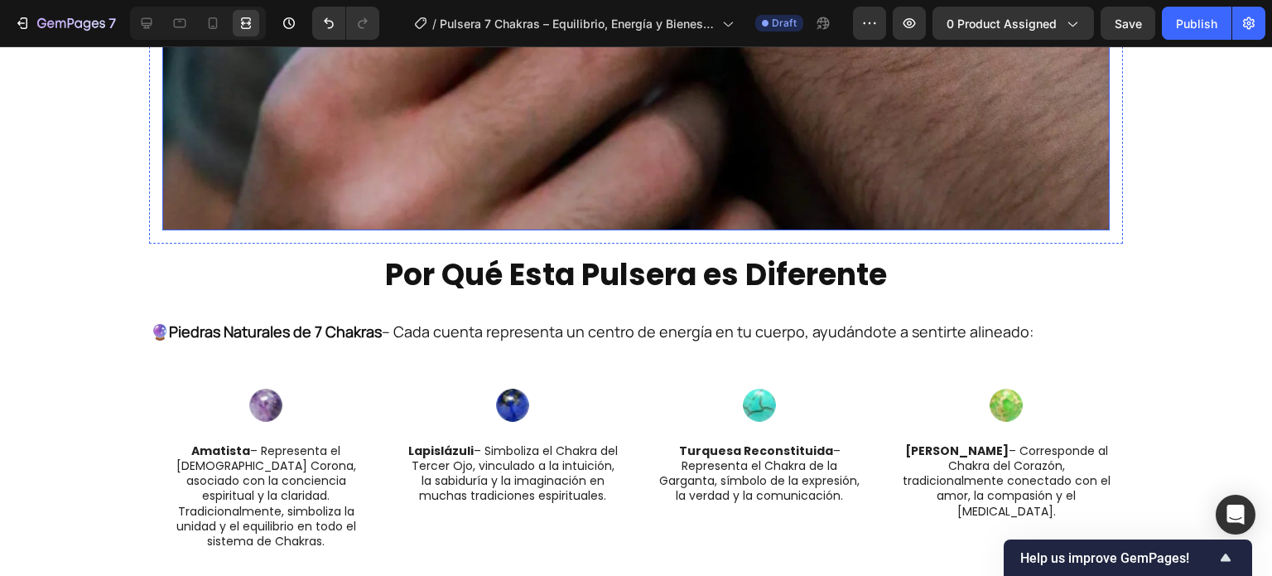
scroll to position [2153, 0]
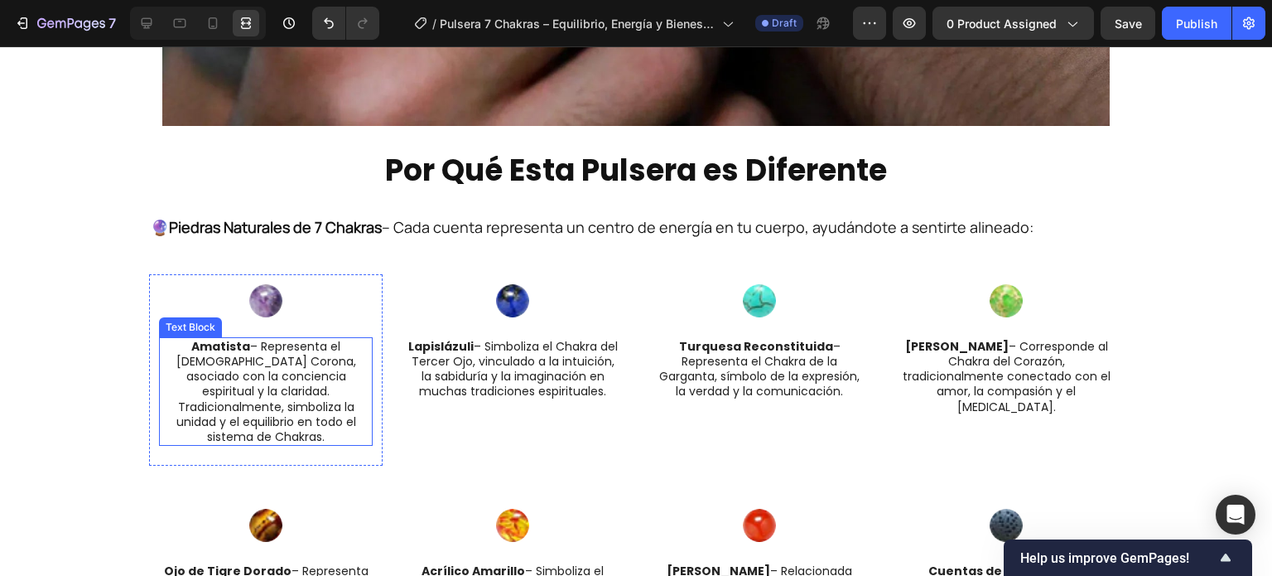
click at [318, 386] on p "Amatista – Representa el [DEMOGRAPHIC_DATA] Corona, asociado con la conciencia …" at bounding box center [266, 391] width 210 height 105
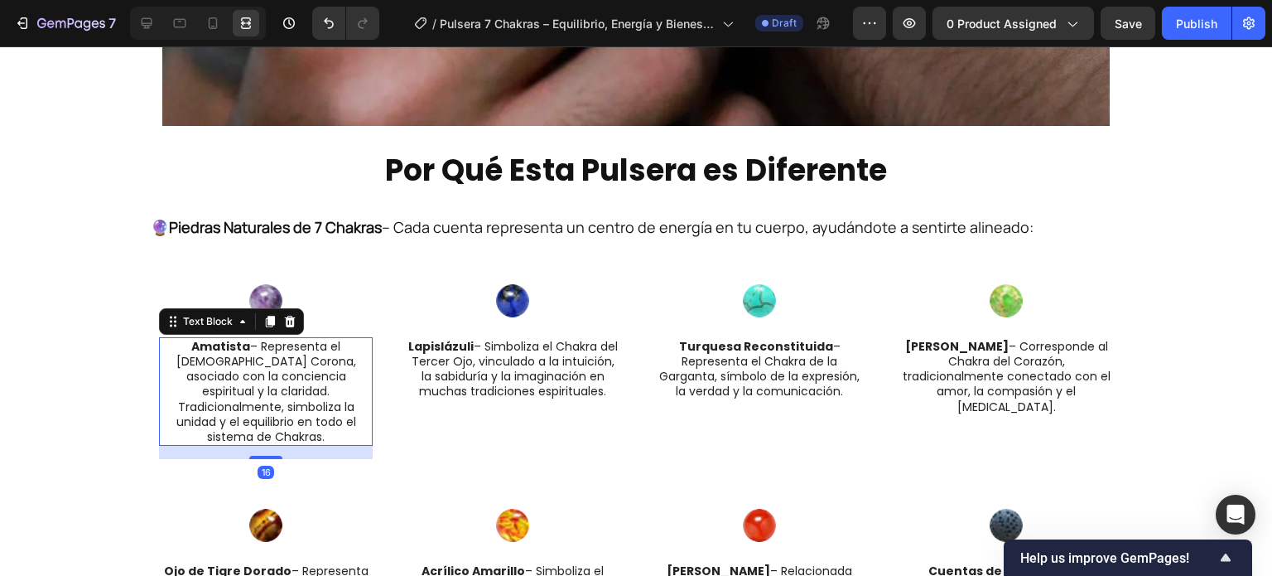
click at [318, 386] on p "Amatista – Representa el [DEMOGRAPHIC_DATA] Corona, asociado con la conciencia …" at bounding box center [266, 391] width 210 height 105
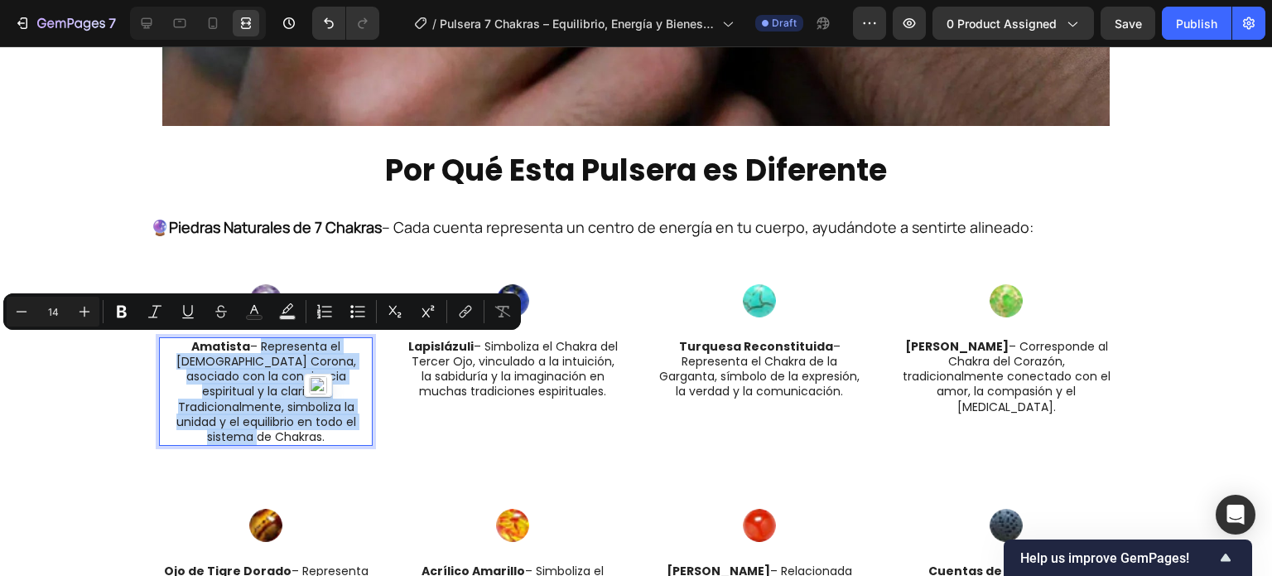
drag, startPoint x: 343, startPoint y: 419, endPoint x: 229, endPoint y: 344, distance: 136.2
click at [229, 344] on p "Amatista – Representa el [DEMOGRAPHIC_DATA] Corona, asociado con la conciencia …" at bounding box center [266, 391] width 210 height 105
click at [1247, 364] on div "[PERSON_NAME], Claridad y Fuerza a Donde Vayas Heading ¿Alguna vez te sientes… …" at bounding box center [636, 276] width 1272 height 4699
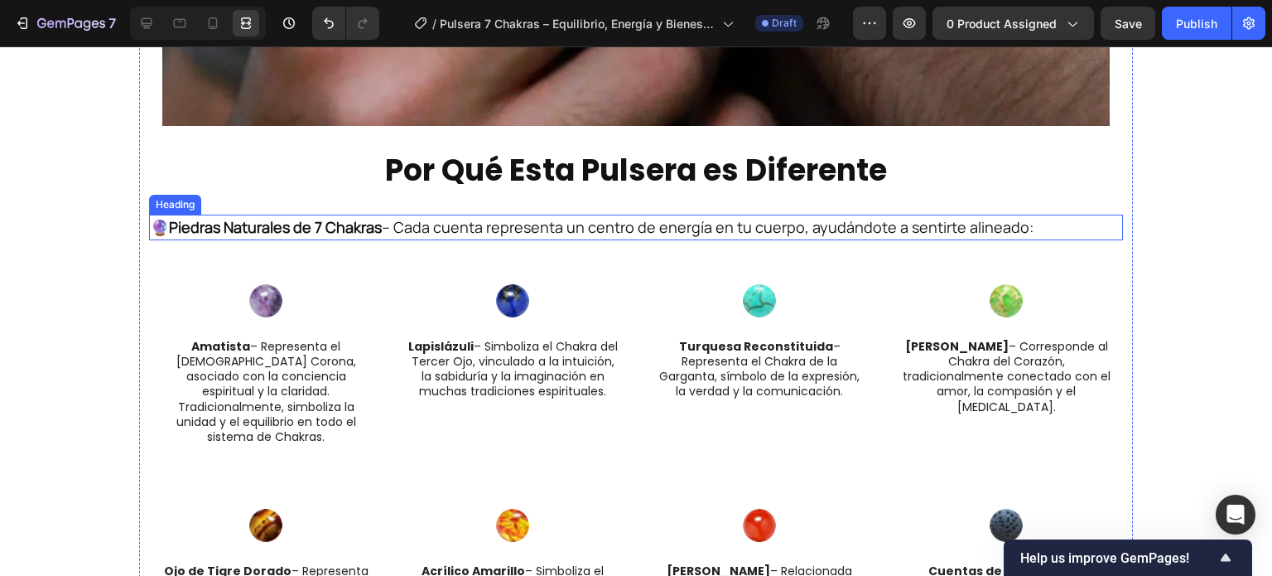
click at [431, 222] on h2 "🔮 Piedras Naturales de 7 Chakras – Cada cuenta representa un centro de energía …" at bounding box center [636, 227] width 974 height 26
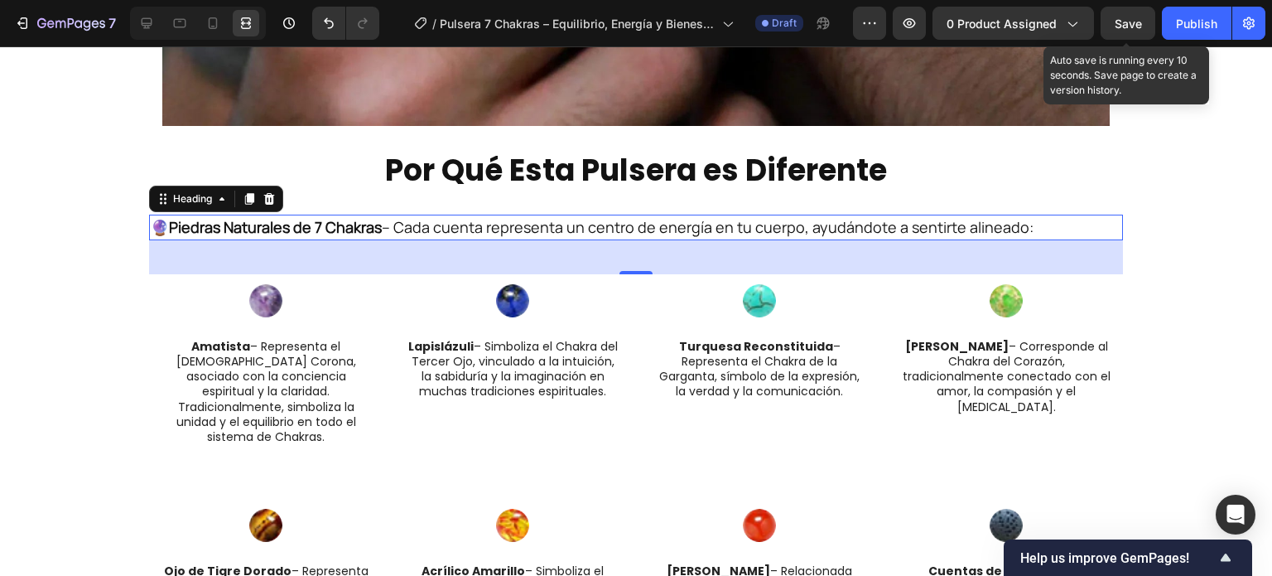
click at [1125, 29] on div "Save" at bounding box center [1128, 23] width 27 height 17
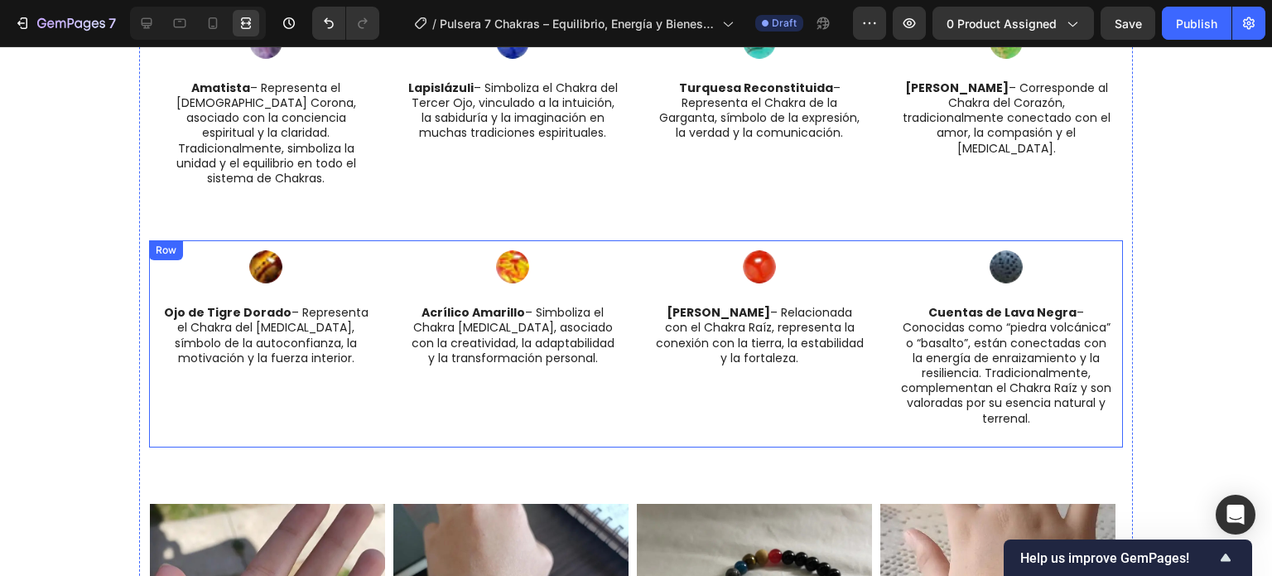
scroll to position [2401, 0]
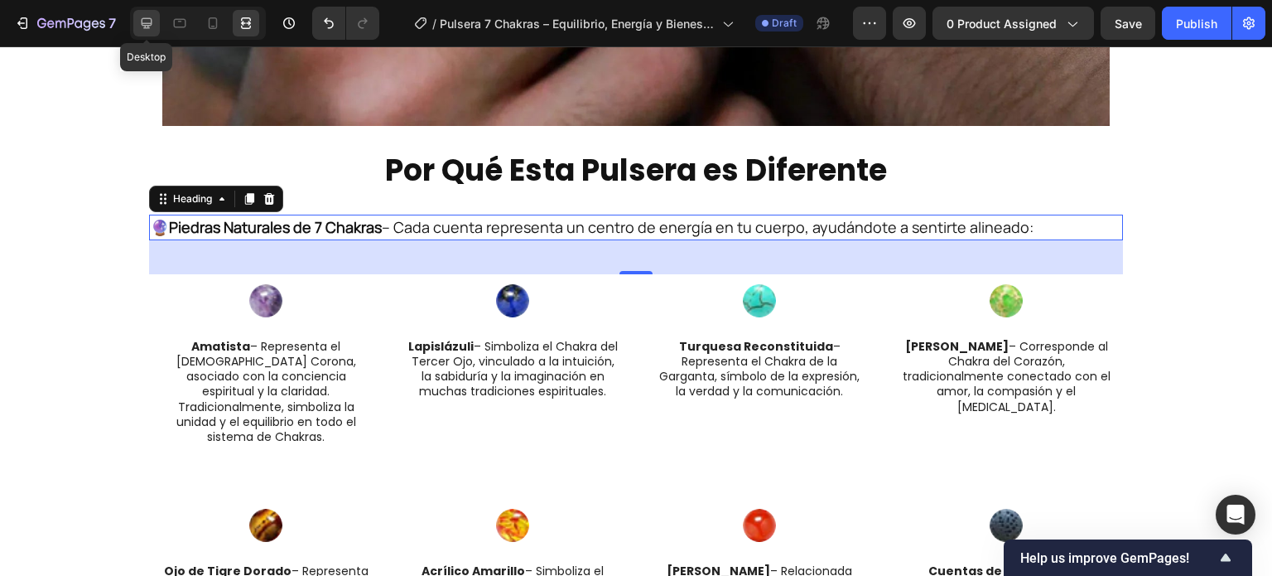
click at [145, 17] on icon at bounding box center [146, 23] width 17 height 17
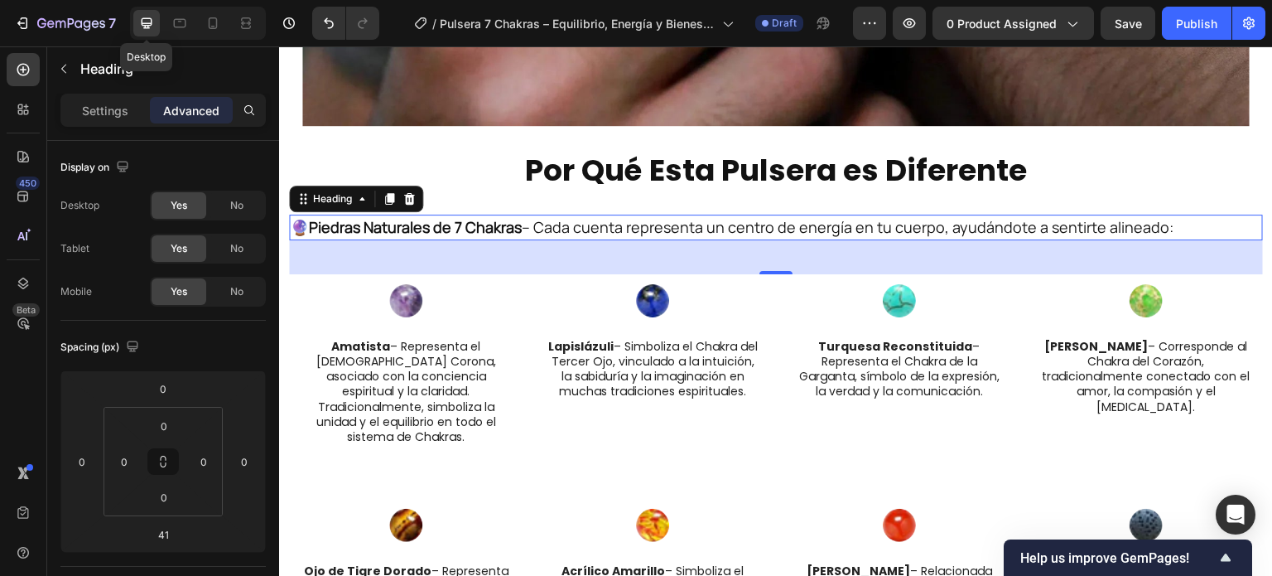
scroll to position [2148, 0]
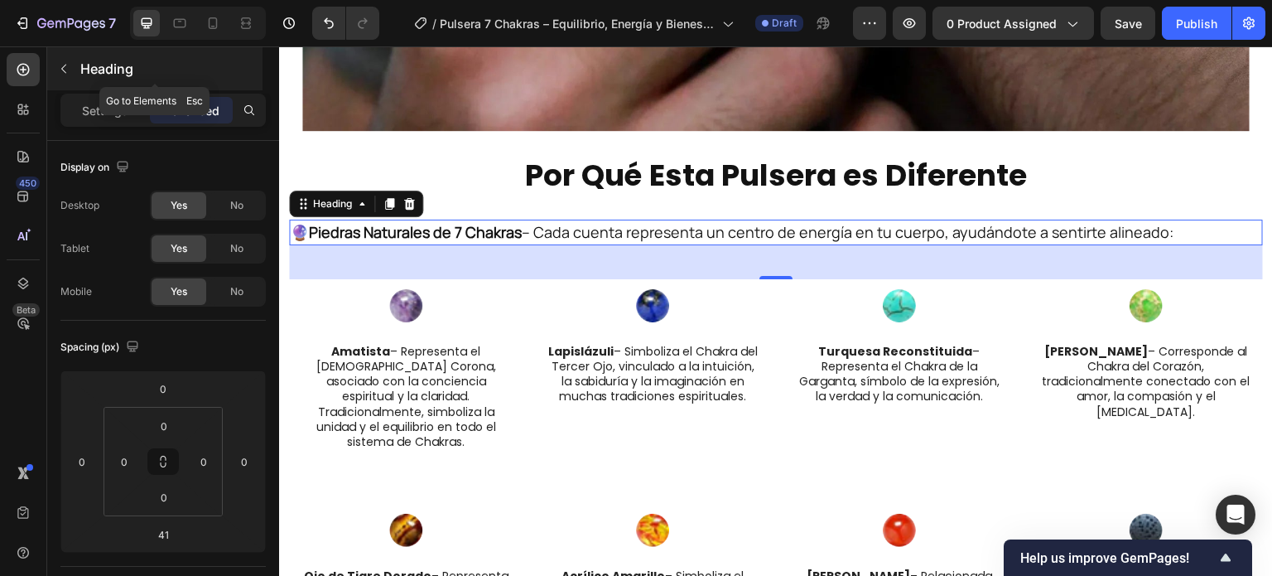
click at [73, 70] on button "button" at bounding box center [64, 68] width 26 height 26
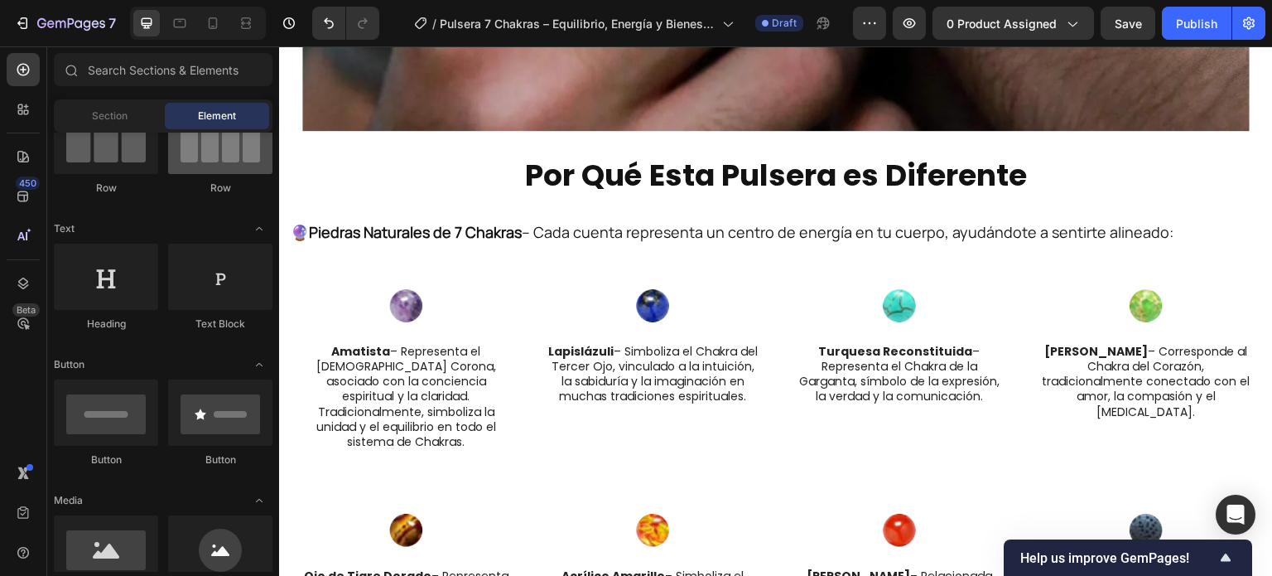
scroll to position [0, 0]
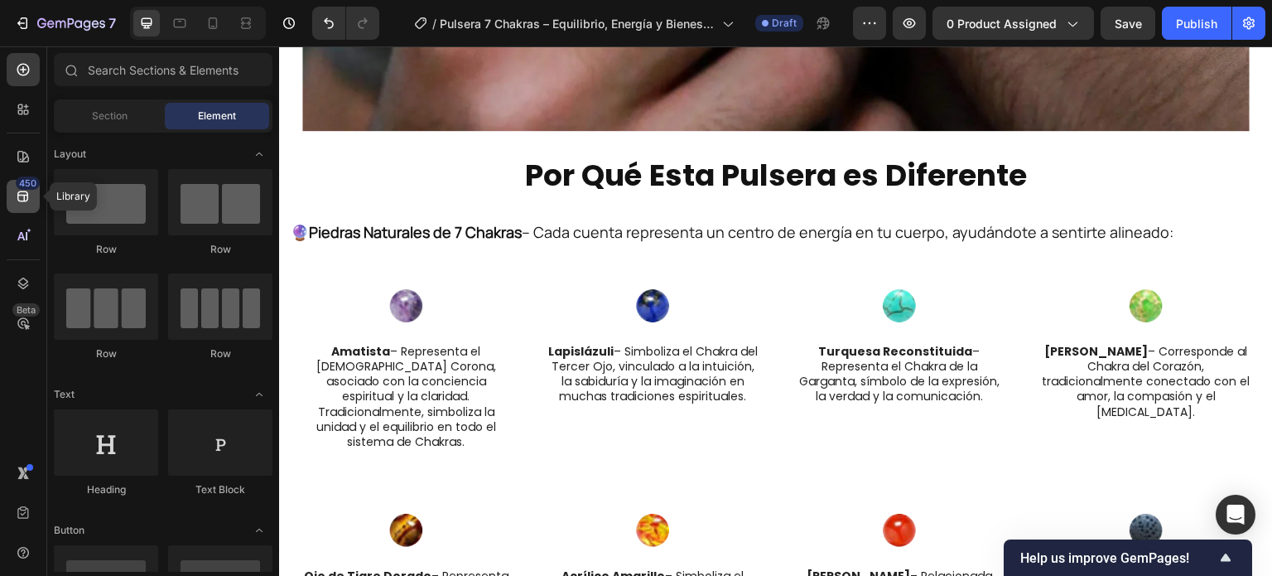
click at [24, 200] on icon at bounding box center [22, 196] width 11 height 11
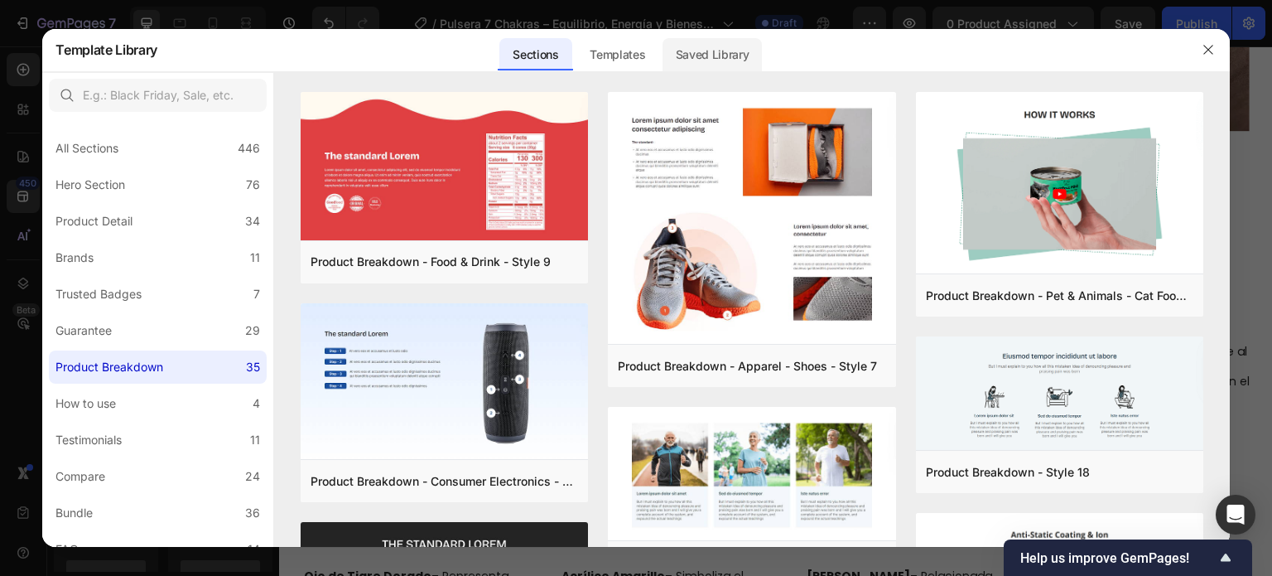
click at [683, 60] on div "Saved Library" at bounding box center [712, 54] width 100 height 33
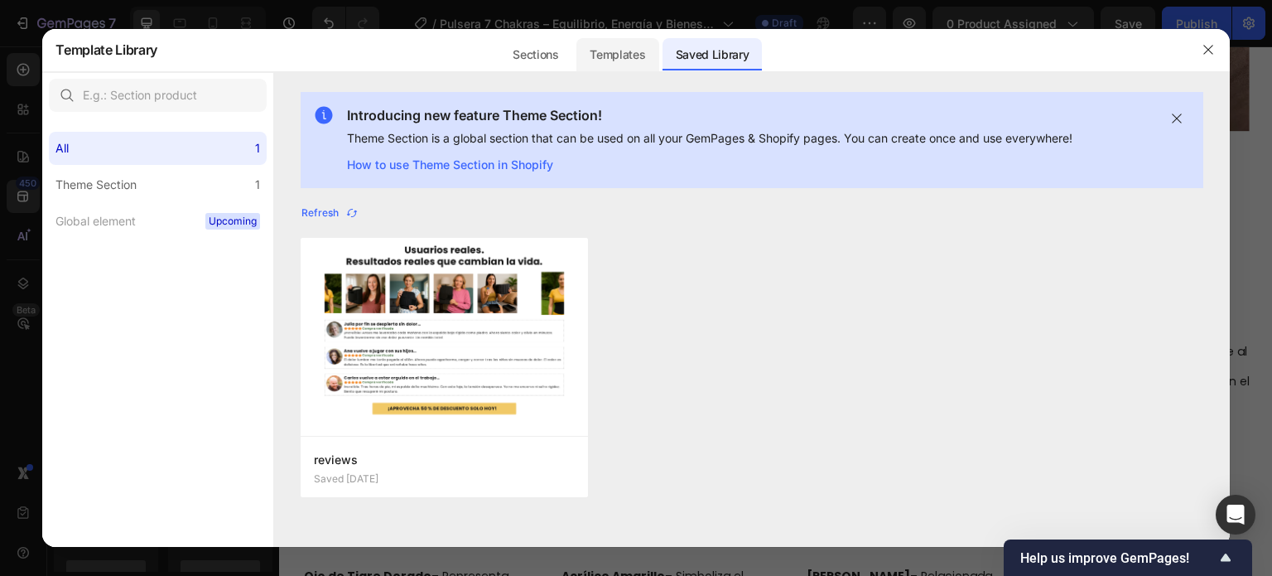
click at [619, 49] on div "Templates" at bounding box center [617, 54] width 82 height 33
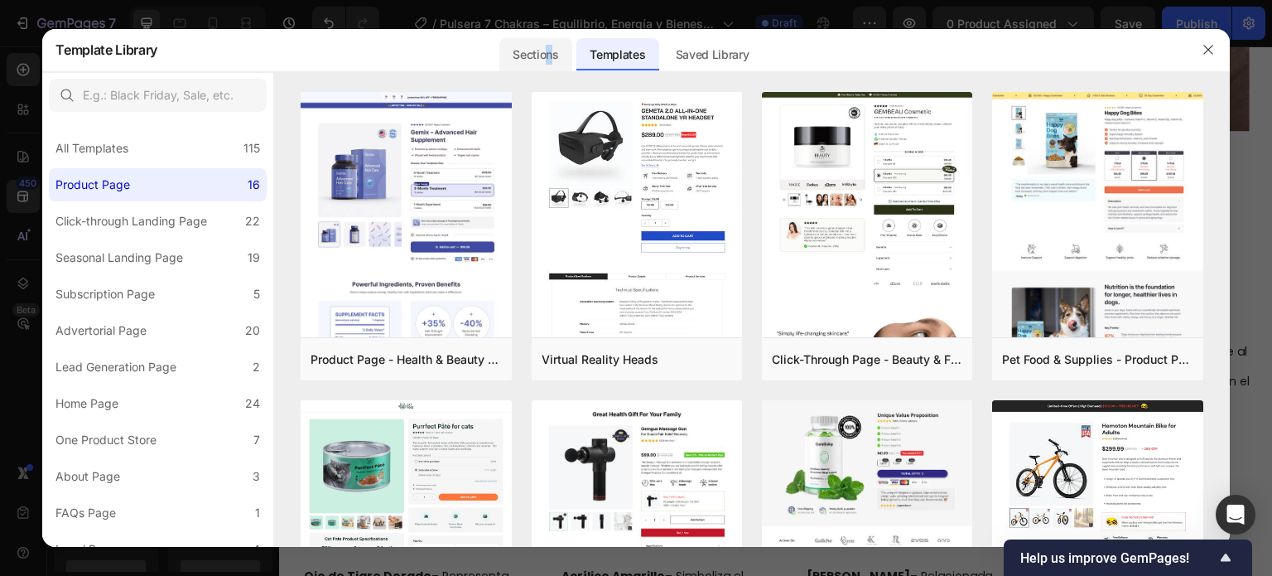
click at [550, 52] on div "Sections" at bounding box center [535, 54] width 72 height 33
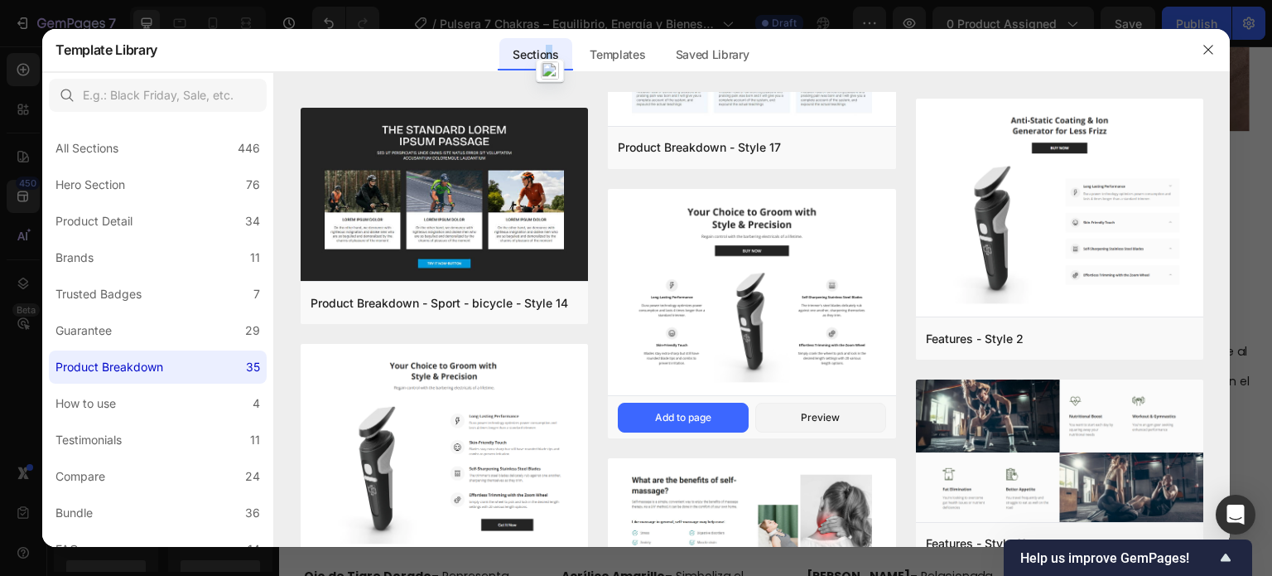
scroll to position [745, 0]
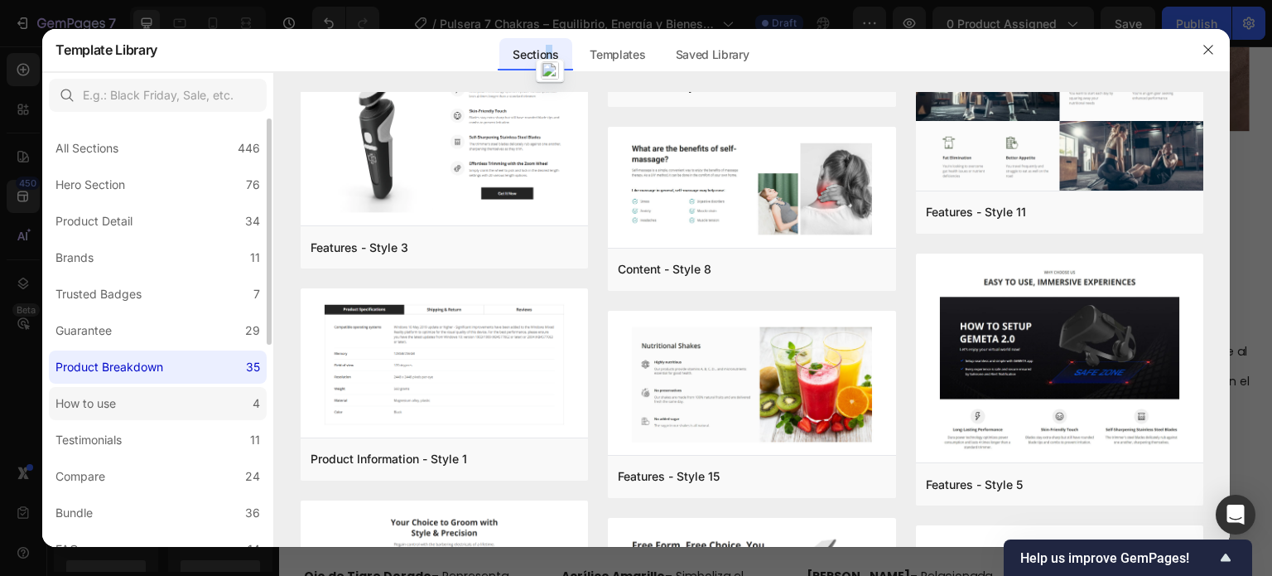
click at [120, 407] on div "How to use" at bounding box center [88, 403] width 67 height 20
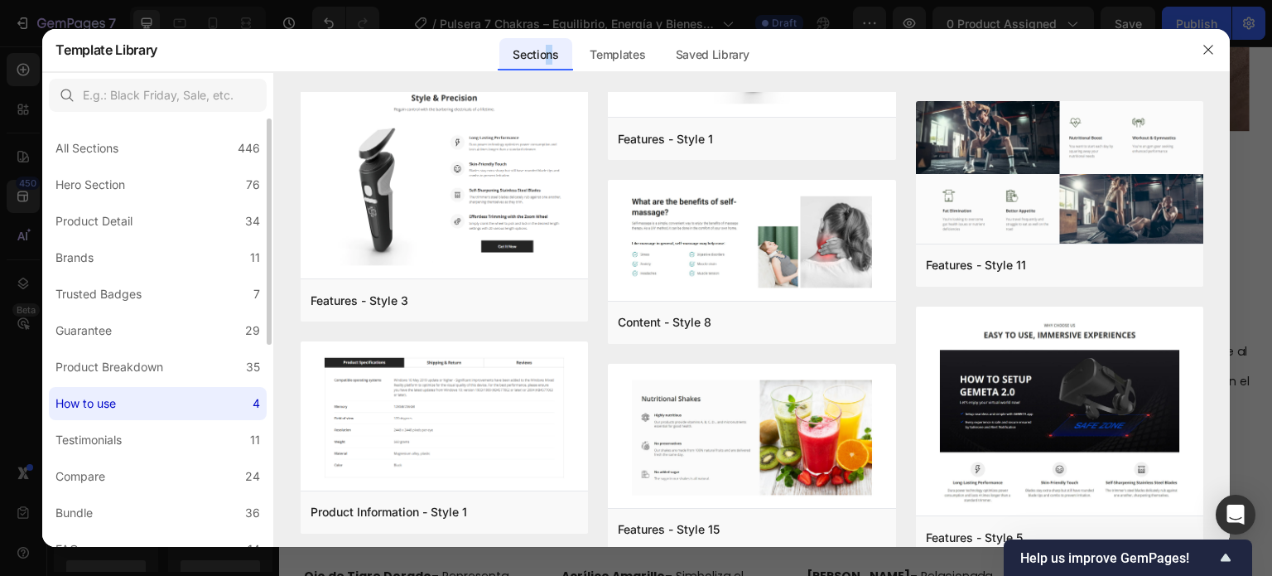
scroll to position [0, 0]
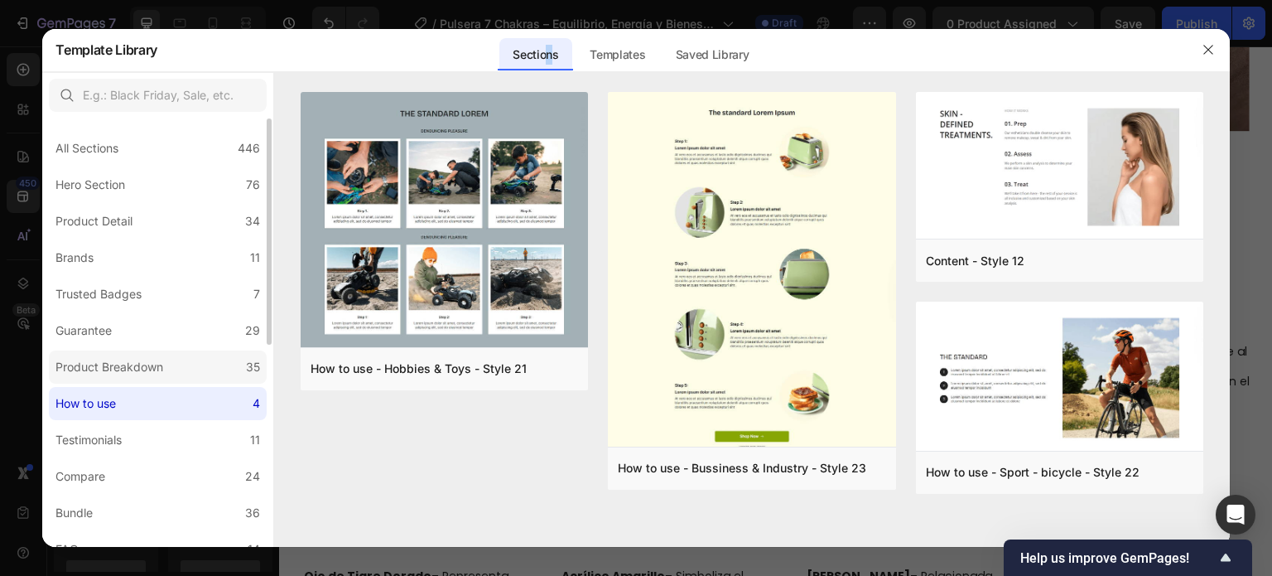
click at [147, 376] on div "Product Breakdown" at bounding box center [109, 367] width 108 height 20
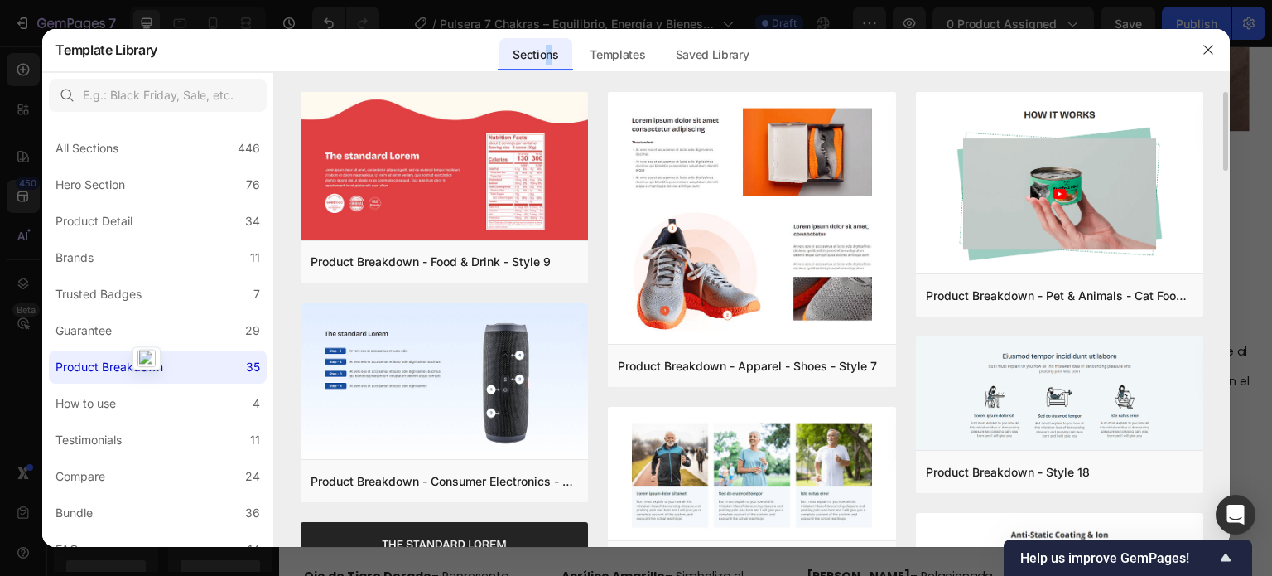
scroll to position [83, 0]
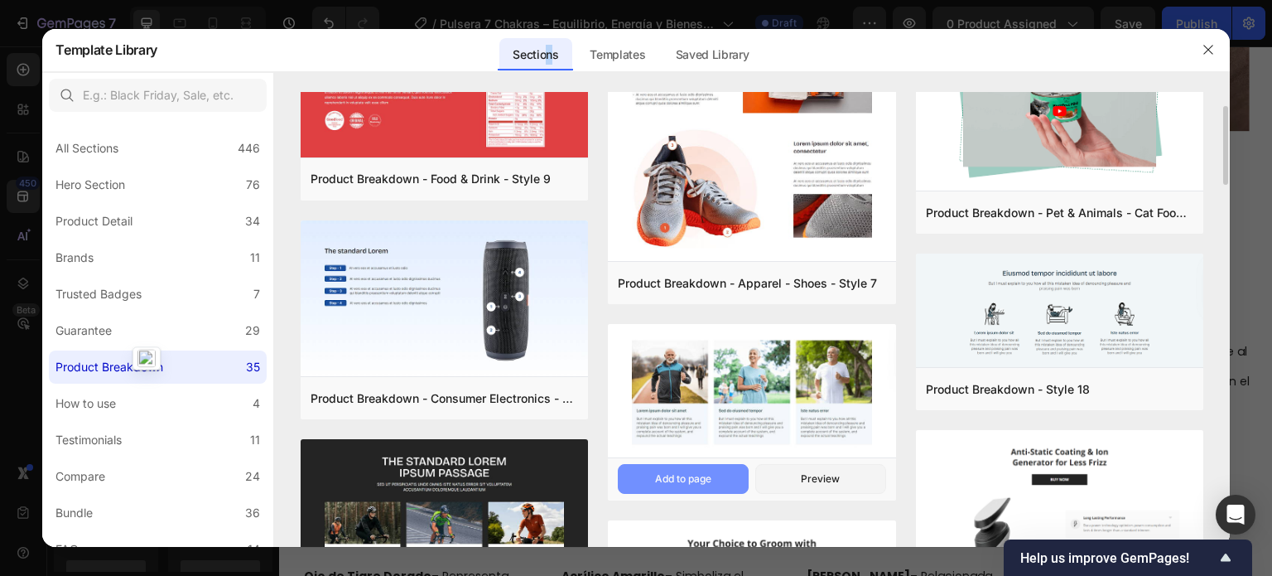
click at [705, 484] on div "Add to page" at bounding box center [683, 478] width 56 height 15
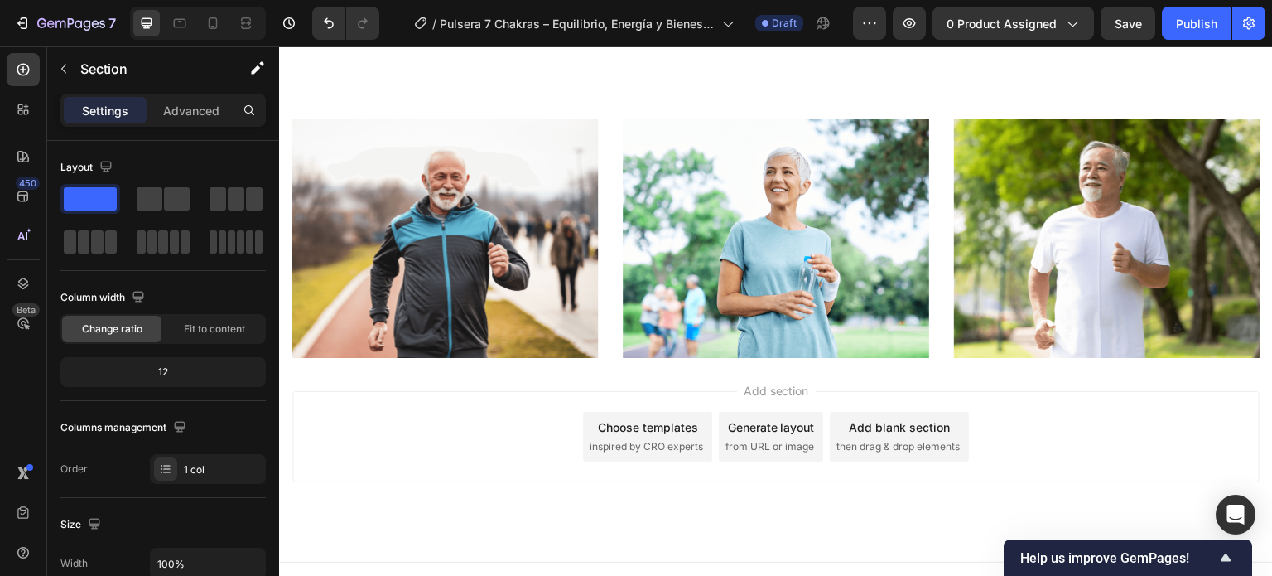
scroll to position [4695, 0]
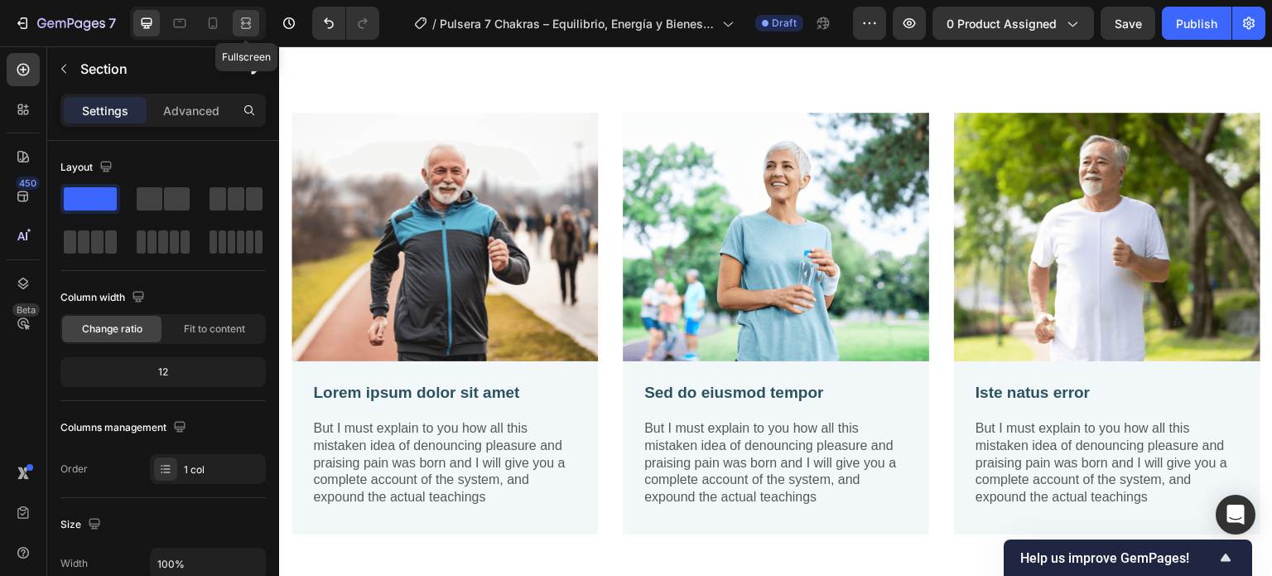
click at [238, 24] on icon at bounding box center [246, 23] width 17 height 17
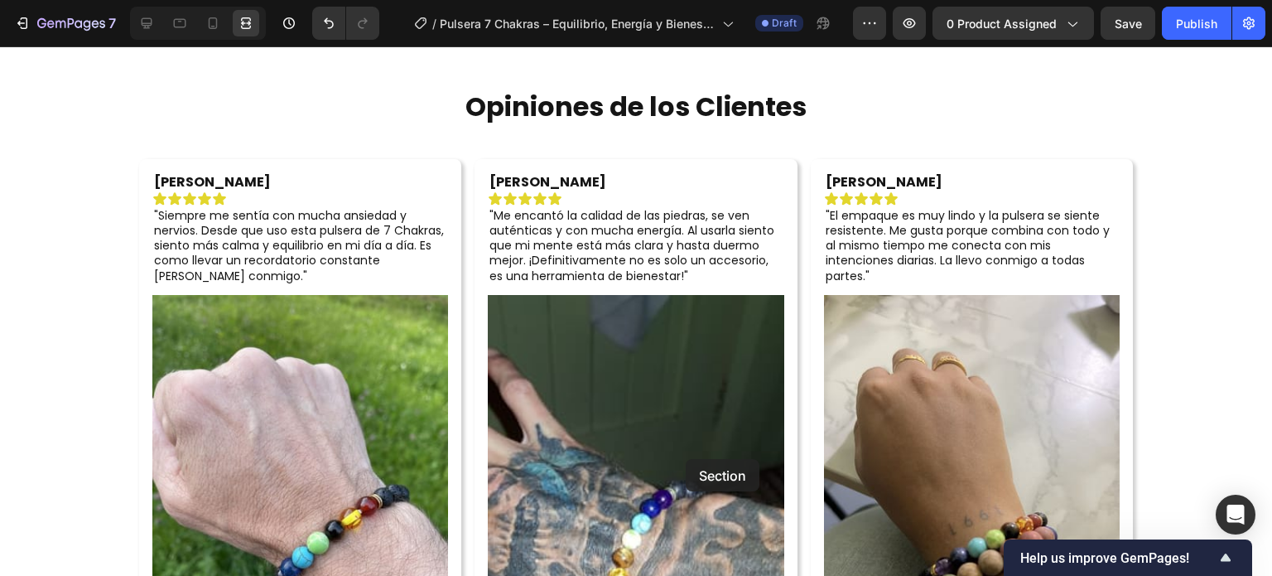
scroll to position [2708, 0]
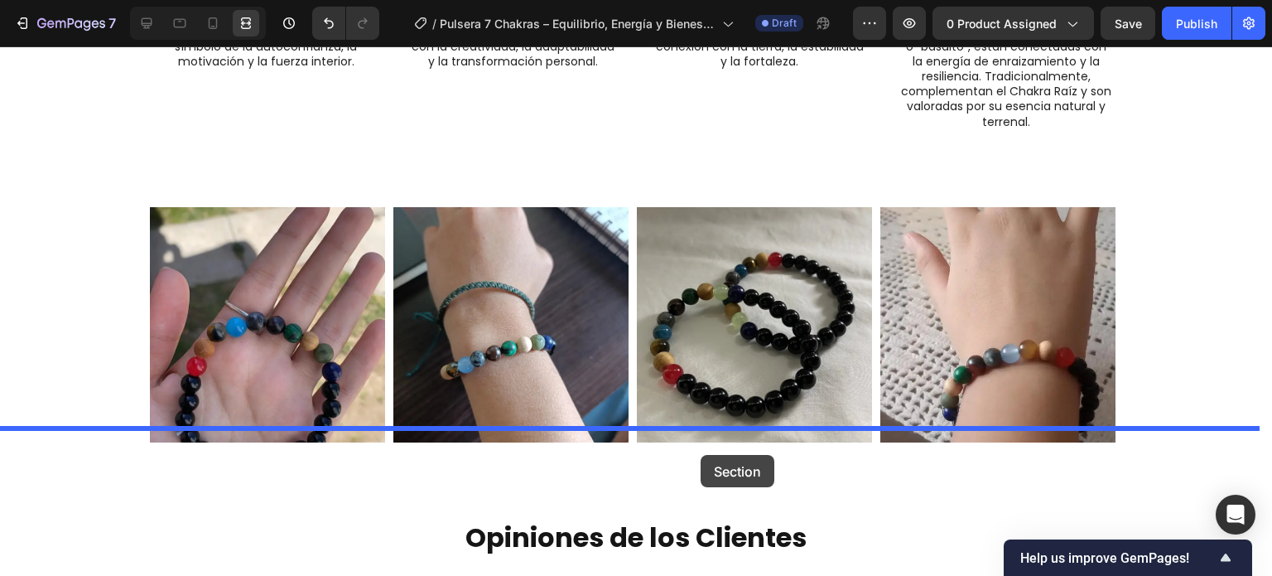
drag, startPoint x: 547, startPoint y: 310, endPoint x: 701, endPoint y: 455, distance: 211.5
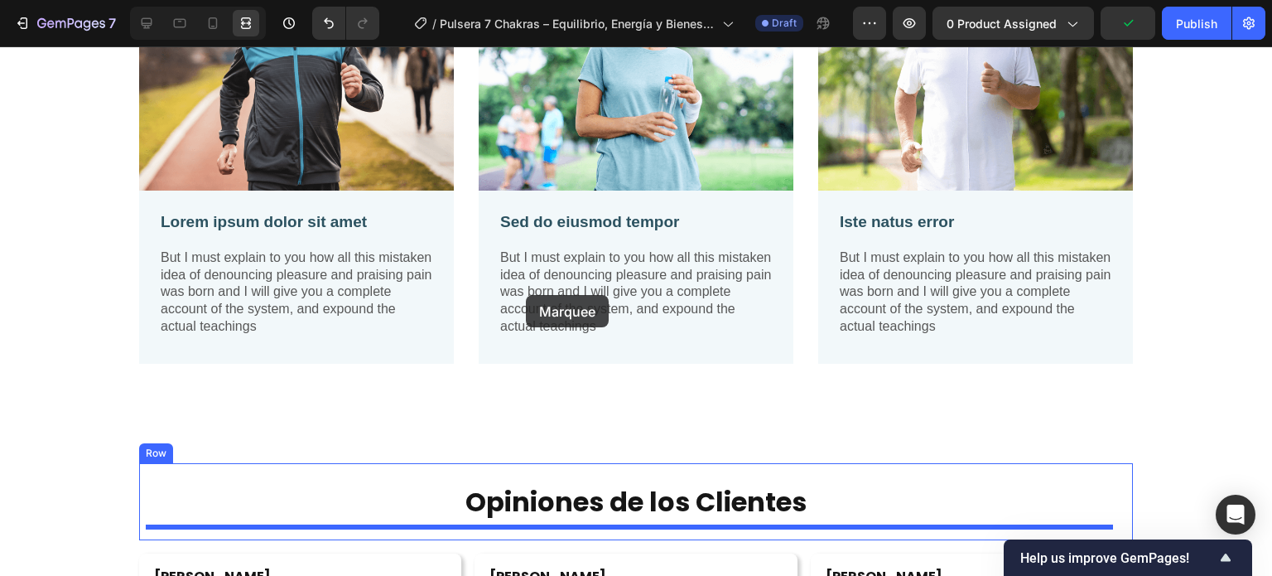
scroll to position [3536, 0]
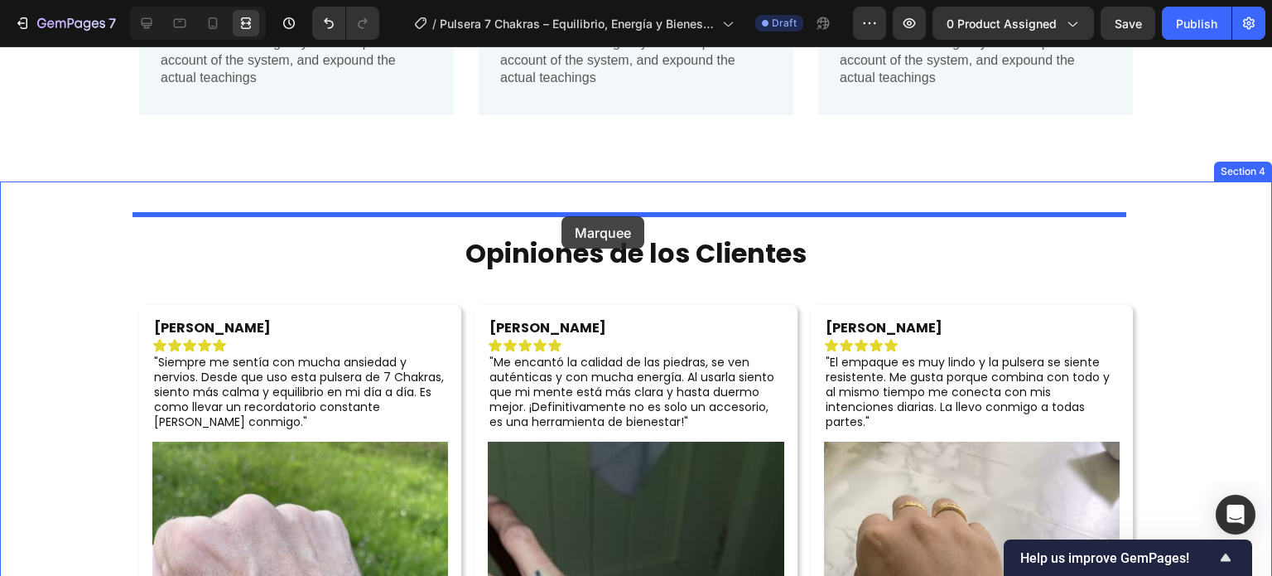
drag, startPoint x: 437, startPoint y: 252, endPoint x: 561, endPoint y: 216, distance: 129.2
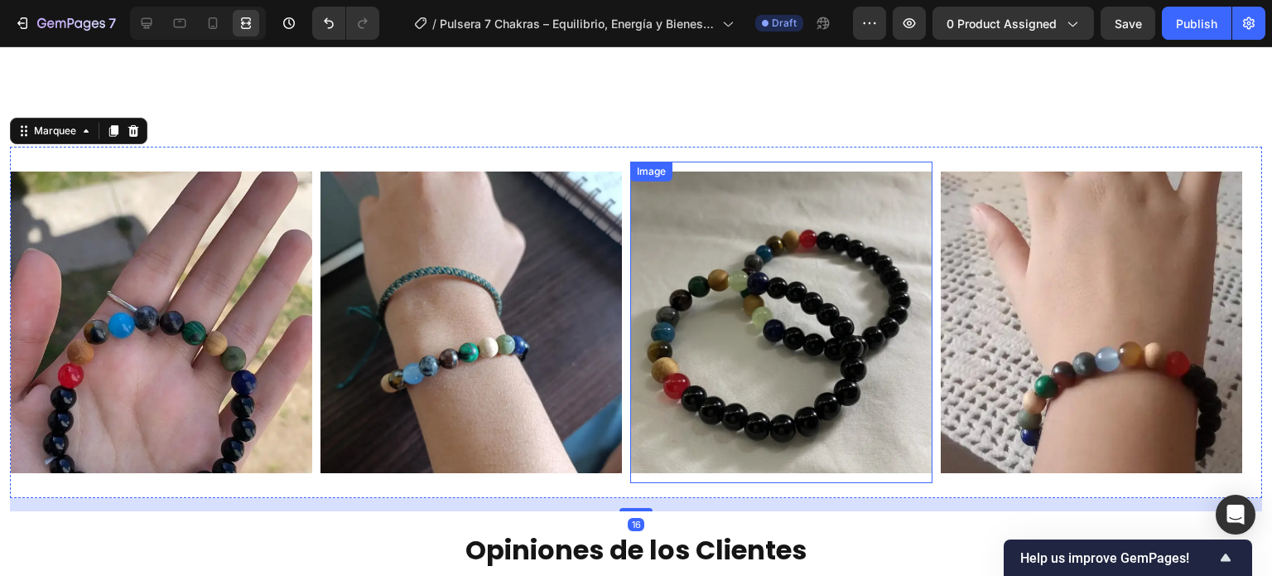
scroll to position [3619, 0]
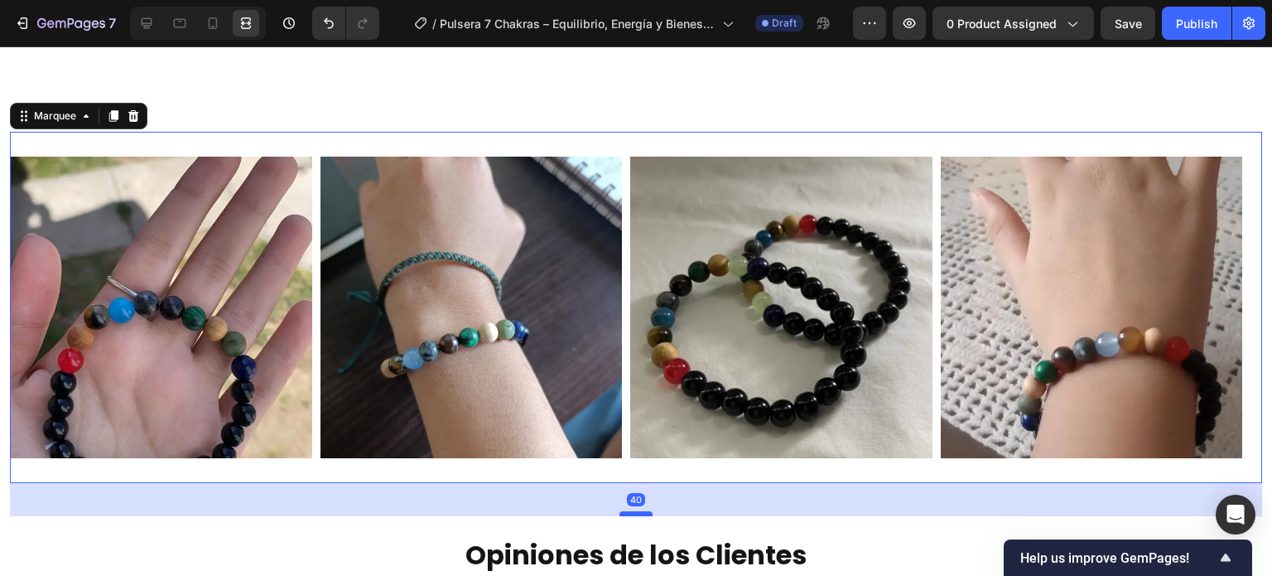
drag, startPoint x: 637, startPoint y: 490, endPoint x: 641, endPoint y: 510, distance: 20.3
click at [641, 511] on div at bounding box center [635, 513] width 33 height 5
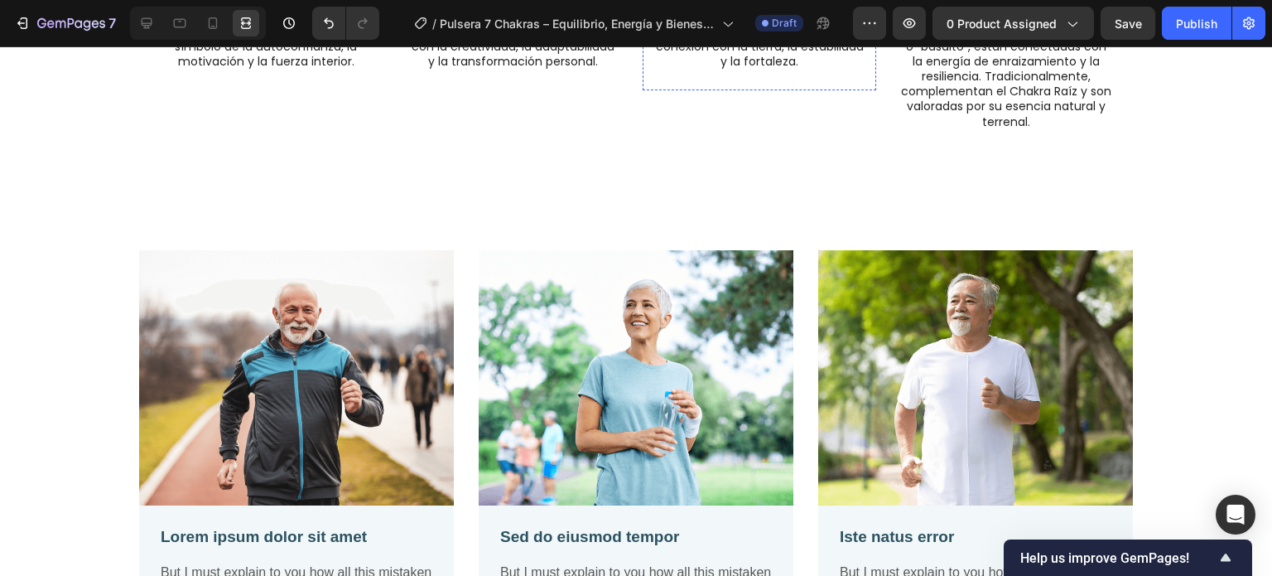
scroll to position [2791, 0]
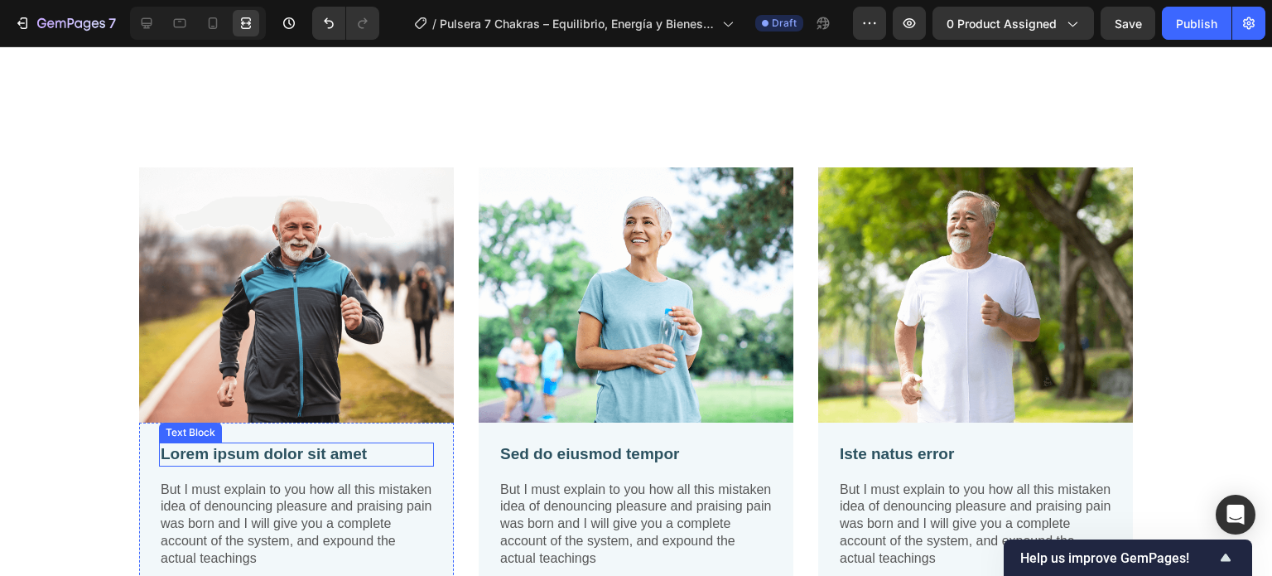
click at [275, 444] on p "Lorem ipsum dolor sit amet" at bounding box center [297, 454] width 272 height 21
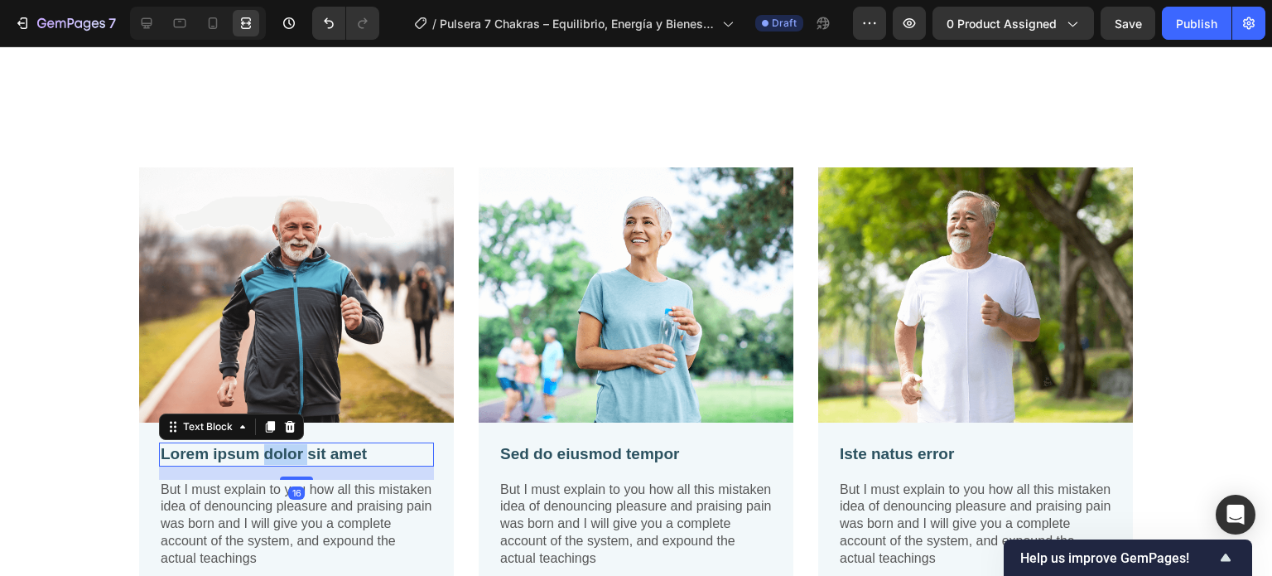
click at [275, 444] on p "Lorem ipsum dolor sit amet" at bounding box center [297, 454] width 272 height 21
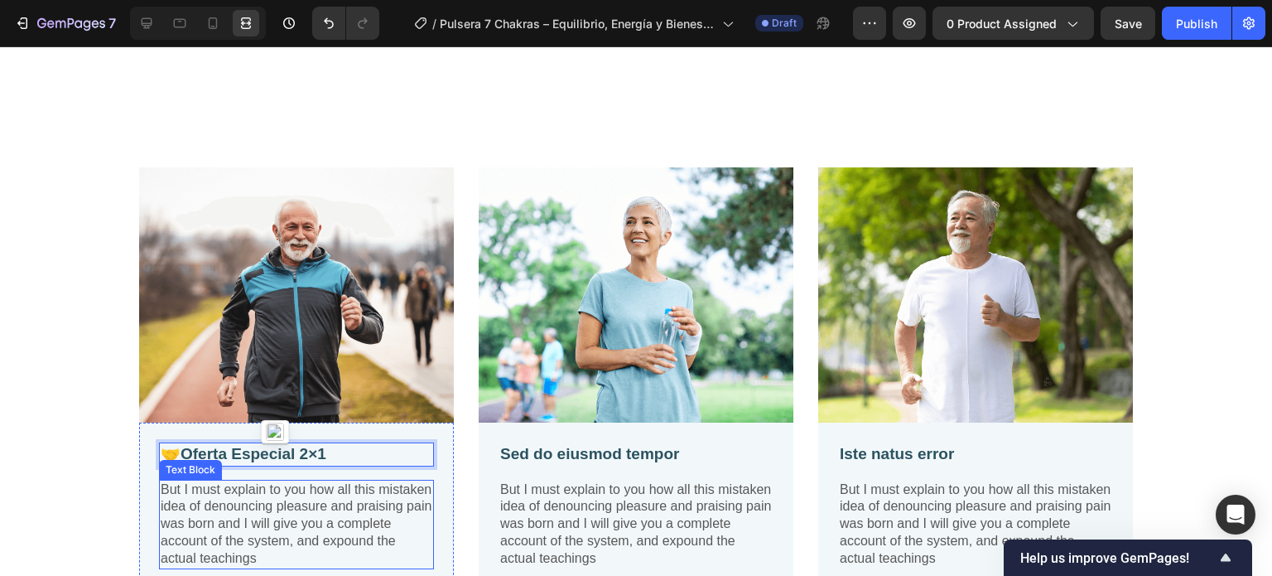
click at [372, 499] on p "But I must explain to you how all this mistaken idea of denouncing pleasure and…" at bounding box center [297, 524] width 272 height 86
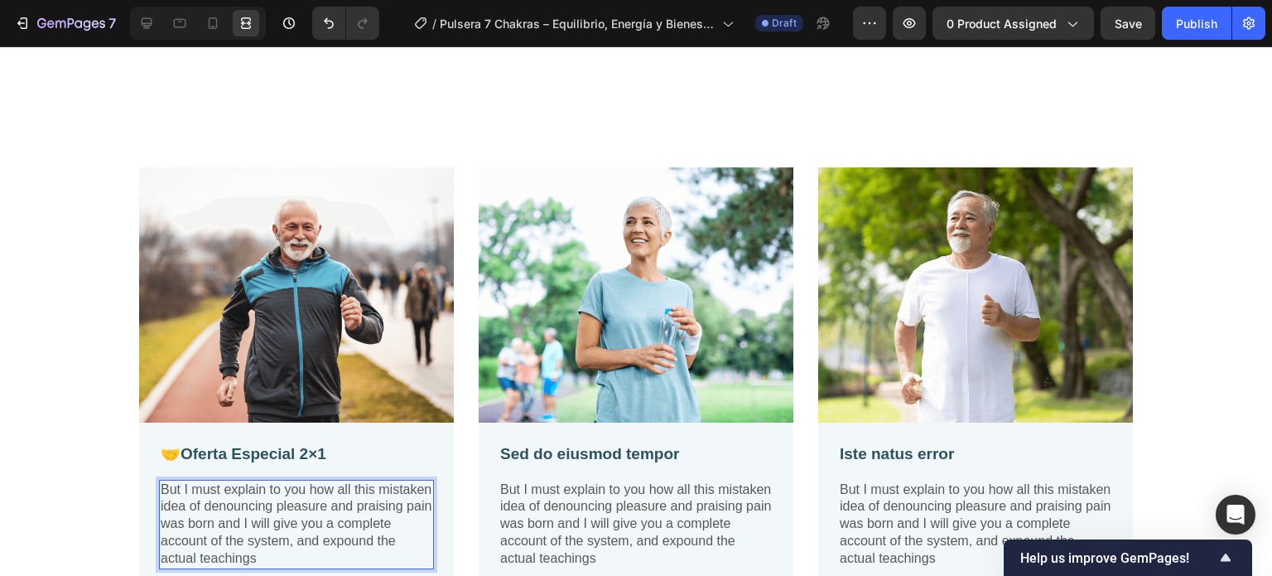
click at [342, 513] on p "But I must explain to you how all this mistaken idea of denouncing pleasure and…" at bounding box center [297, 524] width 272 height 86
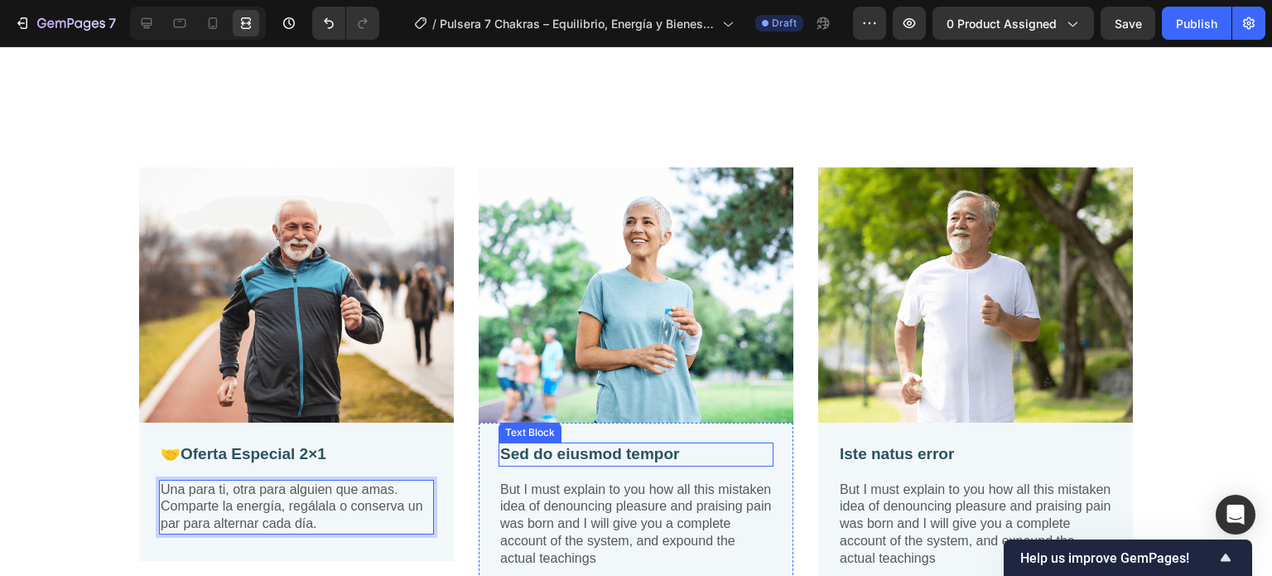
click at [653, 444] on p "Sed do eiusmod tempor" at bounding box center [636, 454] width 272 height 21
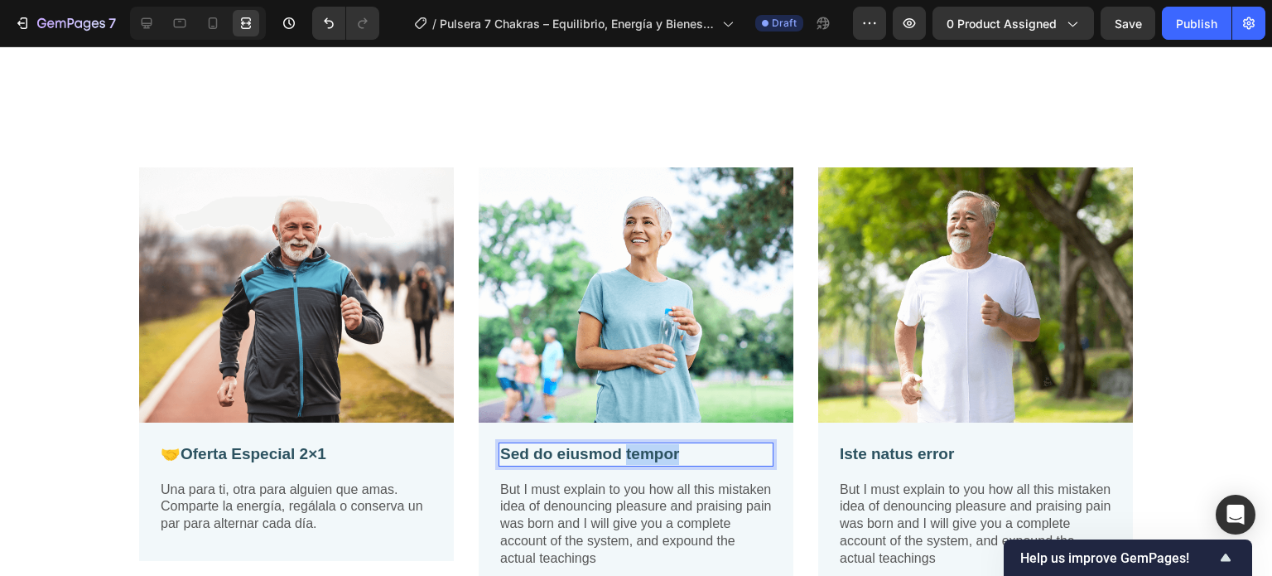
click at [653, 444] on p "Sed do eiusmod tempor" at bounding box center [636, 454] width 272 height 21
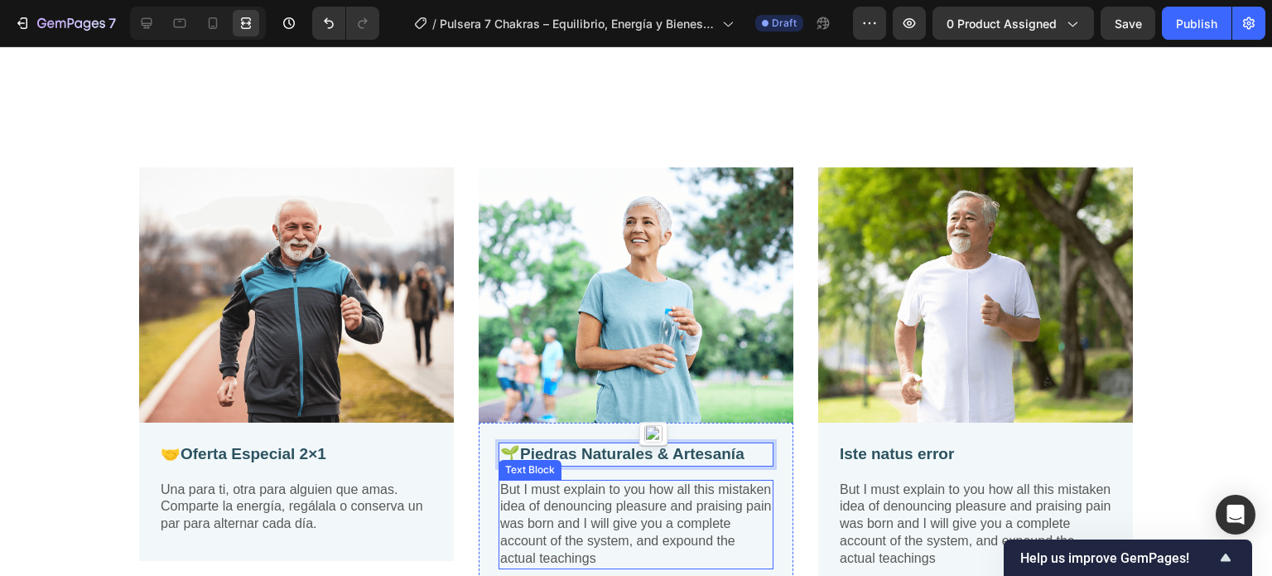
click at [643, 496] on p "But I must explain to you how all this mistaken idea of denouncing pleasure and…" at bounding box center [636, 524] width 272 height 86
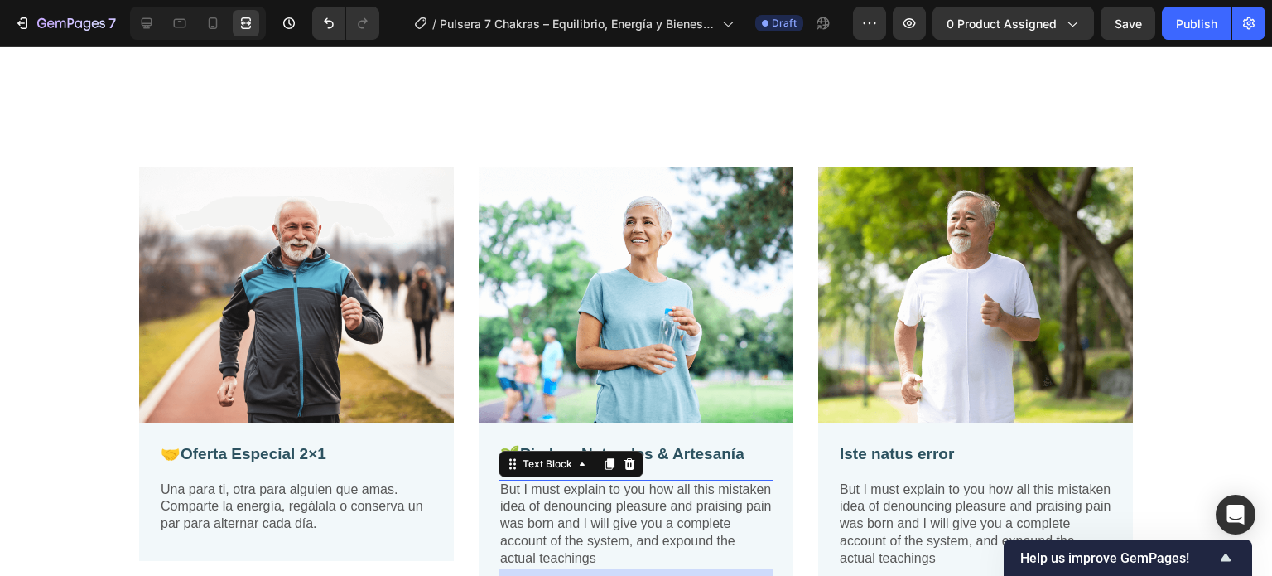
click at [643, 499] on p "But I must explain to you how all this mistaken idea of denouncing pleasure and…" at bounding box center [636, 524] width 272 height 86
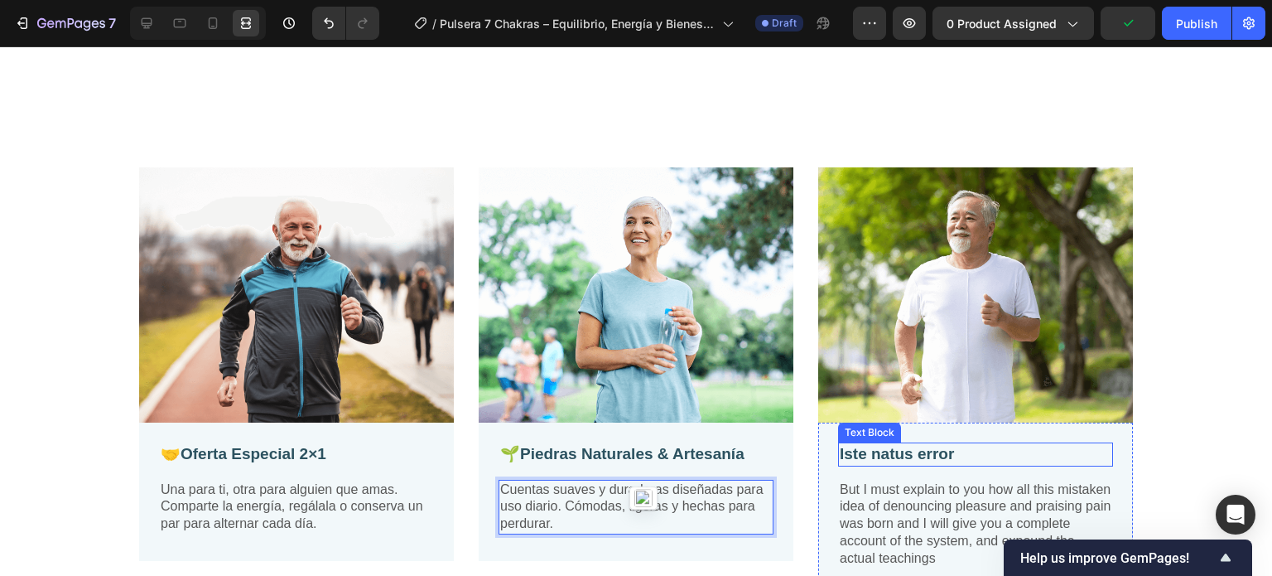
click at [959, 444] on p "Iste natus error" at bounding box center [976, 454] width 272 height 21
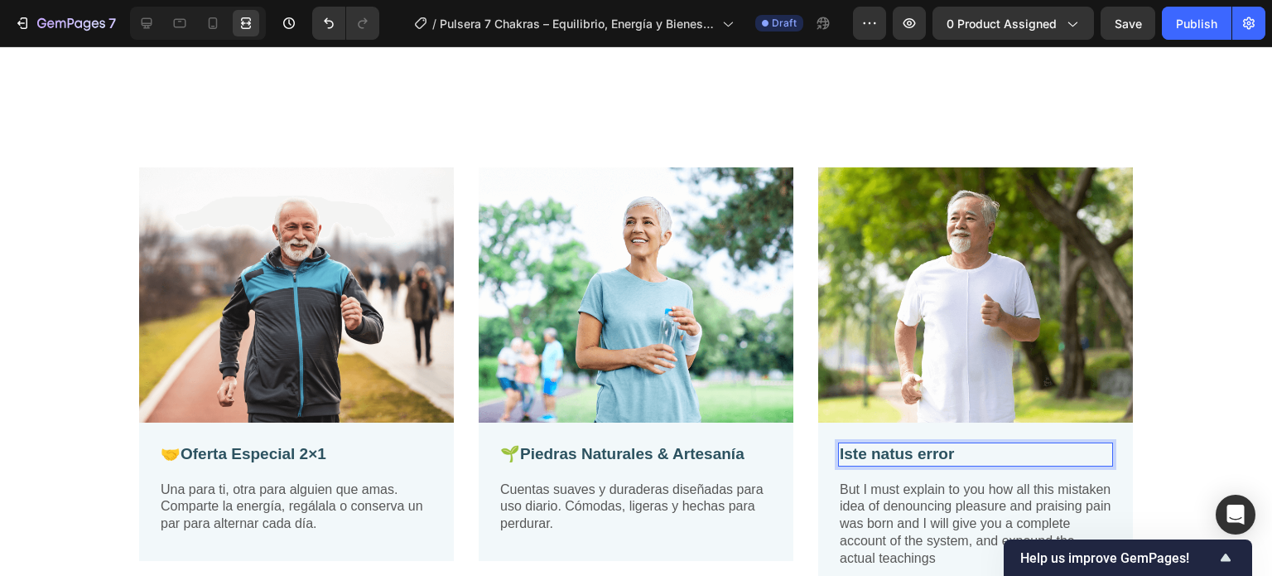
click at [959, 444] on p "Iste natus error" at bounding box center [976, 454] width 272 height 21
click at [934, 508] on p "But I must explain to you how all this mistaken idea of denouncing pleasure and…" at bounding box center [976, 524] width 272 height 86
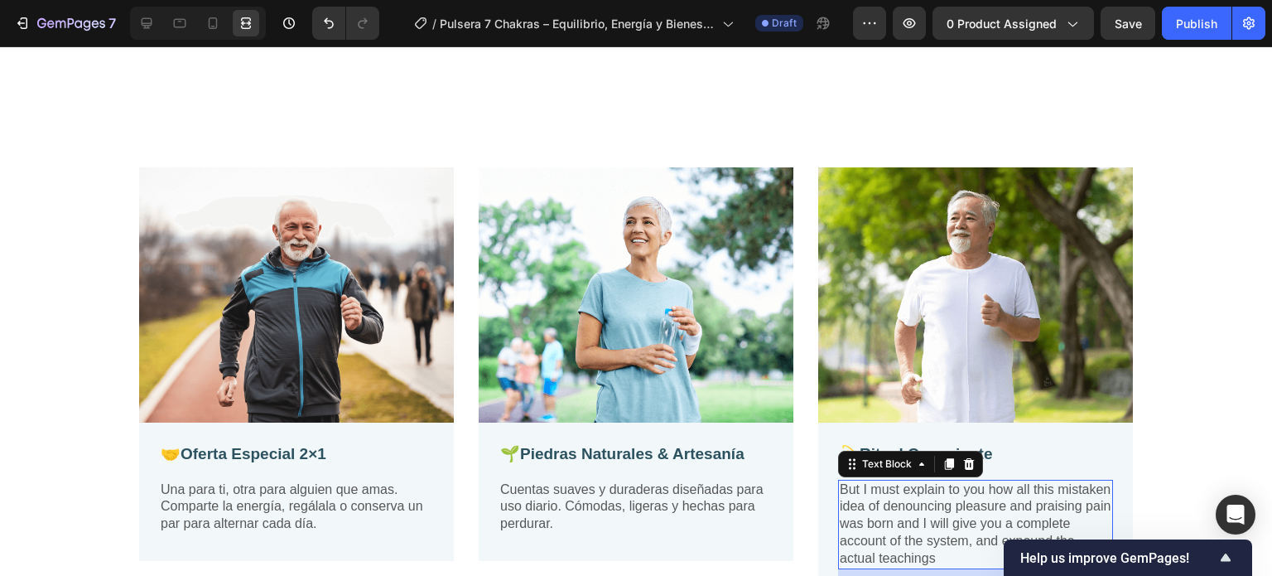
click at [934, 508] on p "But I must explain to you how all this mistaken idea of denouncing pleasure and…" at bounding box center [976, 524] width 272 height 86
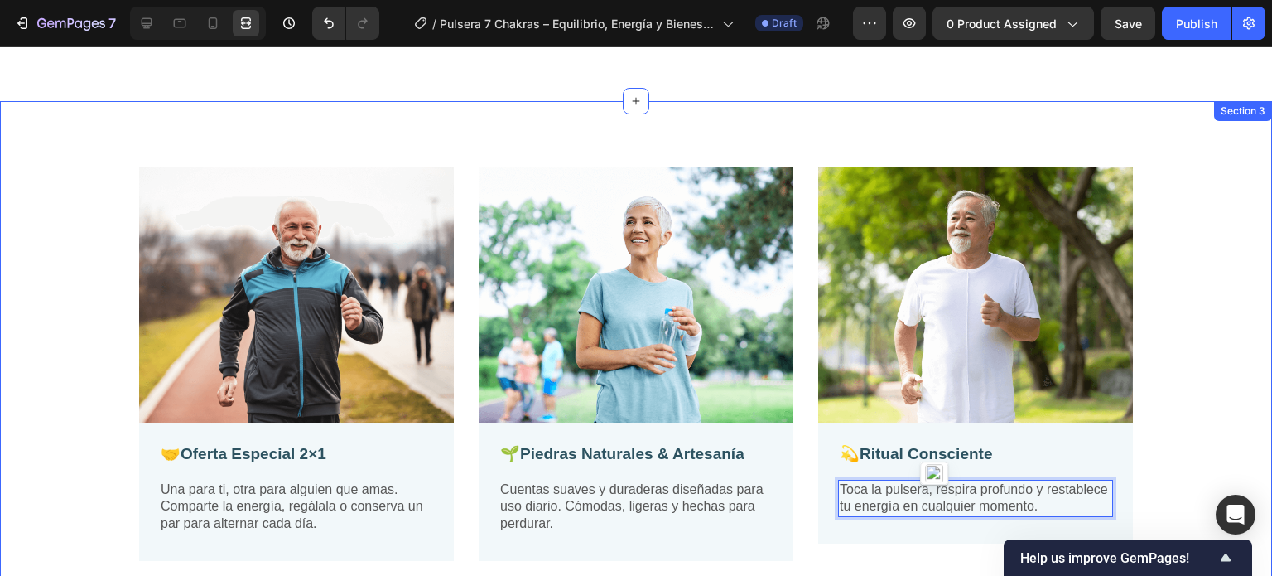
click at [1178, 311] on div "Image 🤝 Oferta Especial 2×1 Text Block Una para ti, otra para alguien que amas.…" at bounding box center [635, 377] width 1247 height 420
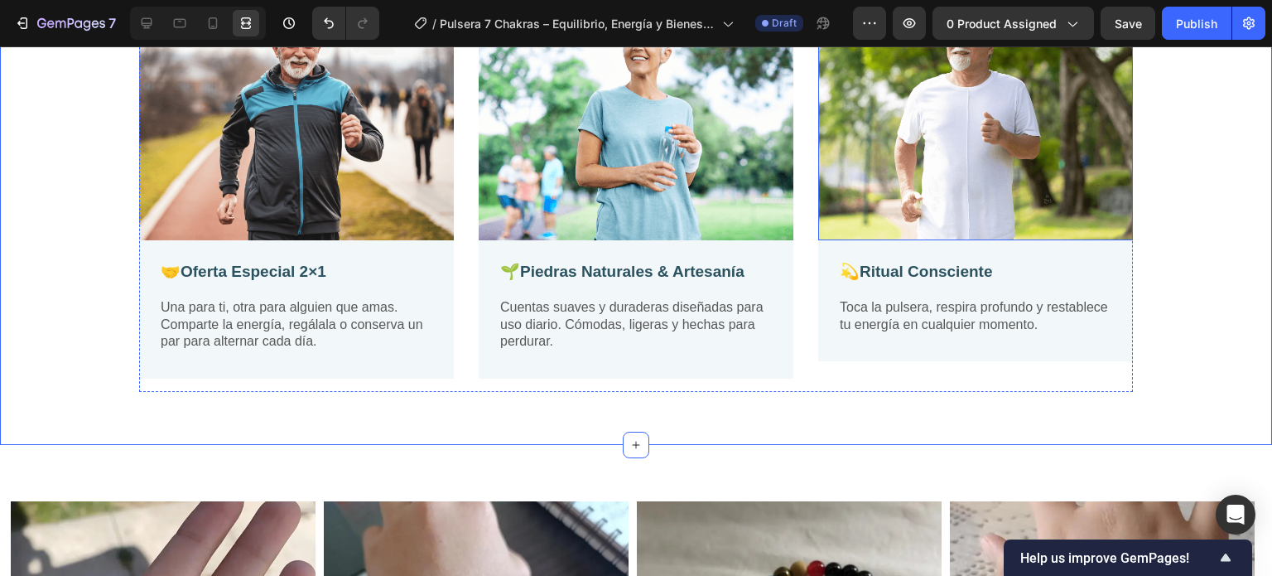
scroll to position [3039, 0]
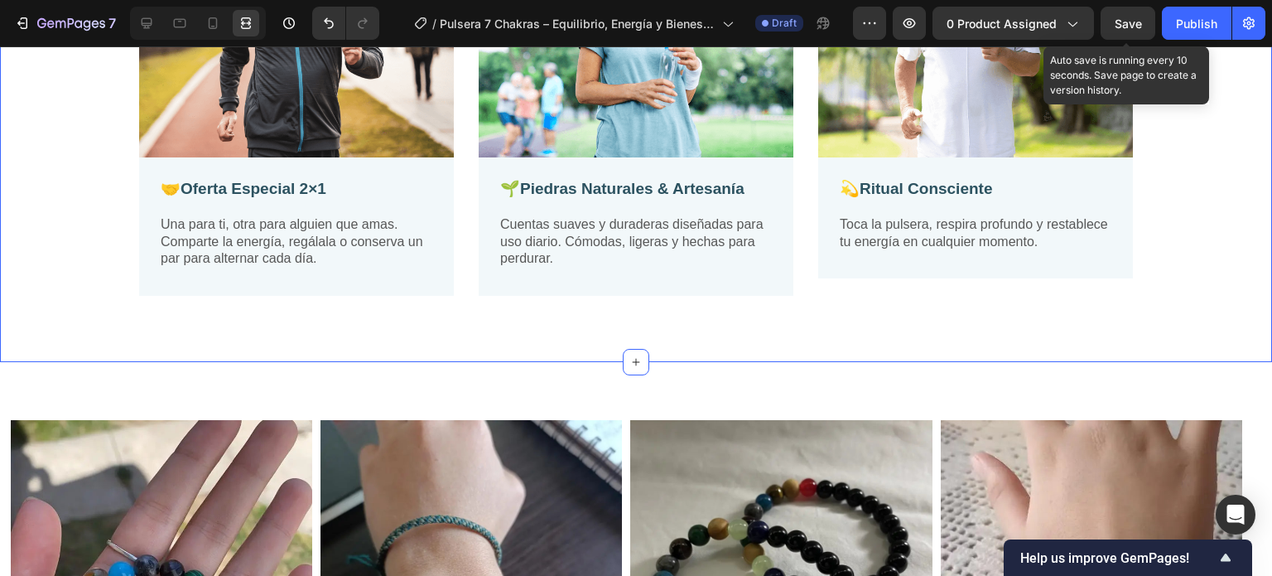
click at [1133, 27] on span "Save" at bounding box center [1128, 24] width 27 height 14
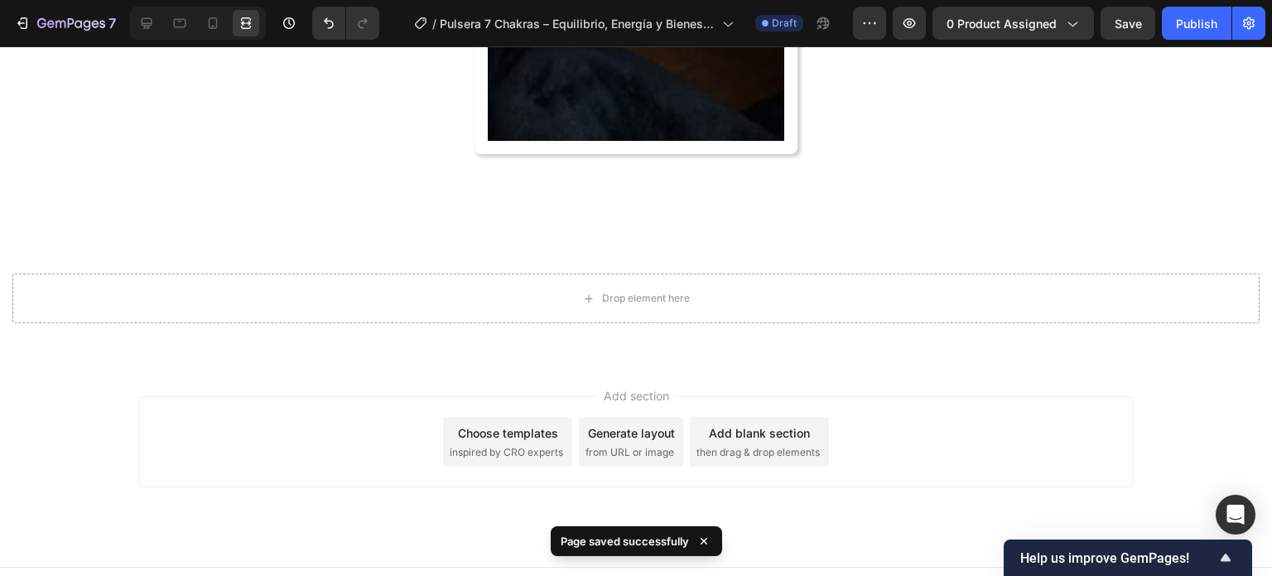
scroll to position [4535, 0]
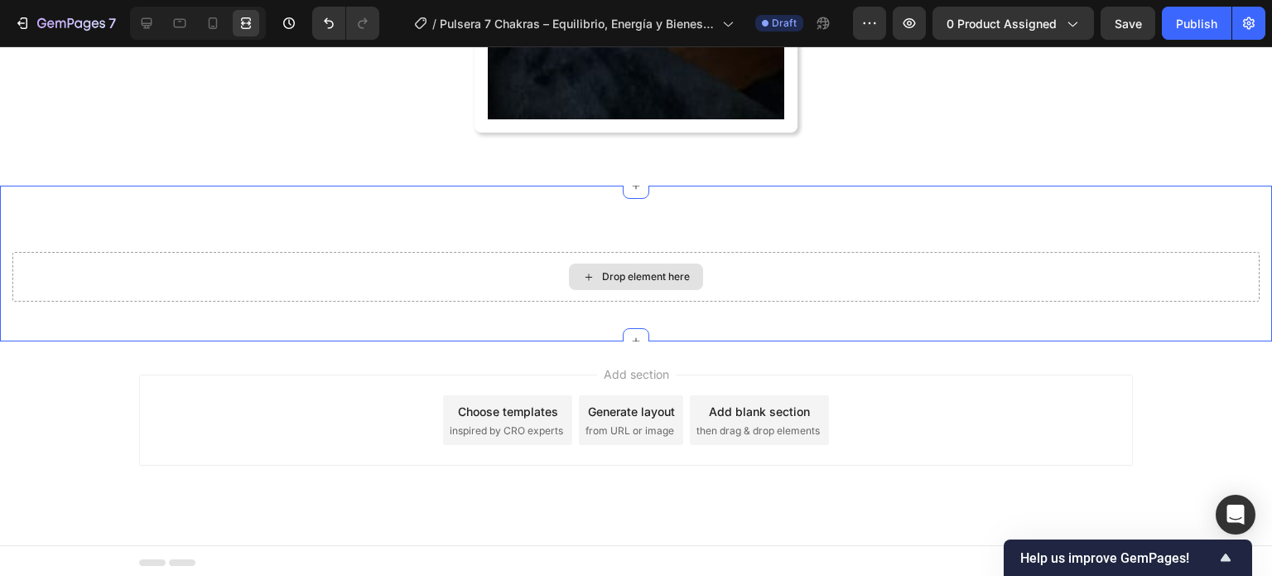
click at [762, 292] on div "Drop element here" at bounding box center [635, 277] width 1247 height 50
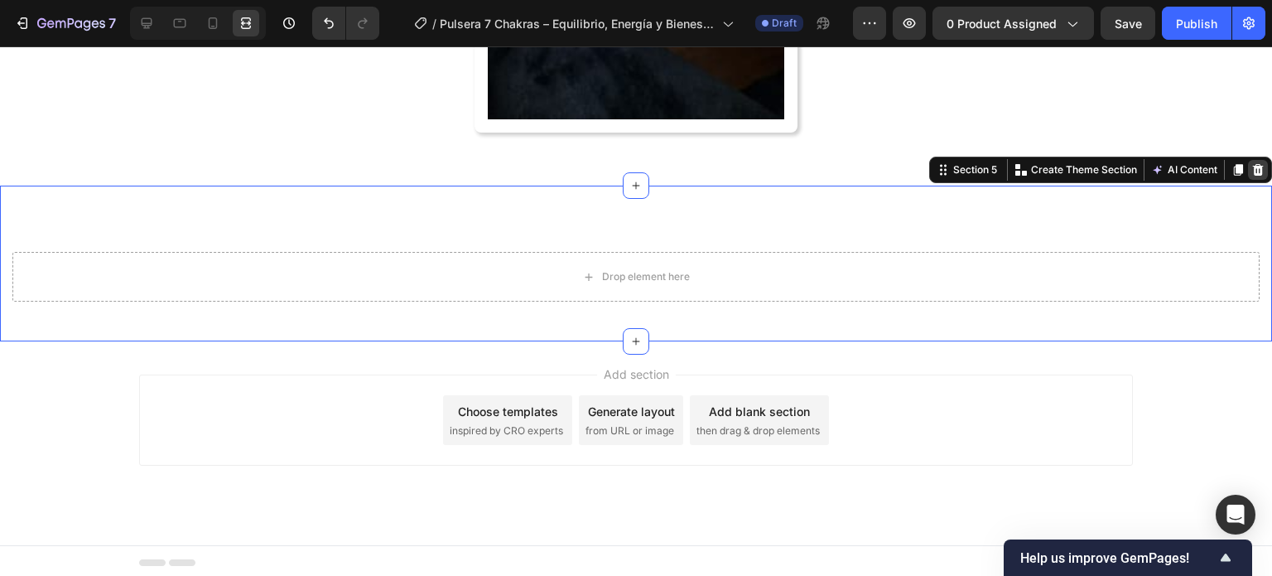
click at [1251, 166] on icon at bounding box center [1257, 169] width 13 height 13
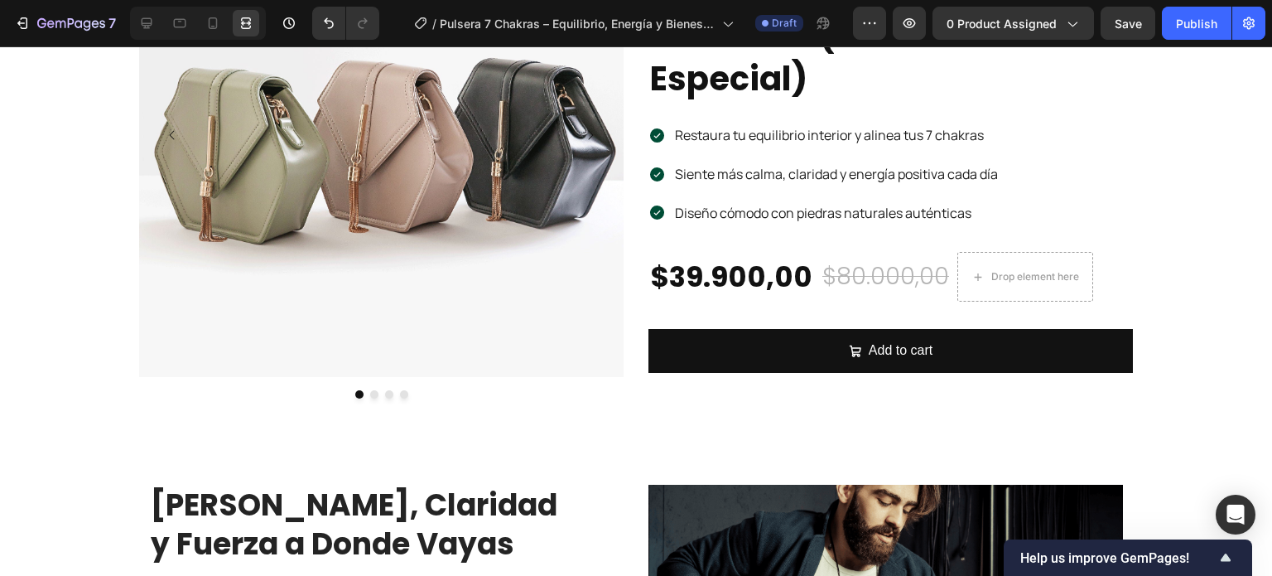
scroll to position [0, 0]
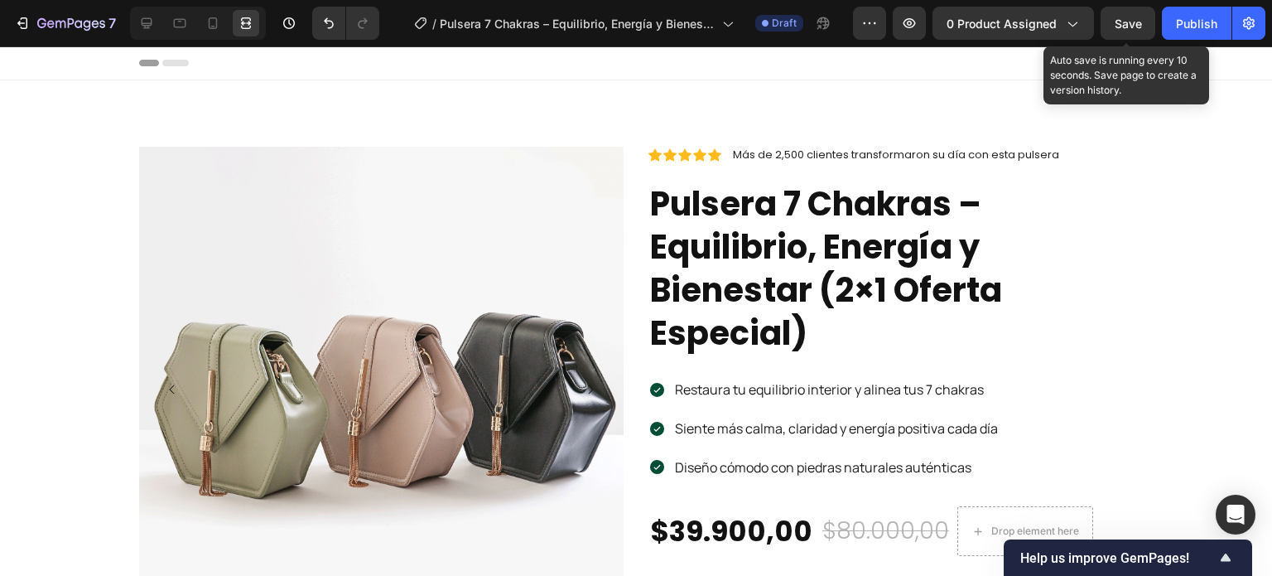
click at [1121, 26] on span "Save" at bounding box center [1128, 24] width 27 height 14
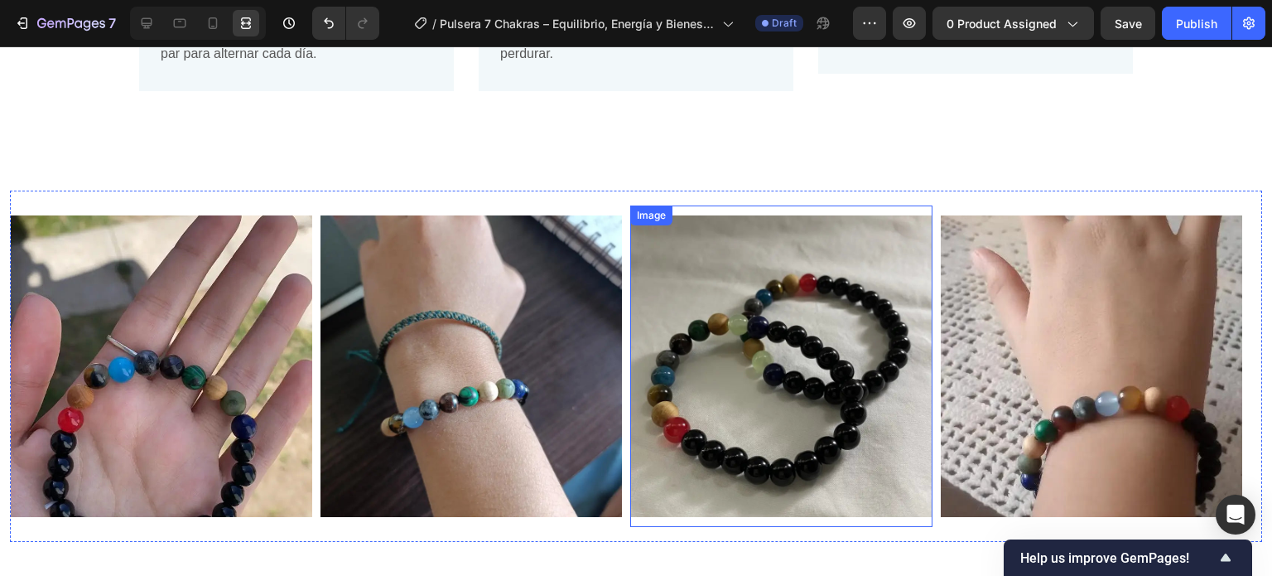
scroll to position [3147, 0]
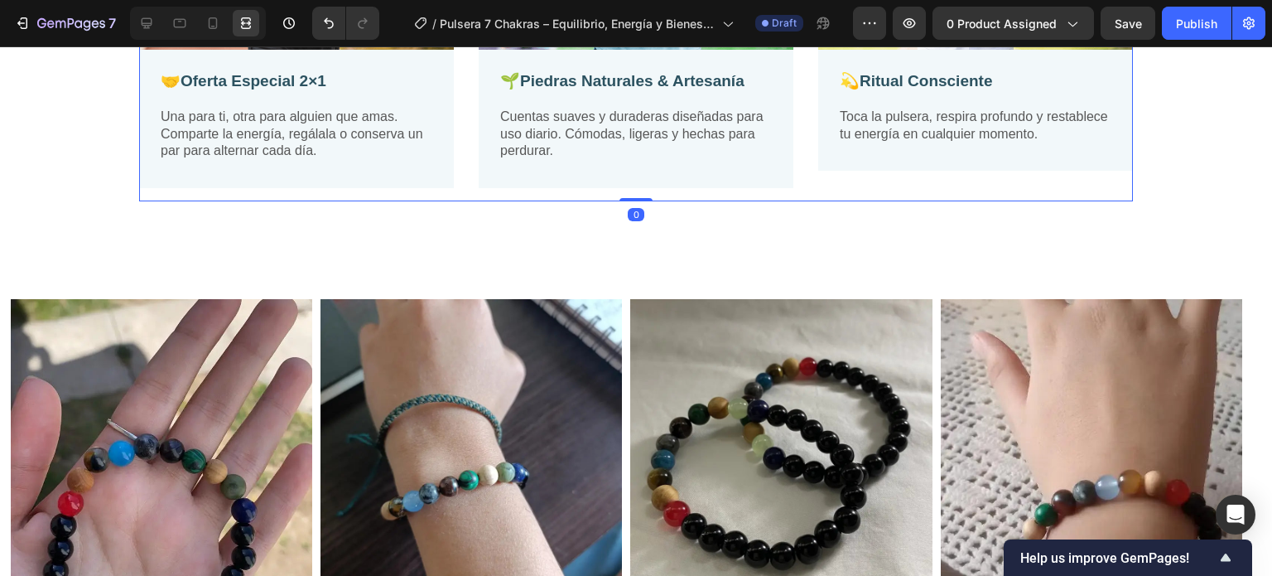
drag, startPoint x: 618, startPoint y: 214, endPoint x: 606, endPoint y: 185, distance: 31.2
click at [137, 22] on div at bounding box center [146, 23] width 26 height 26
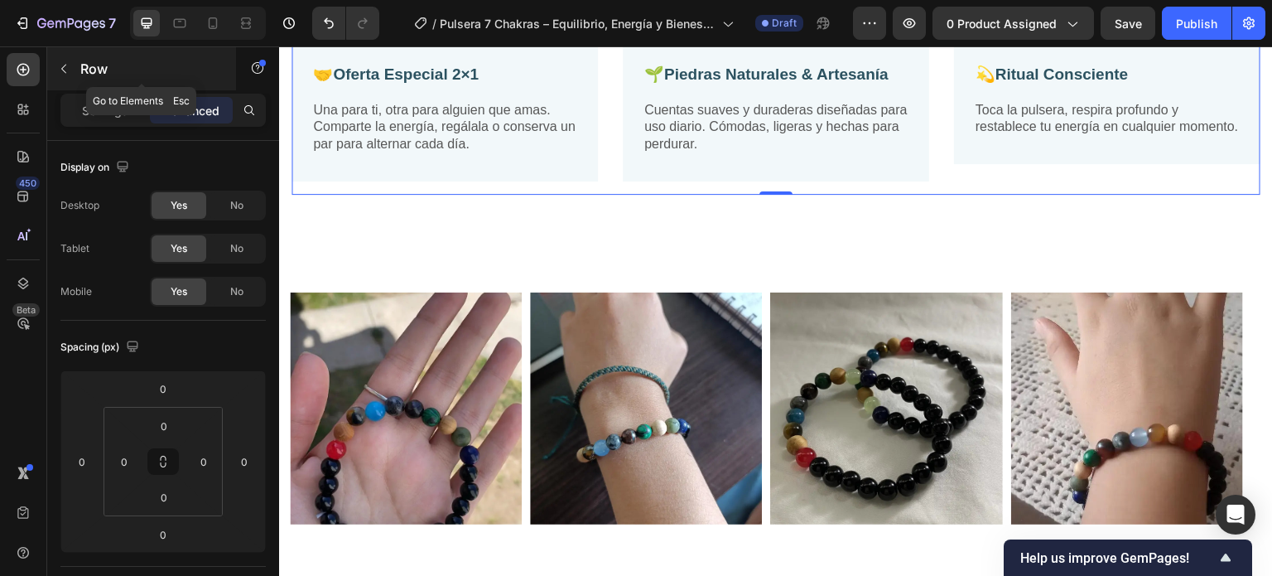
click at [85, 59] on p "Row" at bounding box center [150, 69] width 141 height 20
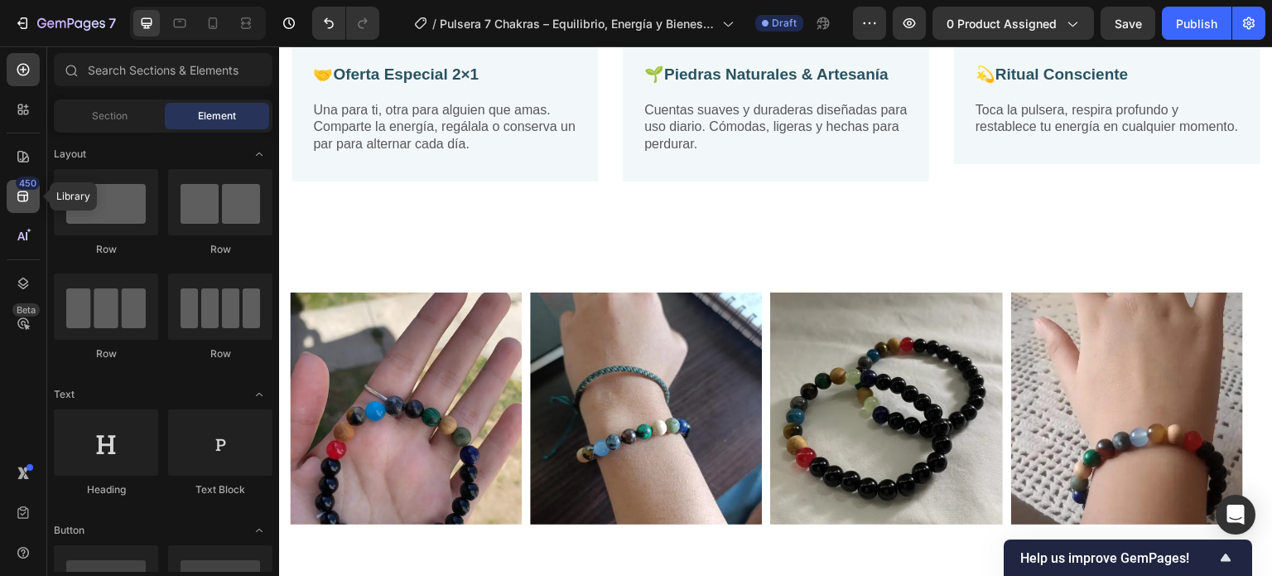
click at [18, 198] on icon at bounding box center [22, 196] width 11 height 11
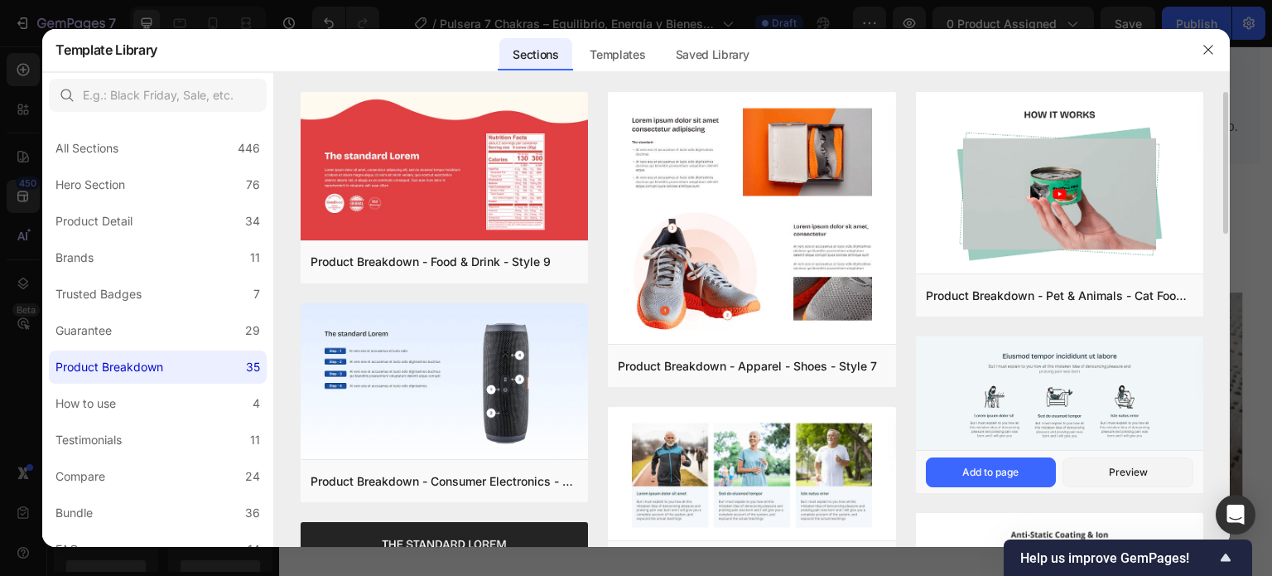
scroll to position [83, 0]
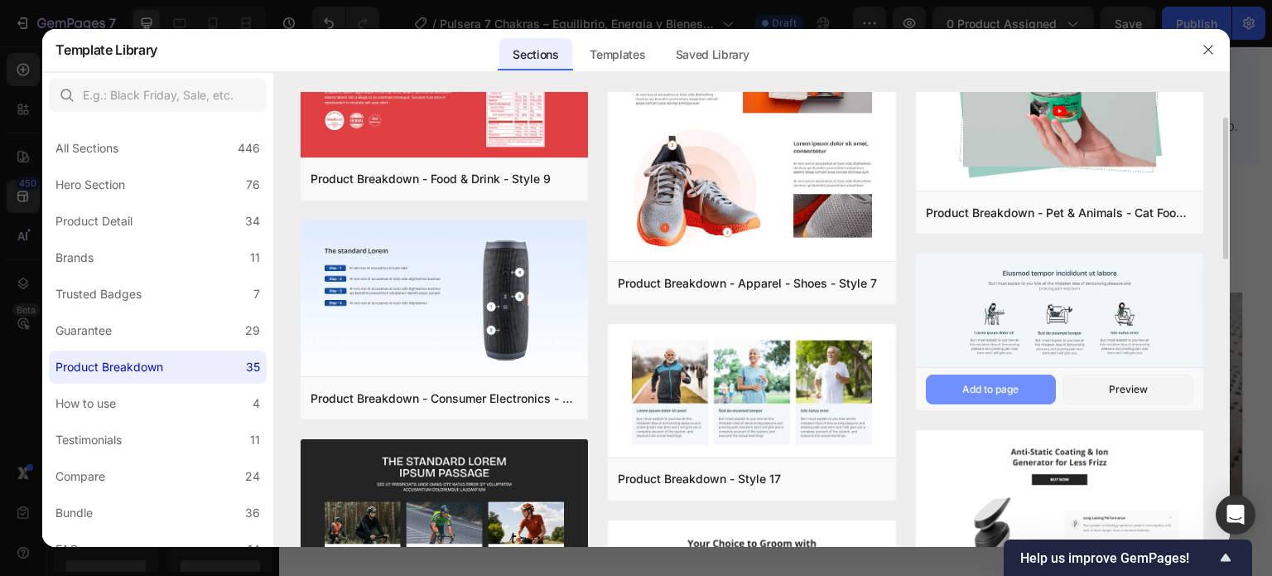
click at [1028, 393] on button "Add to page" at bounding box center [991, 389] width 131 height 30
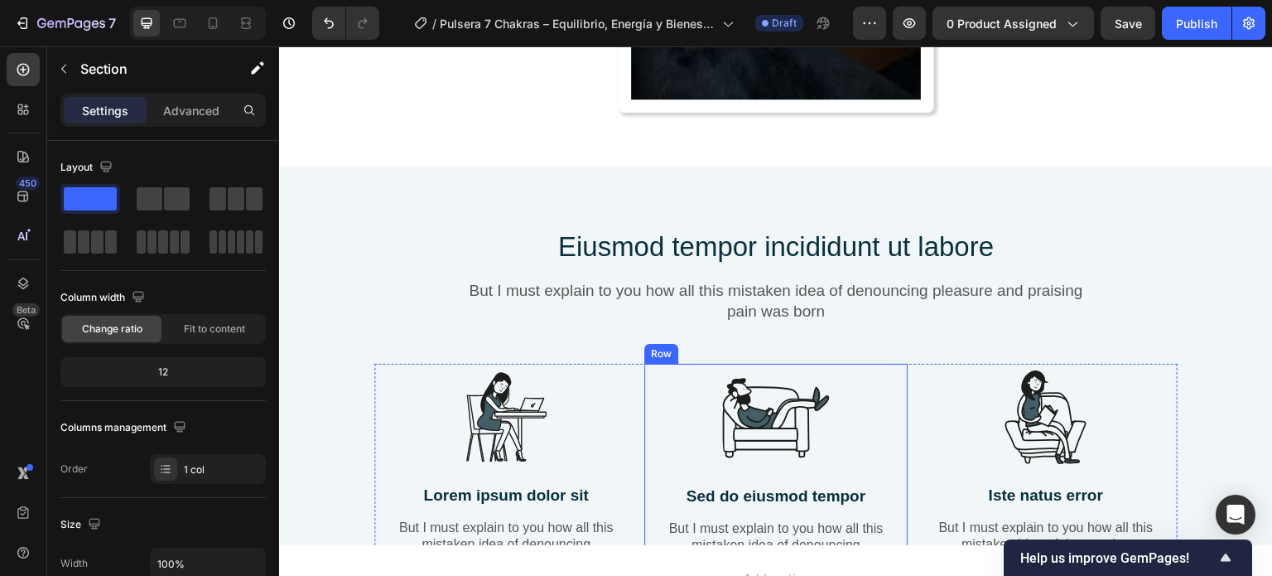
scroll to position [4306, 0]
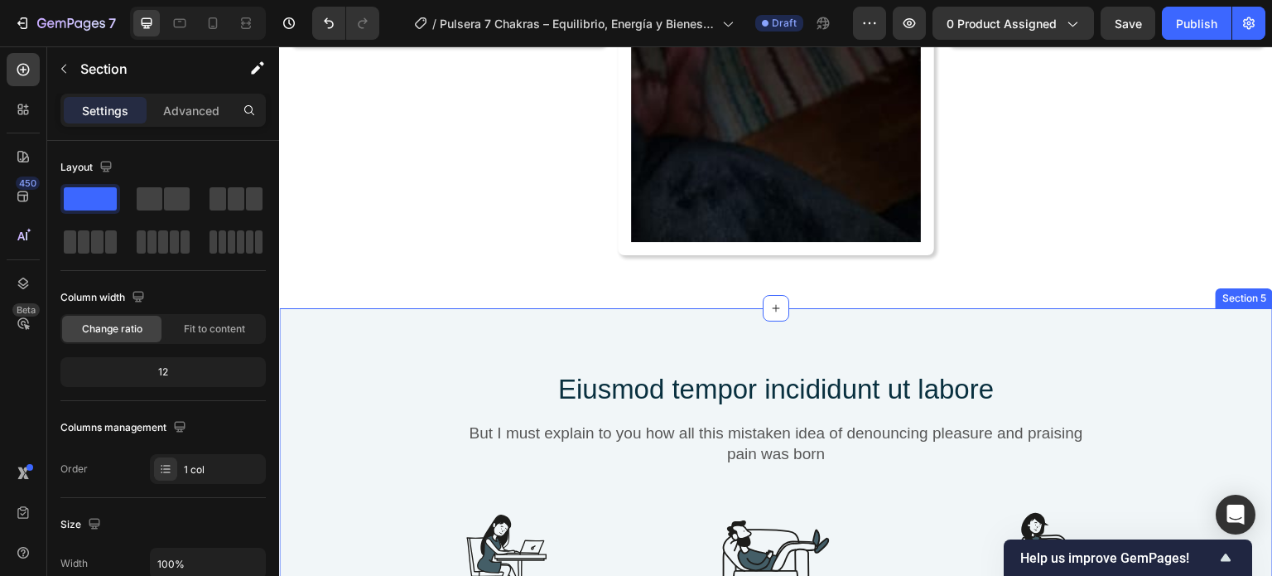
click at [587, 314] on div "Eiusmod tempor incididunt ut labore Heading But I must explain to you how all t…" at bounding box center [776, 551] width 994 height 487
click at [1087, 319] on div "Eiusmod tempor incididunt ut labore Heading But I must explain to you how all t…" at bounding box center [776, 551] width 994 height 487
click at [238, 29] on icon at bounding box center [246, 23] width 17 height 17
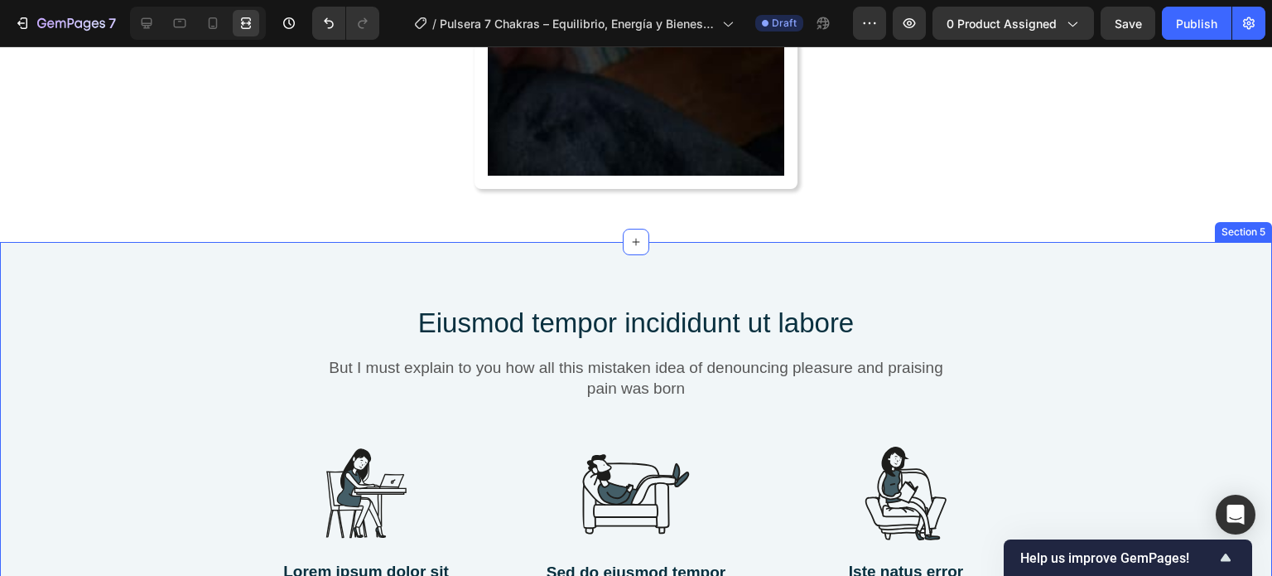
scroll to position [4458, 0]
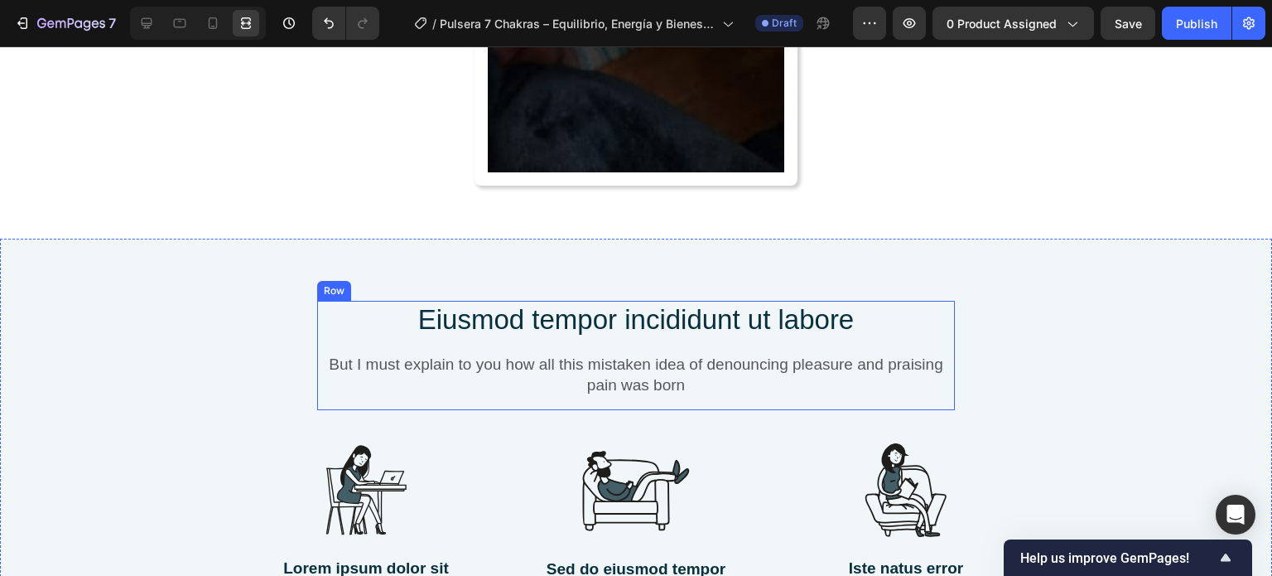
click at [318, 344] on div "Eiusmod tempor incididunt ut labore Heading But I must explain to you how all t…" at bounding box center [636, 355] width 638 height 109
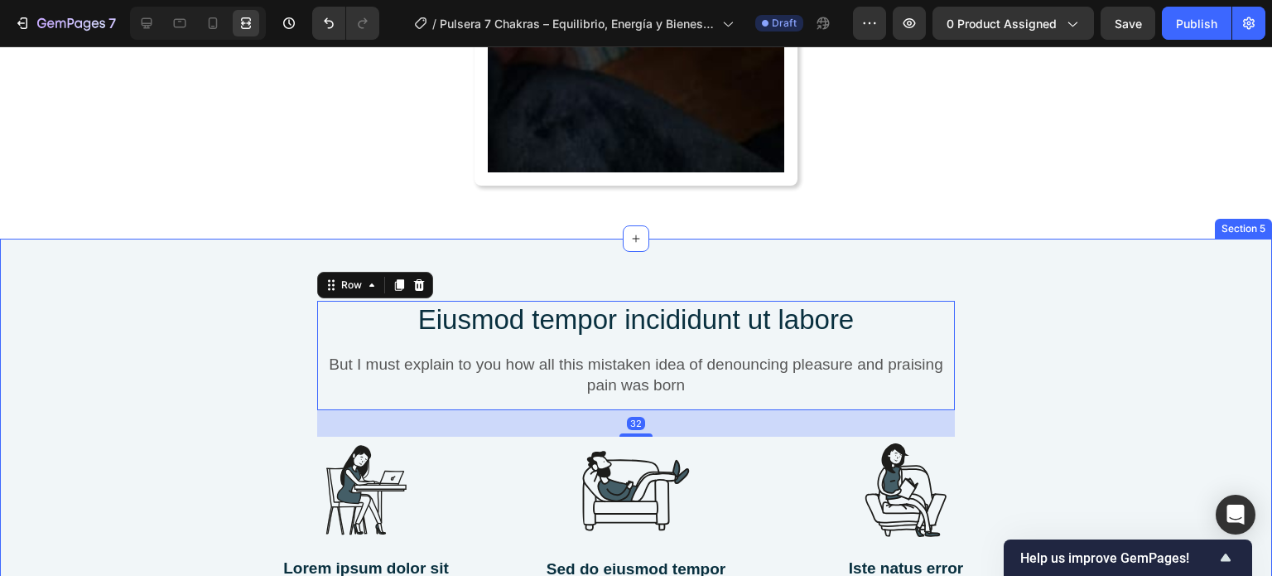
click at [1110, 260] on div "Eiusmod tempor incididunt ut labore Heading But I must explain to you how all t…" at bounding box center [636, 481] width 1272 height 487
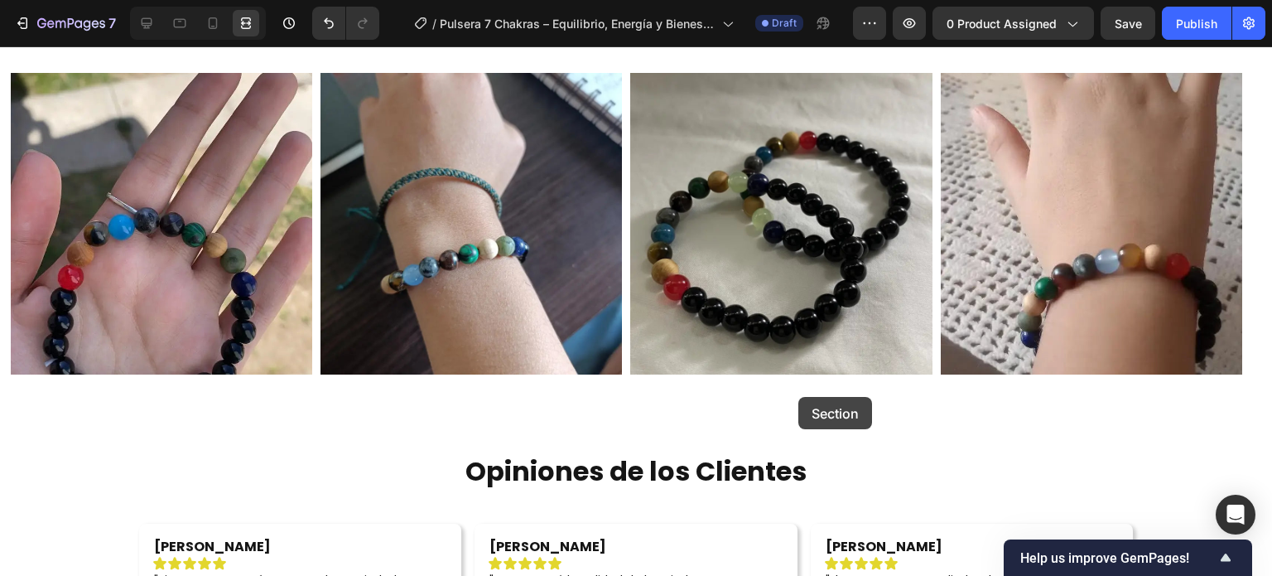
scroll to position [3207, 0]
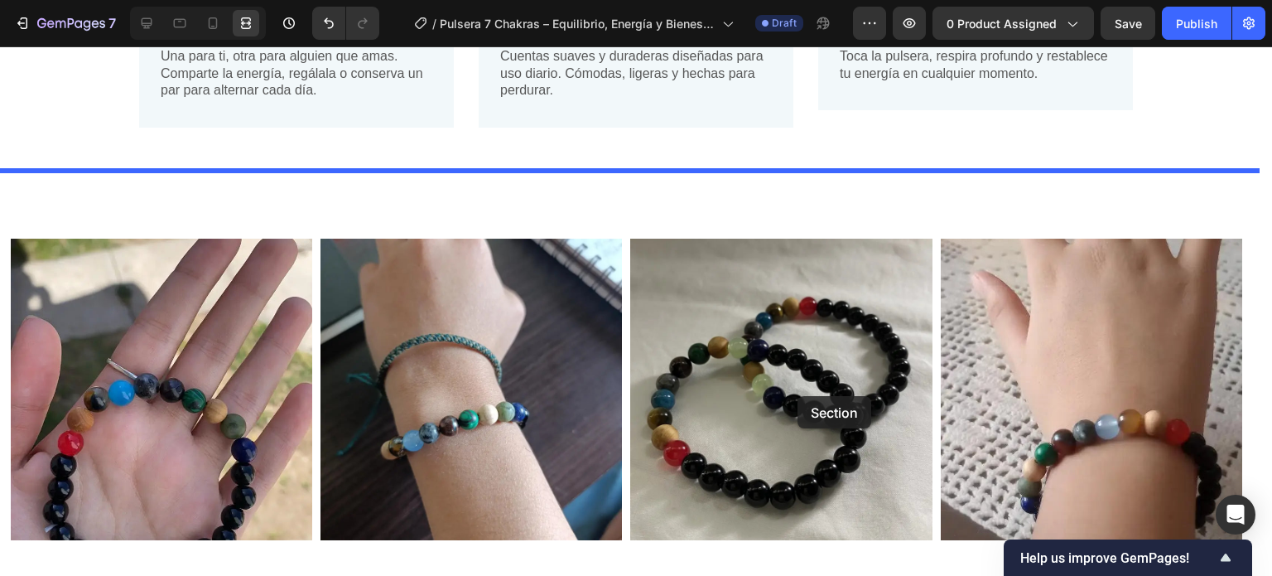
drag, startPoint x: 938, startPoint y: 219, endPoint x: 797, endPoint y: 396, distance: 225.7
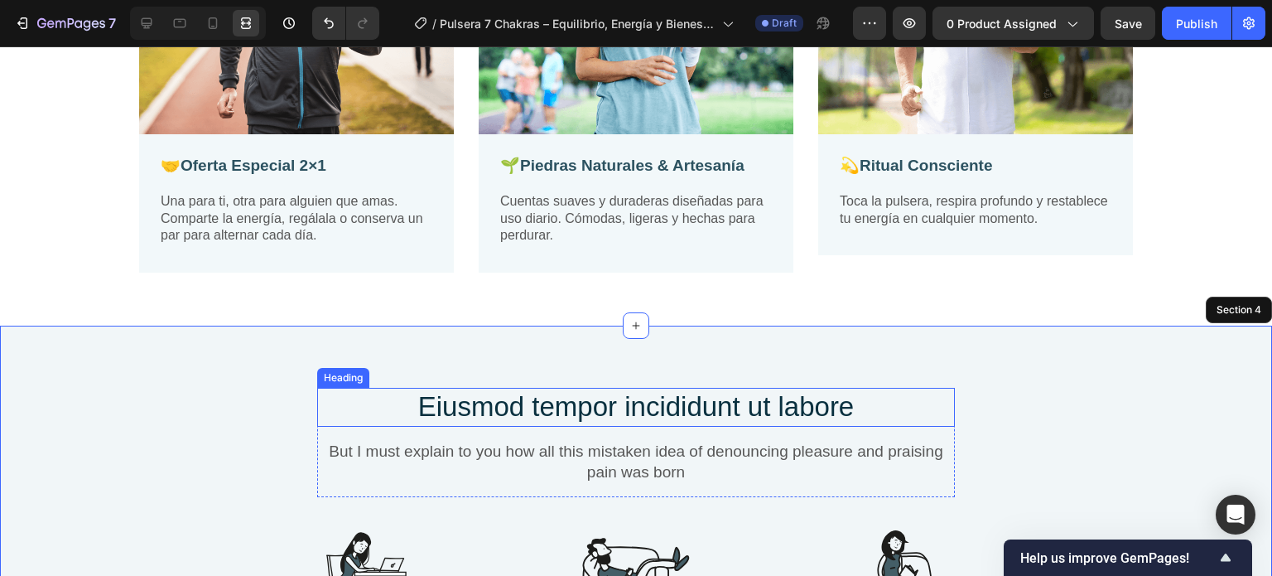
scroll to position [3042, 0]
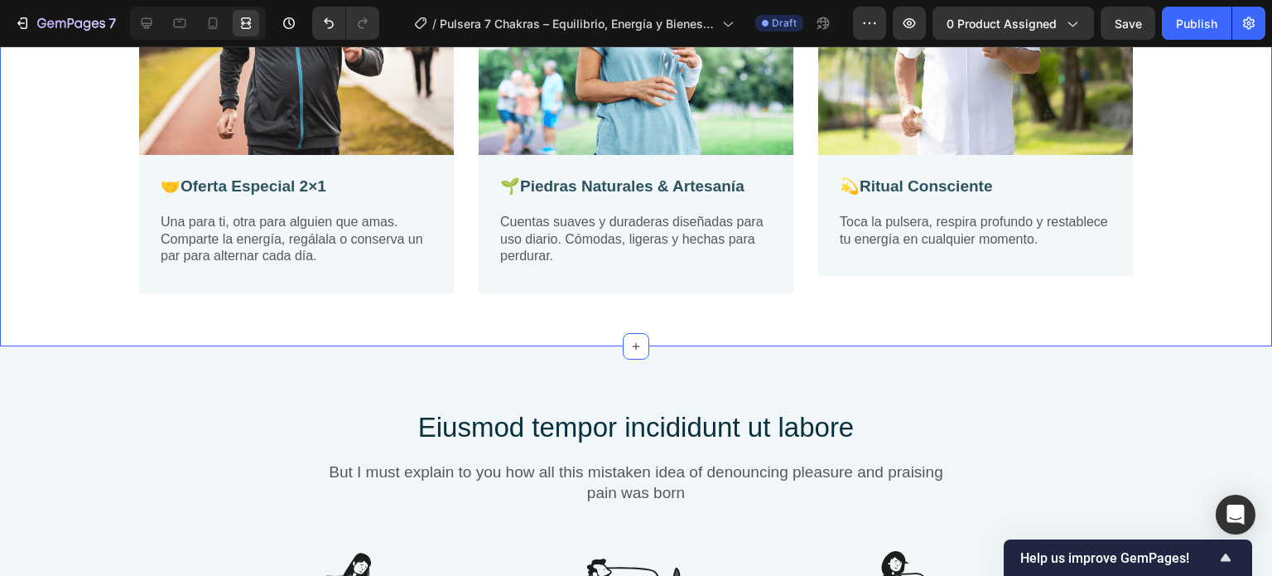
click at [704, 317] on div "Image 🤝 Oferta Especial 2×1 Text Block Una para ti, otra para alguien que amas.…" at bounding box center [636, 90] width 1272 height 513
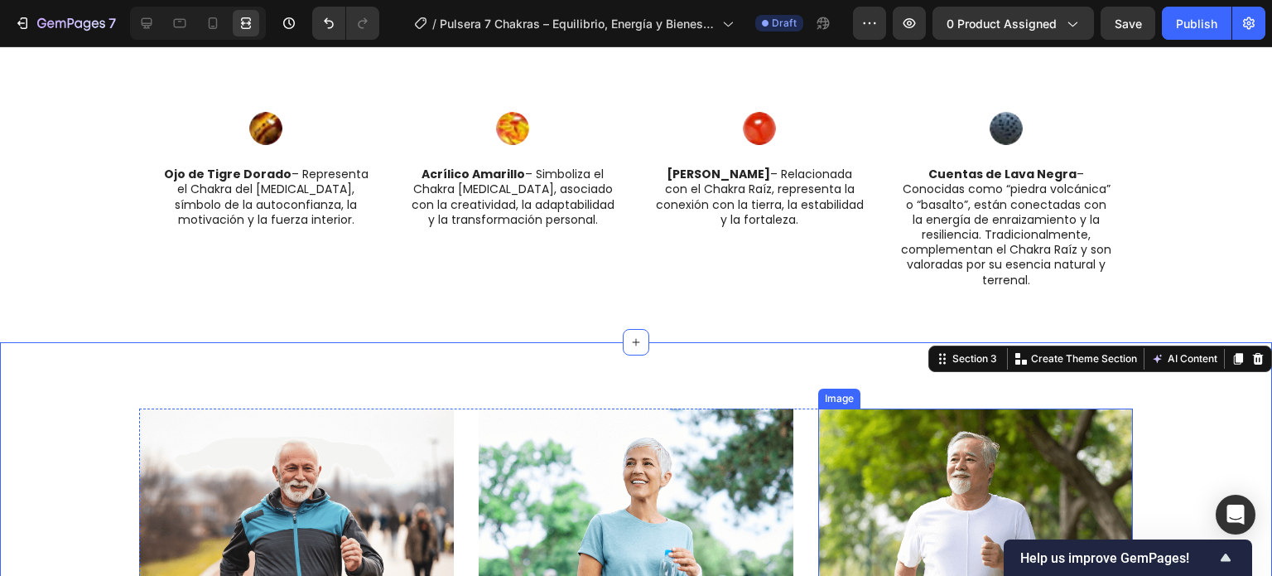
scroll to position [2545, 0]
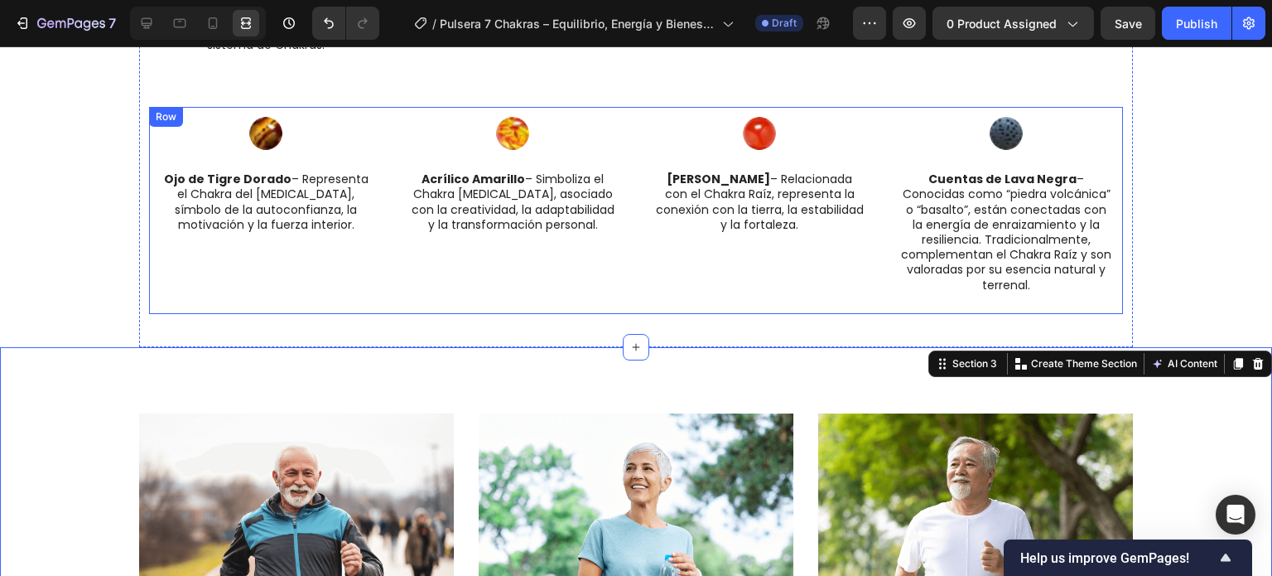
click at [687, 260] on div "Image [PERSON_NAME] – Relacionada con el Chakra Raíz, representa la conexión co…" at bounding box center [760, 210] width 234 height 207
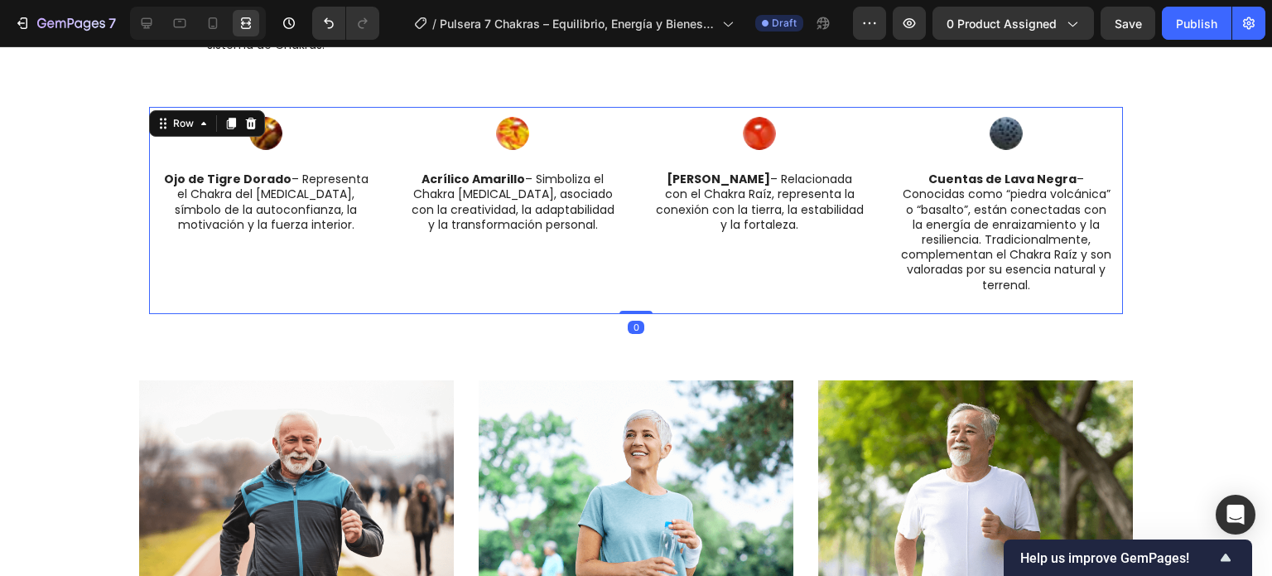
drag, startPoint x: 636, startPoint y: 326, endPoint x: 616, endPoint y: 280, distance: 50.5
click at [616, 280] on div "Image Ojo de Tigre Dorado – Representa el Chakra del [MEDICAL_DATA], símbolo de…" at bounding box center [636, 210] width 974 height 207
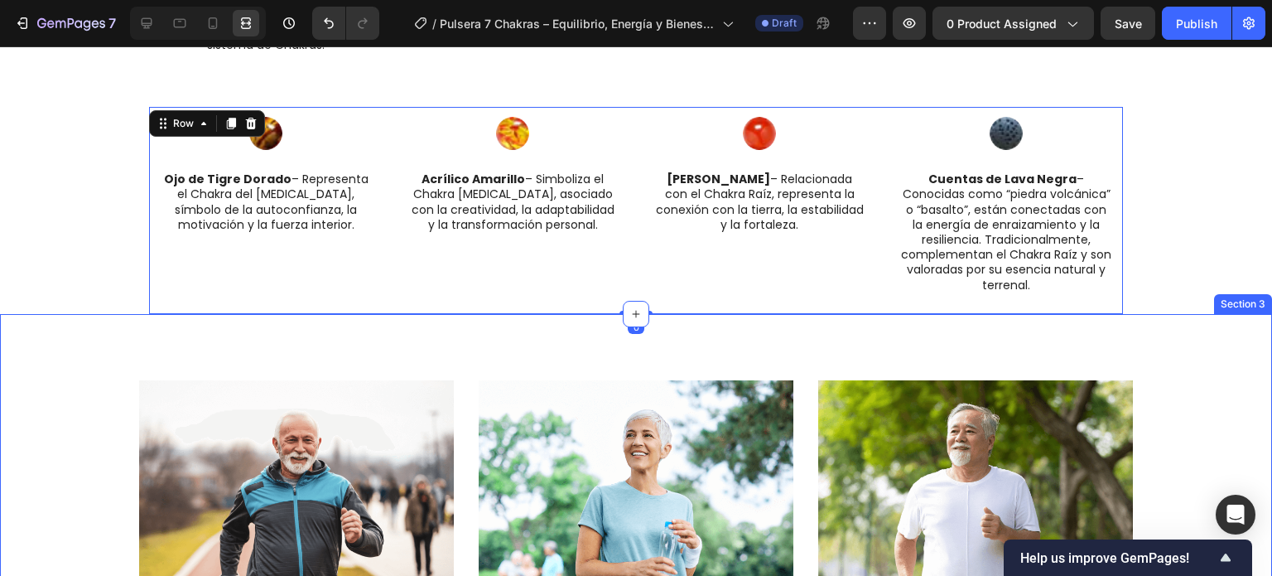
click at [686, 317] on div "Image 🤝 Oferta Especial 2×1 Text Block Una para ti, otra para alguien que amas.…" at bounding box center [636, 570] width 1272 height 513
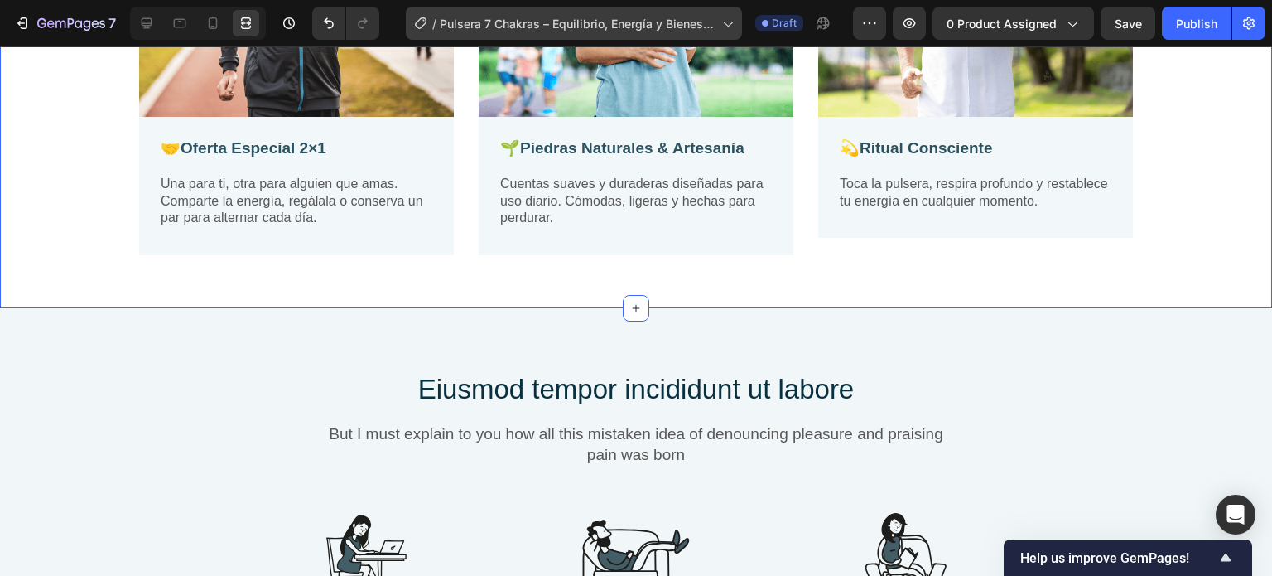
scroll to position [3124, 0]
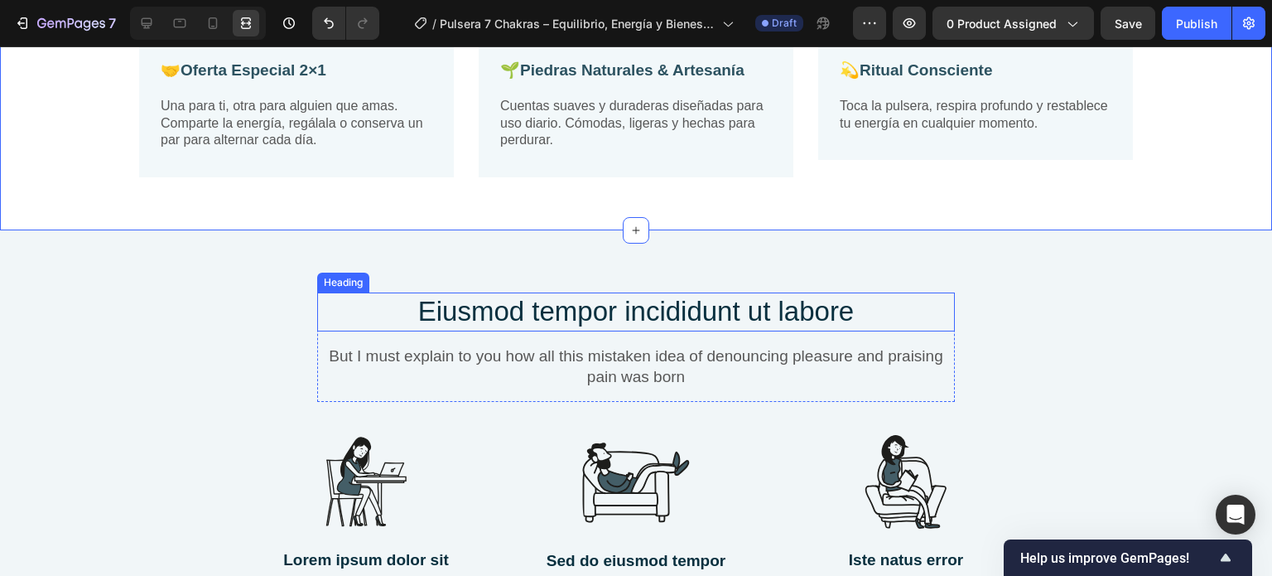
click at [730, 310] on h2 "Eiusmod tempor incididunt ut labore" at bounding box center [636, 311] width 638 height 39
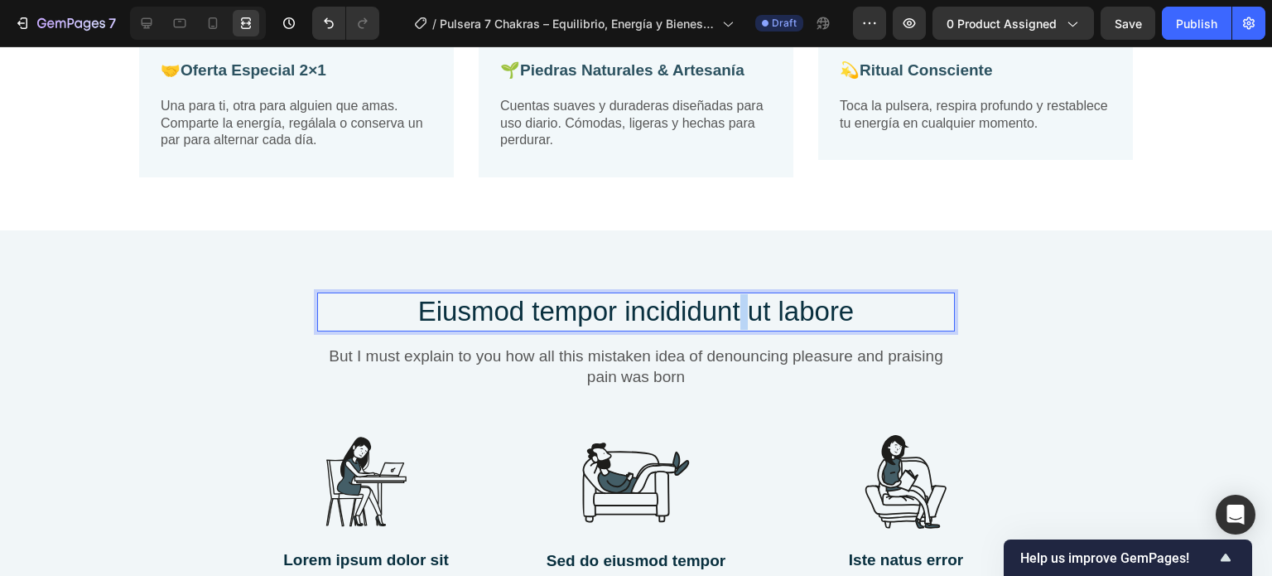
click at [730, 309] on h2 "Eiusmod tempor incididunt ut labore" at bounding box center [636, 311] width 638 height 39
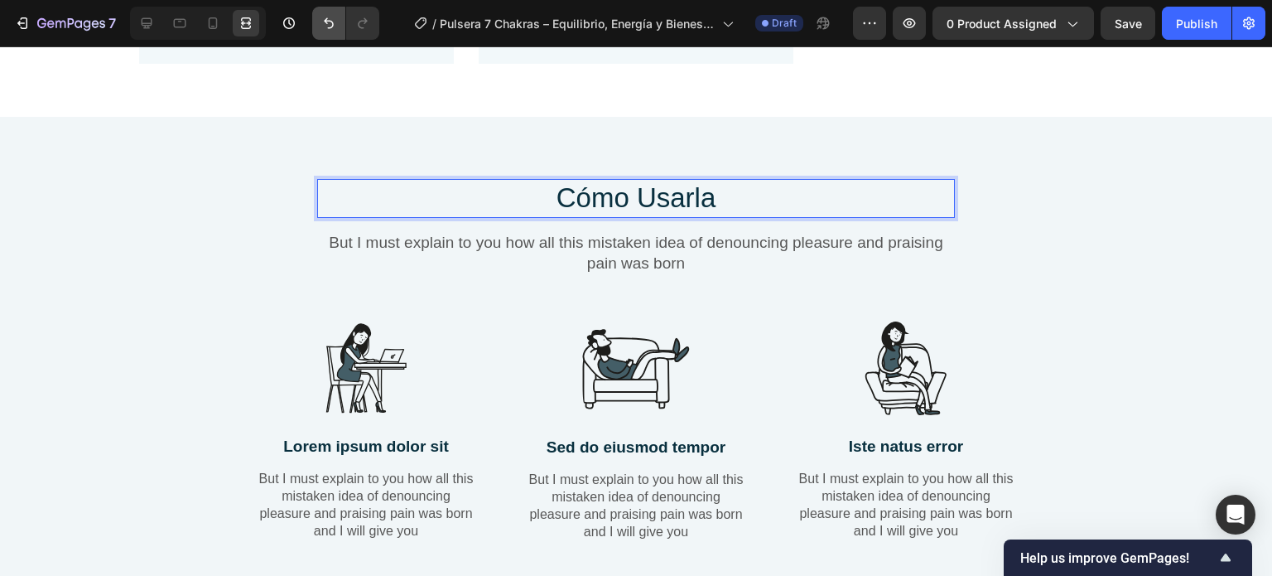
scroll to position [3290, 0]
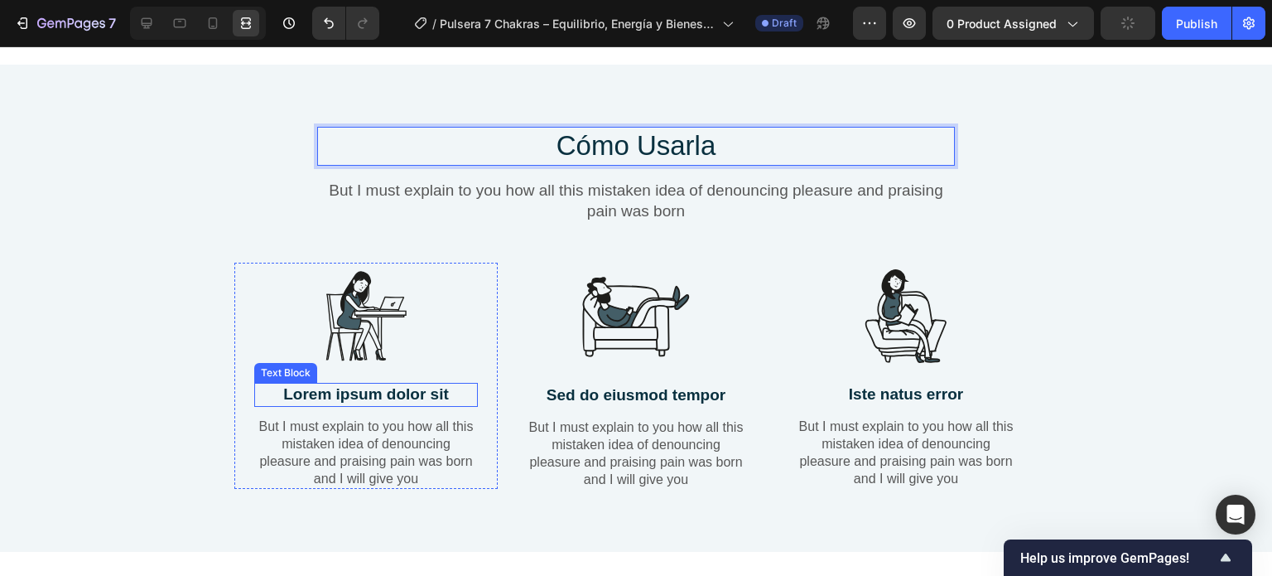
click at [383, 393] on p "Lorem ipsum dolor sit" at bounding box center [366, 394] width 220 height 21
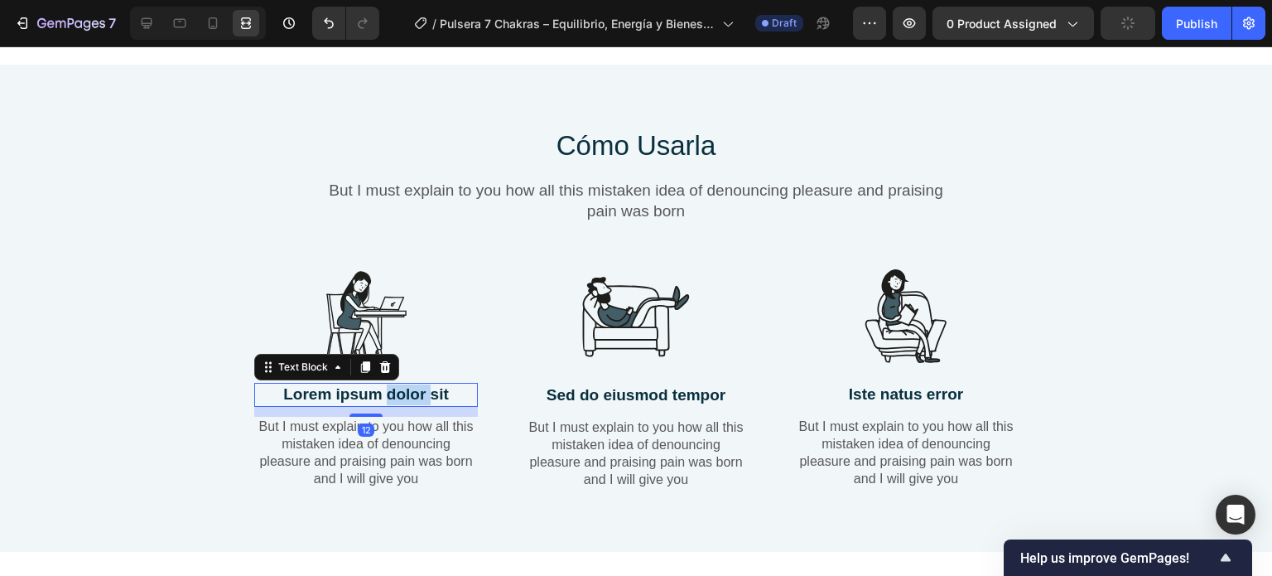
click at [383, 393] on p "Lorem ipsum dolor sit" at bounding box center [366, 394] width 220 height 21
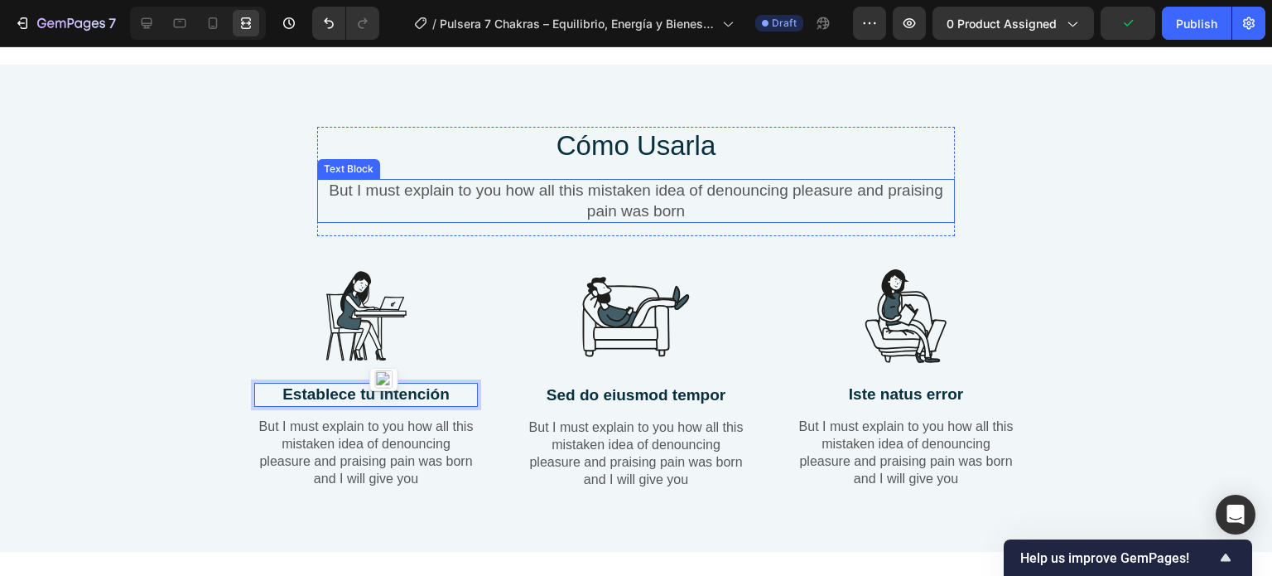
click at [639, 205] on p "But I must explain to you how all this mistaken idea of denouncing pleasure and…" at bounding box center [636, 201] width 634 height 41
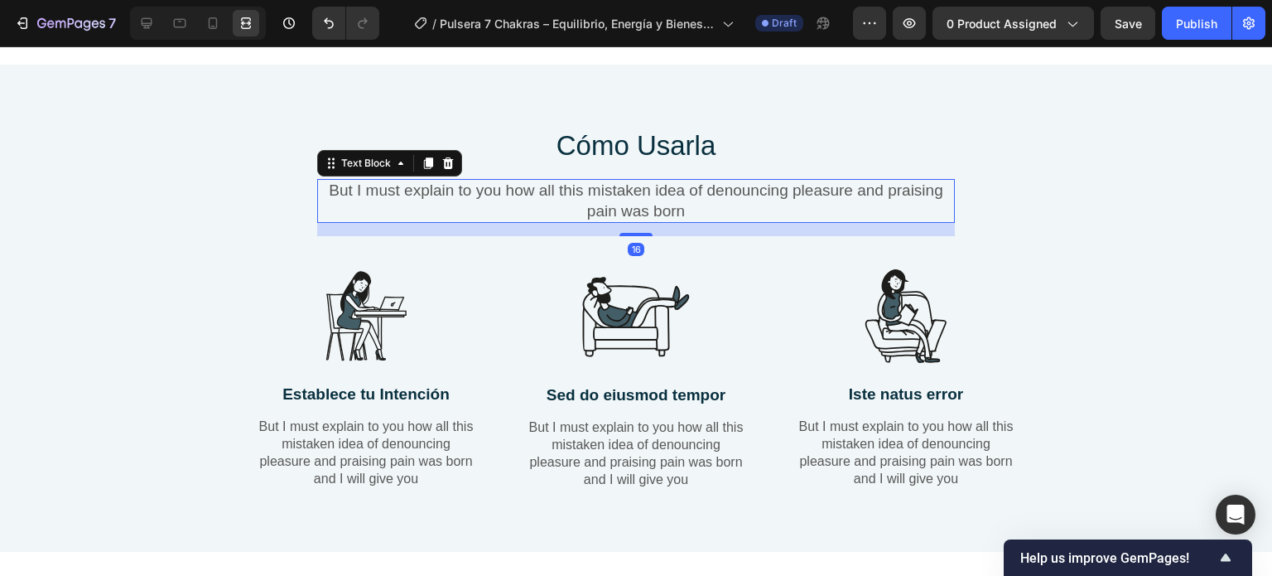
click at [441, 162] on icon at bounding box center [447, 163] width 13 height 13
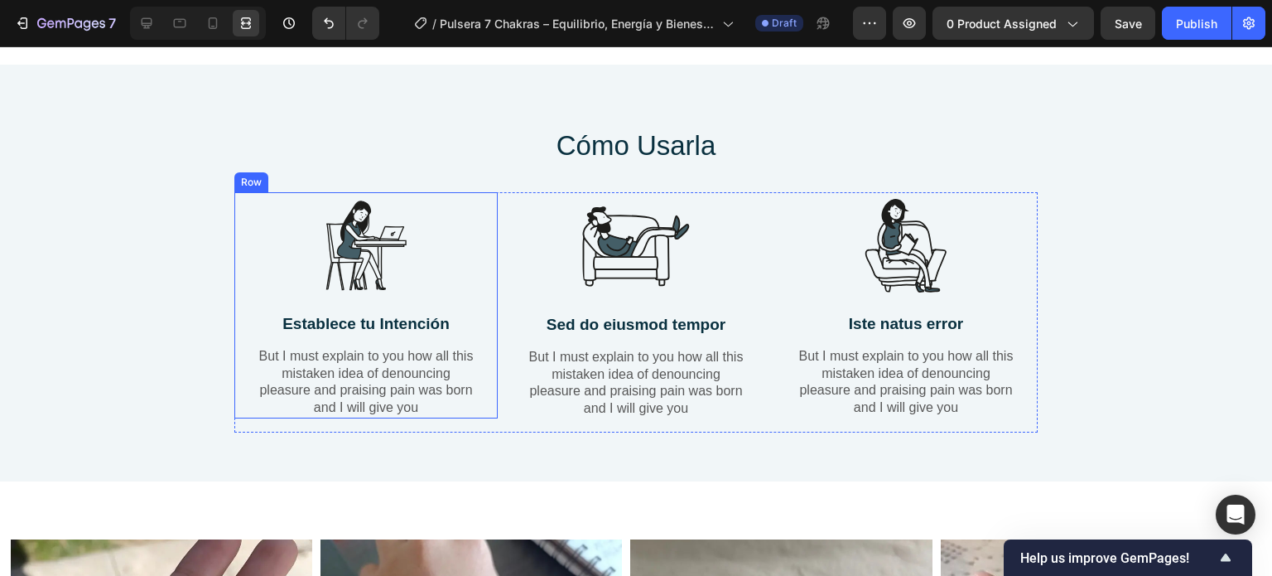
click at [414, 369] on p "But I must explain to you how all this mistaken idea of denouncing pleasure and…" at bounding box center [366, 382] width 220 height 69
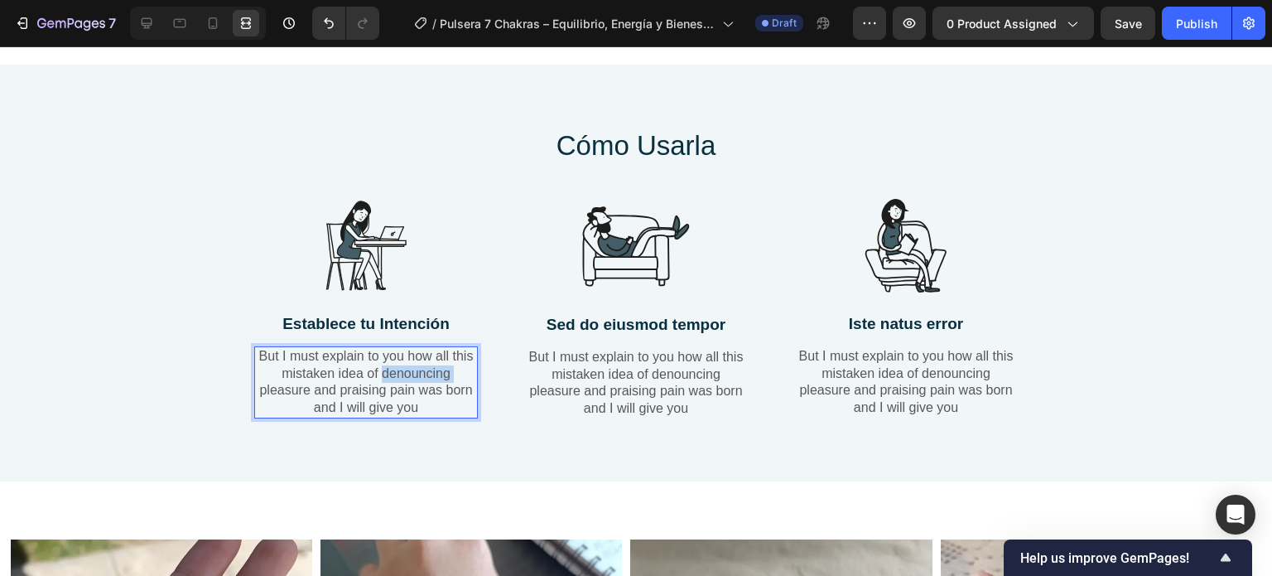
click at [414, 369] on p "But I must explain to you how all this mistaken idea of denouncing pleasure and…" at bounding box center [366, 382] width 220 height 69
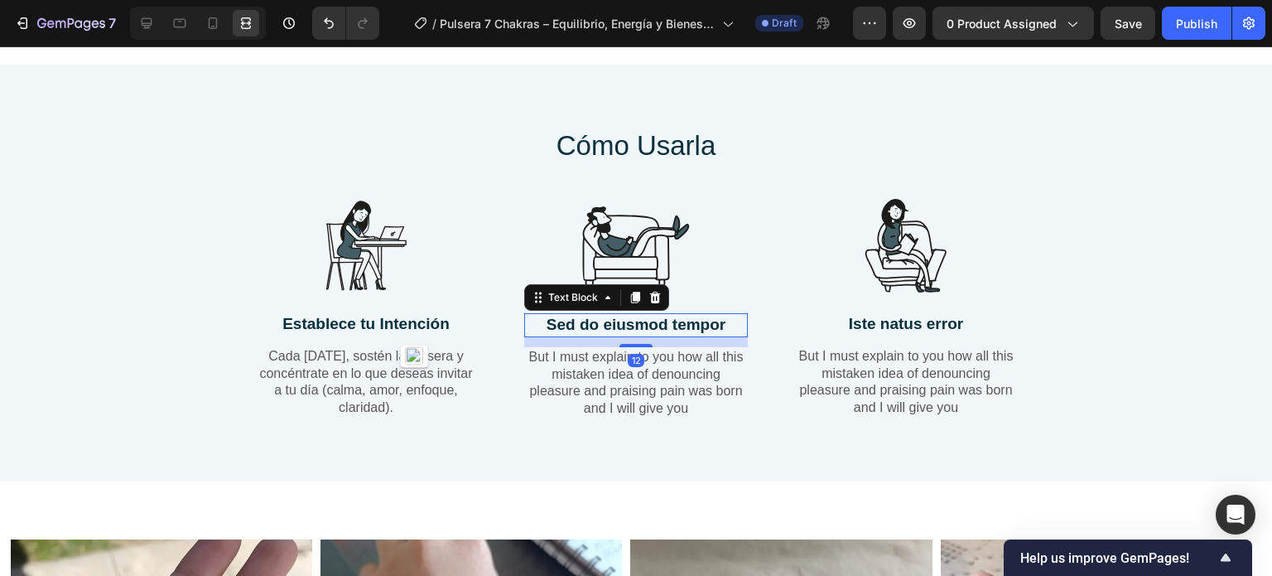
click at [652, 322] on p "Sed do eiusmod tempor" at bounding box center [636, 325] width 220 height 21
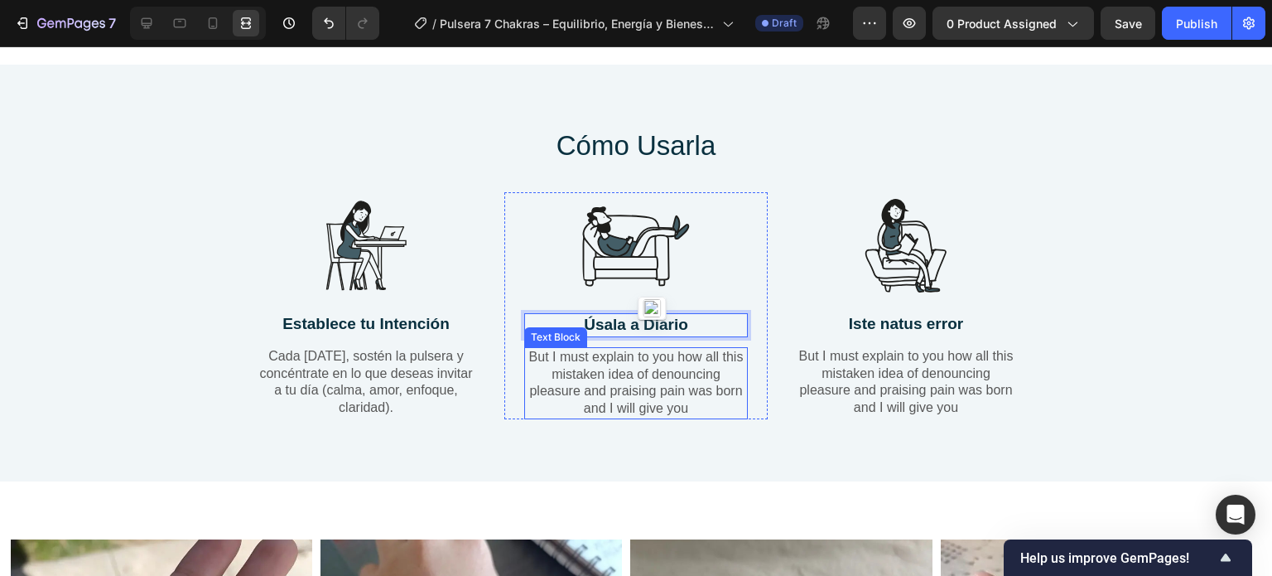
click at [667, 373] on p "But I must explain to you how all this mistaken idea of denouncing pleasure and…" at bounding box center [636, 383] width 220 height 69
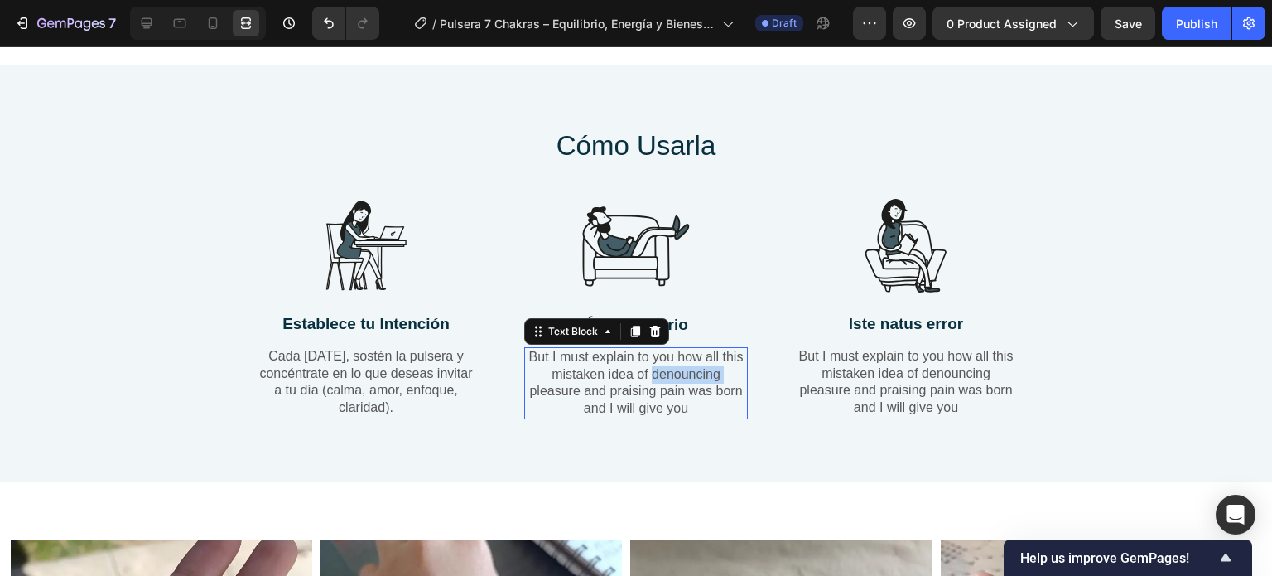
click at [667, 373] on p "But I must explain to you how all this mistaken idea of denouncing pleasure and…" at bounding box center [636, 383] width 220 height 69
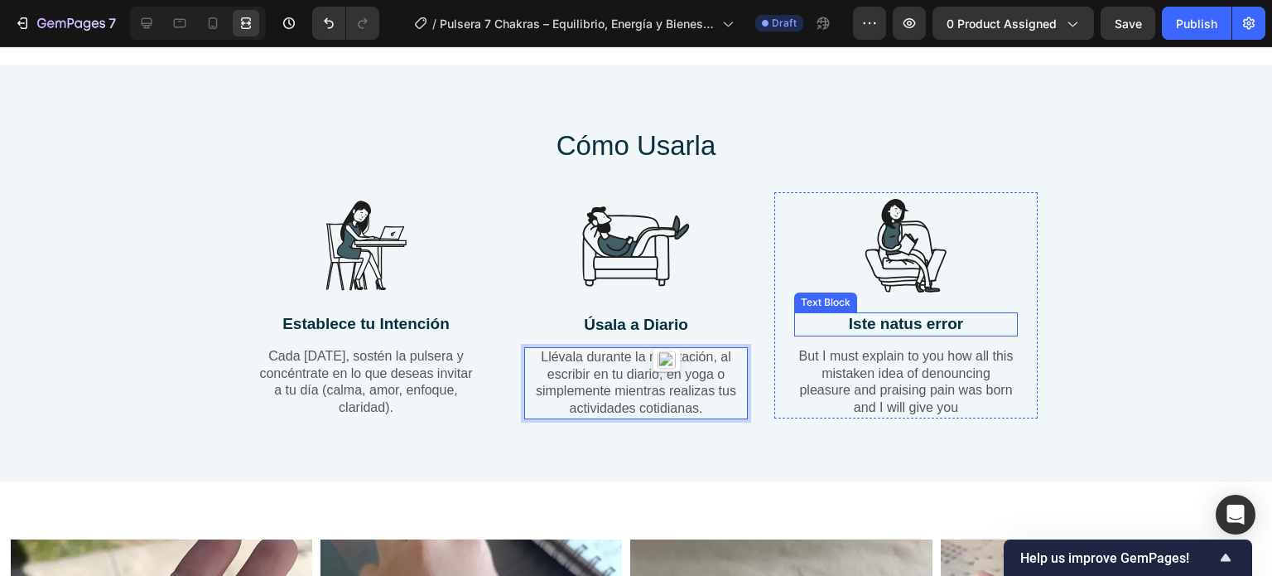
click at [934, 320] on p "Iste natus error" at bounding box center [906, 324] width 220 height 21
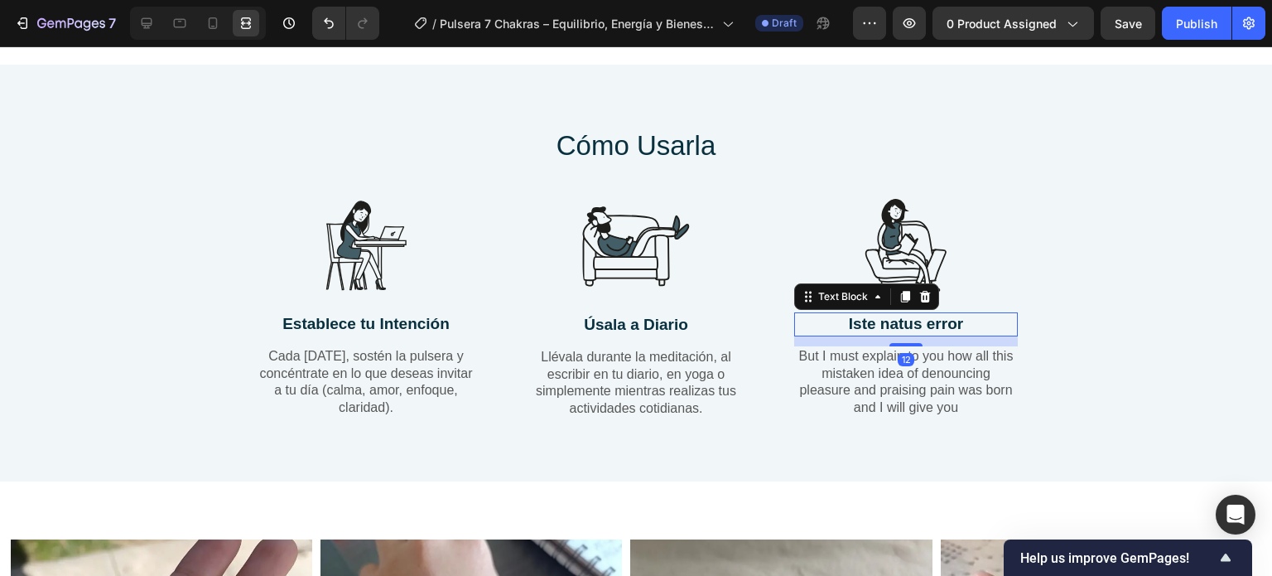
click at [934, 320] on p "Iste natus error" at bounding box center [906, 324] width 220 height 21
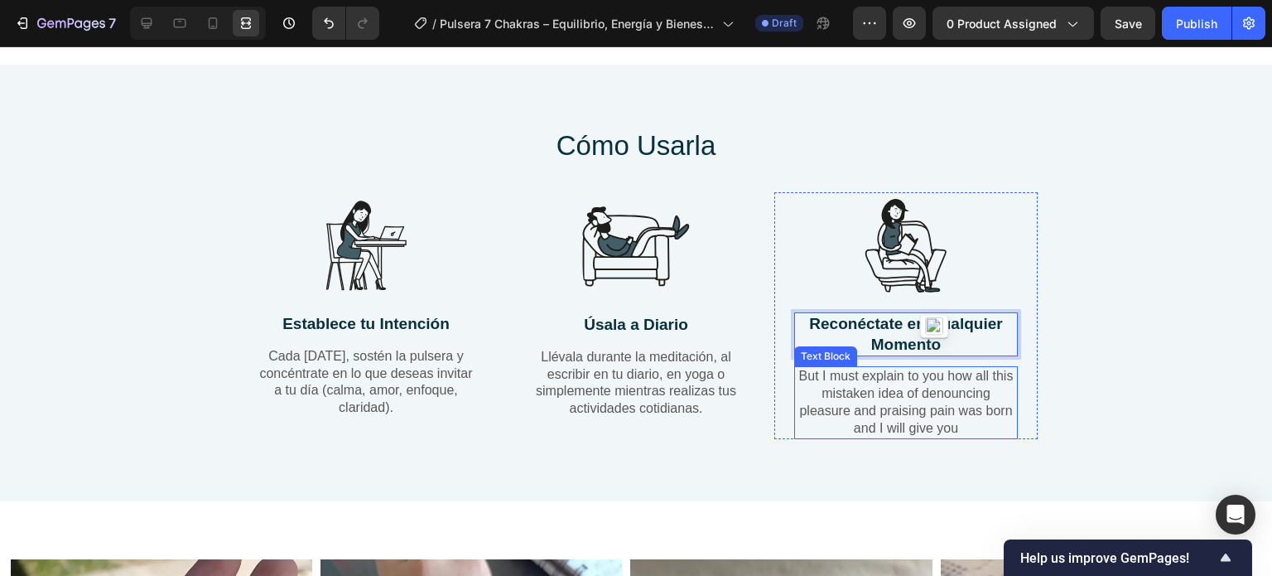
click at [937, 393] on p "But I must explain to you how all this mistaken idea of denouncing pleasure and…" at bounding box center [906, 402] width 220 height 69
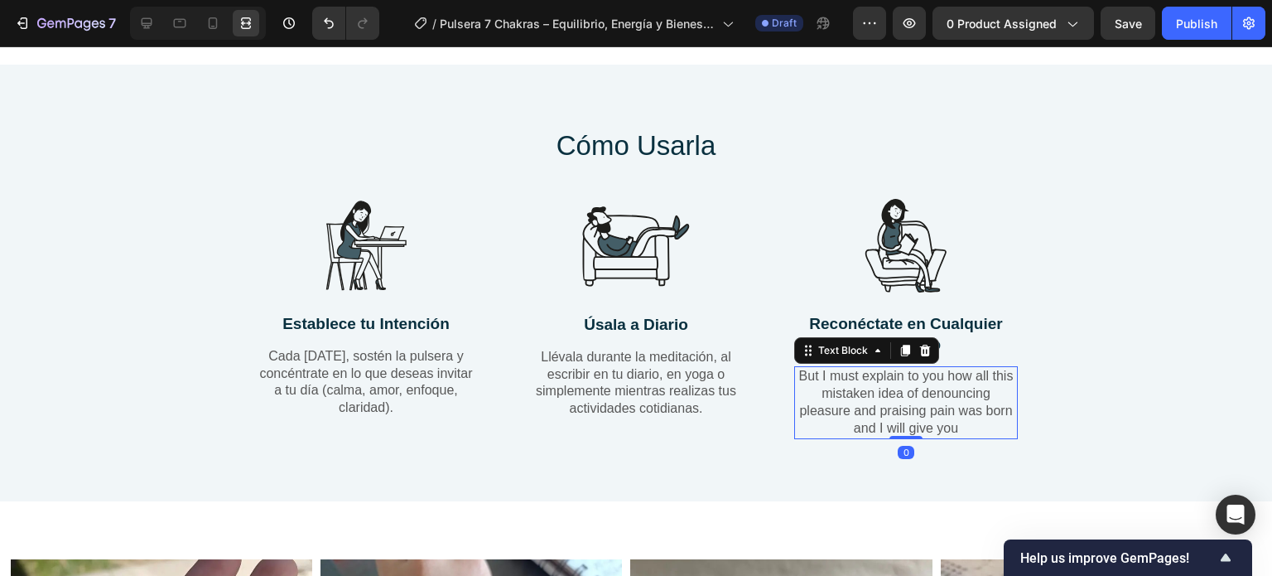
click at [937, 393] on p "But I must explain to you how all this mistaken idea of denouncing pleasure and…" at bounding box center [906, 402] width 220 height 69
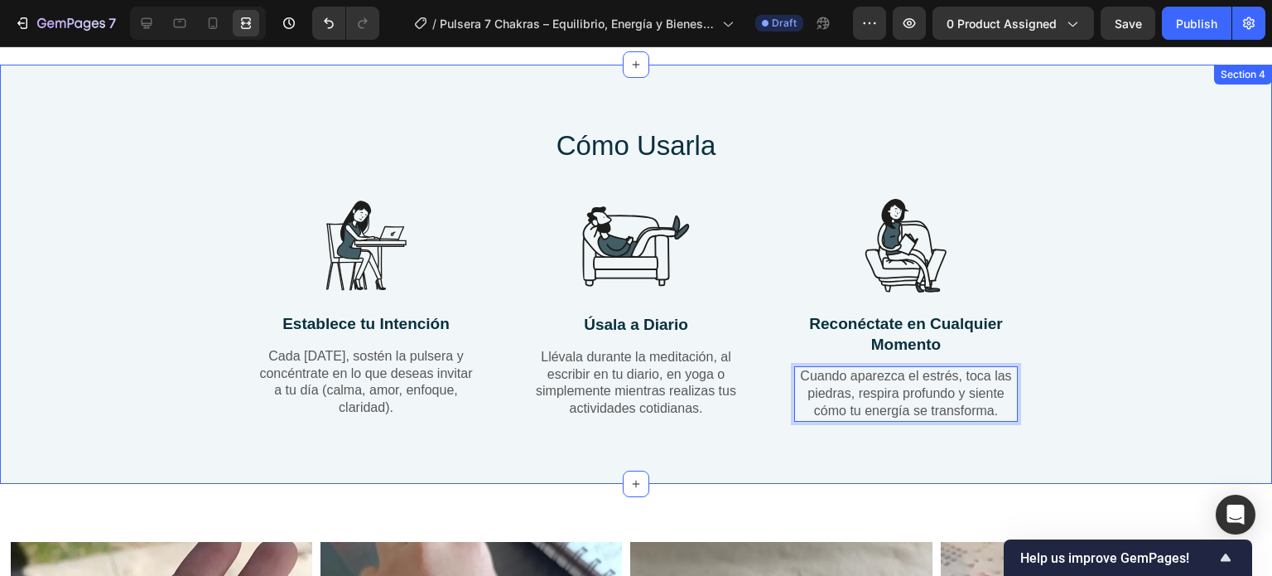
click at [1180, 301] on div "Cómo Usarla Heading Row Image Establece tu Intención Text Block Cada [DATE], so…" at bounding box center [635, 287] width 1247 height 321
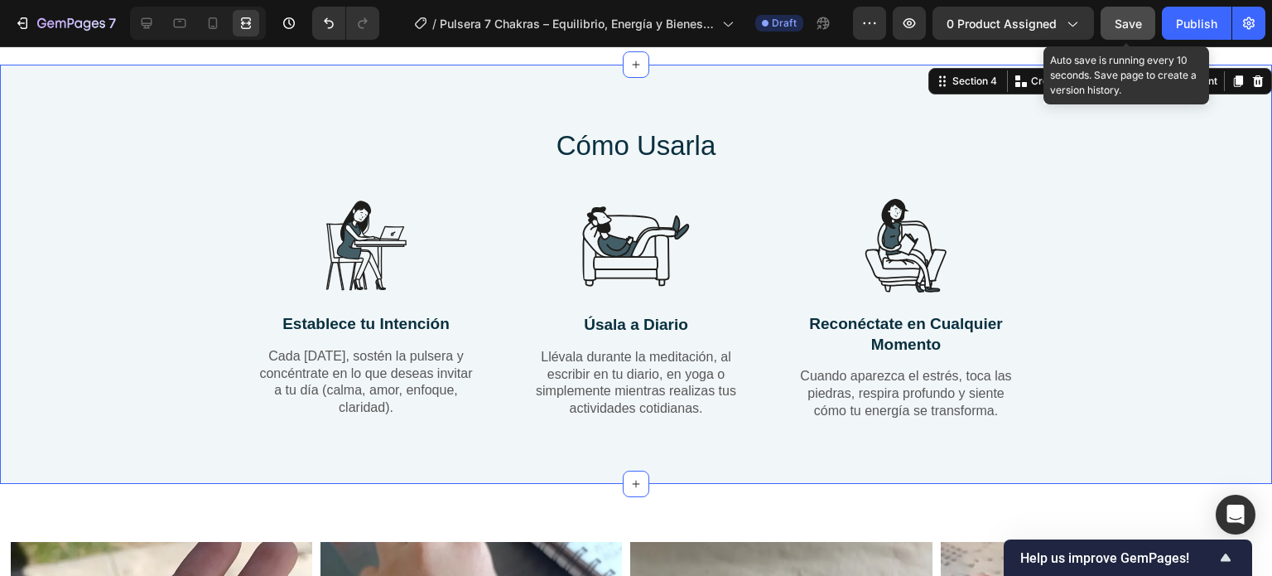
click at [1116, 32] on button "Save" at bounding box center [1128, 23] width 55 height 33
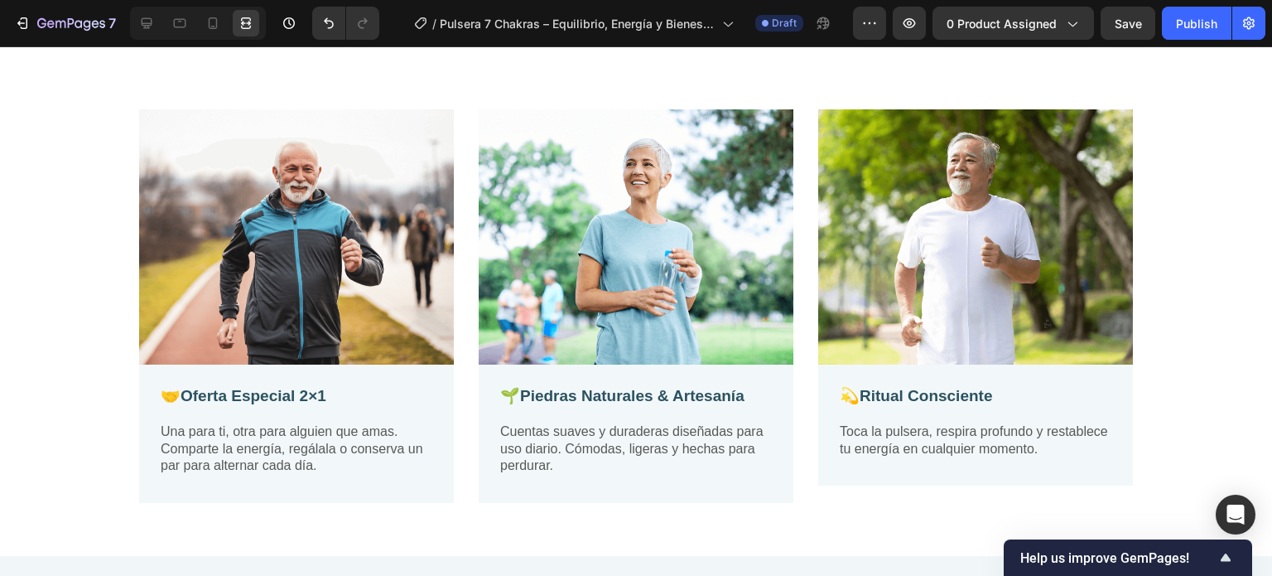
scroll to position [3373, 0]
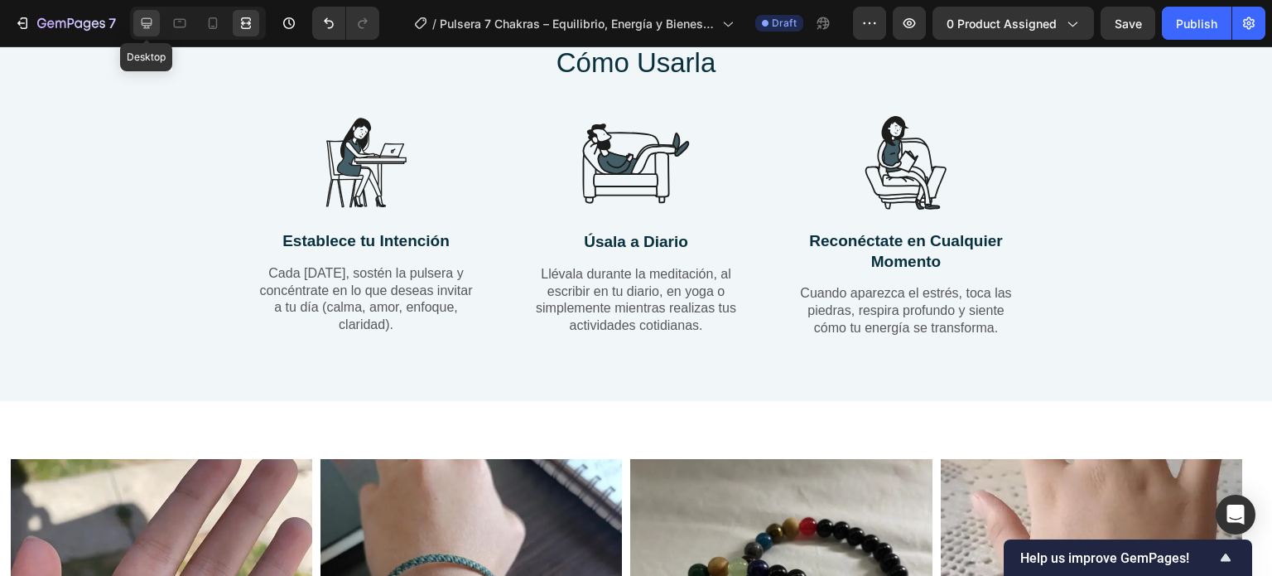
click at [133, 26] on div at bounding box center [146, 23] width 26 height 26
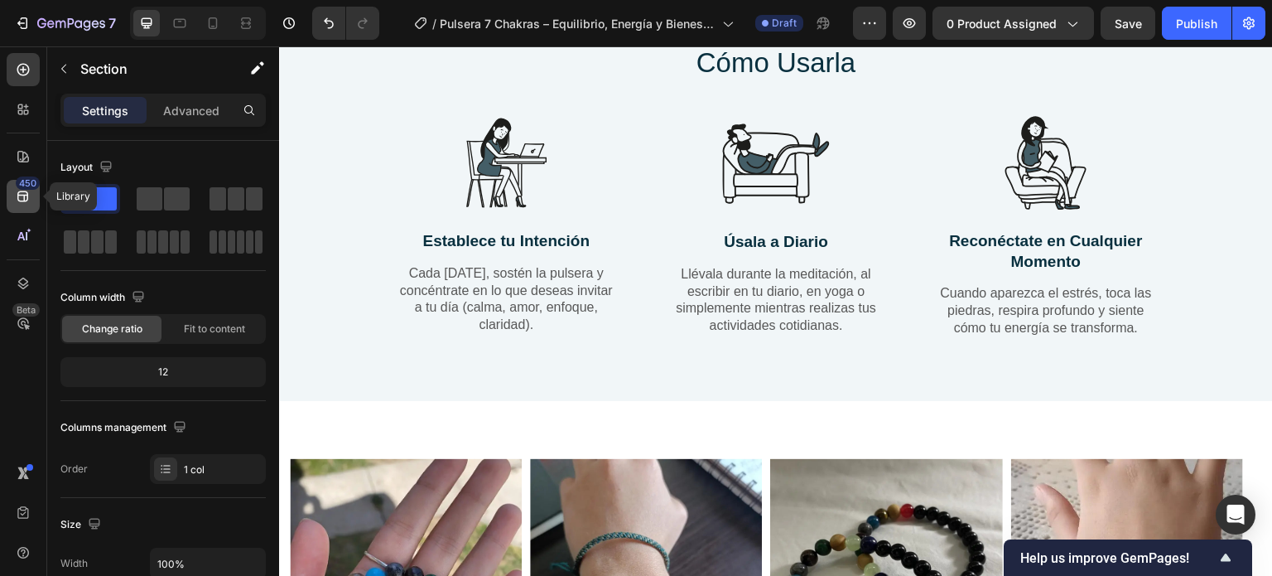
click at [20, 191] on icon at bounding box center [22, 196] width 11 height 11
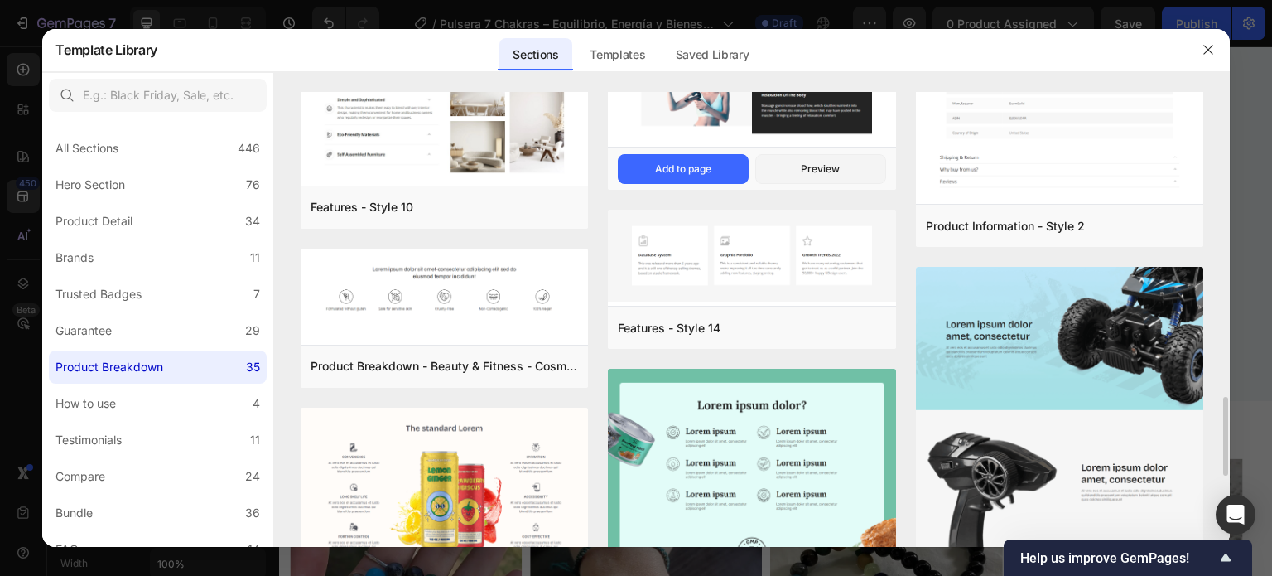
scroll to position [1591, 0]
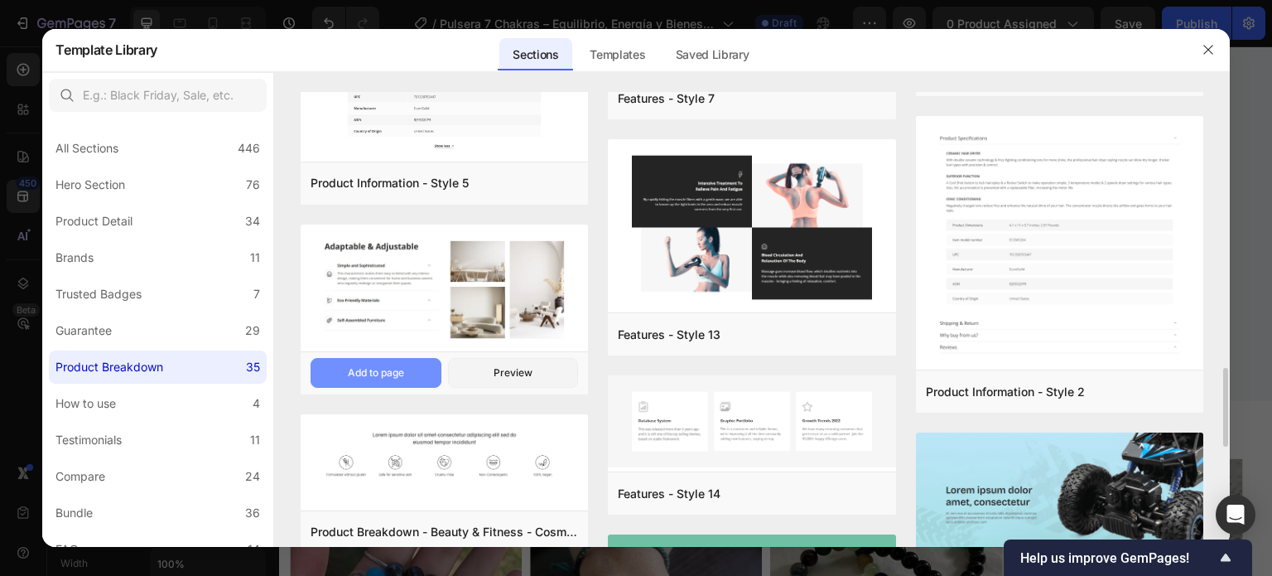
click at [390, 373] on div "Add to page" at bounding box center [376, 372] width 56 height 15
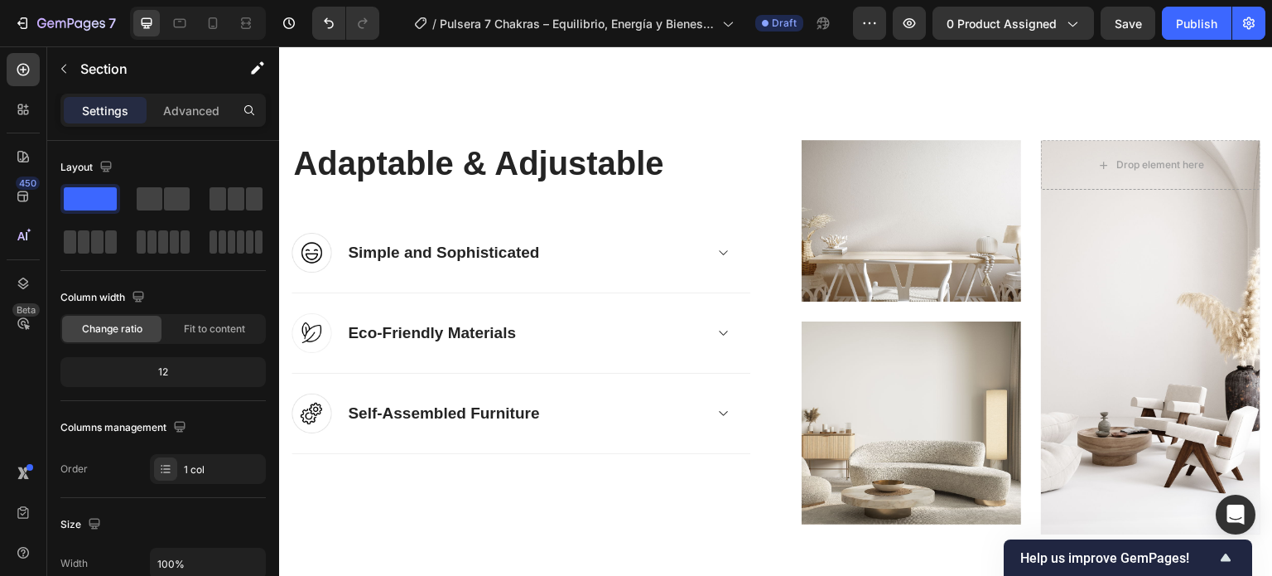
scroll to position [4951, 0]
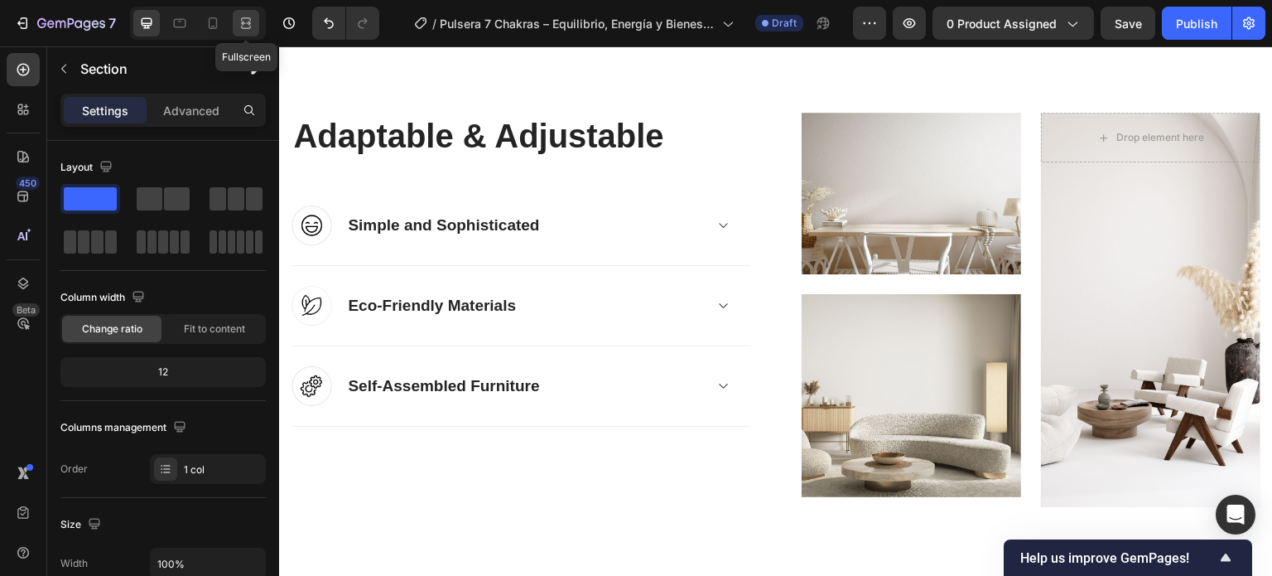
click at [242, 22] on icon at bounding box center [243, 23] width 5 height 4
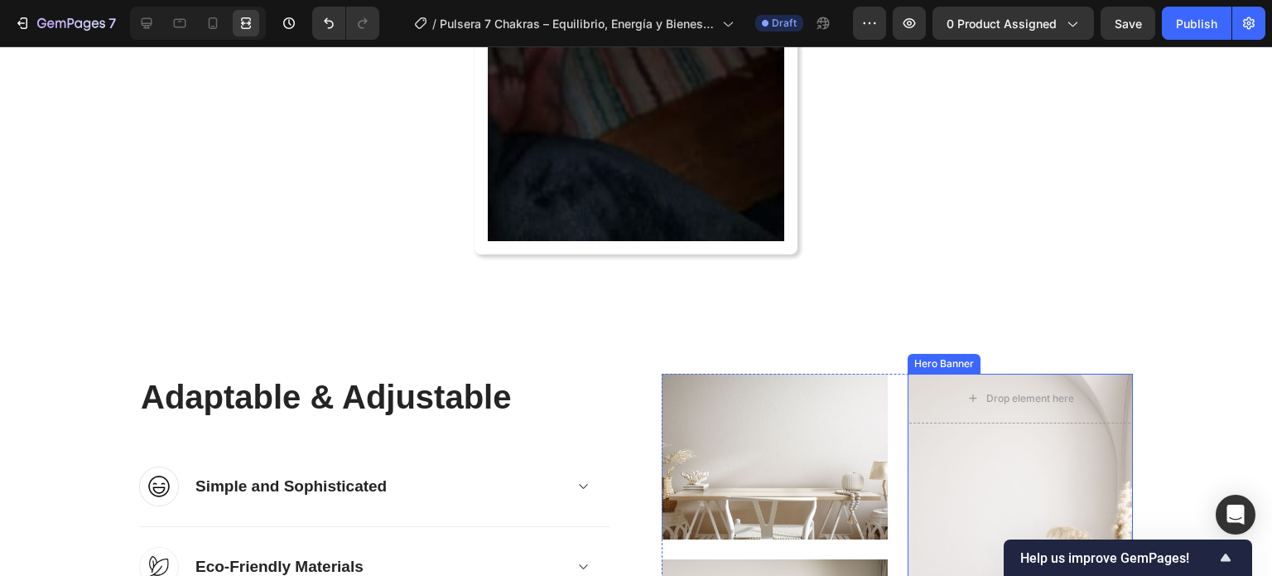
scroll to position [4951, 0]
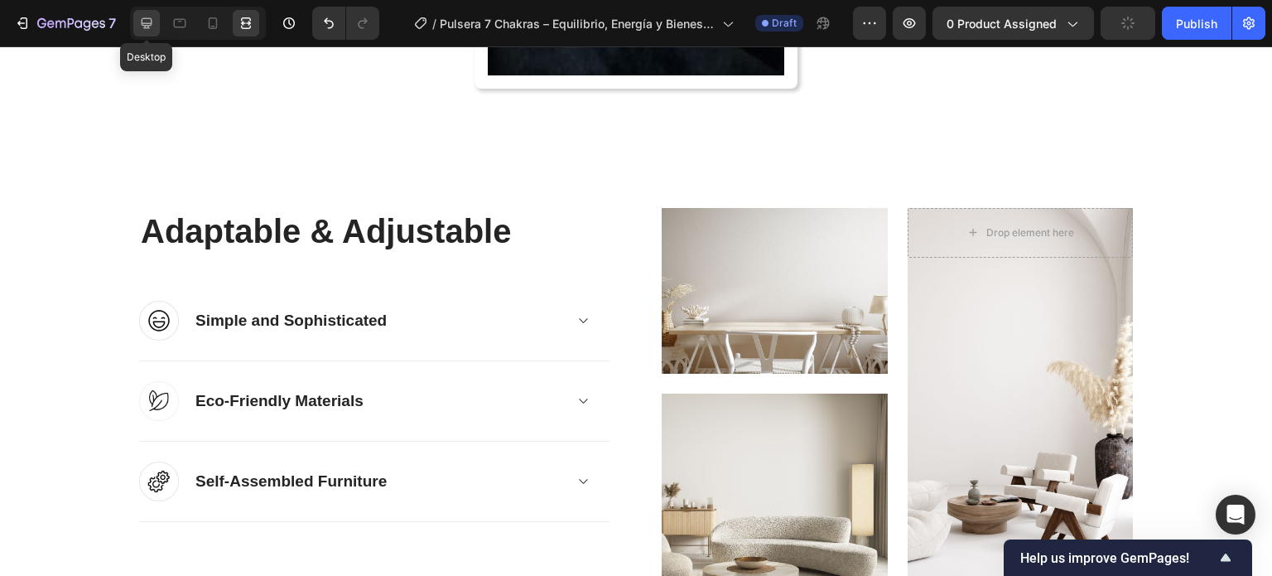
click at [156, 14] on div at bounding box center [146, 23] width 26 height 26
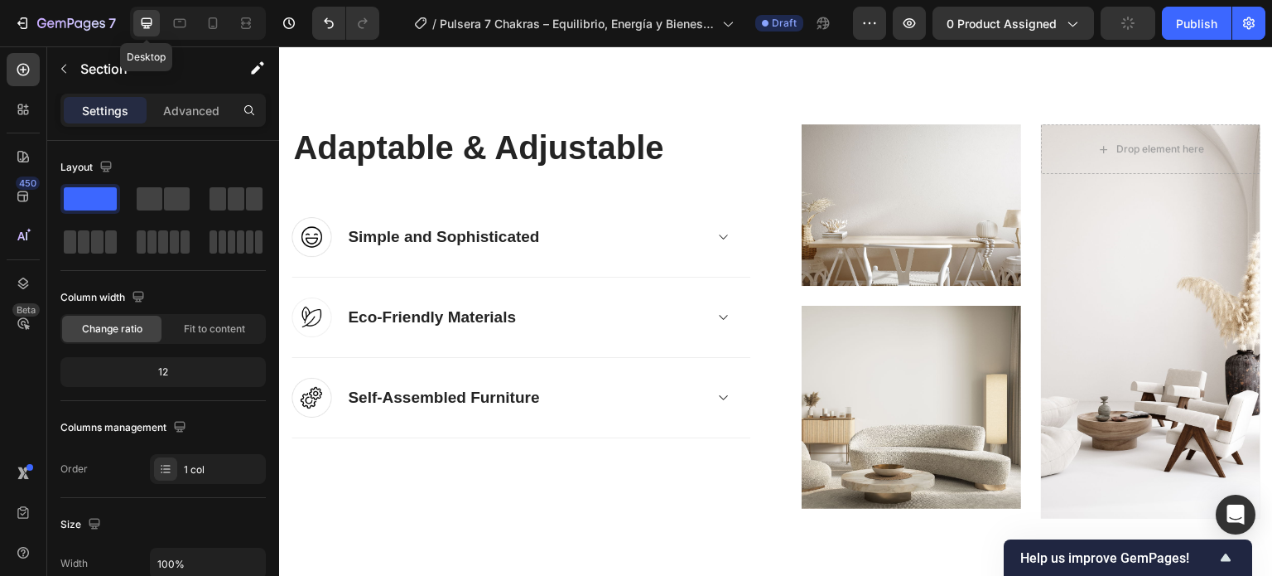
scroll to position [4882, 0]
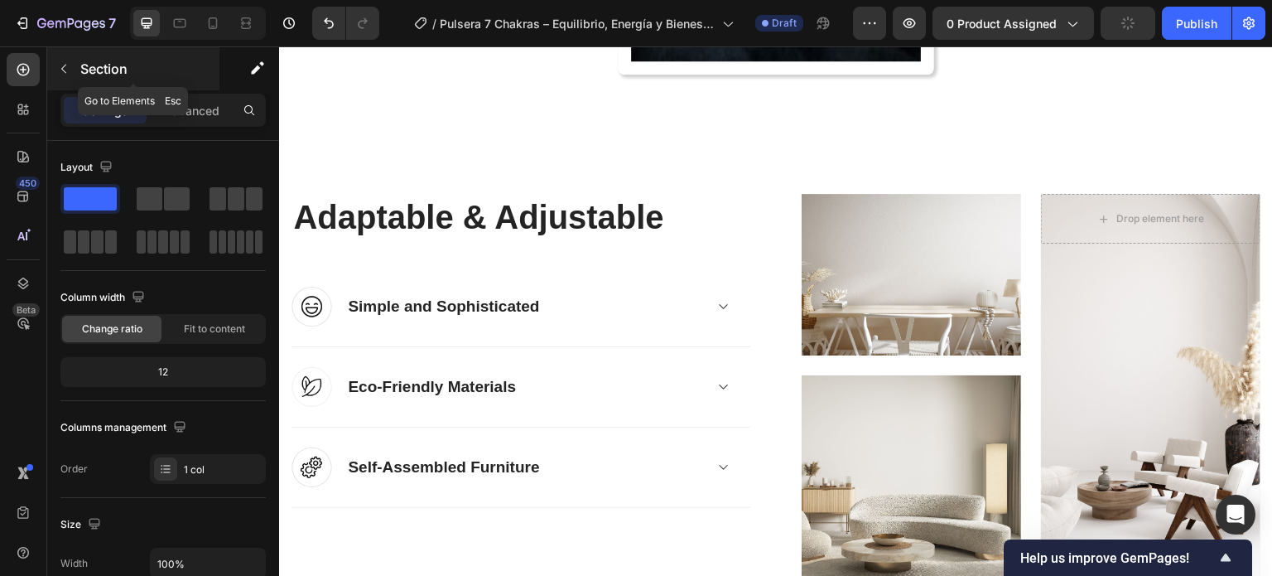
click at [61, 67] on icon "button" at bounding box center [63, 68] width 13 height 13
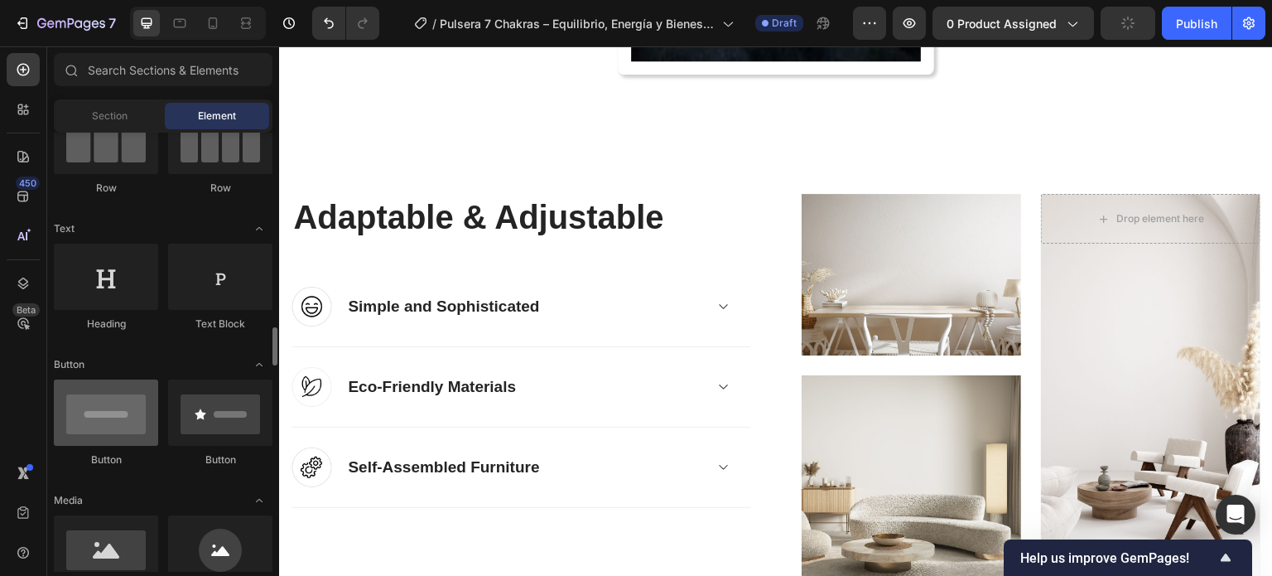
scroll to position [331, 0]
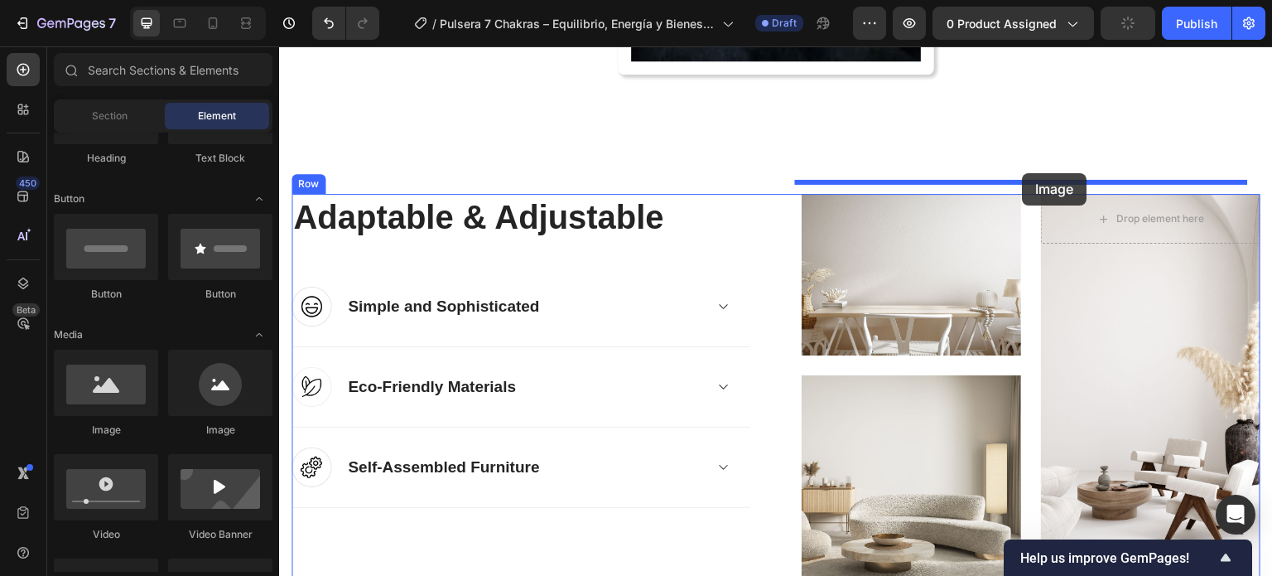
drag, startPoint x: 465, startPoint y: 421, endPoint x: 1023, endPoint y: 173, distance: 610.6
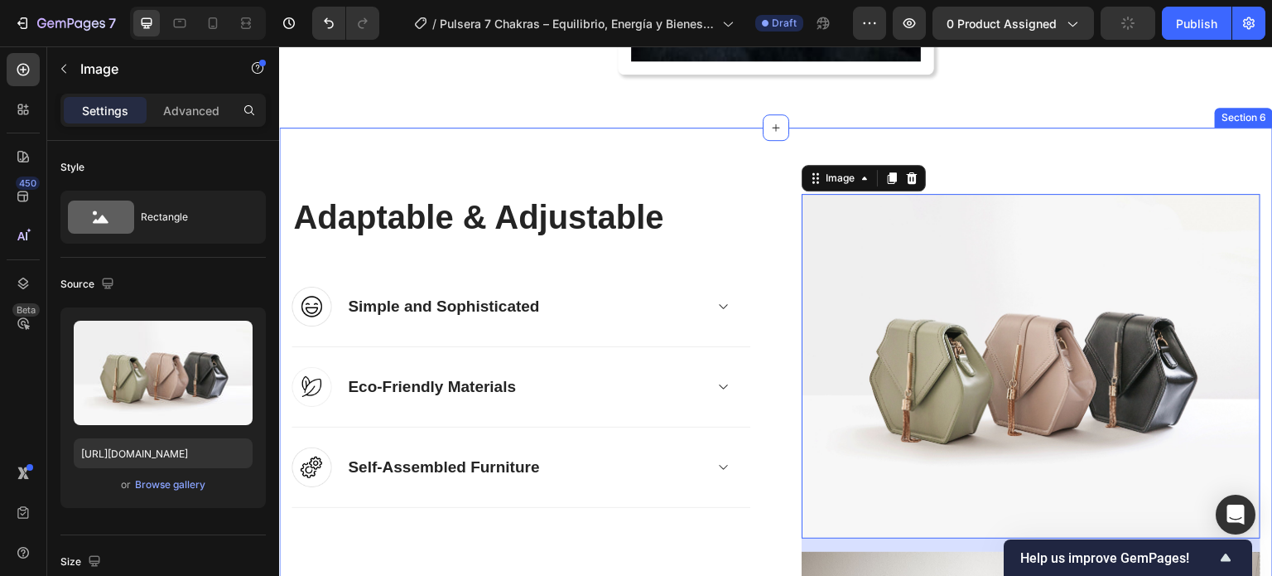
scroll to position [5130, 0]
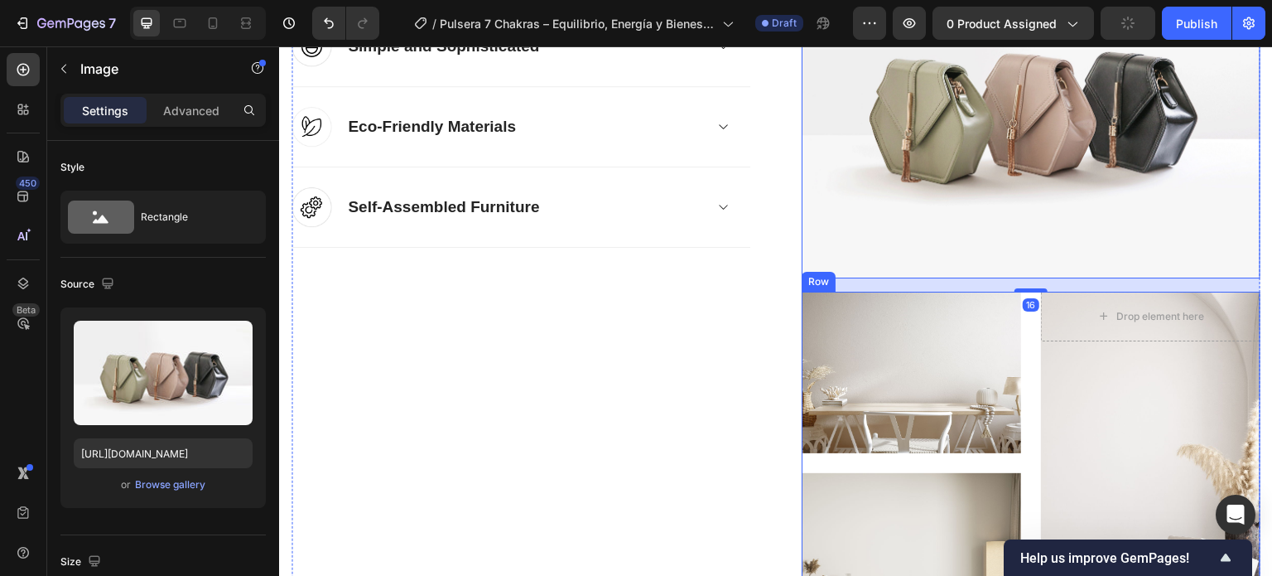
click at [1021, 380] on div "Image Image Drop element here Hero Banner Row" at bounding box center [1031, 488] width 459 height 394
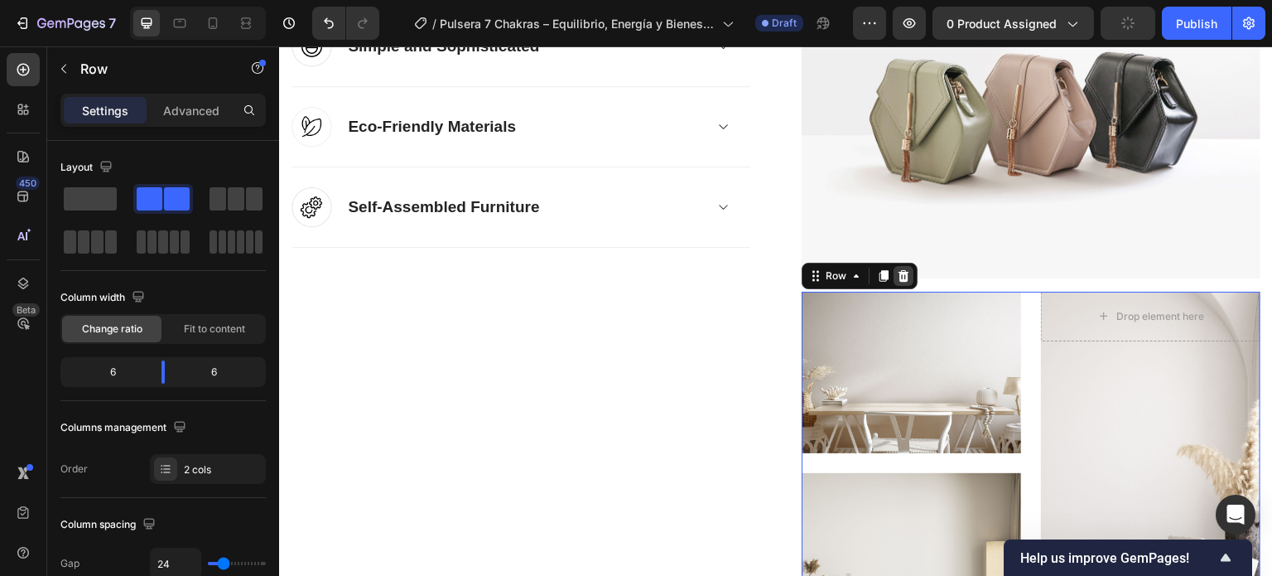
click at [900, 275] on icon at bounding box center [903, 276] width 11 height 12
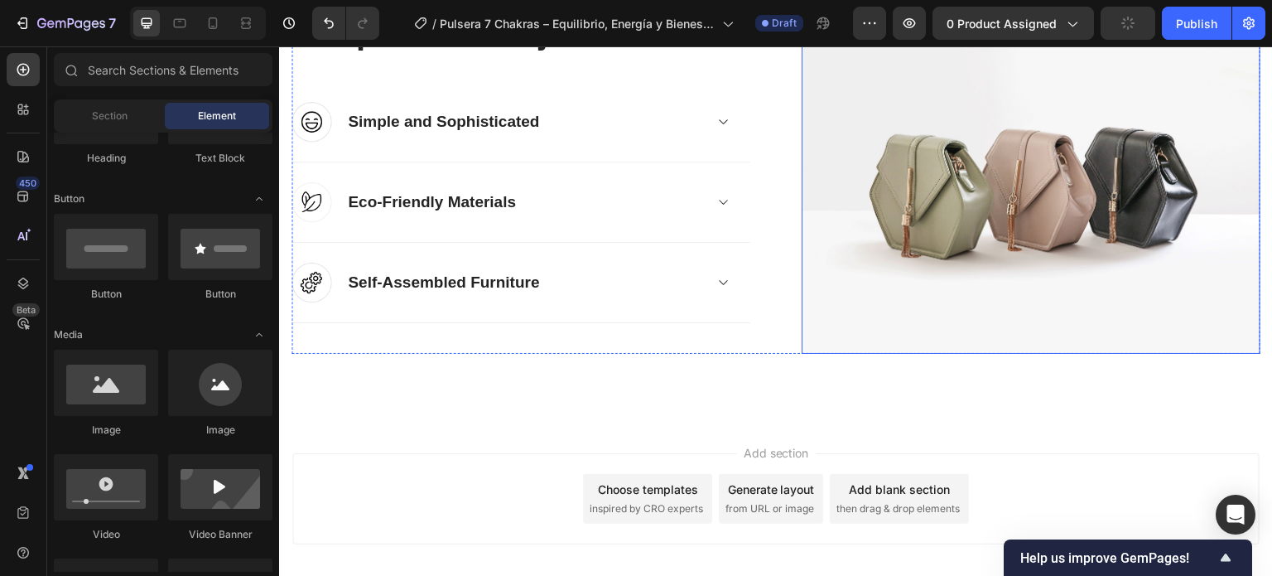
scroll to position [4882, 0]
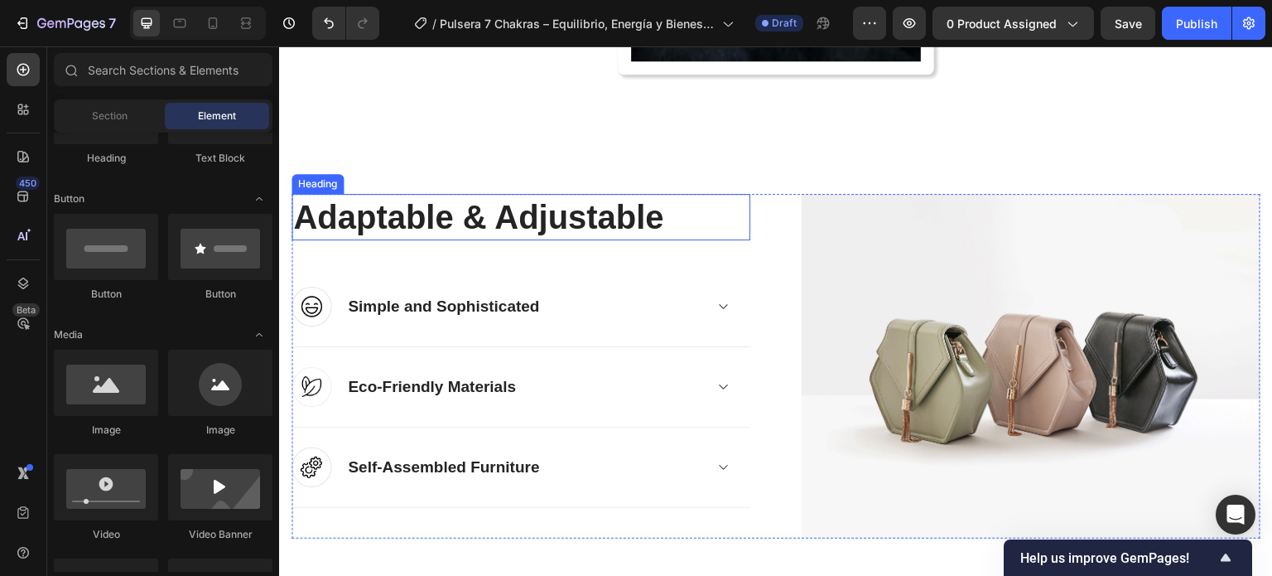
click at [591, 221] on p "Adaptable & Adjustable" at bounding box center [520, 216] width 455 height 43
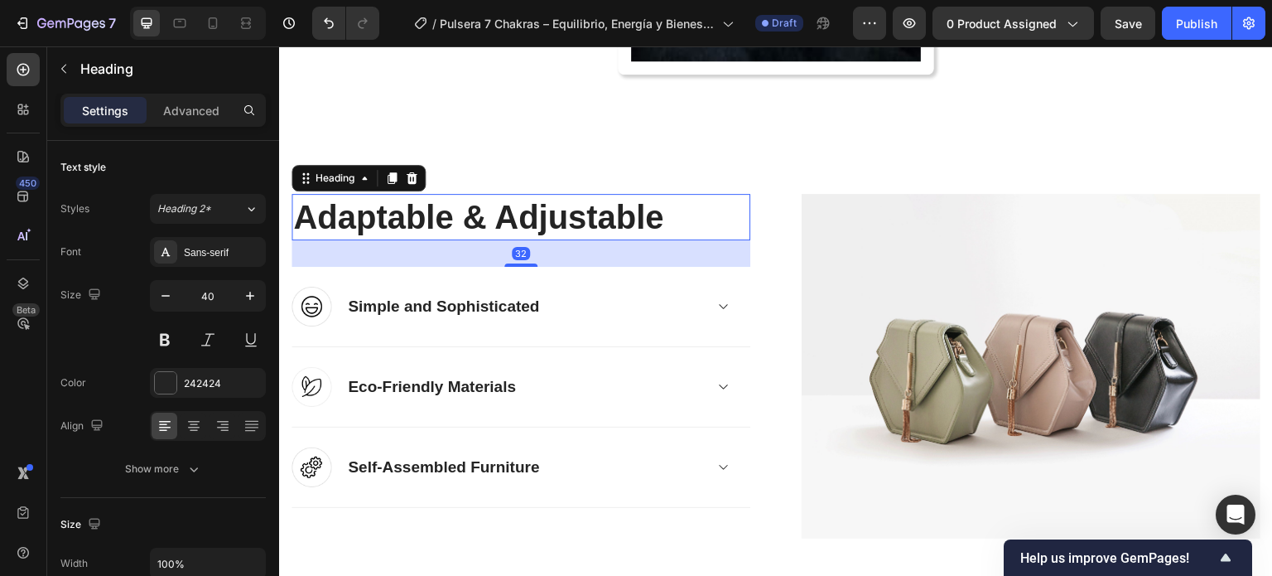
click at [591, 221] on p "Adaptable & Adjustable" at bounding box center [520, 216] width 455 height 43
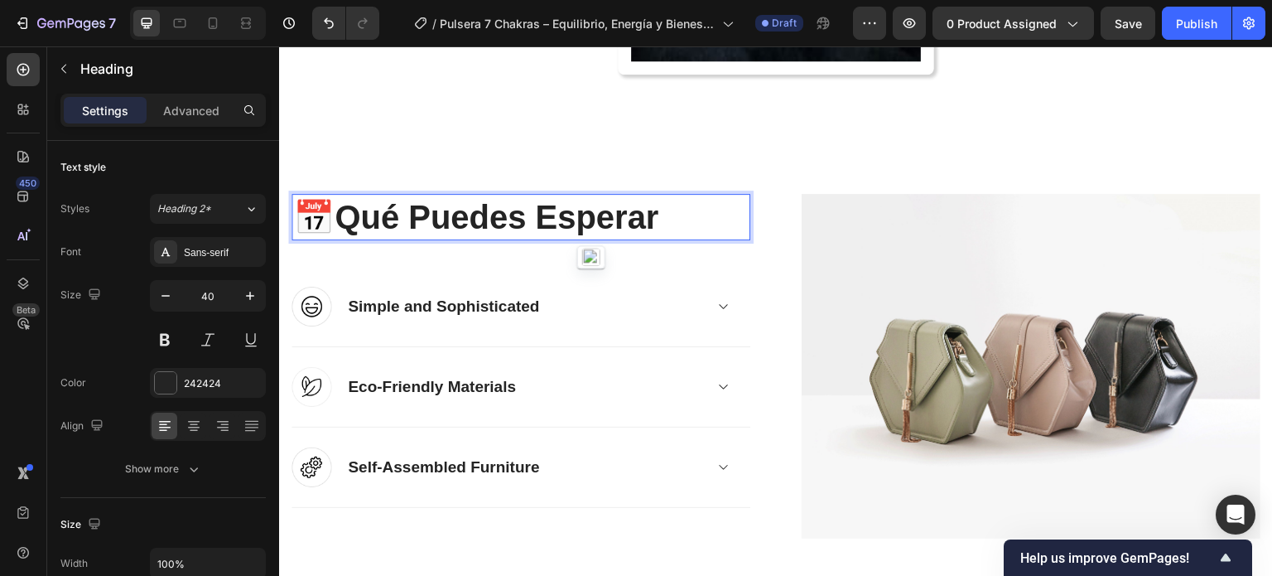
click at [561, 206] on strong "Qué Puedes Esperar" at bounding box center [497, 217] width 324 height 36
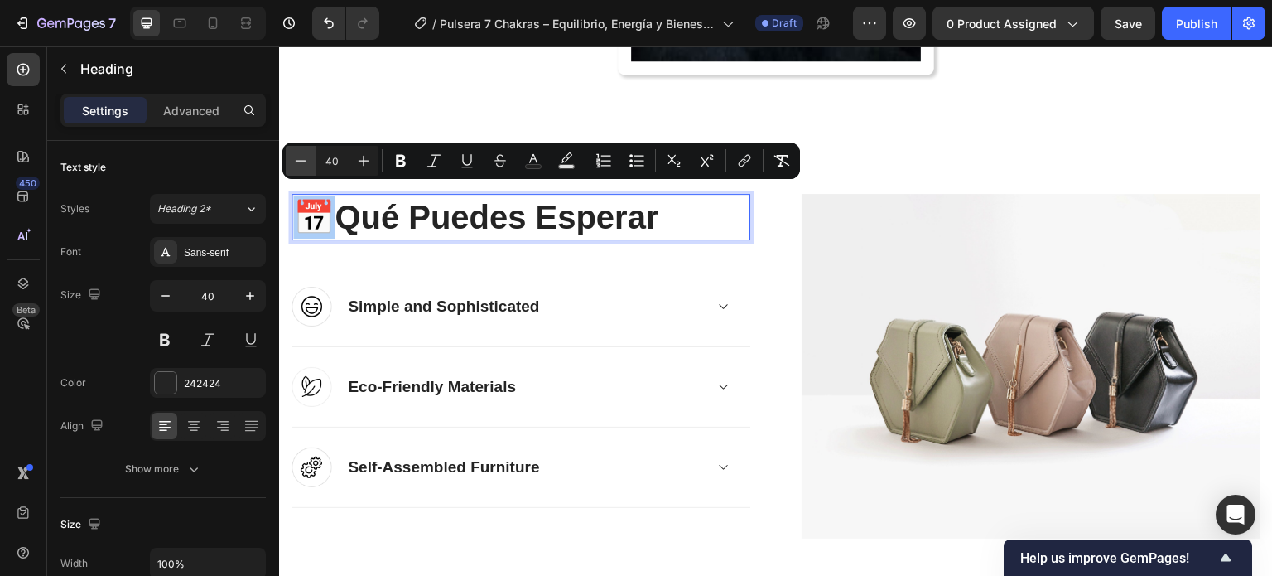
click at [296, 151] on button "Minus" at bounding box center [301, 161] width 30 height 30
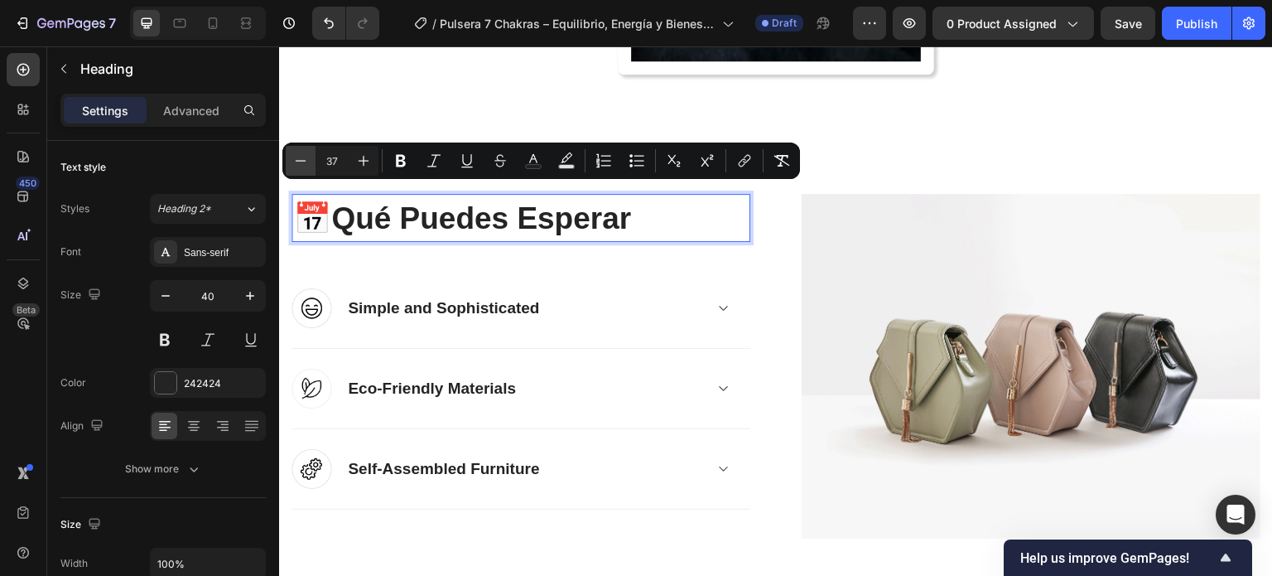
click at [296, 151] on button "Minus" at bounding box center [301, 161] width 30 height 30
click at [366, 161] on icon "Editor contextual toolbar" at bounding box center [363, 160] width 17 height 17
type input "36"
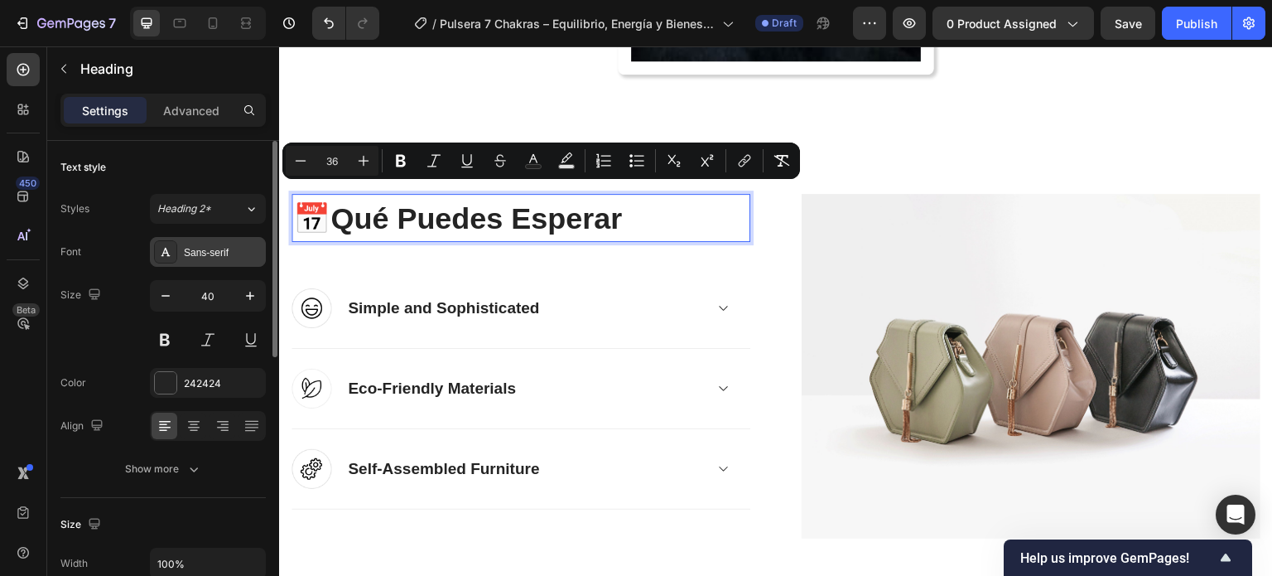
click at [205, 255] on div "Sans-serif" at bounding box center [223, 252] width 78 height 15
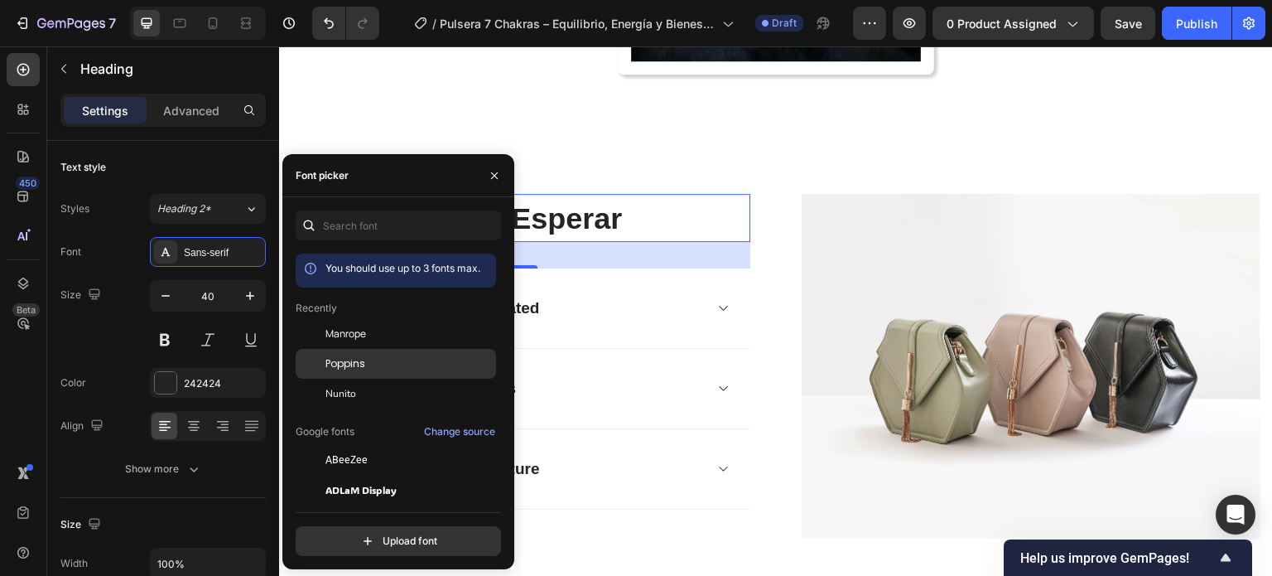
click at [391, 364] on div "Poppins" at bounding box center [408, 363] width 167 height 15
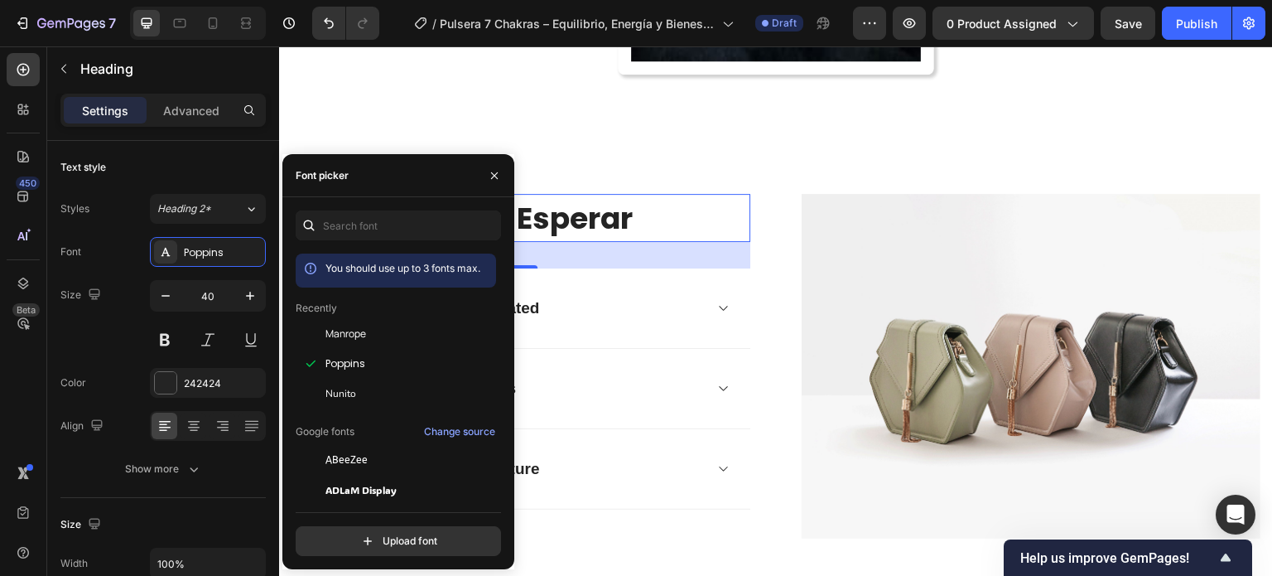
click at [679, 268] on div "Image Simple and Sophisticated Accordion Row" at bounding box center [520, 308] width 459 height 80
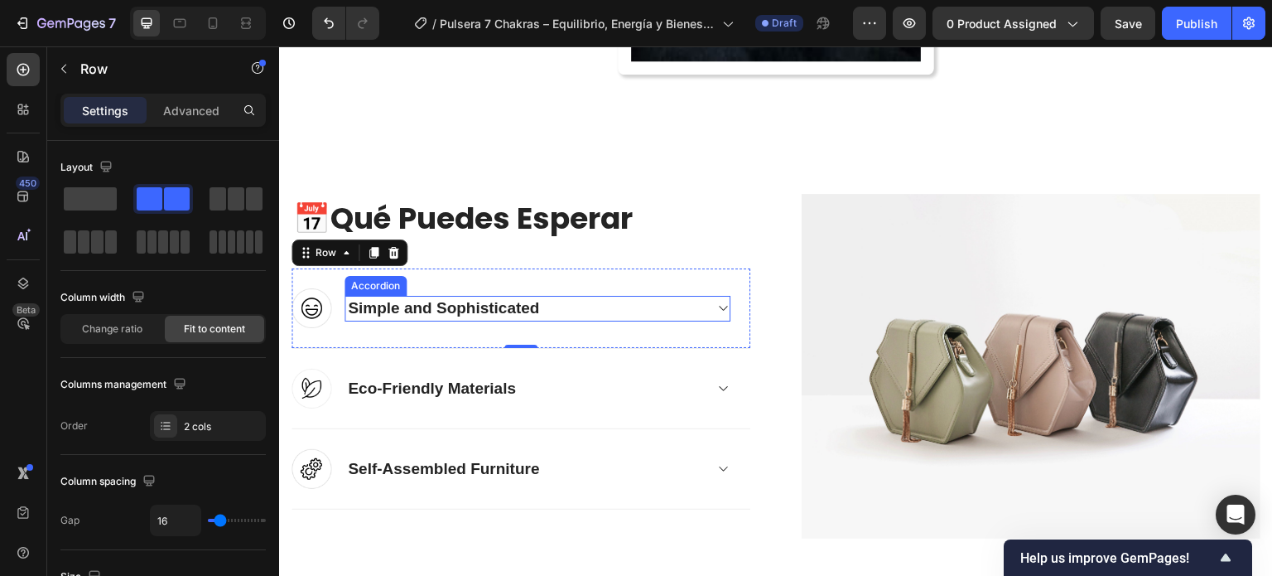
click at [716, 301] on icon at bounding box center [722, 307] width 12 height 13
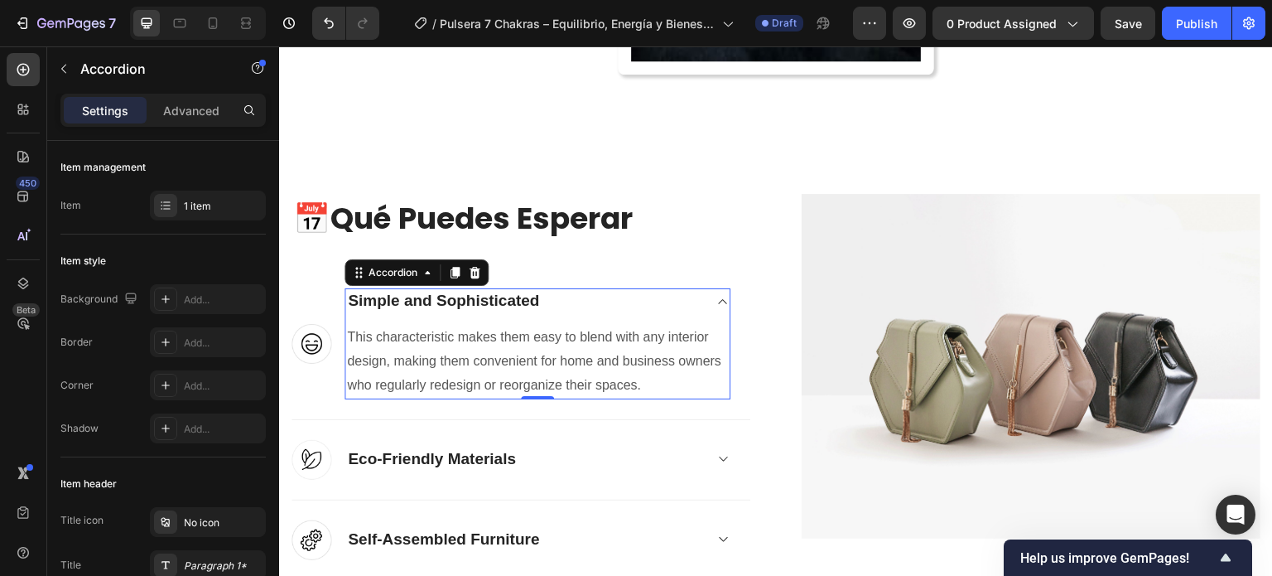
click at [716, 295] on icon at bounding box center [722, 301] width 12 height 13
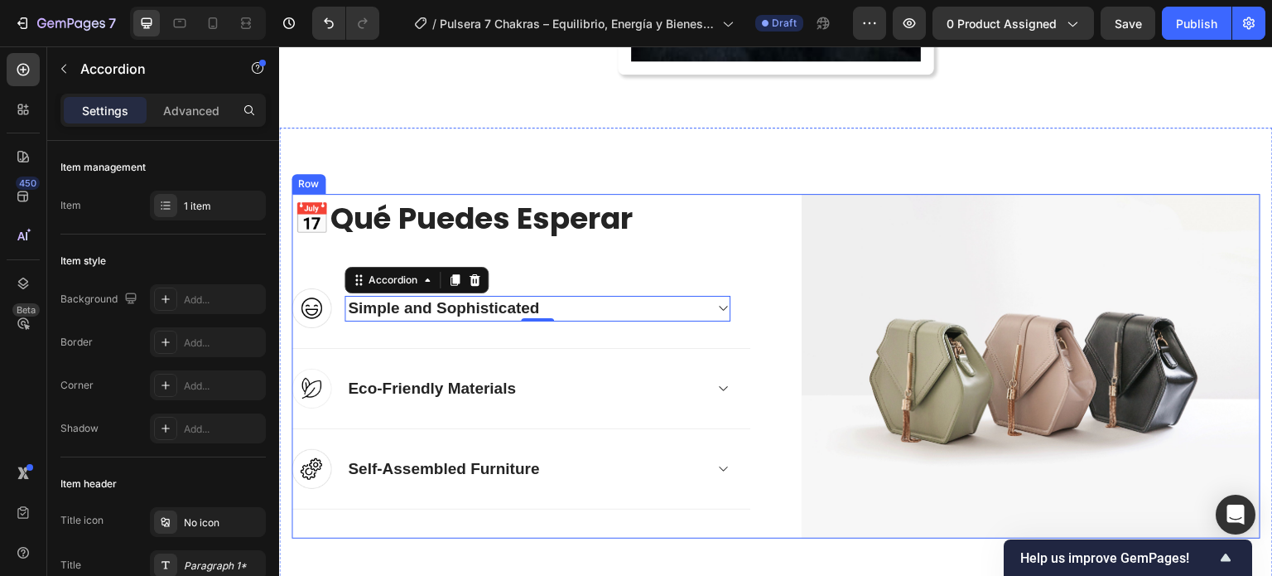
click at [774, 232] on div "⁠⁠⁠⁠⁠⁠⁠ 📅 Qué Puedes Esperar Heading Image Simple and Sophisticated Accordion 0…" at bounding box center [775, 366] width 969 height 344
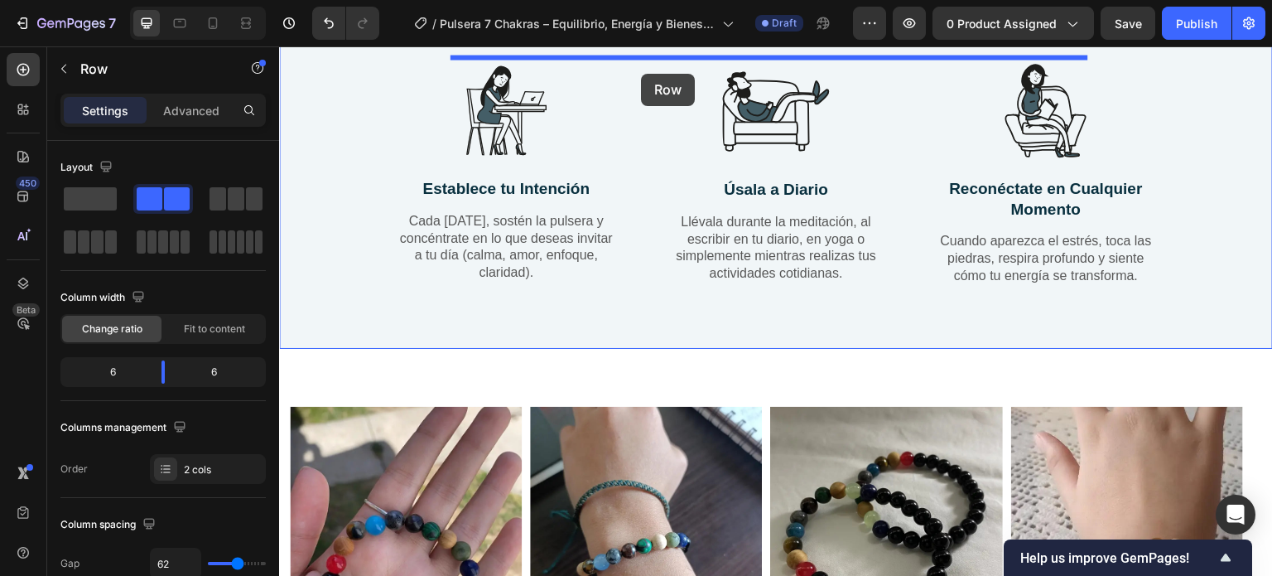
scroll to position [3340, 0]
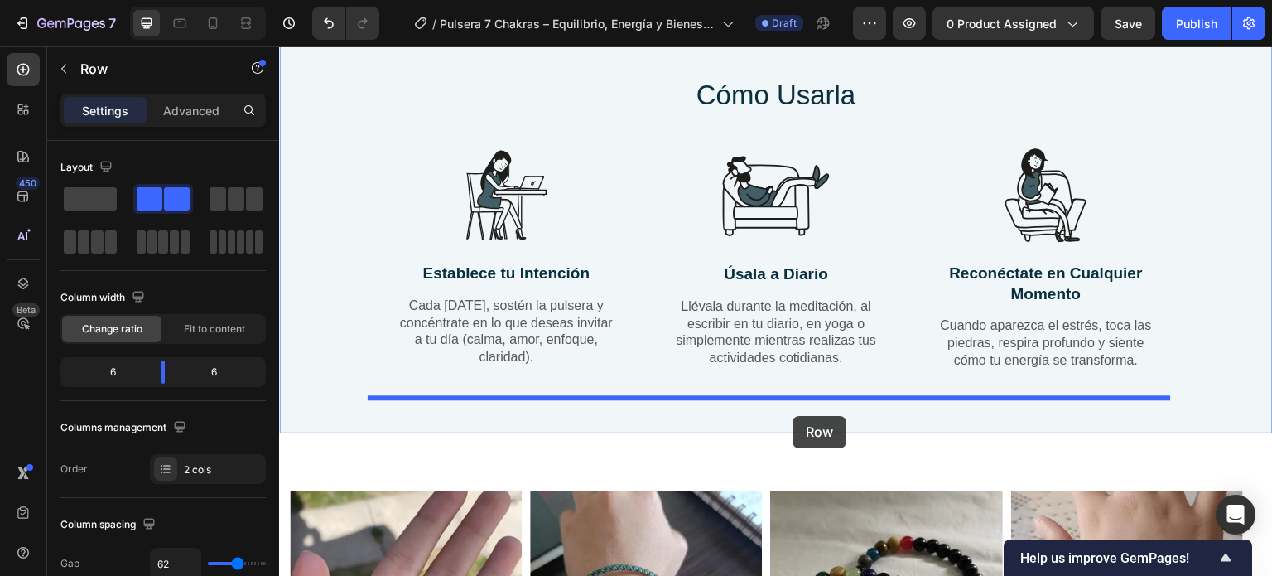
drag, startPoint x: 308, startPoint y: 178, endPoint x: 793, endPoint y: 416, distance: 540.3
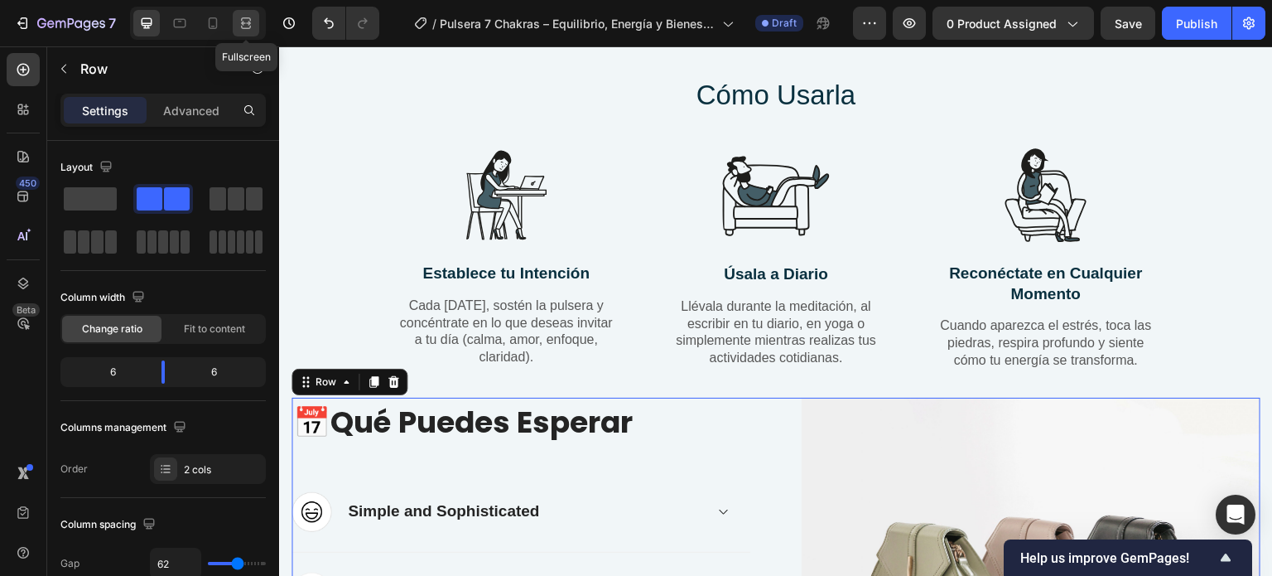
click at [247, 15] on icon at bounding box center [246, 23] width 17 height 17
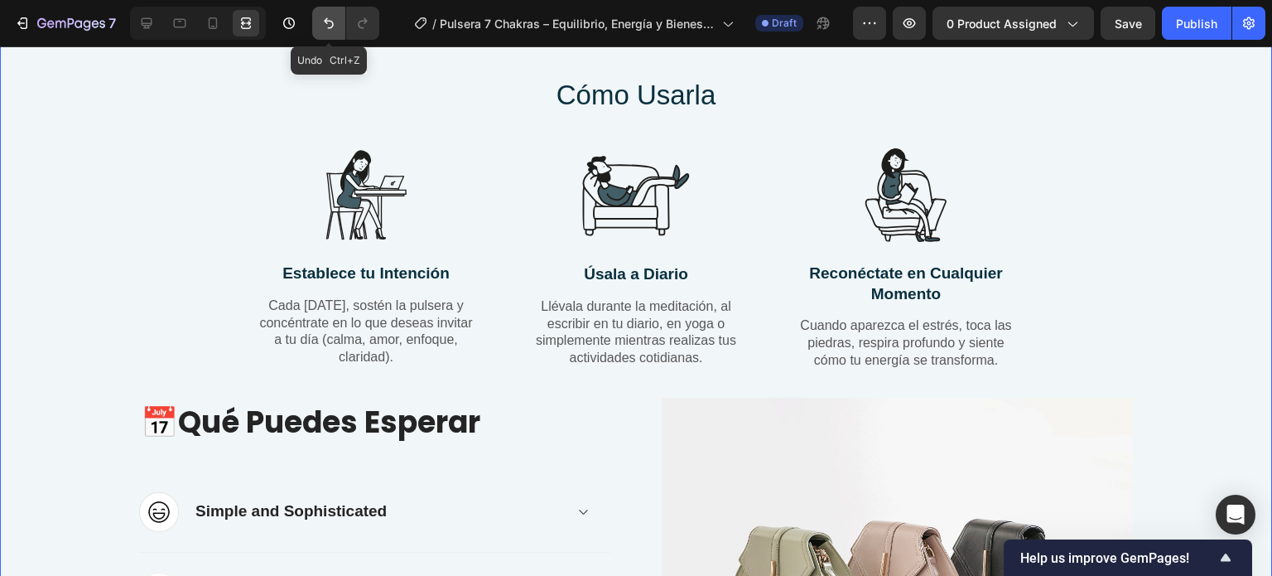
click at [318, 26] on button "Undo/Redo" at bounding box center [328, 23] width 33 height 33
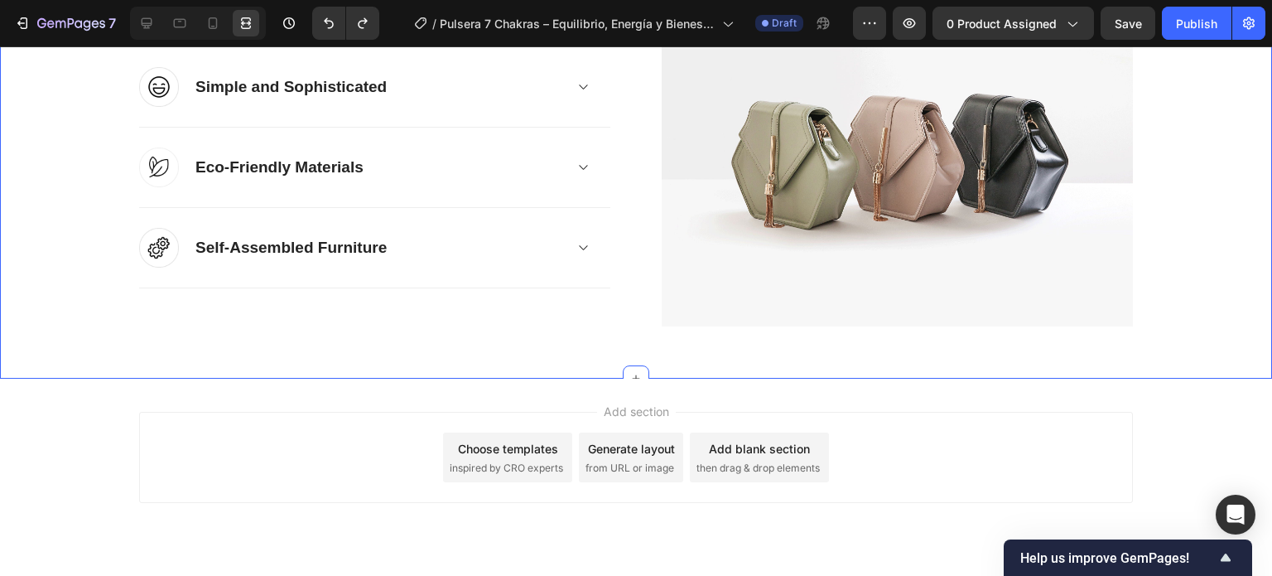
scroll to position [4831, 0]
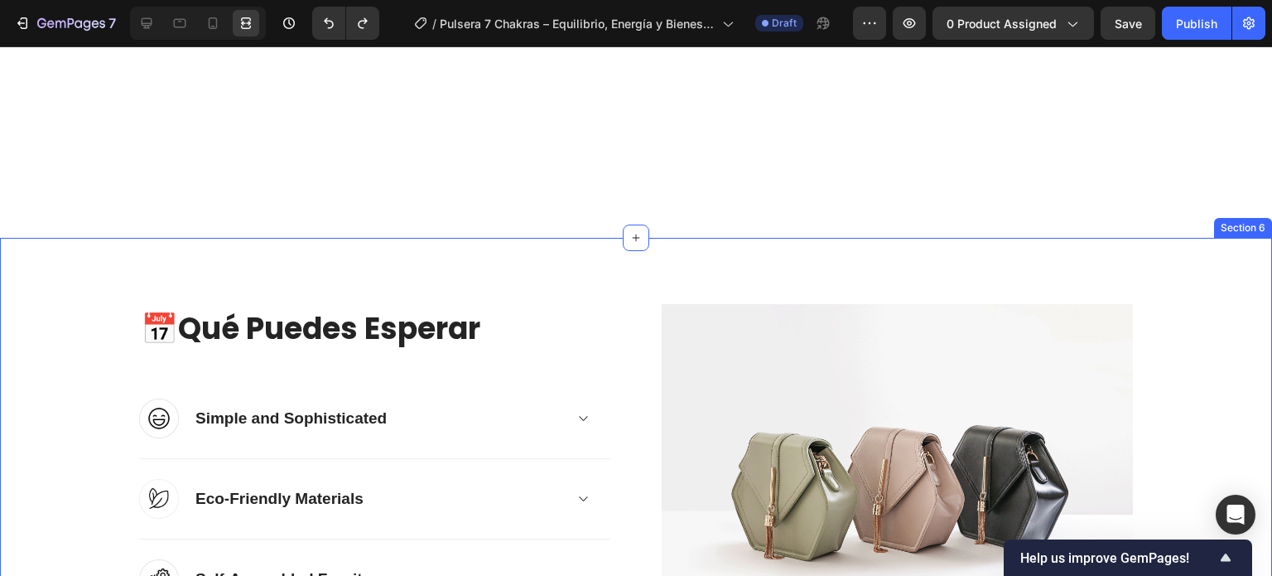
click at [589, 287] on div "📅 Qué Puedes Esperar Heading Image Simple and Sophisticated Accordion Row Image…" at bounding box center [636, 481] width 1272 height 486
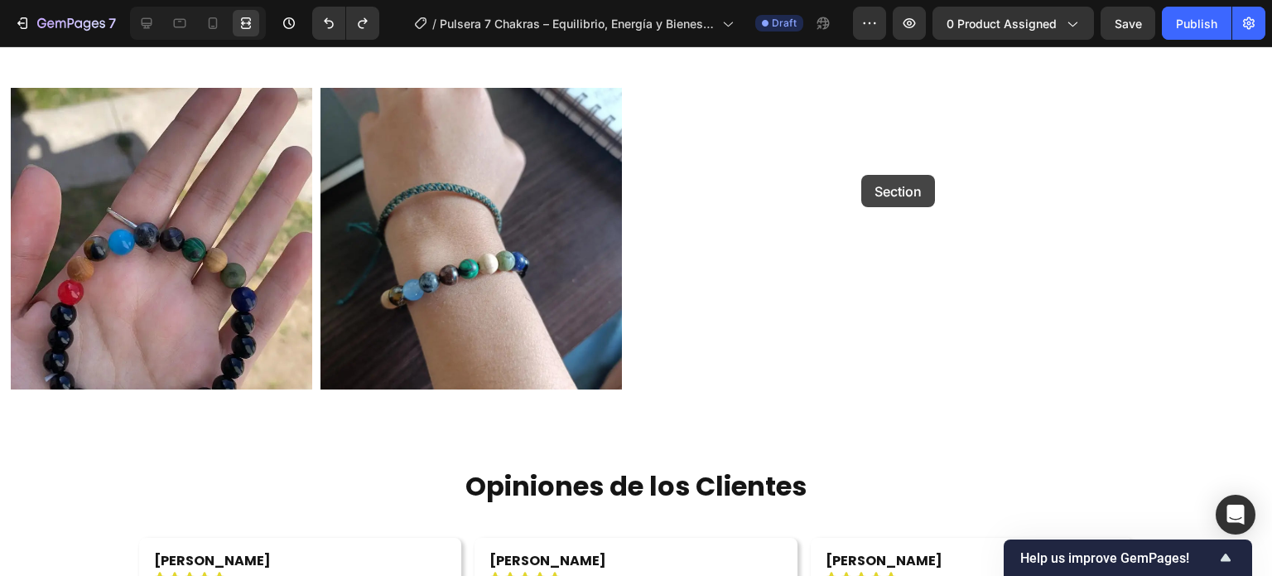
scroll to position [3702, 0]
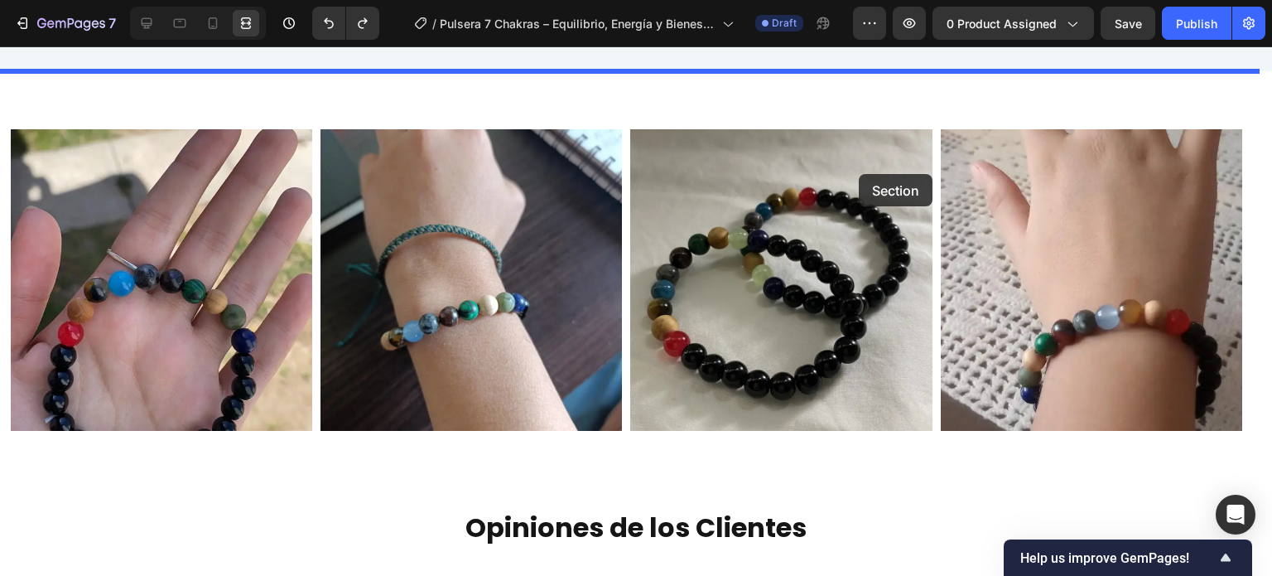
drag, startPoint x: 941, startPoint y: 242, endPoint x: 863, endPoint y: 272, distance: 83.7
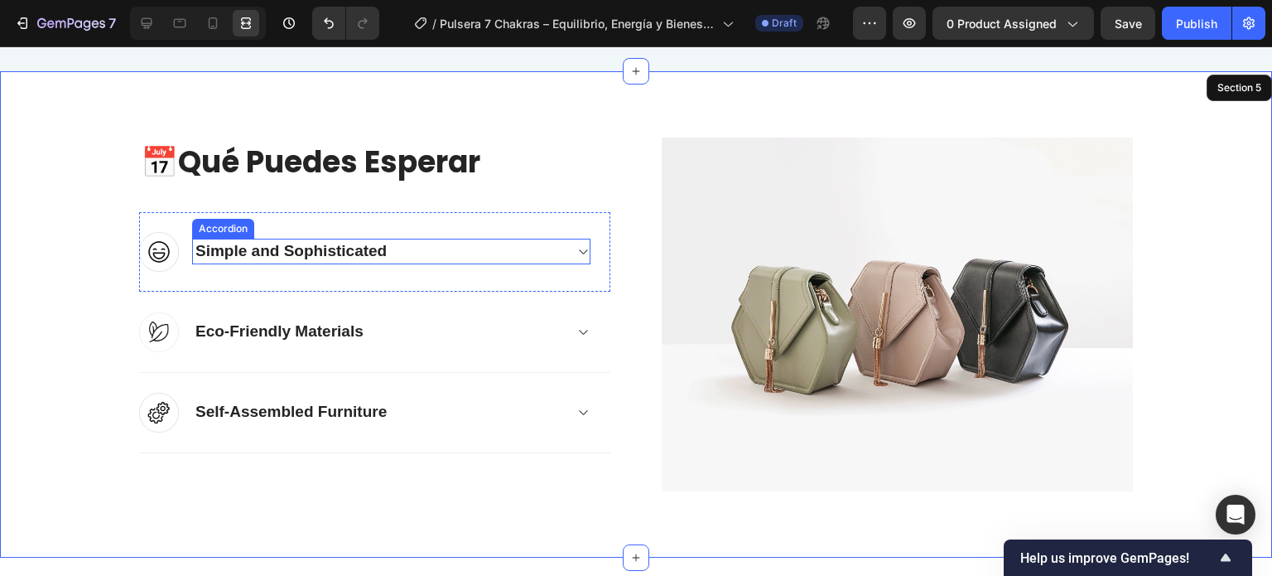
click at [579, 251] on icon at bounding box center [583, 251] width 8 height 5
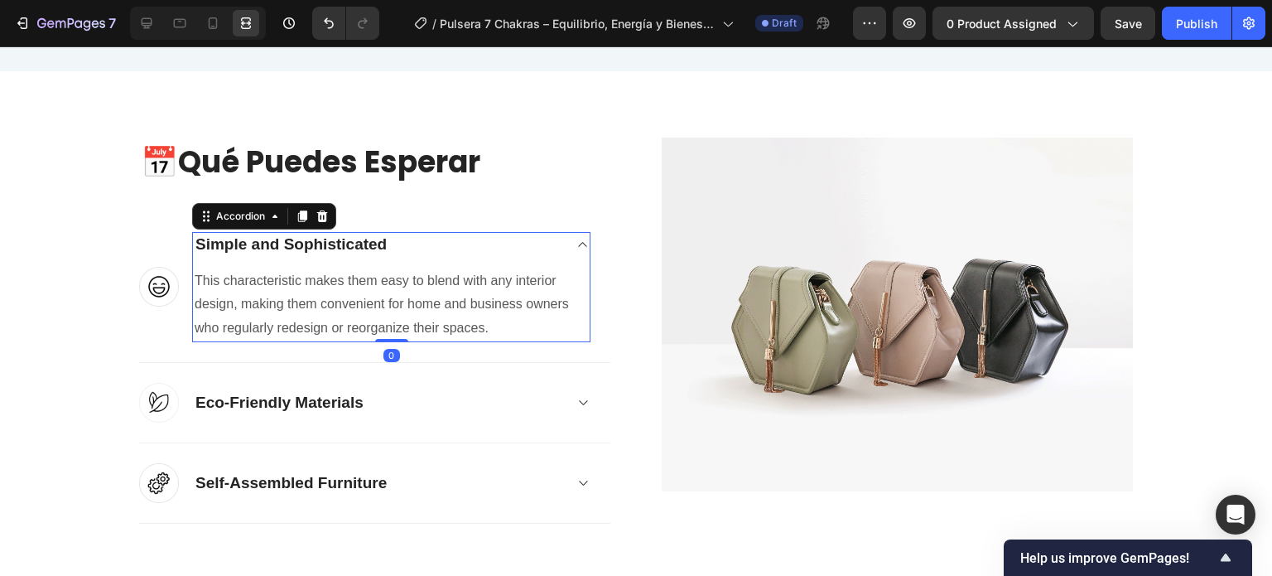
click at [574, 251] on div "Simple and Sophisticated" at bounding box center [391, 245] width 397 height 26
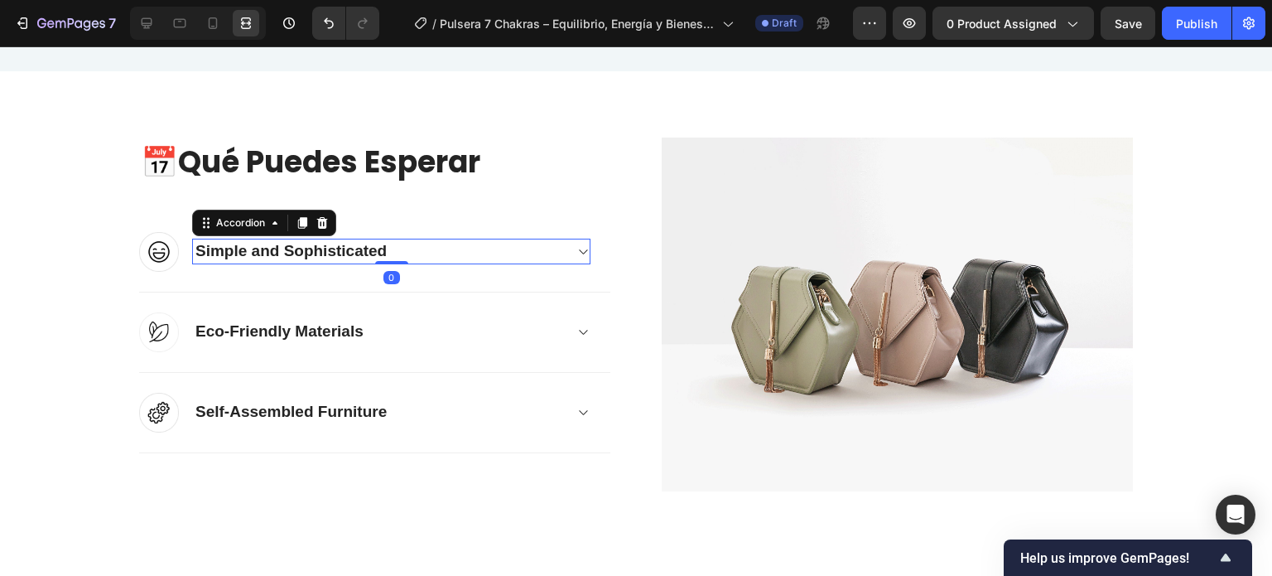
click at [579, 251] on icon at bounding box center [583, 251] width 8 height 5
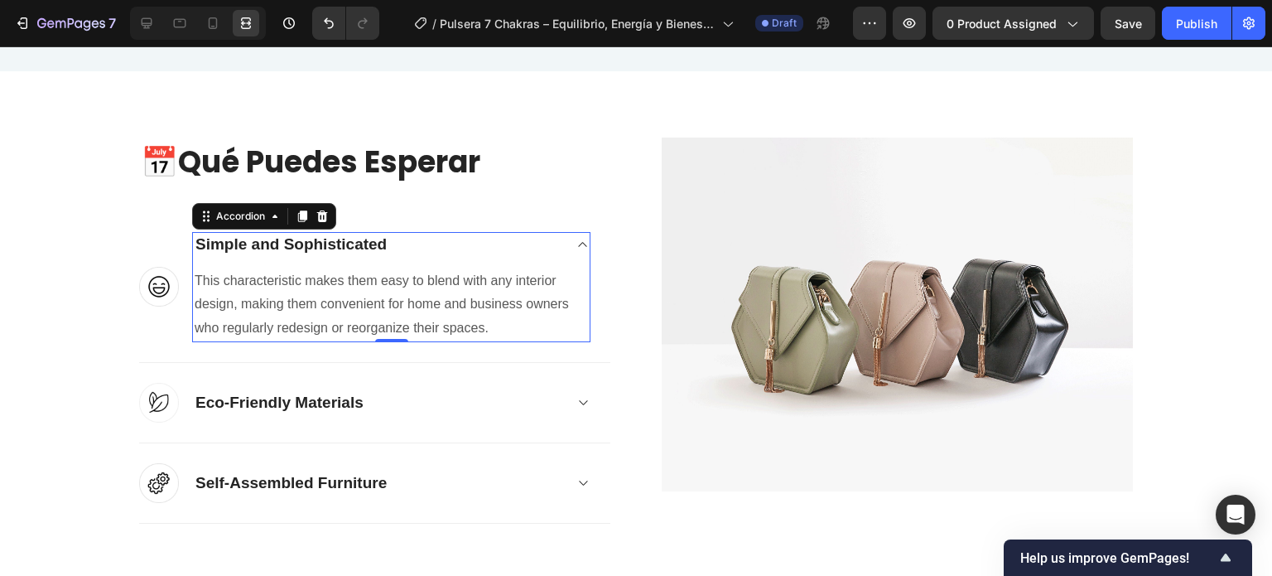
click at [575, 252] on div "Simple and Sophisticated" at bounding box center [391, 245] width 397 height 26
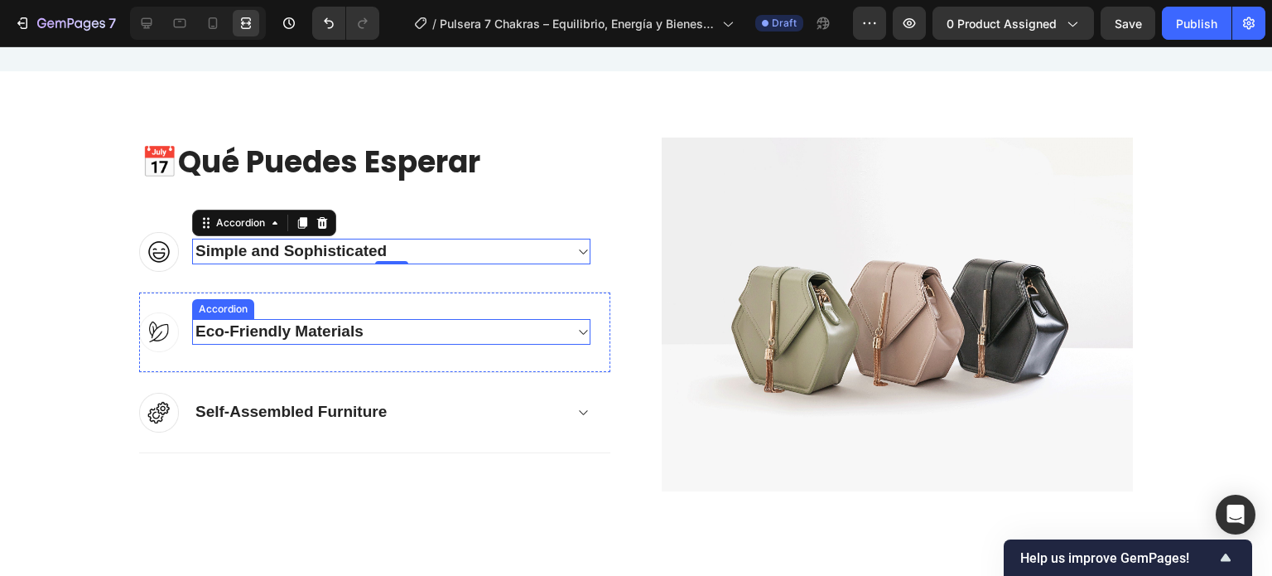
click at [268, 330] on div "Eco-Friendly Materials" at bounding box center [279, 332] width 173 height 26
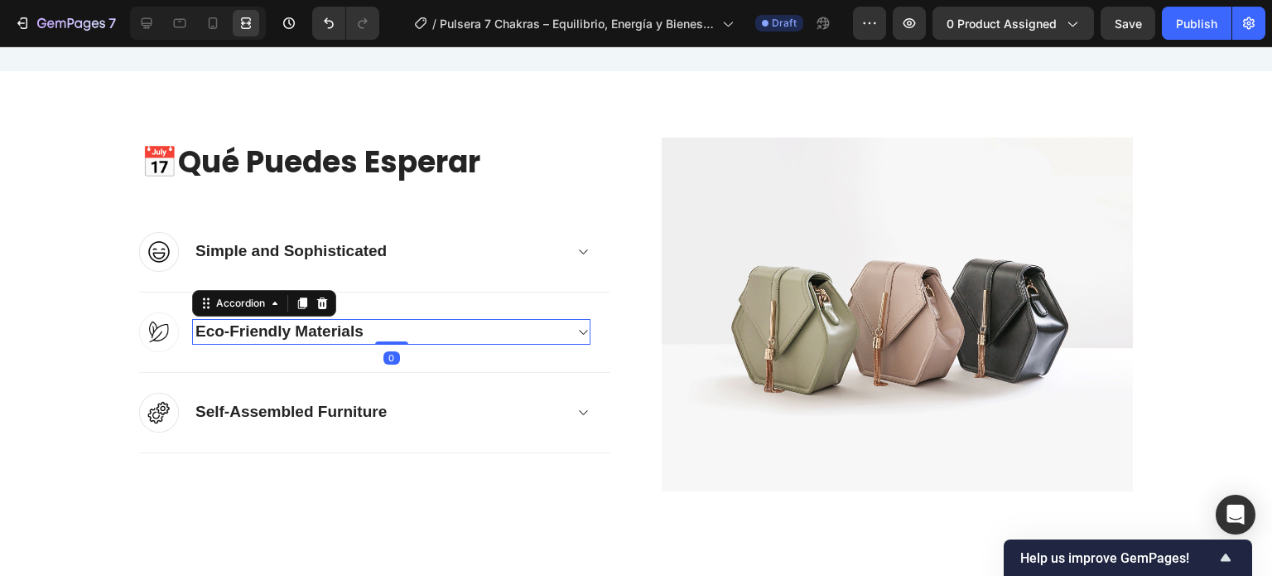
click at [464, 344] on div "Eco-Friendly Materials Accordion 0" at bounding box center [391, 332] width 398 height 40
click at [576, 334] on icon at bounding box center [582, 331] width 12 height 13
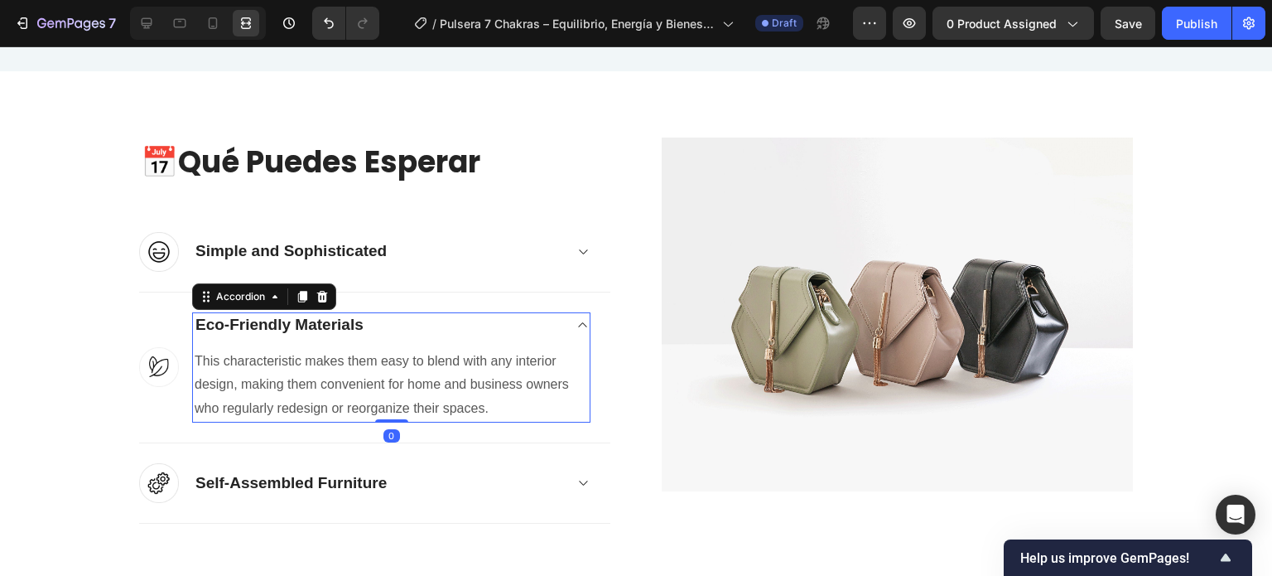
click at [576, 334] on div "Eco-Friendly Materials" at bounding box center [391, 325] width 397 height 26
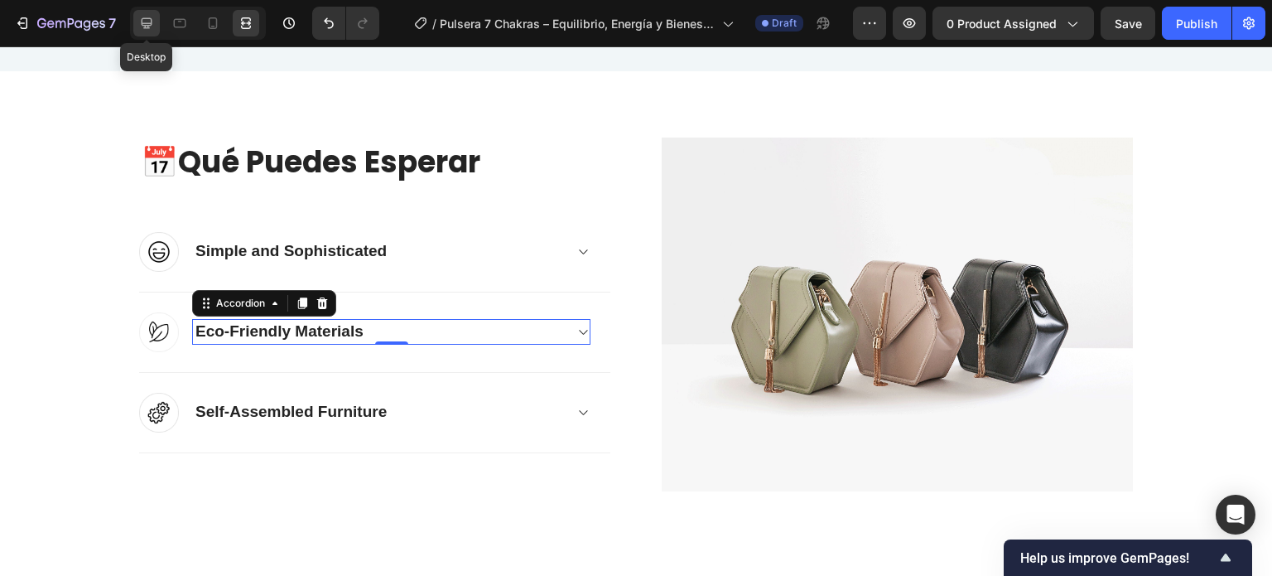
click at [150, 22] on icon at bounding box center [147, 23] width 11 height 11
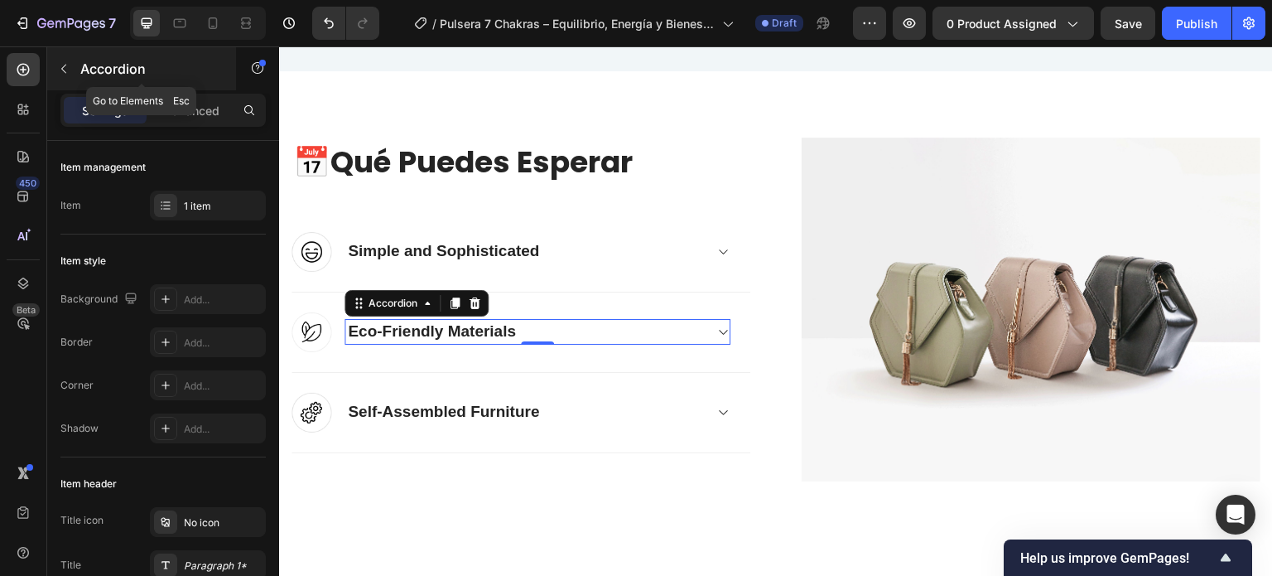
click at [65, 71] on icon "button" at bounding box center [63, 69] width 5 height 9
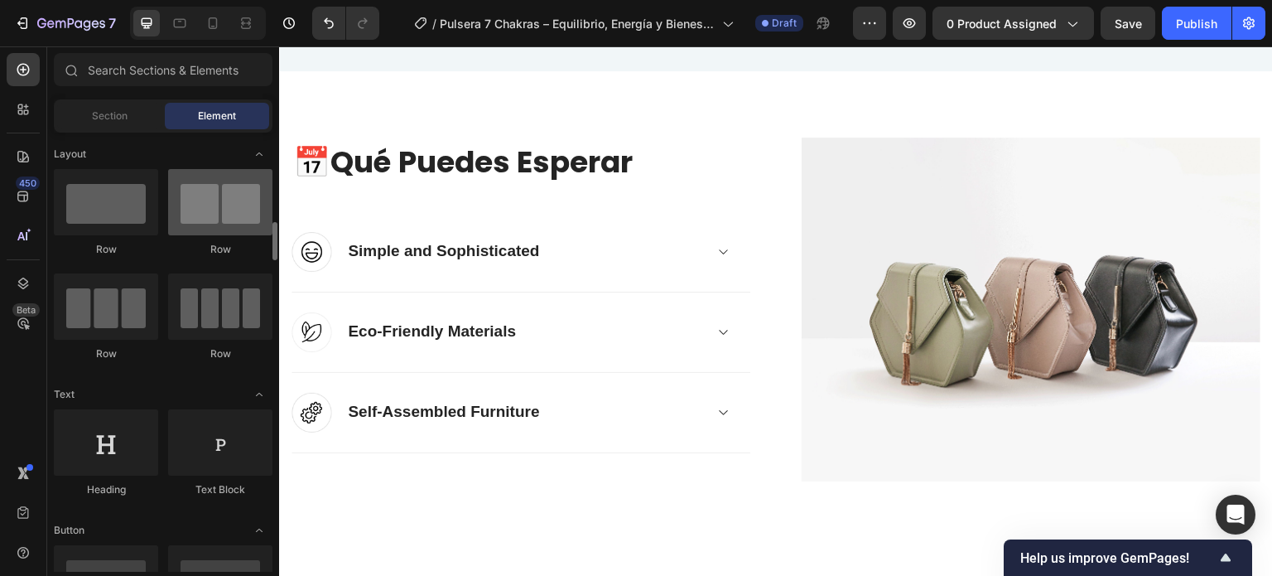
scroll to position [83, 0]
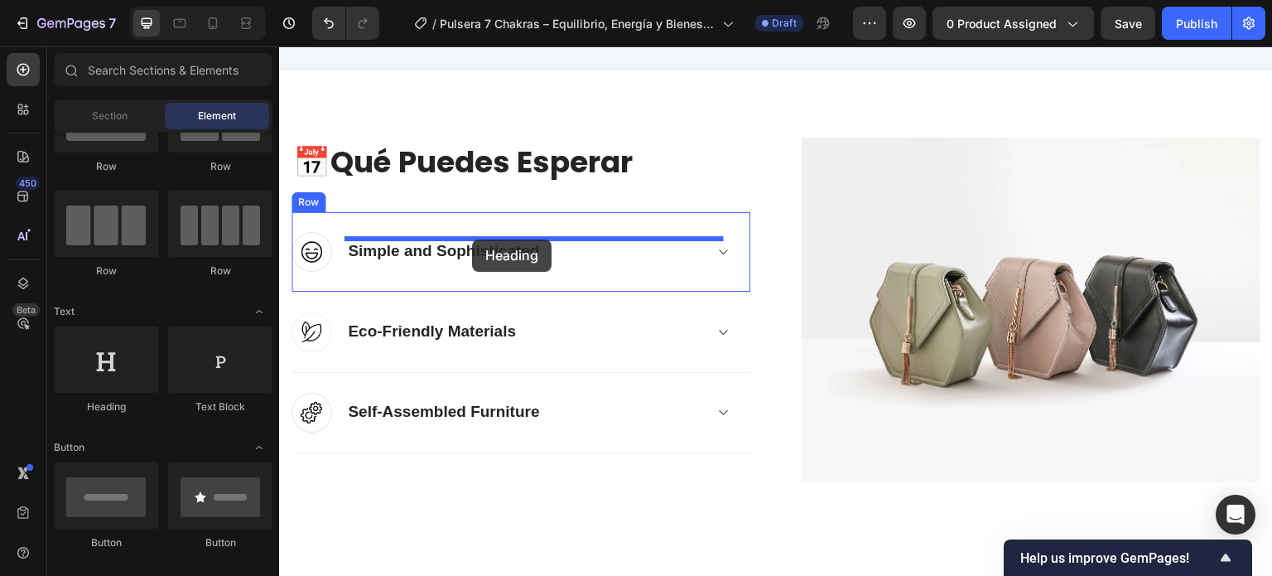
drag, startPoint x: 417, startPoint y: 421, endPoint x: 472, endPoint y: 239, distance: 189.4
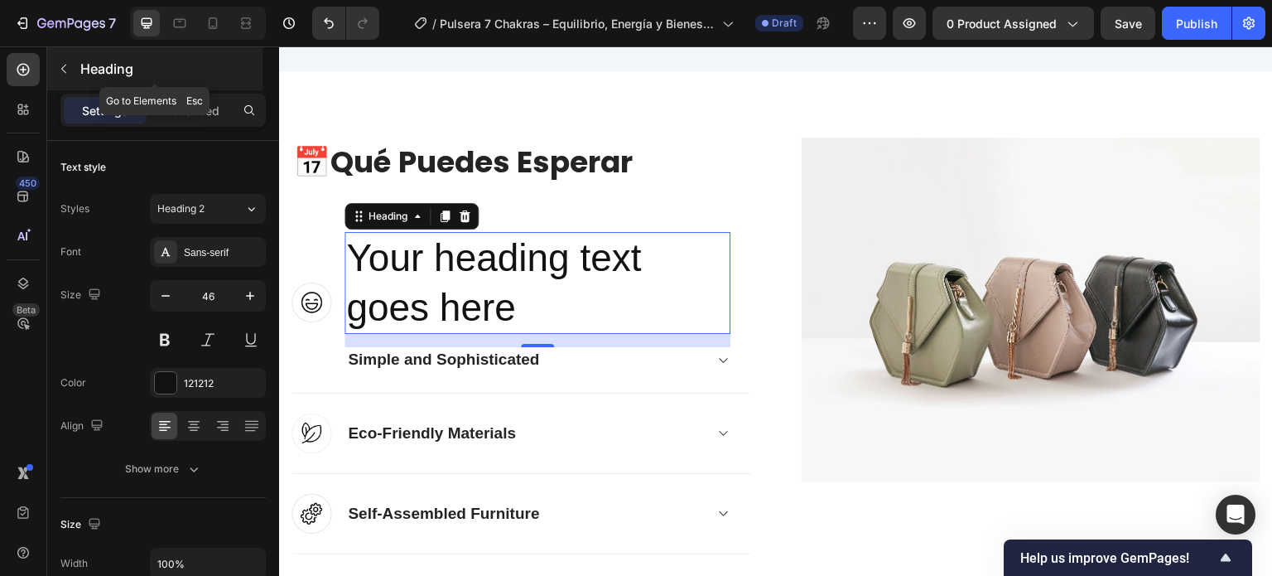
click at [66, 67] on icon "button" at bounding box center [63, 68] width 13 height 13
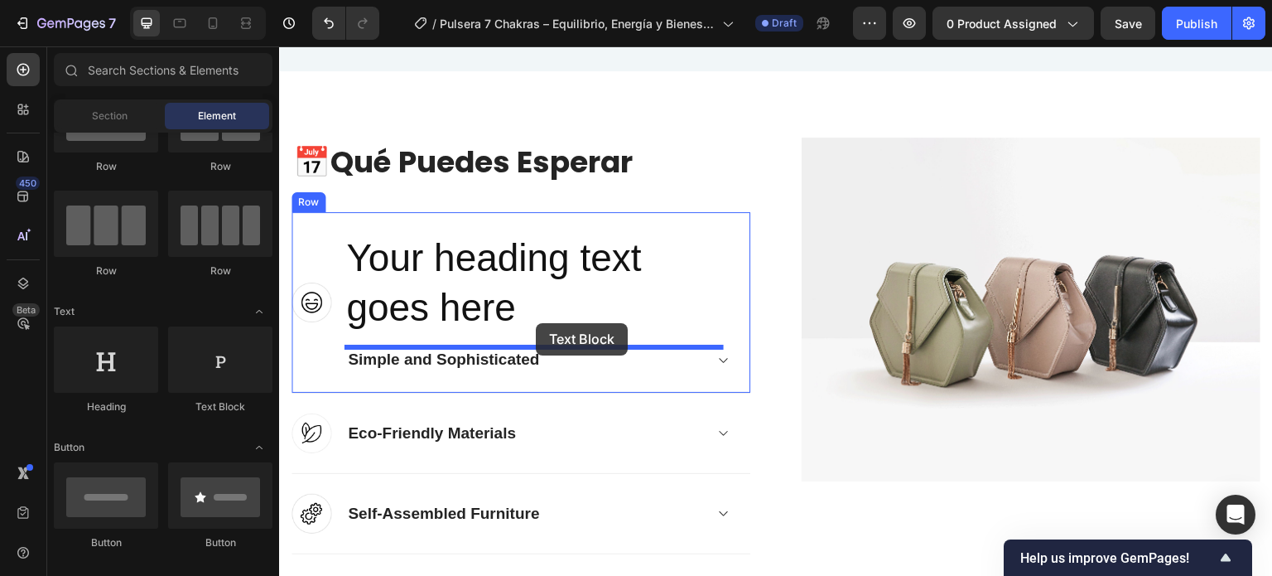
drag, startPoint x: 488, startPoint y: 431, endPoint x: 536, endPoint y: 323, distance: 117.9
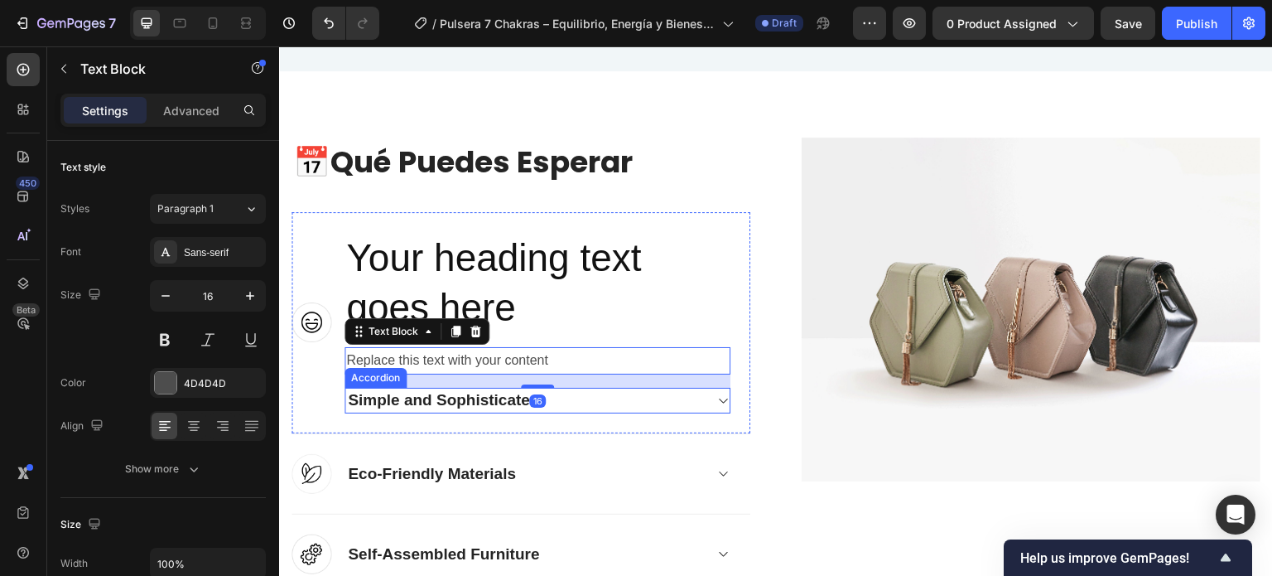
click at [576, 402] on div "Simple and Sophisticated" at bounding box center [524, 401] width 358 height 26
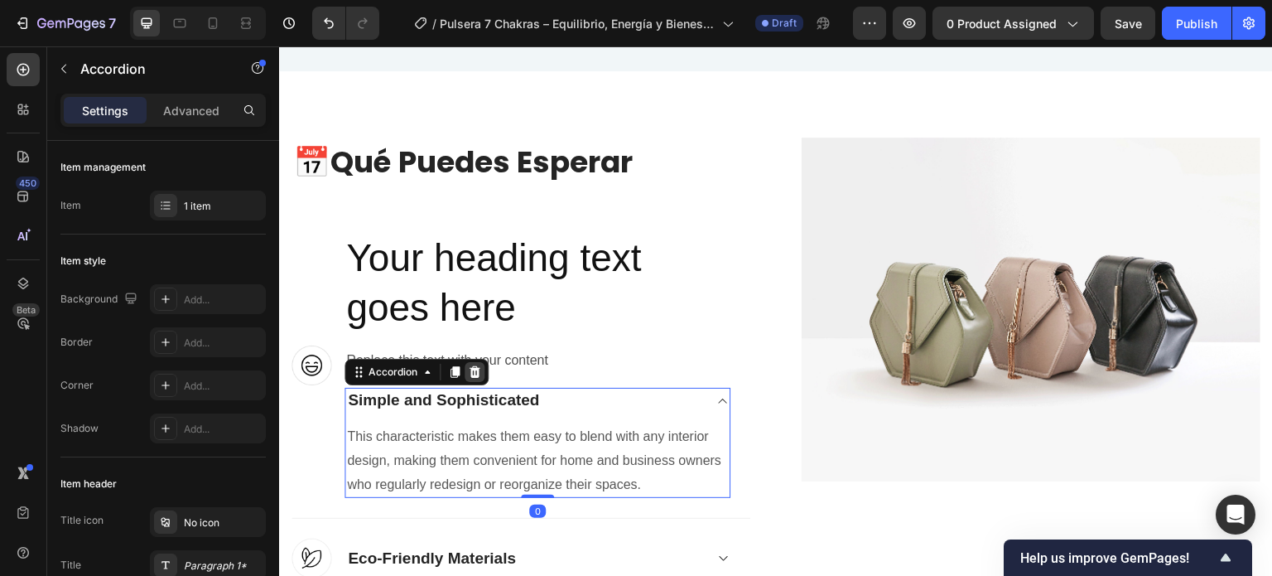
click at [473, 370] on icon at bounding box center [474, 371] width 13 height 13
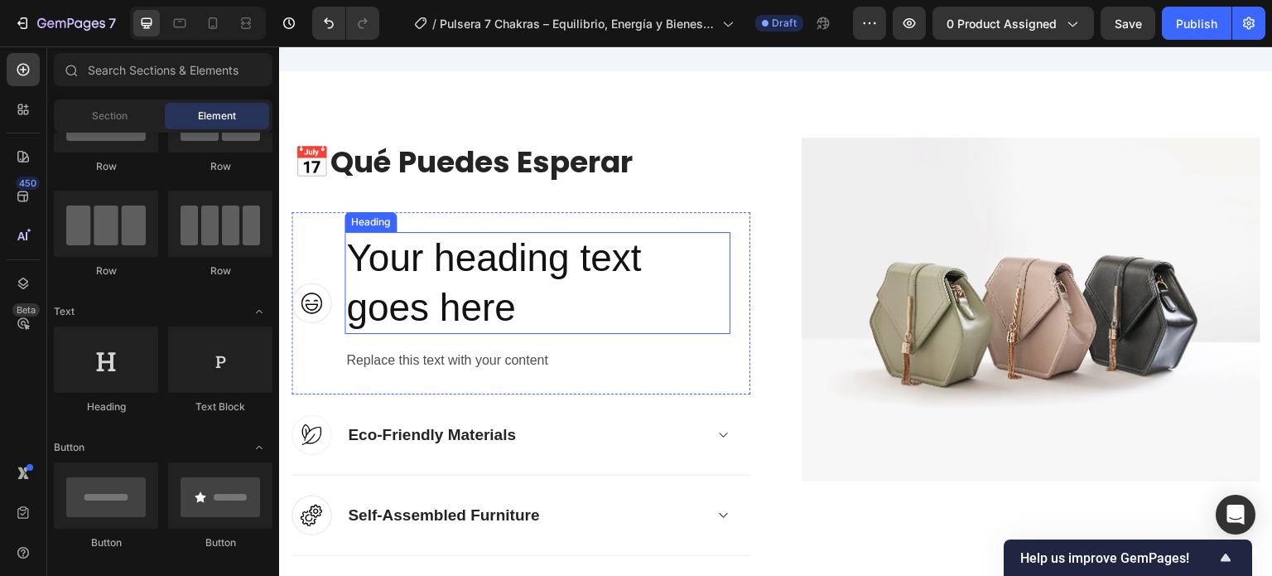
click at [519, 305] on h2 "Your heading text goes here" at bounding box center [537, 283] width 386 height 103
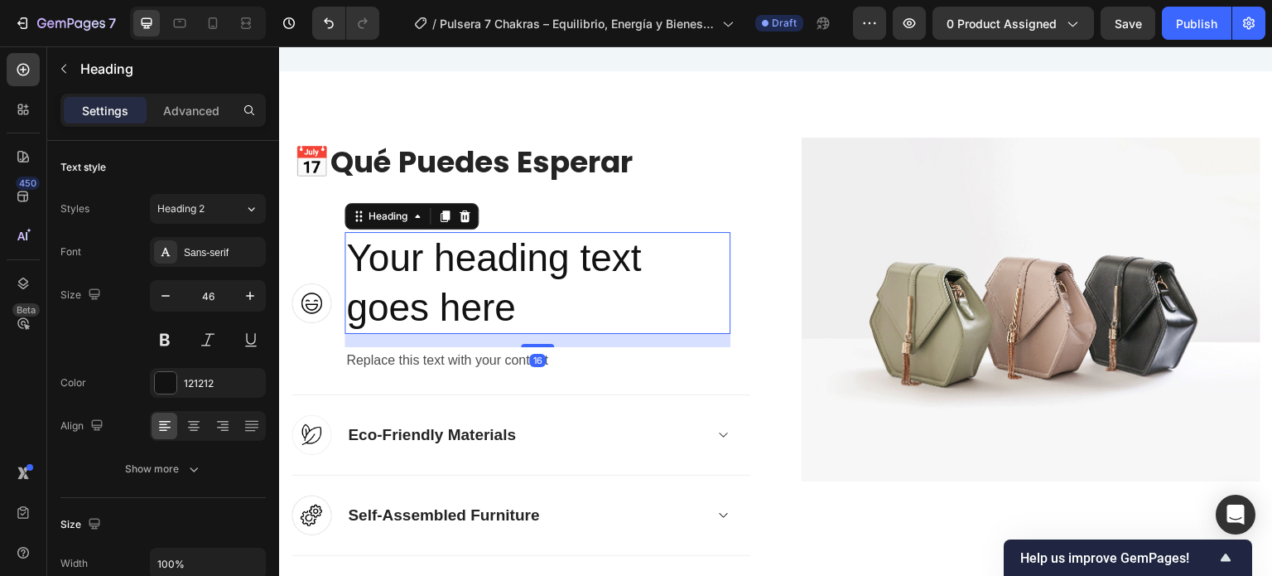
click at [519, 305] on h2 "Your heading text goes here" at bounding box center [537, 283] width 386 height 103
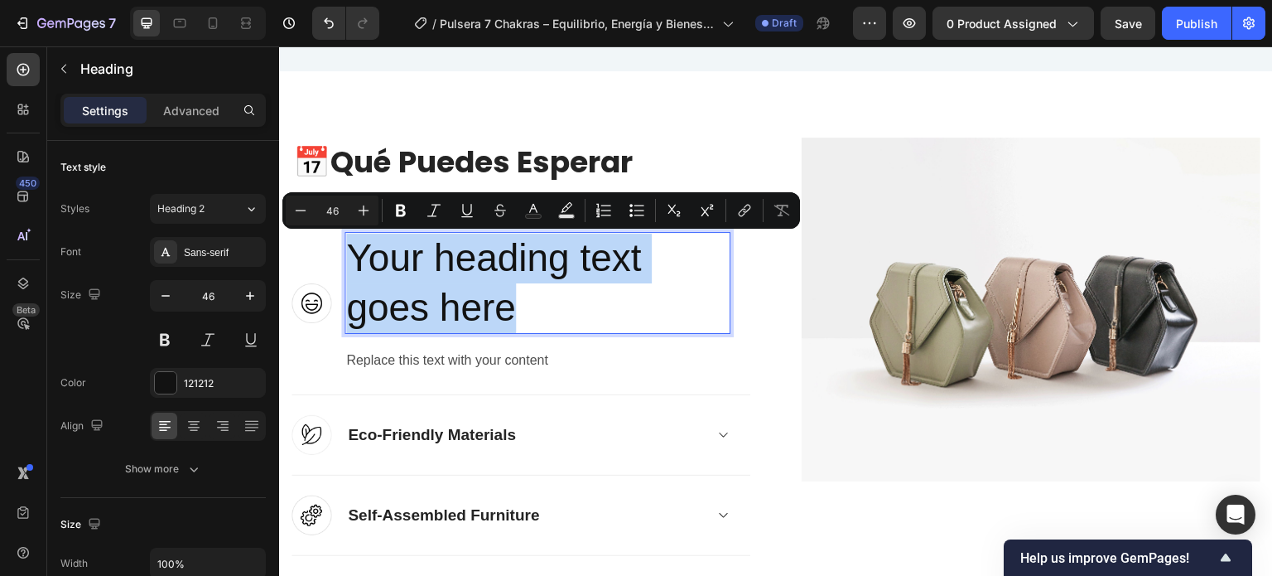
click at [282, 203] on div "Minus 46 Plus Bold Italic Underline Strikethrough Text Color Text Background Co…" at bounding box center [541, 210] width 518 height 36
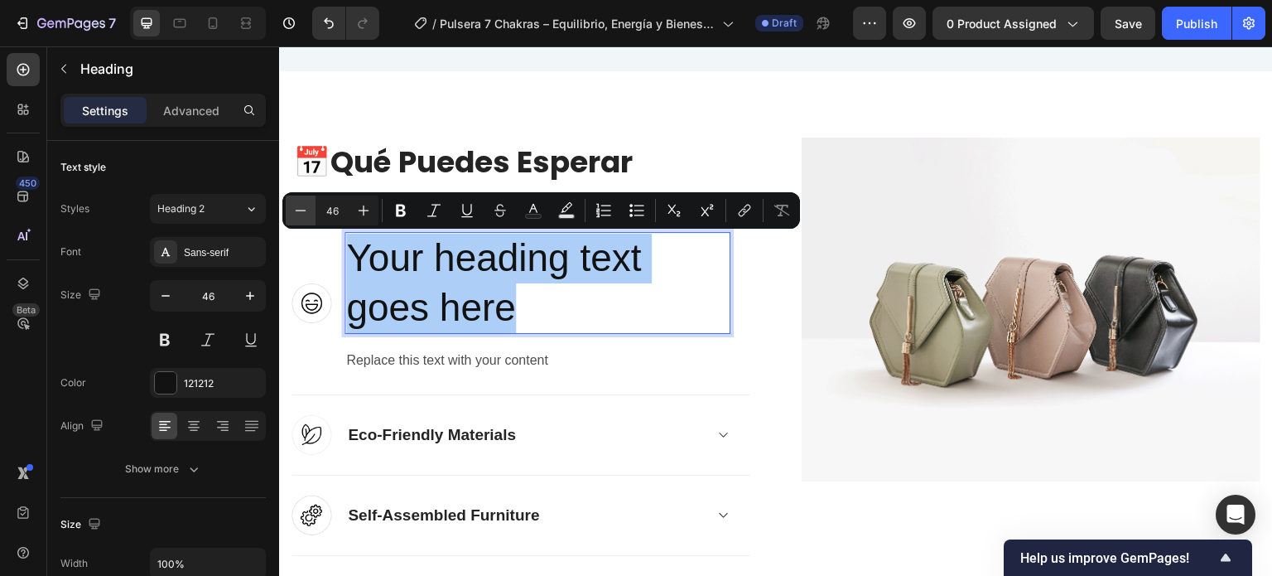
click at [301, 205] on icon "Editor contextual toolbar" at bounding box center [300, 210] width 17 height 17
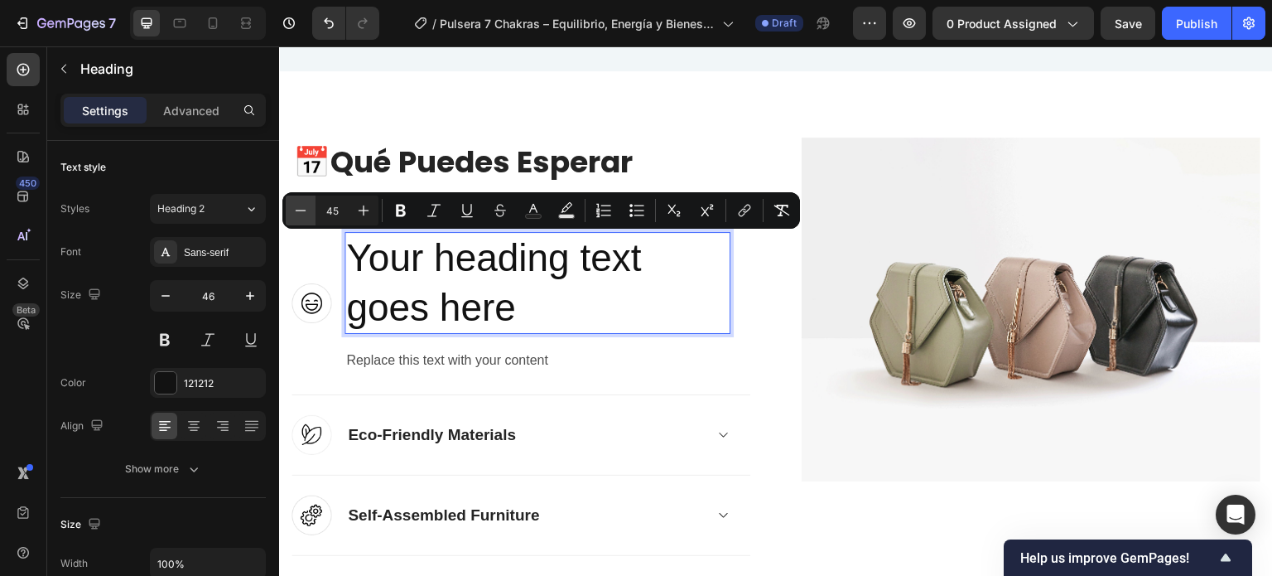
click at [301, 205] on icon "Editor contextual toolbar" at bounding box center [300, 210] width 17 height 17
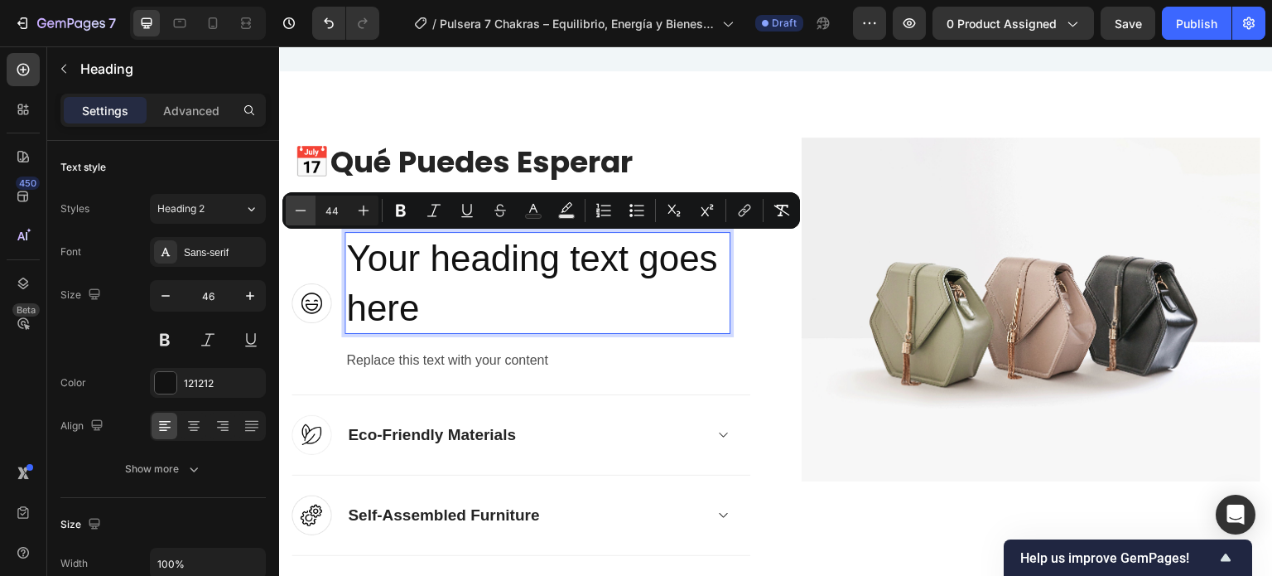
click at [301, 205] on icon "Editor contextual toolbar" at bounding box center [300, 210] width 17 height 17
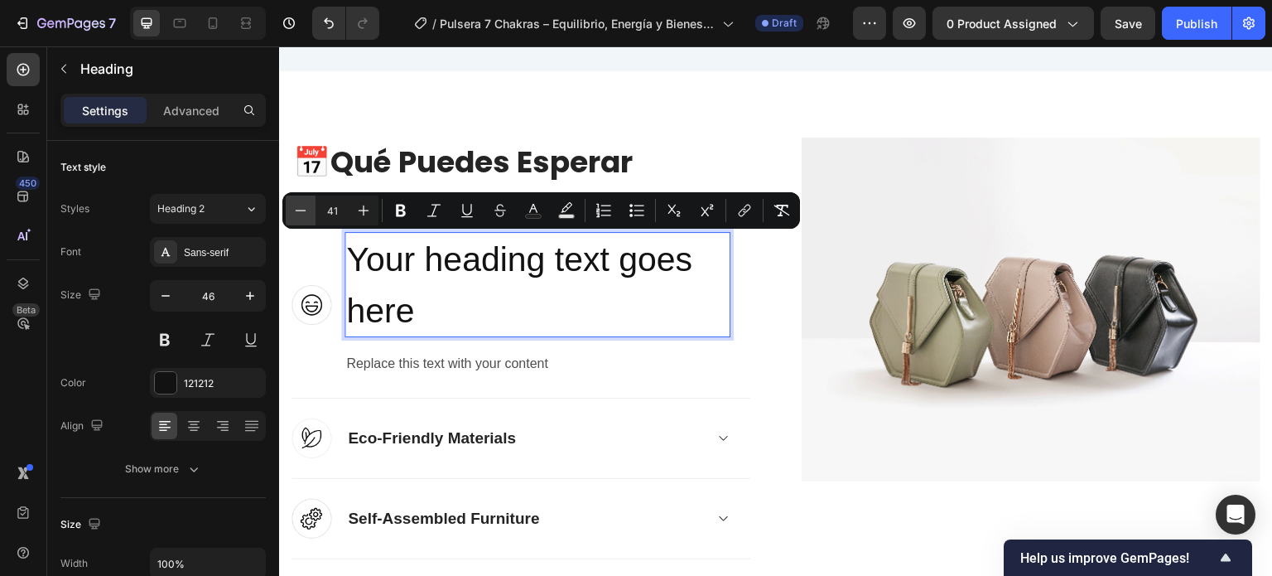
click at [301, 205] on icon "Editor contextual toolbar" at bounding box center [300, 210] width 17 height 17
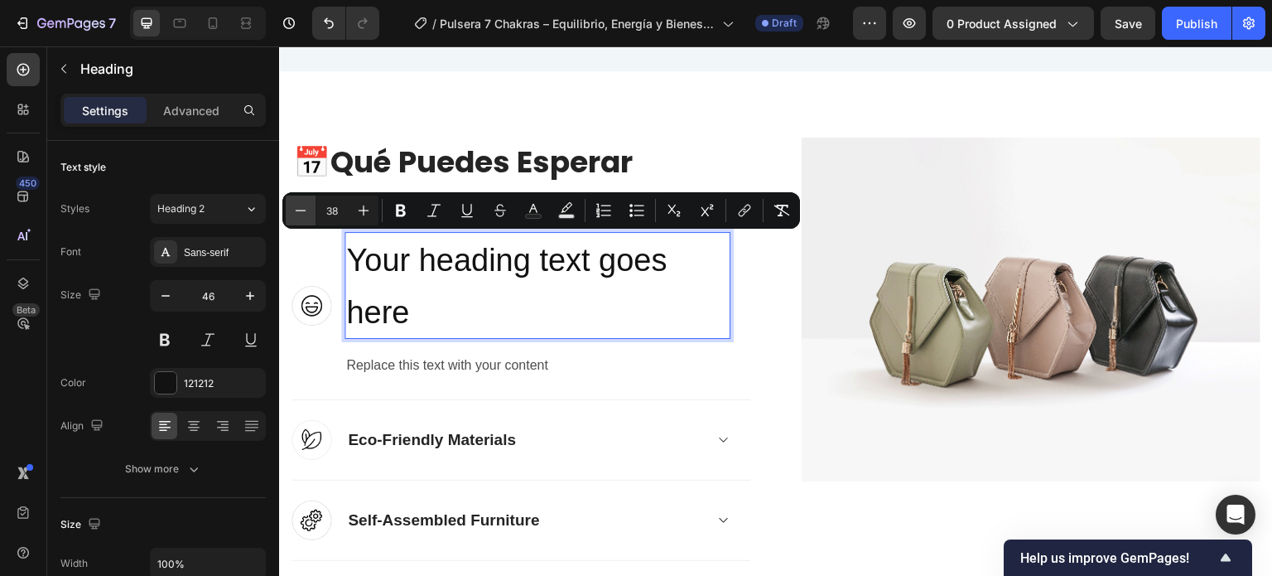
click at [301, 205] on icon "Editor contextual toolbar" at bounding box center [300, 210] width 17 height 17
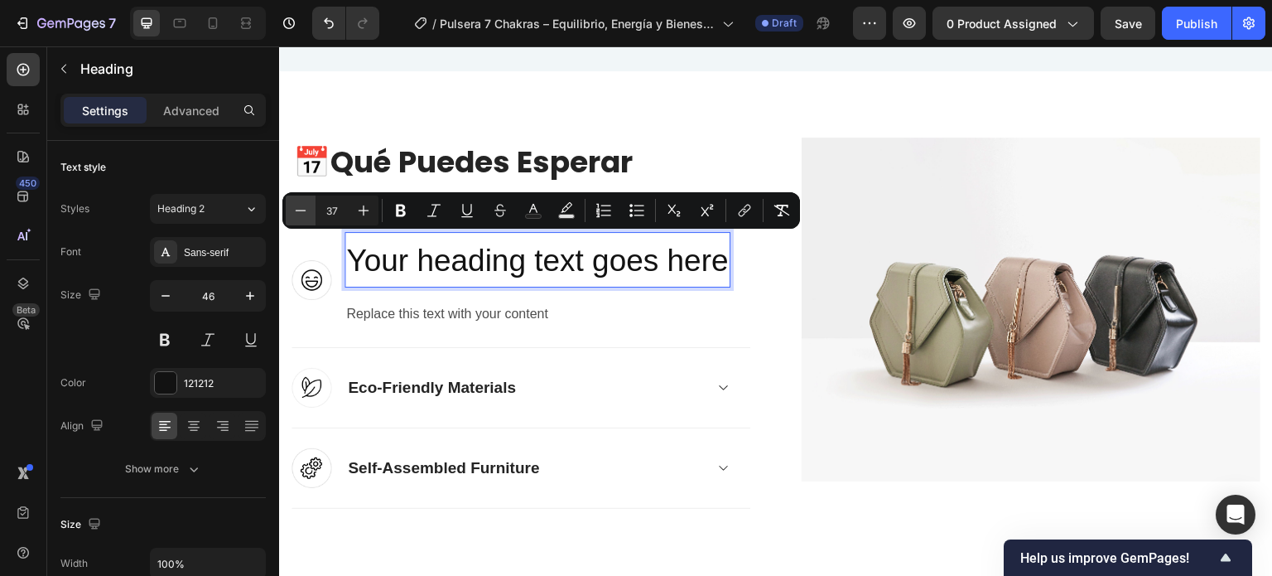
click at [301, 205] on icon "Editor contextual toolbar" at bounding box center [300, 210] width 17 height 17
click at [301, 207] on icon "Editor contextual toolbar" at bounding box center [300, 210] width 17 height 17
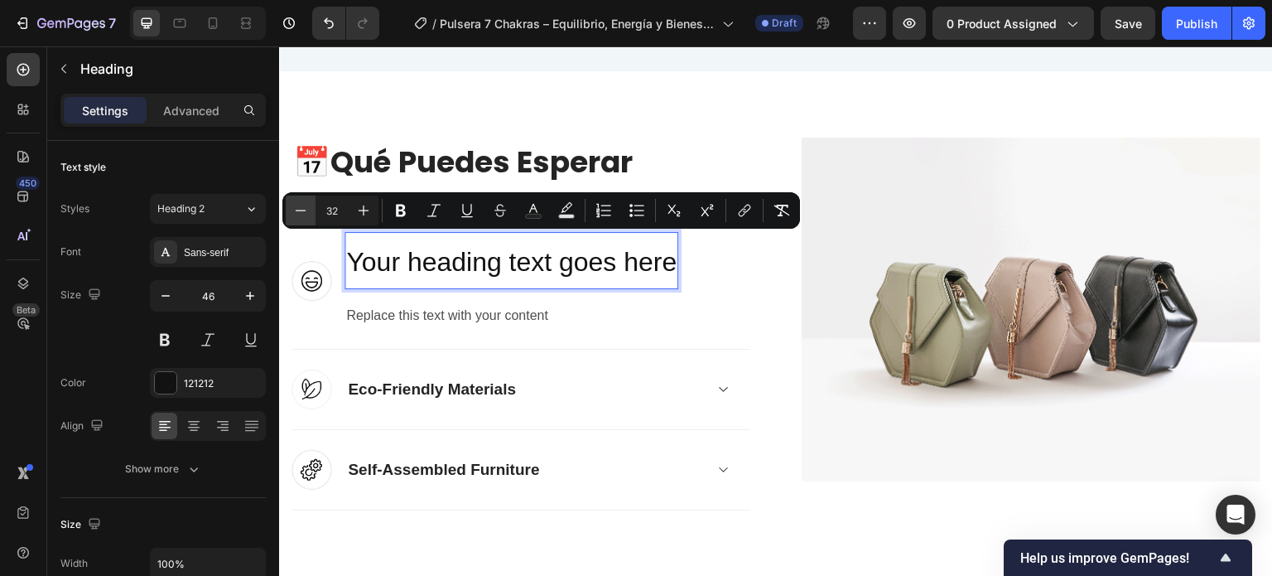
click at [301, 207] on icon "Editor contextual toolbar" at bounding box center [300, 210] width 17 height 17
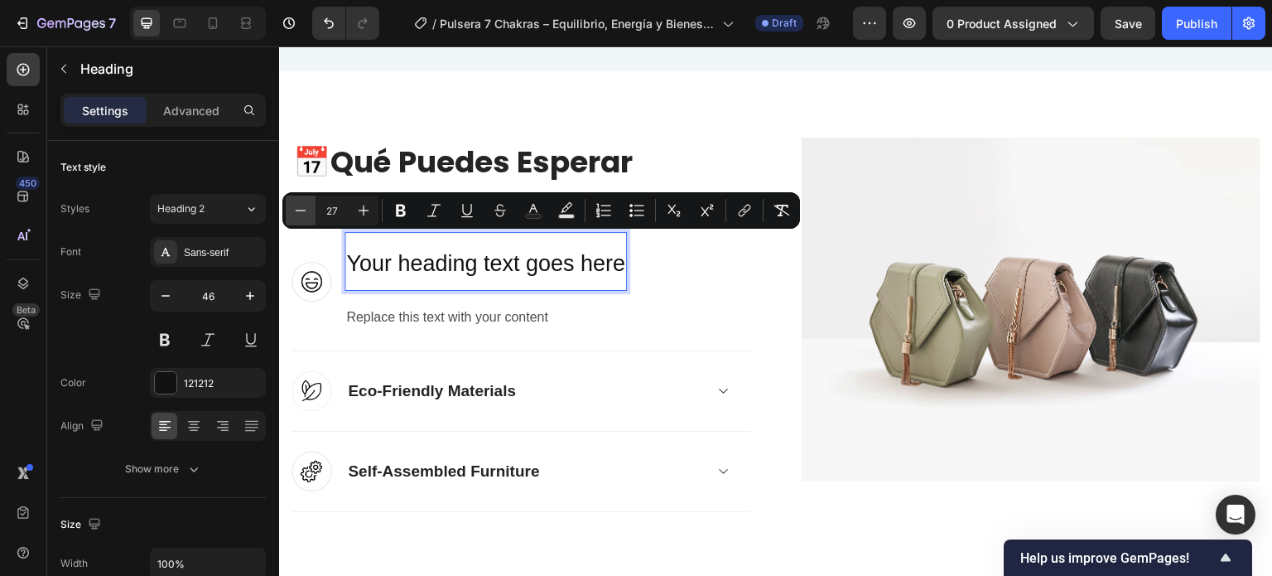
click at [301, 207] on icon "Editor contextual toolbar" at bounding box center [300, 210] width 17 height 17
type input "26"
click at [162, 282] on button "button" at bounding box center [166, 296] width 30 height 30
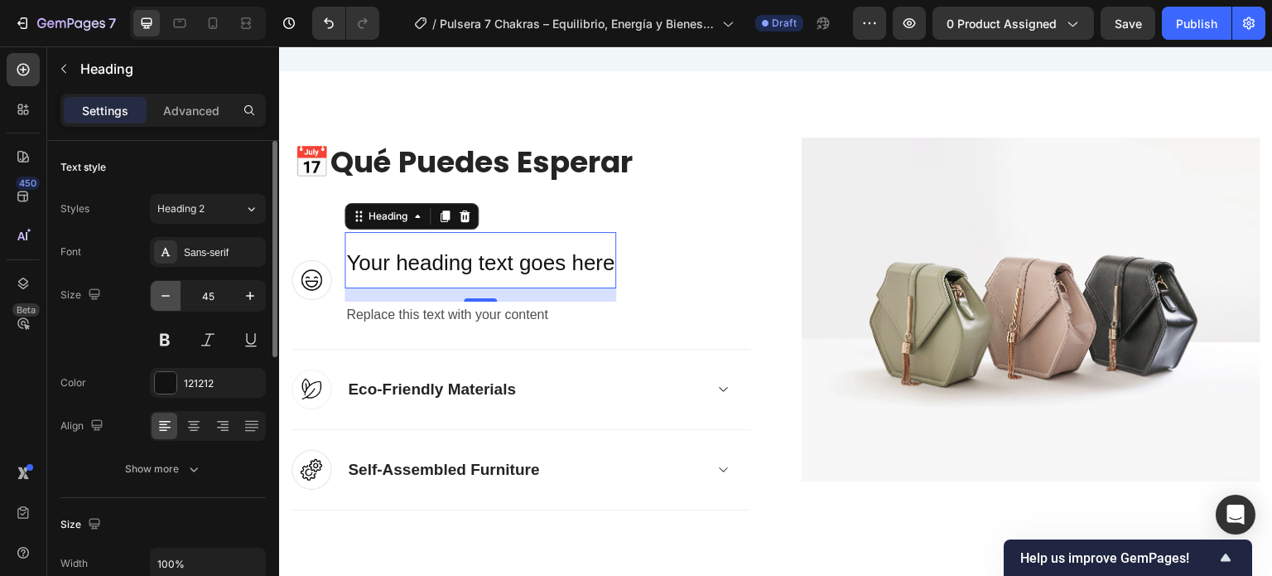
click at [163, 283] on button "button" at bounding box center [166, 296] width 30 height 30
click at [163, 284] on button "button" at bounding box center [166, 296] width 30 height 30
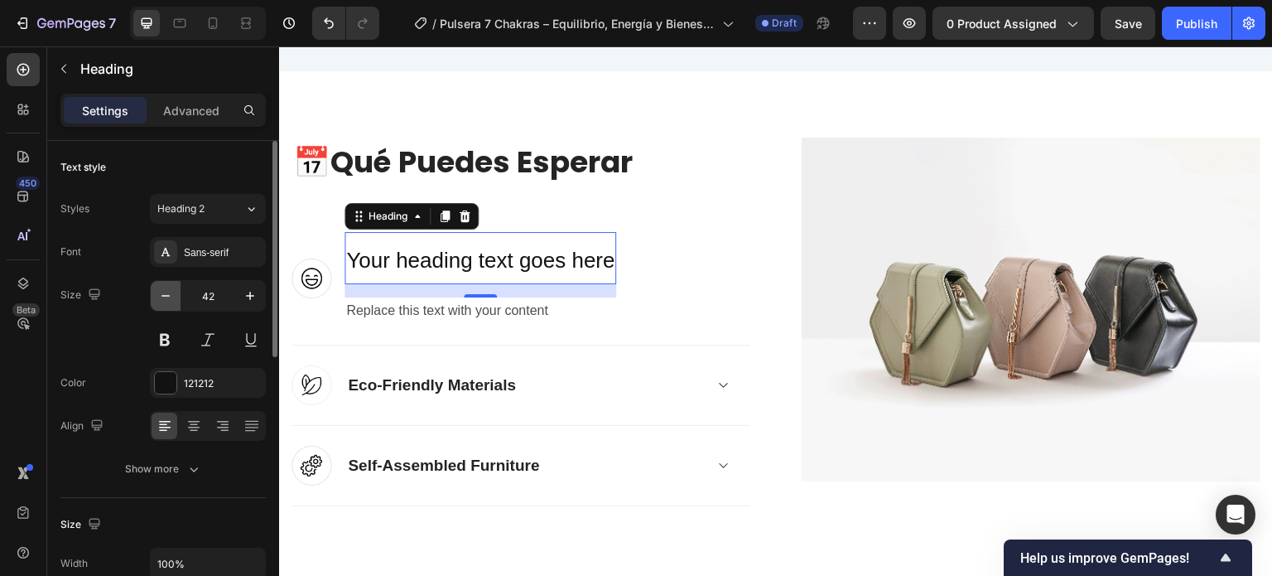
click at [163, 284] on button "button" at bounding box center [166, 296] width 30 height 30
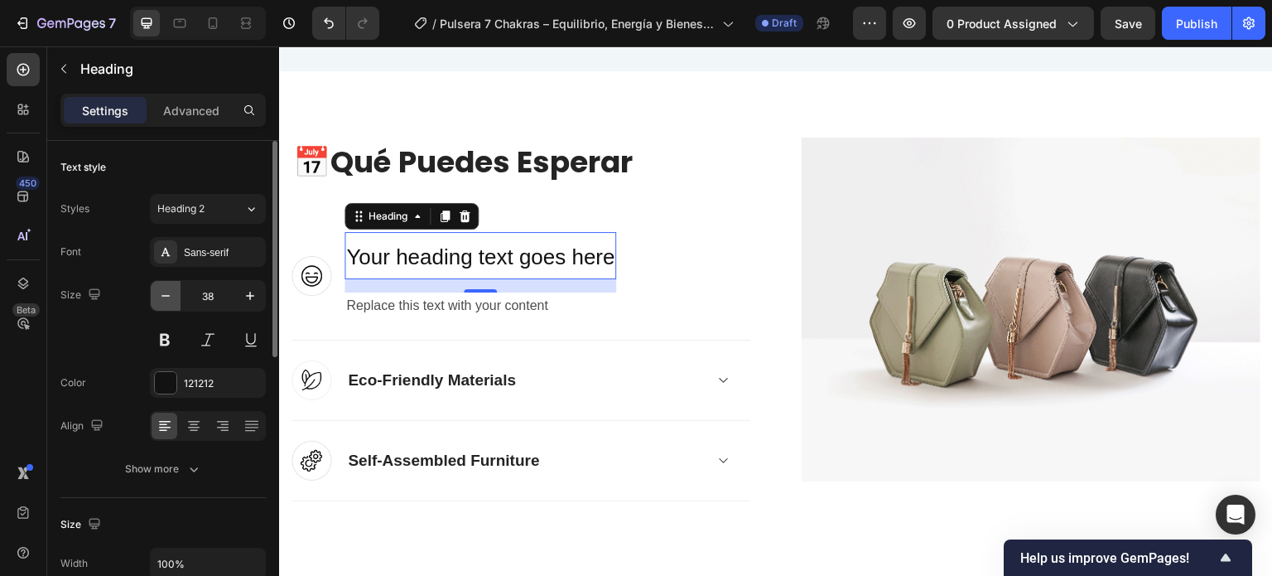
click at [163, 284] on button "button" at bounding box center [166, 296] width 30 height 30
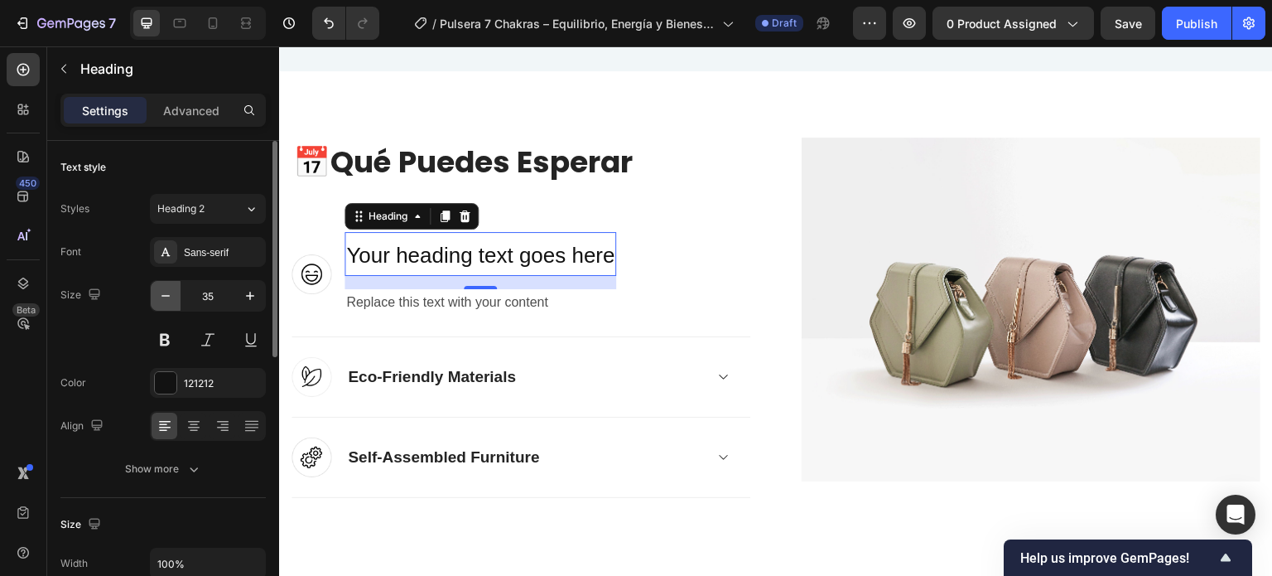
click at [163, 284] on button "button" at bounding box center [166, 296] width 30 height 30
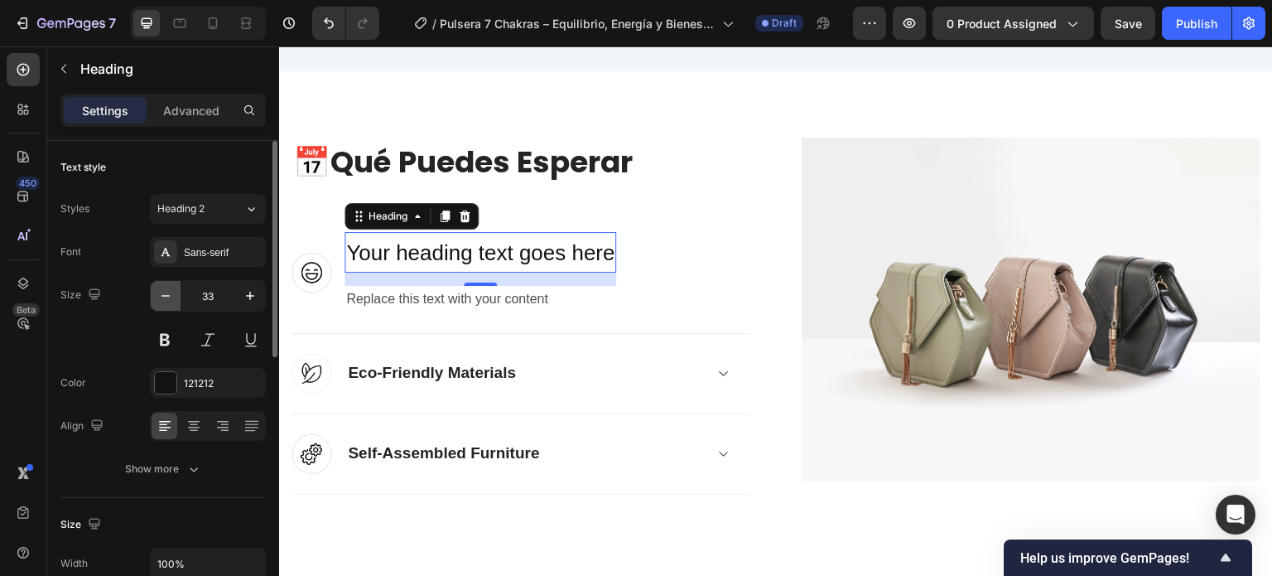
click at [163, 284] on button "button" at bounding box center [166, 296] width 30 height 30
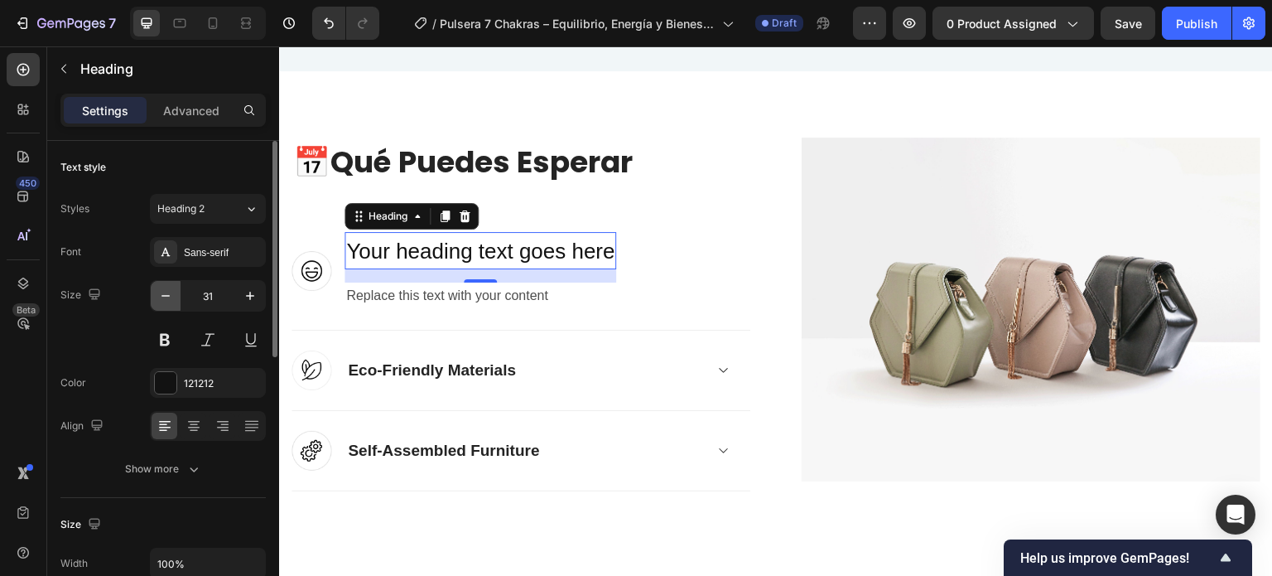
click at [163, 284] on button "button" at bounding box center [166, 296] width 30 height 30
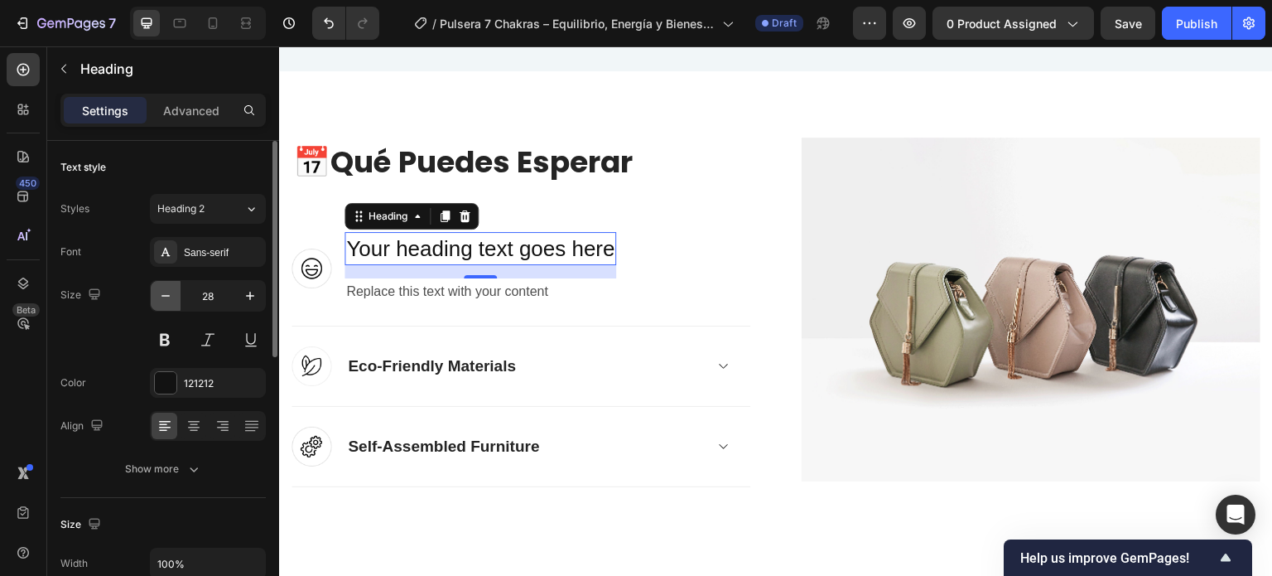
click at [163, 284] on button "button" at bounding box center [166, 296] width 30 height 30
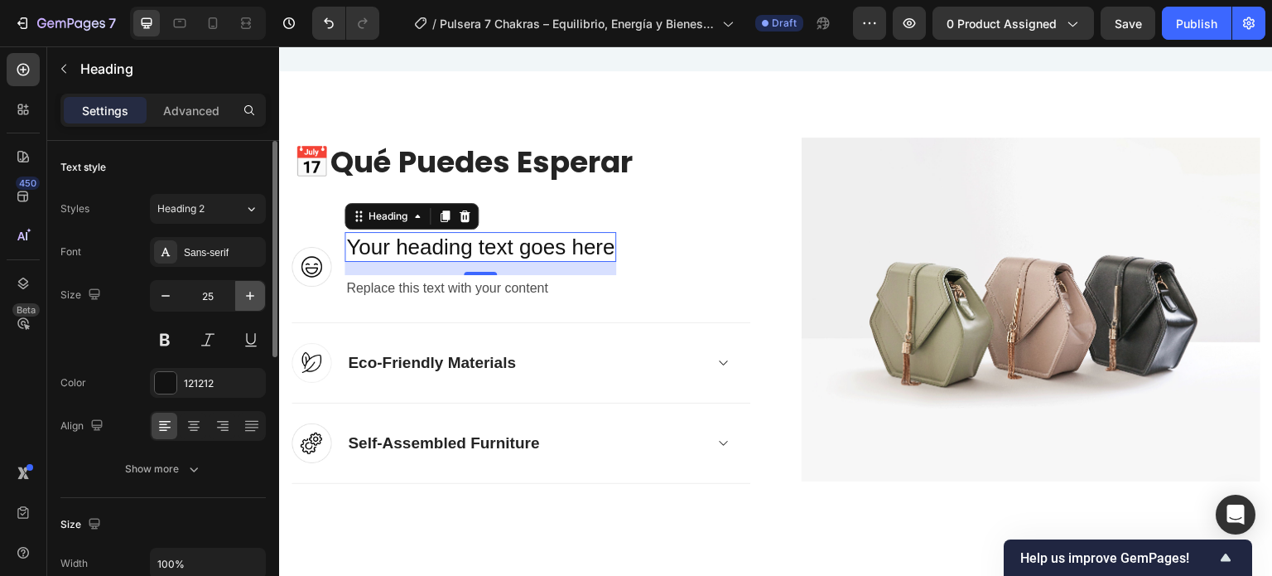
click at [238, 301] on button "button" at bounding box center [250, 296] width 30 height 30
type input "26"
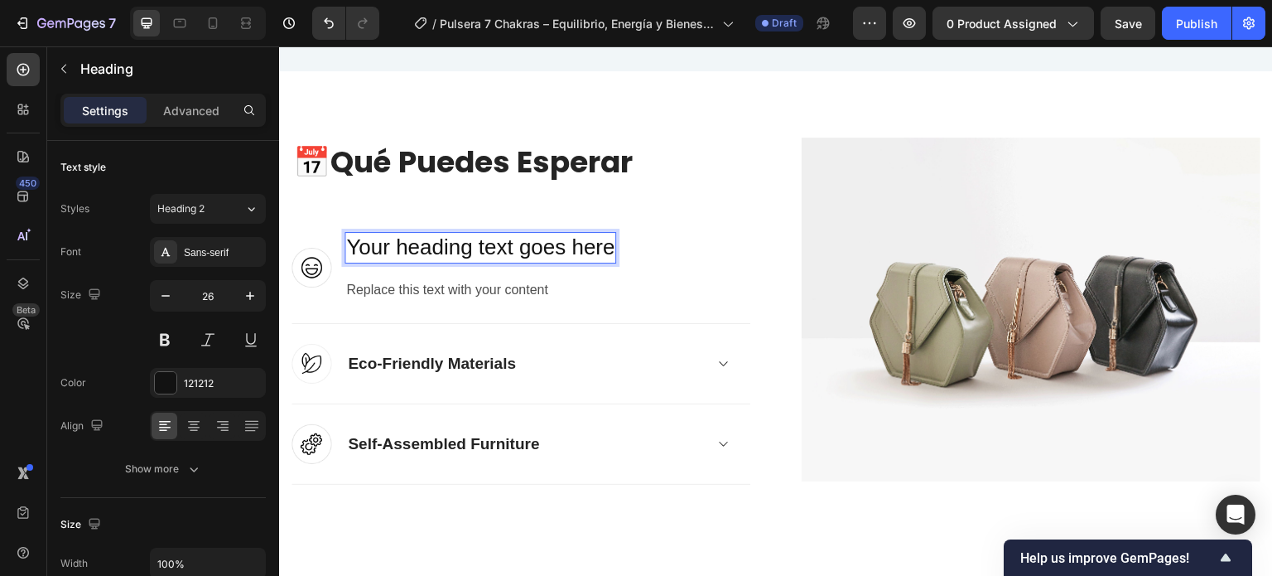
click at [550, 248] on span "Your heading text goes here" at bounding box center [480, 246] width 268 height 25
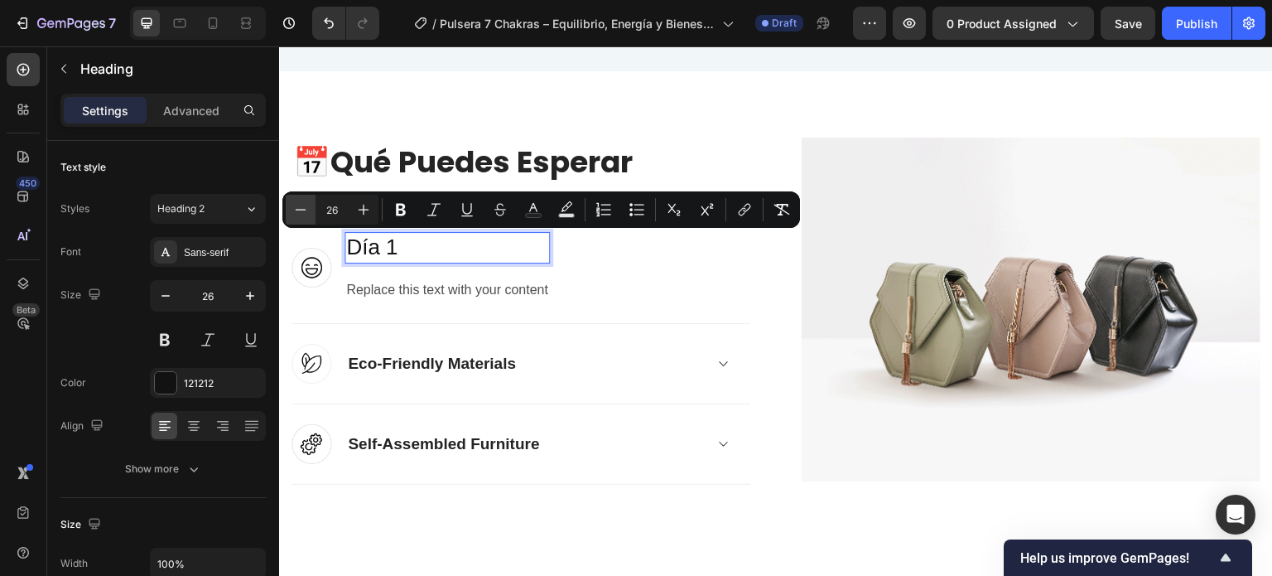
click at [299, 208] on icon "Editor contextual toolbar" at bounding box center [300, 209] width 17 height 17
type input "23"
click at [161, 289] on icon "button" at bounding box center [165, 295] width 17 height 17
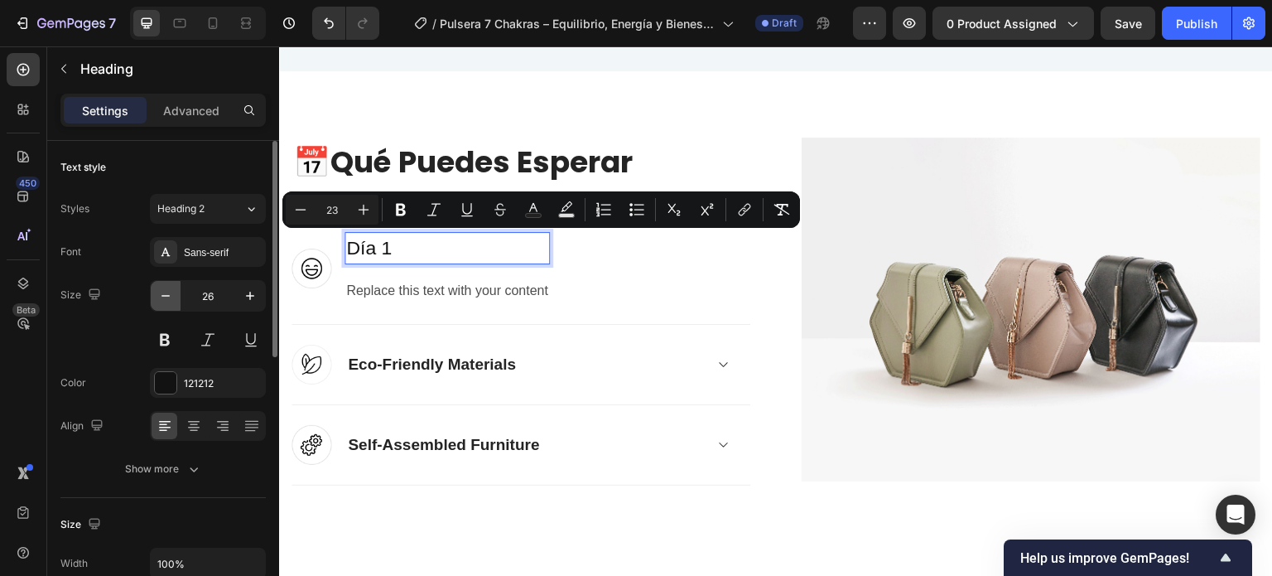
click at [161, 289] on icon "button" at bounding box center [165, 295] width 17 height 17
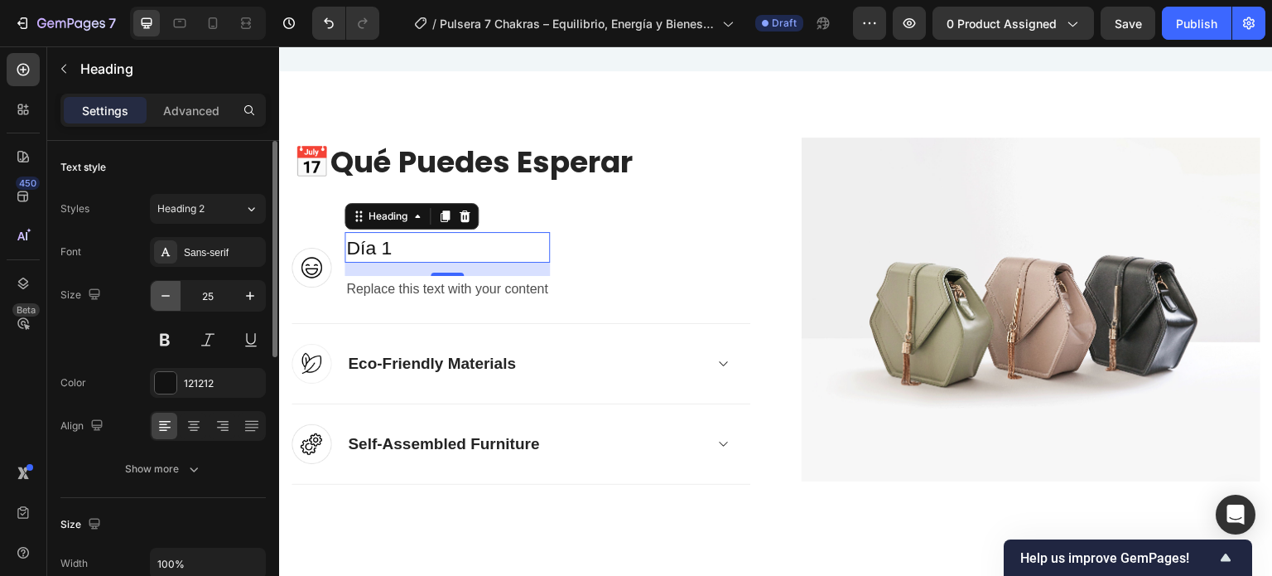
click at [161, 288] on icon "button" at bounding box center [165, 295] width 17 height 17
click at [160, 287] on icon "button" at bounding box center [165, 295] width 17 height 17
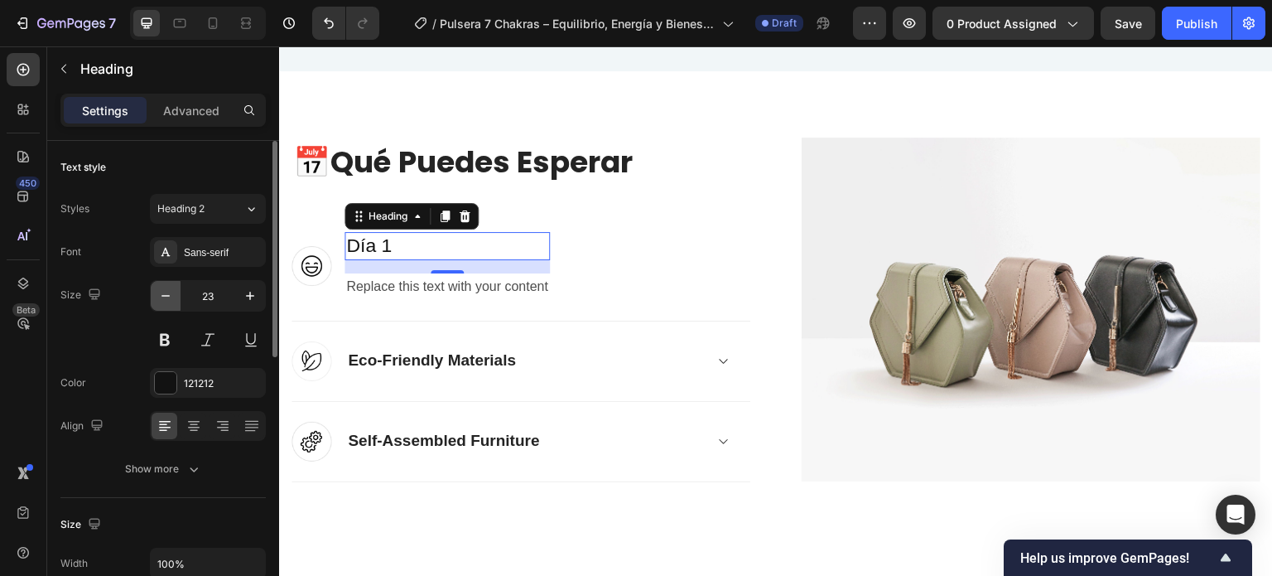
click at [160, 287] on icon "button" at bounding box center [165, 295] width 17 height 17
click at [249, 296] on icon "button" at bounding box center [250, 295] width 8 height 8
type input "22"
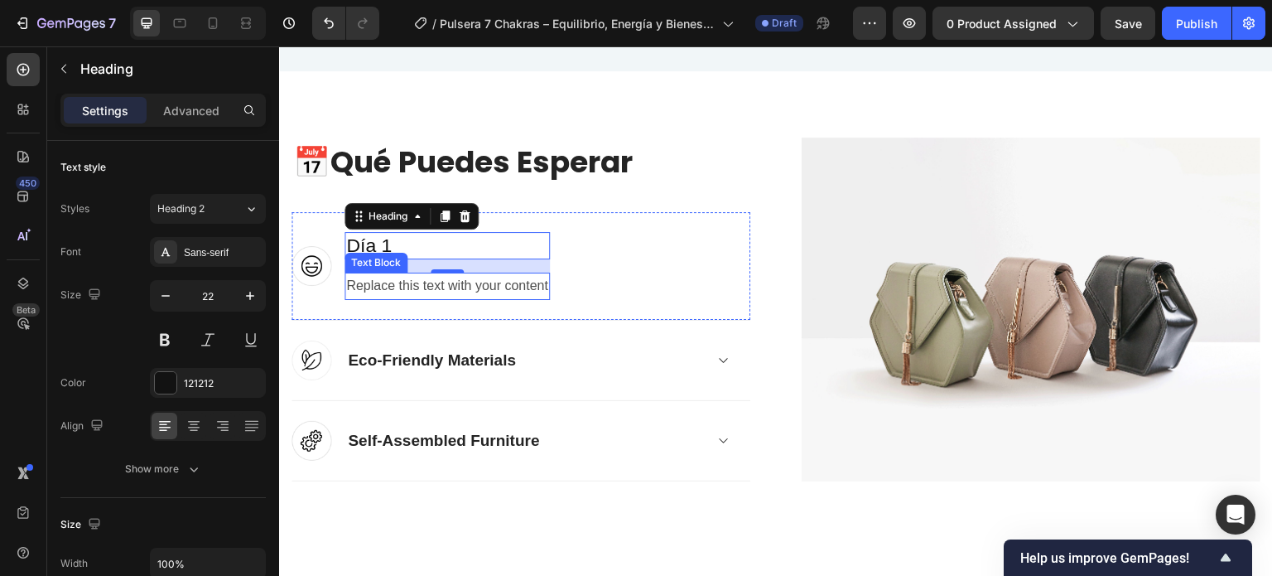
click at [498, 284] on div "Replace this text with your content" at bounding box center [446, 285] width 205 height 27
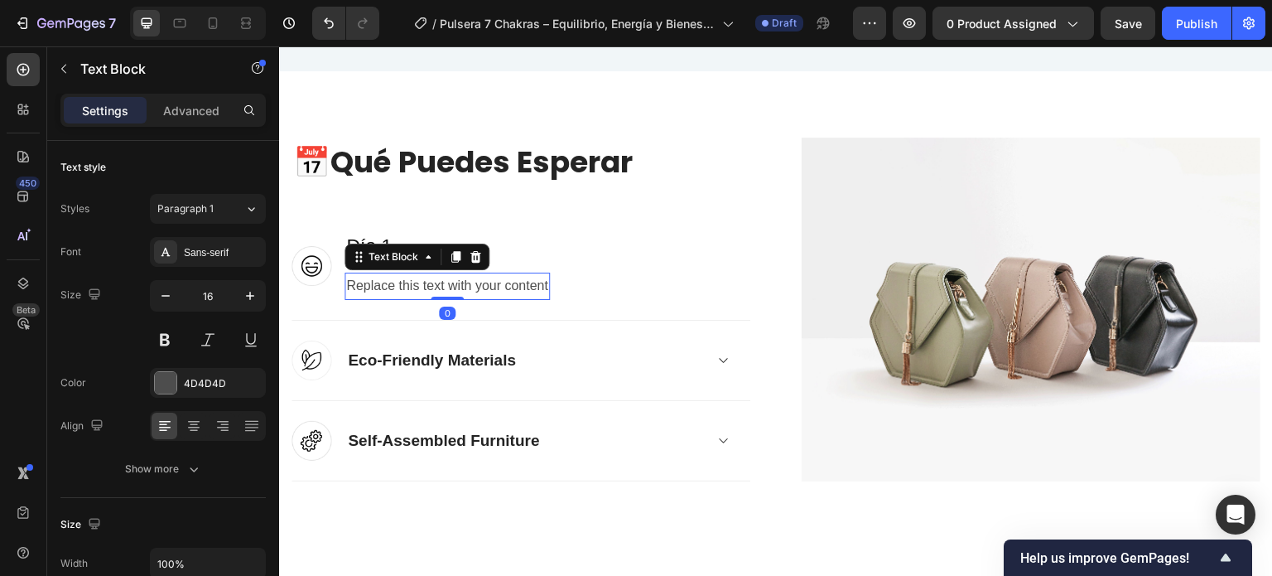
click at [498, 284] on div "Replace this text with your content" at bounding box center [446, 285] width 205 height 27
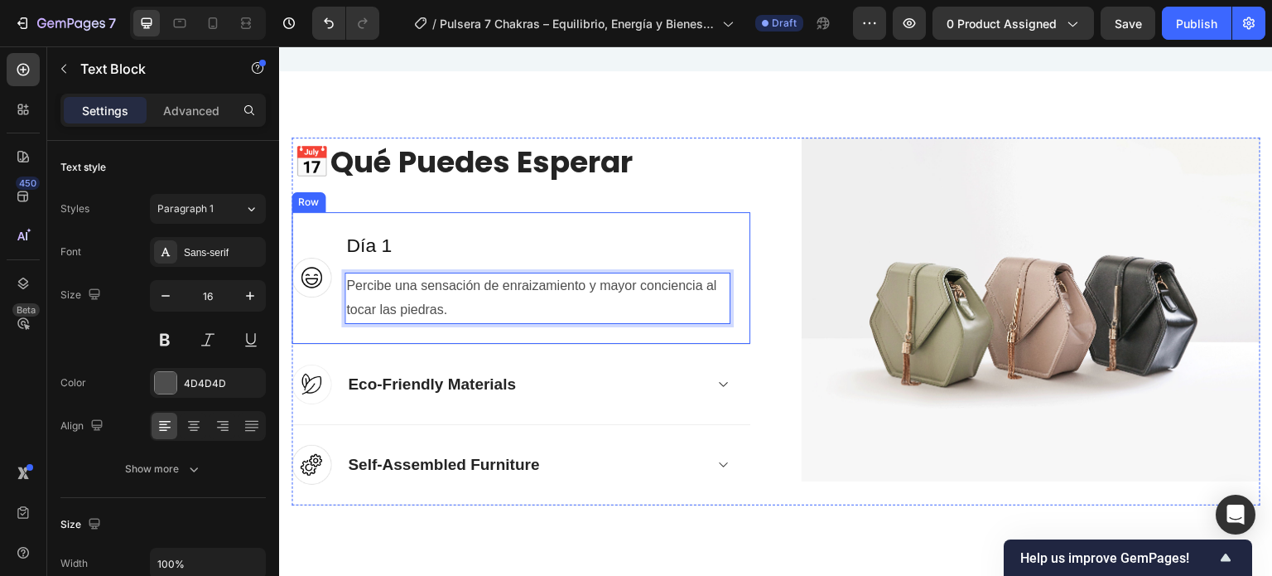
click at [661, 372] on div "Eco-Friendly Materials" at bounding box center [524, 385] width 358 height 26
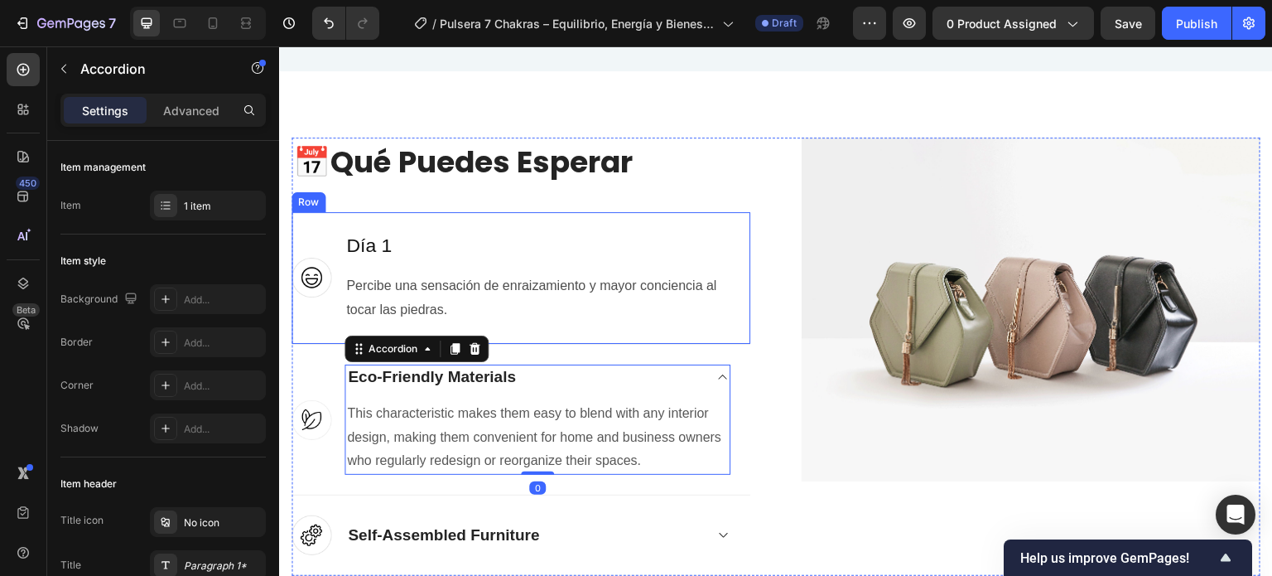
click at [331, 301] on div "Image ⁠⁠⁠⁠⁠⁠⁠ Día 1 Heading Percibe una sensación de enraizamiento y mayor conc…" at bounding box center [520, 278] width 459 height 132
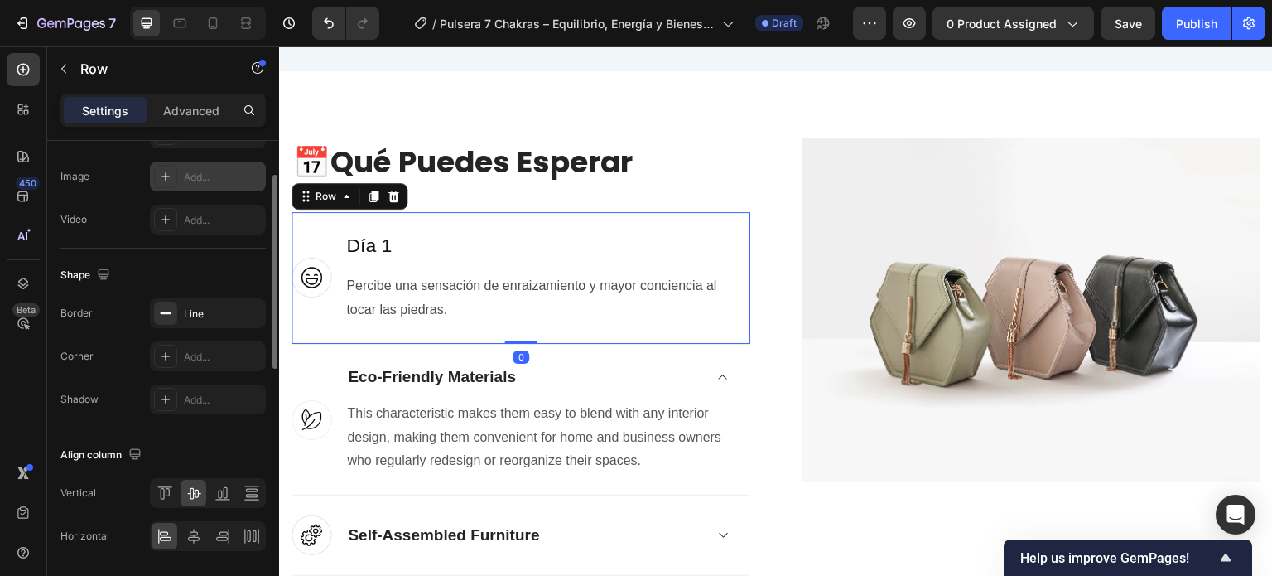
scroll to position [715, 0]
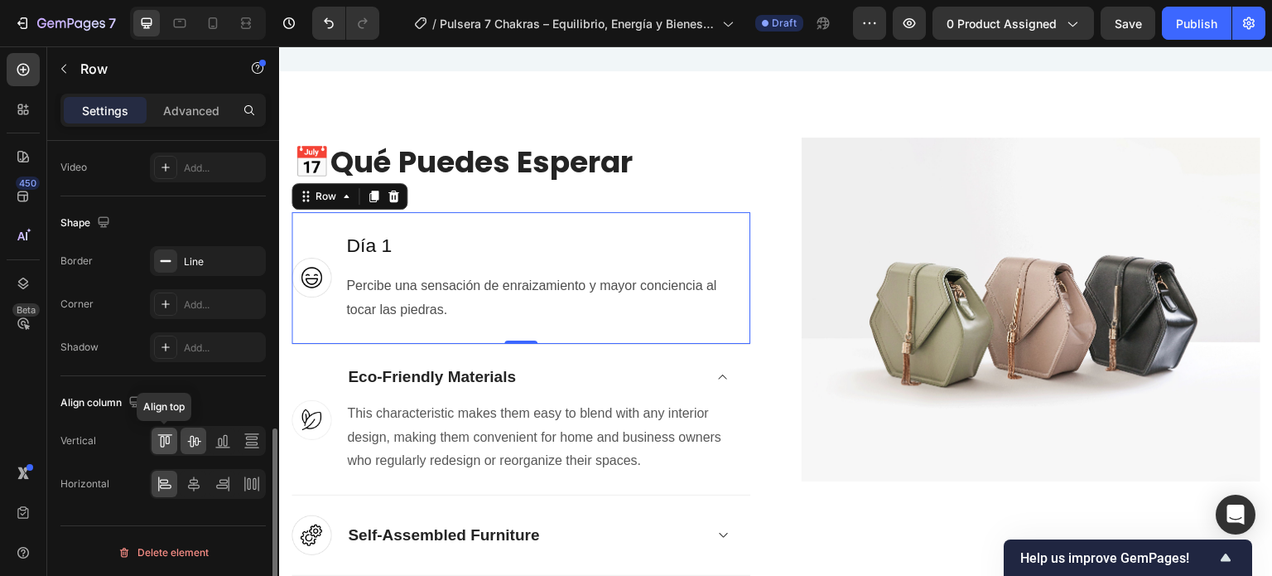
click at [165, 436] on icon at bounding box center [165, 440] width 17 height 17
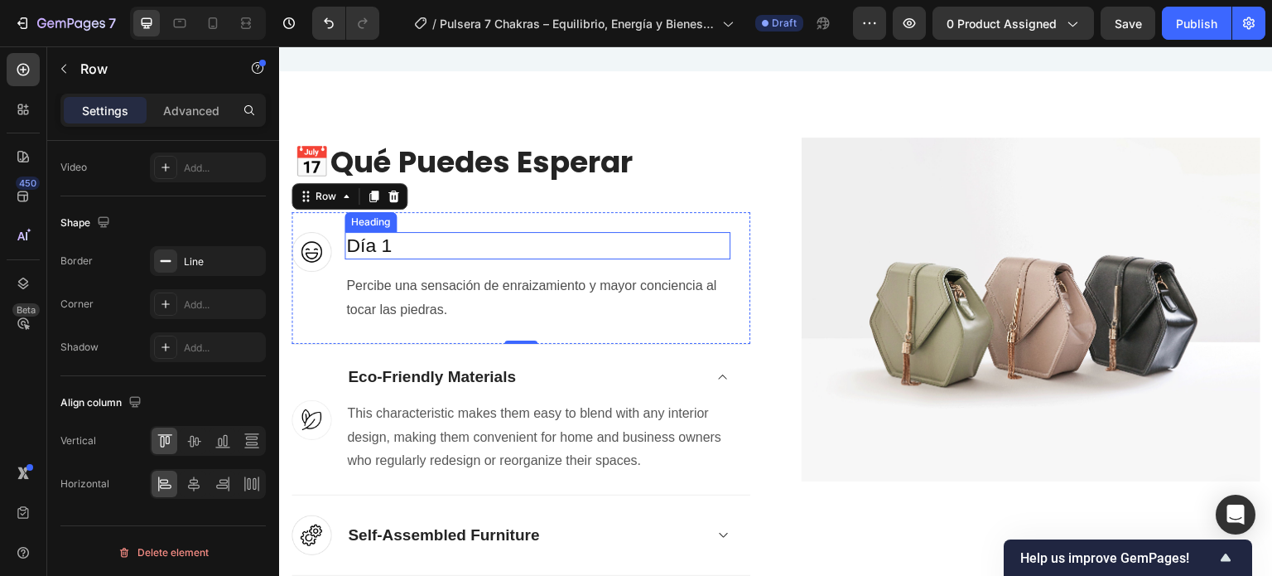
click at [467, 246] on p "⁠⁠⁠⁠⁠⁠⁠ Día 1" at bounding box center [537, 246] width 383 height 25
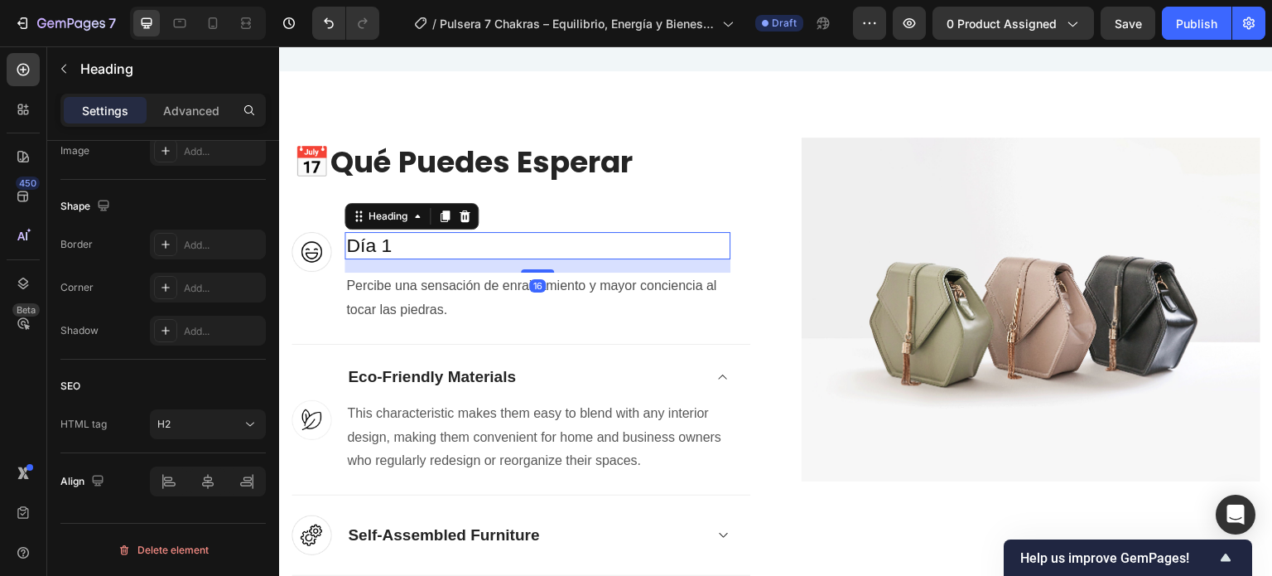
scroll to position [0, 0]
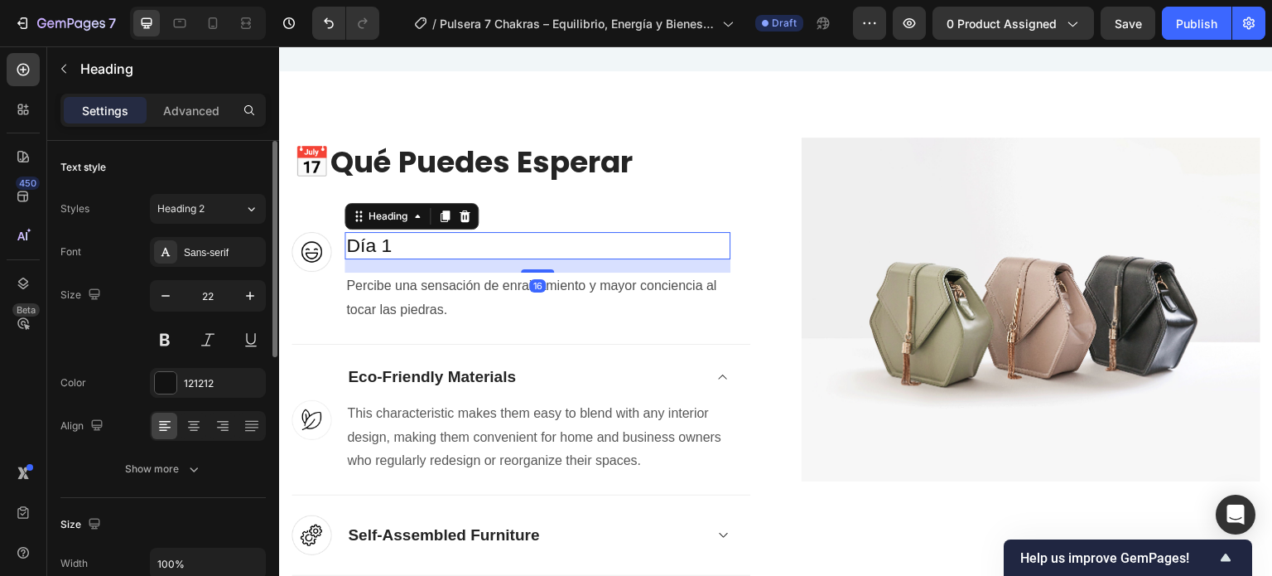
click at [522, 295] on p "Percibe una sensación de enraizamiento y mayor conciencia al tocar las piedras." at bounding box center [537, 298] width 383 height 48
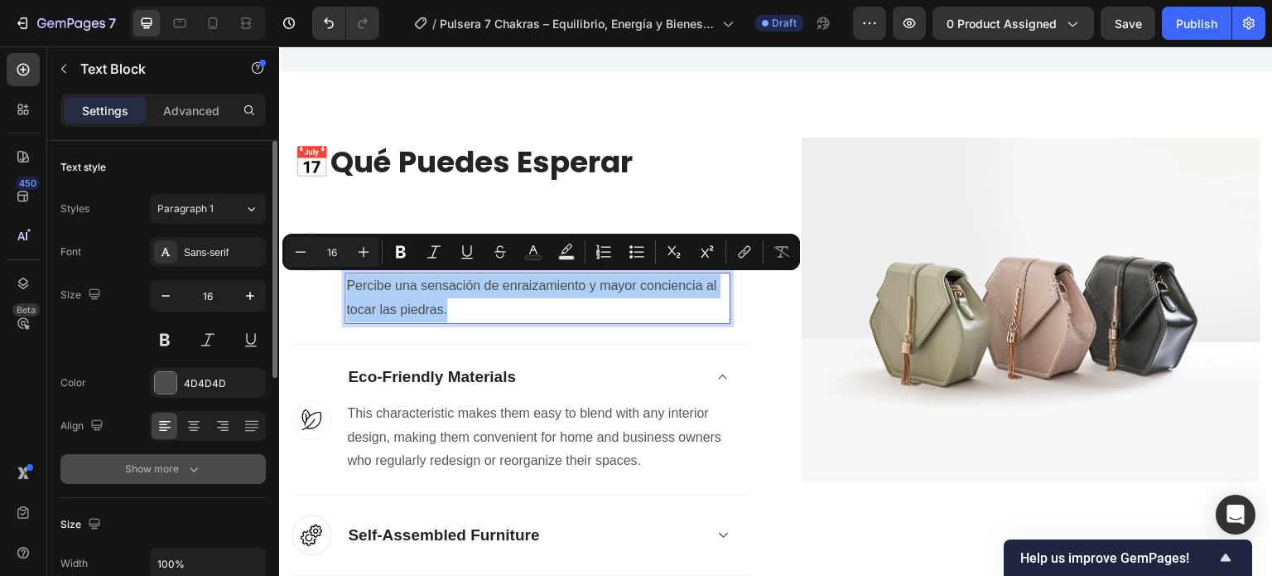
click at [192, 470] on icon "button" at bounding box center [193, 468] width 17 height 17
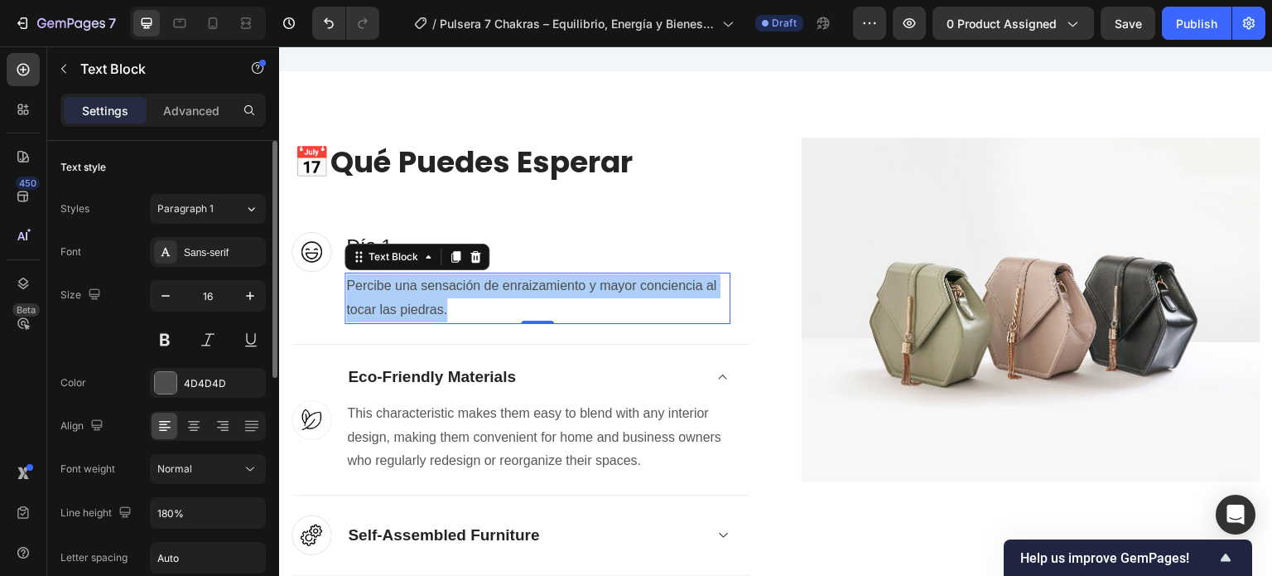
scroll to position [166, 0]
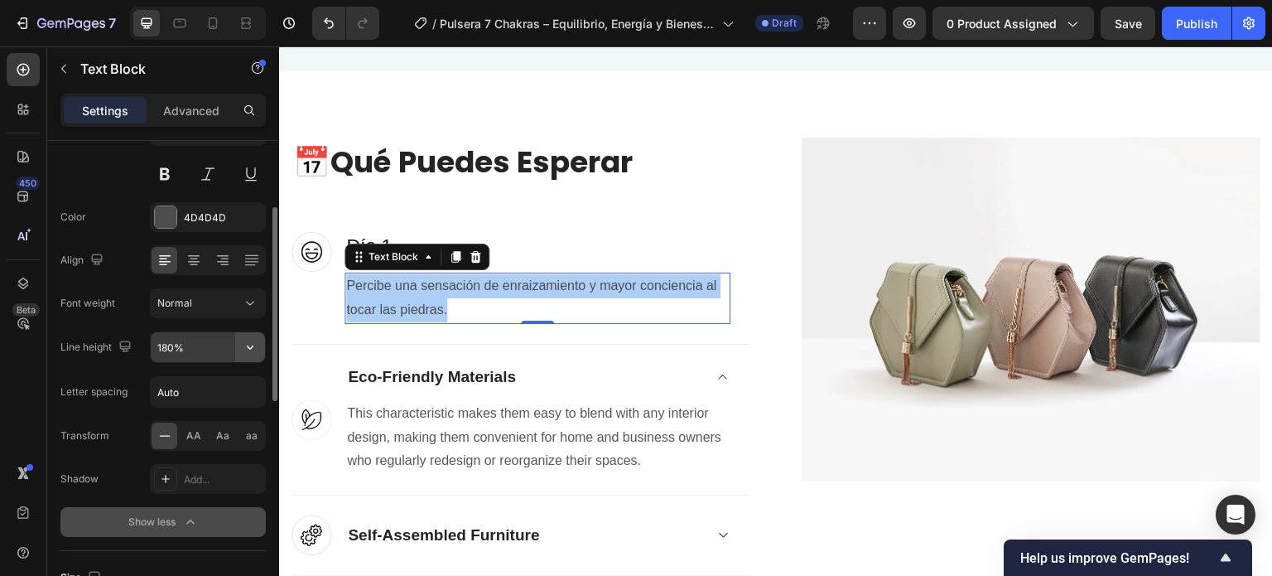
click at [256, 344] on icon "button" at bounding box center [250, 347] width 17 height 17
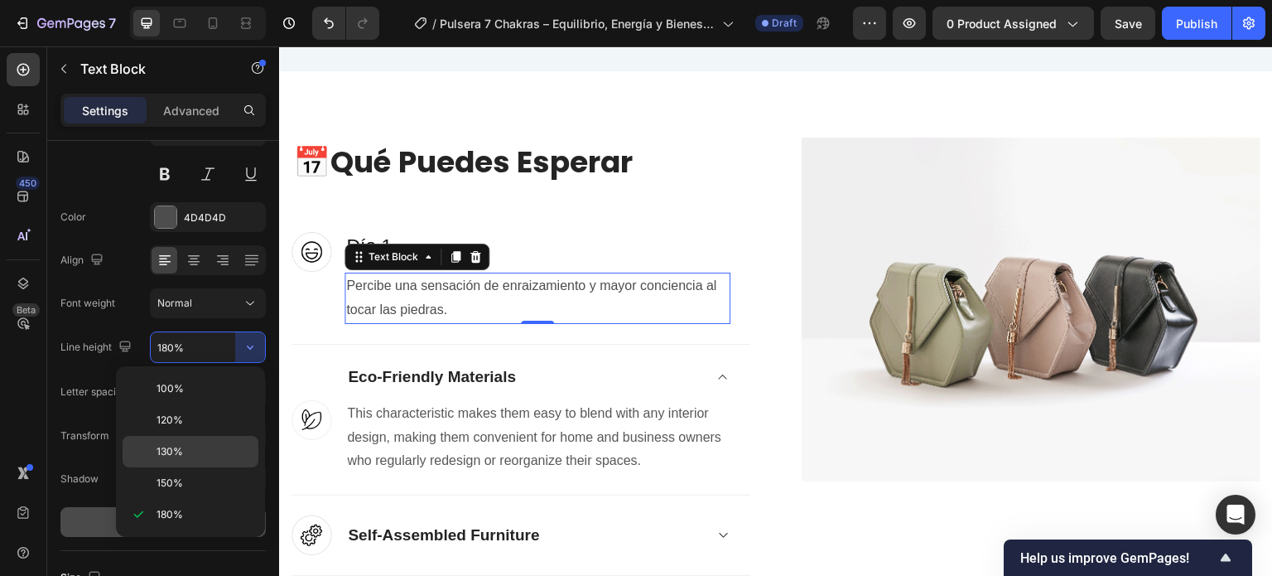
click at [206, 441] on div "130%" at bounding box center [191, 451] width 136 height 31
type input "130%"
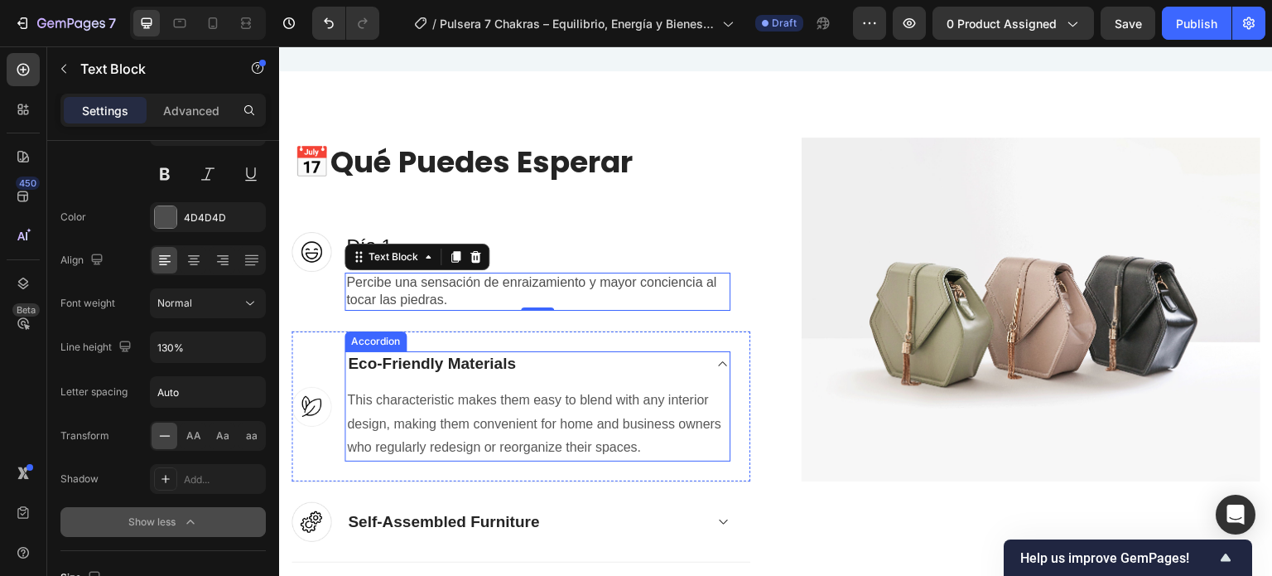
click at [454, 359] on div "Eco-Friendly Materials" at bounding box center [431, 364] width 173 height 26
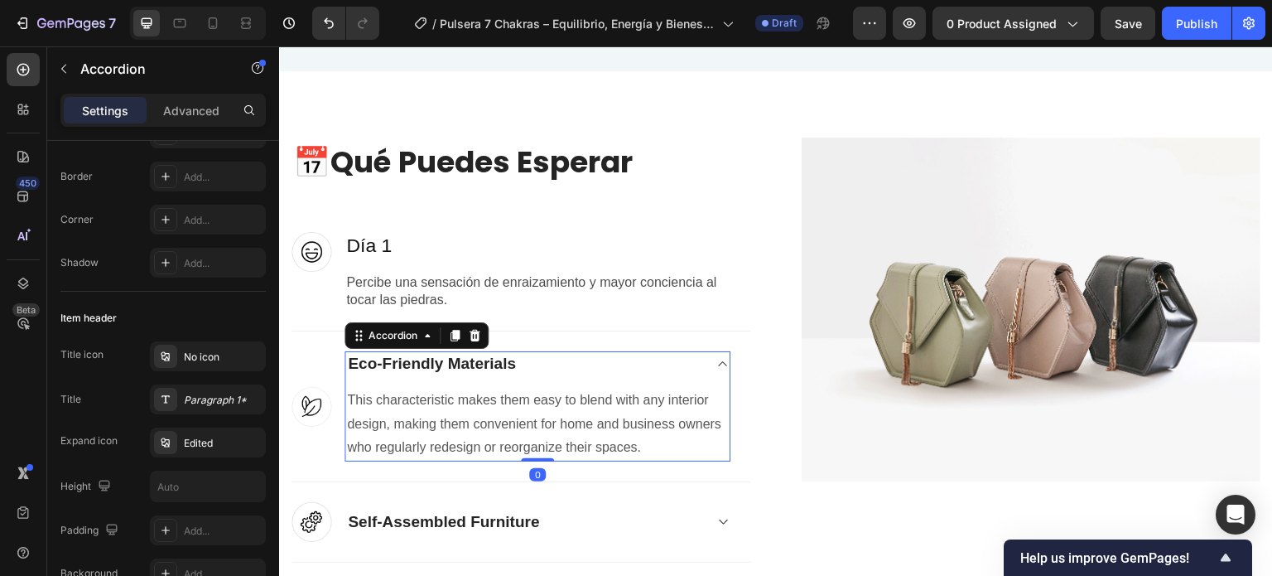
scroll to position [0, 0]
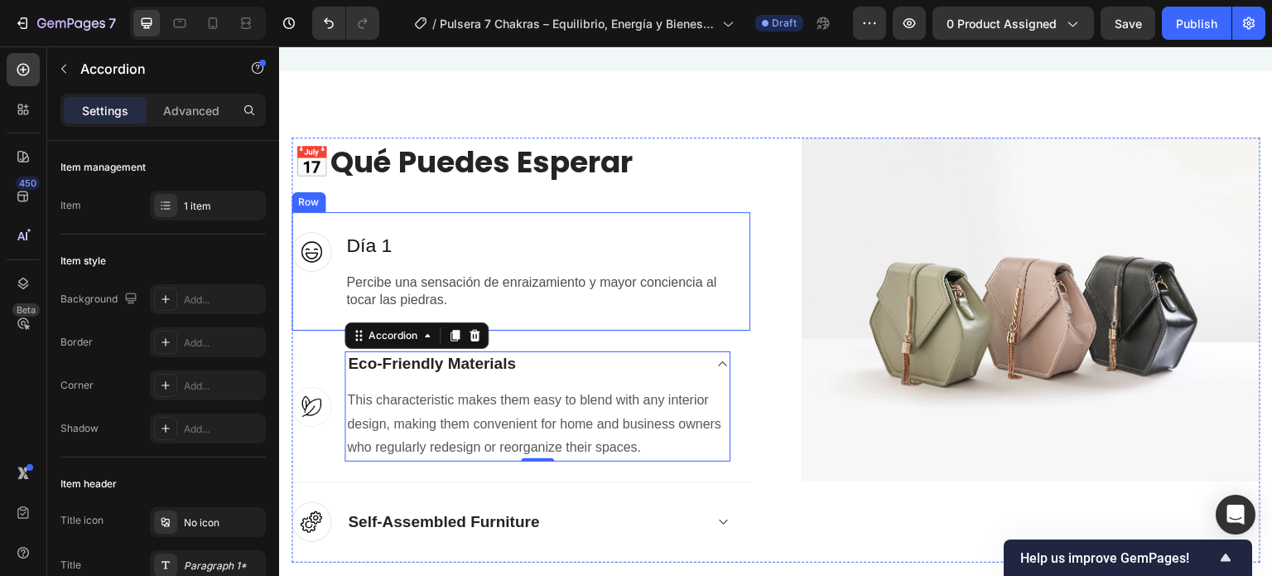
click at [619, 318] on div "Image ⁠⁠⁠⁠⁠⁠⁠ Día 1 Heading Percibe una sensación de enraizamiento y mayor conc…" at bounding box center [520, 271] width 459 height 119
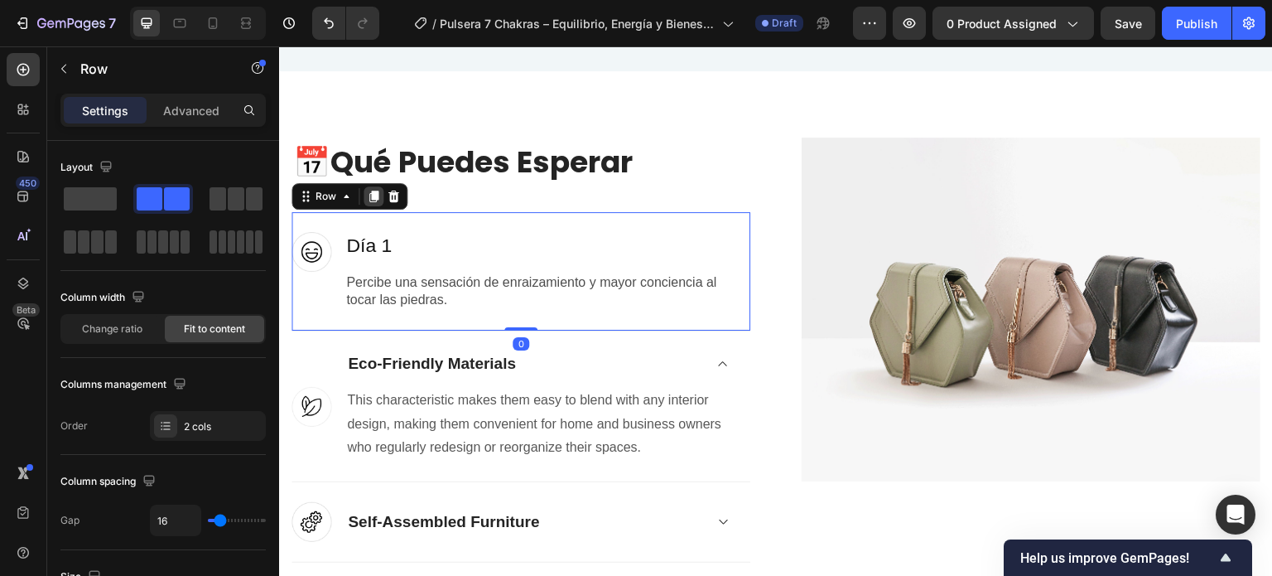
click at [371, 195] on icon at bounding box center [373, 196] width 9 height 12
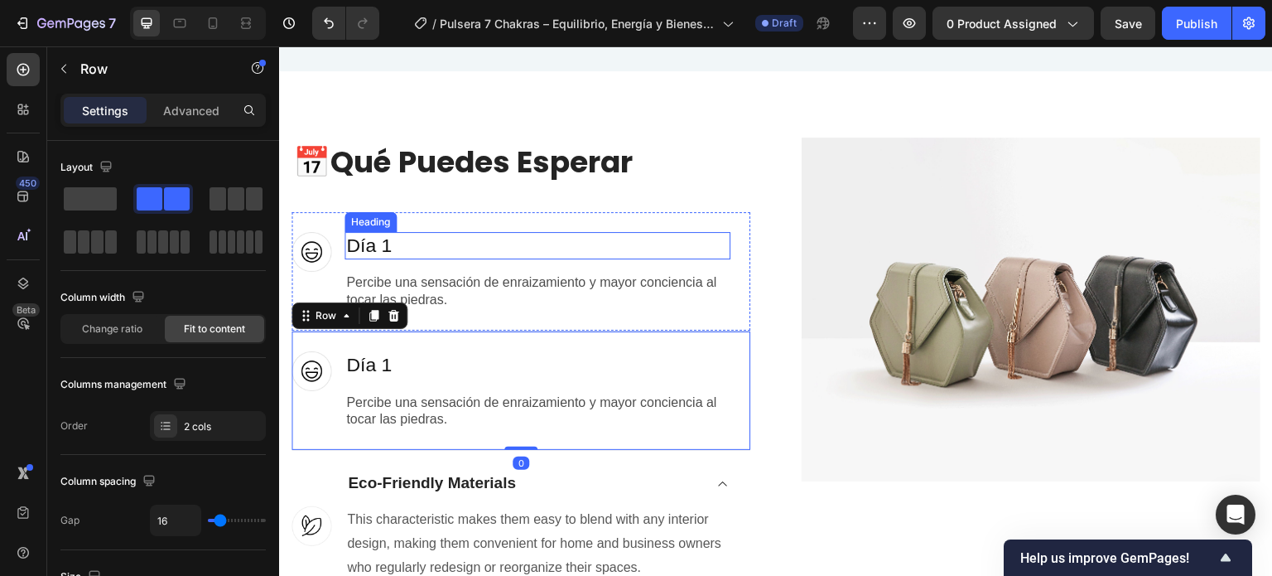
click at [667, 252] on p "⁠⁠⁠⁠⁠⁠⁠ Día 1" at bounding box center [537, 246] width 383 height 25
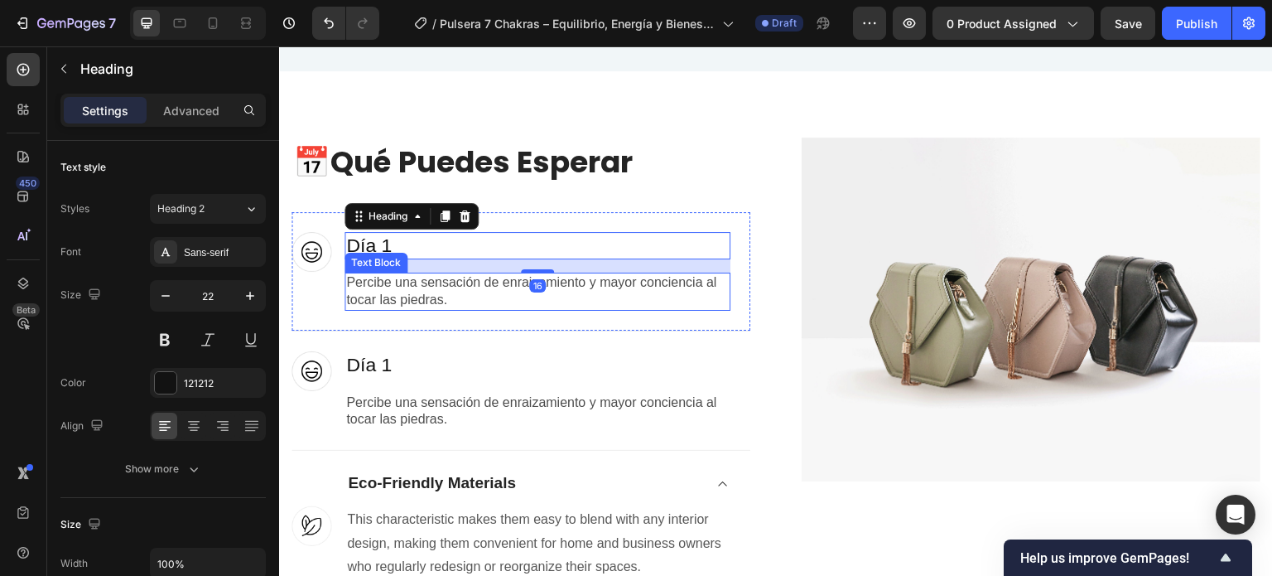
scroll to position [3785, 0]
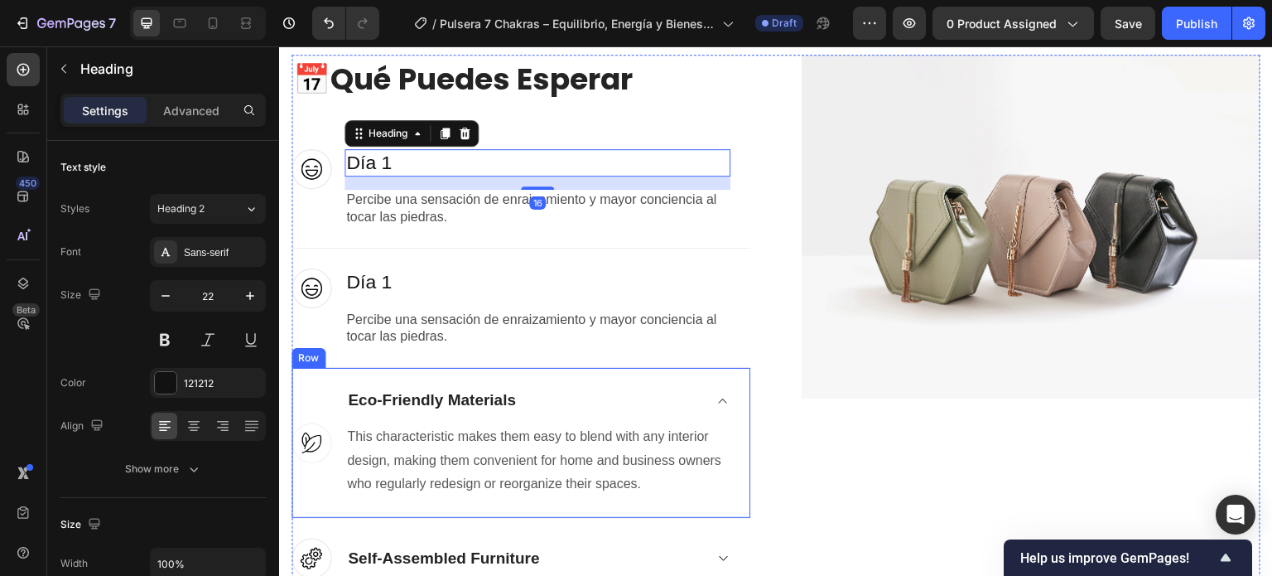
click at [590, 368] on div "Image Eco-Friendly Materials This characteristic makes them easy to blend with …" at bounding box center [520, 443] width 459 height 151
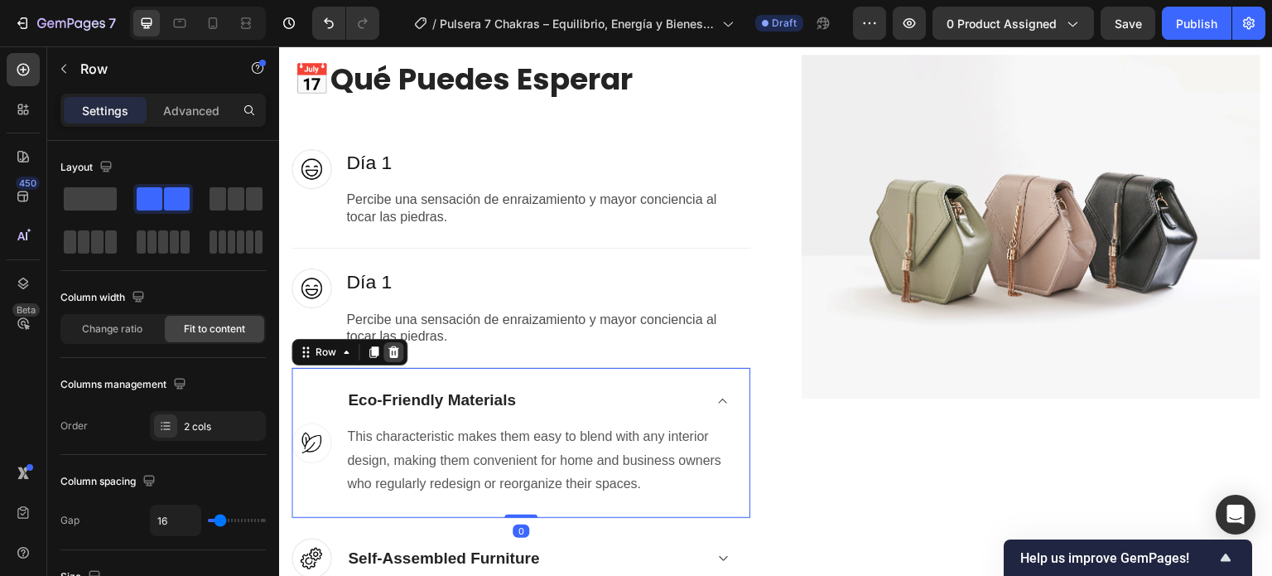
click at [388, 342] on div at bounding box center [393, 352] width 20 height 20
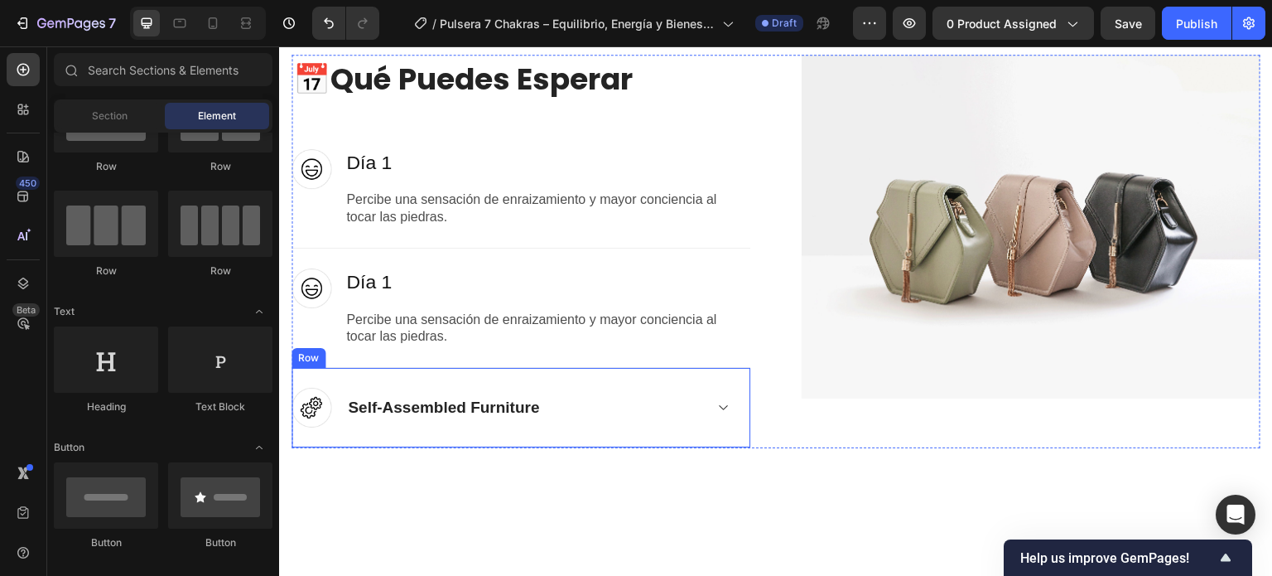
click at [624, 420] on div "Self-Assembled Furniture Accordion" at bounding box center [537, 408] width 386 height 40
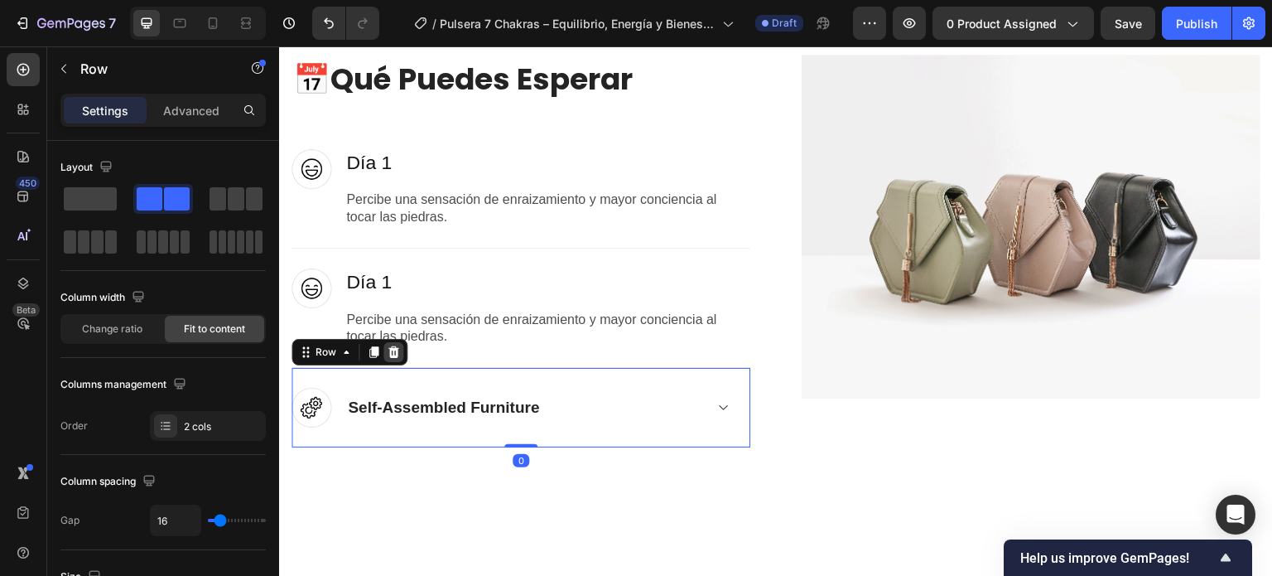
click at [394, 349] on icon at bounding box center [393, 352] width 11 height 12
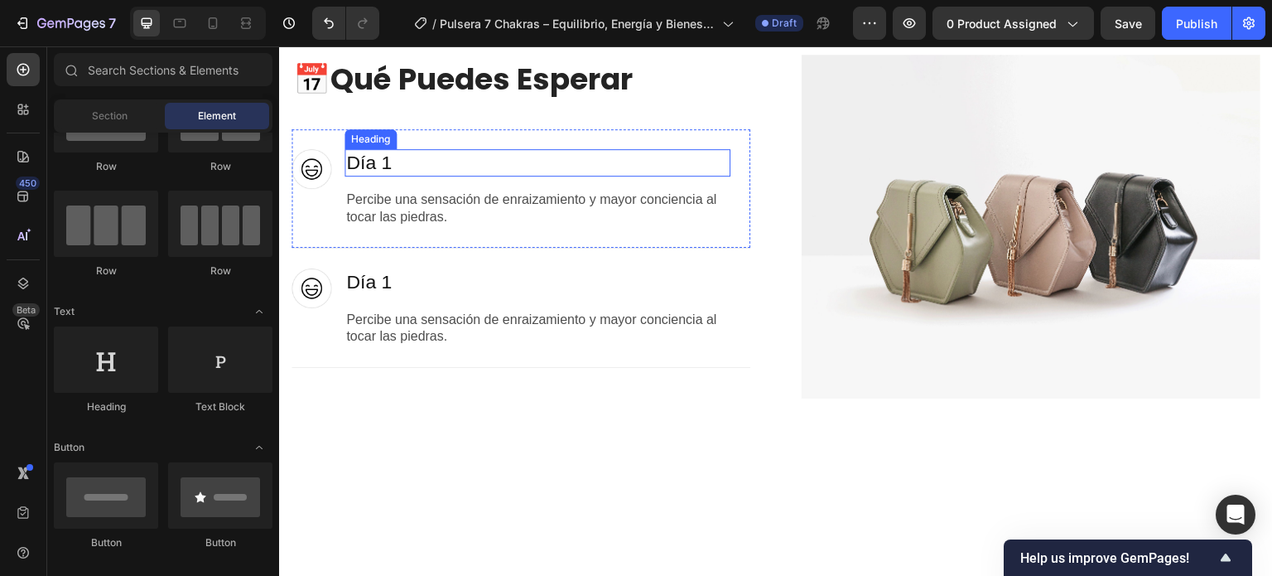
click at [427, 166] on p "⁠⁠⁠⁠⁠⁠⁠ Día 1" at bounding box center [537, 163] width 383 height 25
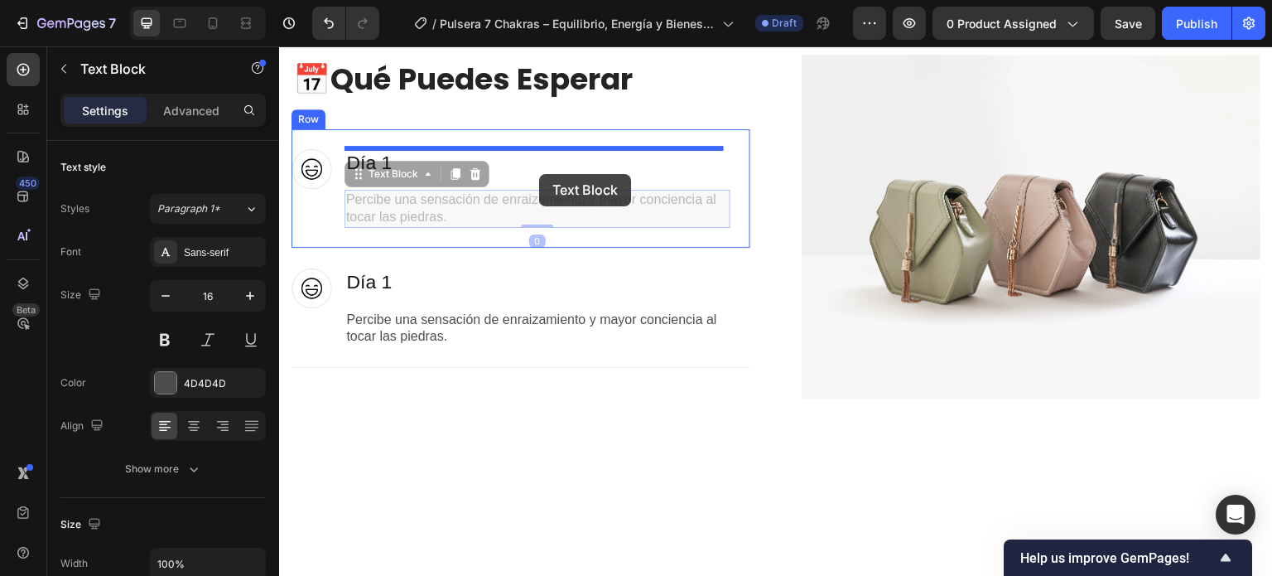
drag, startPoint x: 541, startPoint y: 188, endPoint x: 539, endPoint y: 174, distance: 14.2
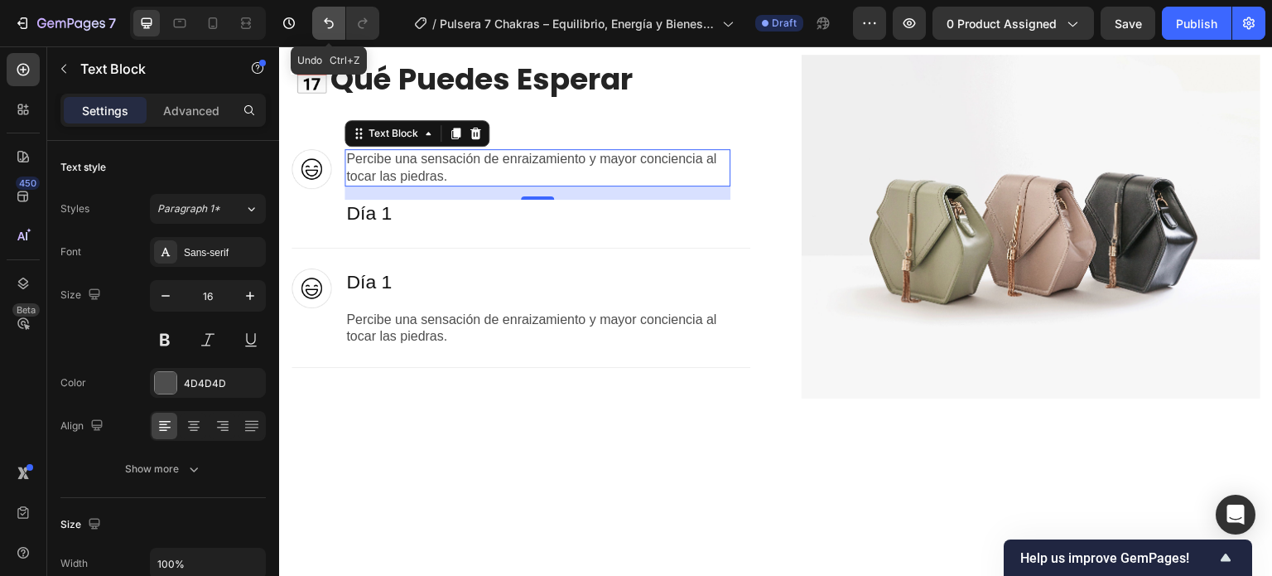
click at [325, 21] on icon "Undo/Redo" at bounding box center [329, 23] width 10 height 11
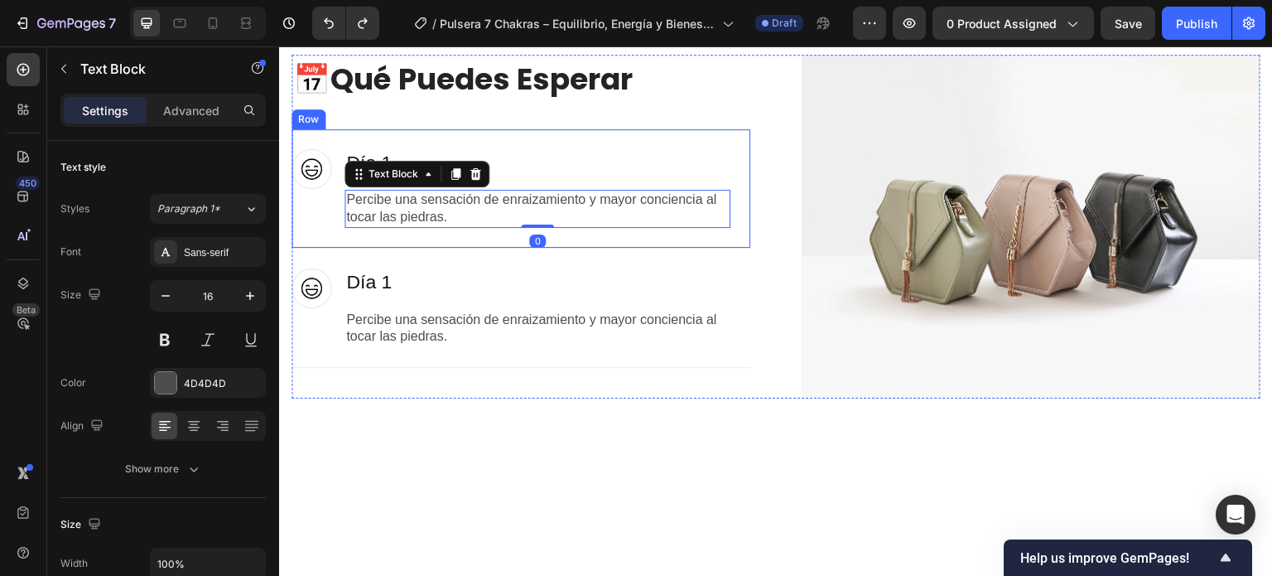
click at [525, 140] on div "Image ⁠⁠⁠⁠⁠⁠⁠ Día 1 Heading Percibe una sensación de enraizamiento y mayor conc…" at bounding box center [520, 188] width 459 height 119
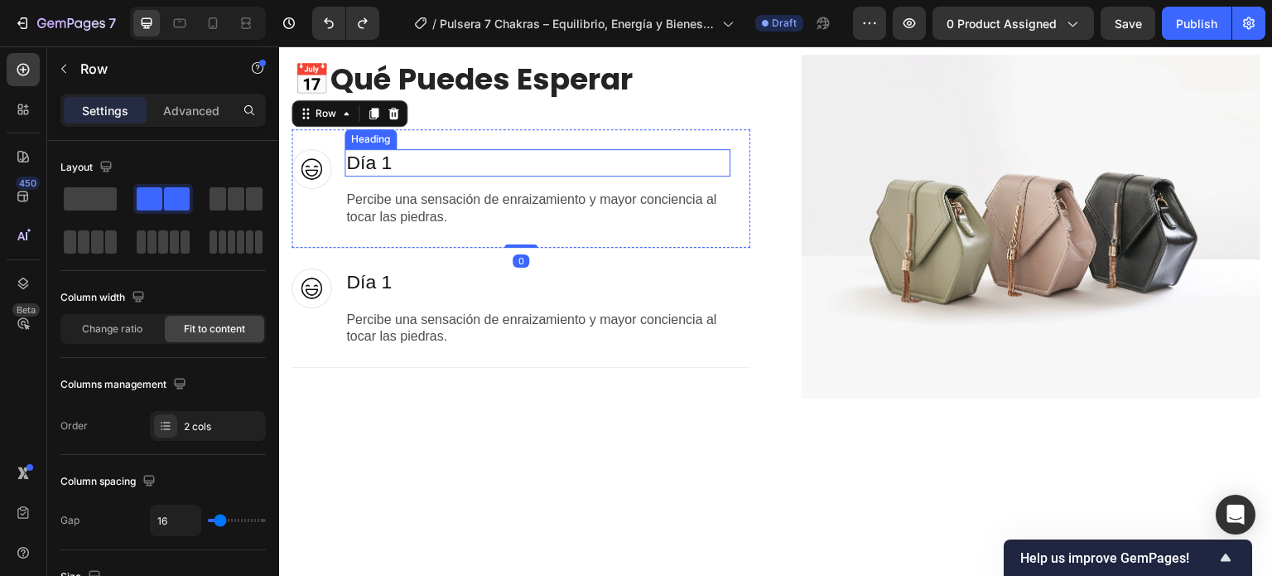
click at [508, 171] on p "⁠⁠⁠⁠⁠⁠⁠ Día 1" at bounding box center [537, 163] width 383 height 25
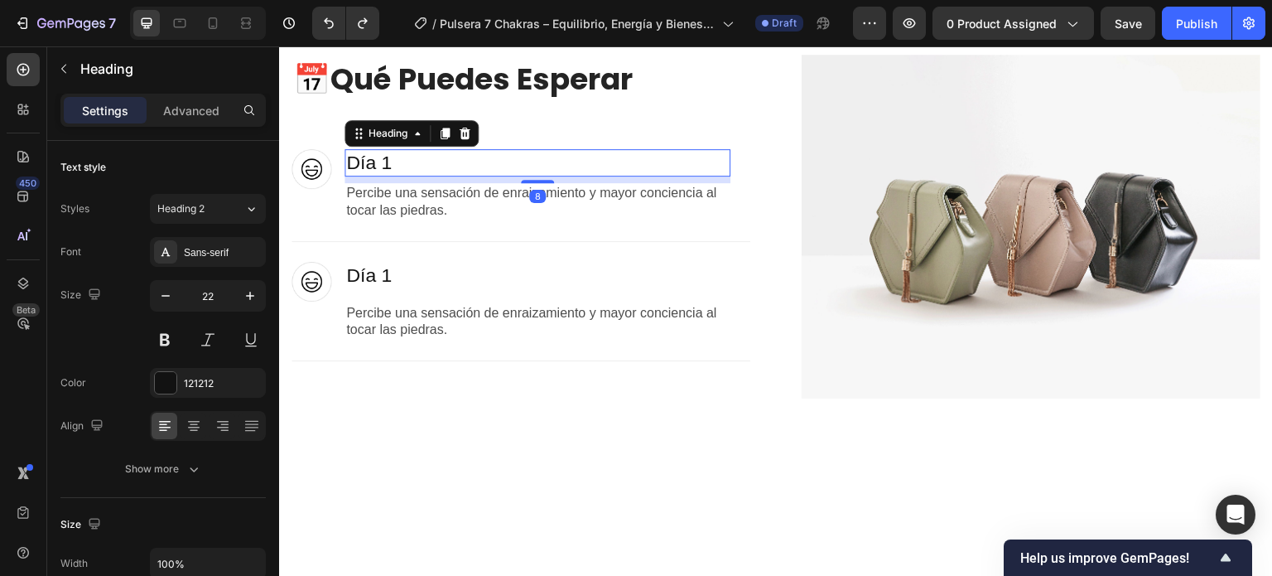
click at [530, 181] on div at bounding box center [537, 181] width 33 height 3
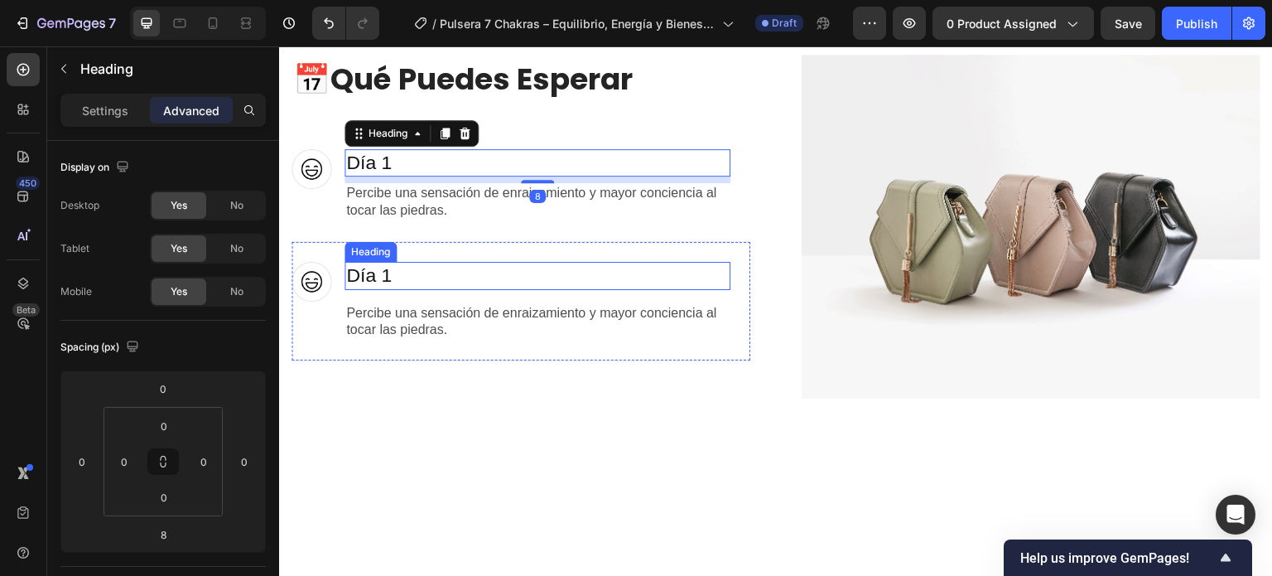
click at [498, 271] on h2 "Día 1" at bounding box center [537, 276] width 386 height 28
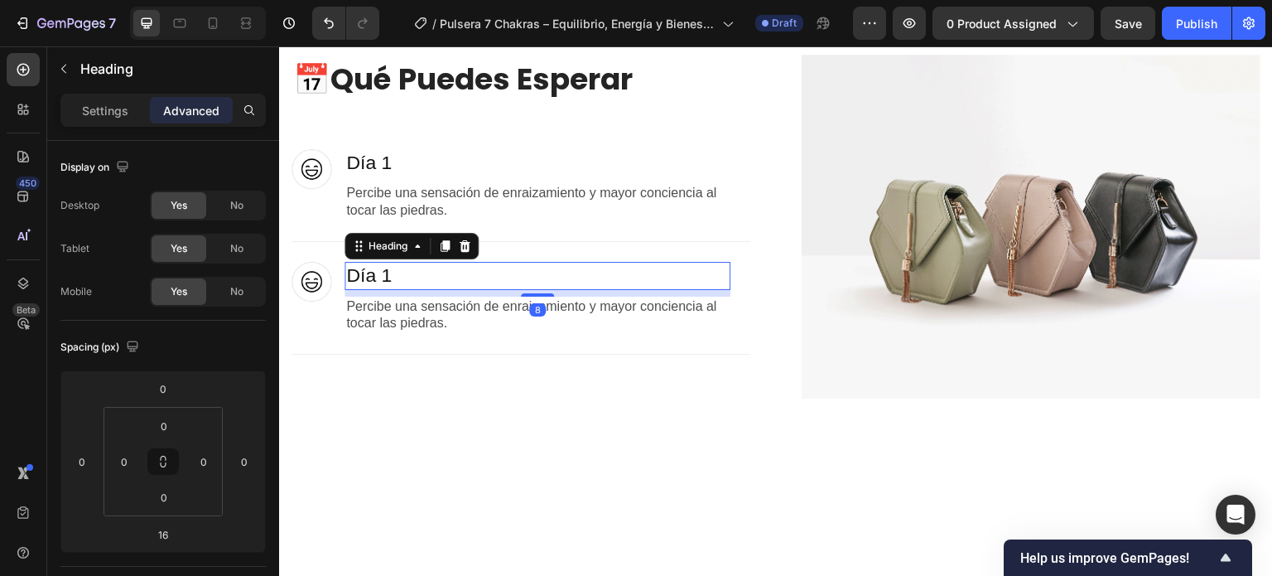
click at [541, 293] on div at bounding box center [537, 294] width 33 height 3
type input "8"
click at [573, 398] on div "📅 Qué Puedes Esperar Heading Image ⁠⁠⁠⁠⁠⁠⁠ Día 1 Heading Percibe una sensación …" at bounding box center [776, 226] width 994 height 477
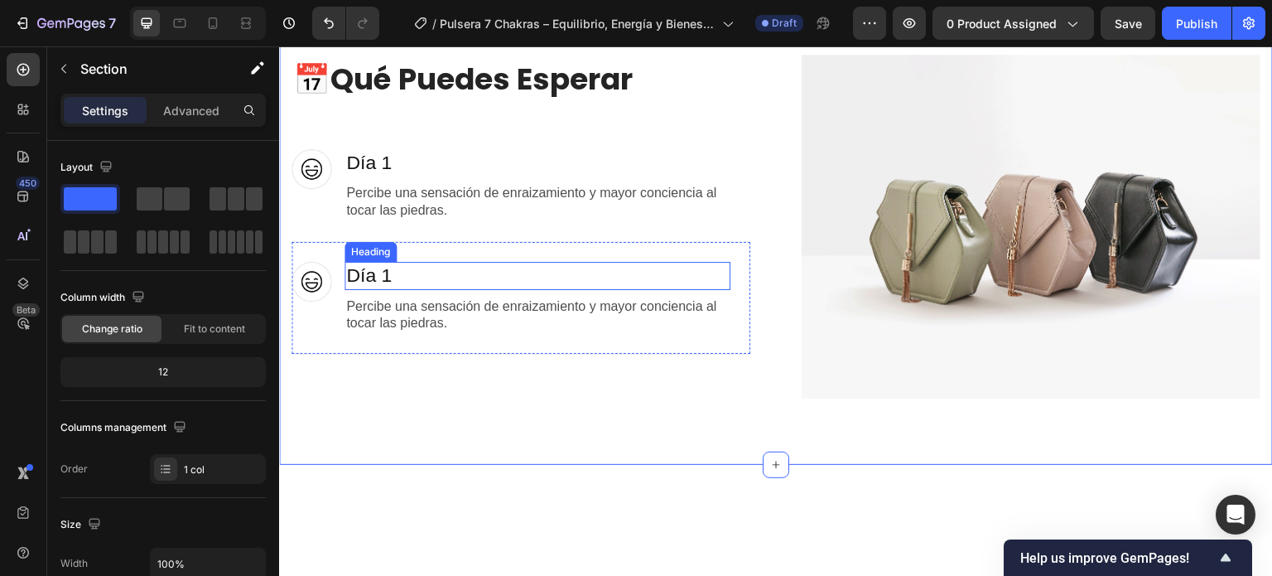
click at [397, 285] on h2 "Día 1" at bounding box center [537, 276] width 386 height 28
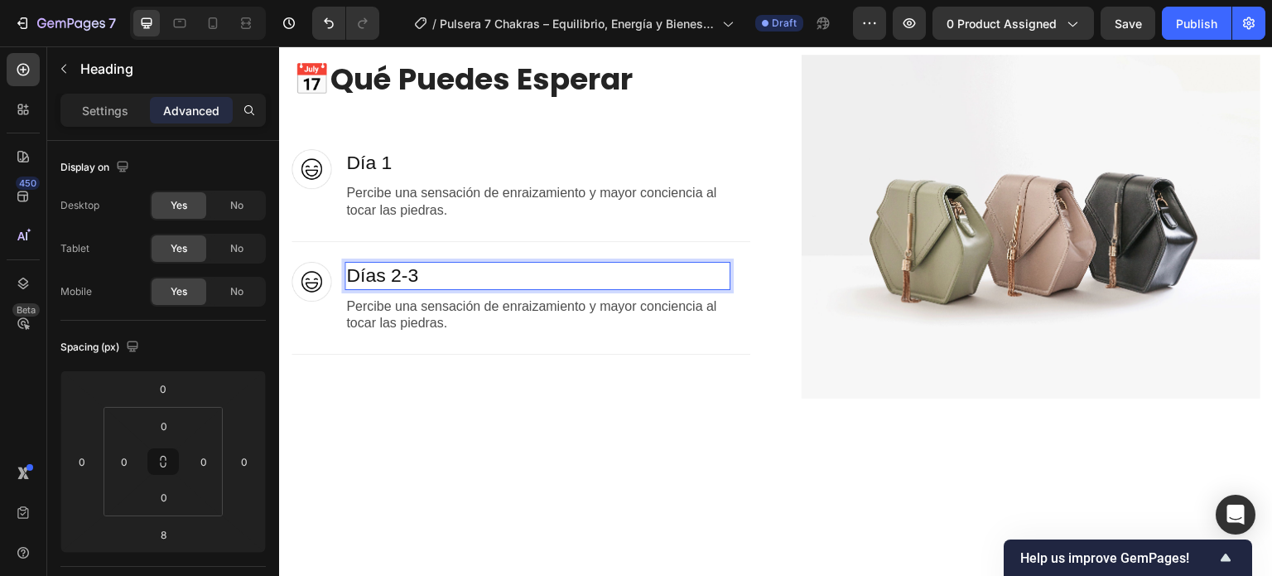
click at [499, 312] on p "Percibe una sensación de enraizamiento y mayor conciencia al tocar las piedras." at bounding box center [537, 315] width 383 height 35
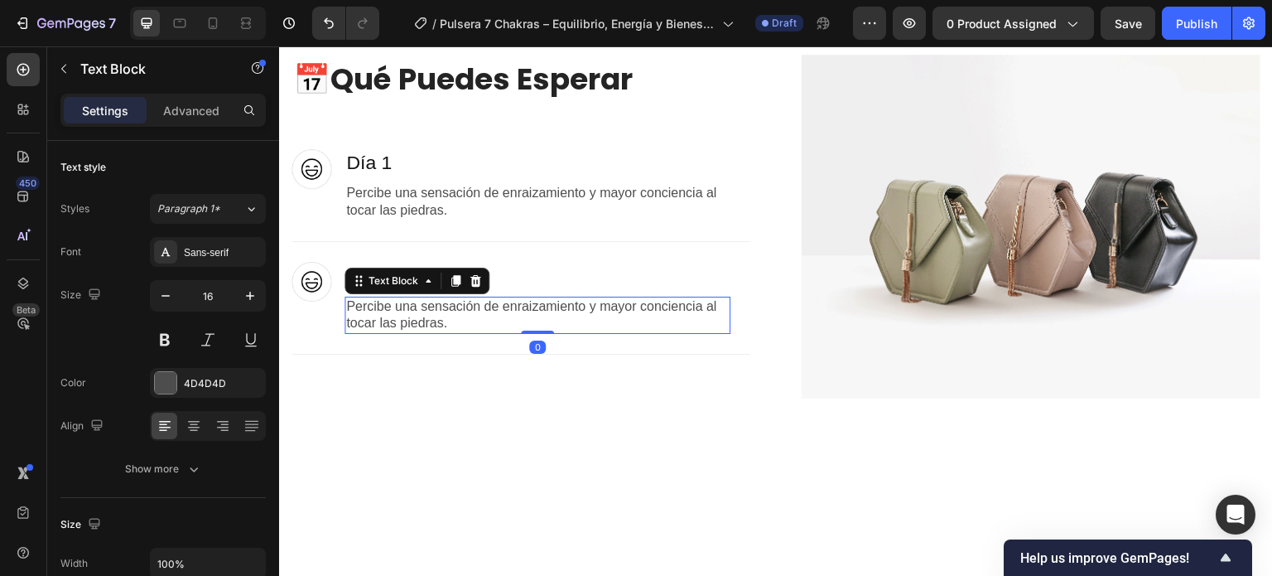
click at [499, 312] on p "Percibe una sensación de enraizamiento y mayor conciencia al tocar las piedras." at bounding box center [537, 315] width 383 height 35
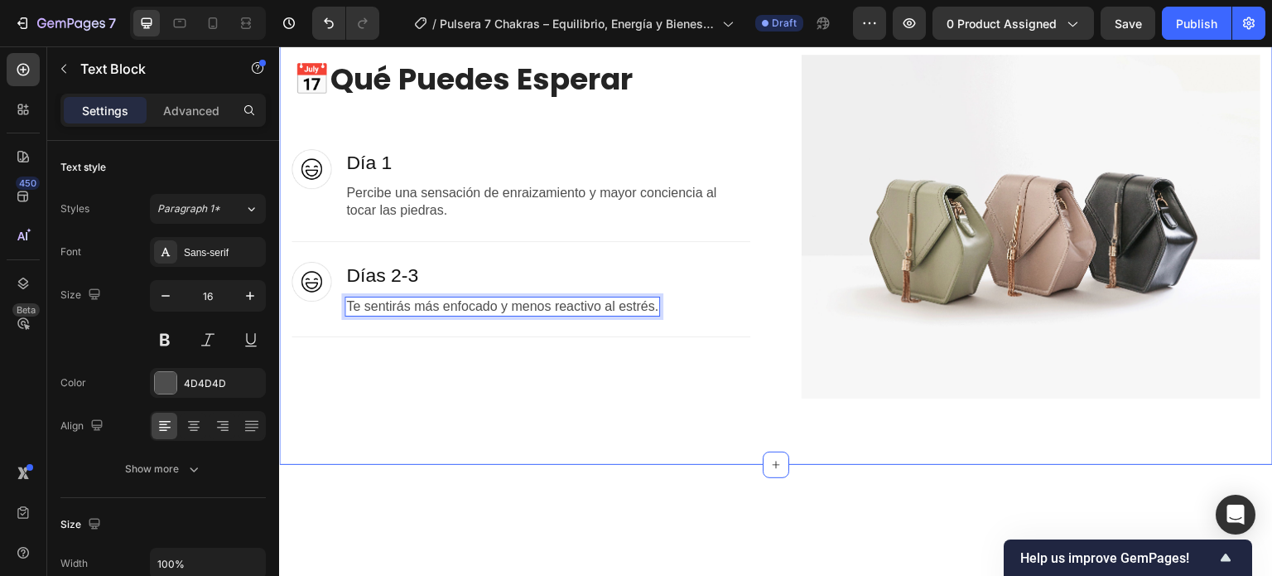
click at [493, 412] on div "📅 Qué Puedes Esperar Heading Image ⁠⁠⁠⁠⁠⁠⁠ Día 1 Heading Percibe una sensación …" at bounding box center [776, 226] width 994 height 477
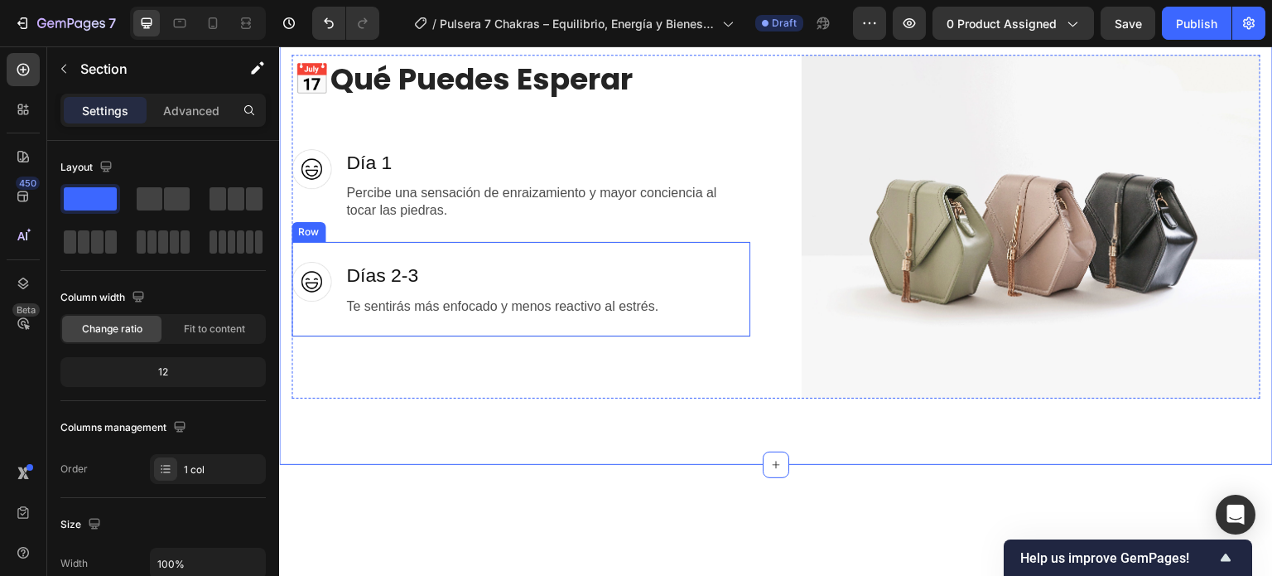
click at [310, 309] on div "Image" at bounding box center [311, 289] width 40 height 55
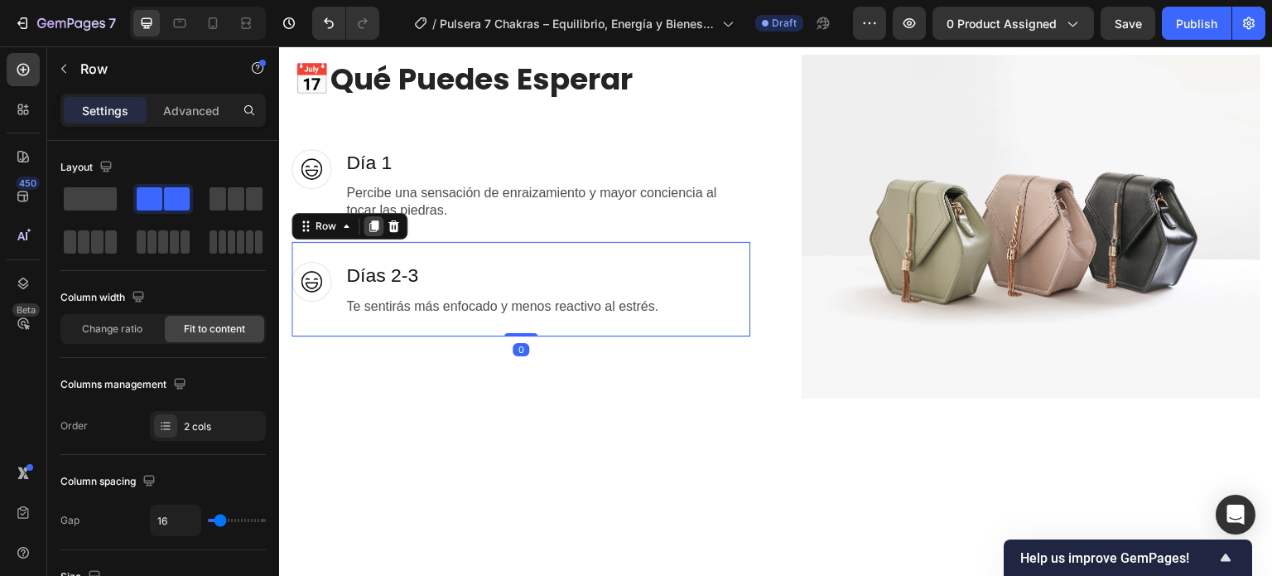
click at [376, 222] on icon at bounding box center [373, 226] width 9 height 12
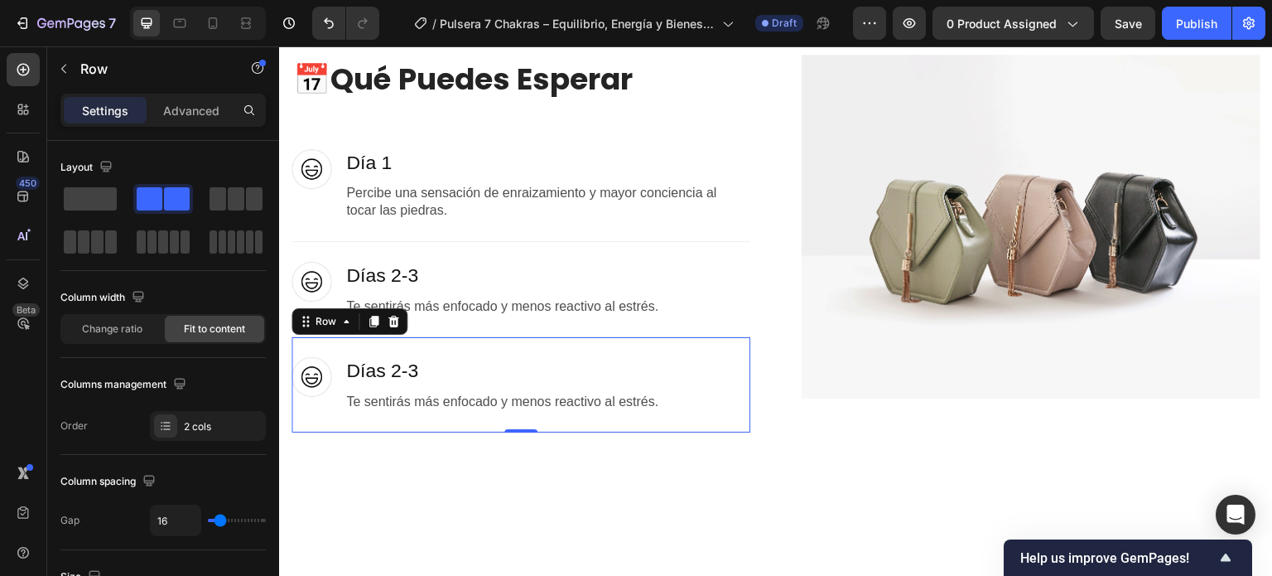
click at [427, 367] on h2 "Días 2-3" at bounding box center [502, 371] width 316 height 28
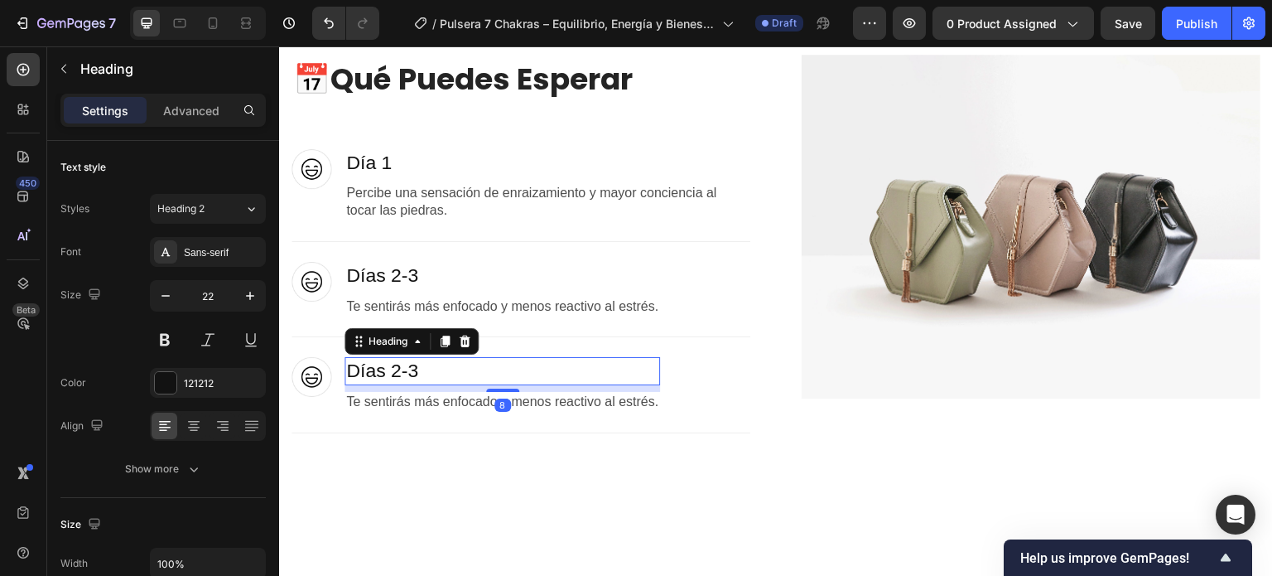
click at [427, 367] on h2 "Días 2-3" at bounding box center [502, 371] width 316 height 28
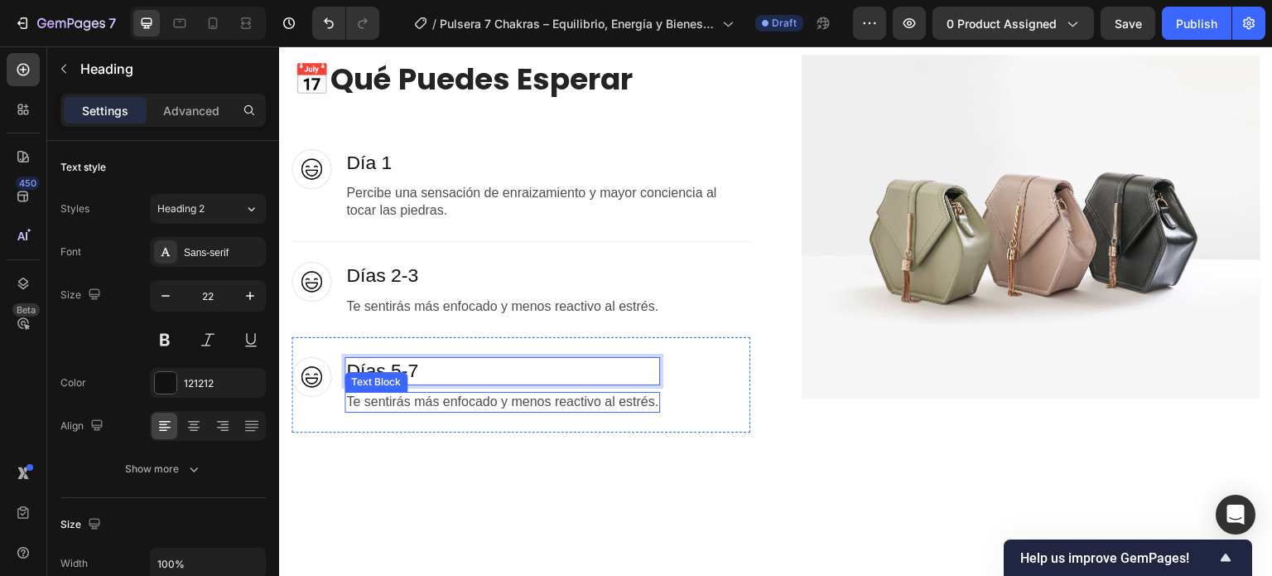
click at [571, 402] on p "Te sentirás más enfocado y menos reactivo al estrés." at bounding box center [502, 401] width 312 height 17
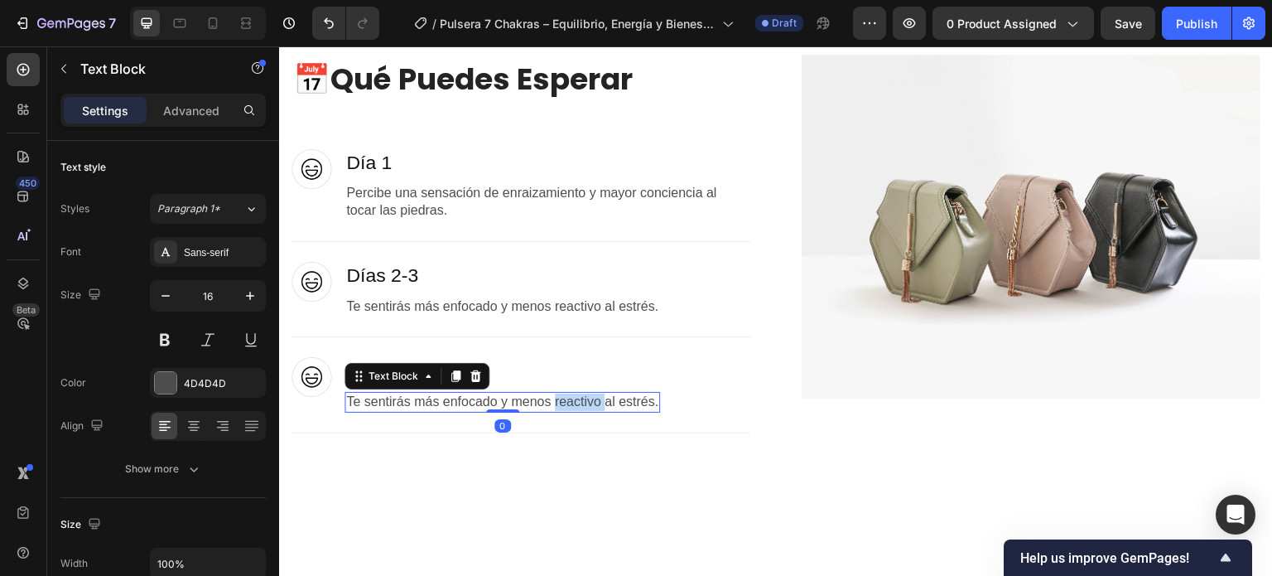
click at [571, 402] on p "Te sentirás más enfocado y menos reactivo al estrés." at bounding box center [502, 401] width 312 height 17
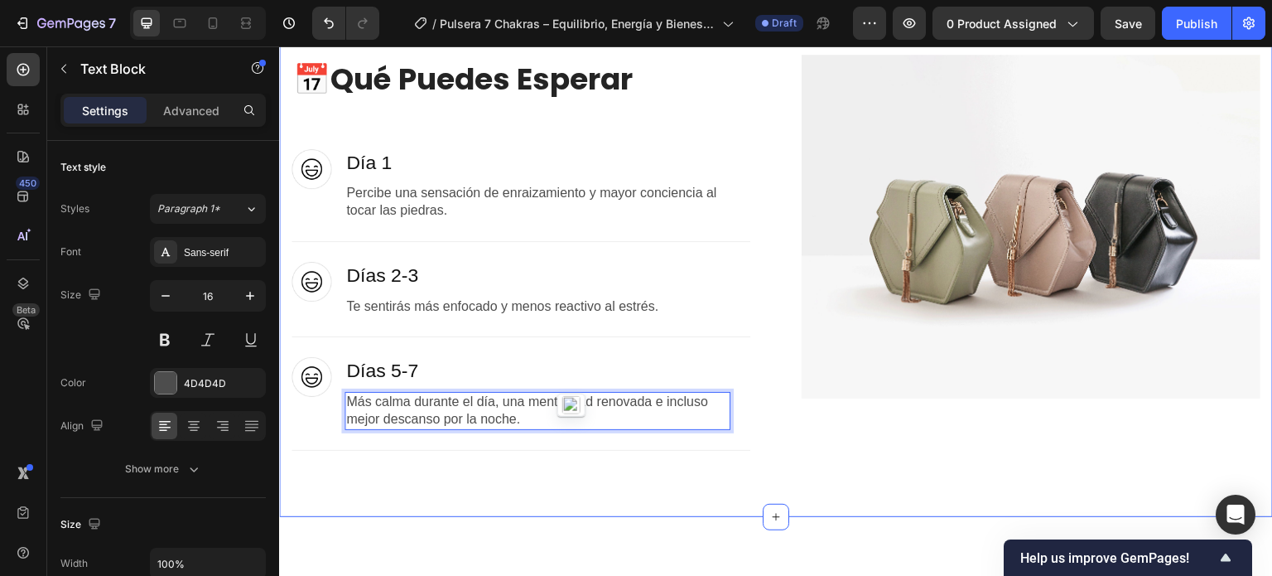
click at [548, 496] on div "📅 Qué Puedes Esperar Heading Image ⁠⁠⁠⁠⁠⁠⁠ Día 1 Heading Percibe una sensación …" at bounding box center [776, 252] width 994 height 528
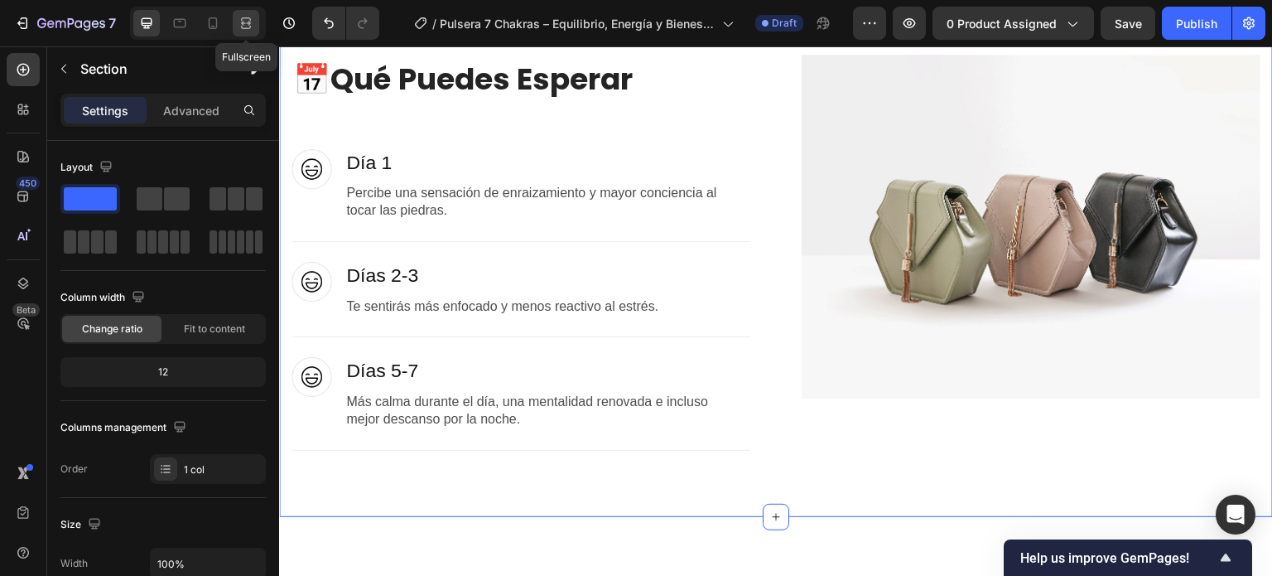
drag, startPoint x: 253, startPoint y: 29, endPoint x: 626, endPoint y: 253, distance: 434.6
click at [253, 29] on icon at bounding box center [246, 23] width 17 height 17
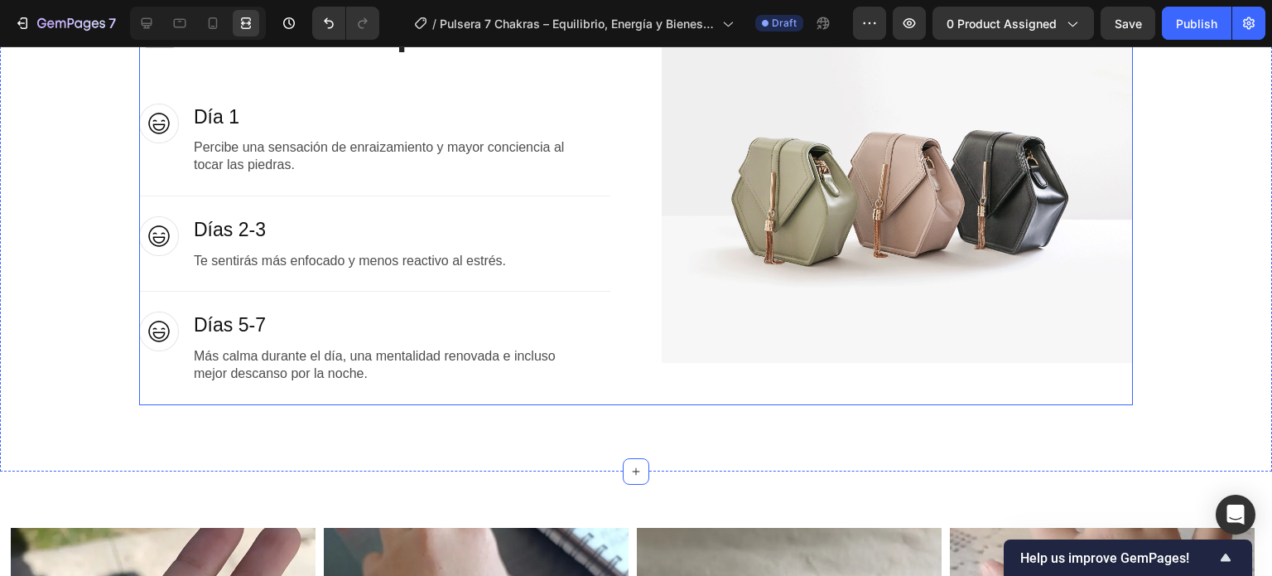
scroll to position [3868, 0]
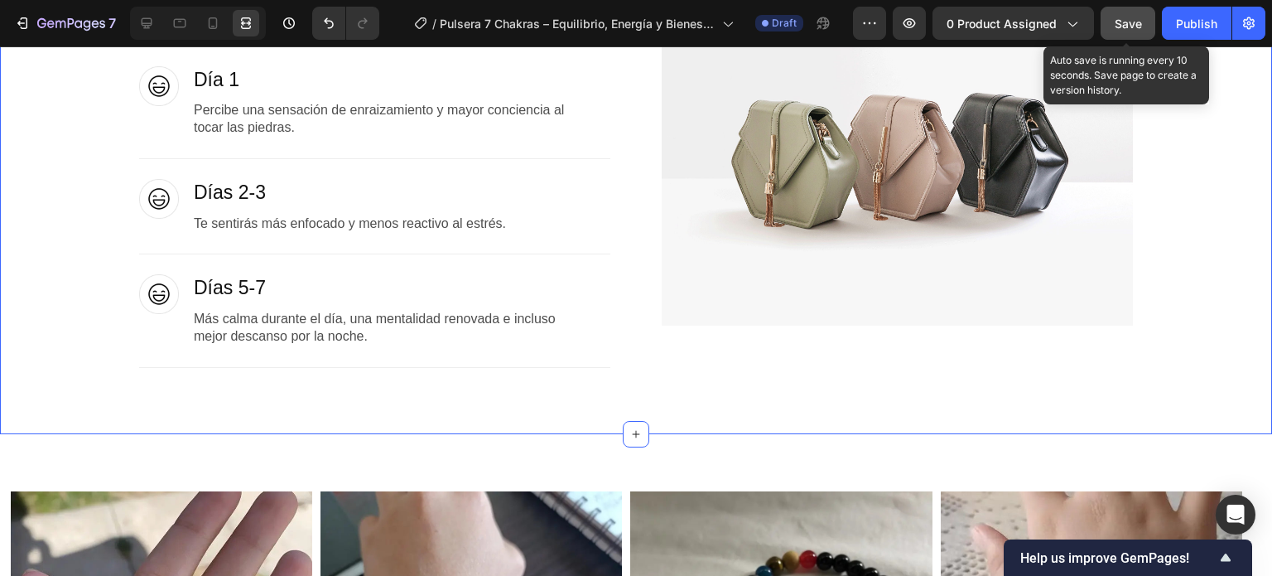
click at [1109, 28] on button "Save" at bounding box center [1128, 23] width 55 height 33
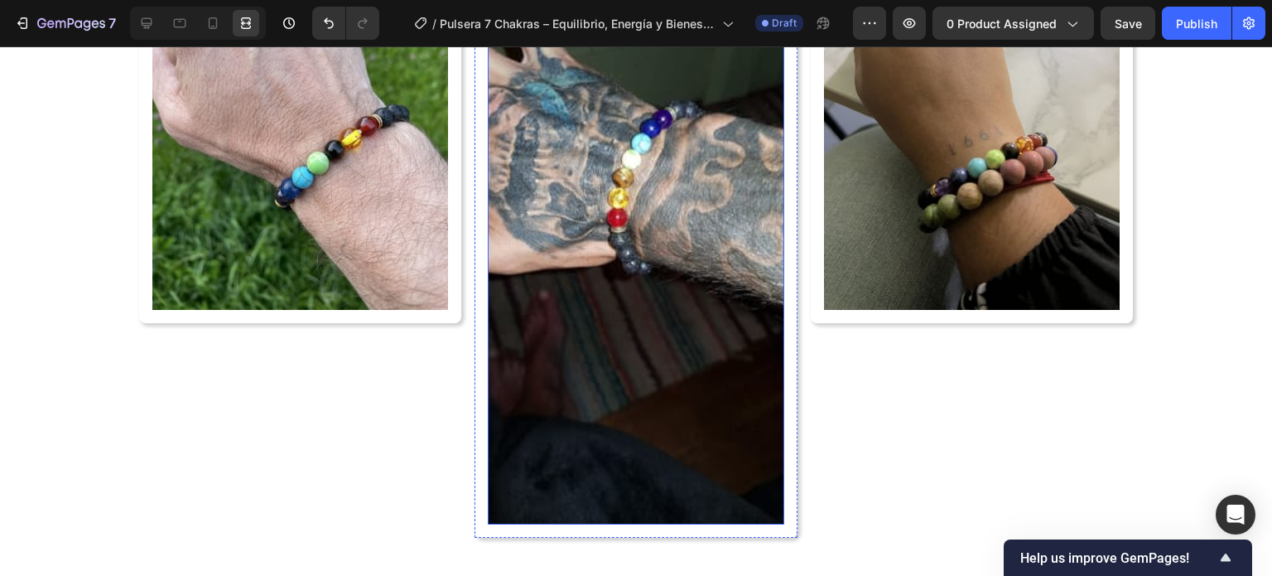
scroll to position [4779, 0]
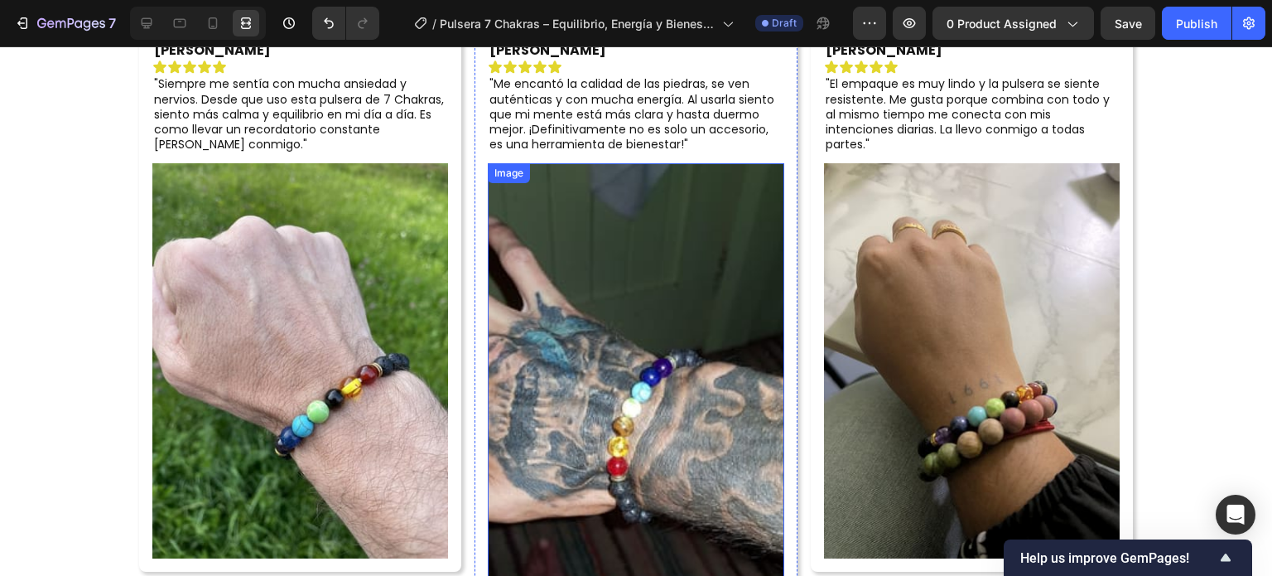
click at [646, 374] on img at bounding box center [636, 467] width 296 height 609
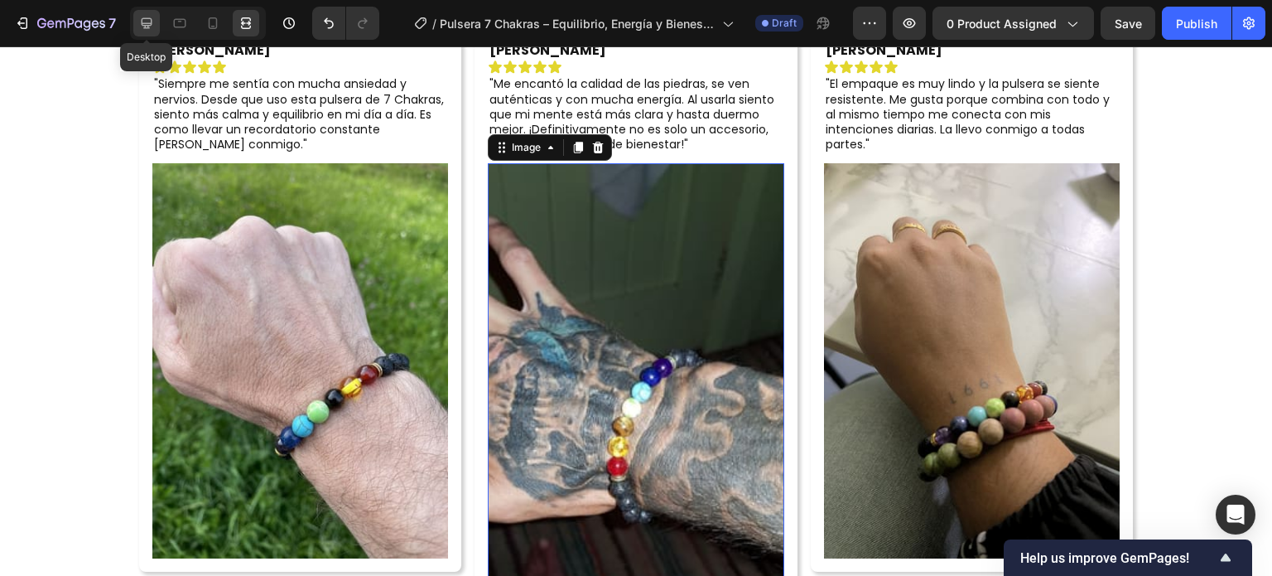
click at [146, 22] on icon at bounding box center [146, 23] width 17 height 17
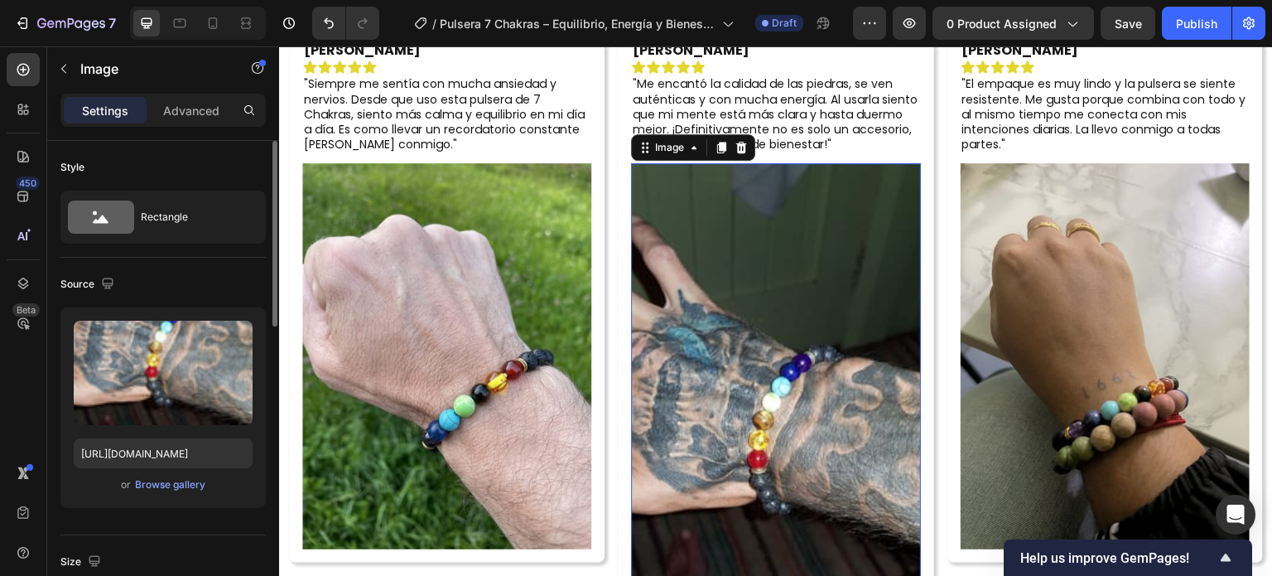
scroll to position [331, 0]
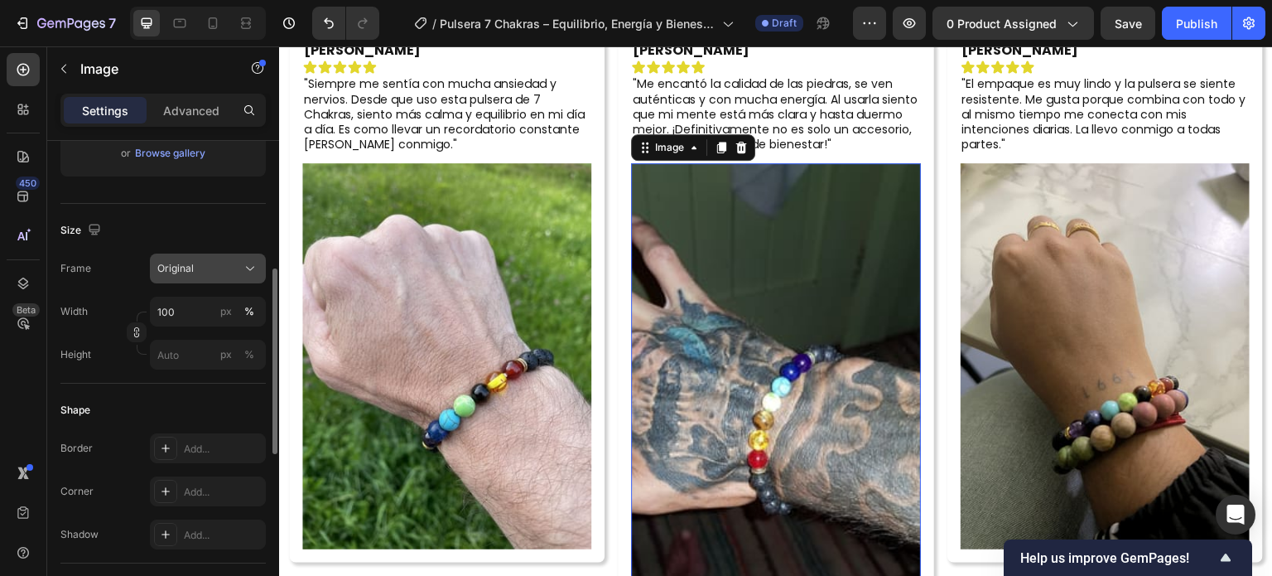
click at [211, 256] on button "Original" at bounding box center [208, 268] width 116 height 30
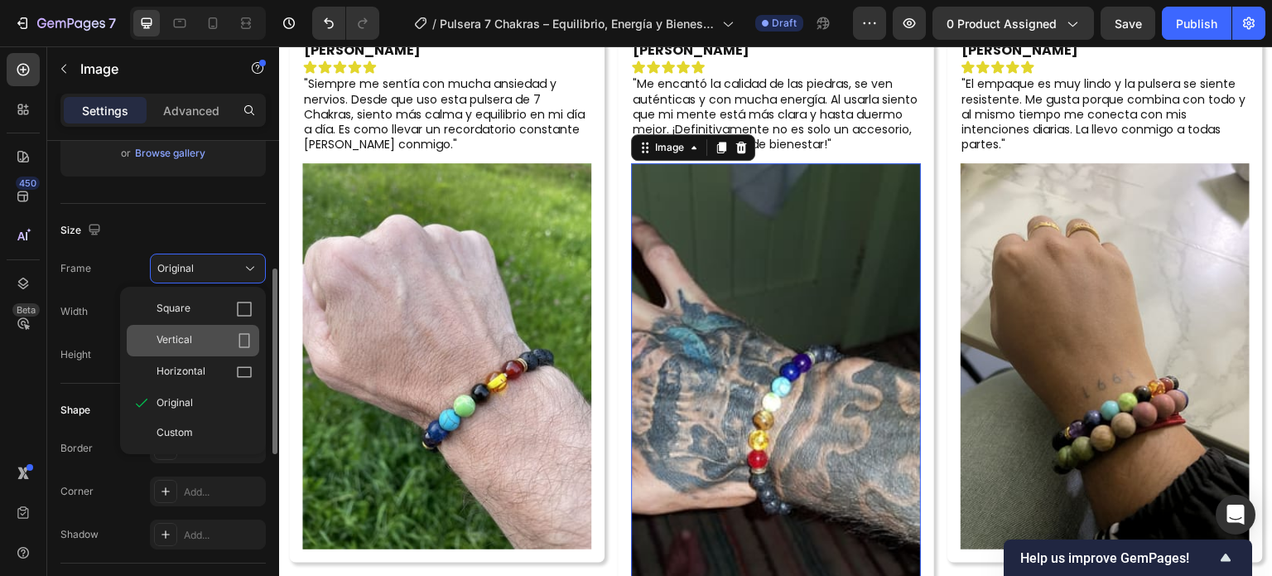
click at [202, 335] on div "Vertical" at bounding box center [205, 340] width 96 height 17
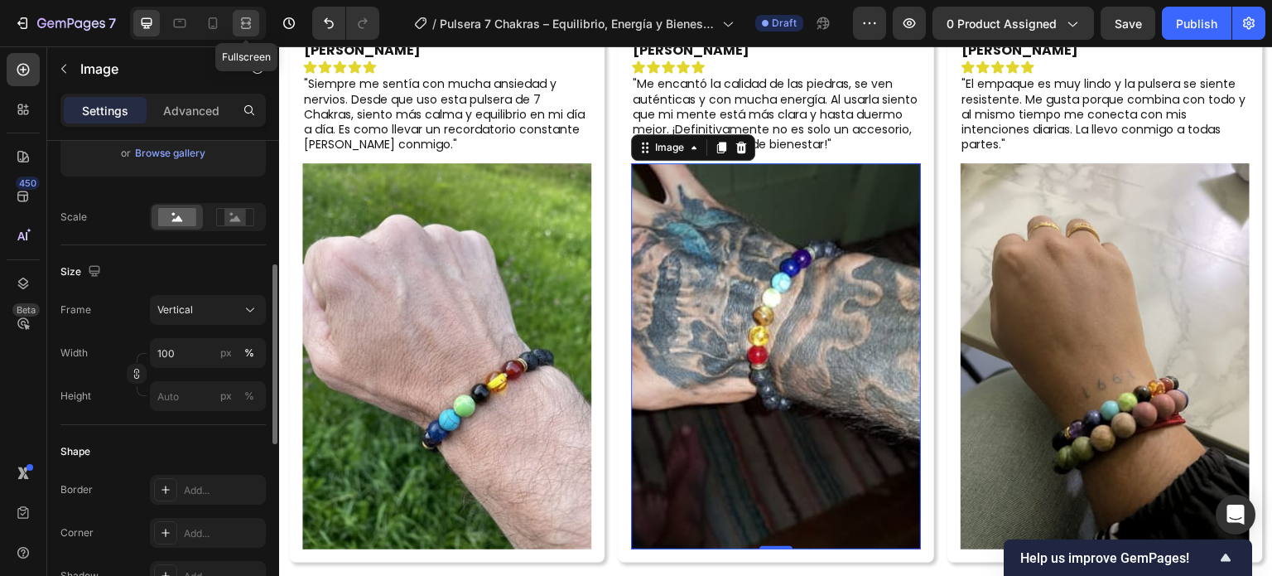
click at [238, 27] on icon at bounding box center [246, 23] width 17 height 17
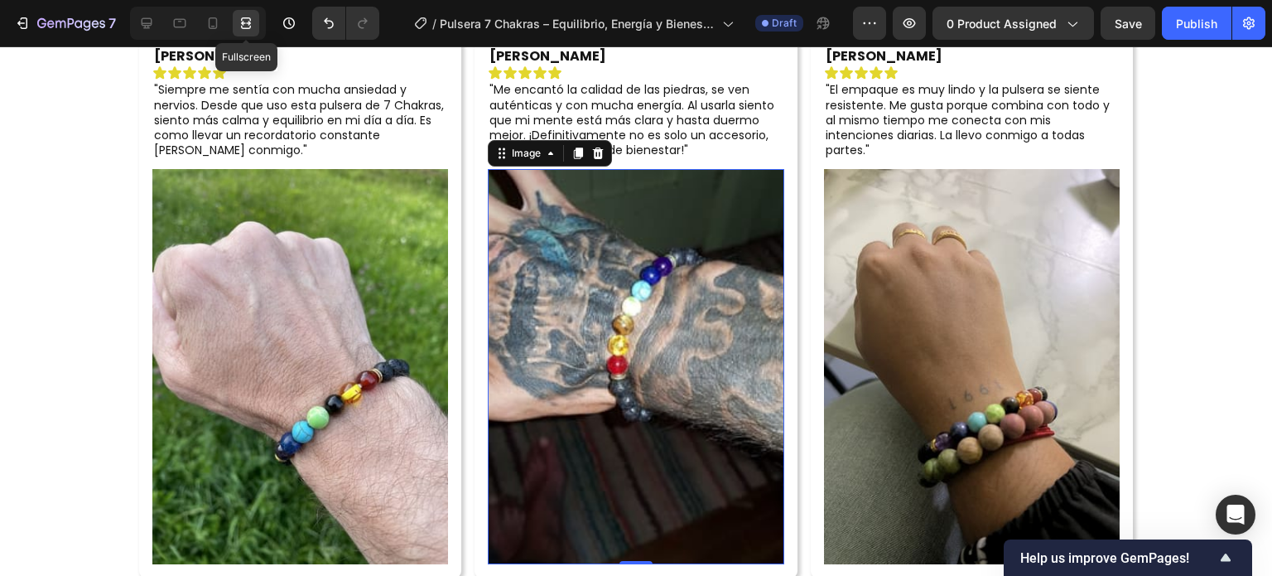
scroll to position [4779, 0]
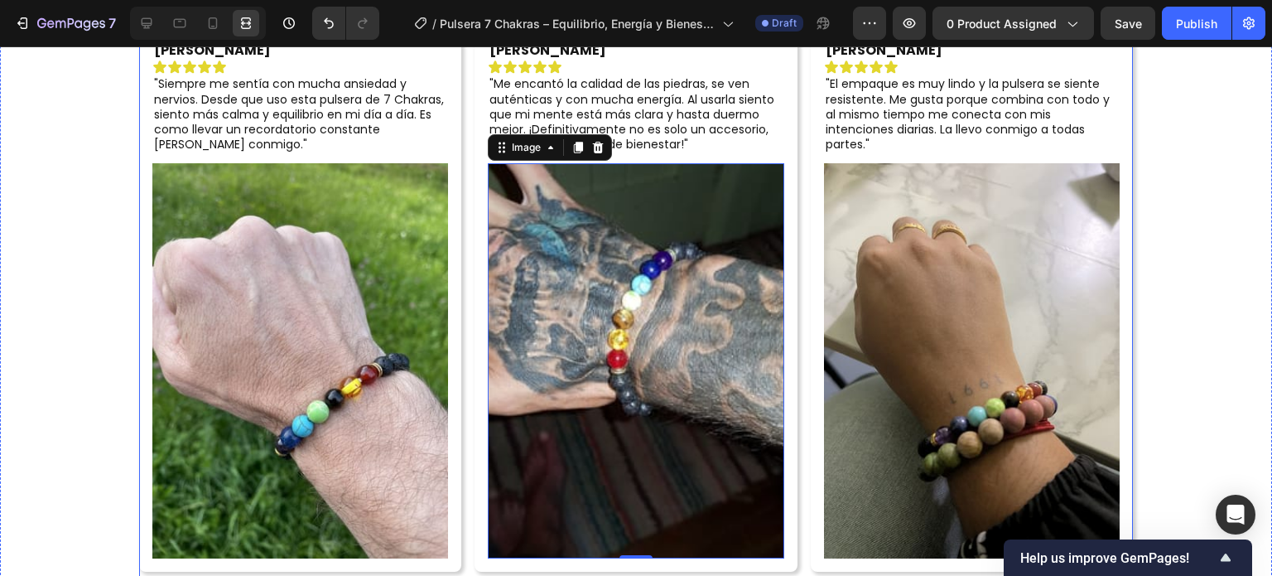
click at [464, 305] on div "Luciano G. Text Block Icon Icon Icon Icon Icon Icon List "Siempre me sentía con…" at bounding box center [636, 309] width 994 height 564
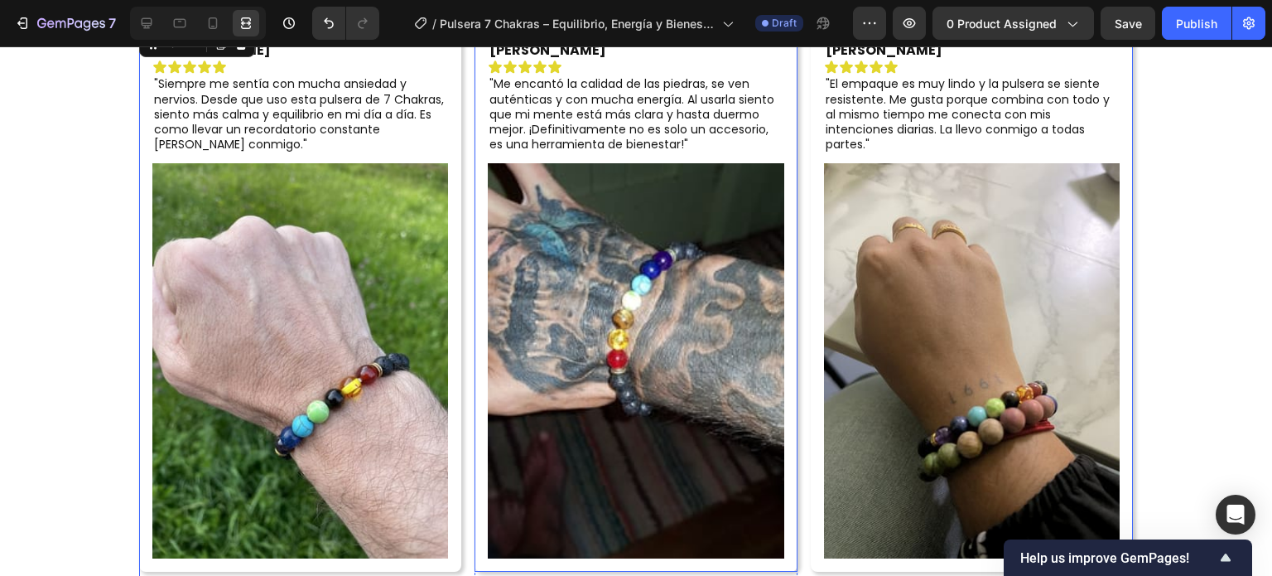
scroll to position [4613, 0]
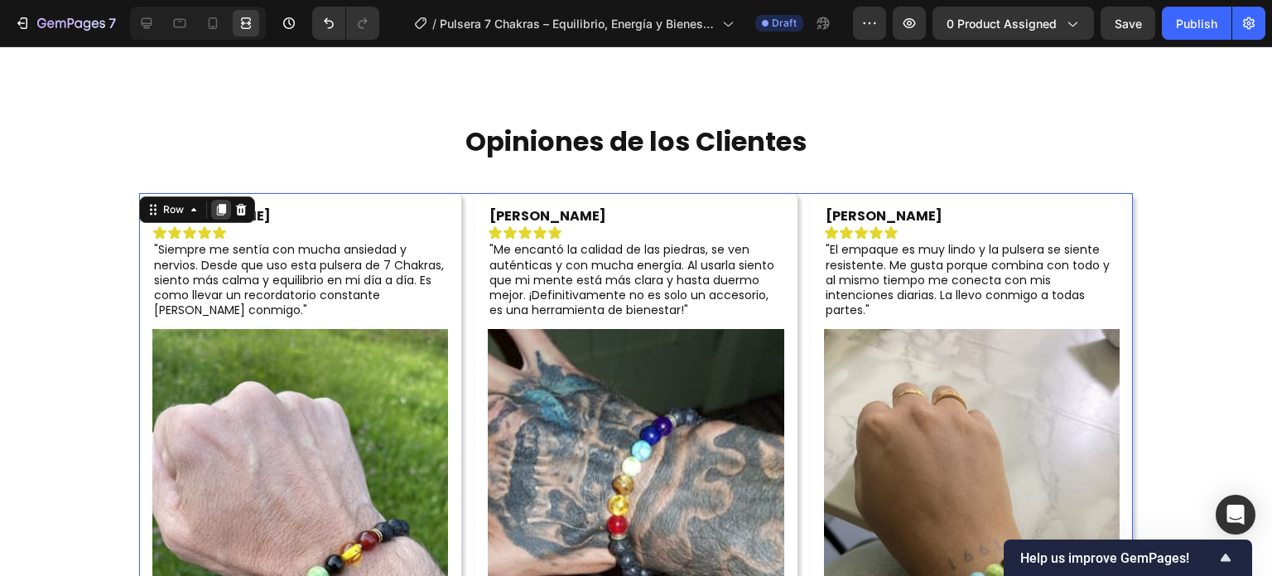
click at [217, 205] on icon at bounding box center [221, 210] width 9 height 12
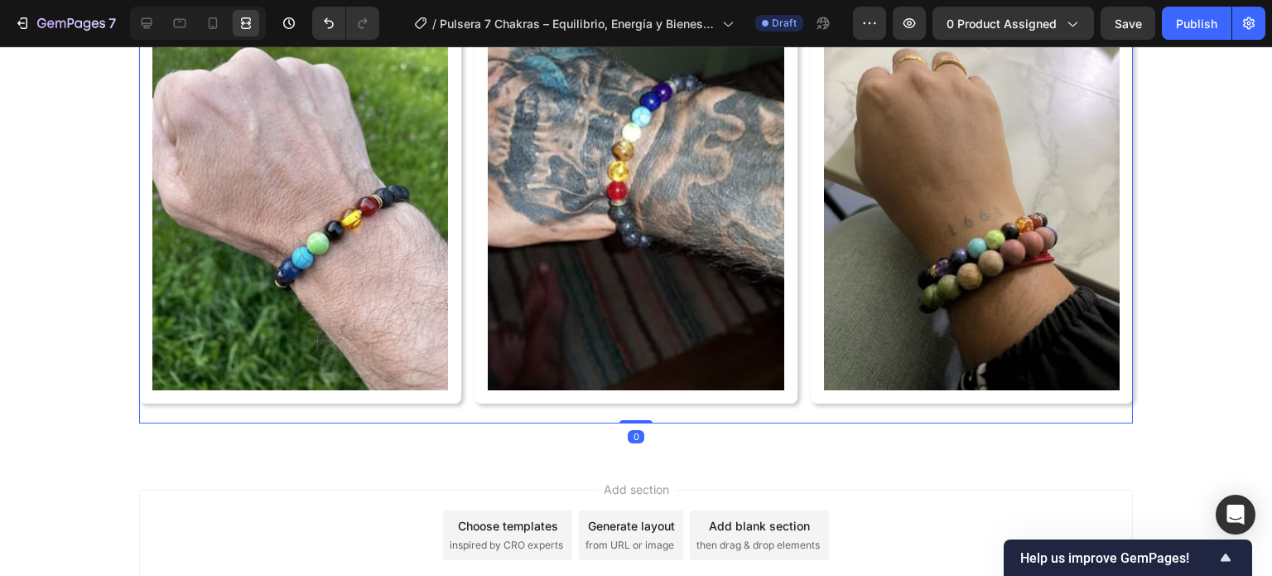
scroll to position [5625, 0]
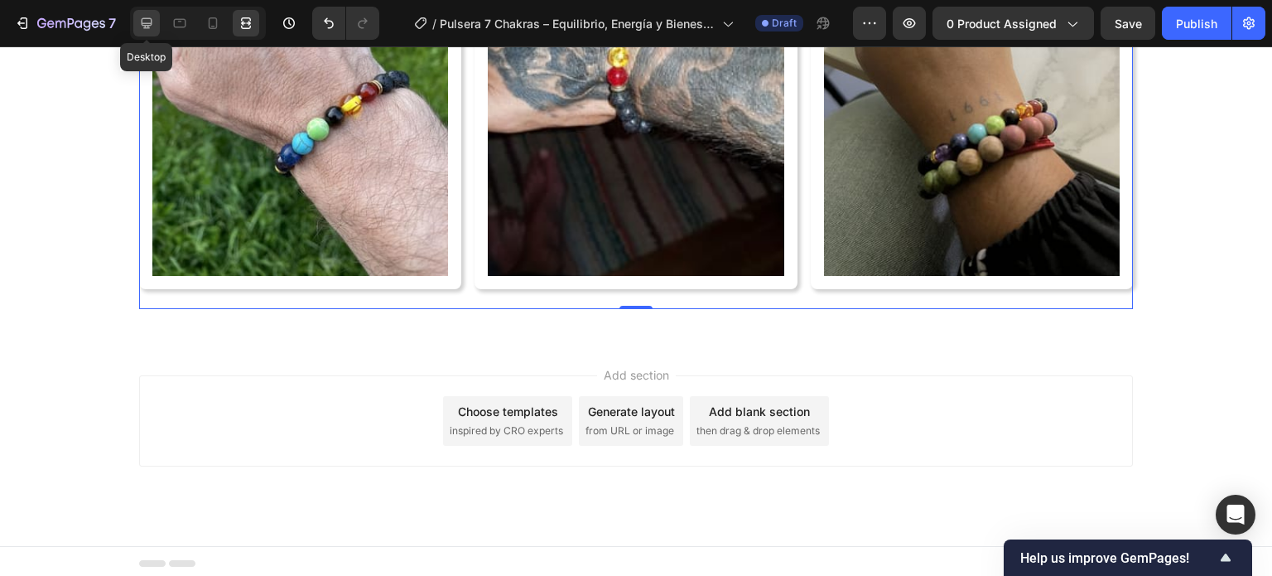
click at [142, 12] on div at bounding box center [146, 23] width 26 height 26
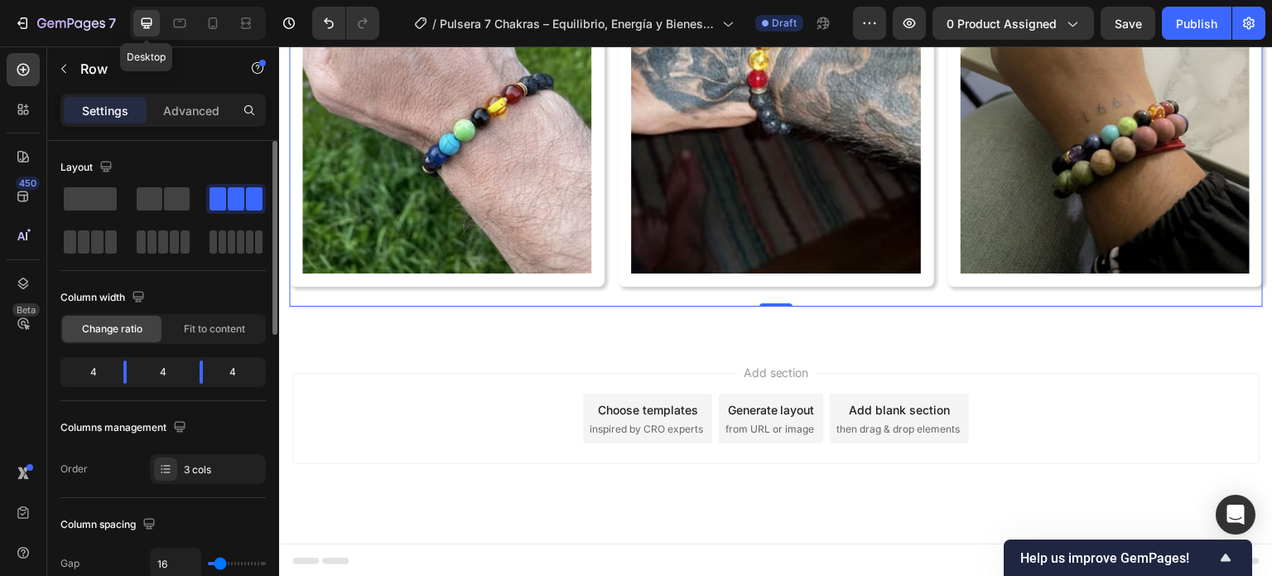
scroll to position [5527, 0]
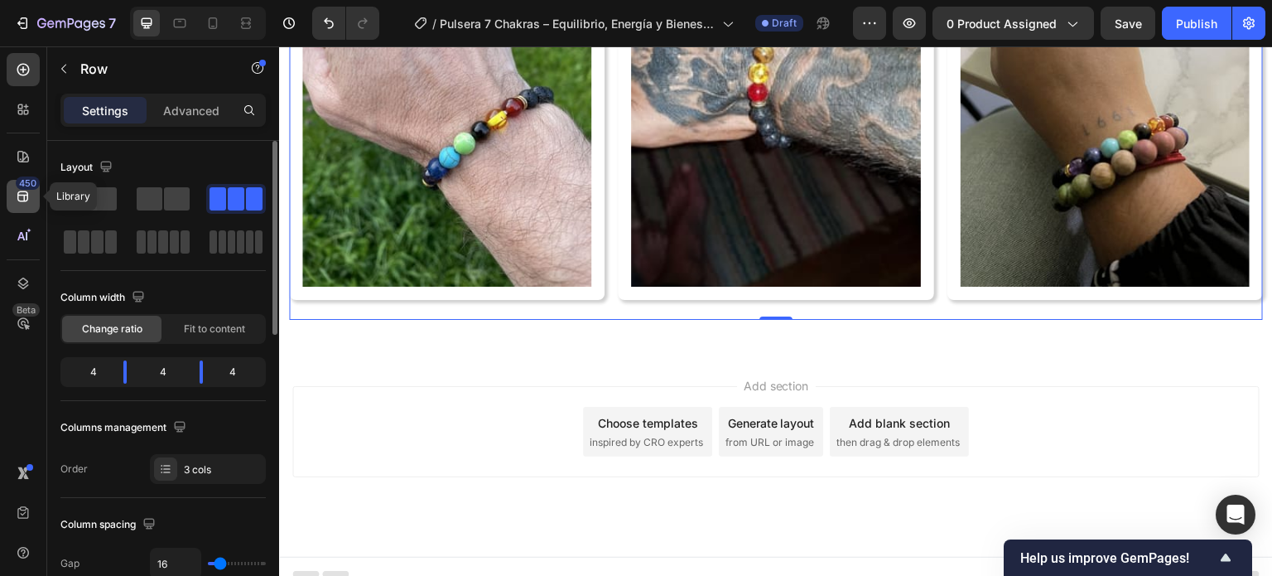
click at [33, 200] on div "450" at bounding box center [23, 196] width 33 height 33
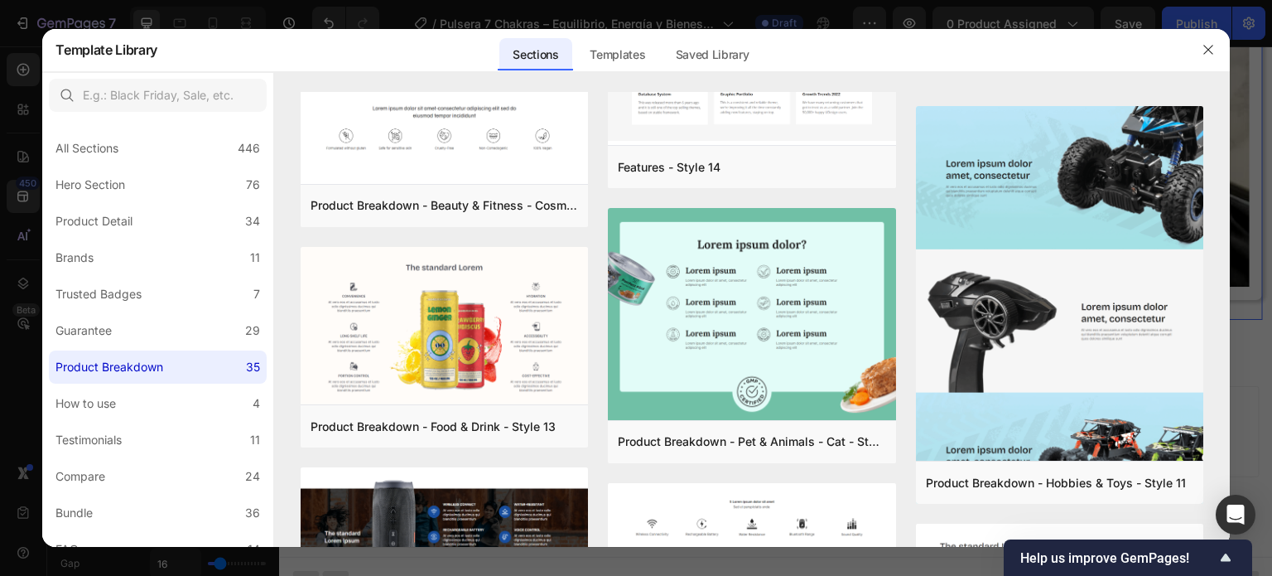
scroll to position [2165, 0]
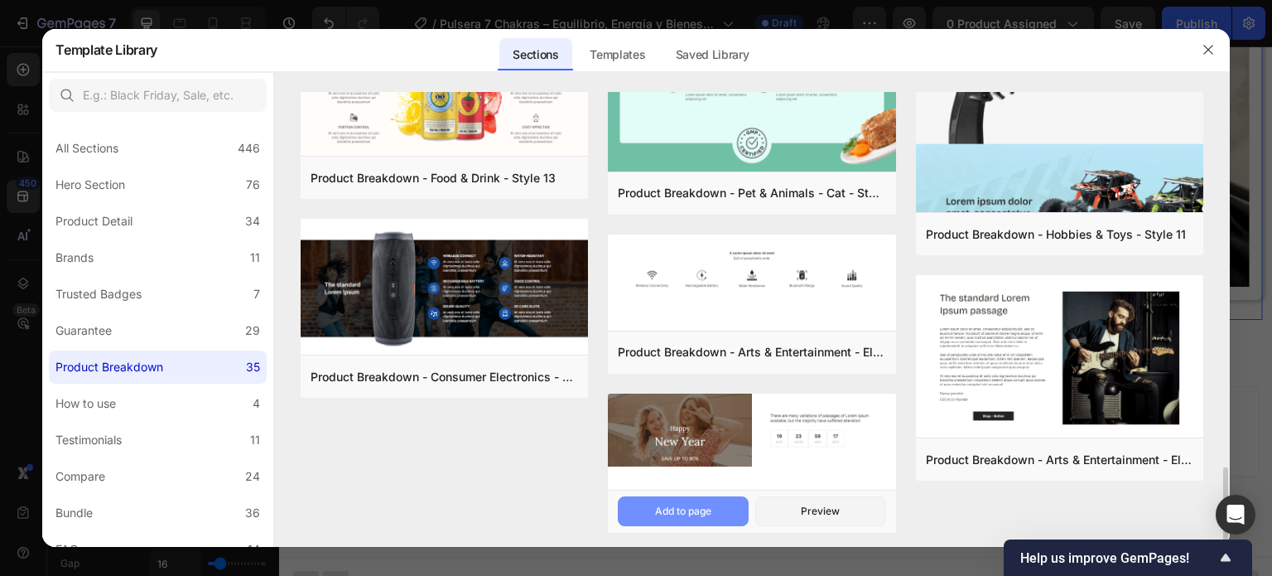
click at [696, 508] on div "Add to page" at bounding box center [683, 510] width 56 height 15
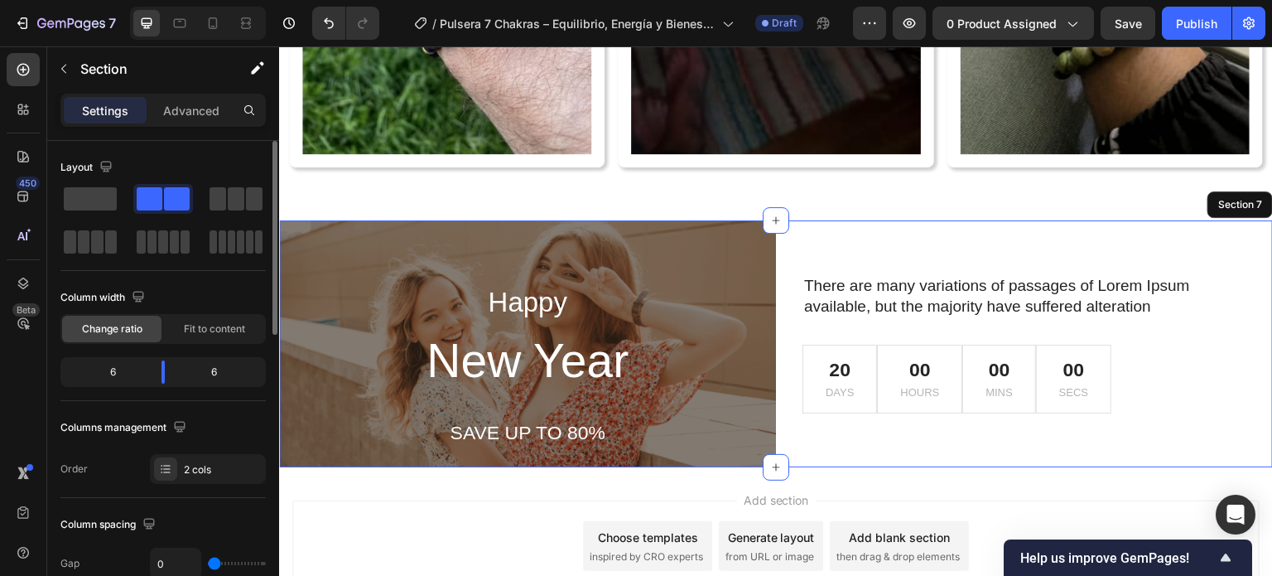
scroll to position [5666, 0]
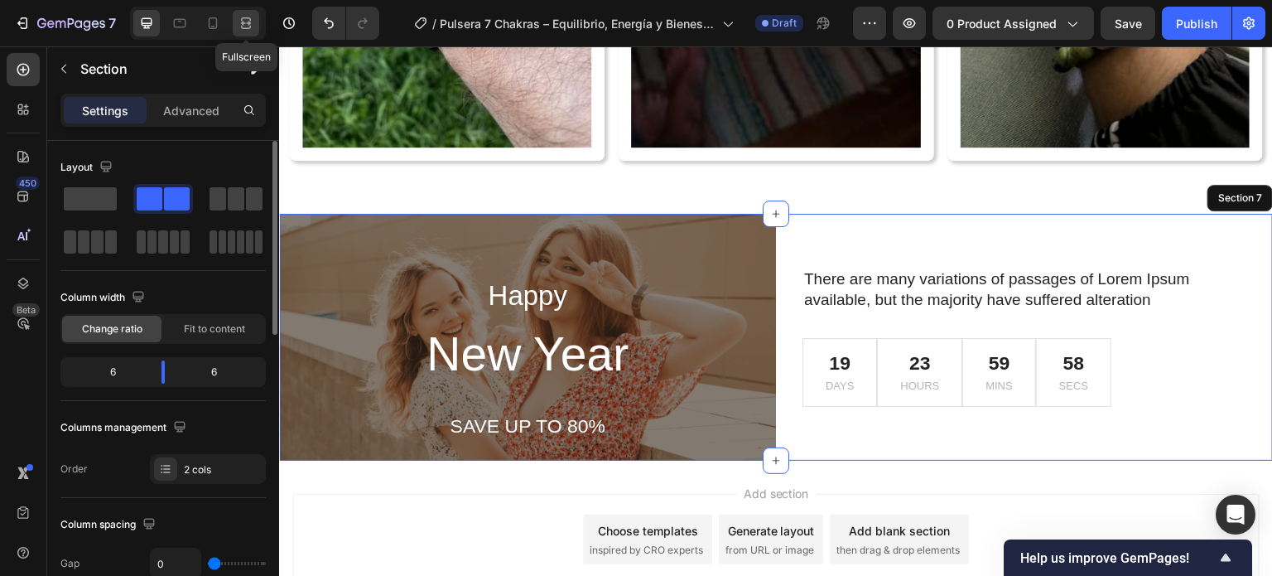
click at [246, 20] on icon at bounding box center [246, 23] width 17 height 17
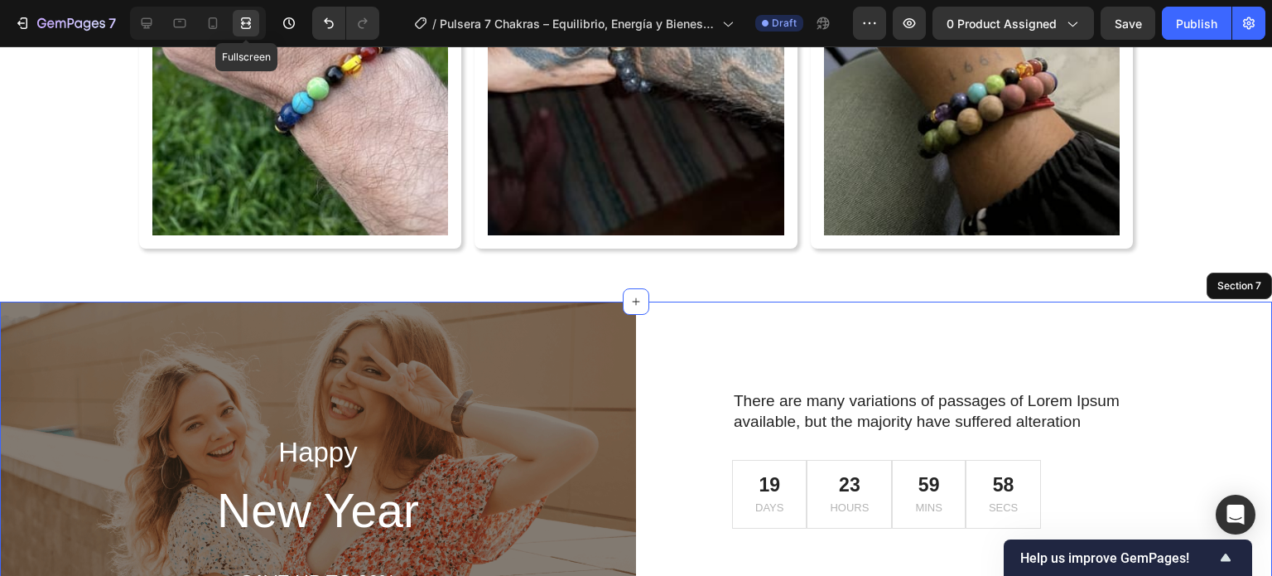
scroll to position [5749, 0]
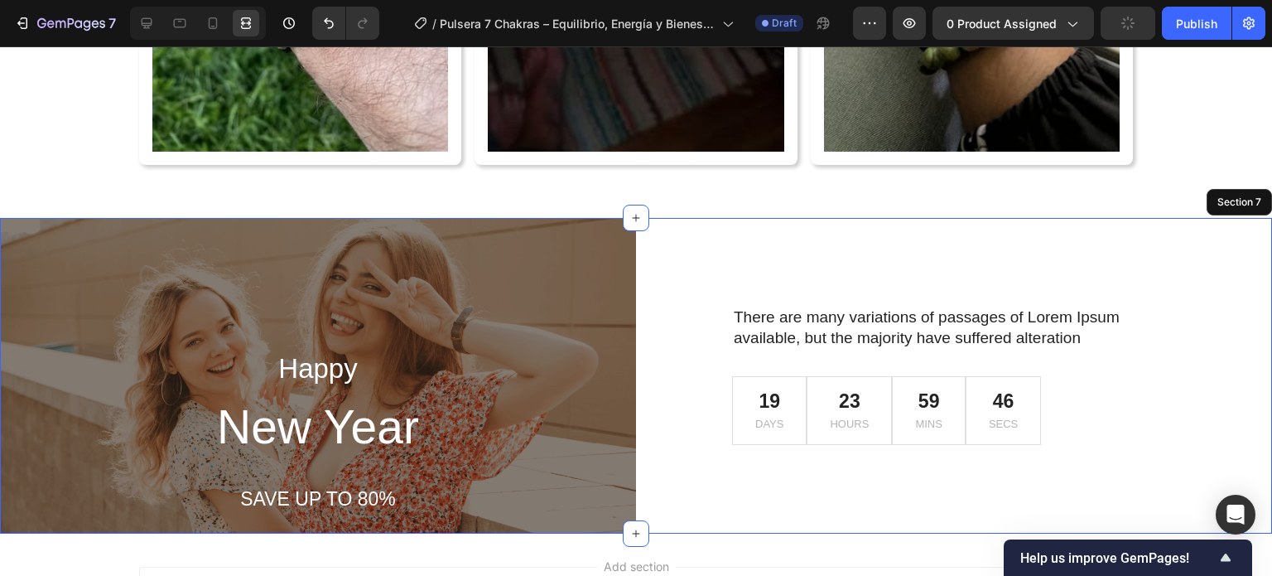
click at [1212, 259] on div "There are many variations of passages of Lorem Ipsum available, but the majorit…" at bounding box center [954, 376] width 636 height 316
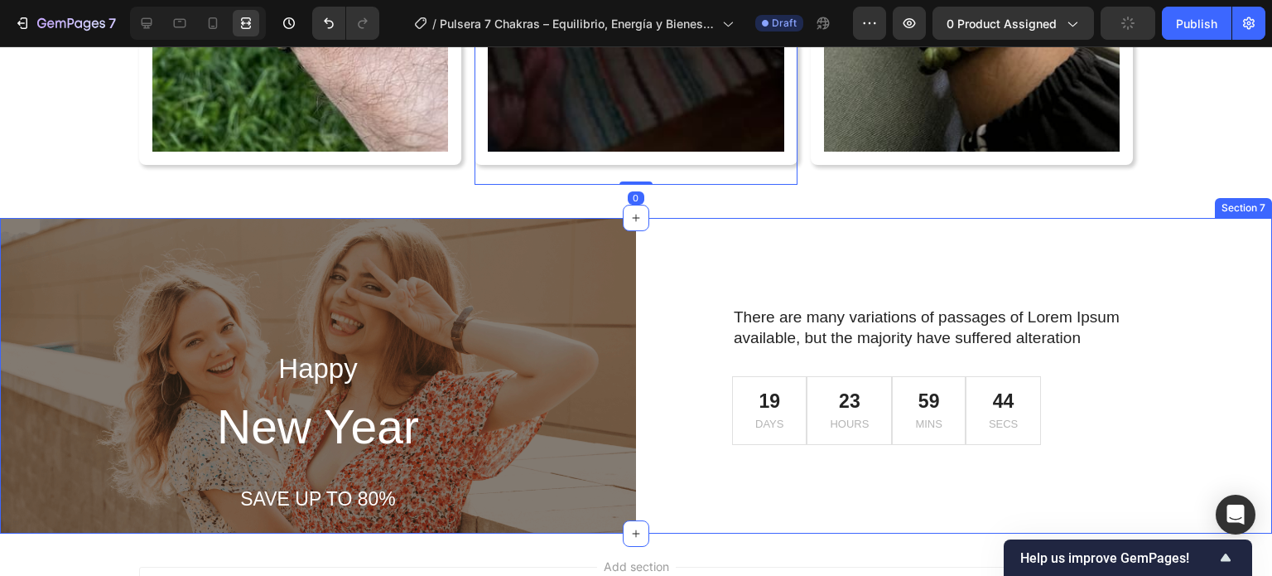
click at [657, 245] on div "There are many variations of passages of Lorem Ipsum available, but the majorit…" at bounding box center [954, 376] width 636 height 316
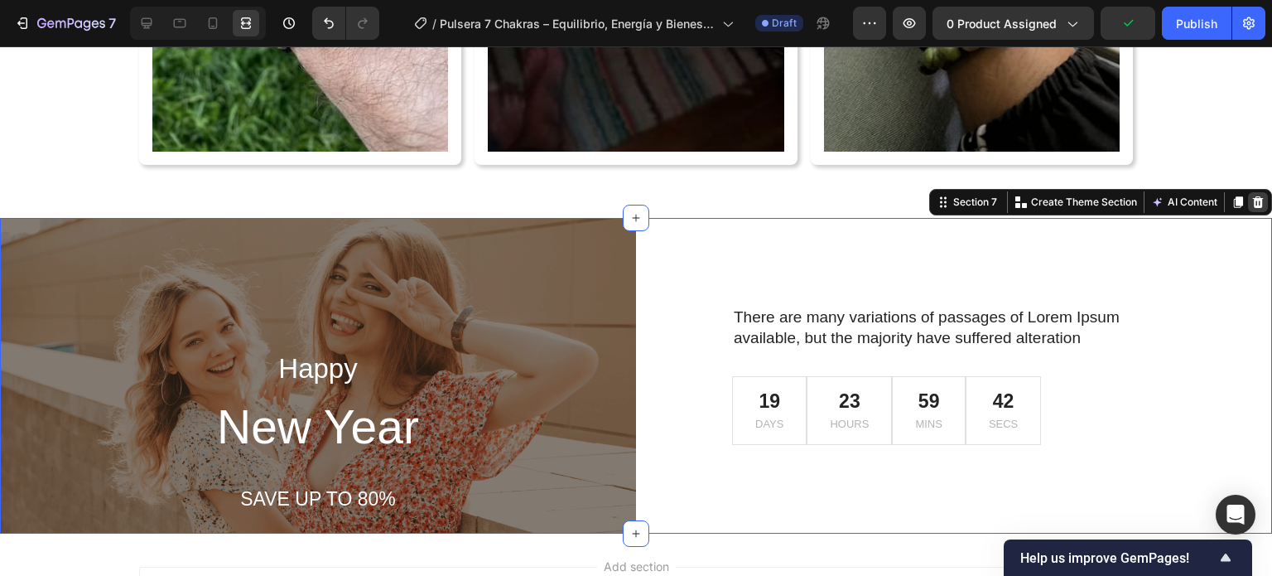
click at [1251, 198] on icon at bounding box center [1257, 201] width 13 height 13
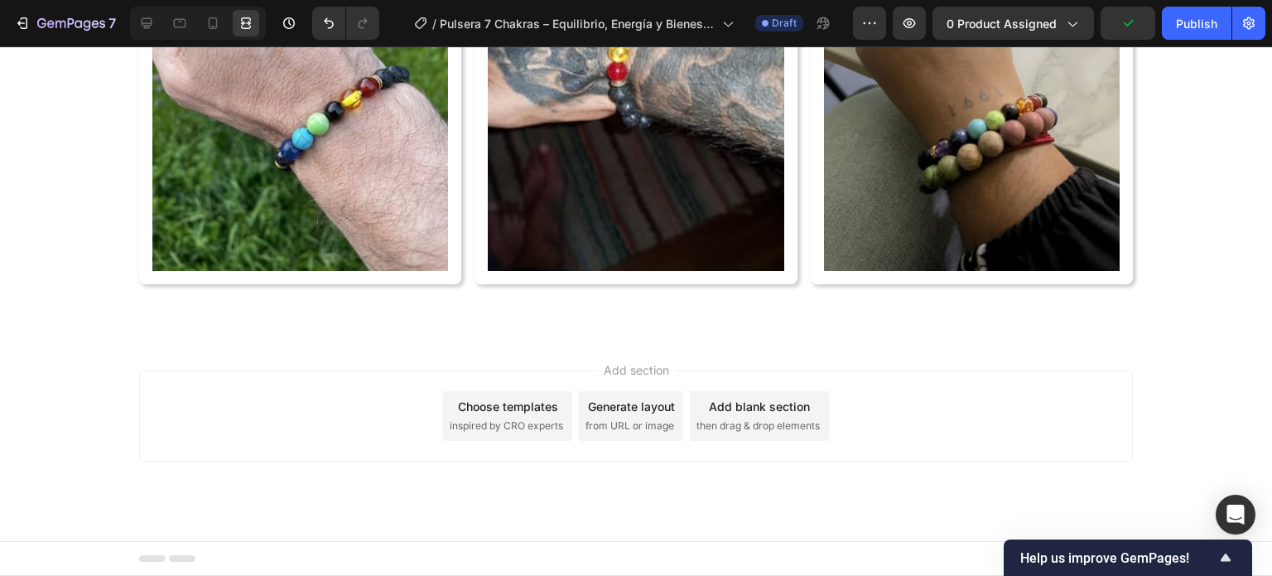
scroll to position [5625, 0]
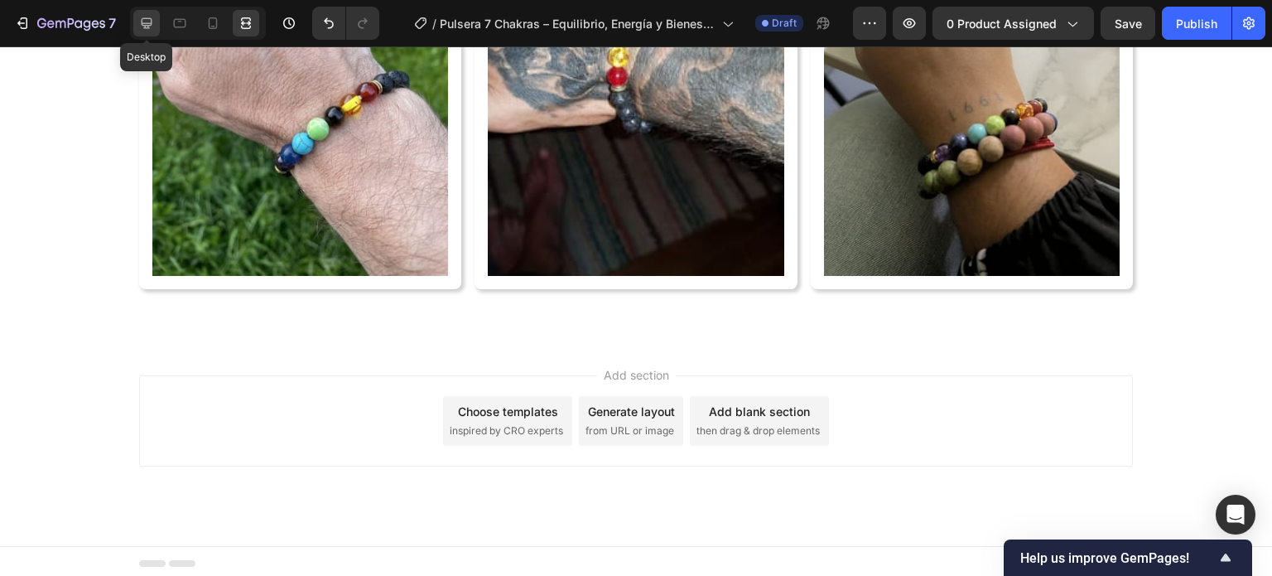
click at [142, 17] on icon at bounding box center [146, 23] width 17 height 17
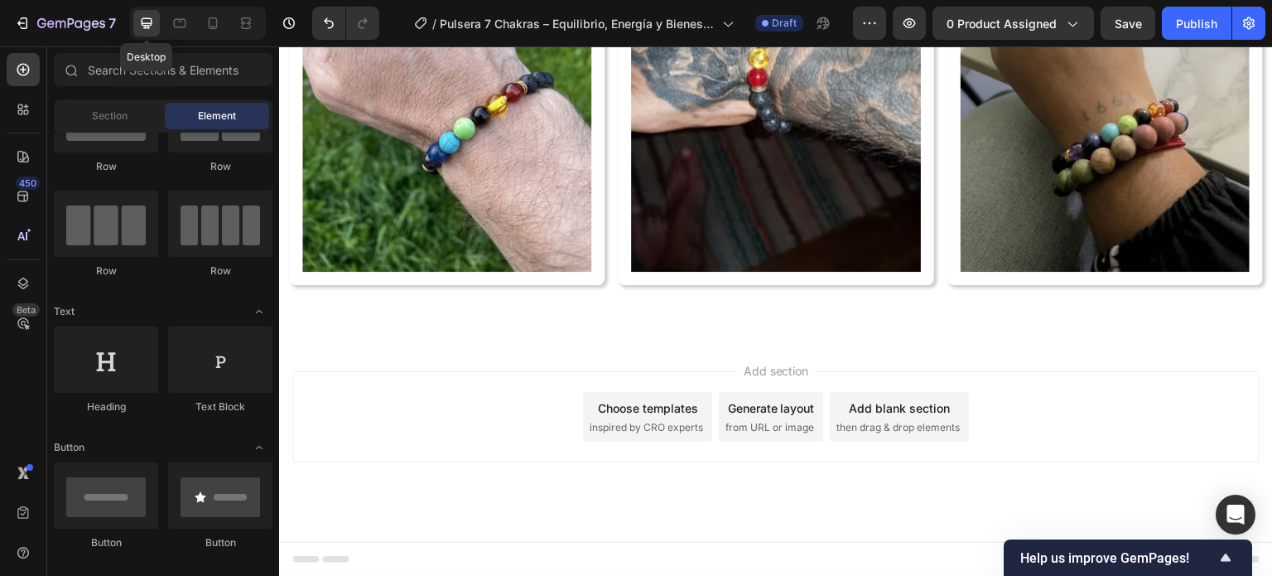
scroll to position [5527, 0]
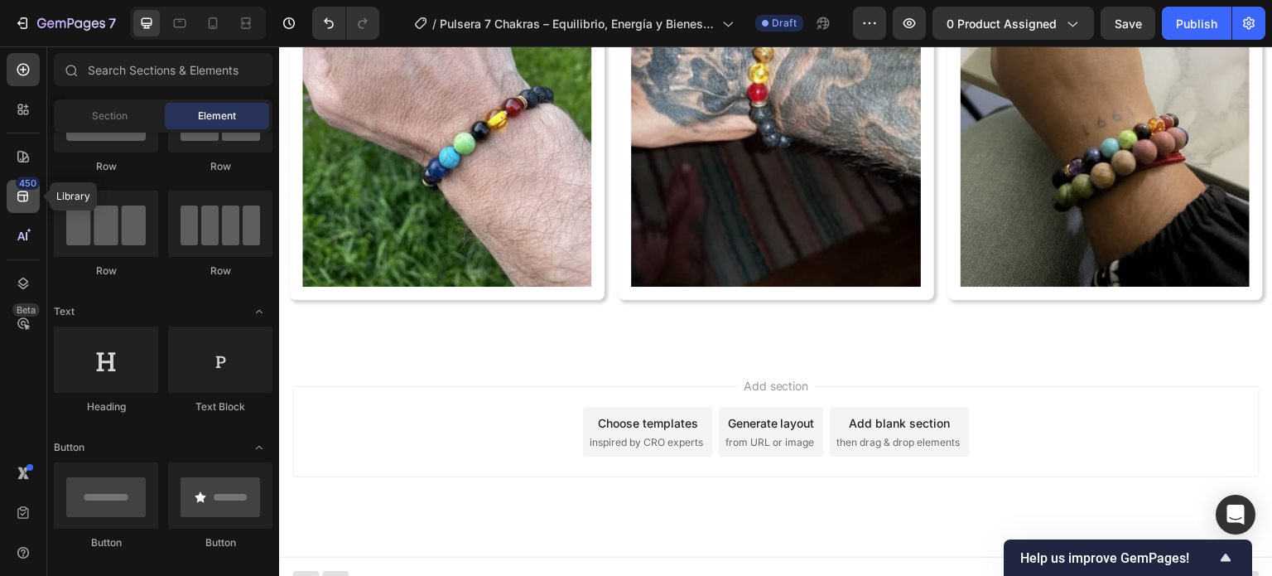
click at [30, 205] on div "450" at bounding box center [23, 196] width 33 height 33
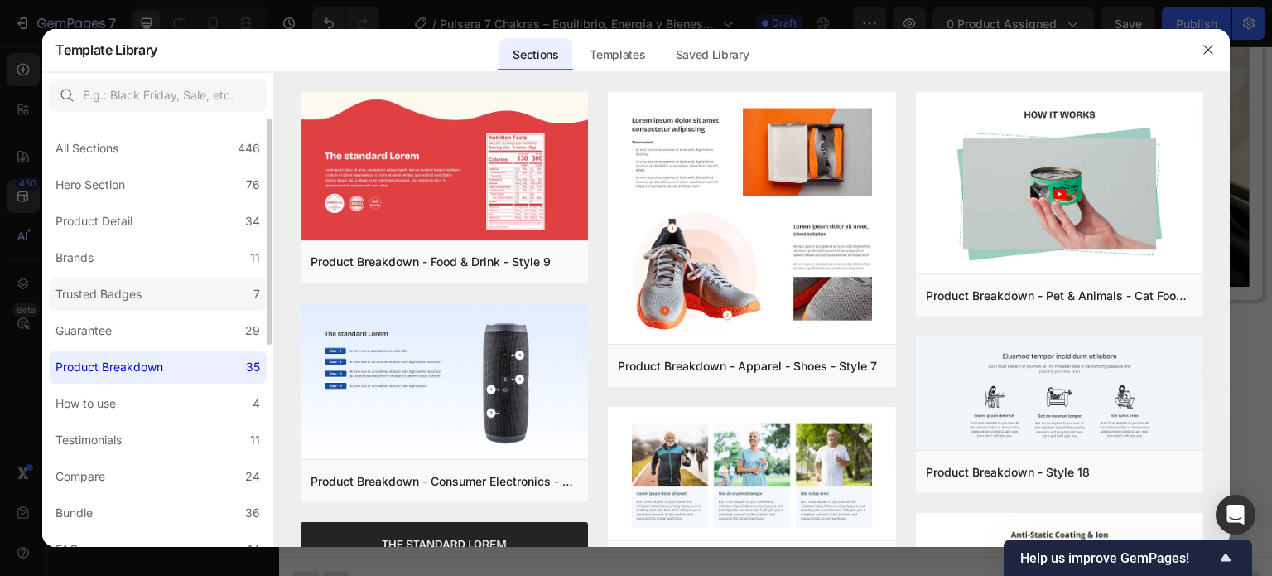
click at [186, 301] on label "Trusted Badges 7" at bounding box center [158, 293] width 218 height 33
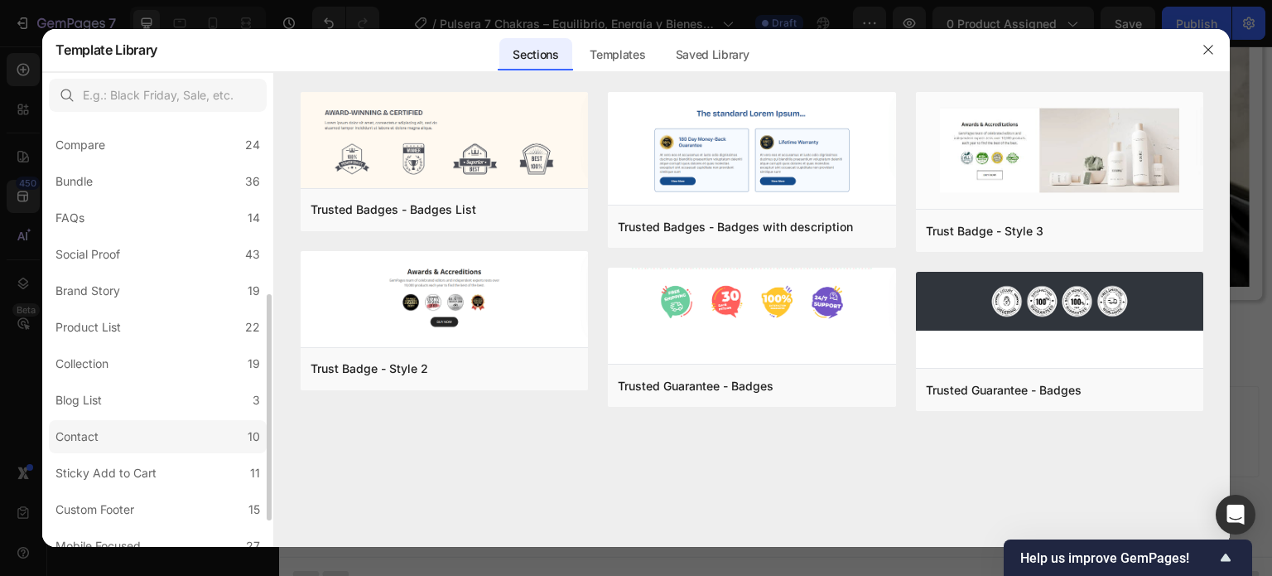
scroll to position [383, 0]
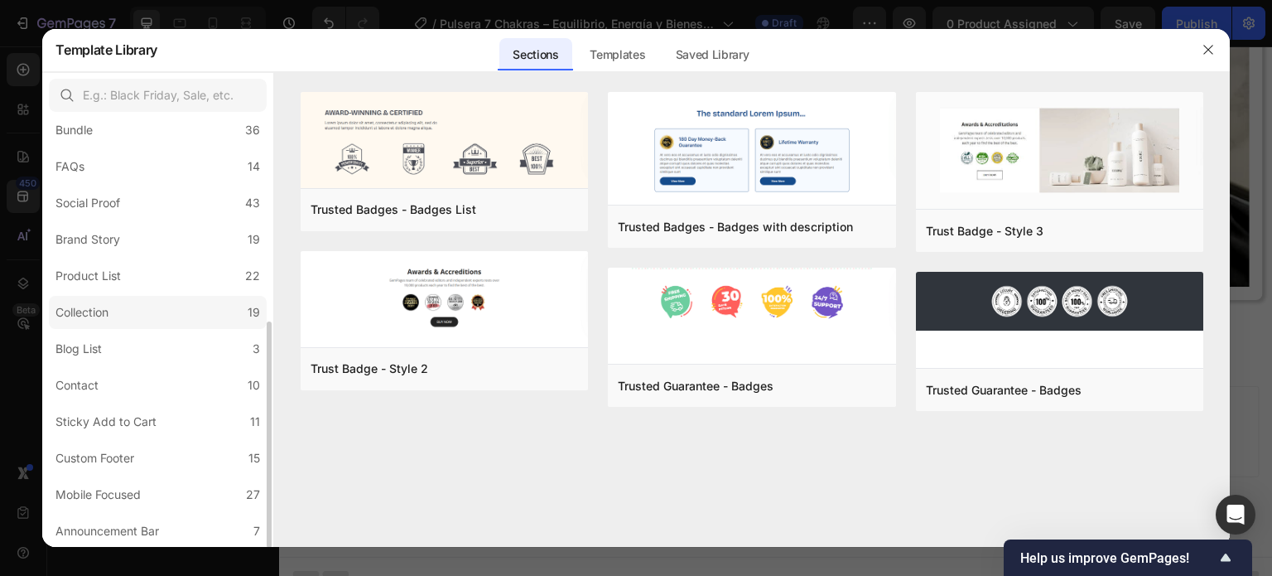
click at [143, 318] on label "Collection 19" at bounding box center [158, 312] width 218 height 33
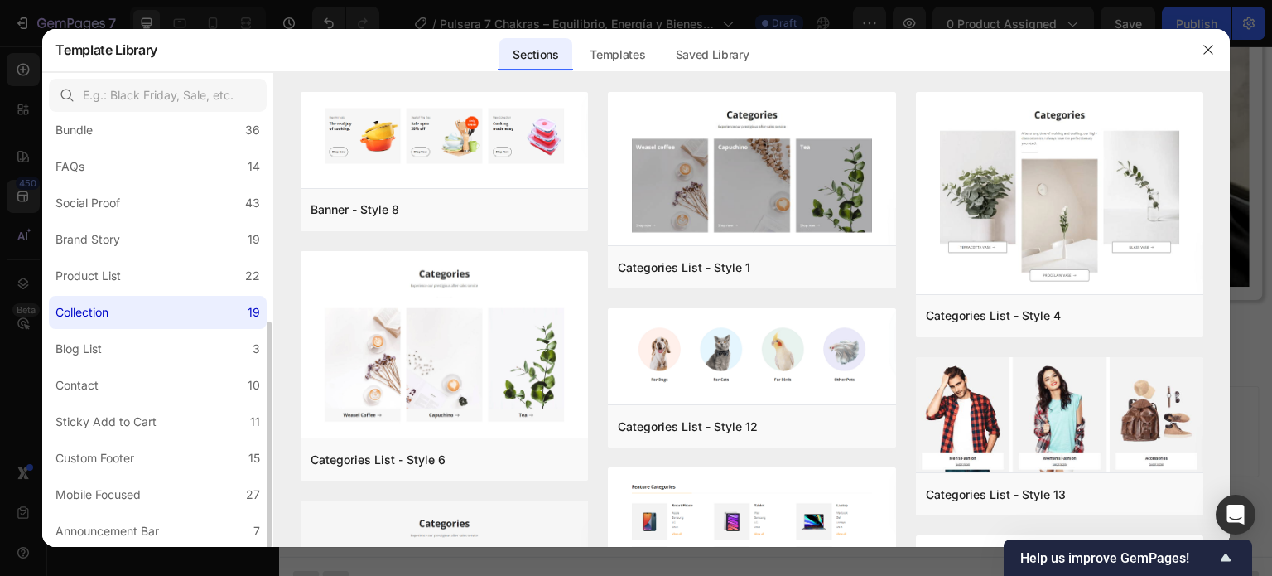
scroll to position [0, 0]
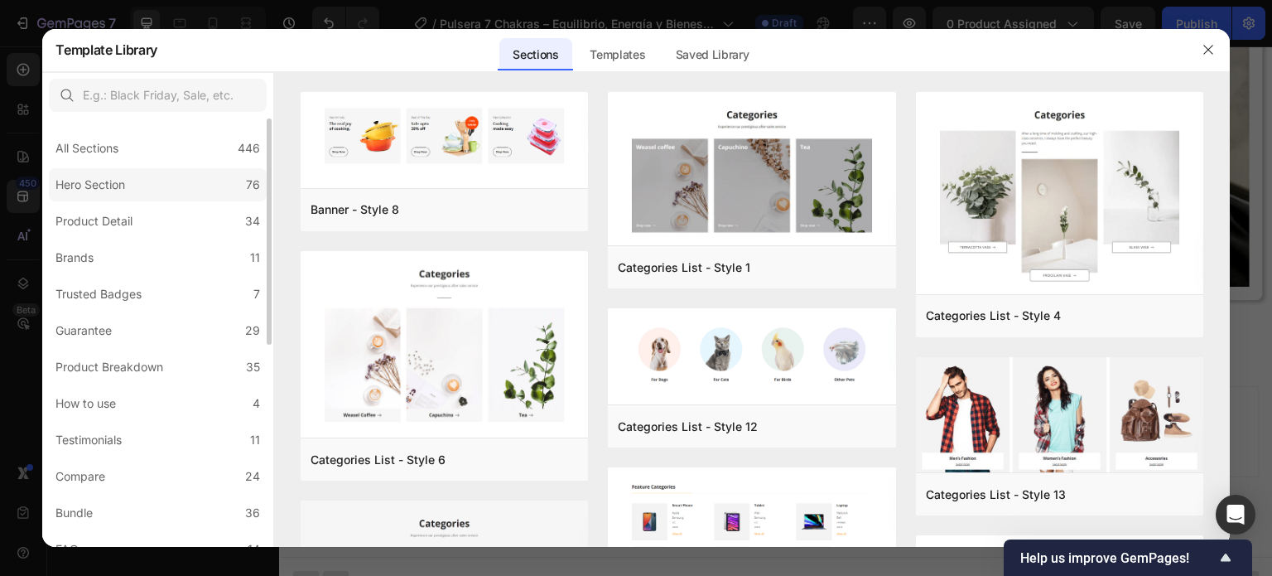
click at [143, 189] on label "Hero Section 76" at bounding box center [158, 184] width 218 height 33
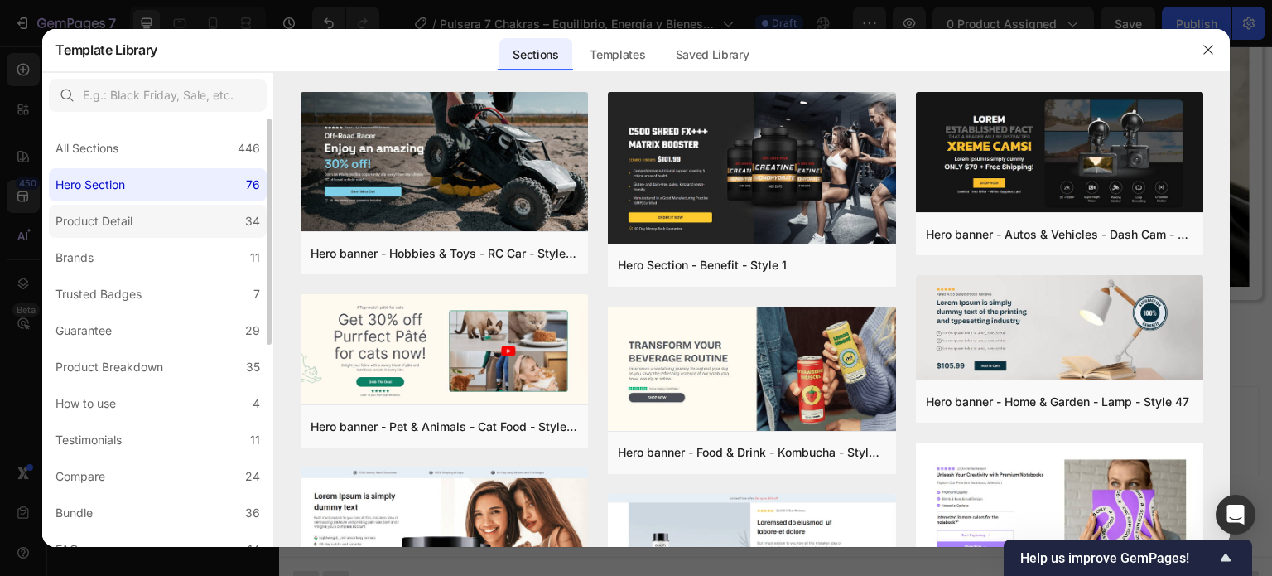
click at [110, 205] on label "Product Detail 34" at bounding box center [158, 221] width 218 height 33
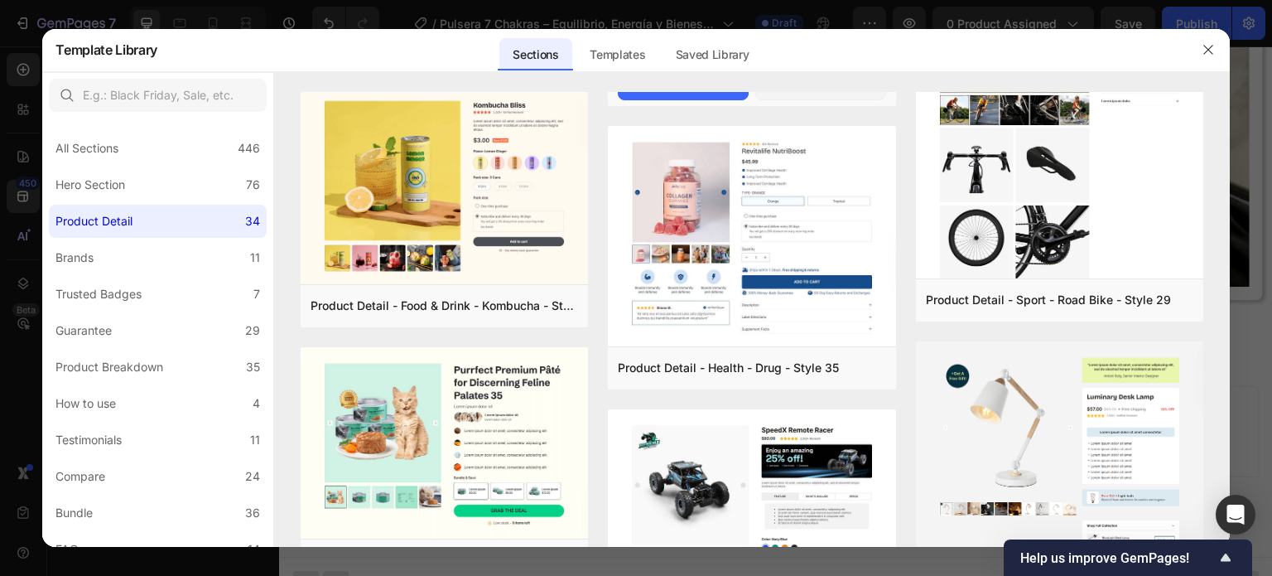
scroll to position [911, 0]
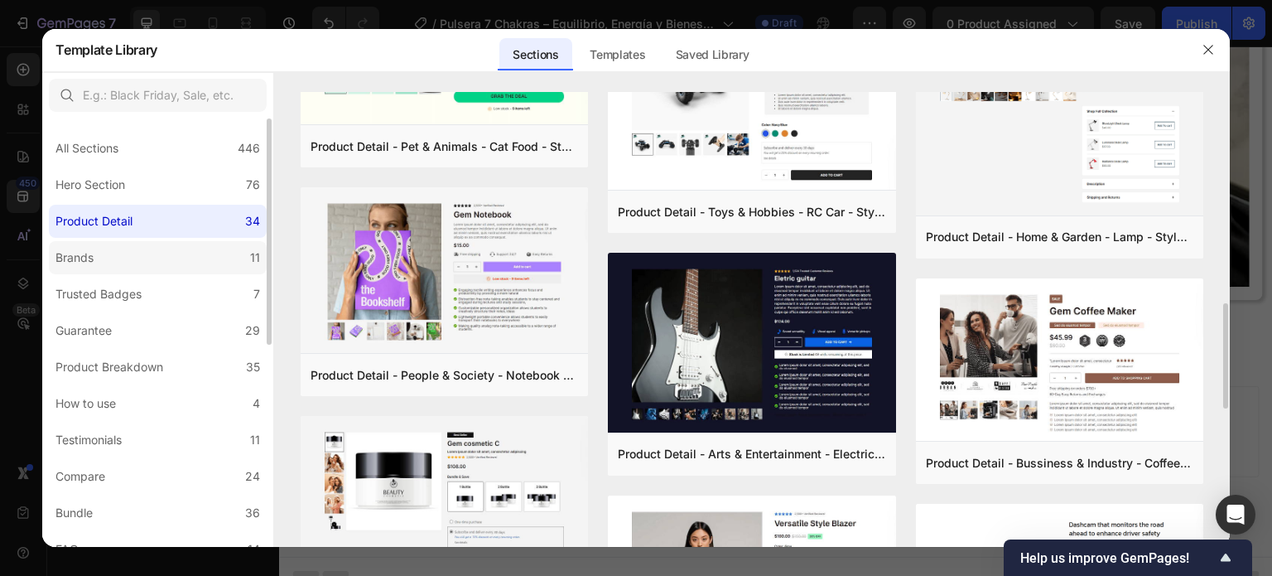
click at [79, 258] on div "Brands" at bounding box center [74, 258] width 38 height 20
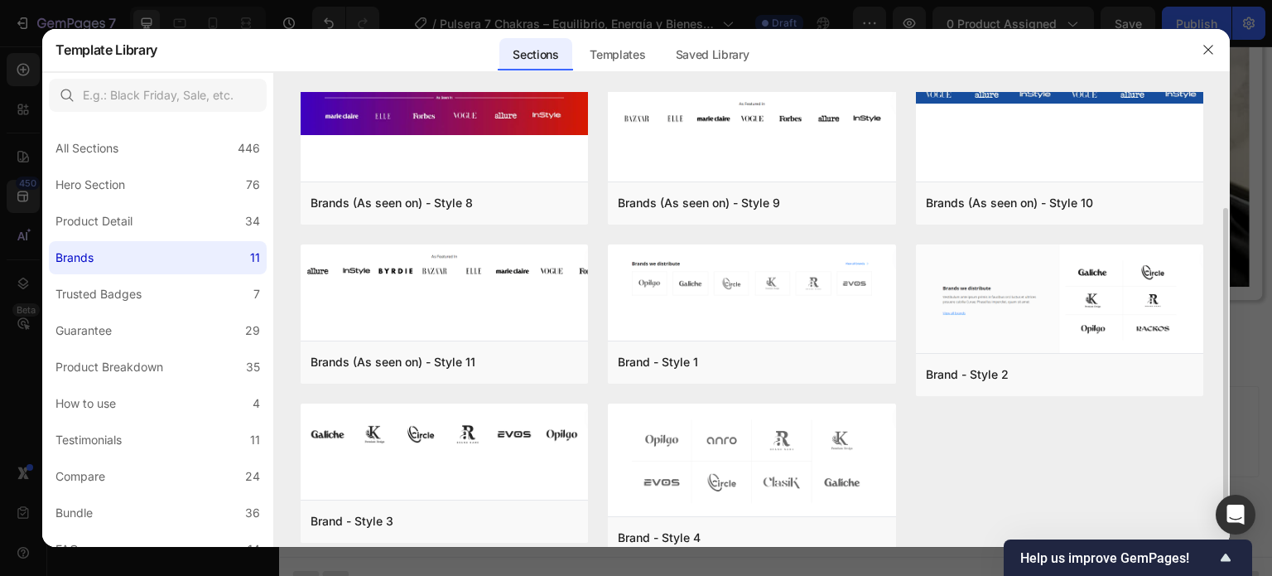
scroll to position [197, 0]
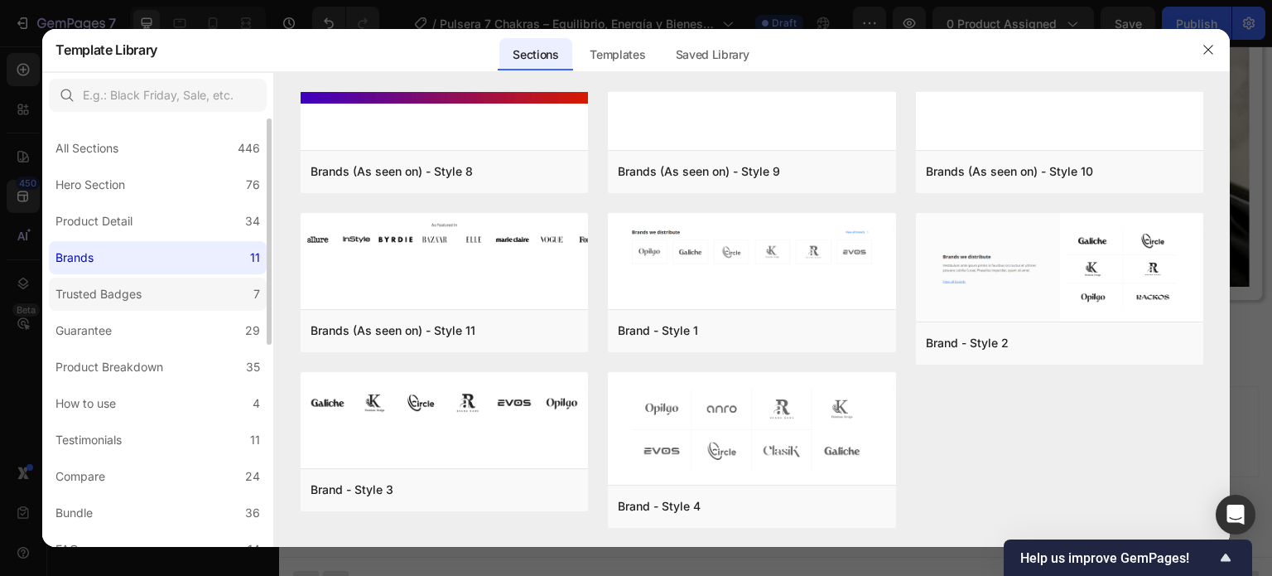
click at [113, 286] on div "Trusted Badges" at bounding box center [98, 294] width 86 height 20
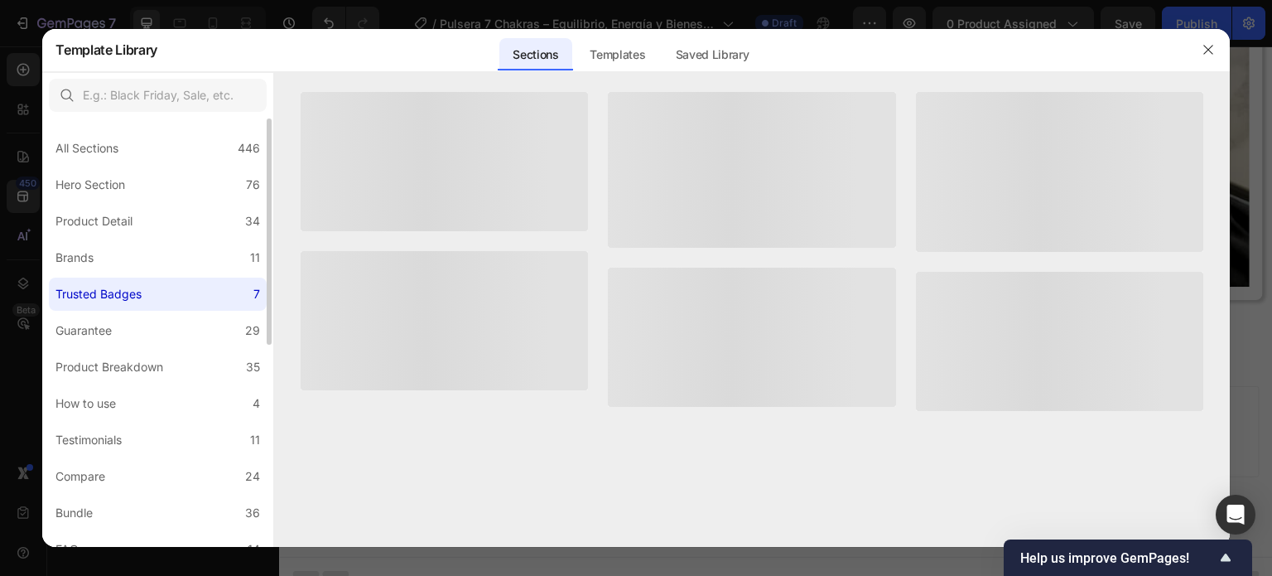
scroll to position [0, 0]
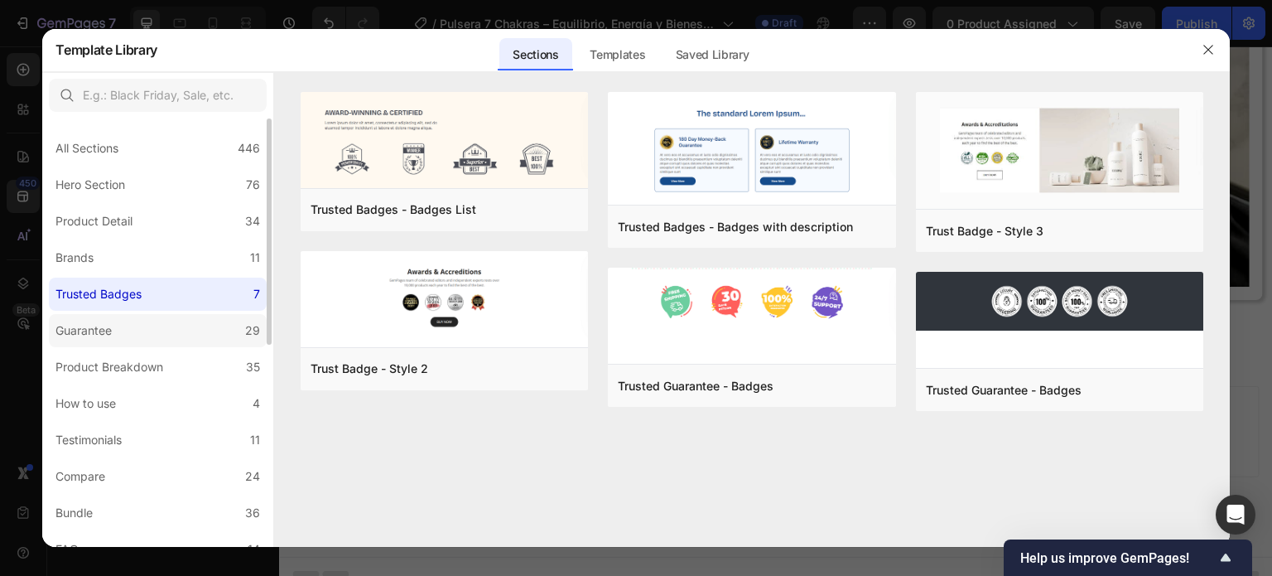
click at [146, 321] on label "Guarantee 29" at bounding box center [158, 330] width 218 height 33
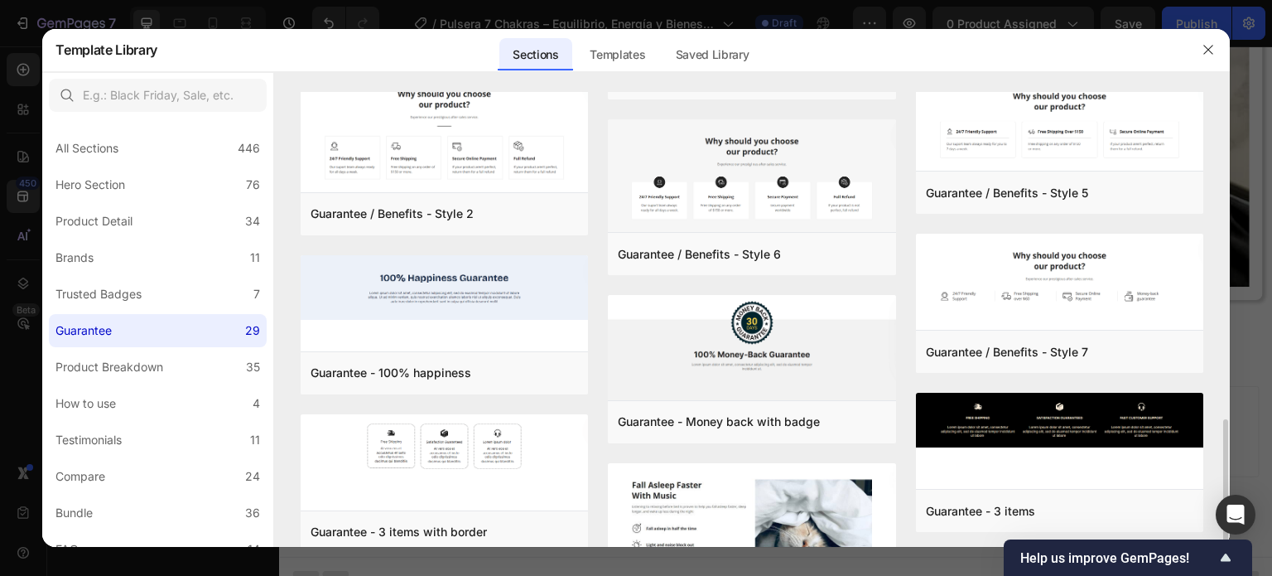
scroll to position [580, 0]
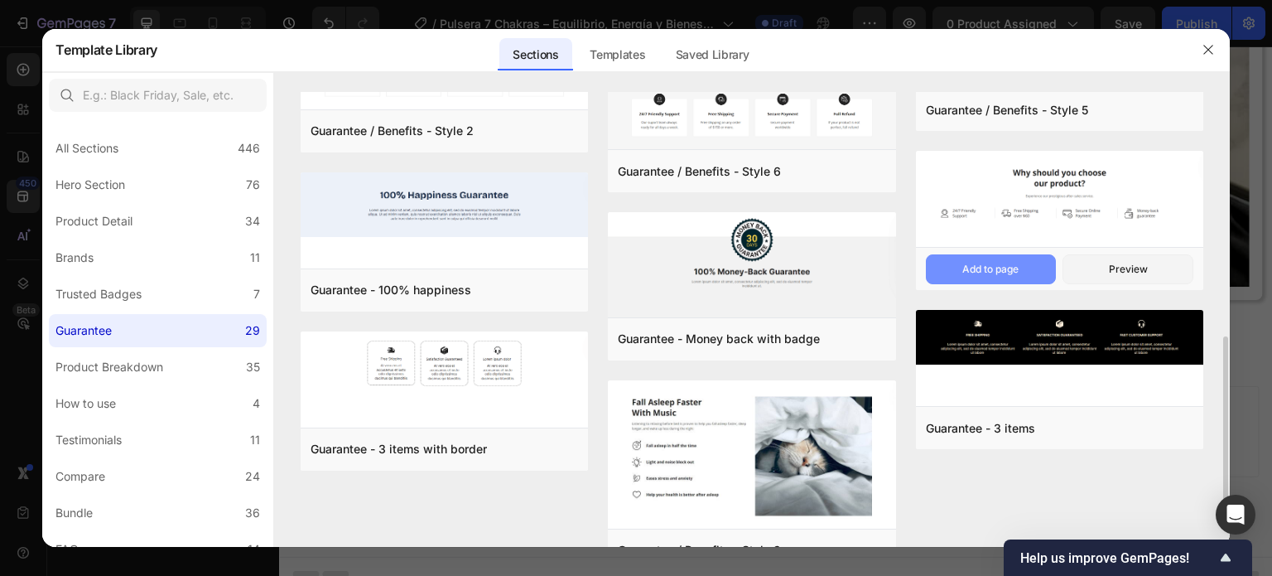
click at [998, 264] on div "Add to page" at bounding box center [990, 269] width 56 height 15
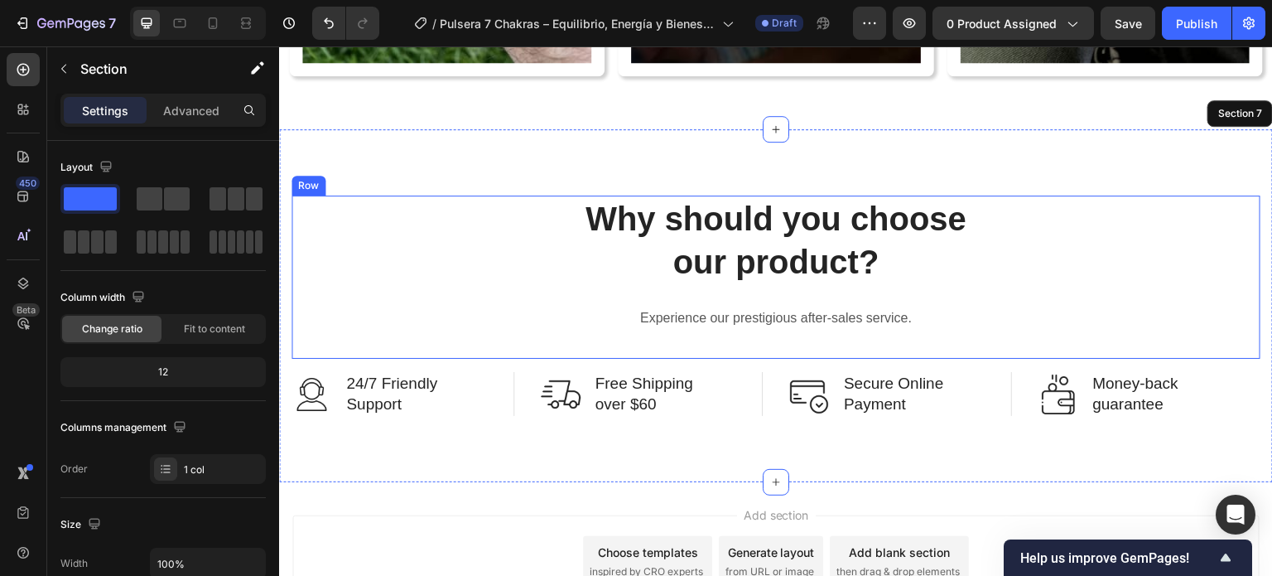
scroll to position [5653, 0]
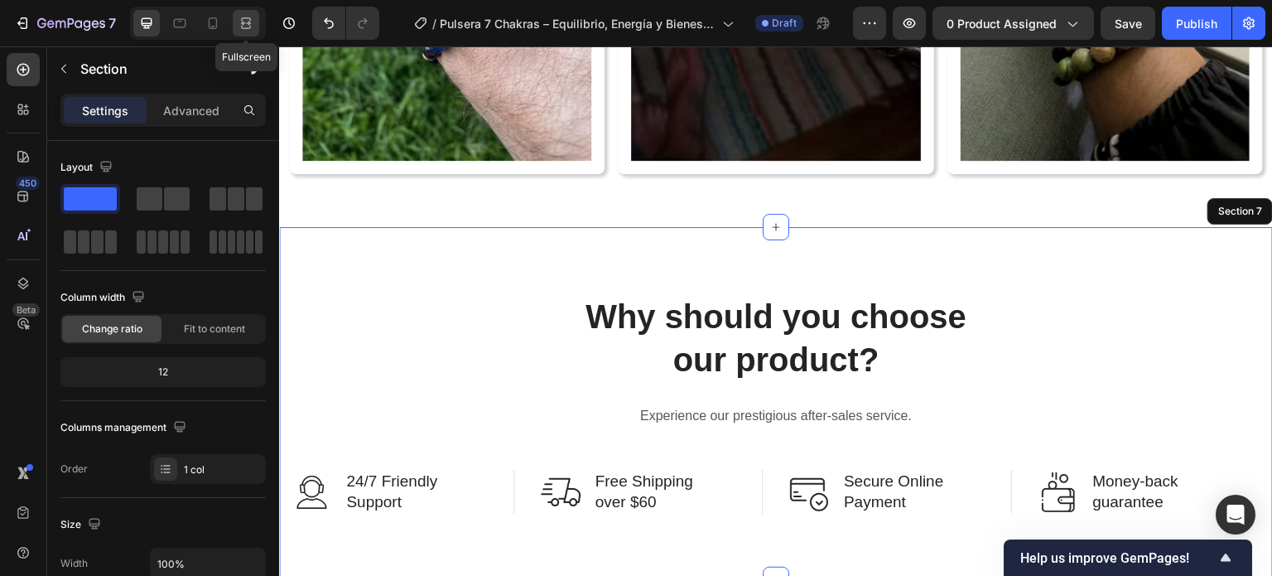
click at [240, 18] on icon at bounding box center [246, 23] width 17 height 17
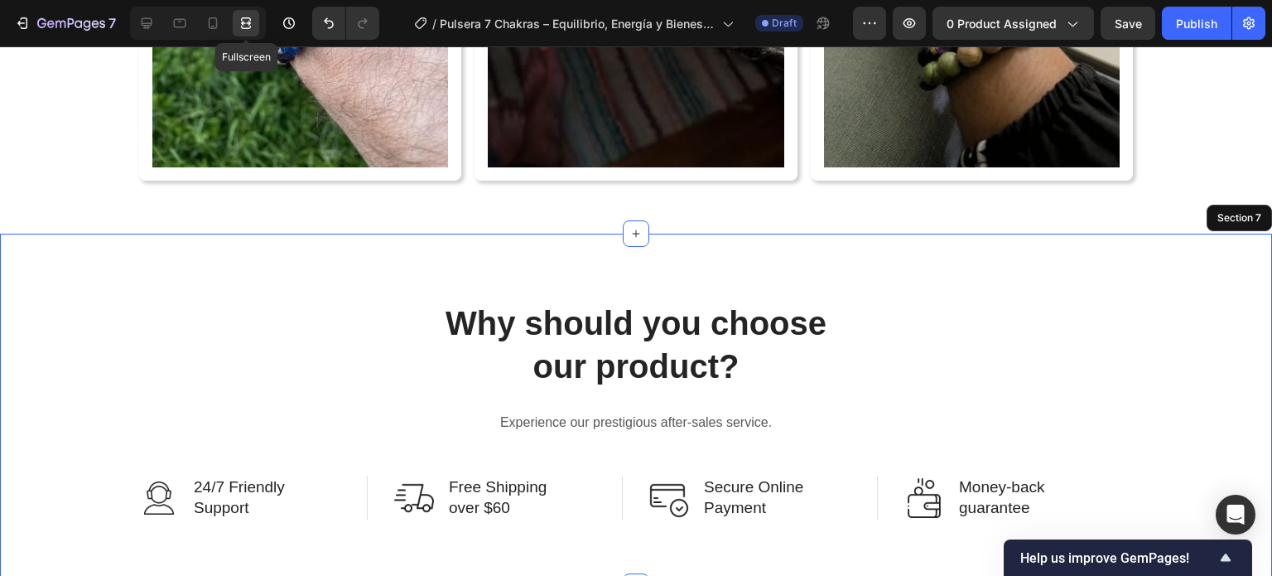
scroll to position [5736, 0]
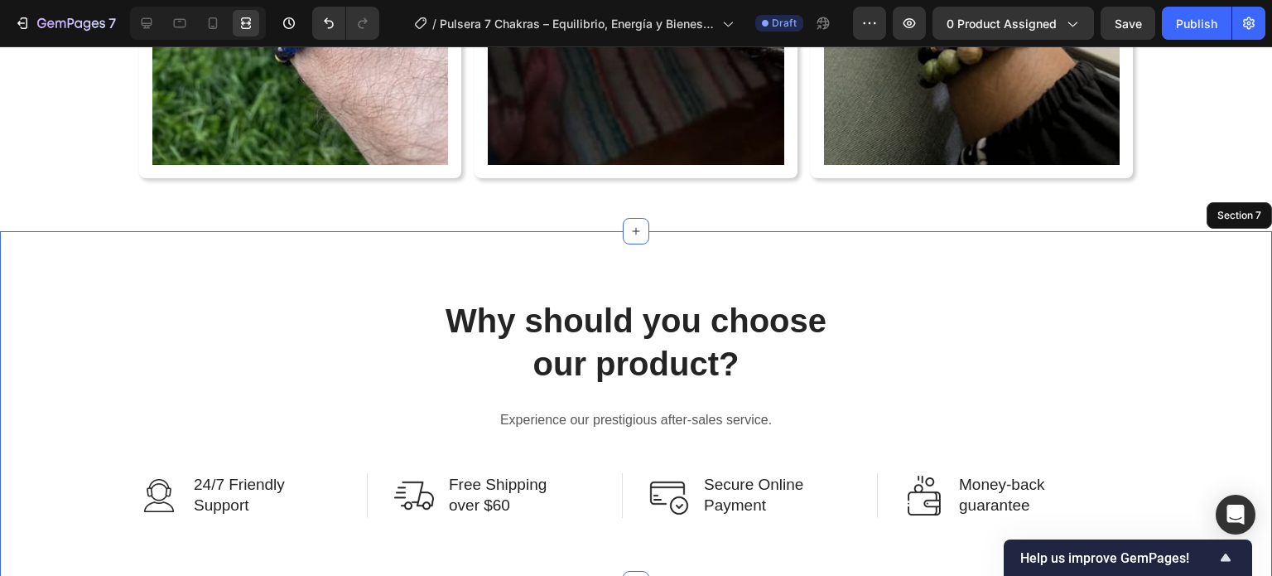
click at [696, 338] on p "Why should you choose our product?" at bounding box center [636, 342] width 990 height 86
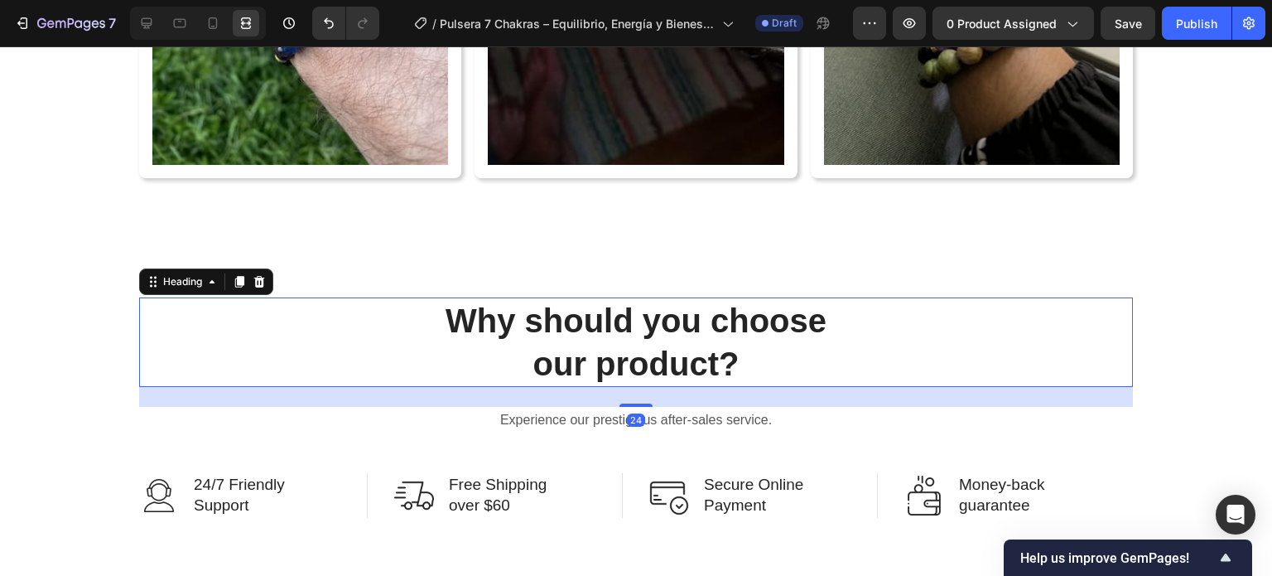
click at [696, 338] on p "Why should you choose our product?" at bounding box center [636, 342] width 990 height 86
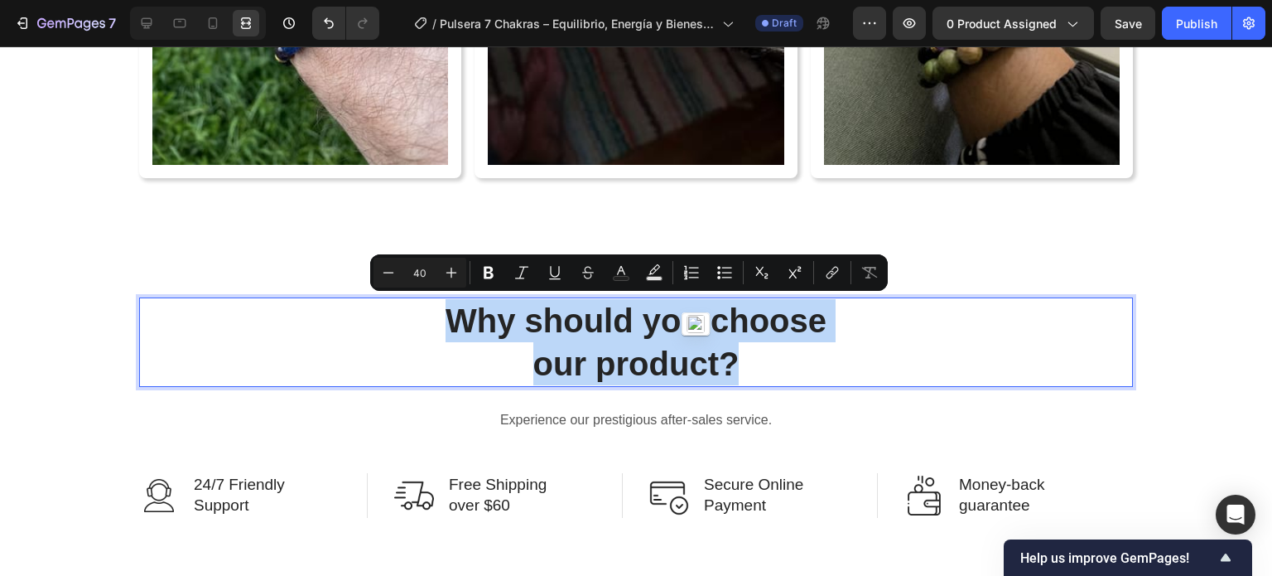
drag, startPoint x: 759, startPoint y: 370, endPoint x: 478, endPoint y: 312, distance: 286.6
click at [421, 301] on p "Why should you choose our product?" at bounding box center [636, 342] width 990 height 86
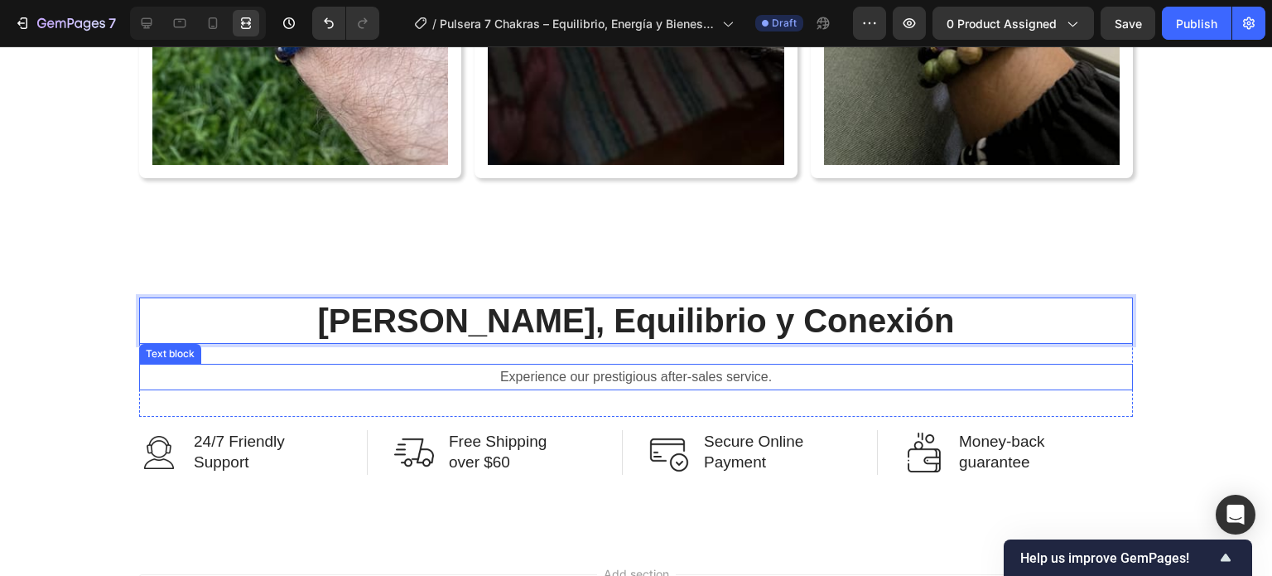
click at [743, 373] on p "Experience our prestigious after-sales service." at bounding box center [636, 377] width 990 height 24
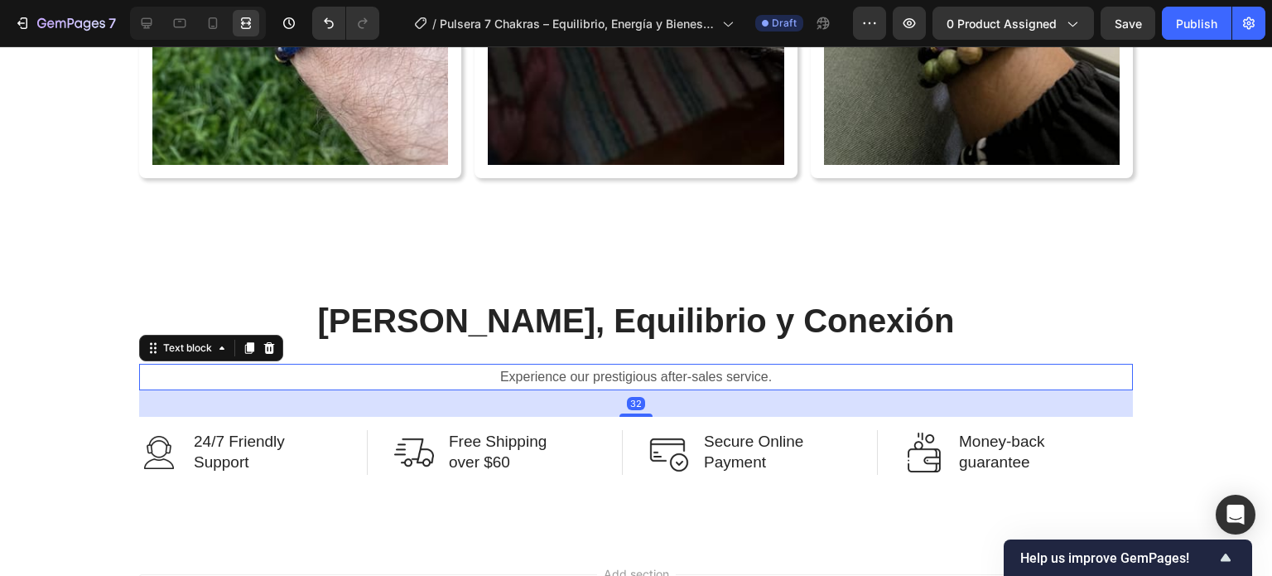
click at [743, 374] on p "Experience our prestigious after-sales service." at bounding box center [636, 377] width 990 height 24
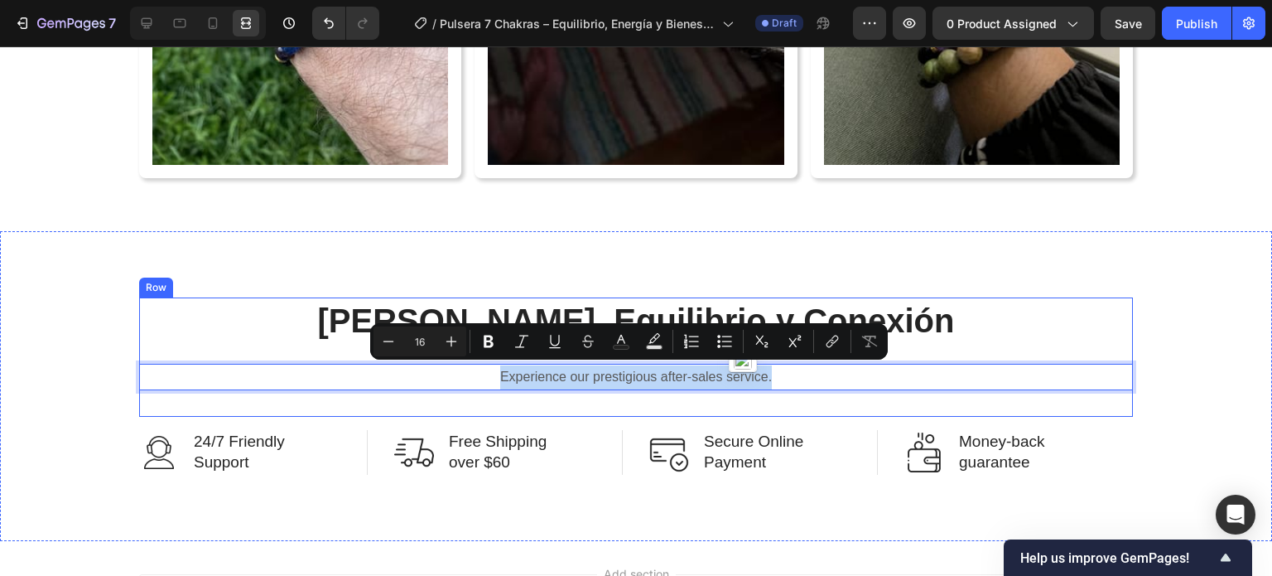
drag, startPoint x: 783, startPoint y: 380, endPoint x: 511, endPoint y: 377, distance: 271.6
click at [476, 365] on p "Experience our prestigious after-sales service." at bounding box center [636, 377] width 990 height 24
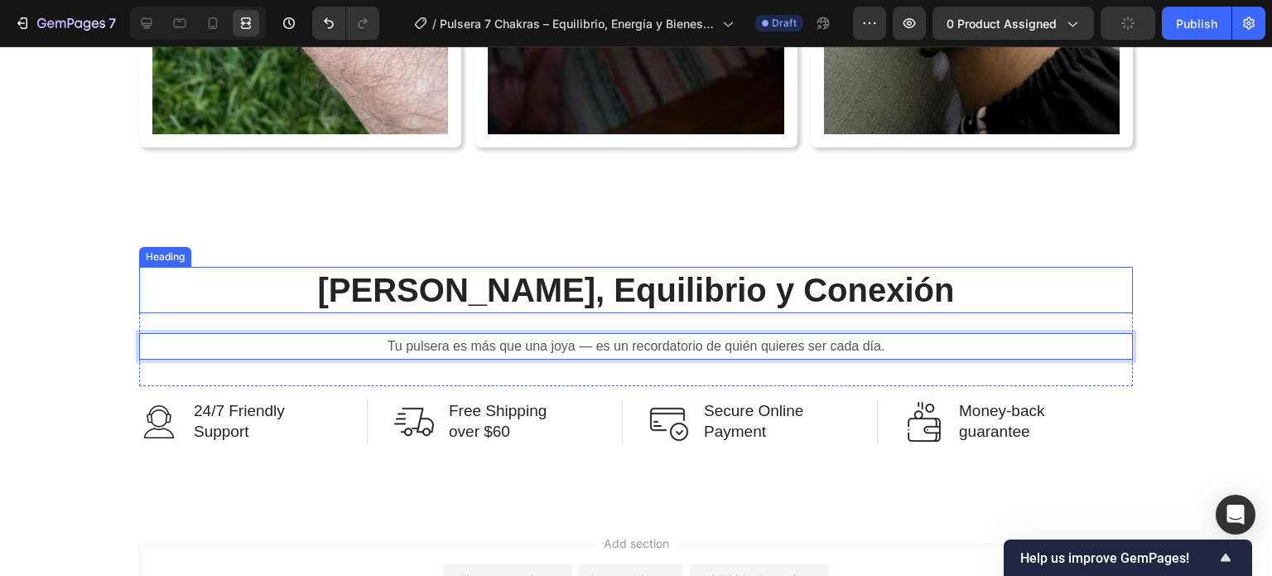
scroll to position [5819, 0]
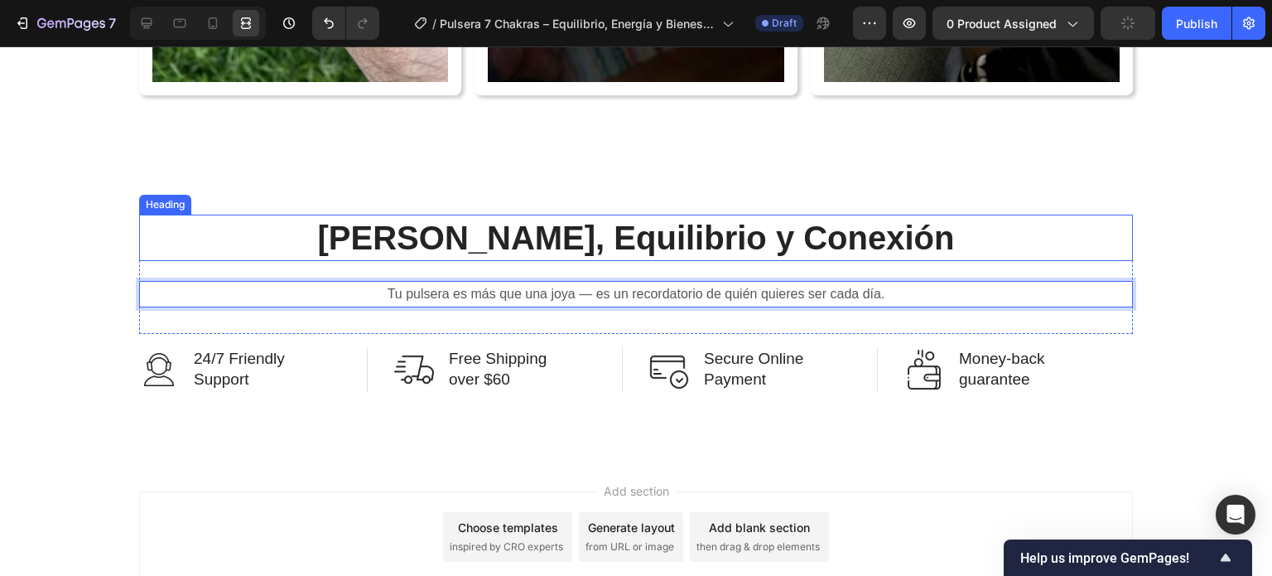
click at [575, 239] on p "Elige Calma, Equilibrio y Conexión" at bounding box center [636, 237] width 990 height 43
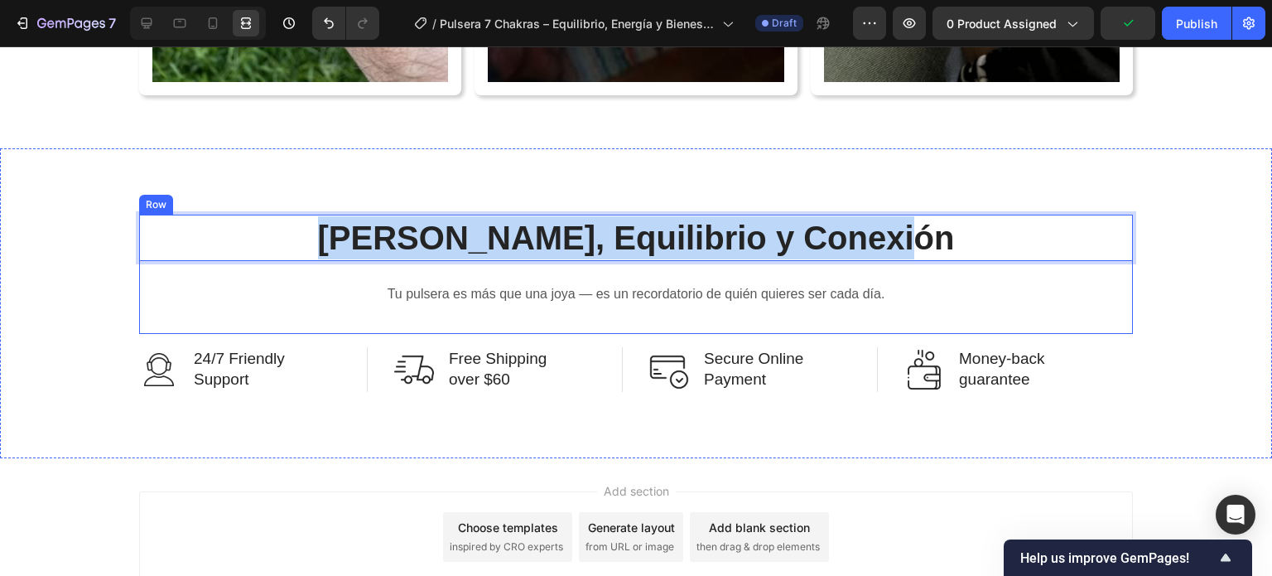
drag, startPoint x: 340, startPoint y: 229, endPoint x: 939, endPoint y: 264, distance: 600.5
click at [939, 264] on div "Elige Calma, Equilibrio y Conexión Heading 24 Tu pulsera es más que una joya — …" at bounding box center [636, 274] width 994 height 120
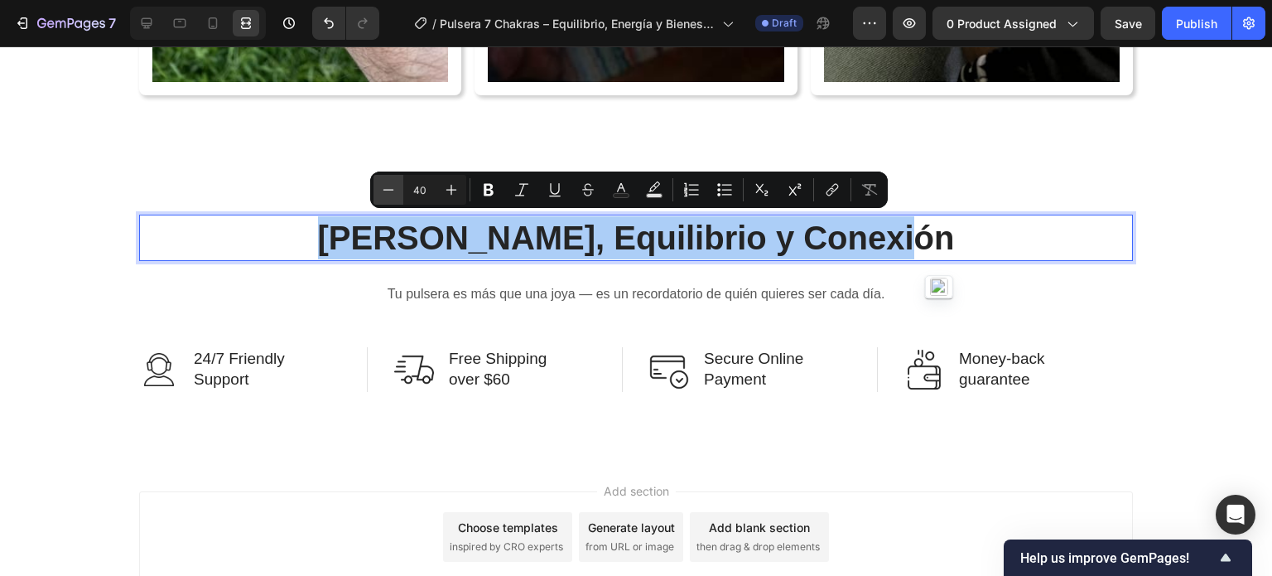
drag, startPoint x: 366, startPoint y: 151, endPoint x: 374, endPoint y: 191, distance: 41.4
click at [374, 191] on button "Minus" at bounding box center [388, 190] width 30 height 30
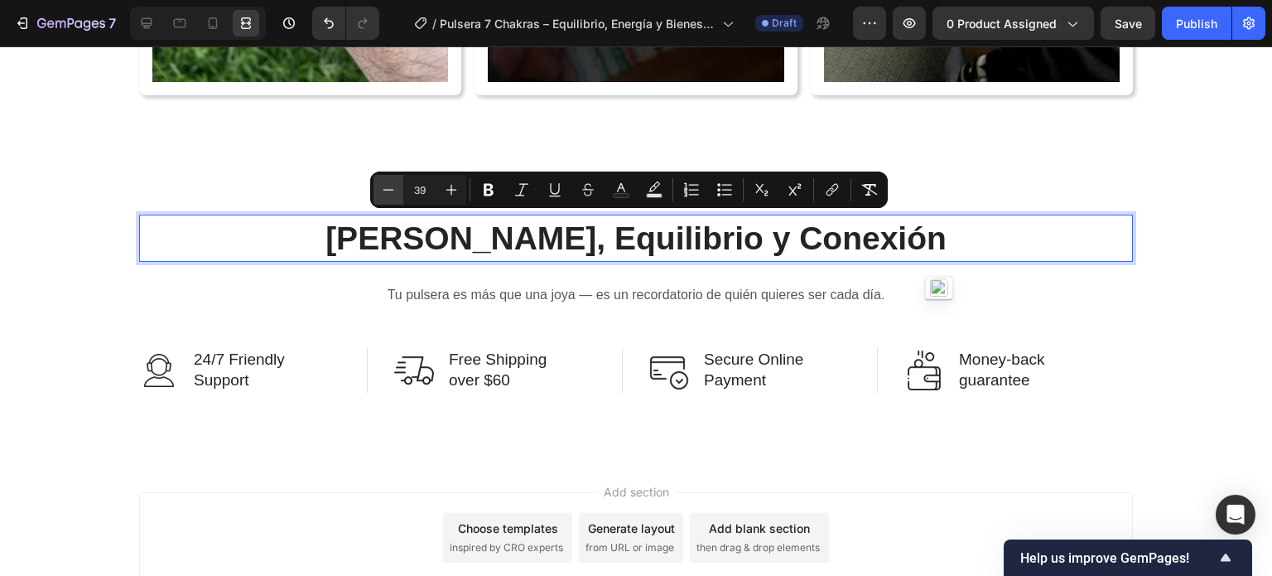
click at [374, 191] on button "Minus" at bounding box center [388, 190] width 30 height 30
type input "36"
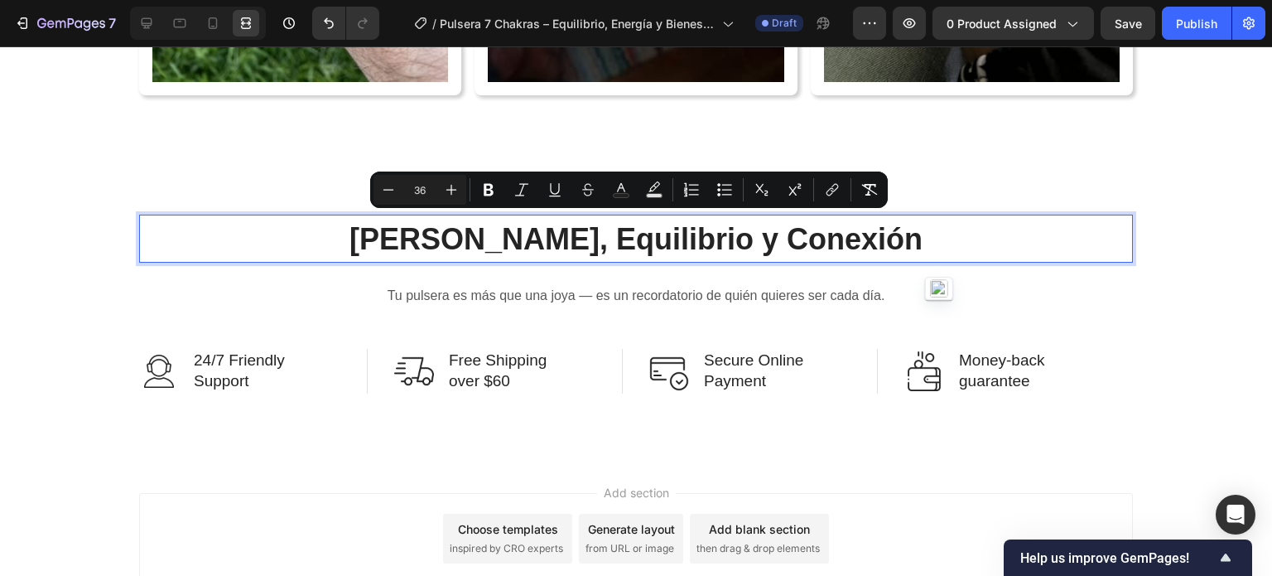
click at [130, 23] on div at bounding box center [198, 23] width 136 height 33
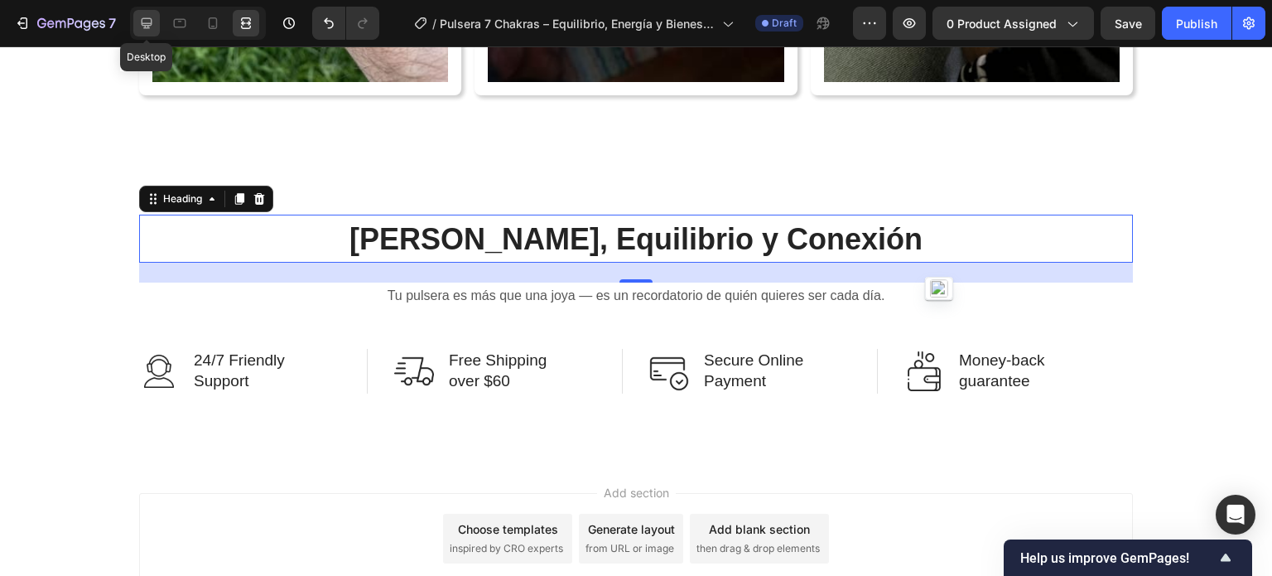
click at [140, 23] on icon at bounding box center [146, 23] width 17 height 17
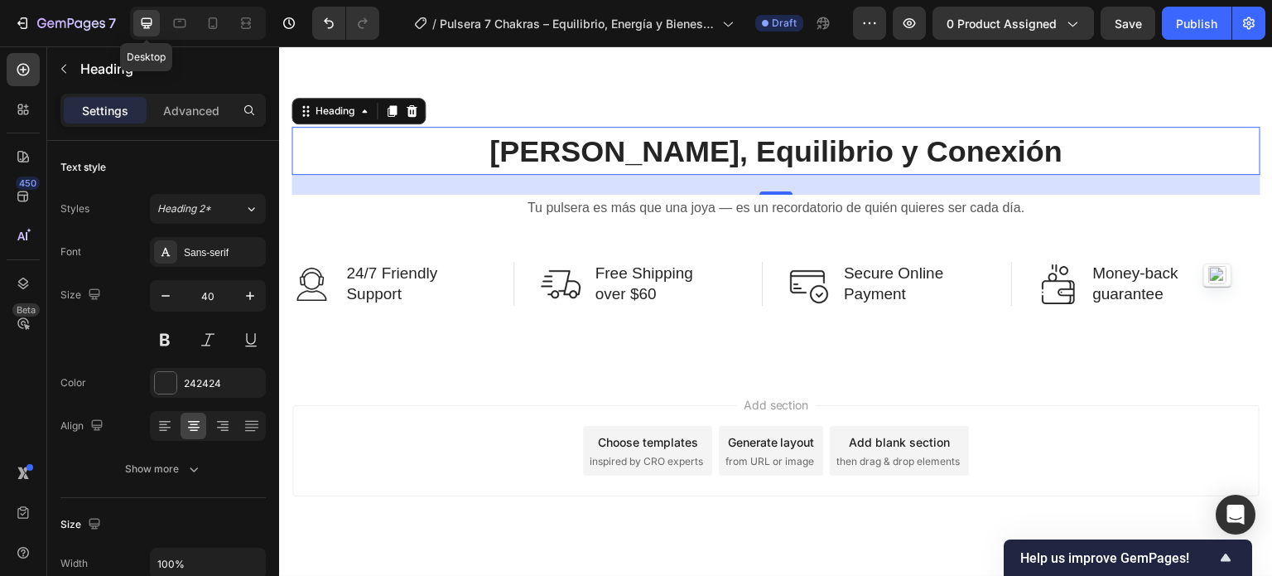
scroll to position [5735, 0]
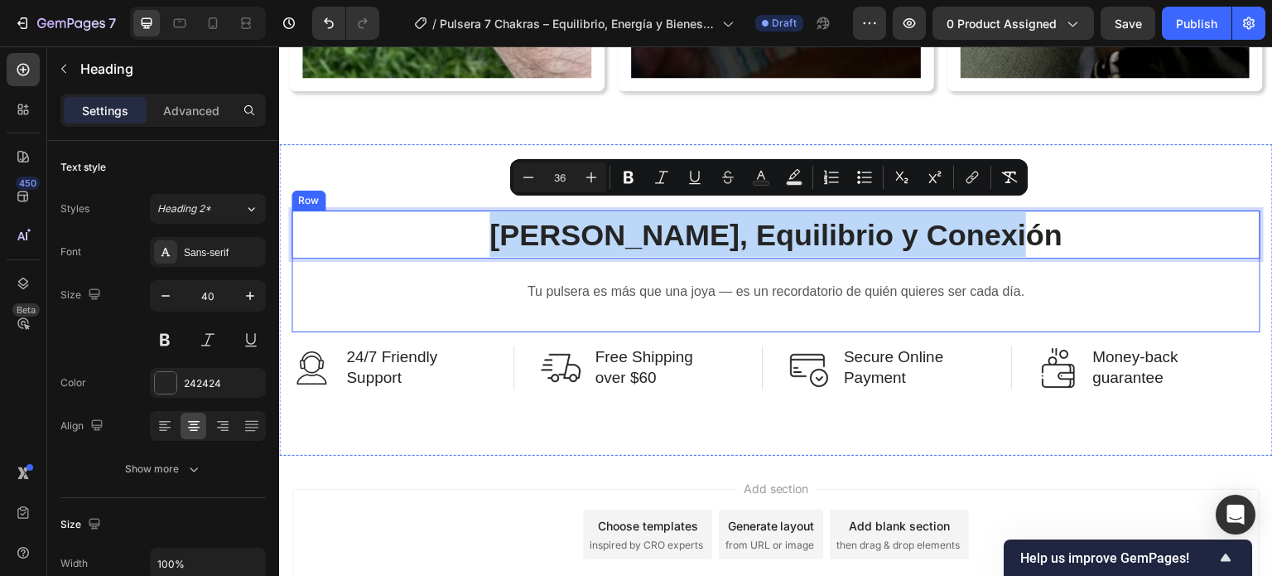
drag, startPoint x: 481, startPoint y: 218, endPoint x: 995, endPoint y: 241, distance: 513.9
click at [1032, 243] on div "Elige Calma, Equilibrio y Conexión Heading 24 Tu pulsera es más que una joya — …" at bounding box center [775, 271] width 969 height 122
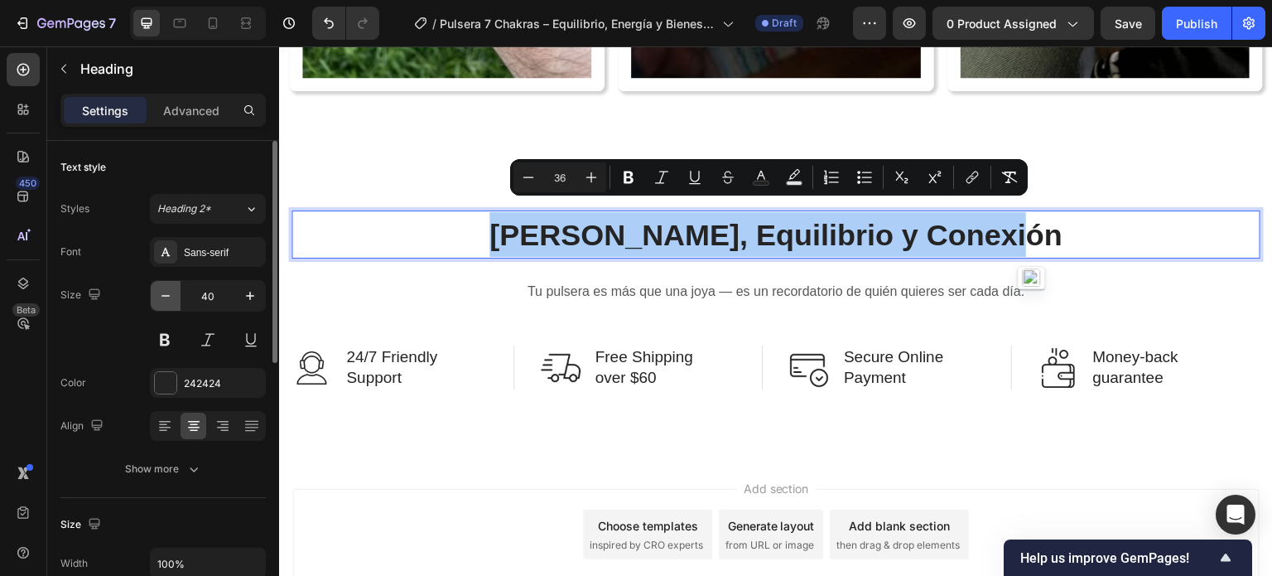
click at [174, 292] on button "button" at bounding box center [166, 296] width 30 height 30
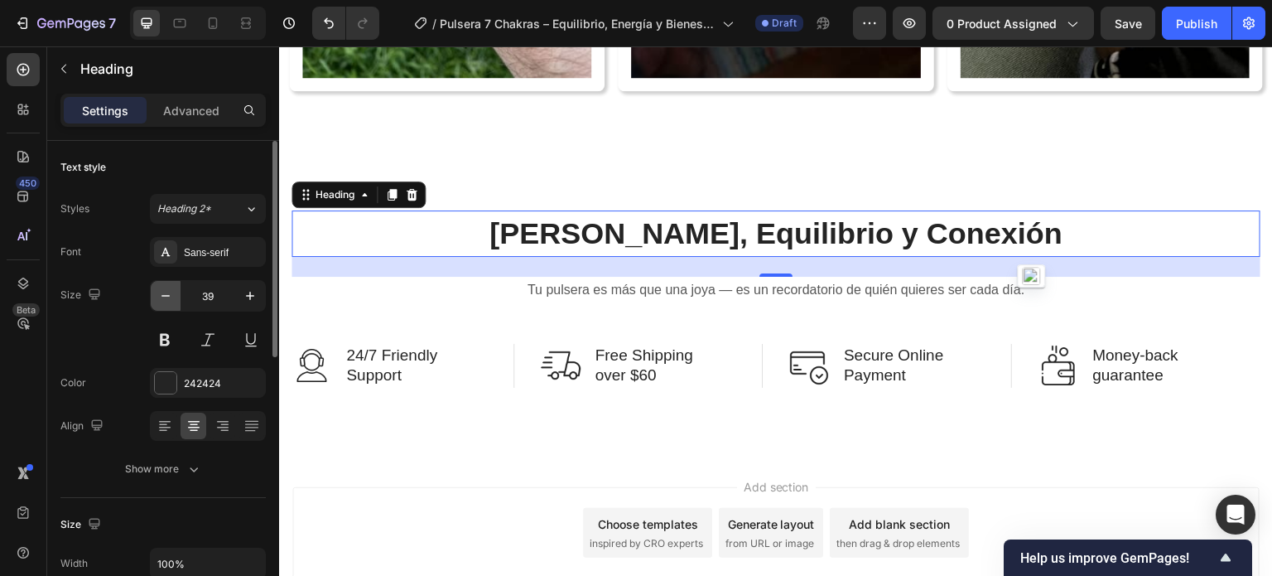
click at [174, 292] on button "button" at bounding box center [166, 296] width 30 height 30
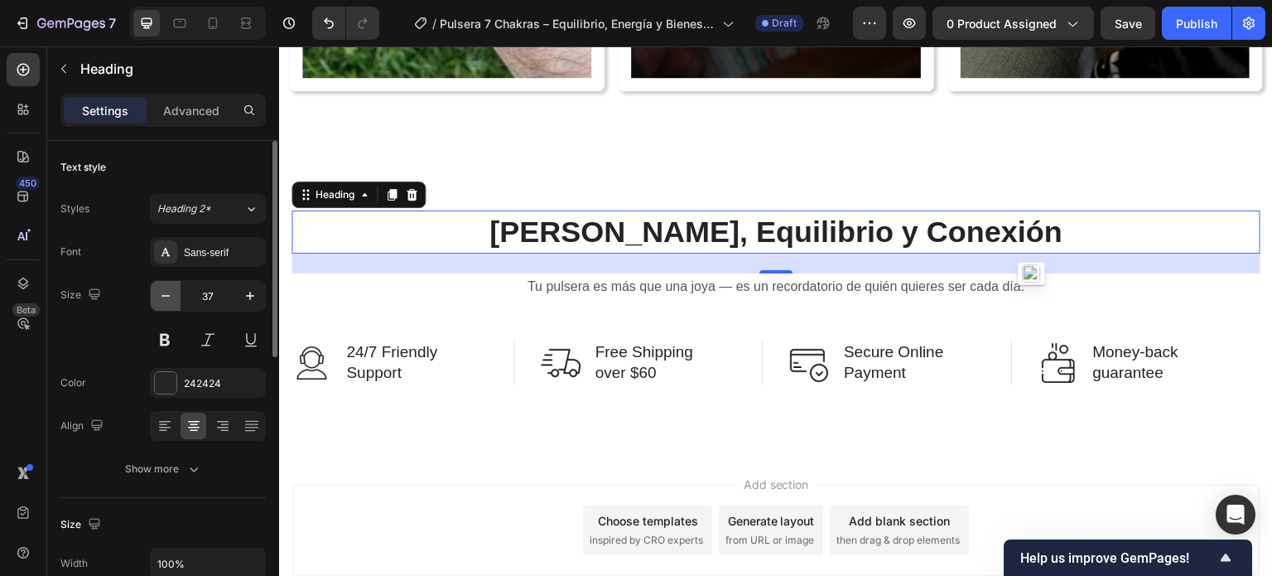
type input "36"
click at [166, 334] on button at bounding box center [165, 340] width 30 height 30
click at [238, 18] on icon at bounding box center [246, 23] width 17 height 17
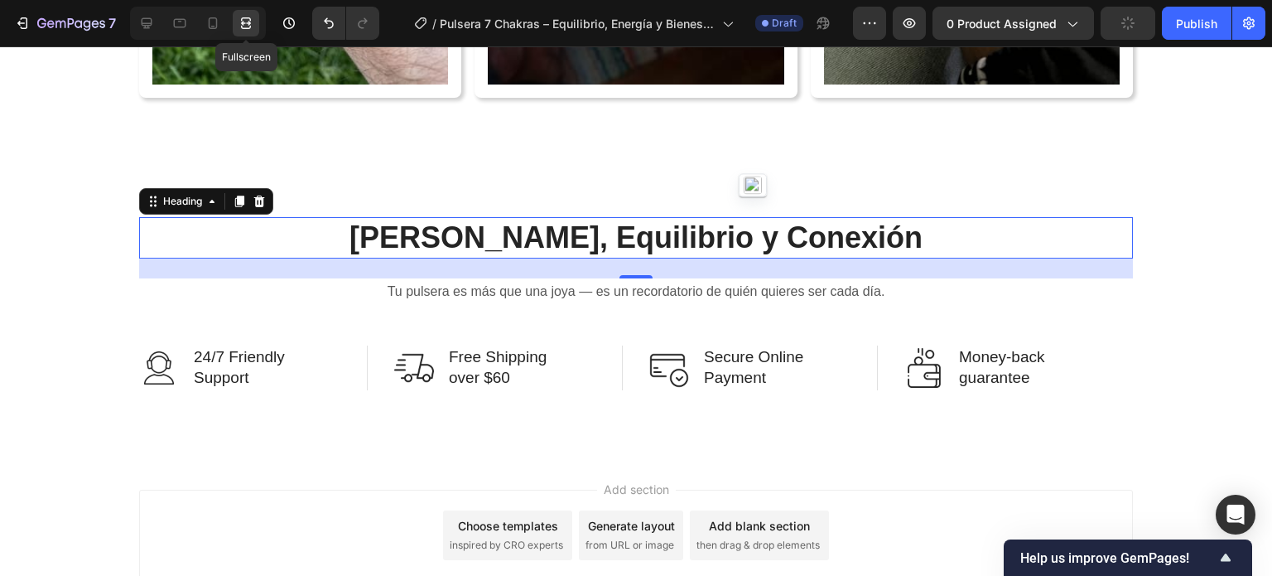
scroll to position [5819, 0]
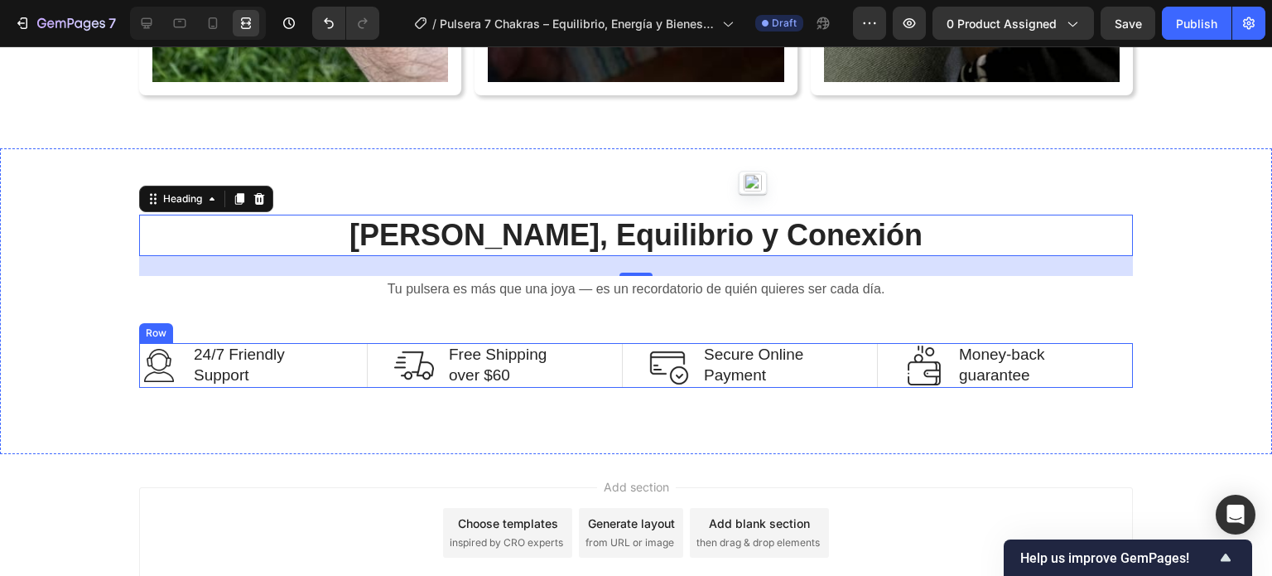
click at [624, 377] on div "Image 24/7 Friendly Support Text Block Row Image Free Shipping over $60 Text Bl…" at bounding box center [636, 365] width 994 height 44
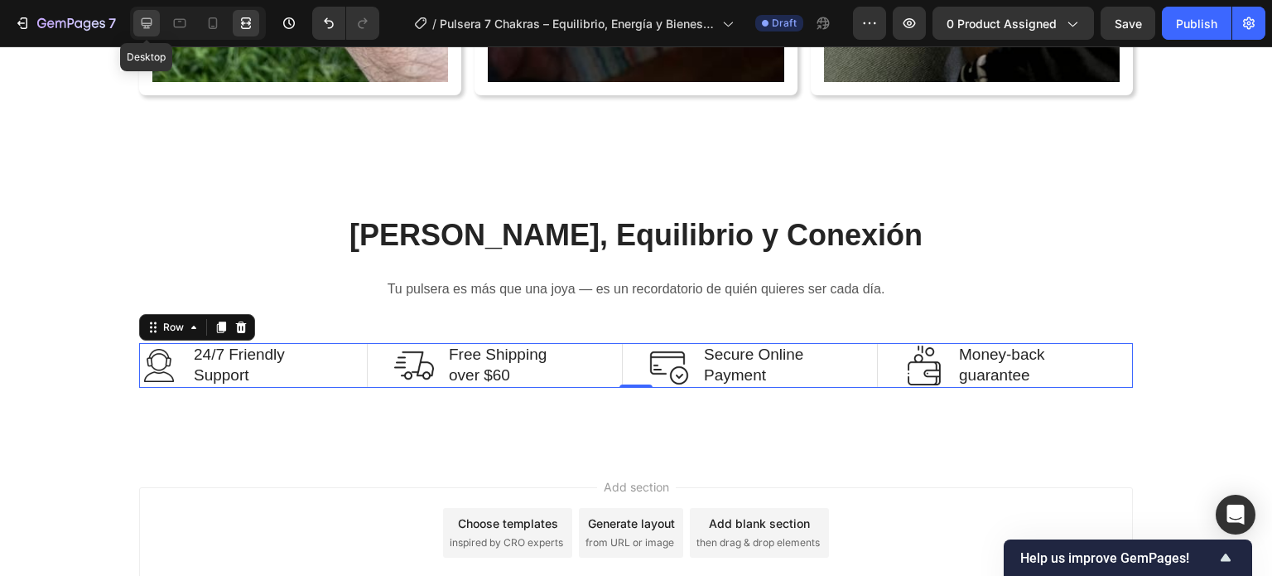
click at [152, 17] on icon at bounding box center [146, 23] width 17 height 17
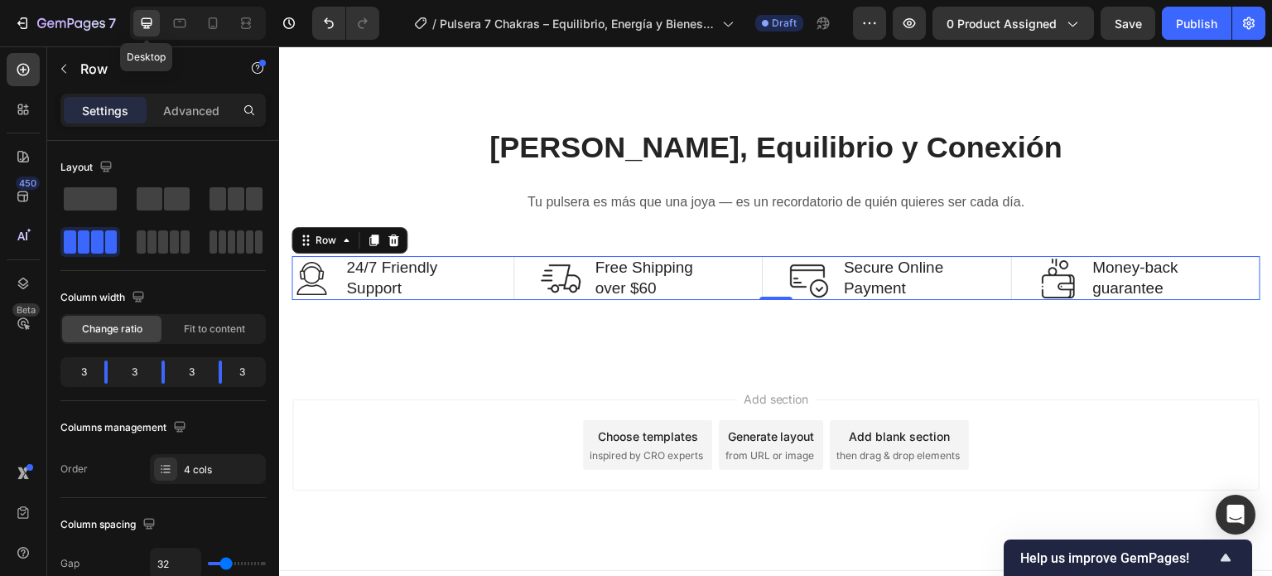
scroll to position [5735, 0]
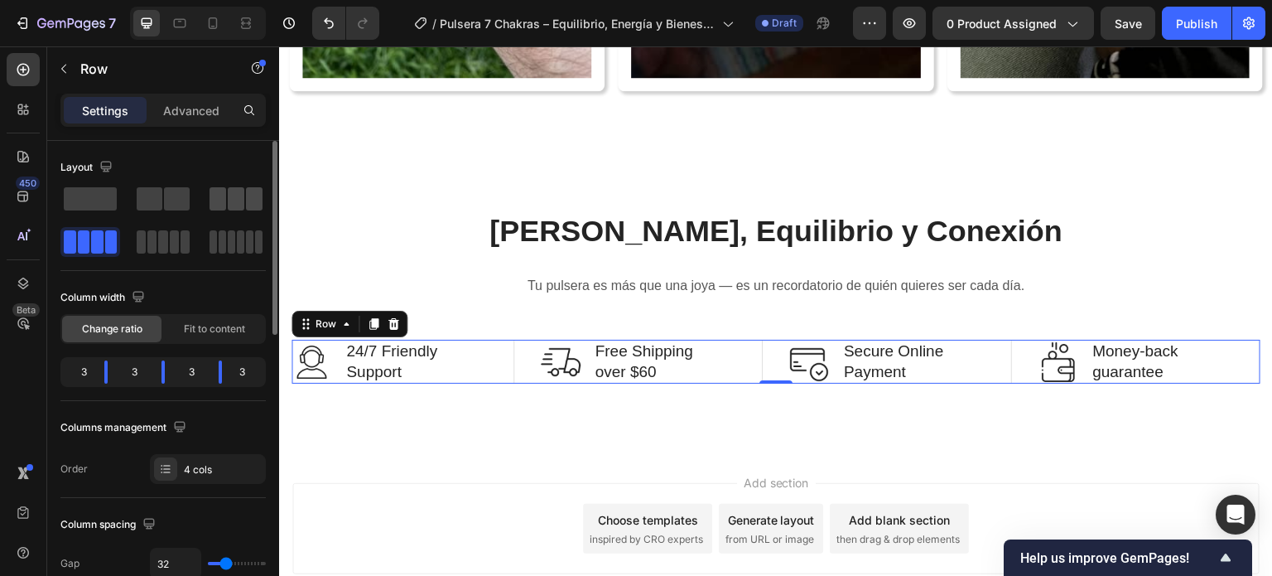
click at [248, 206] on span at bounding box center [254, 198] width 17 height 23
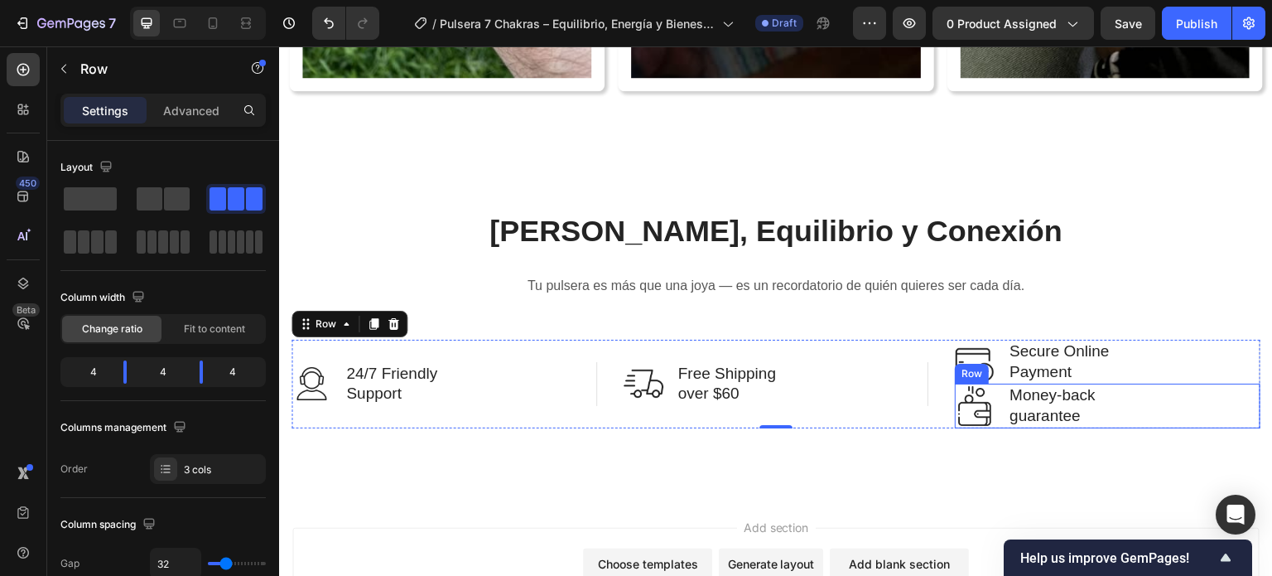
click at [1126, 389] on div "Image Money-back guarantee Text Block Row" at bounding box center [1108, 405] width 306 height 44
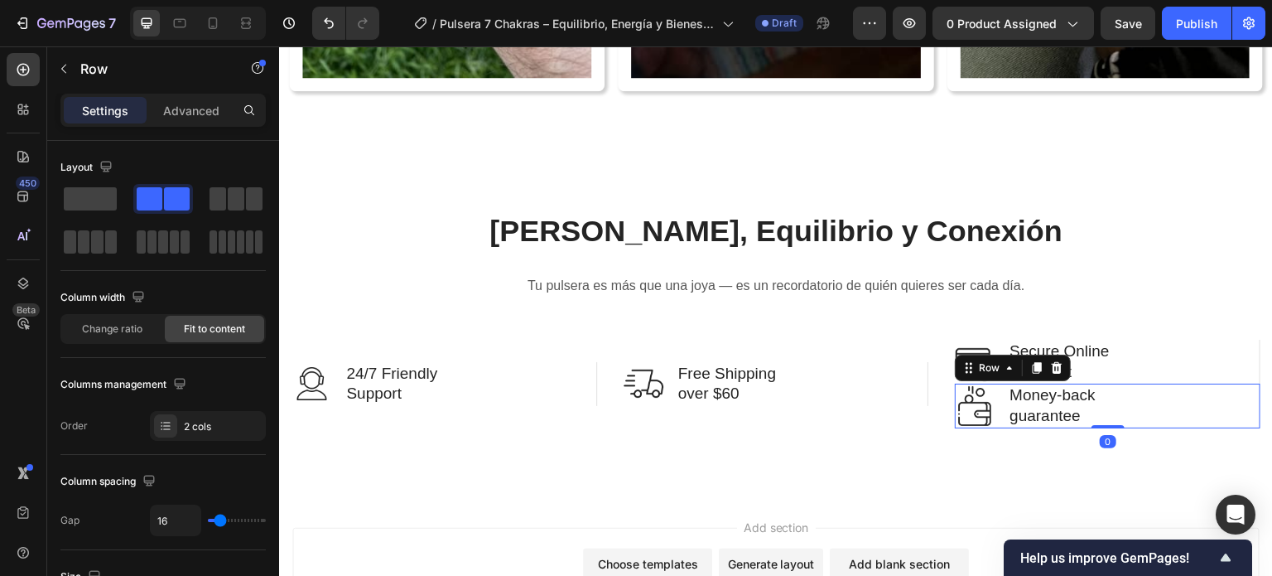
click at [1065, 358] on p "Secure Online Payment" at bounding box center [1058, 361] width 99 height 41
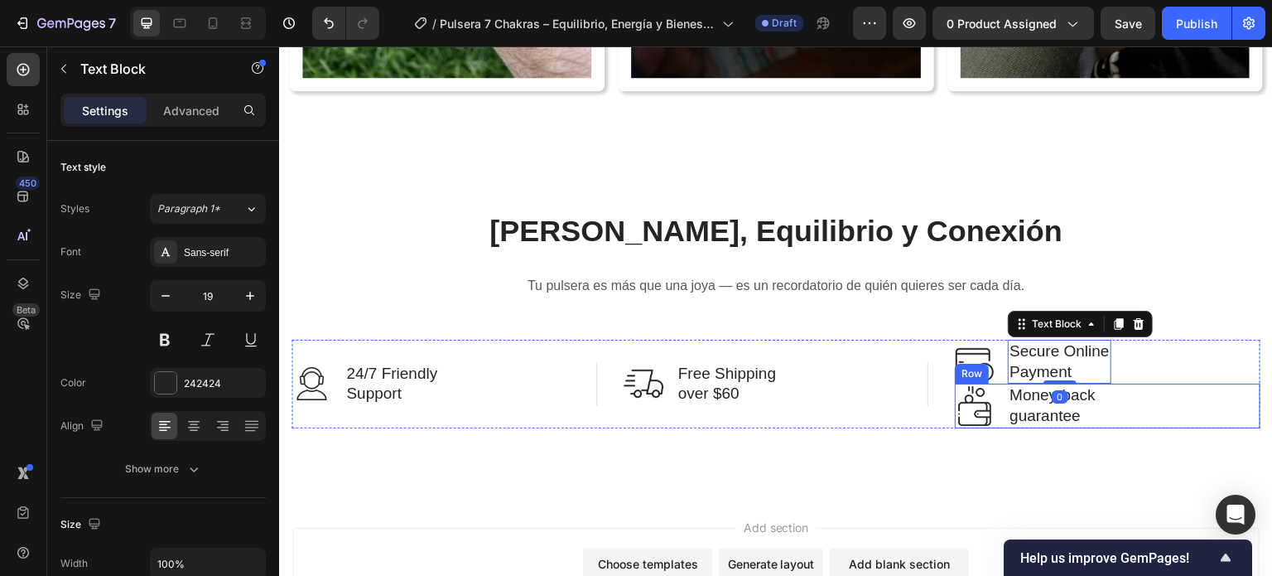
click at [1110, 388] on div "Image Money-back guarantee Text Block Row" at bounding box center [1108, 405] width 306 height 44
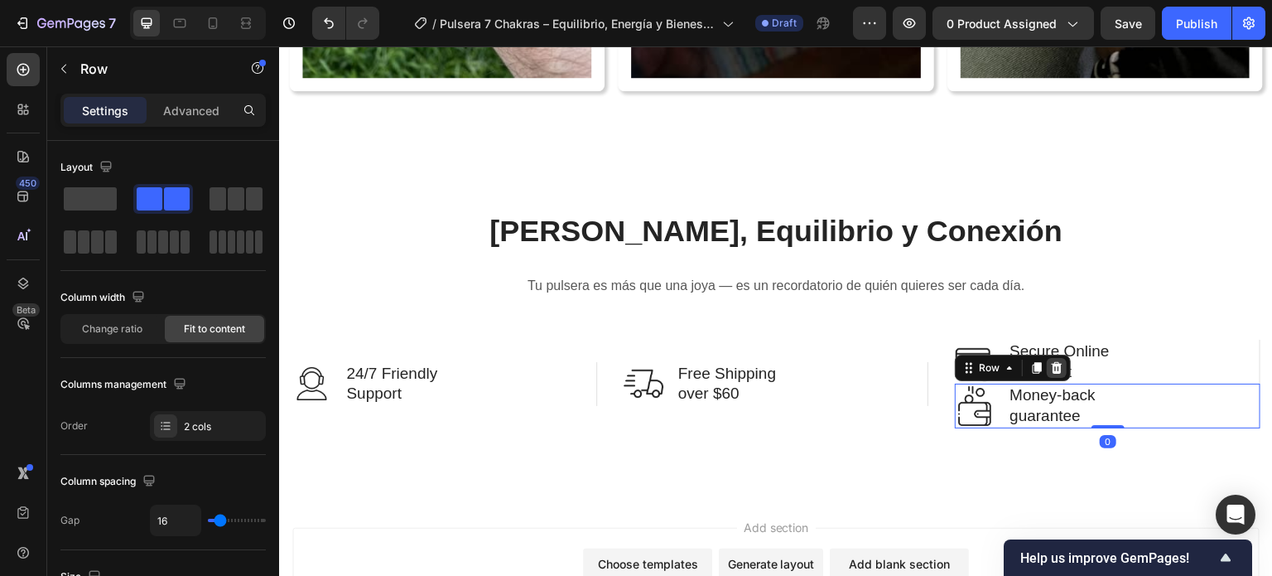
click at [1050, 361] on icon at bounding box center [1056, 367] width 13 height 13
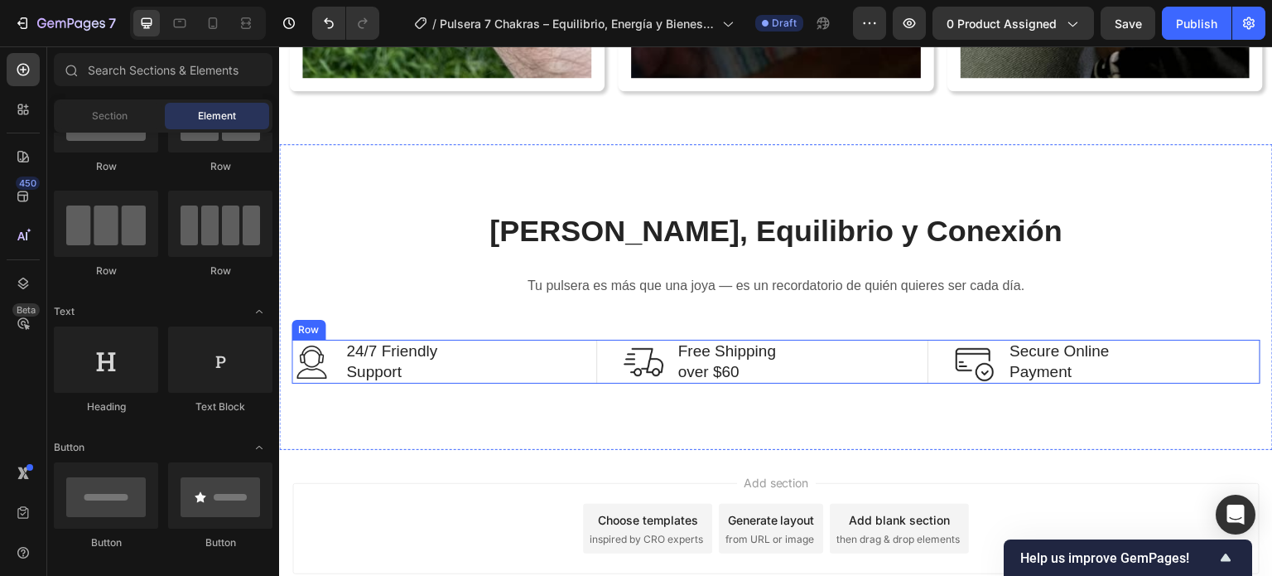
click at [604, 366] on div "Image 24/7 Friendly Support Text Block Row Image Free Shipping over $60 Text Bl…" at bounding box center [775, 362] width 969 height 44
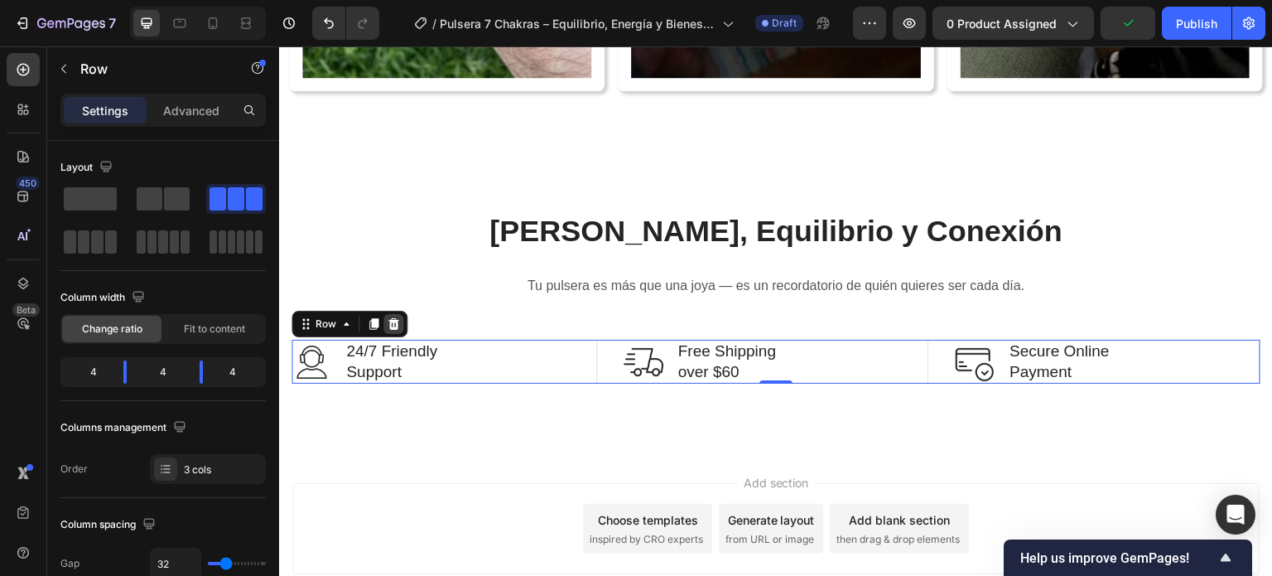
click at [397, 318] on icon at bounding box center [393, 324] width 11 height 12
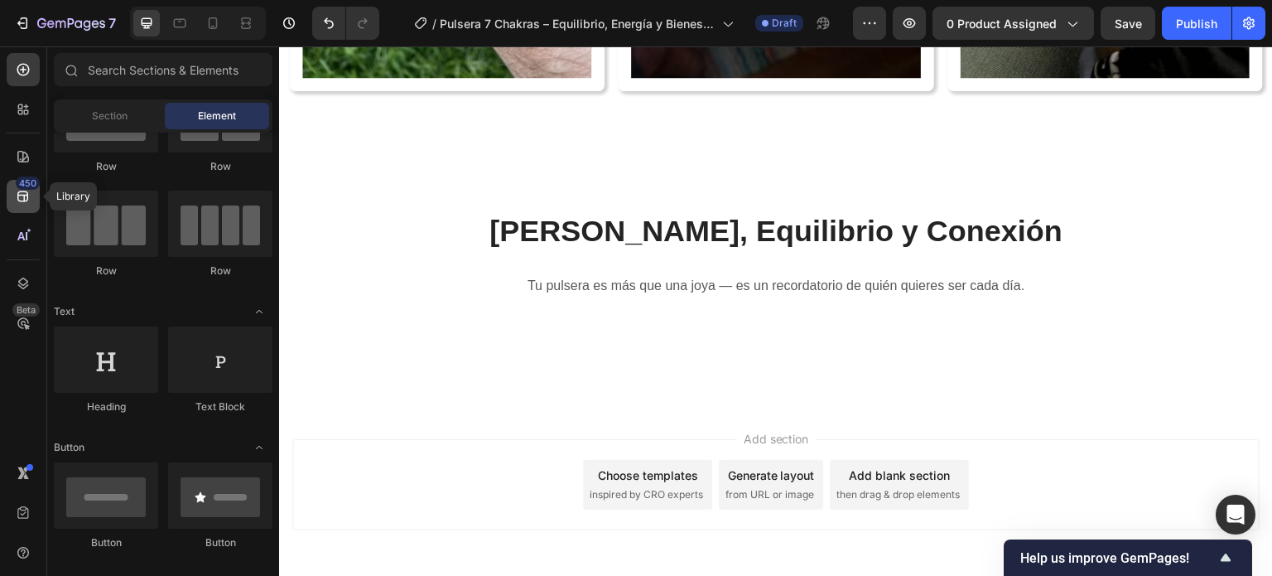
click at [17, 187] on div "450" at bounding box center [23, 196] width 33 height 33
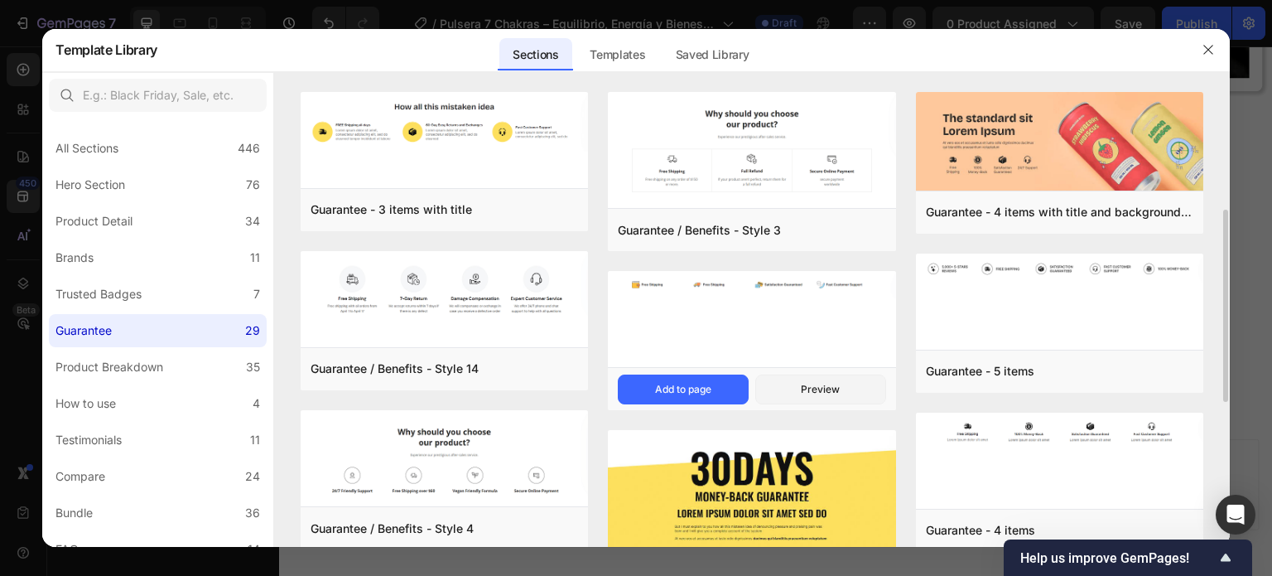
scroll to position [166, 0]
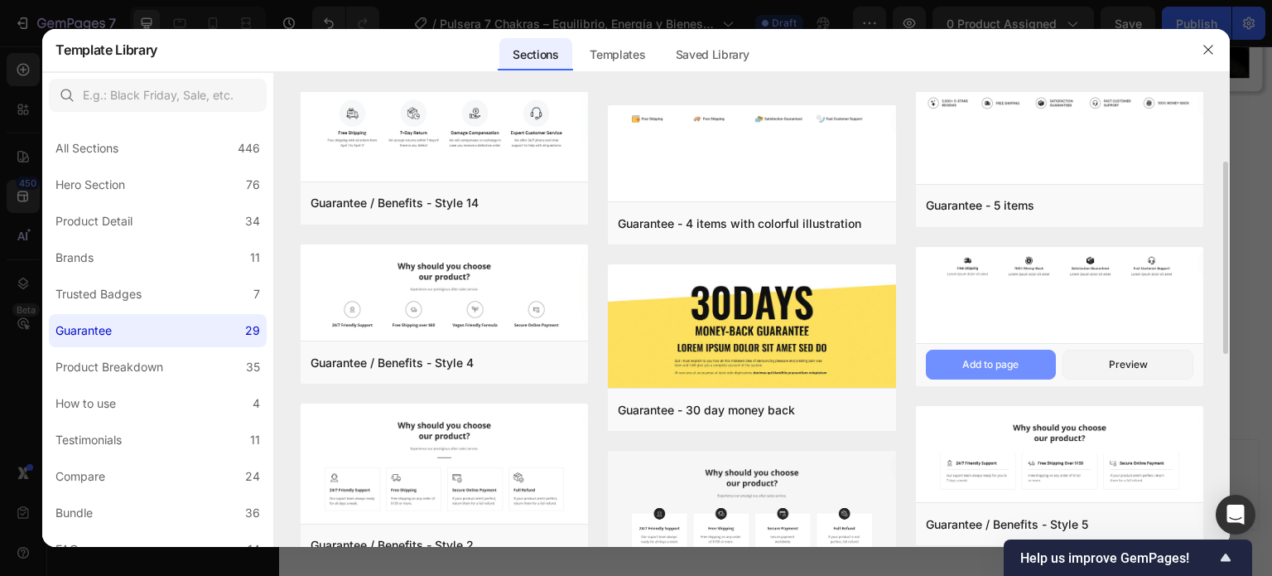
click at [1002, 368] on div "Add to page" at bounding box center [990, 364] width 56 height 15
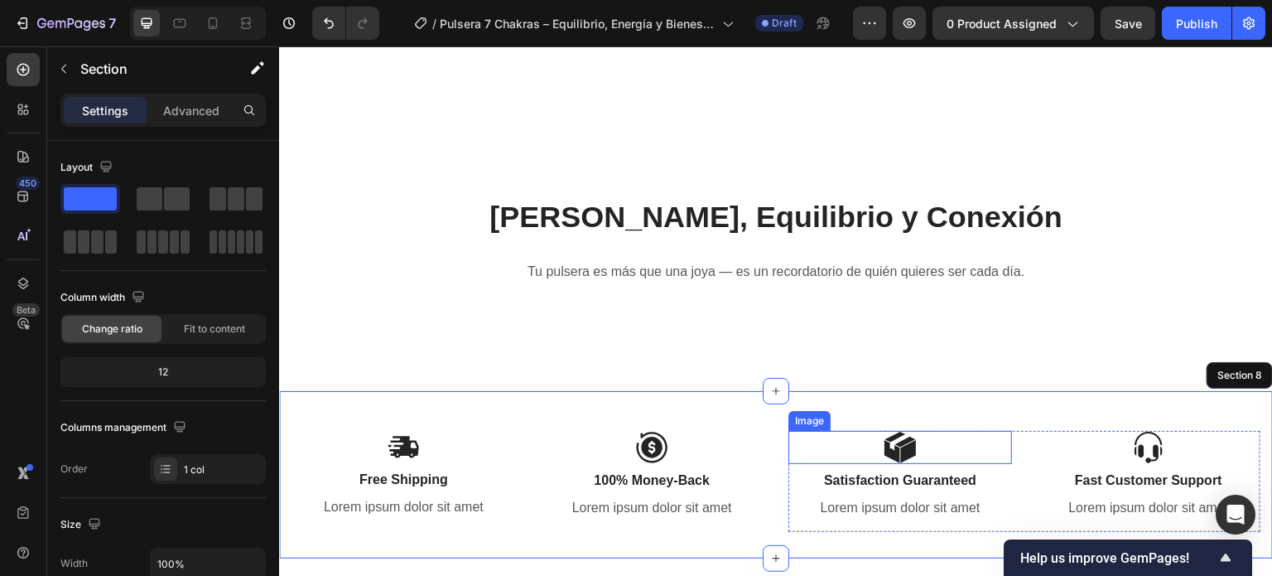
scroll to position [5956, 0]
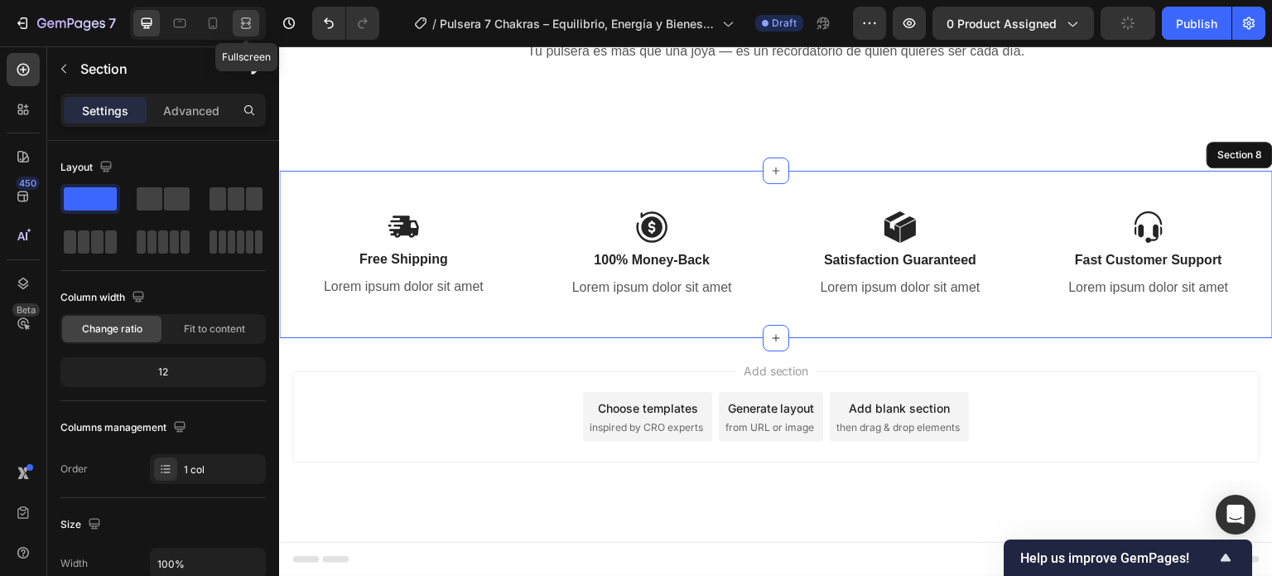
click at [248, 29] on icon at bounding box center [246, 27] width 10 height 3
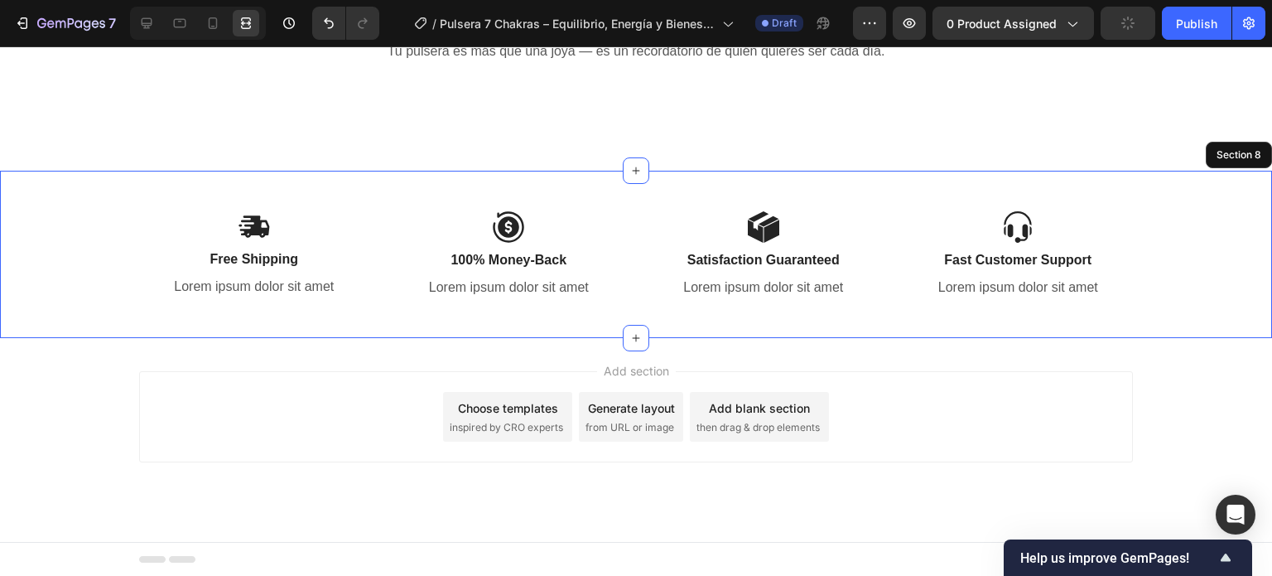
click at [553, 64] on p "Tu pulsera es más que una joya — es un recordatorio de quién quieres ser cada d…" at bounding box center [636, 52] width 990 height 24
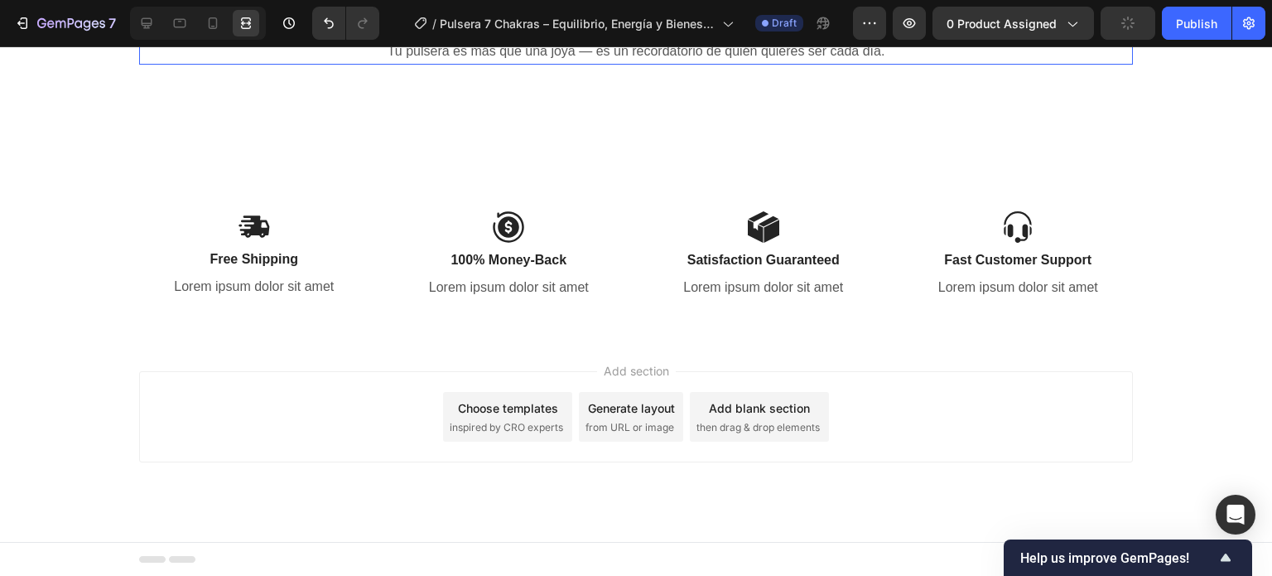
scroll to position [5790, 0]
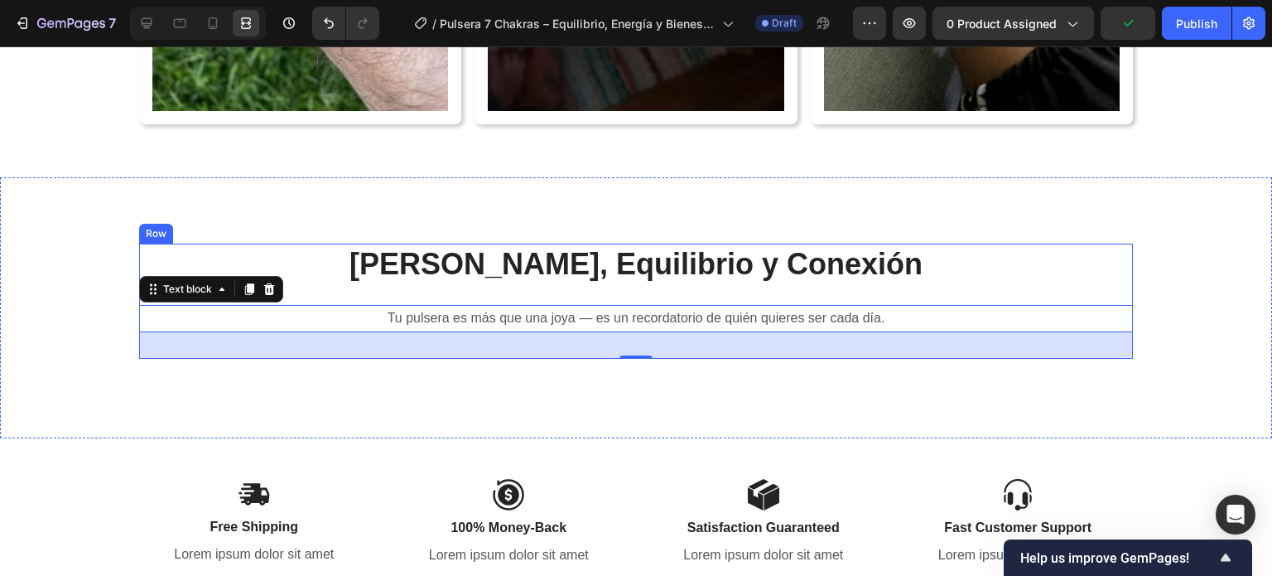
click at [376, 294] on div "⁠⁠⁠⁠⁠⁠⁠ Elige Calma, Equilibrio y Conexión Heading Tu pulsera es más que una jo…" at bounding box center [636, 301] width 994 height 116
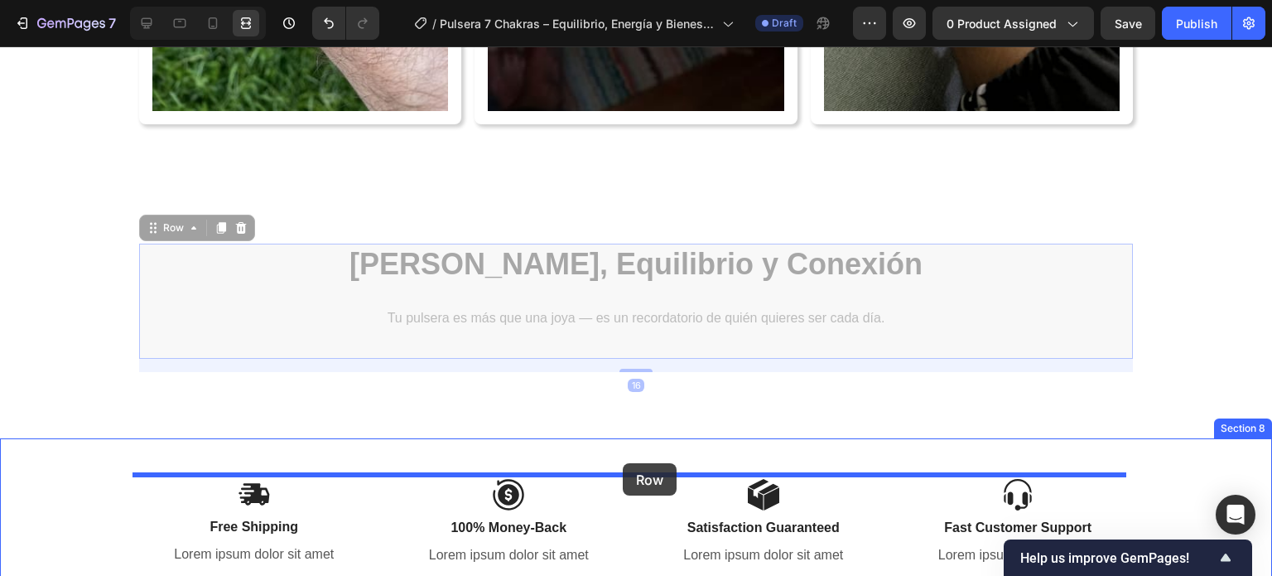
drag, startPoint x: 170, startPoint y: 223, endPoint x: 623, endPoint y: 463, distance: 512.7
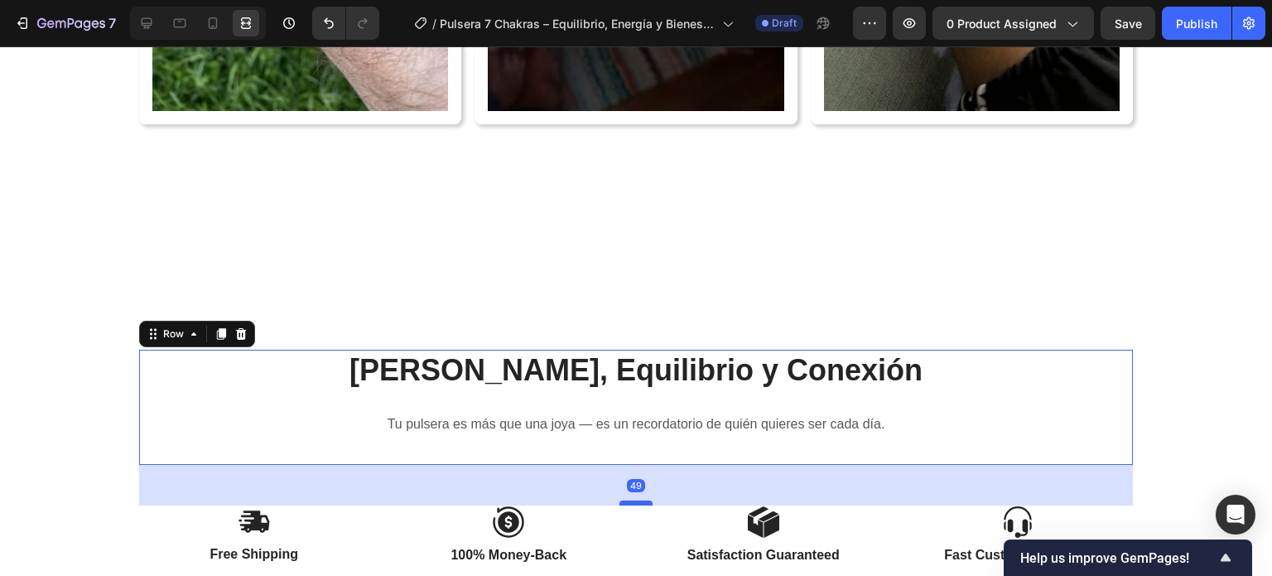
drag, startPoint x: 631, startPoint y: 473, endPoint x: 643, endPoint y: 500, distance: 30.0
click at [643, 500] on div at bounding box center [635, 502] width 33 height 5
click at [588, 190] on div "Image 24/7 Friendly Support Text Block Row Image Free Shipping over $60 Text Bl…" at bounding box center [636, 243] width 1272 height 132
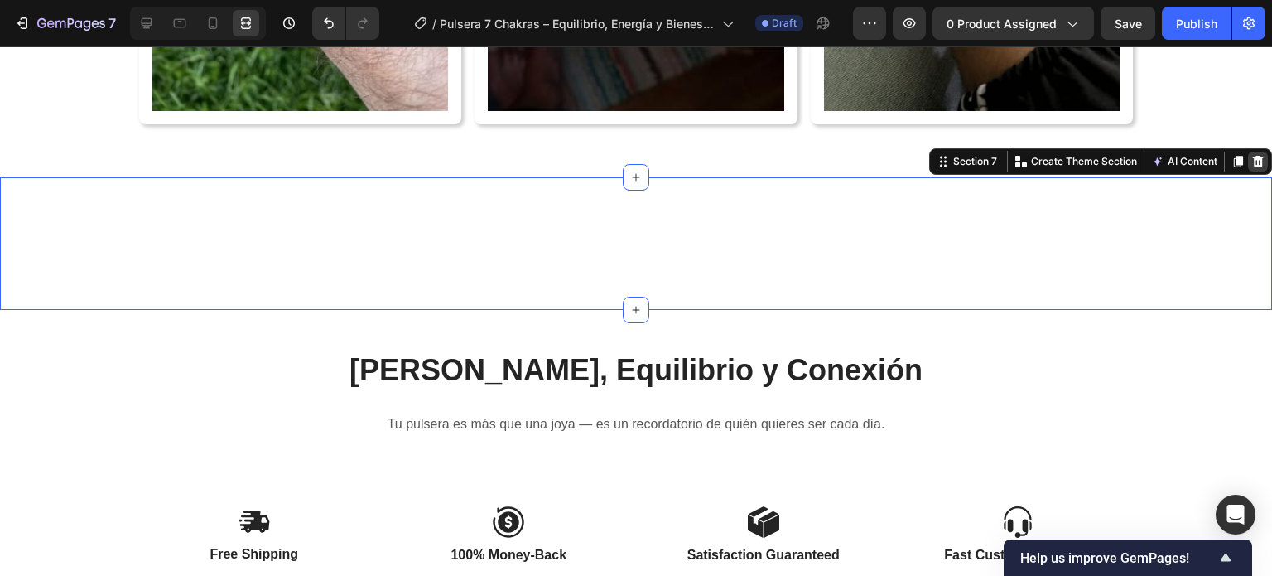
click at [1251, 160] on icon at bounding box center [1257, 161] width 13 height 13
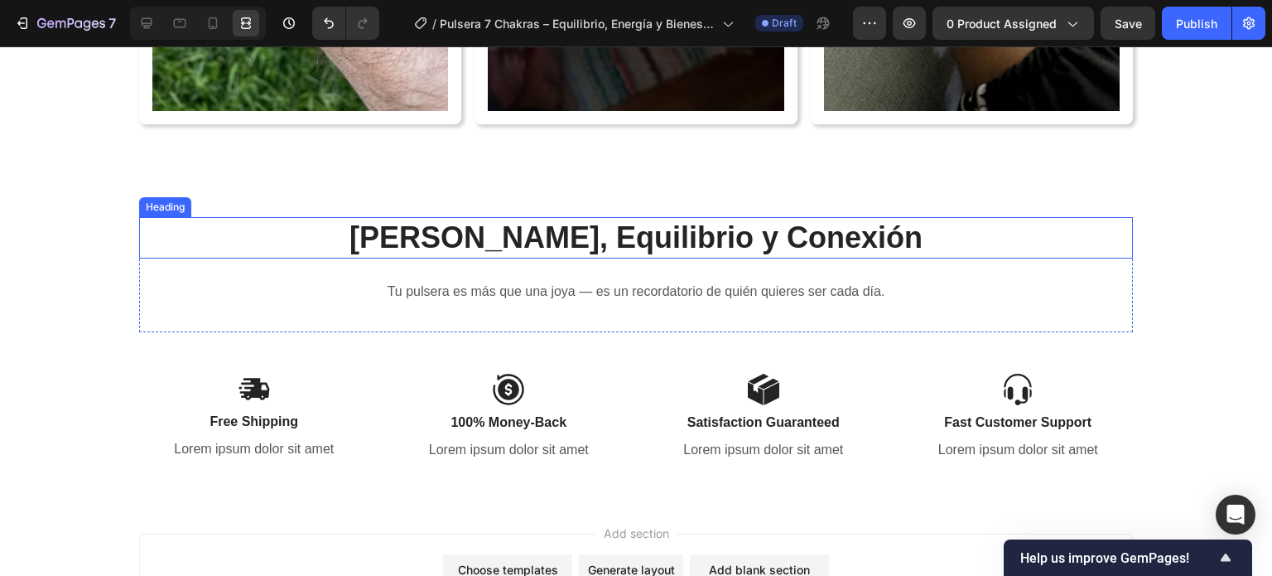
click at [639, 248] on span "Elige Calma, Equilibrio y Conexión" at bounding box center [635, 237] width 573 height 34
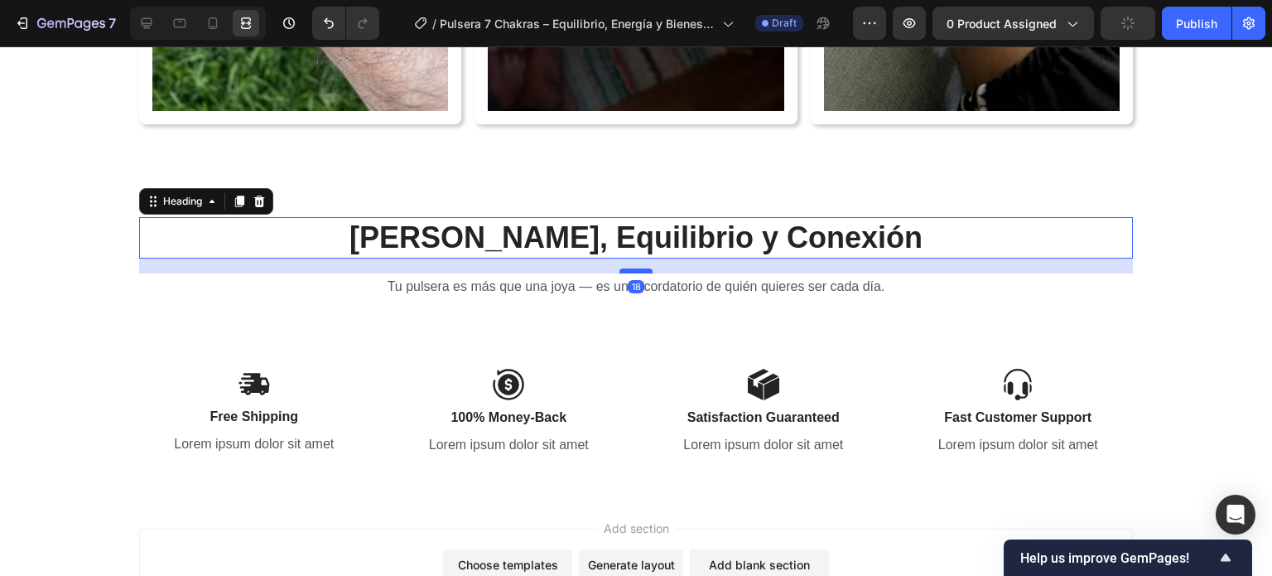
click at [632, 268] on div at bounding box center [635, 270] width 33 height 5
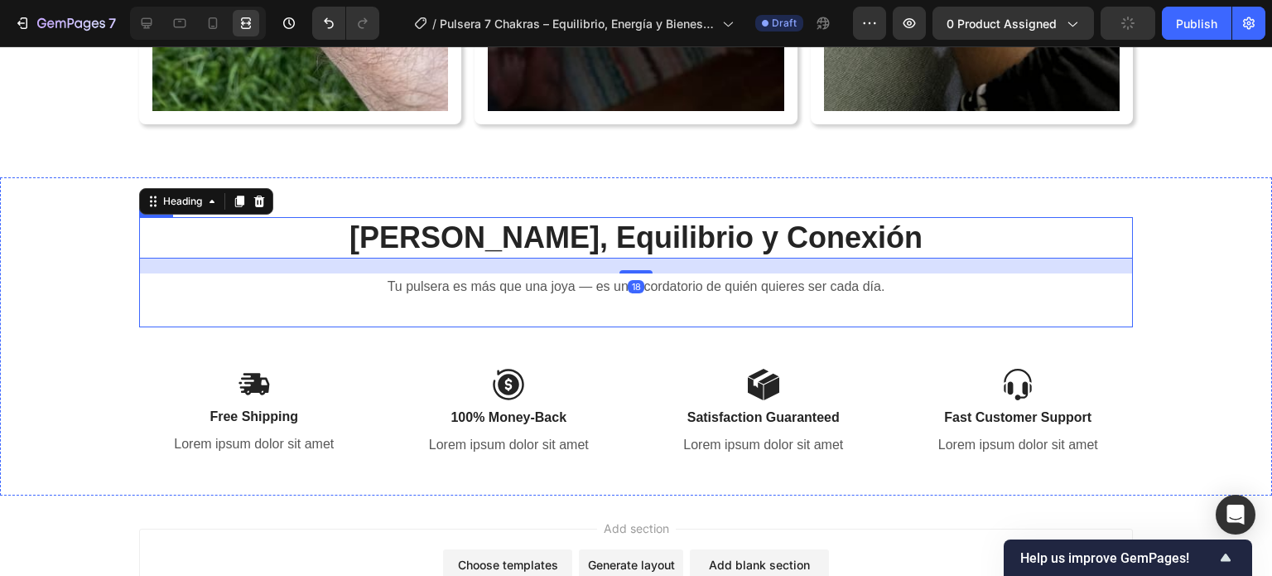
click at [523, 302] on div "Elige Calma, Equilibrio y Conexión Heading 18 Tu pulsera es más que una joya — …" at bounding box center [636, 272] width 994 height 111
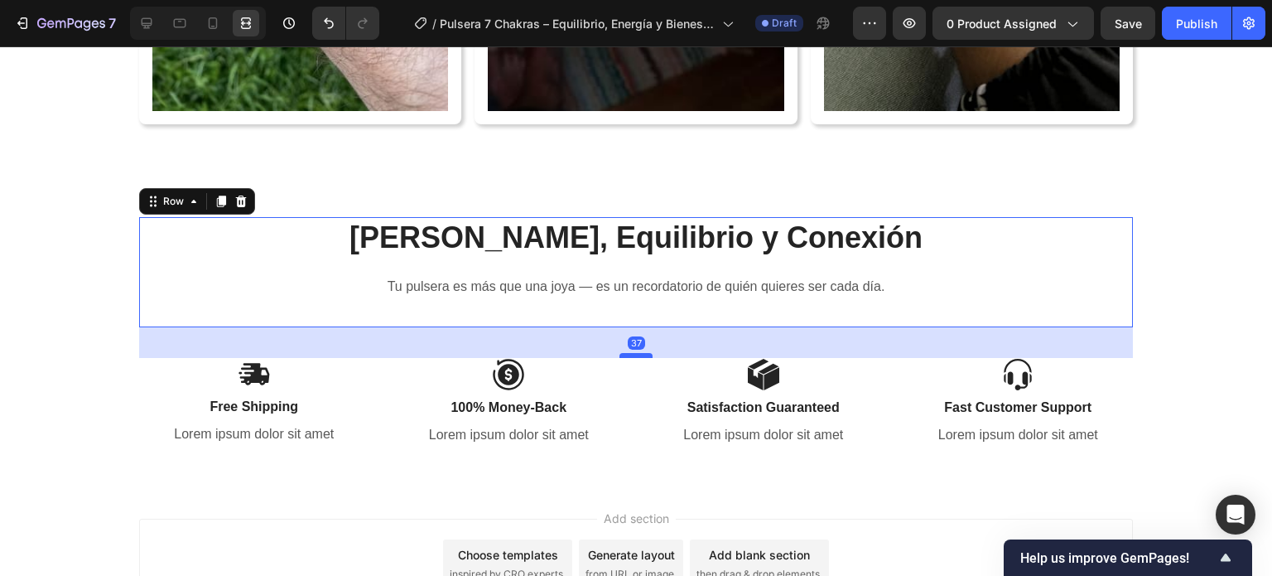
drag, startPoint x: 638, startPoint y: 364, endPoint x: 634, endPoint y: 354, distance: 10.5
click at [634, 354] on div at bounding box center [635, 355] width 33 height 5
type input "37"
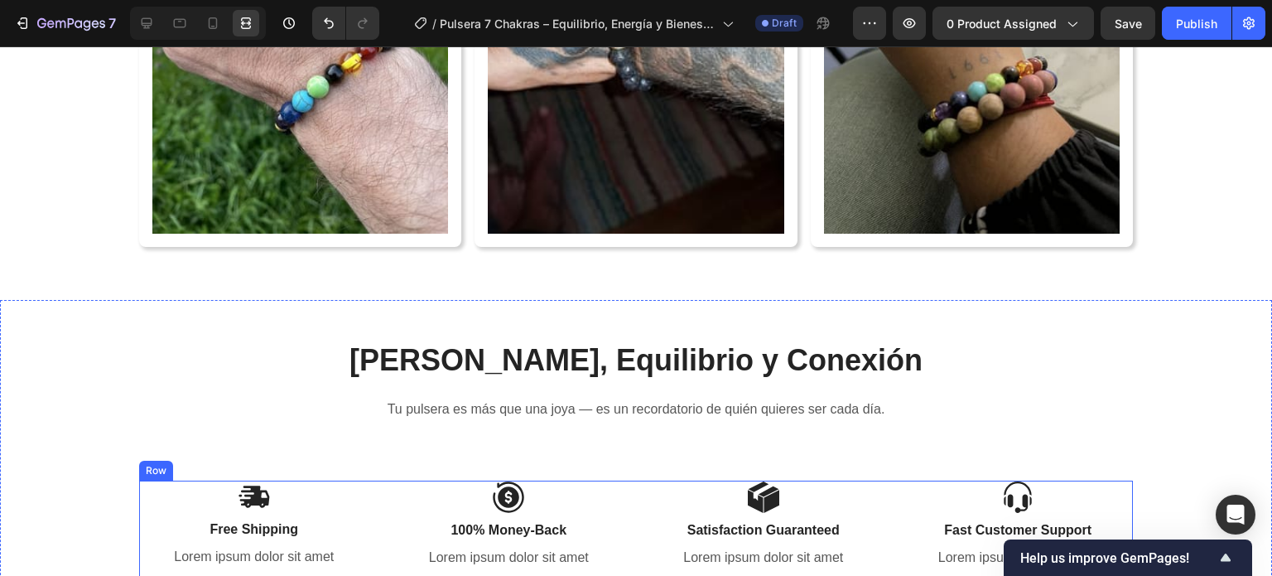
scroll to position [5657, 0]
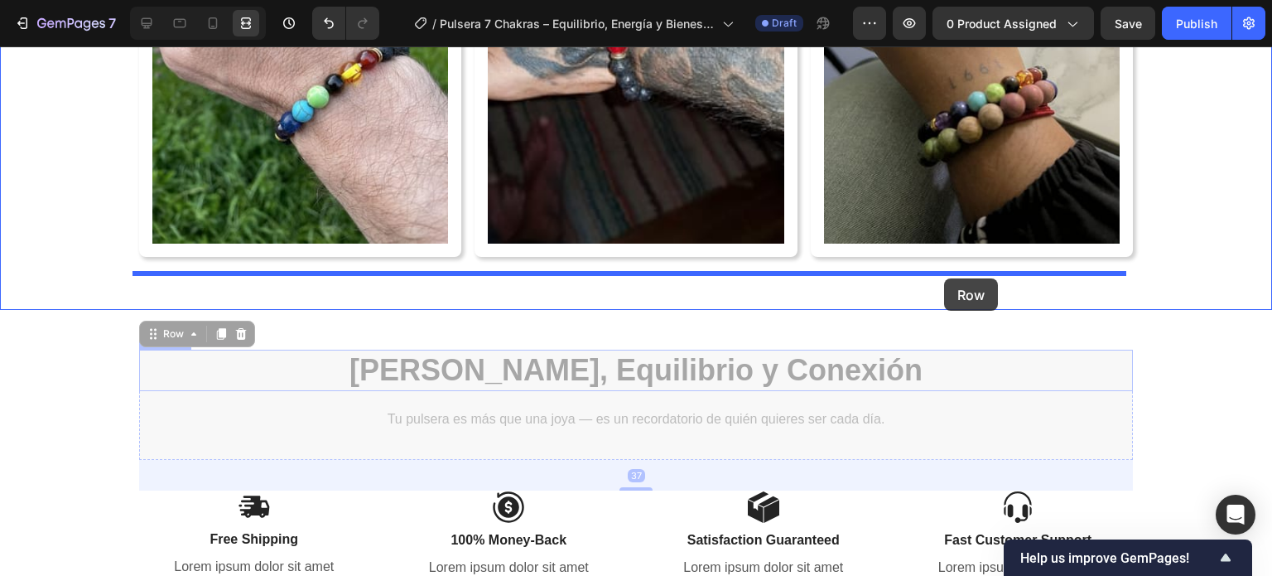
drag, startPoint x: 1112, startPoint y: 390, endPoint x: 944, endPoint y: 278, distance: 201.9
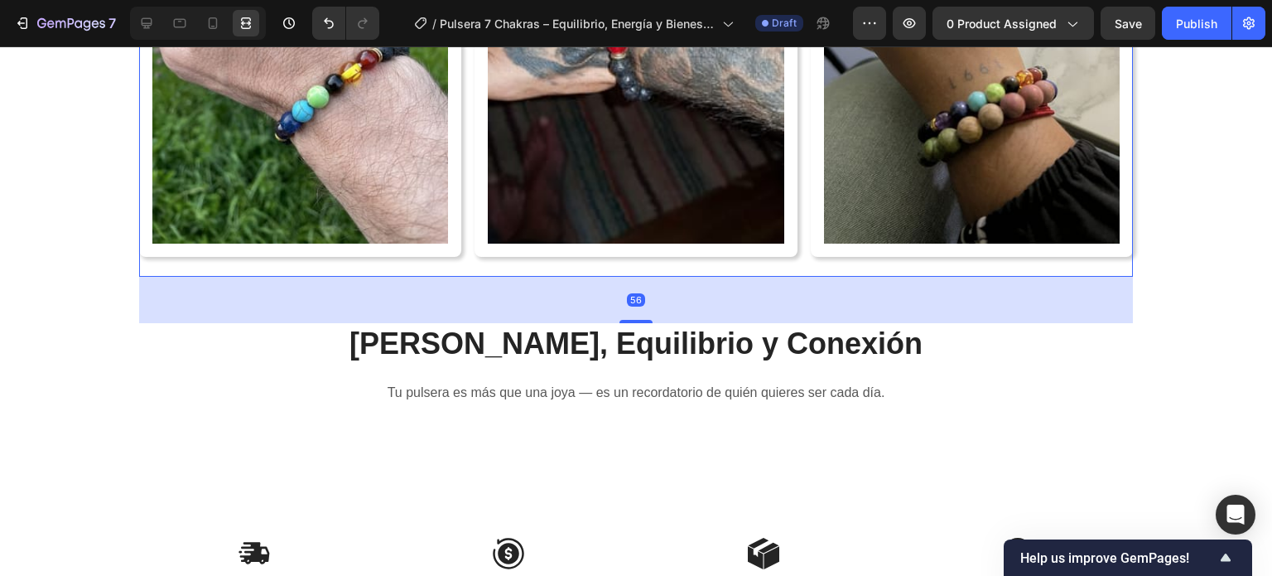
drag, startPoint x: 633, startPoint y: 271, endPoint x: 649, endPoint y: 317, distance: 49.2
click at [649, 277] on div "56" at bounding box center [636, 277] width 994 height 0
type input "56"
click at [135, 17] on div at bounding box center [146, 23] width 26 height 26
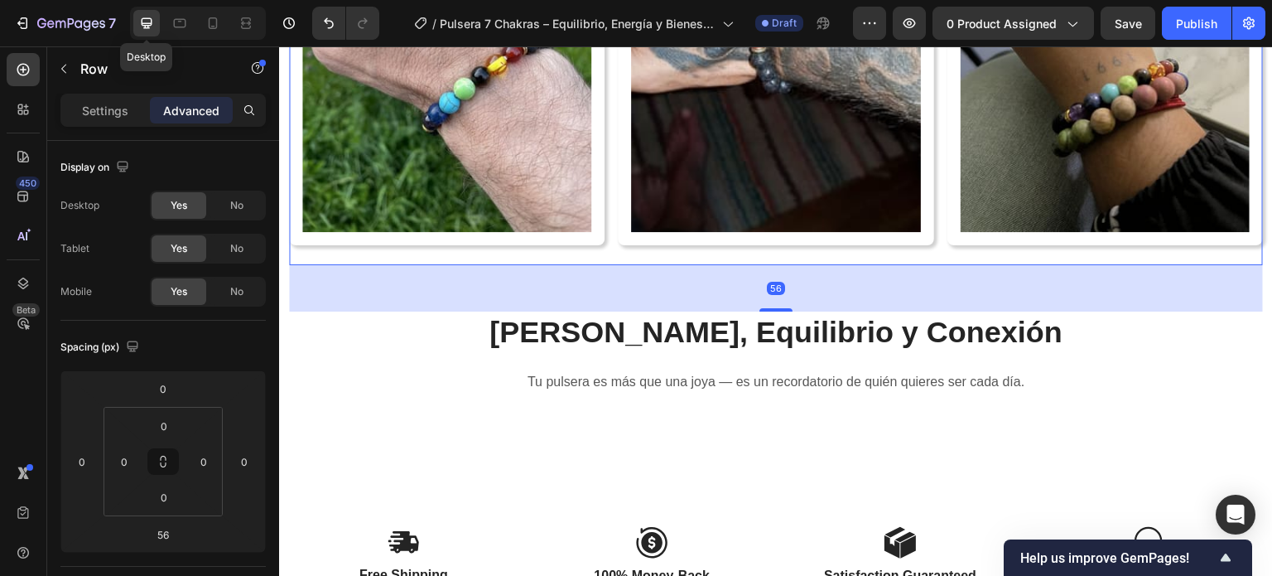
scroll to position [5575, 0]
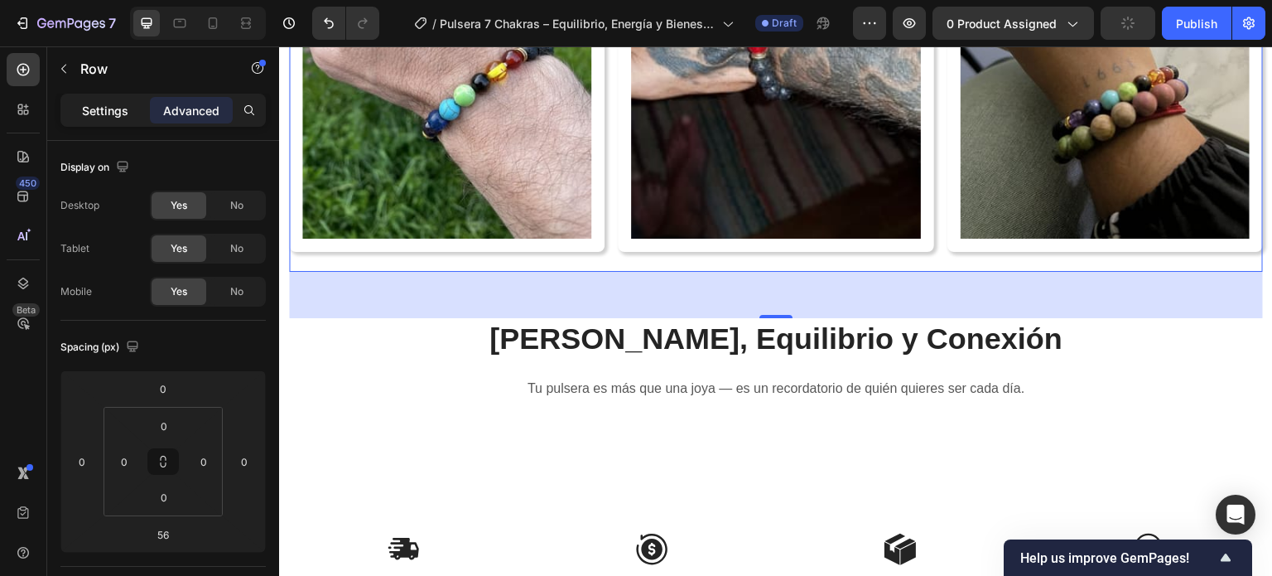
click at [76, 104] on div "Settings" at bounding box center [105, 110] width 83 height 26
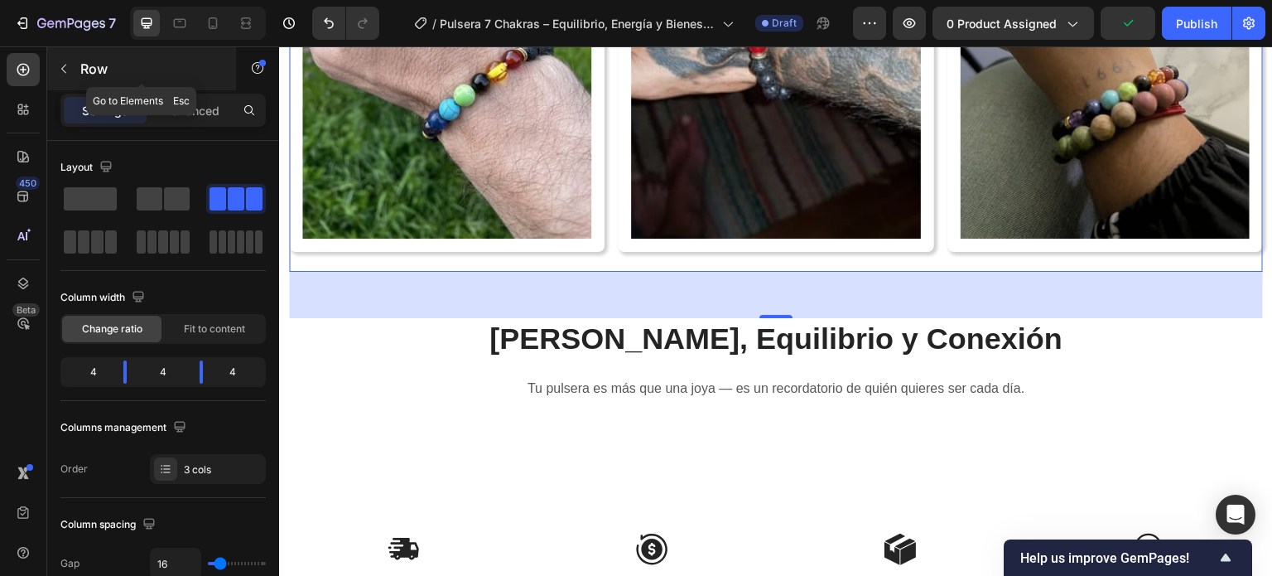
click at [68, 82] on div "Row" at bounding box center [141, 68] width 189 height 43
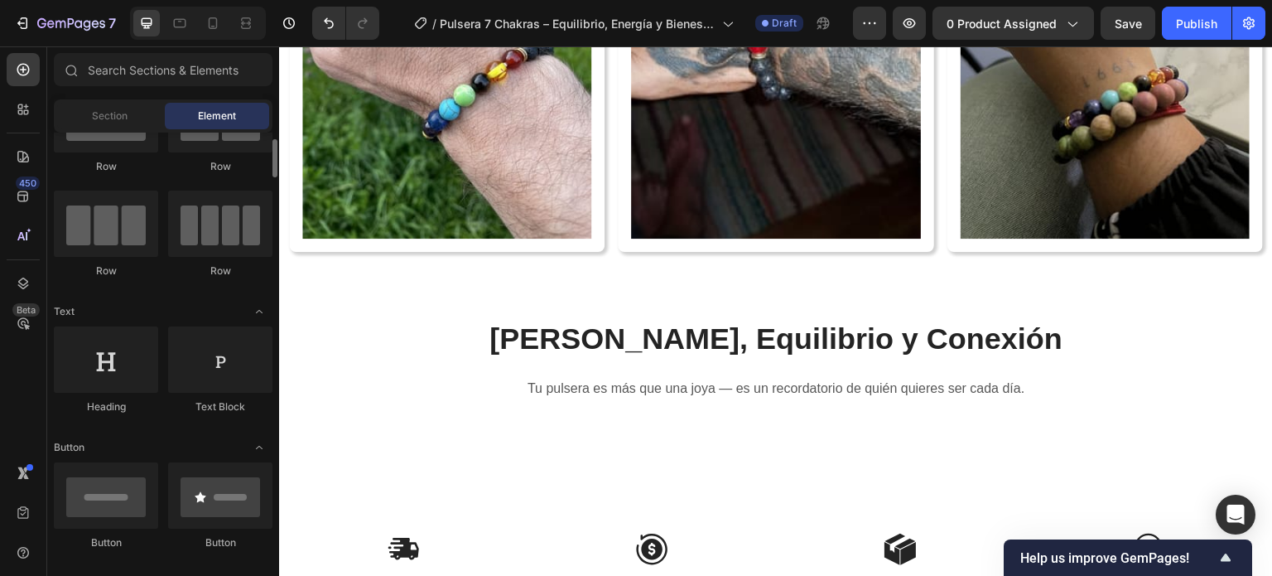
scroll to position [166, 0]
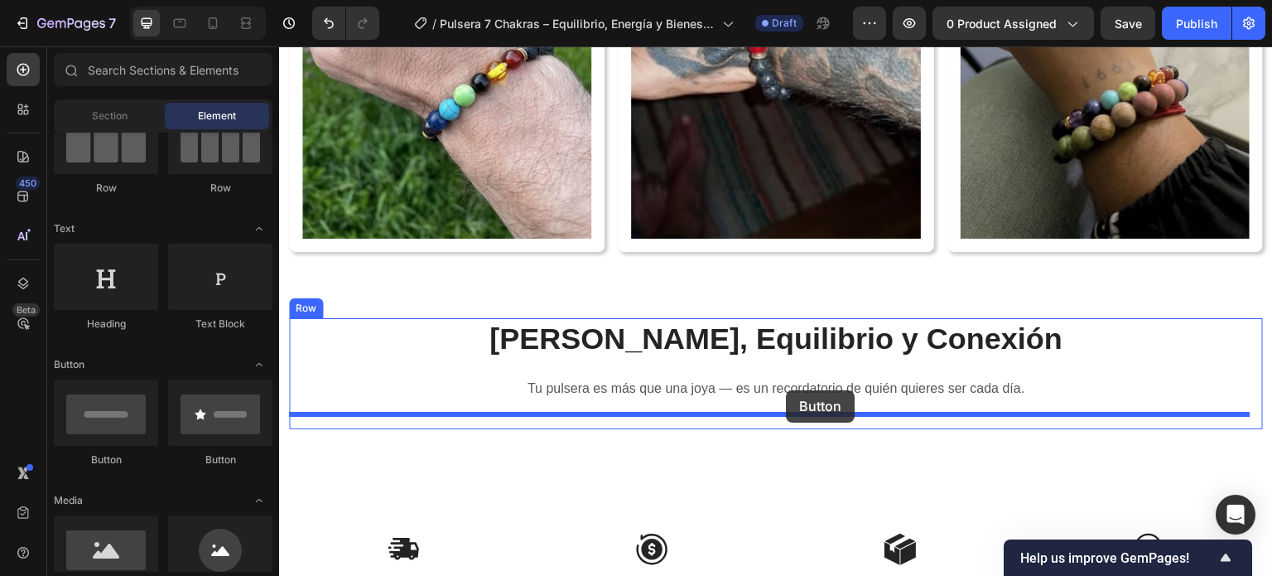
drag, startPoint x: 481, startPoint y: 473, endPoint x: 787, endPoint y: 390, distance: 316.6
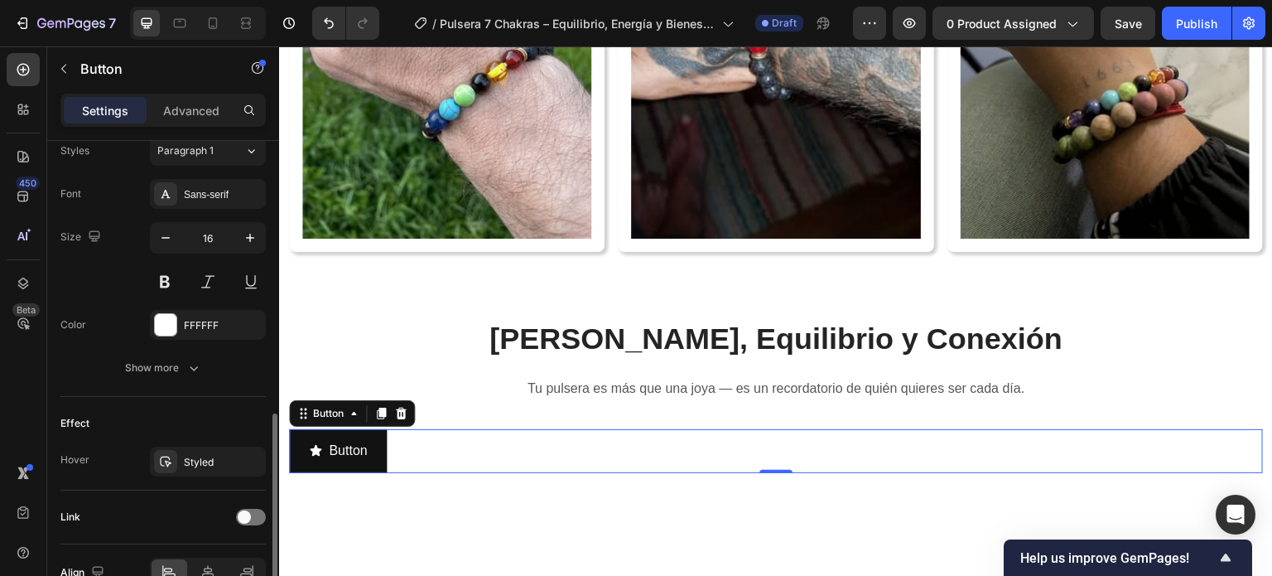
scroll to position [833, 0]
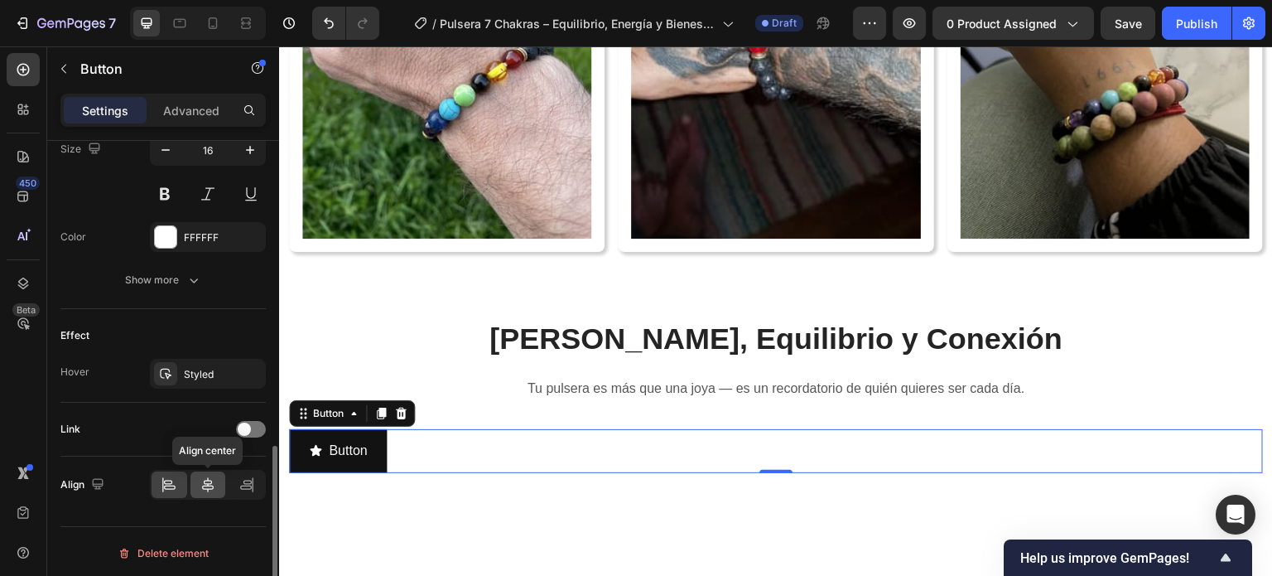
click at [207, 483] on icon at bounding box center [208, 484] width 17 height 17
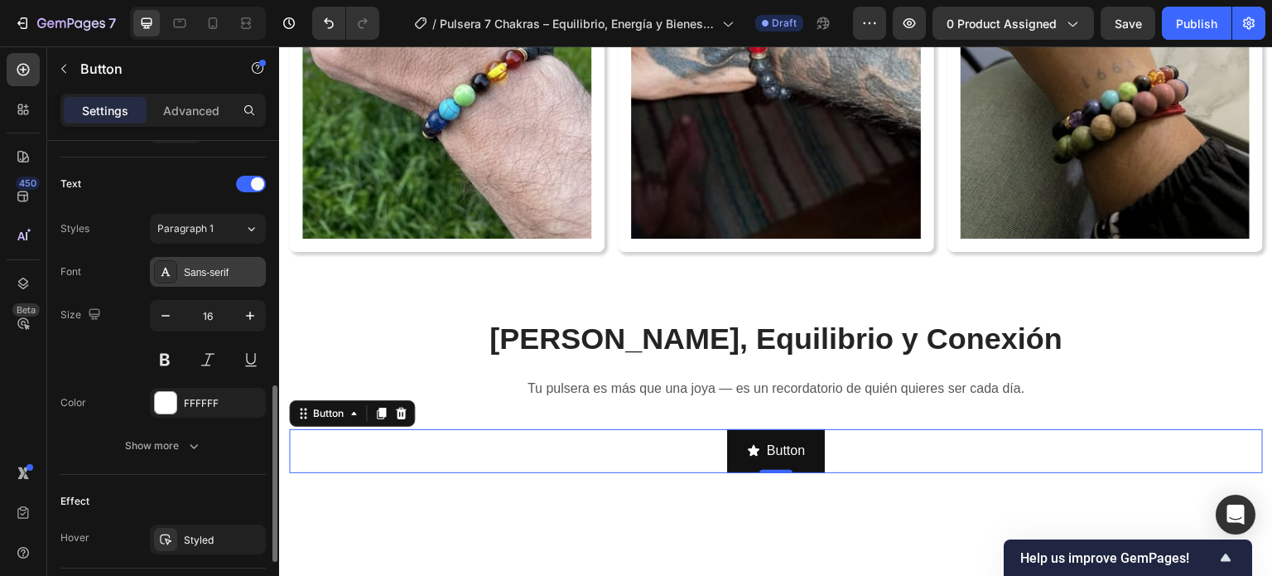
scroll to position [502, 0]
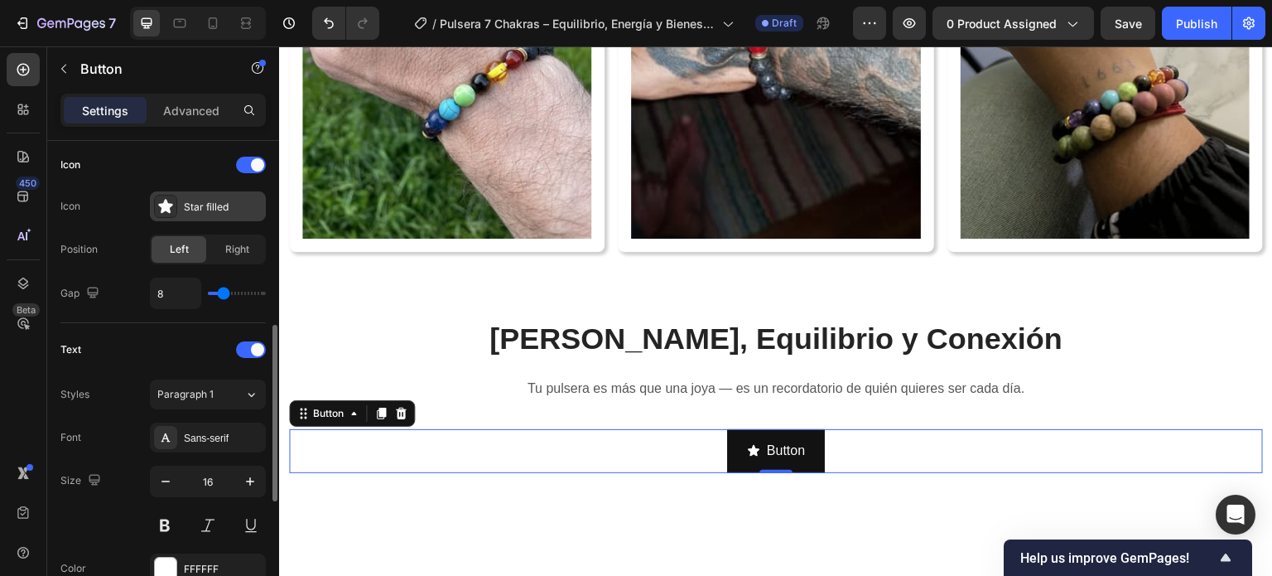
click at [173, 198] on icon at bounding box center [165, 206] width 17 height 17
click at [220, 244] on div "Right" at bounding box center [237, 249] width 55 height 26
click at [195, 207] on div "Star filled" at bounding box center [223, 207] width 78 height 15
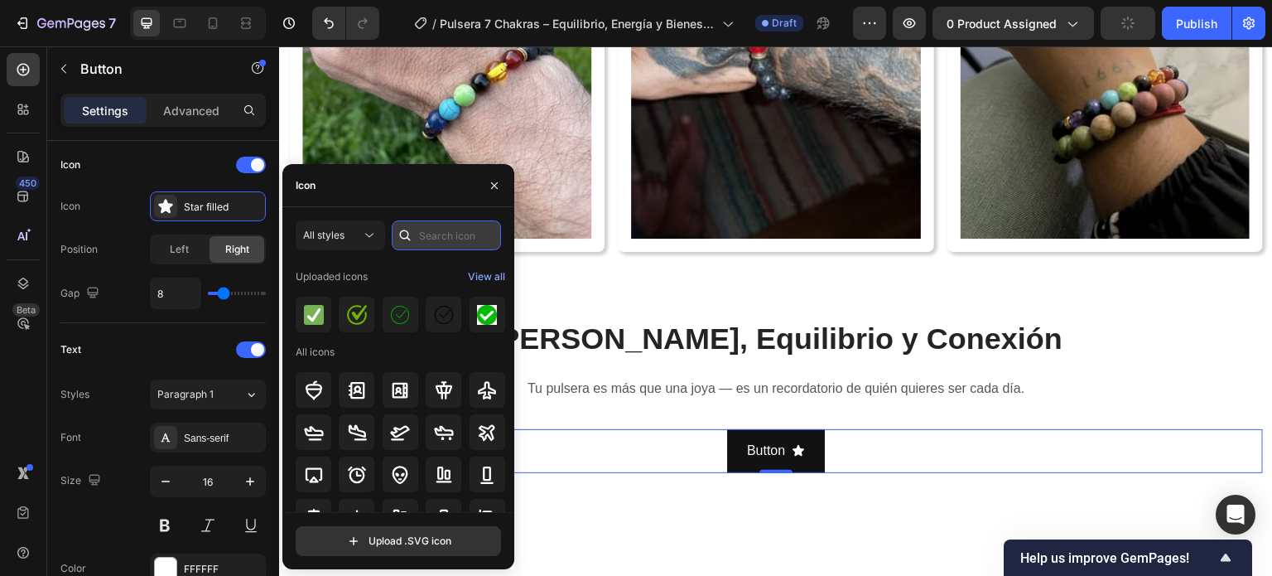
click at [431, 234] on input "text" at bounding box center [446, 235] width 109 height 30
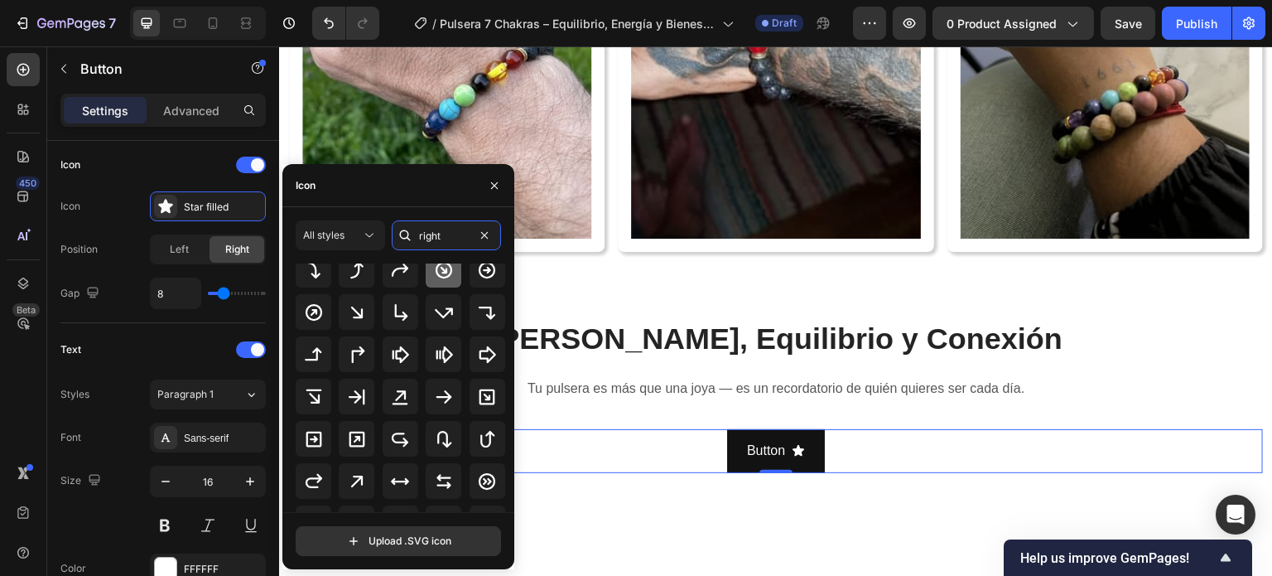
scroll to position [166, 0]
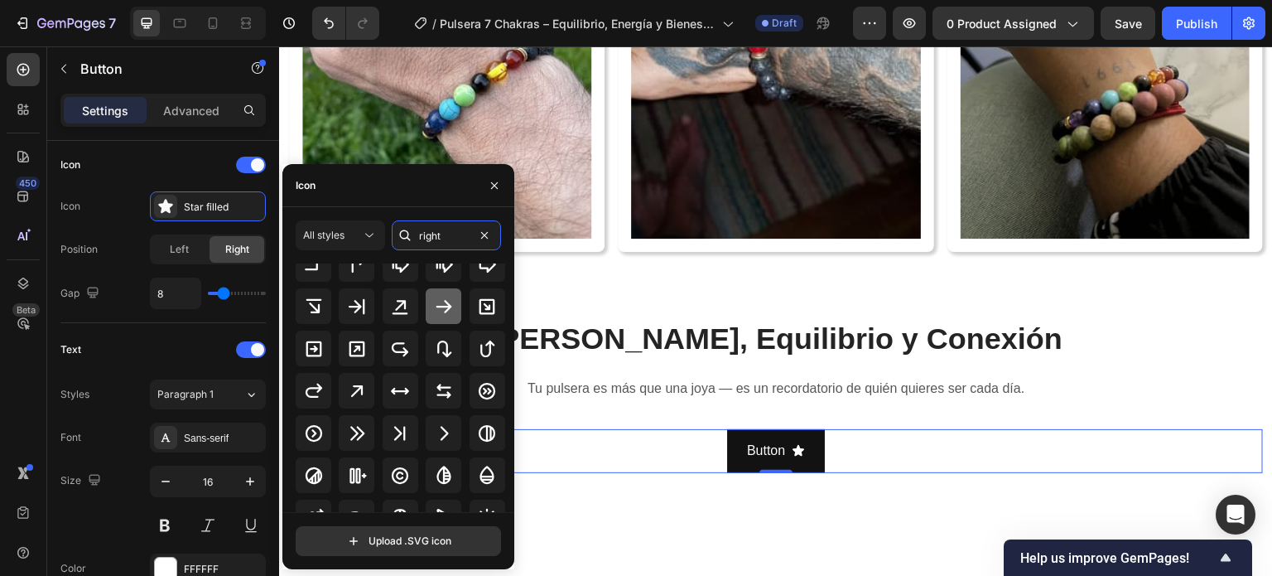
type input "right"
click at [434, 304] on icon at bounding box center [444, 306] width 20 height 20
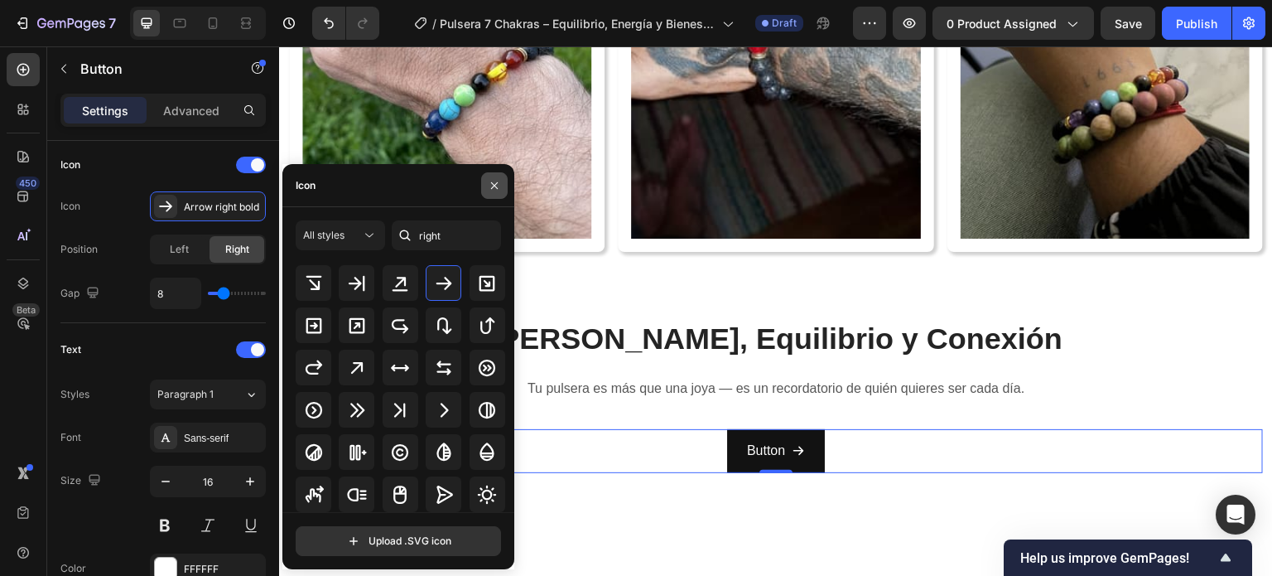
click at [482, 180] on button "button" at bounding box center [494, 185] width 26 height 26
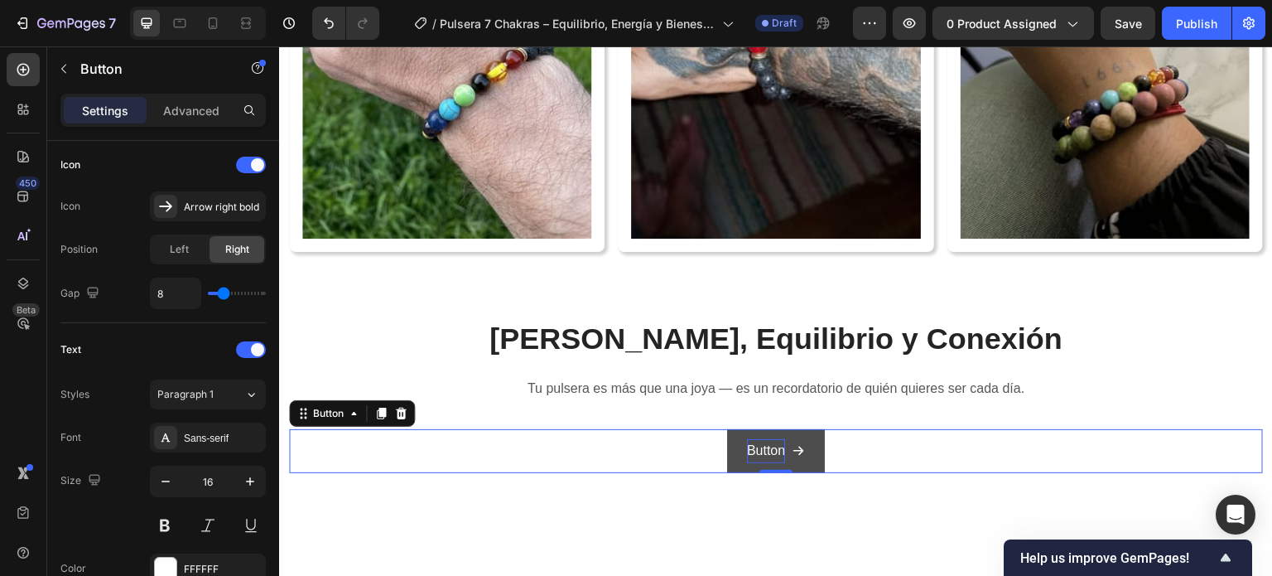
click at [765, 439] on p "Button" at bounding box center [766, 451] width 38 height 24
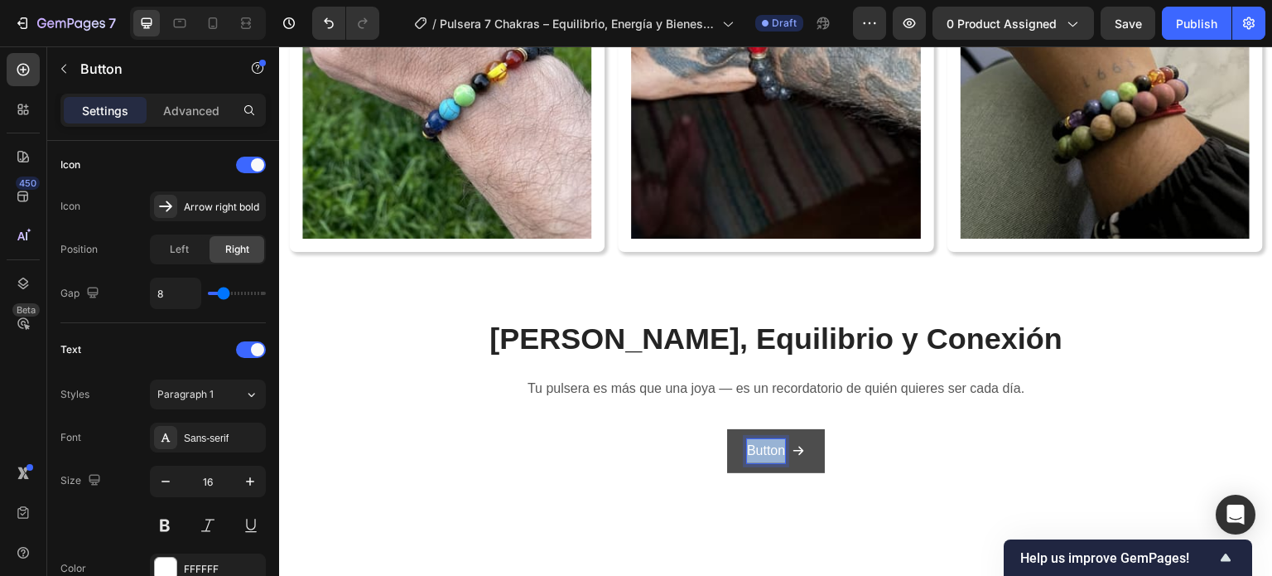
click at [765, 439] on p "Button" at bounding box center [766, 451] width 38 height 24
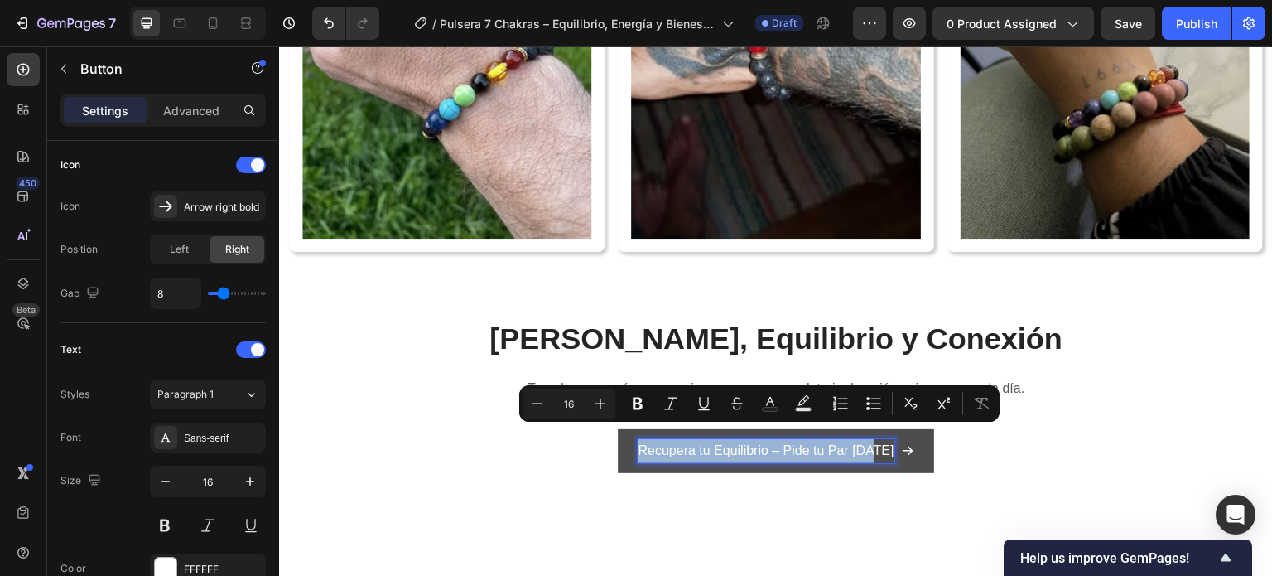
drag, startPoint x: 643, startPoint y: 432, endPoint x: 887, endPoint y: 431, distance: 243.5
click at [887, 439] on div "Recupera tu Equilibrio – Pide tu Par Hoy" at bounding box center [776, 451] width 276 height 24
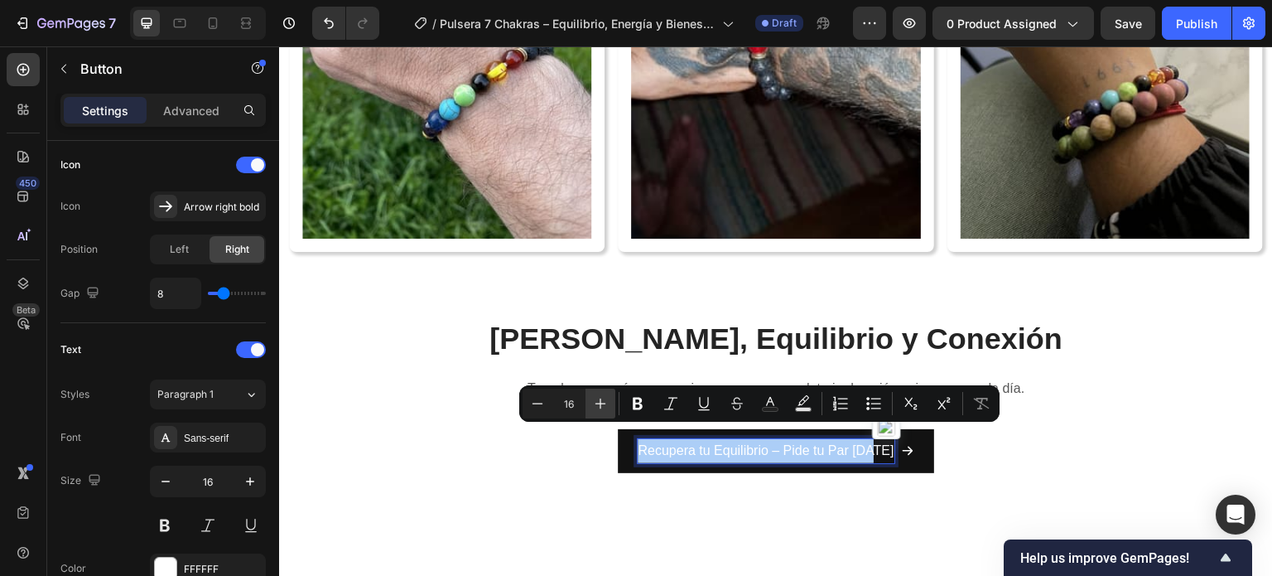
click at [603, 398] on icon "Editor contextual toolbar" at bounding box center [600, 403] width 17 height 17
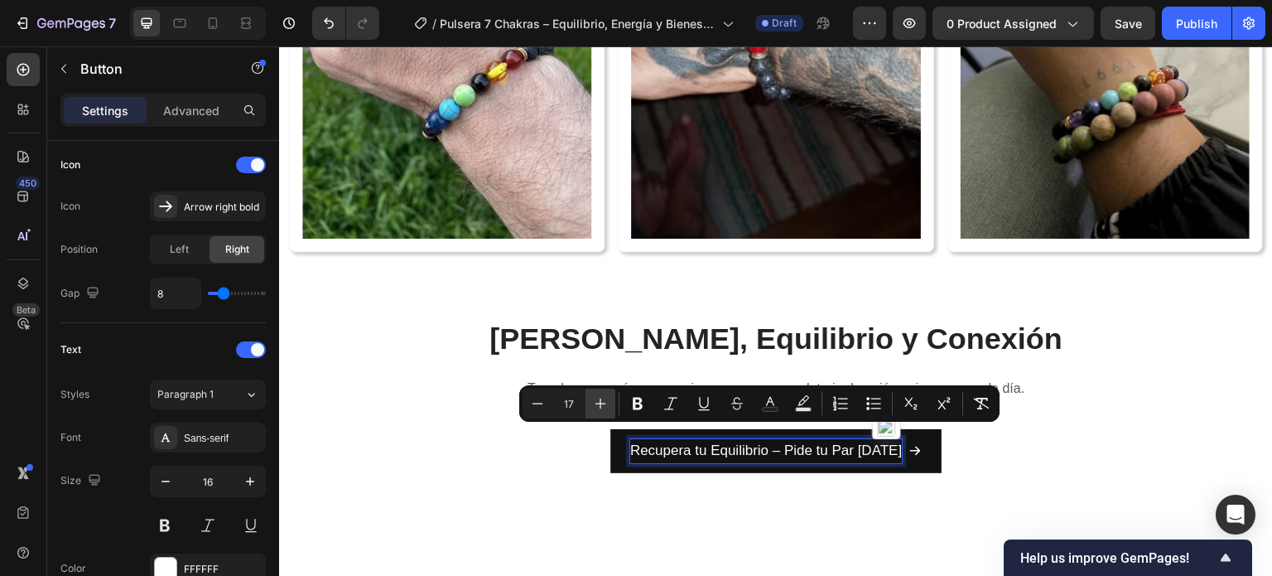
click at [603, 398] on icon "Editor contextual toolbar" at bounding box center [600, 403] width 17 height 17
type input "18"
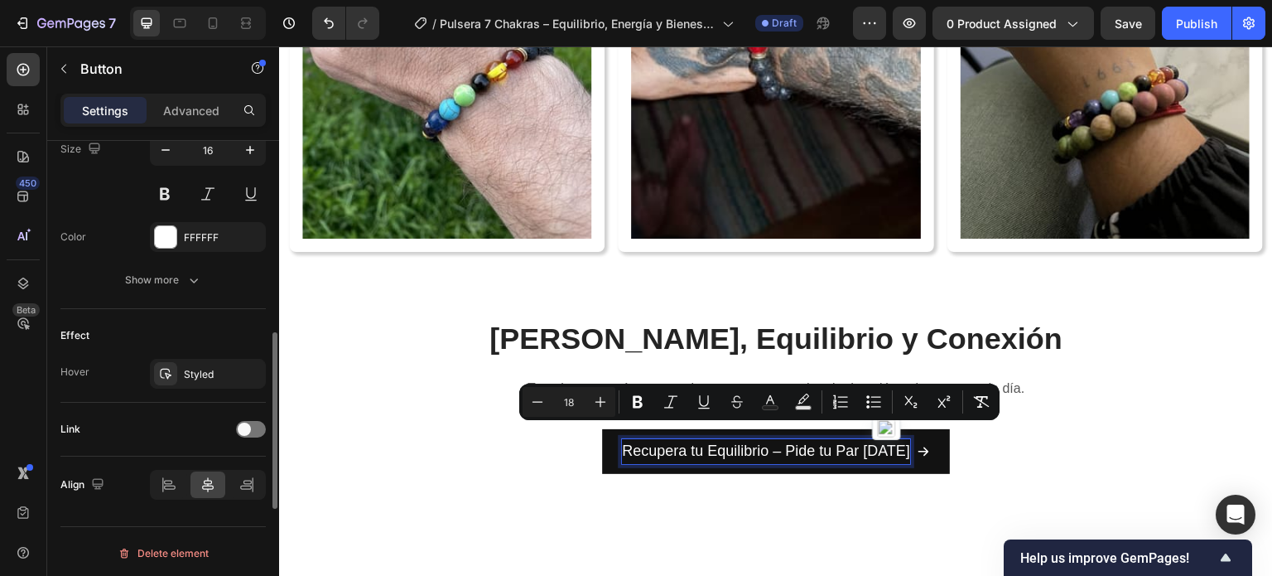
scroll to position [750, 0]
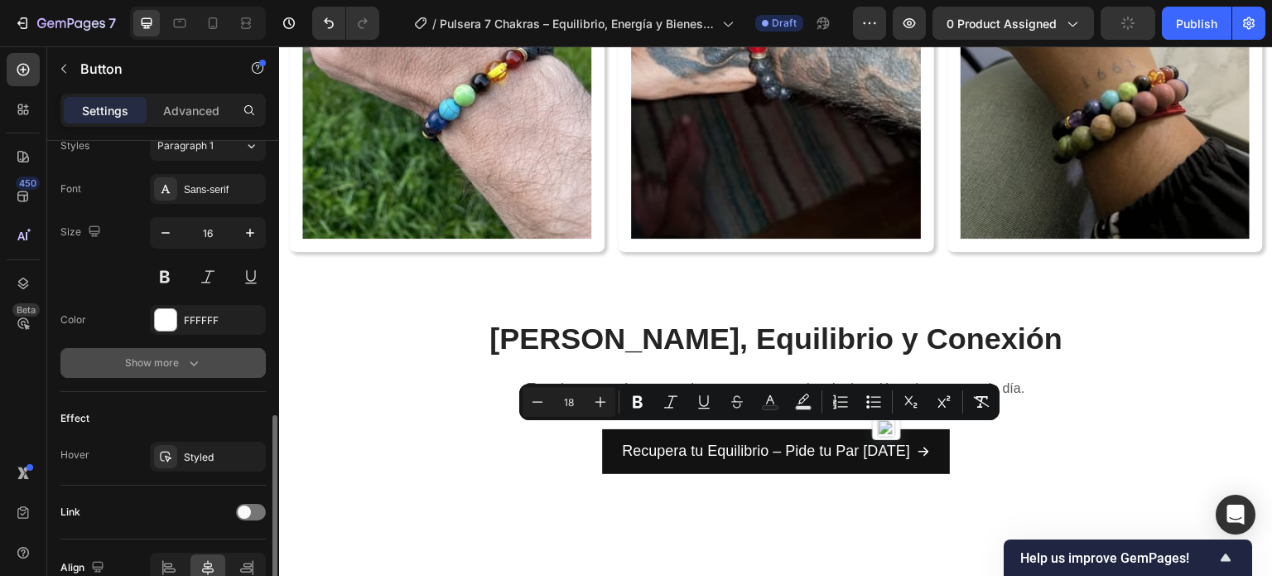
click at [171, 356] on div "Show more" at bounding box center [163, 362] width 77 height 17
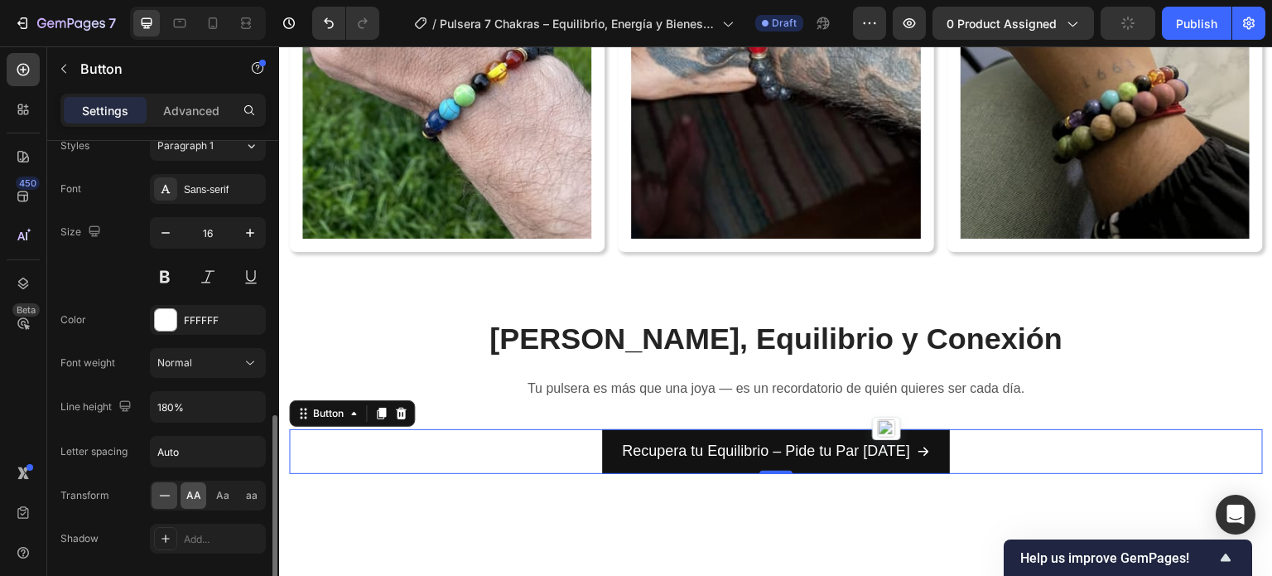
click at [192, 496] on span "AA" at bounding box center [193, 495] width 15 height 15
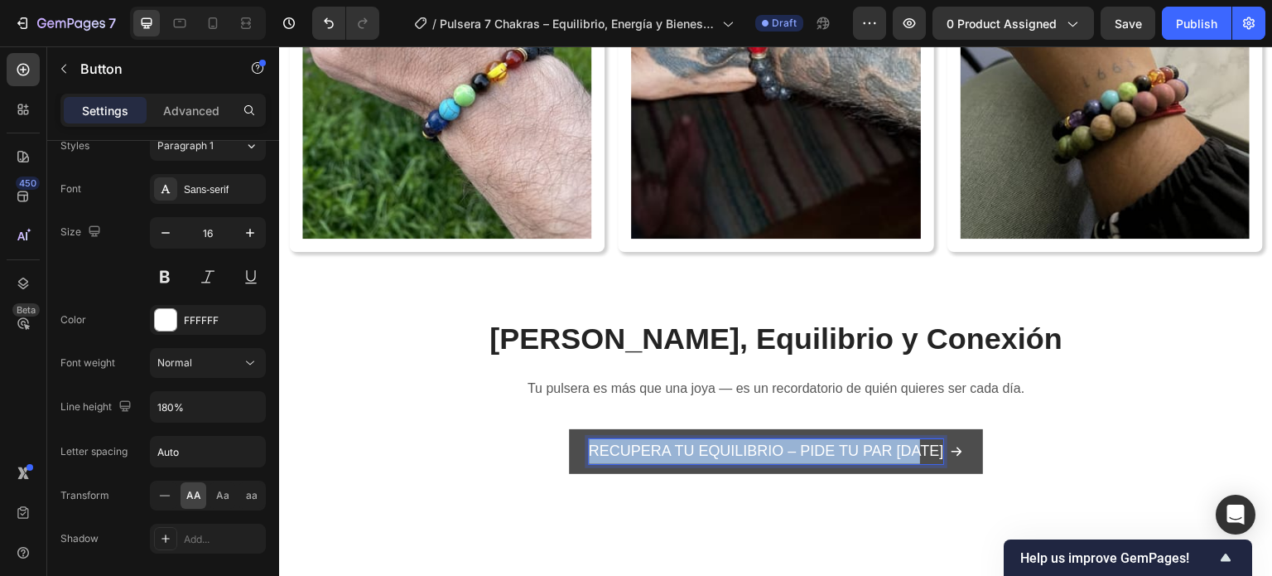
drag, startPoint x: 593, startPoint y: 437, endPoint x: 943, endPoint y: 444, distance: 350.3
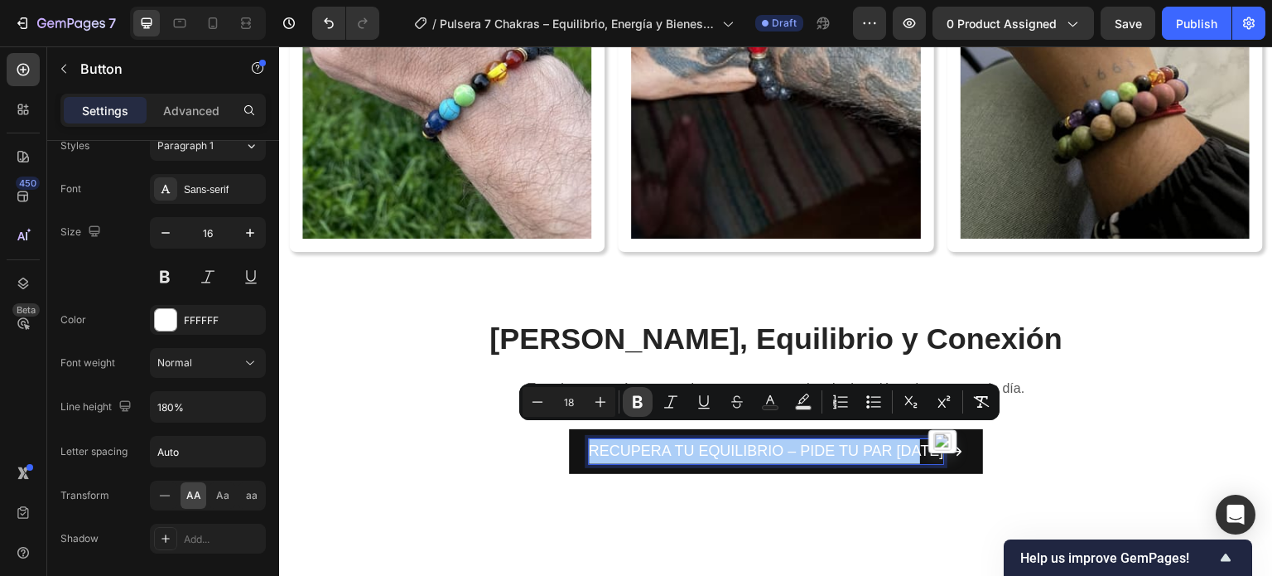
drag, startPoint x: 638, startPoint y: 396, endPoint x: 629, endPoint y: 410, distance: 16.8
click at [638, 396] on icon "Editor contextual toolbar" at bounding box center [637, 401] width 17 height 17
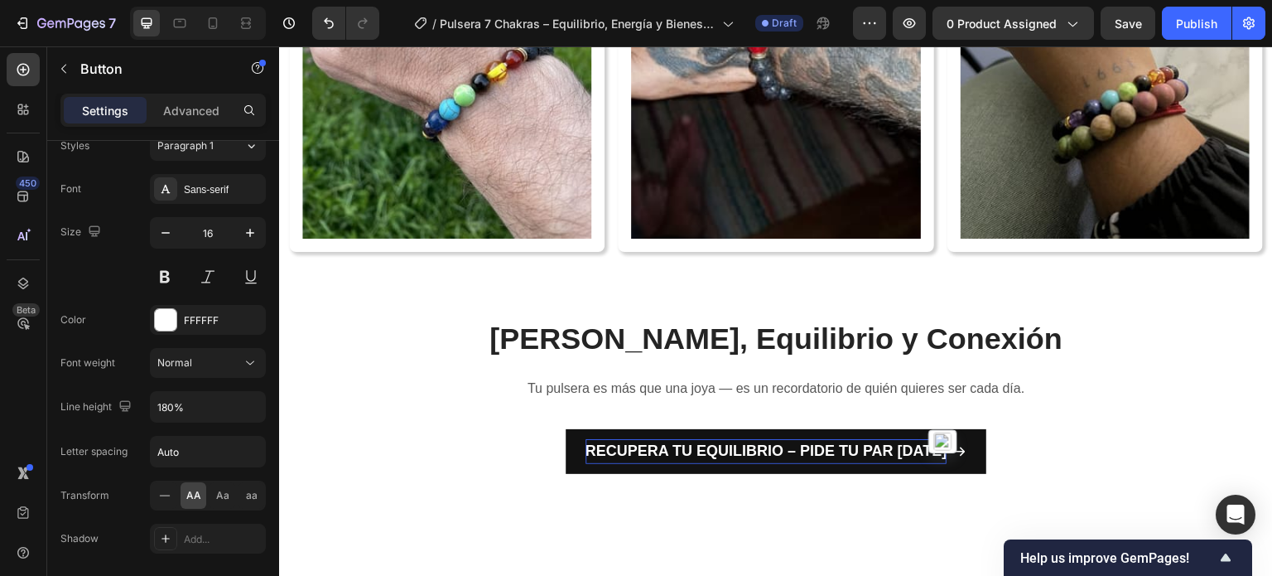
click at [549, 444] on div "Recupera tu Equilibrio – Pide tu Par Hoy Button 0" at bounding box center [776, 451] width 974 height 45
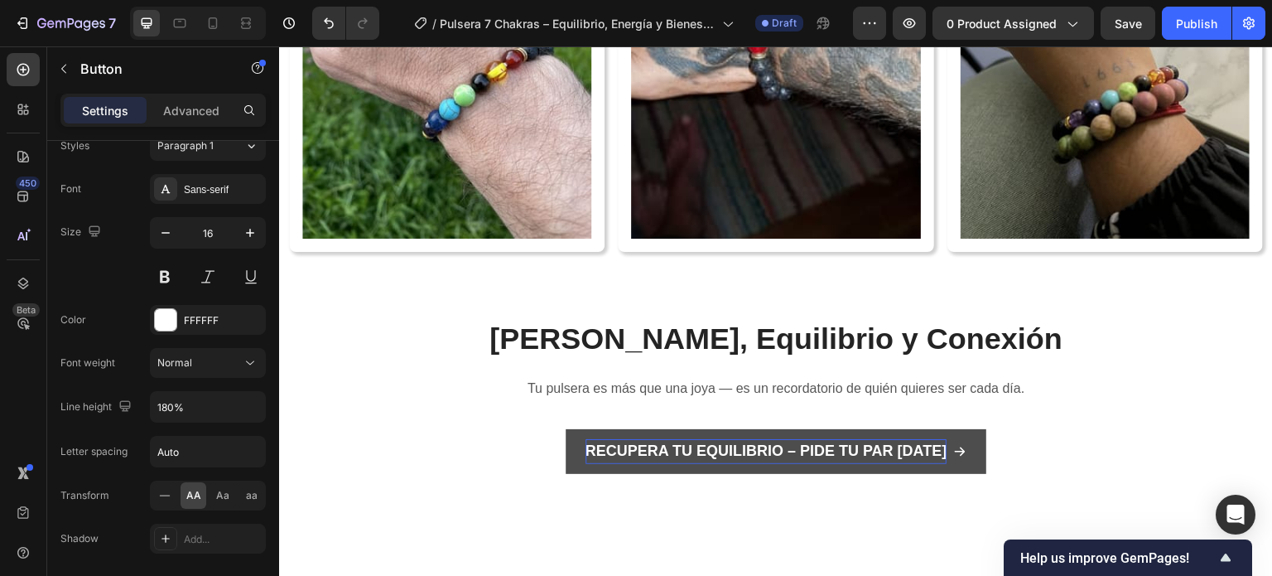
click at [576, 444] on button "Recupera tu Equilibrio – Pide tu Par Hoy" at bounding box center [776, 451] width 421 height 45
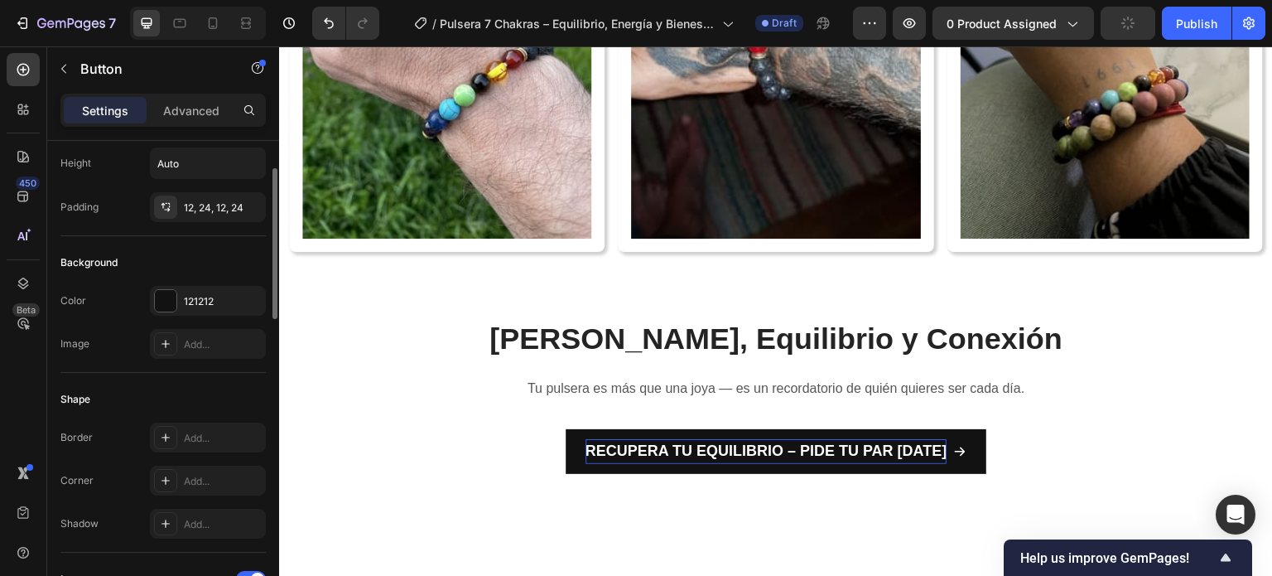
scroll to position [5, 0]
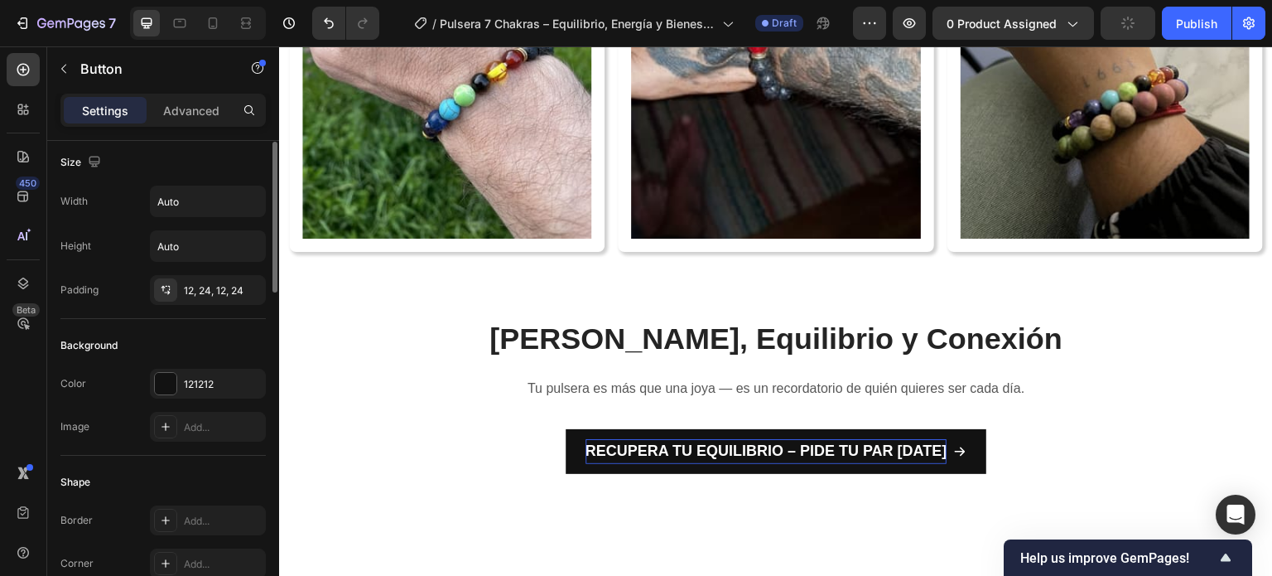
click at [199, 269] on div "Width Auto Height Auto Padding 12, 24, 12, 24" at bounding box center [162, 244] width 205 height 119
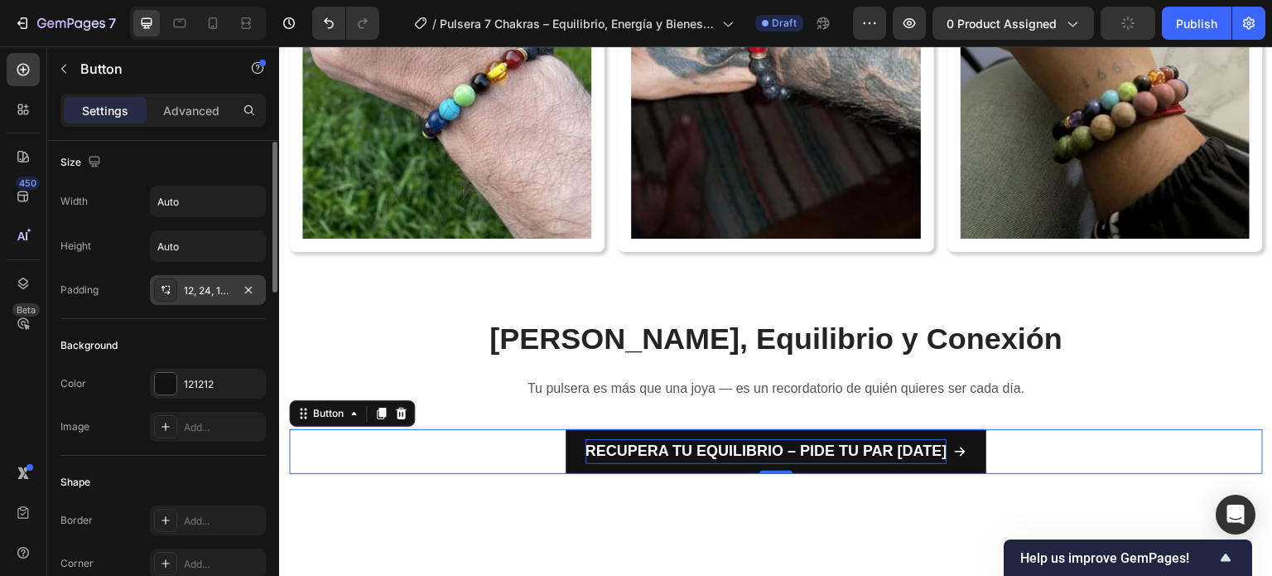
click at [203, 291] on div "12, 24, 12, 24" at bounding box center [208, 290] width 48 height 15
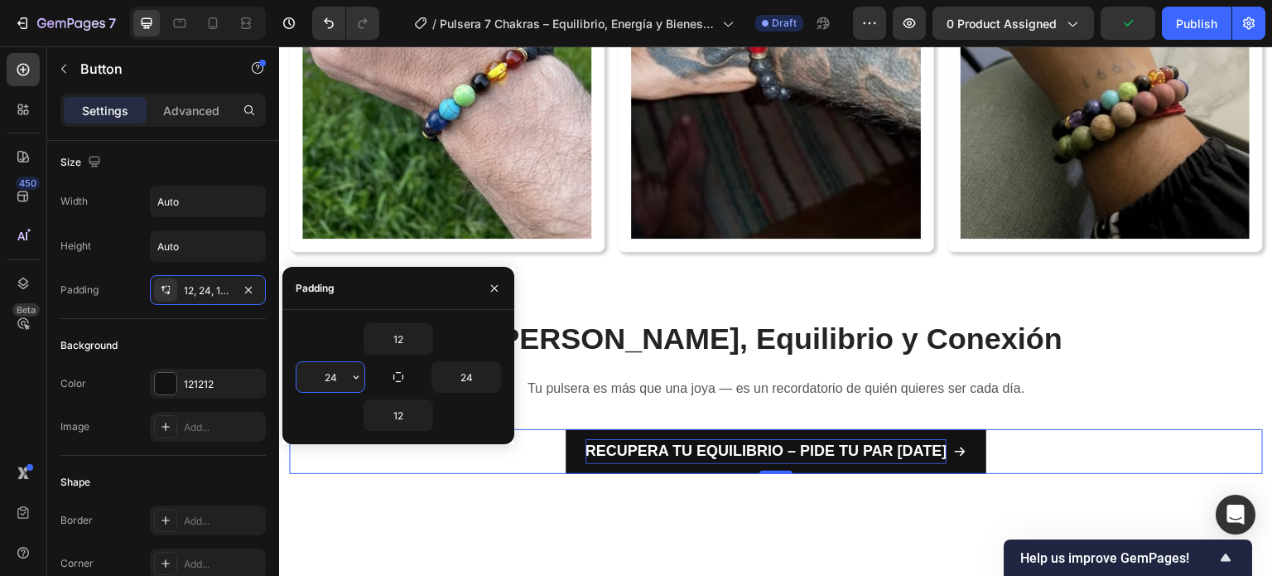
click at [338, 378] on input "24" at bounding box center [330, 377] width 68 height 30
type input "40"
click at [461, 381] on input "24" at bounding box center [466, 377] width 68 height 30
type input "40"
click at [404, 335] on input "12" at bounding box center [398, 339] width 68 height 30
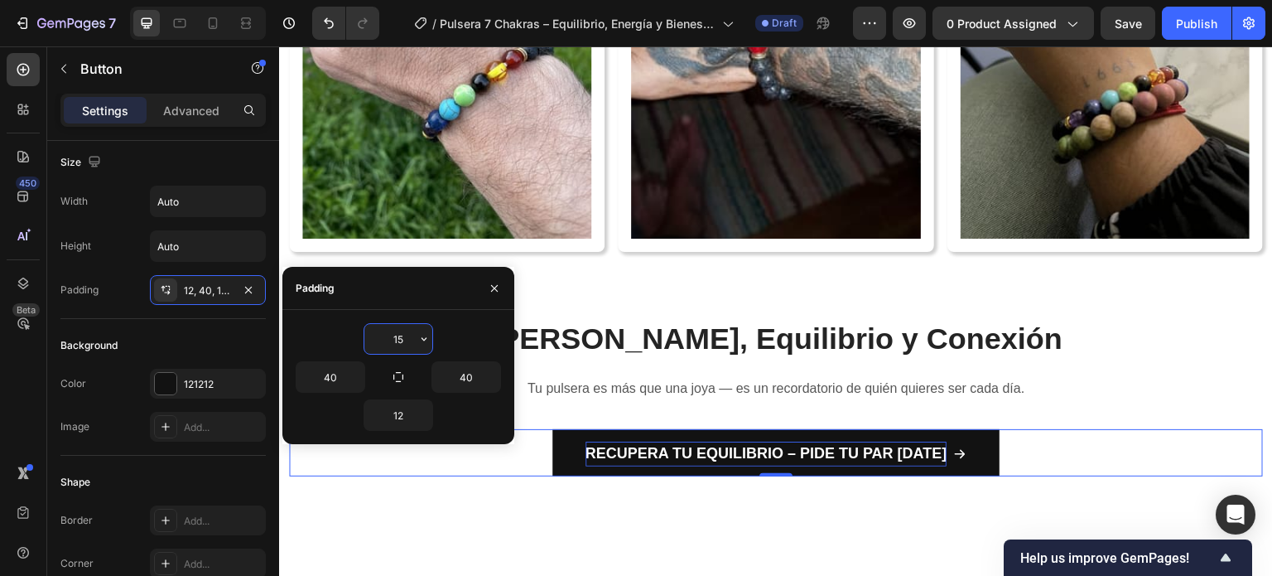
drag, startPoint x: 404, startPoint y: 340, endPoint x: 363, endPoint y: 322, distance: 45.2
click at [367, 330] on input "15" at bounding box center [398, 339] width 68 height 30
type input "14"
click at [404, 412] on input "12" at bounding box center [398, 415] width 68 height 30
type input "14"
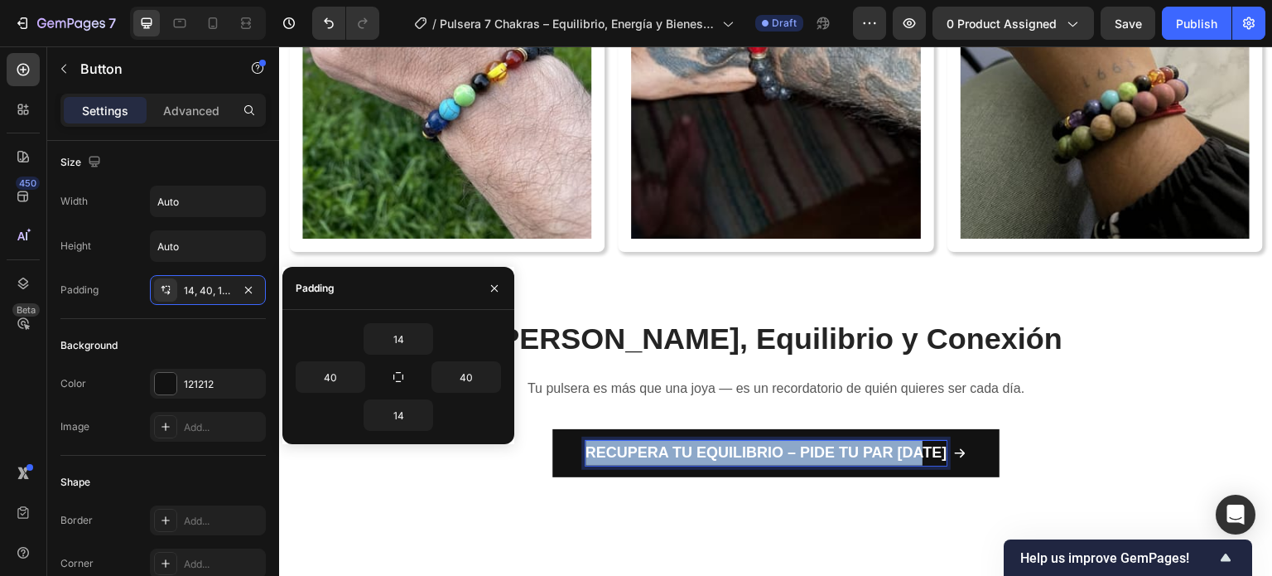
drag, startPoint x: 590, startPoint y: 438, endPoint x: 850, endPoint y: 436, distance: 260.9
click at [951, 450] on button "Recupera tu Equilibrio – Pide tu Par Hoy" at bounding box center [776, 453] width 448 height 48
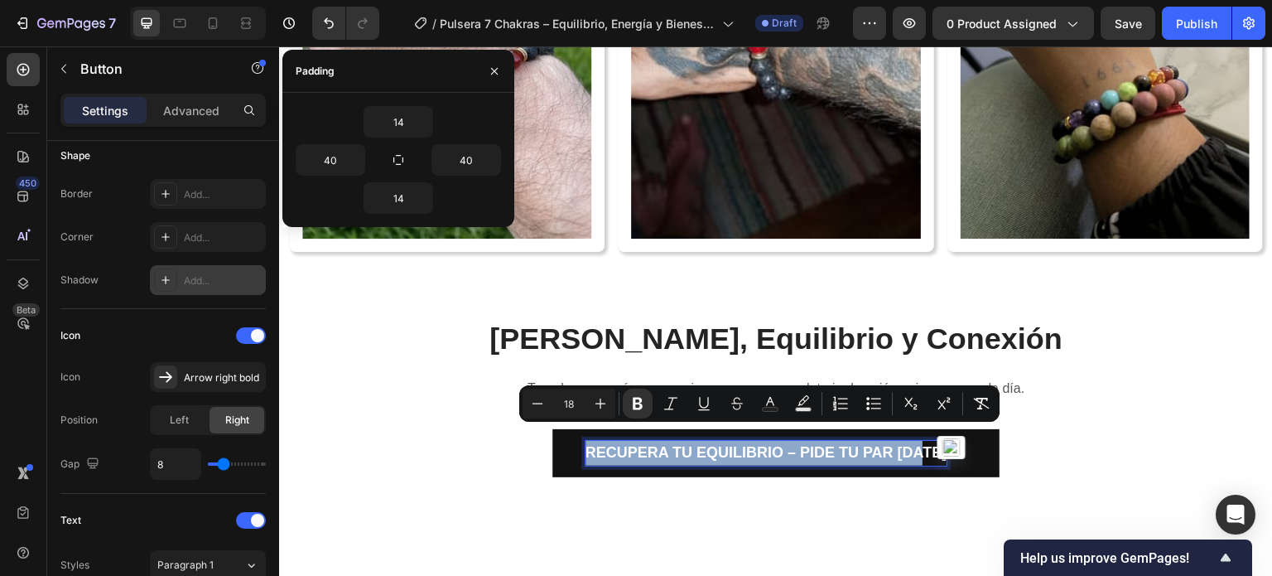
scroll to position [662, 0]
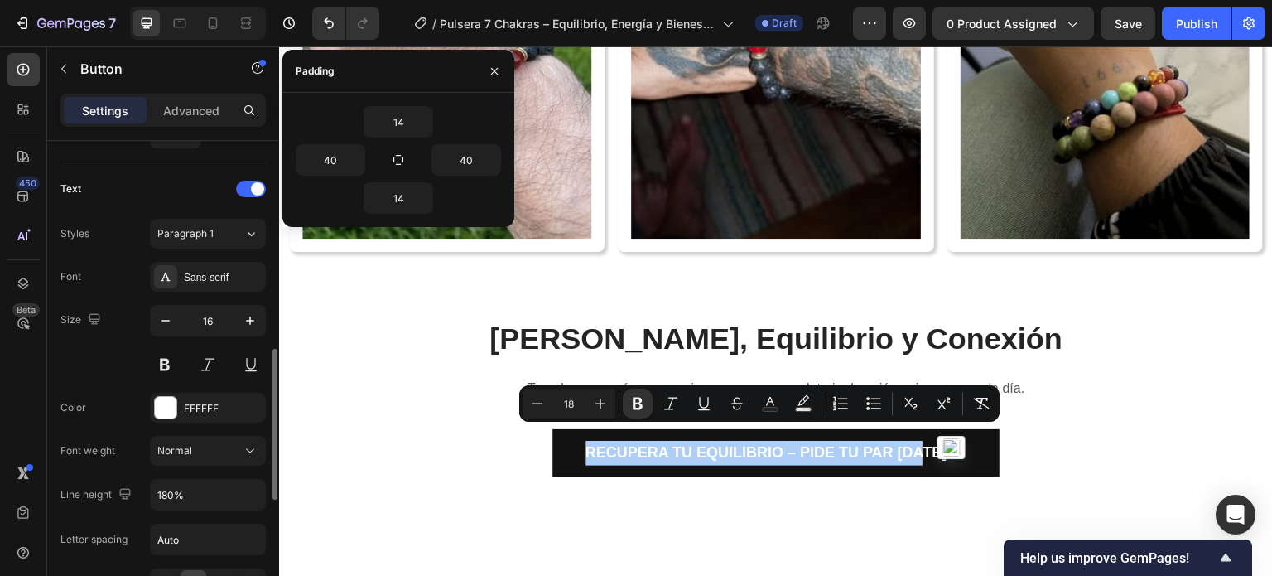
click at [167, 287] on div "Sans-serif" at bounding box center [208, 277] width 116 height 30
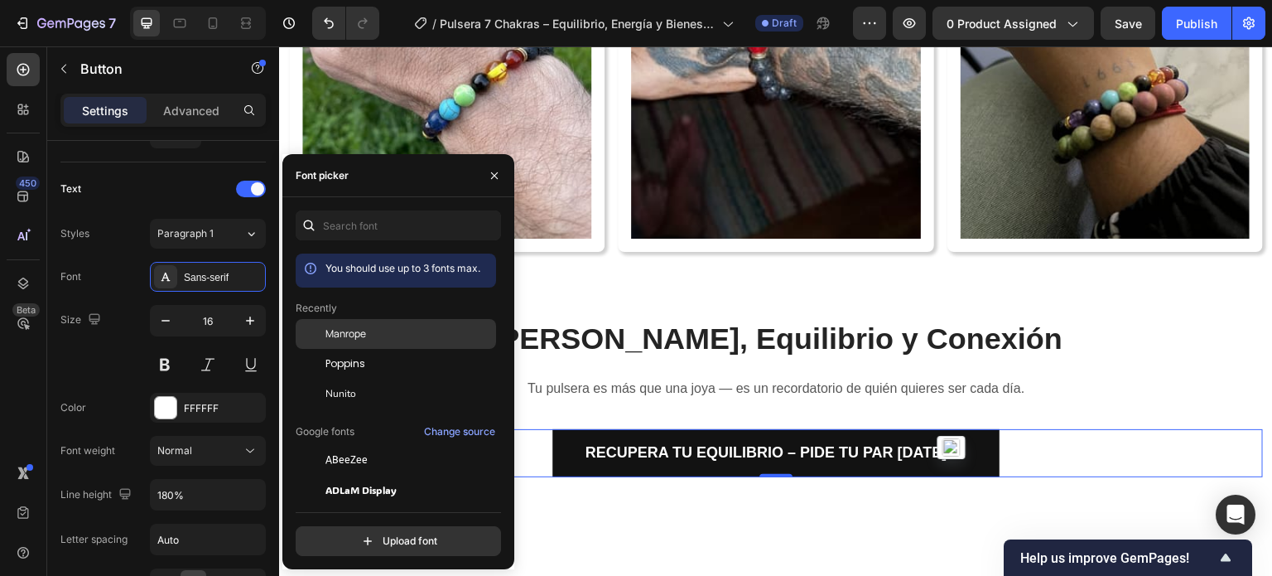
click at [353, 335] on span "Manrope" at bounding box center [345, 333] width 41 height 15
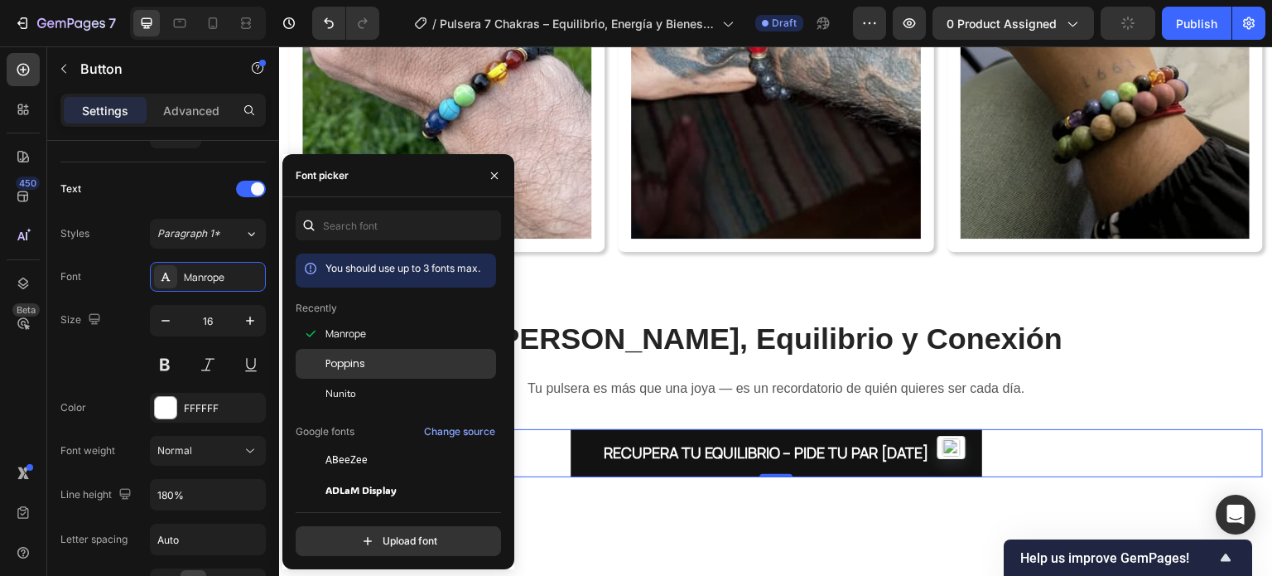
click at [354, 353] on div "Poppins" at bounding box center [396, 364] width 200 height 30
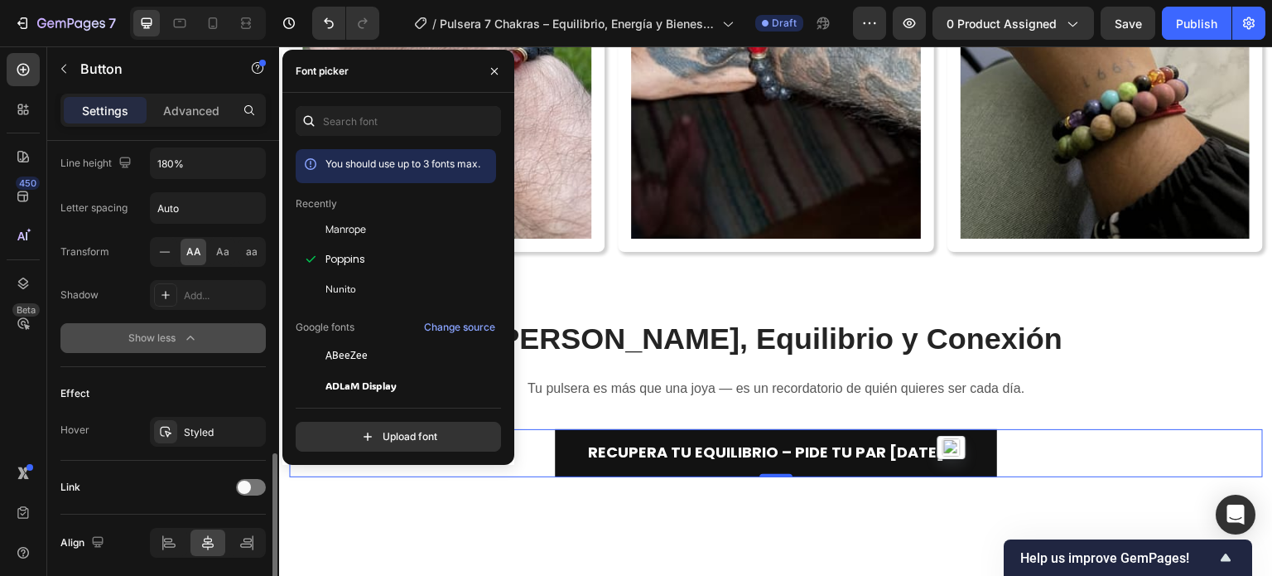
click at [191, 337] on icon "button" at bounding box center [190, 338] width 17 height 17
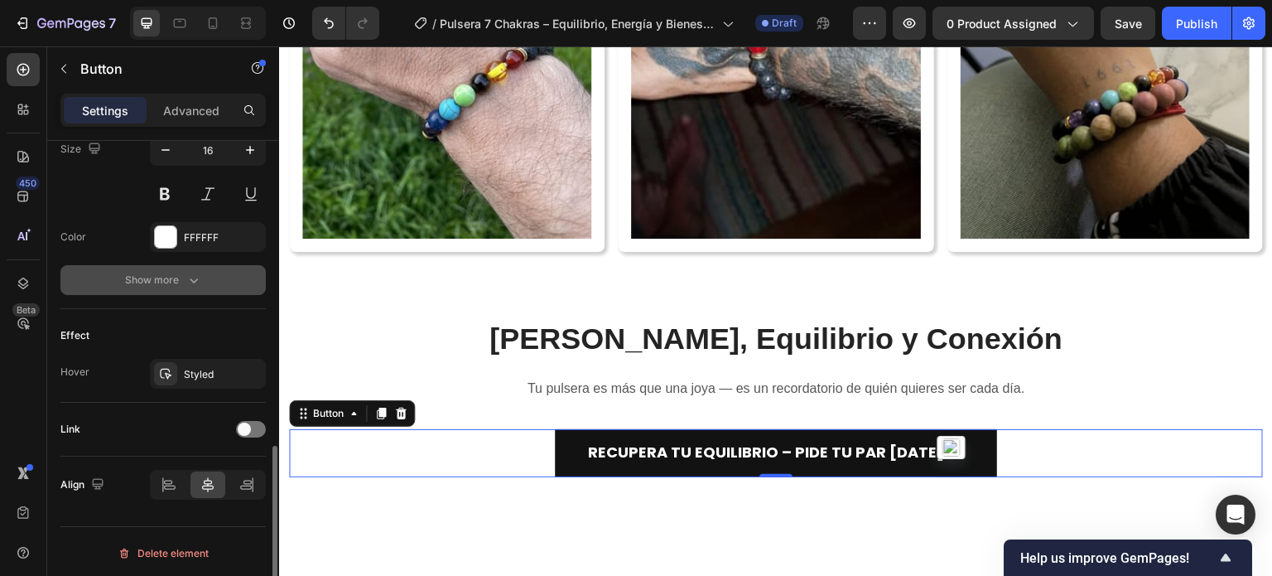
drag, startPoint x: 186, startPoint y: 297, endPoint x: 185, endPoint y: 277, distance: 19.9
click at [185, 291] on div "Text Styles Paragraph 1* Font Poppins Size 16 Color FFFFFF Show more" at bounding box center [162, 150] width 205 height 317
click at [185, 277] on icon "button" at bounding box center [193, 280] width 17 height 17
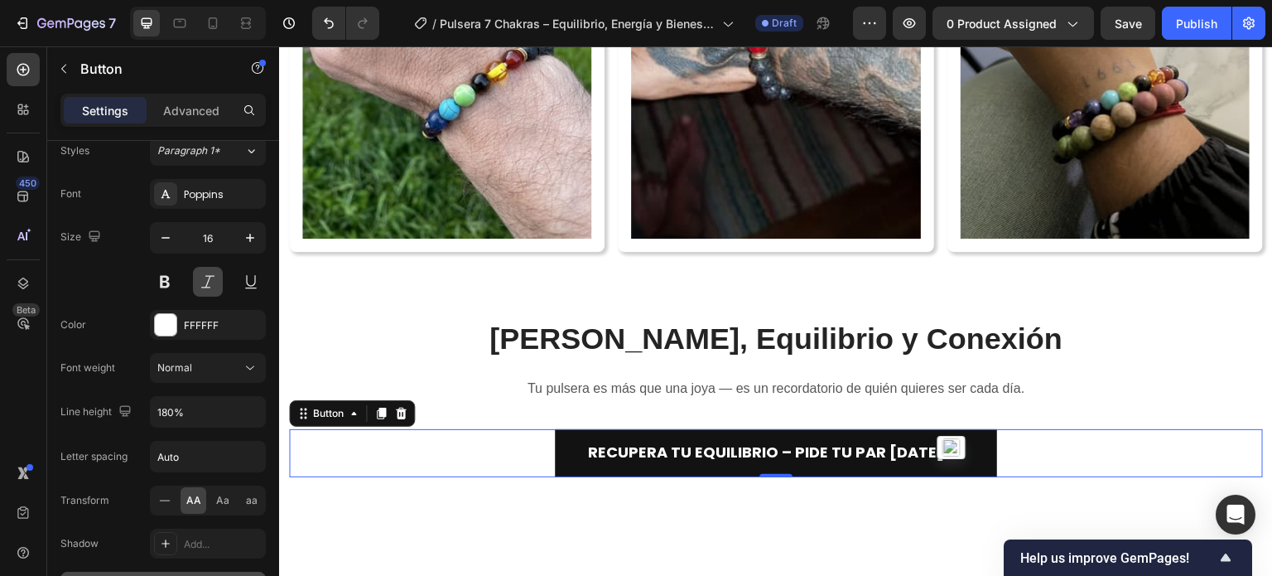
scroll to position [911, 0]
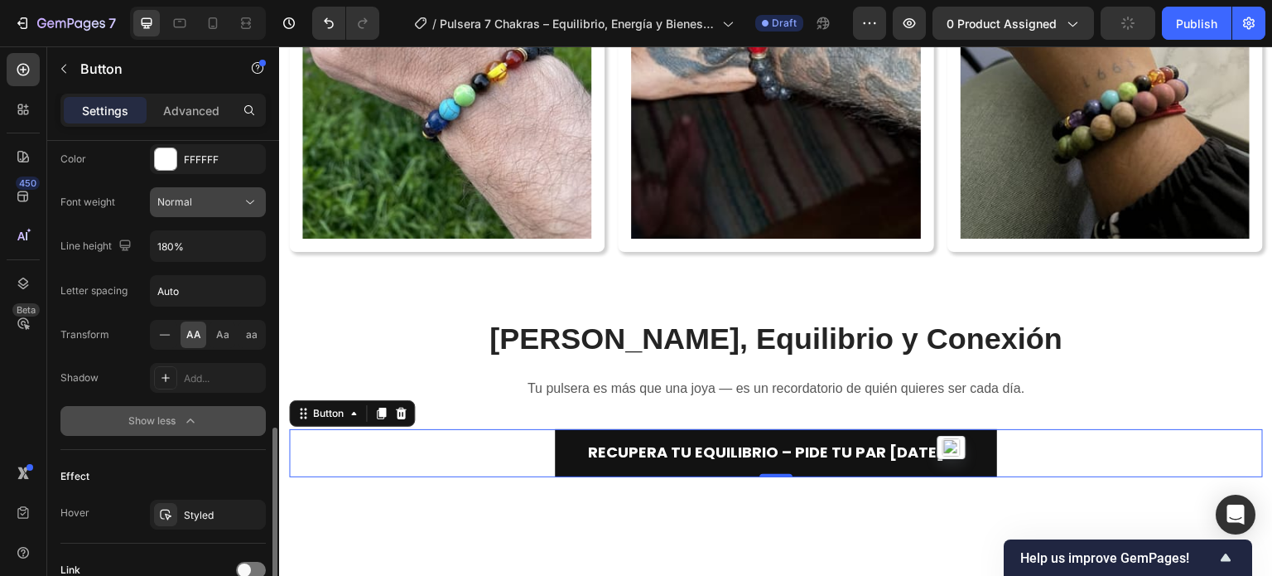
click at [222, 210] on button "Normal" at bounding box center [208, 202] width 116 height 30
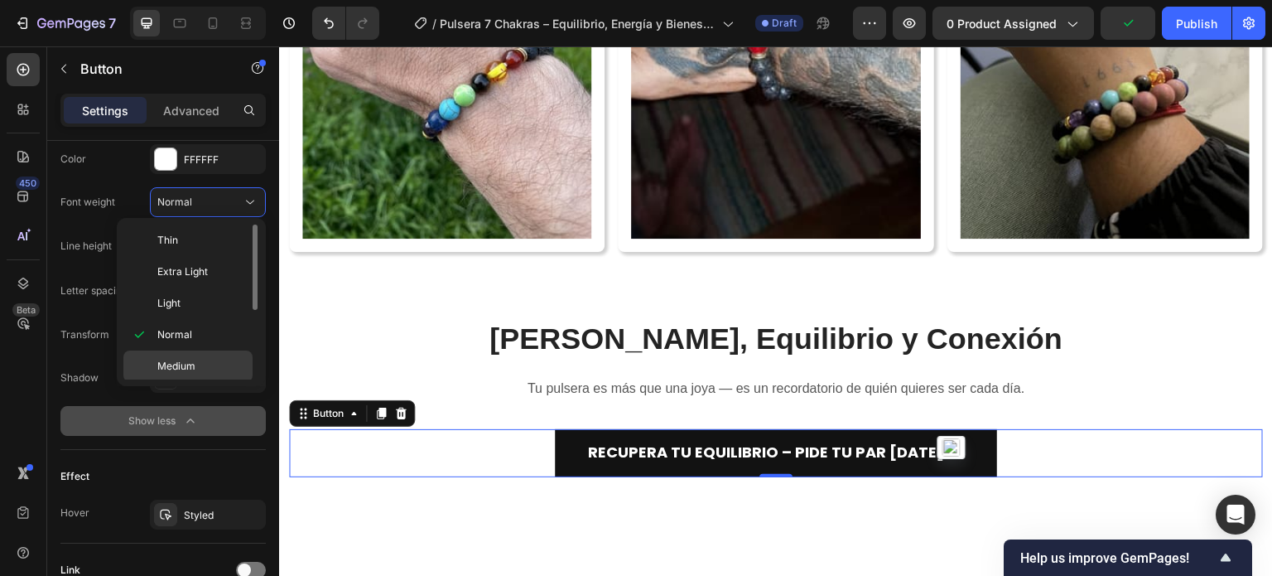
click at [193, 362] on span "Medium" at bounding box center [176, 366] width 38 height 15
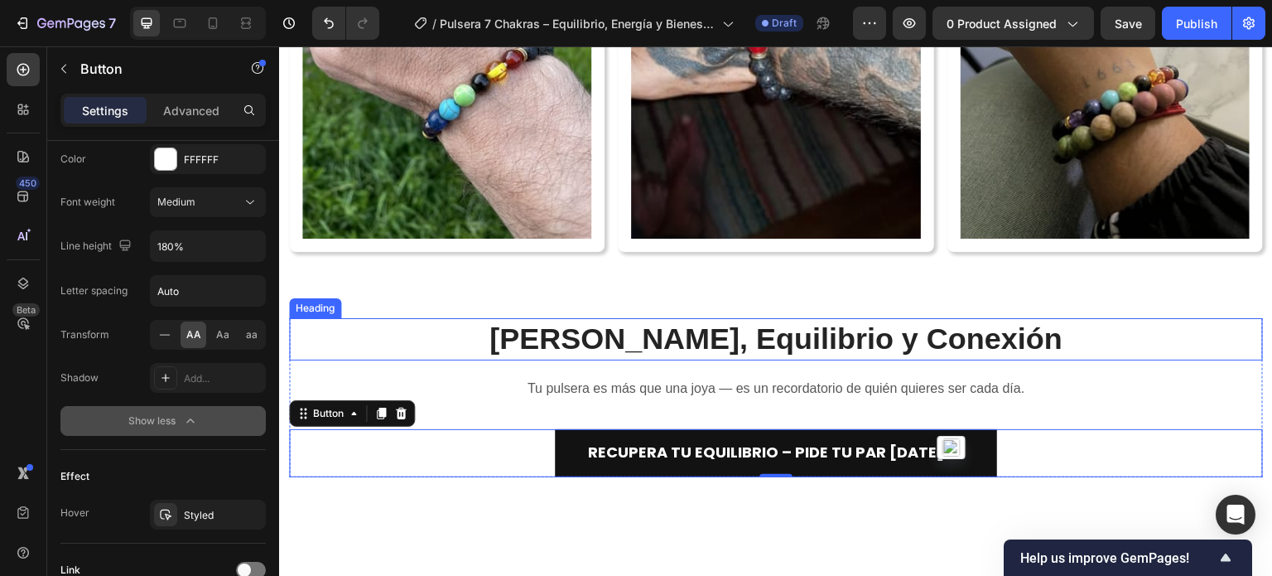
click at [472, 338] on h2 "Elige Calma, Equilibrio y Conexión" at bounding box center [776, 339] width 974 height 42
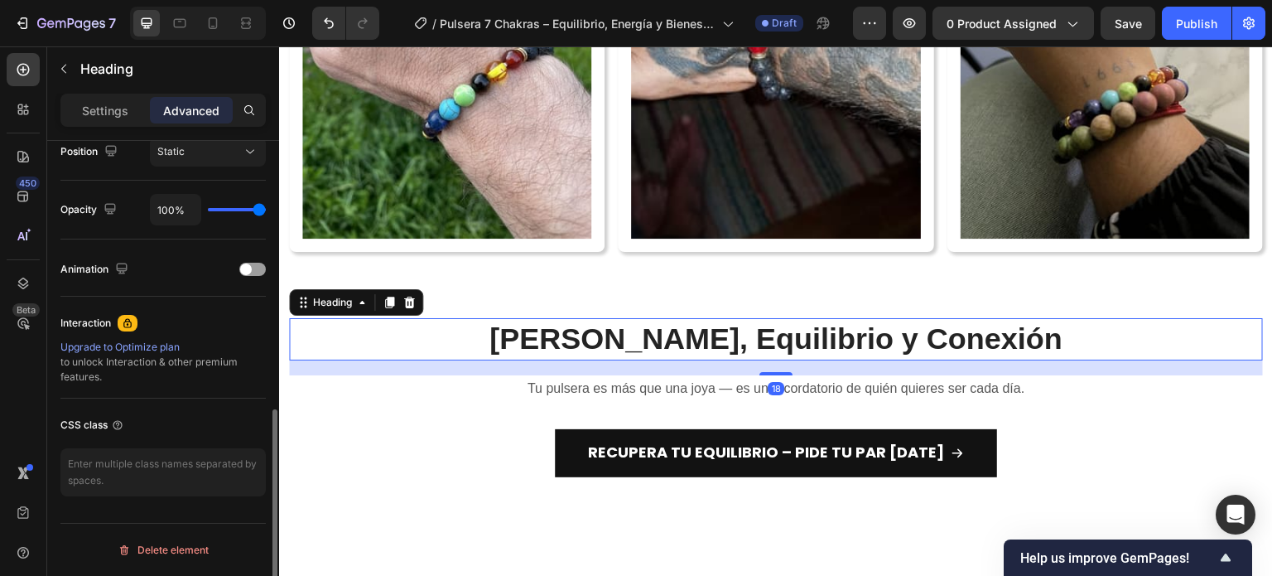
scroll to position [0, 0]
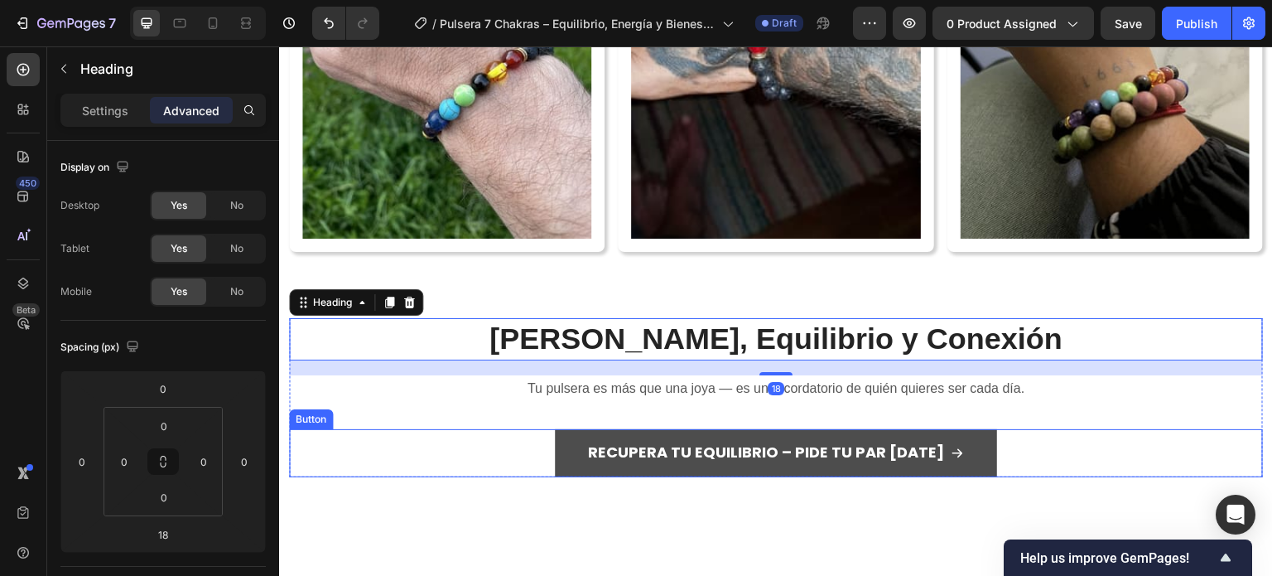
click at [963, 433] on button "Recupera tu Equilibrio – Pide tu Par Hoy" at bounding box center [776, 453] width 442 height 48
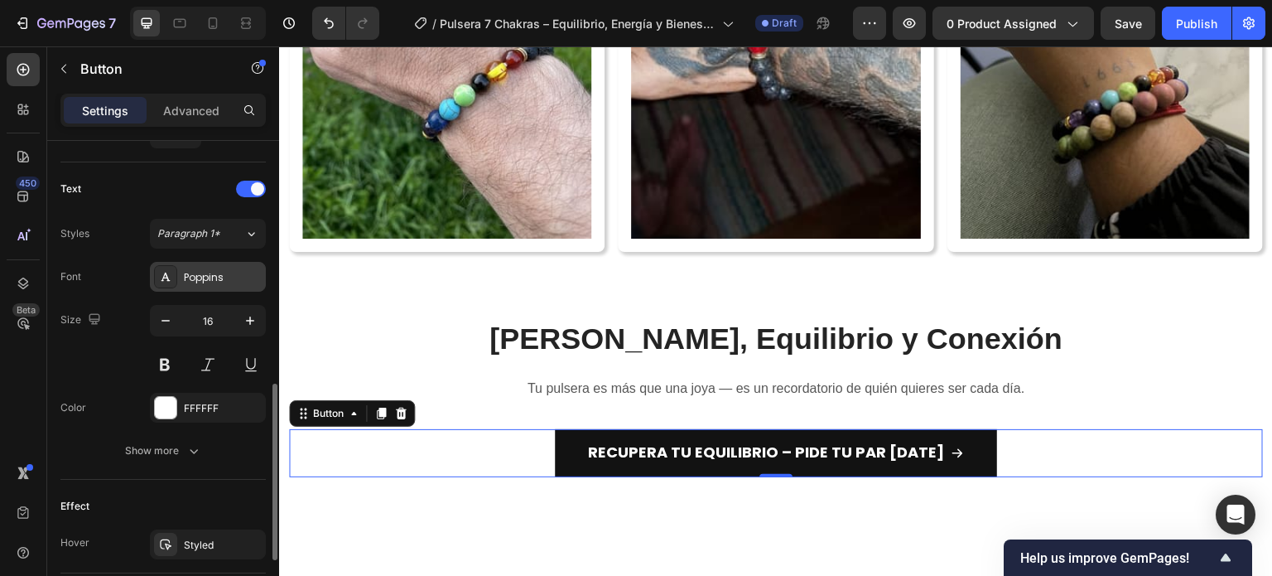
scroll to position [833, 0]
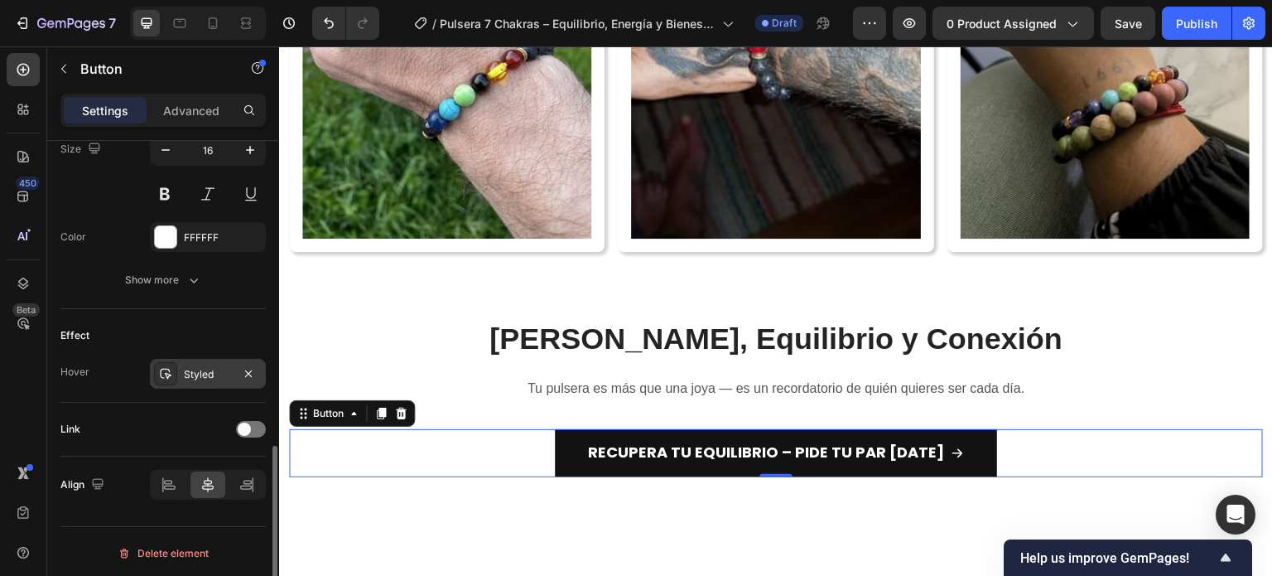
click at [197, 364] on div "Styled" at bounding box center [208, 374] width 116 height 30
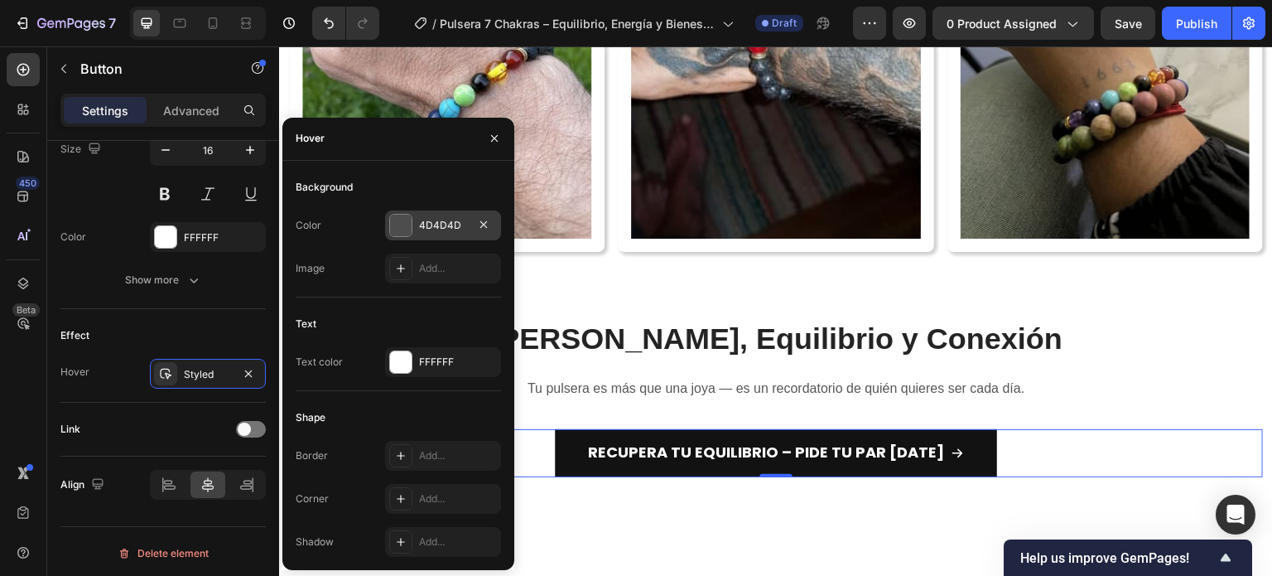
click at [402, 230] on div at bounding box center [401, 225] width 22 height 22
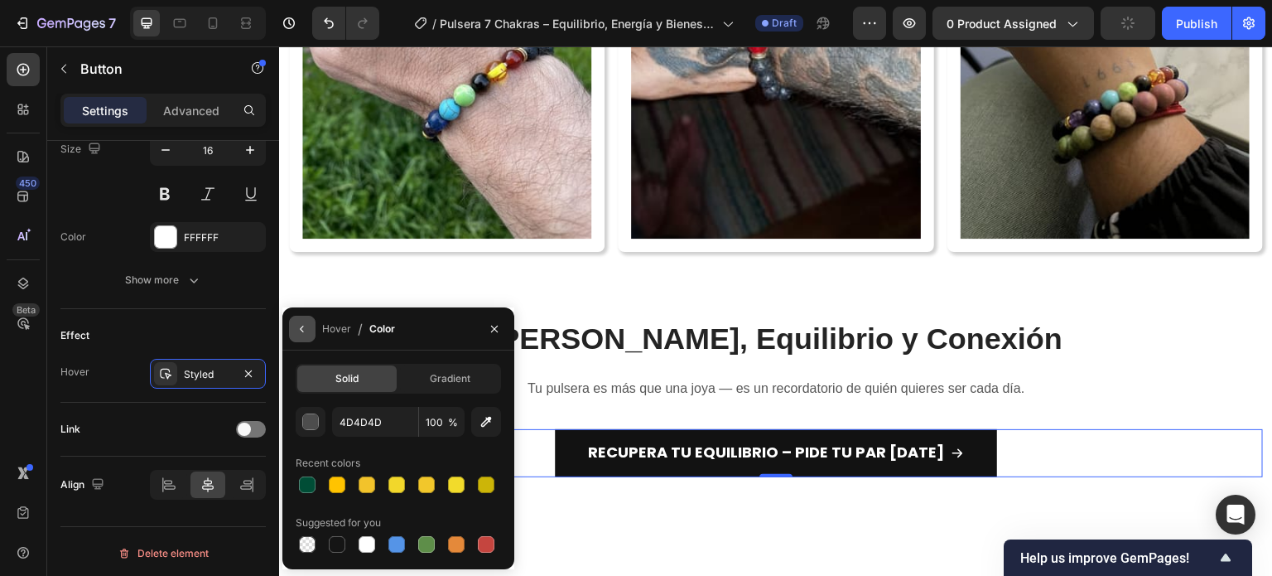
click at [304, 328] on icon "button" at bounding box center [302, 328] width 13 height 13
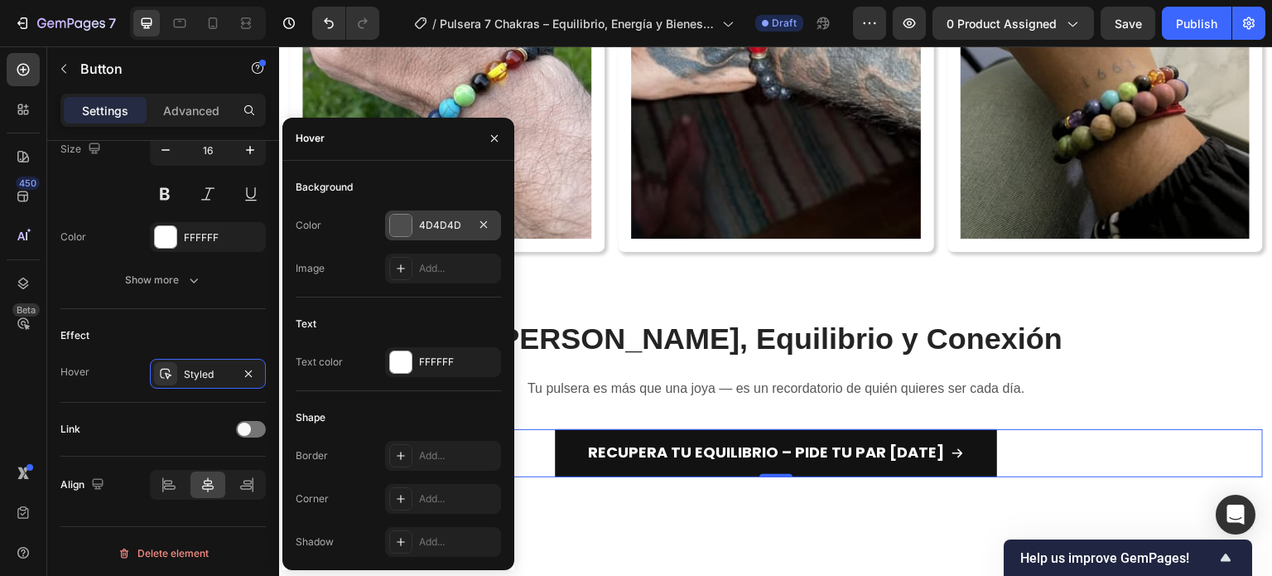
click at [401, 214] on div at bounding box center [400, 225] width 23 height 23
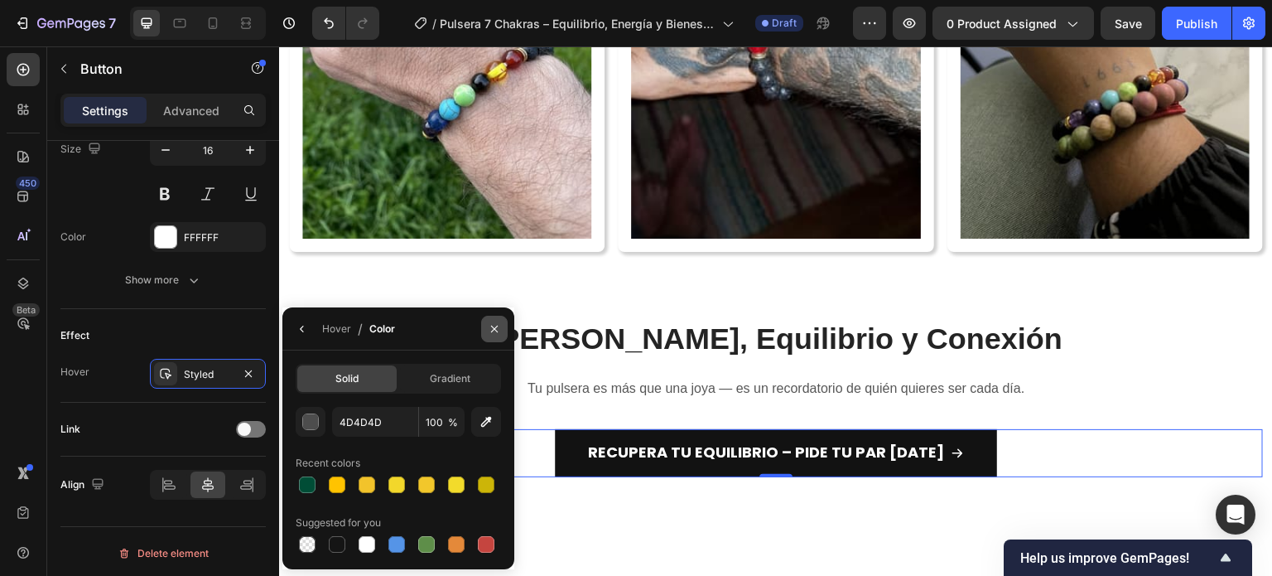
click at [490, 317] on button "button" at bounding box center [494, 329] width 26 height 26
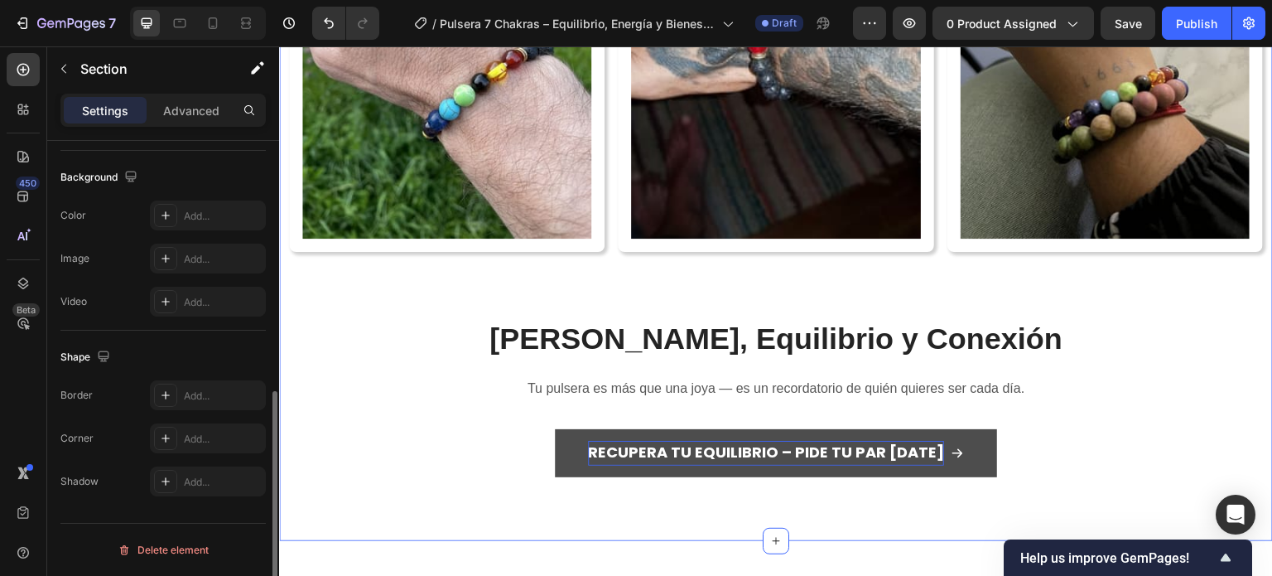
scroll to position [0, 0]
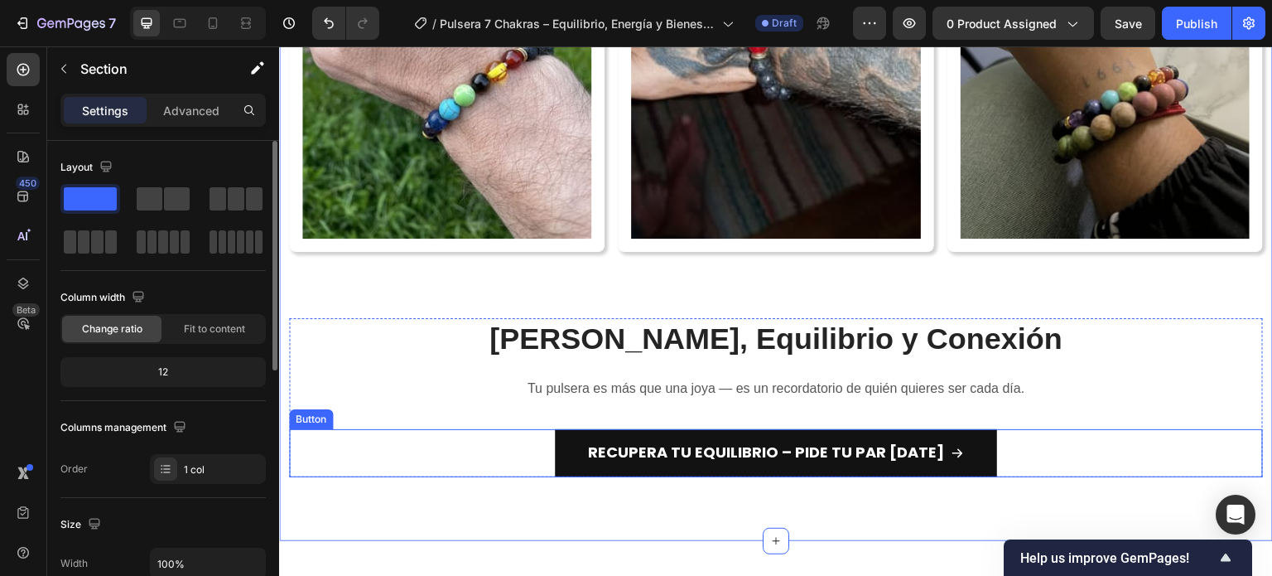
click at [510, 436] on div "Recupera tu Equilibrio – Pide tu Par Hoy Button" at bounding box center [776, 453] width 974 height 48
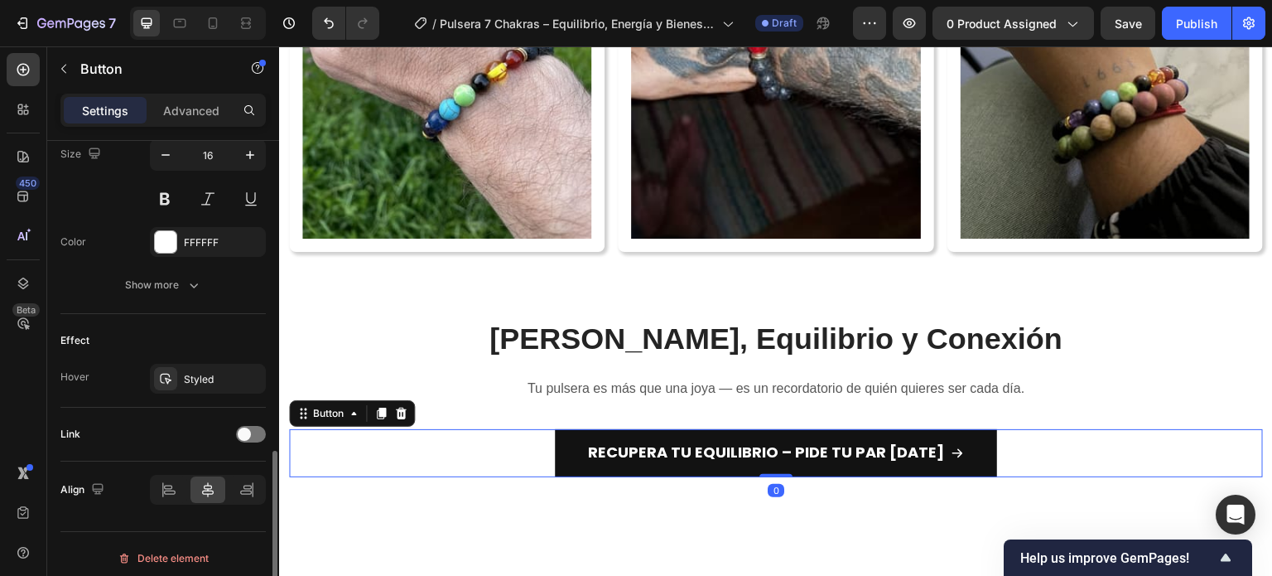
scroll to position [833, 0]
click at [245, 416] on div "Link" at bounding box center [162, 429] width 205 height 26
click at [249, 426] on span at bounding box center [244, 428] width 13 height 13
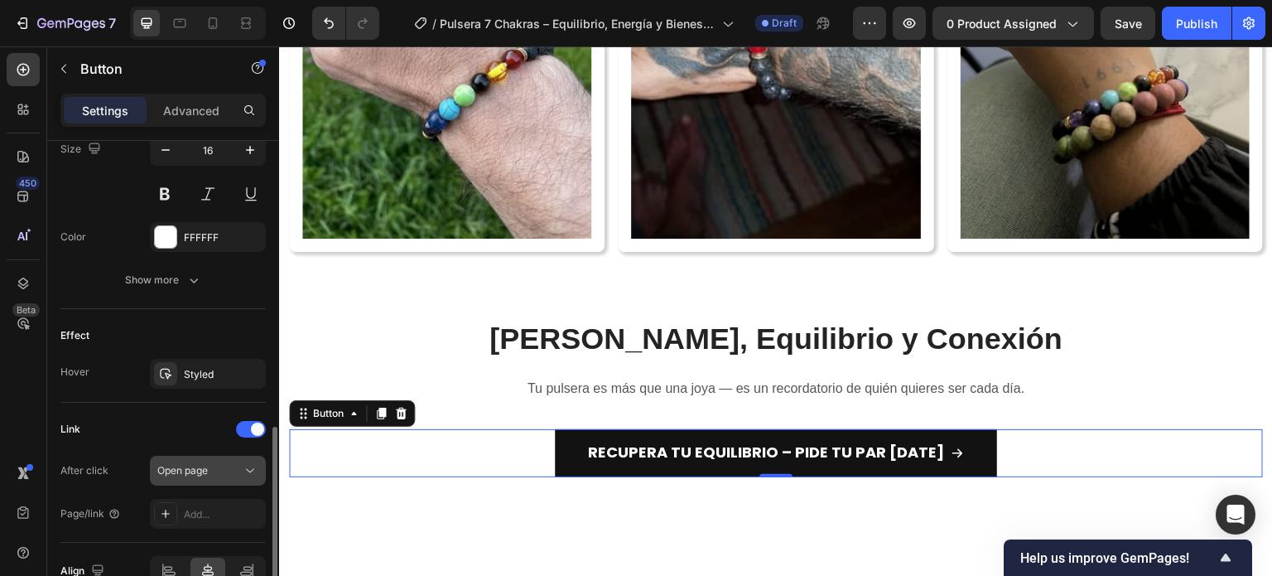
click at [189, 466] on span "Open page" at bounding box center [182, 470] width 51 height 12
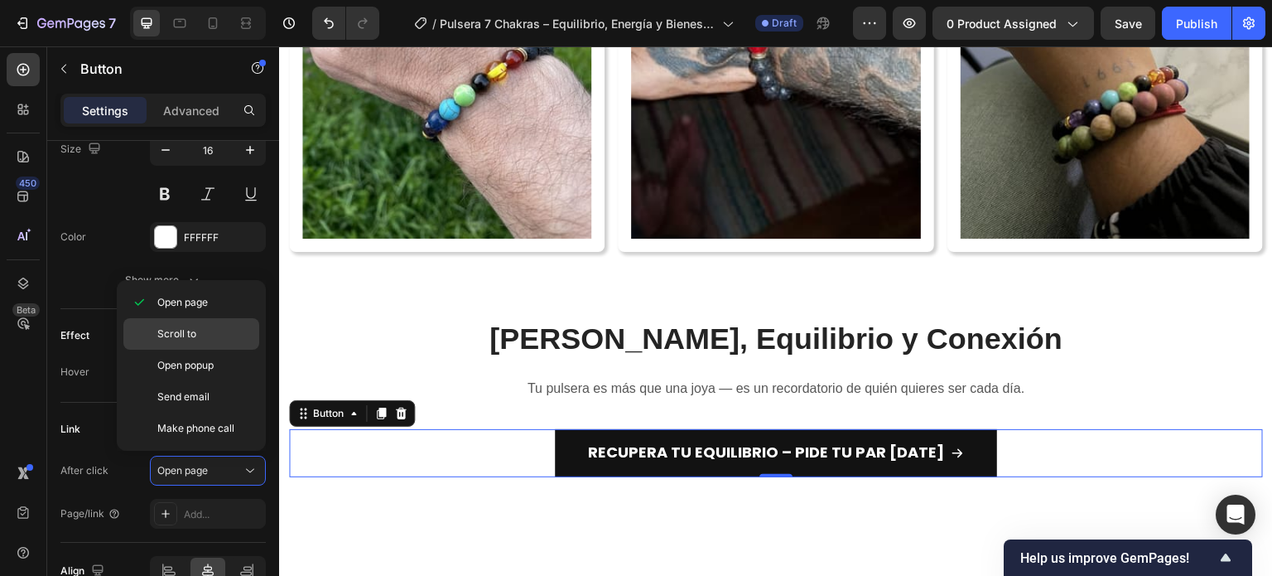
click at [203, 340] on p "Scroll to" at bounding box center [204, 333] width 94 height 15
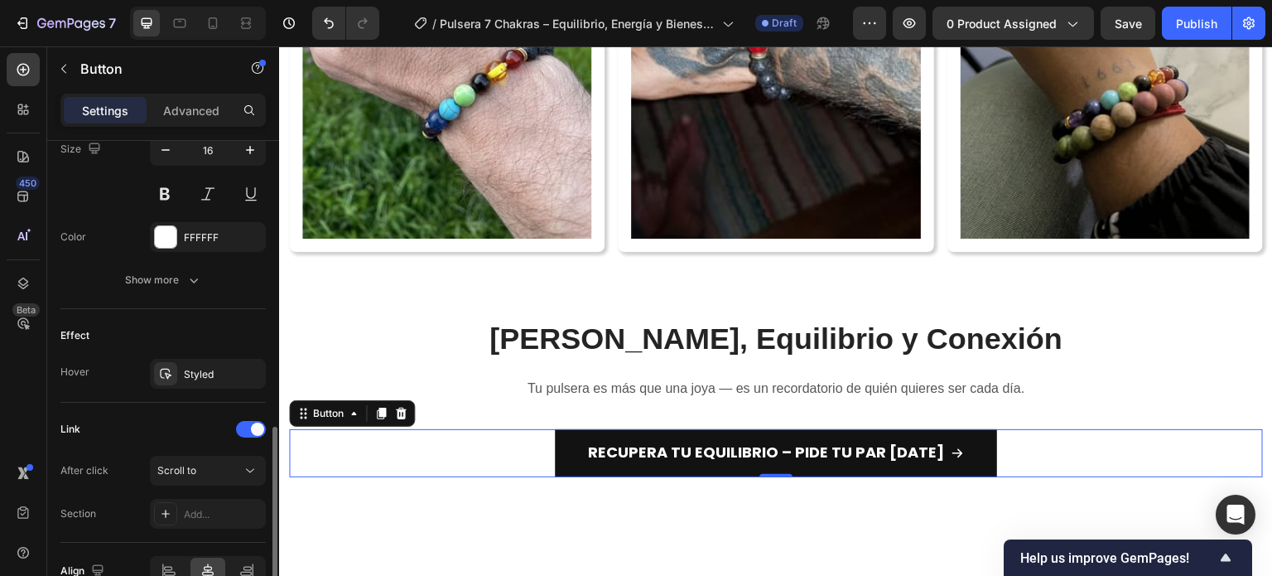
scroll to position [916, 0]
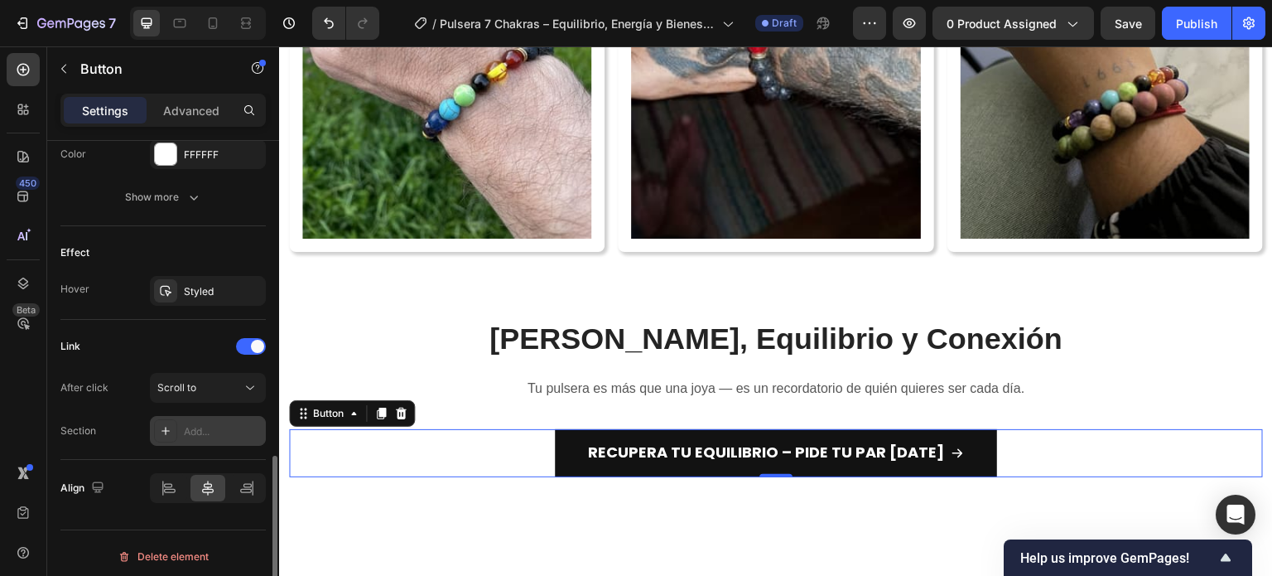
click at [194, 424] on div "Add..." at bounding box center [223, 431] width 78 height 15
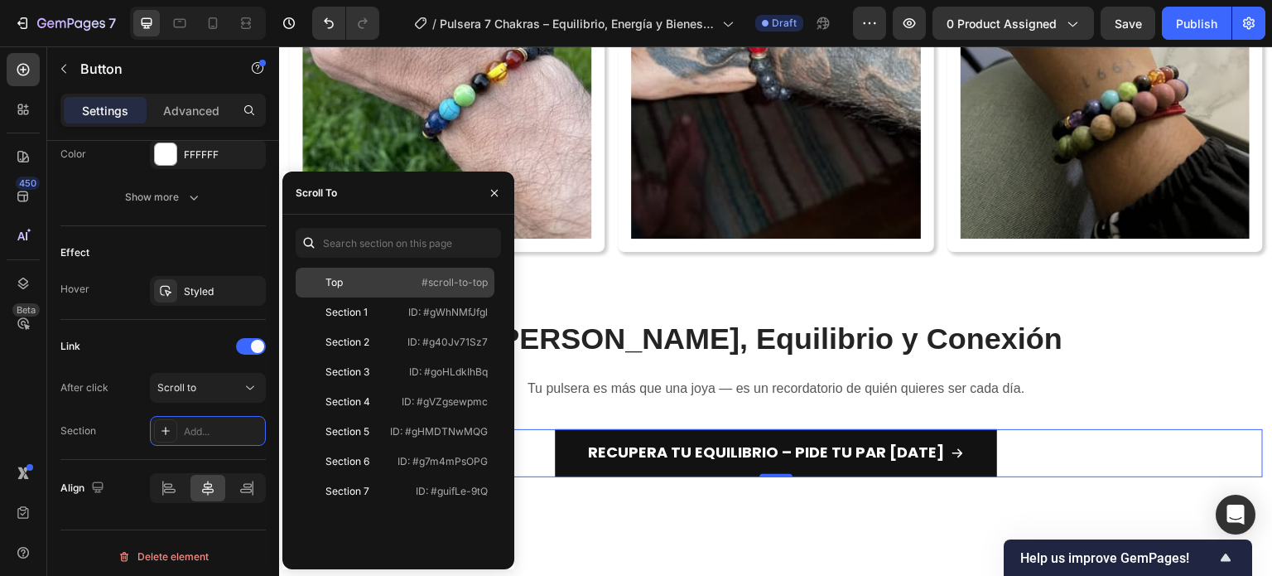
click at [363, 281] on div "Top" at bounding box center [350, 282] width 96 height 15
click at [714, 321] on span "Elige Calma, Equilibrio y Conexión" at bounding box center [775, 338] width 573 height 34
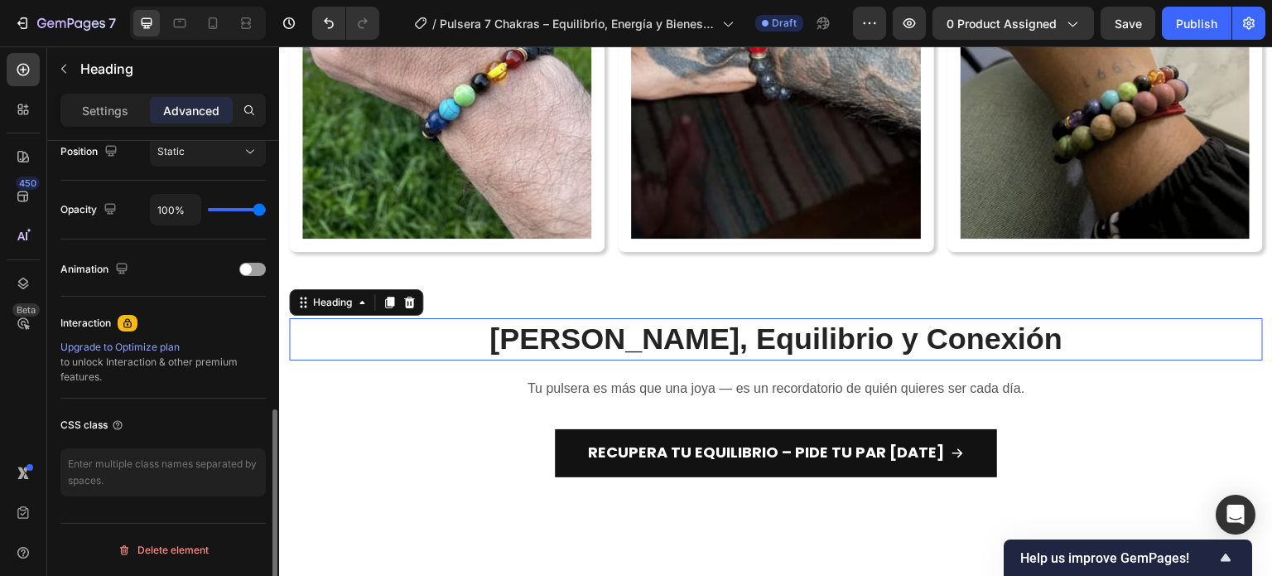
scroll to position [0, 0]
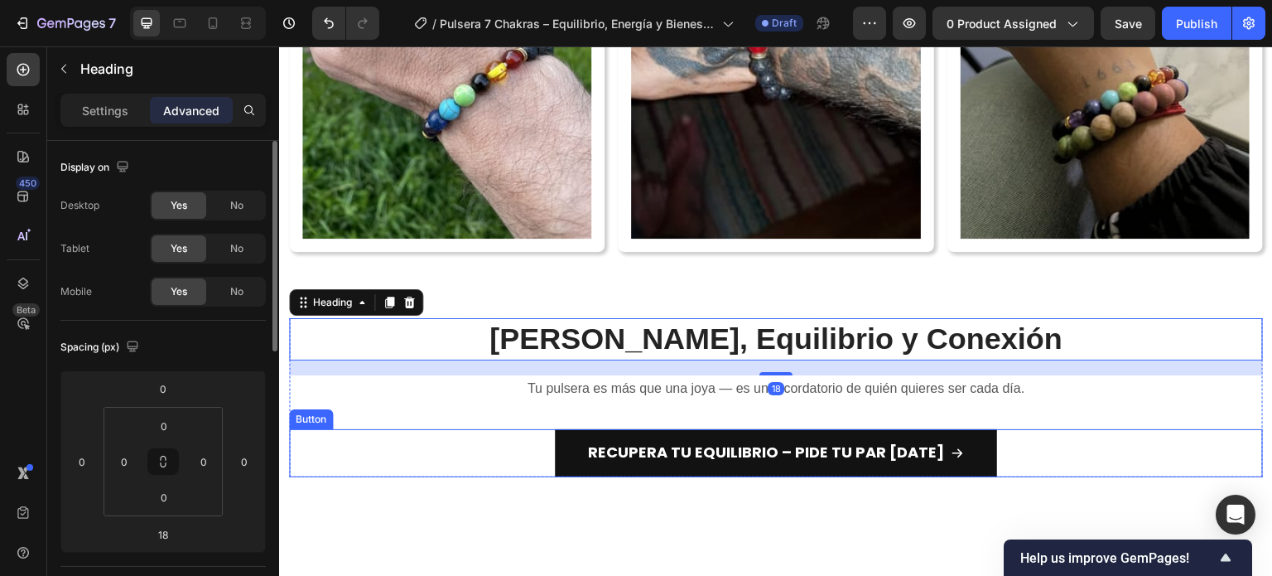
click at [514, 437] on div "Recupera tu Equilibrio – Pide tu Par Hoy Button" at bounding box center [776, 453] width 974 height 48
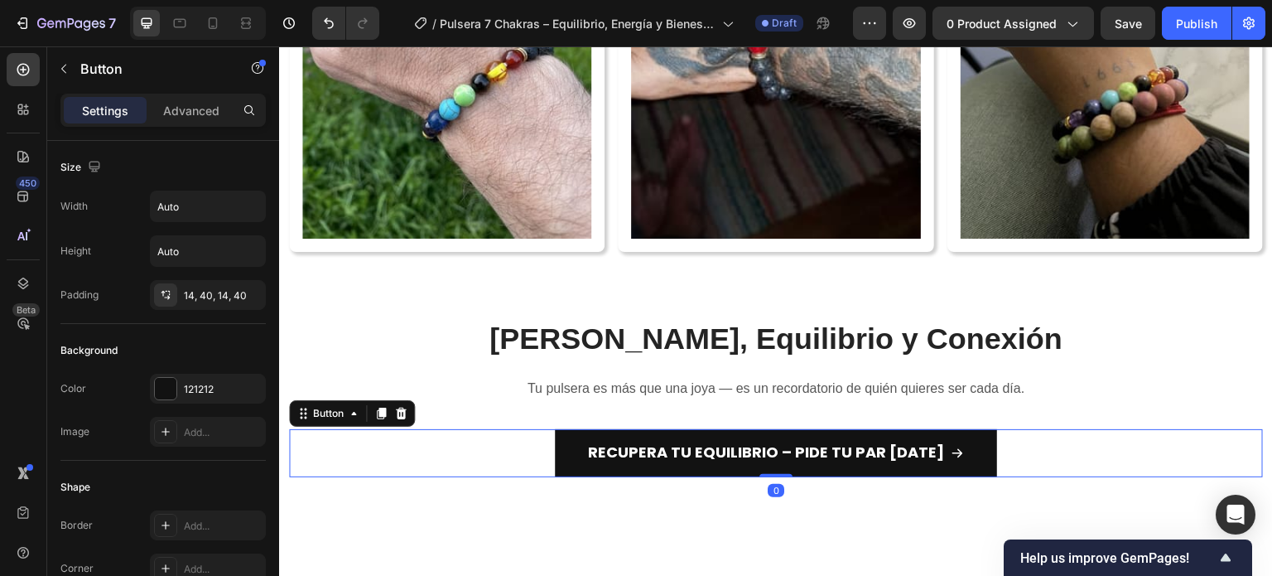
click at [378, 407] on icon at bounding box center [380, 413] width 13 height 13
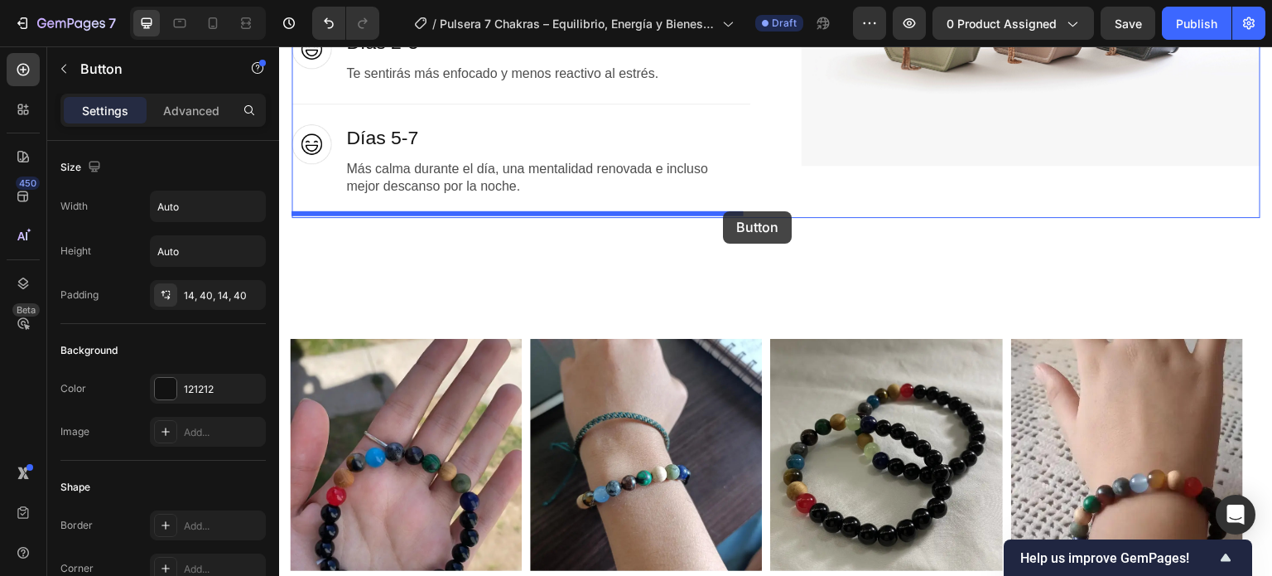
scroll to position [4001, 0]
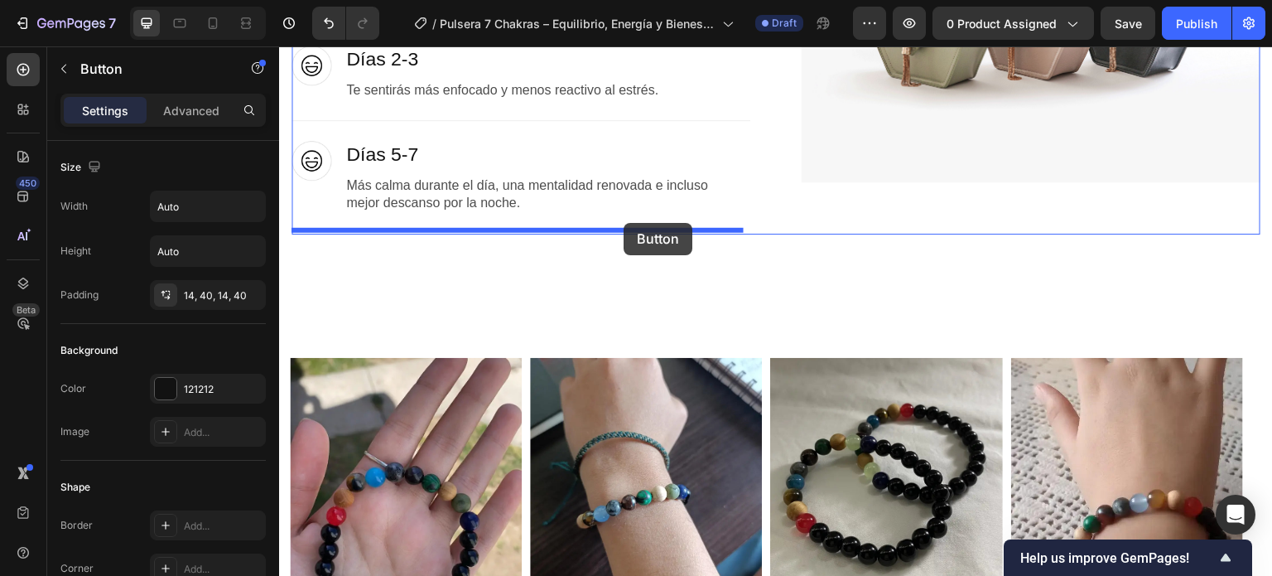
drag, startPoint x: 322, startPoint y: 443, endPoint x: 633, endPoint y: 224, distance: 380.9
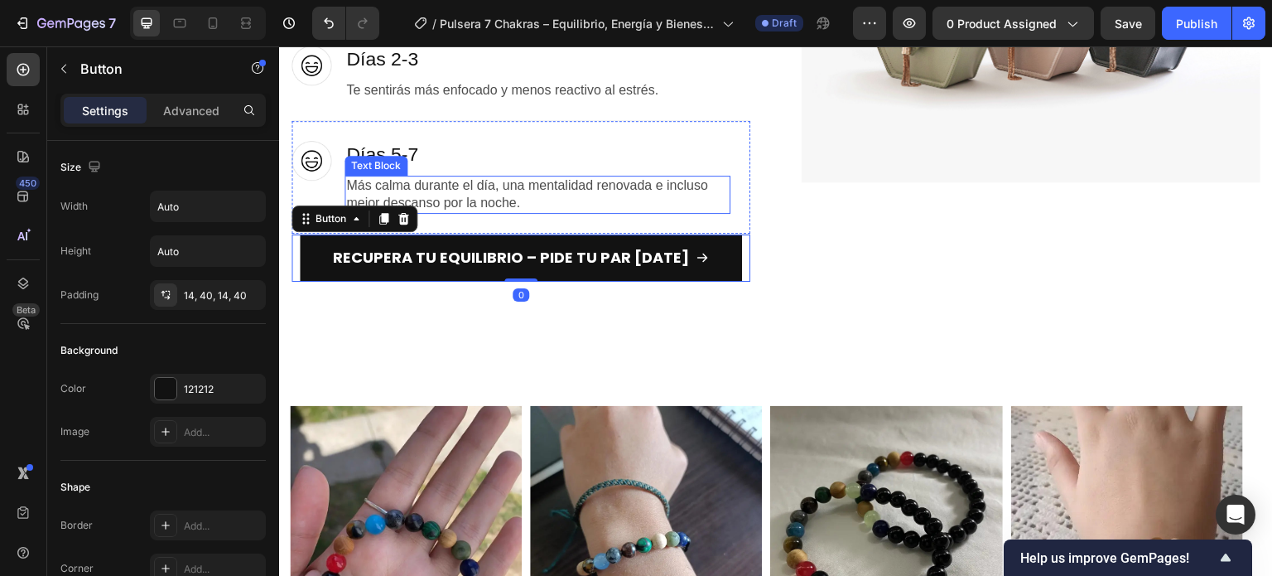
click at [816, 219] on div "Image" at bounding box center [1031, 61] width 459 height 444
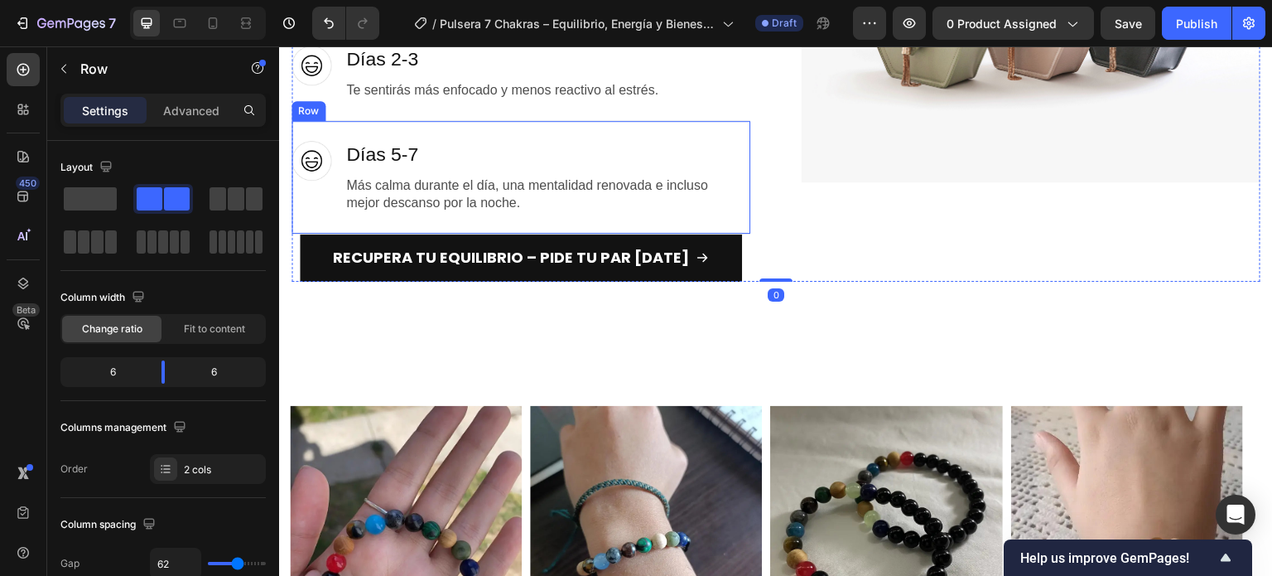
click at [324, 201] on div "Image" at bounding box center [311, 177] width 40 height 72
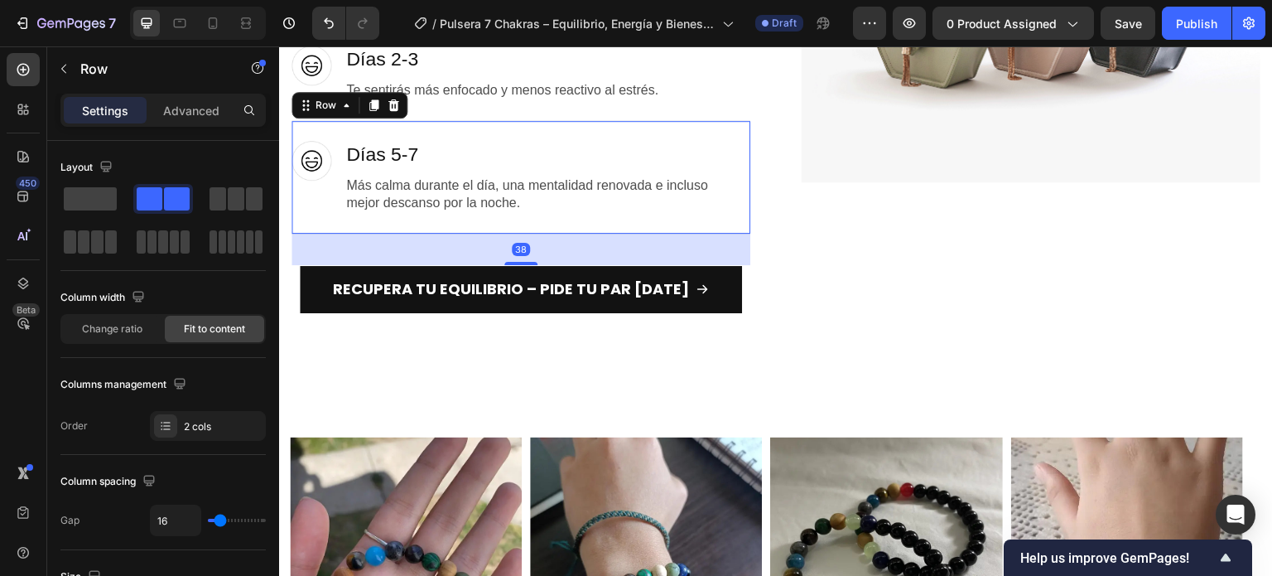
drag, startPoint x: 518, startPoint y: 226, endPoint x: 530, endPoint y: 258, distance: 33.5
click at [530, 262] on div at bounding box center [520, 263] width 33 height 3
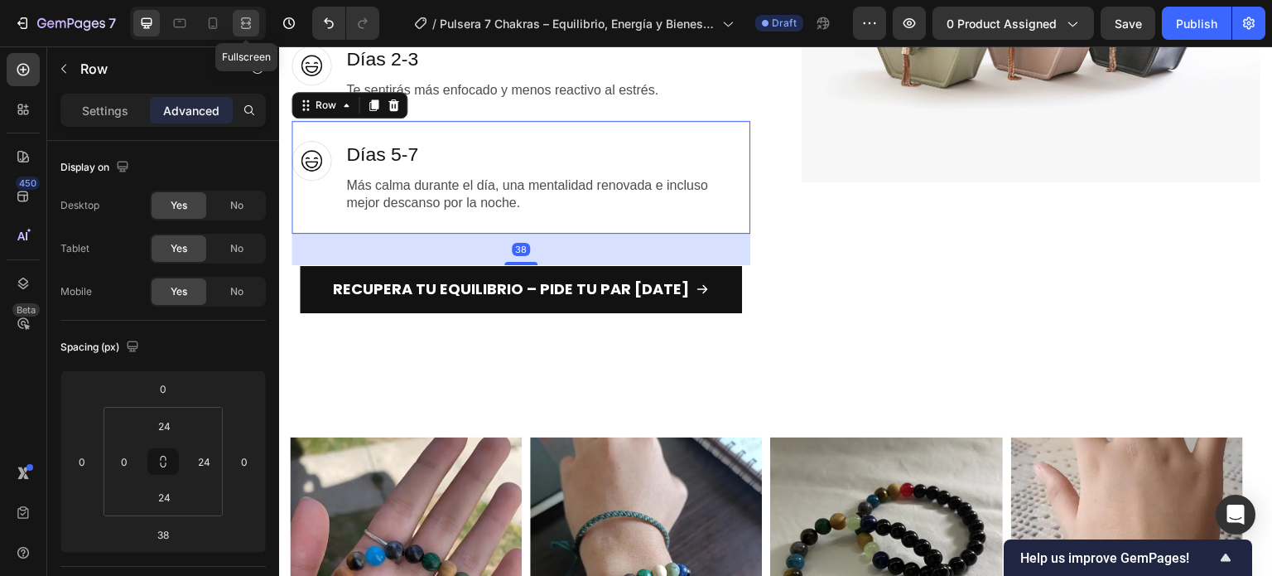
click at [244, 21] on icon at bounding box center [246, 23] width 17 height 17
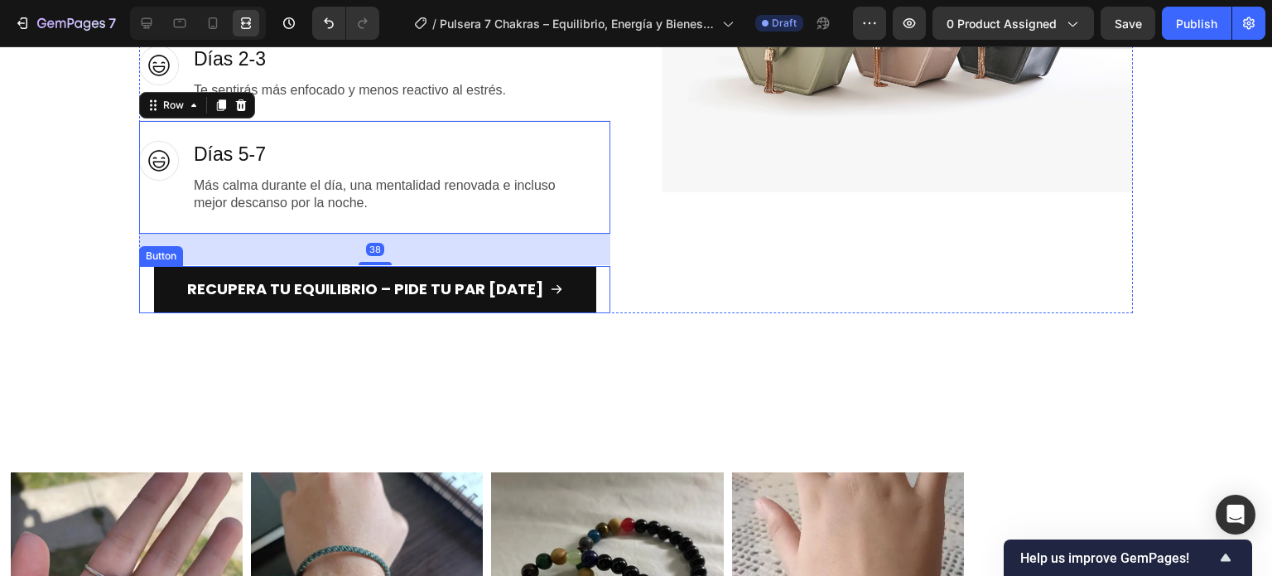
click at [147, 287] on div "Recupera tu Equilibrio – Pide tu Par Hoy Button" at bounding box center [374, 290] width 471 height 48
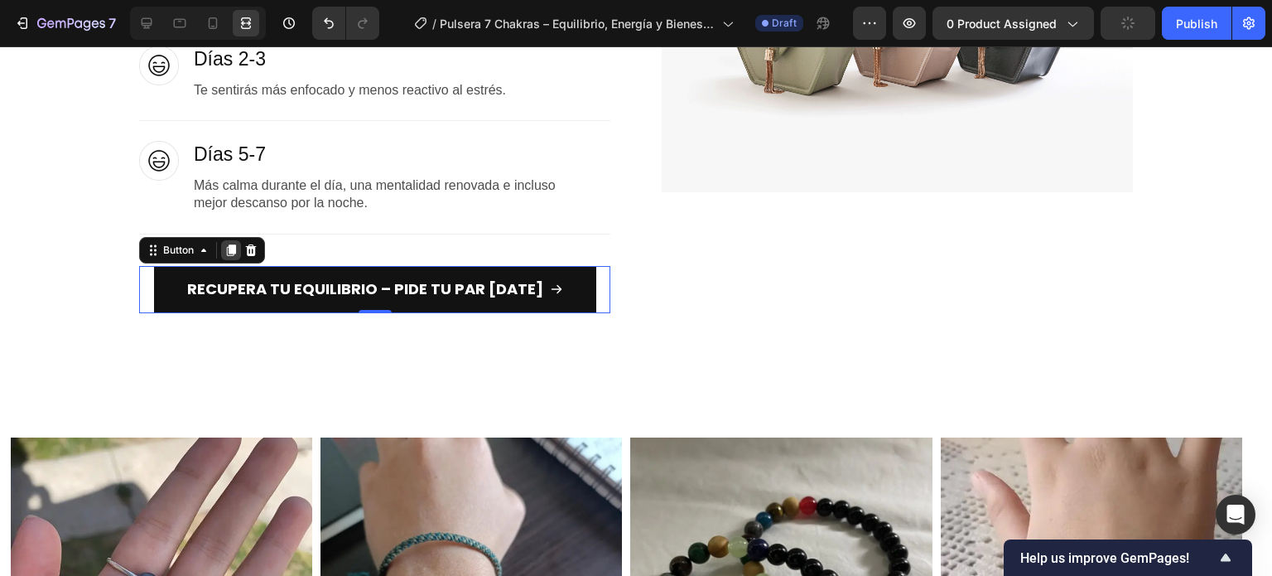
click at [227, 248] on icon at bounding box center [231, 250] width 9 height 12
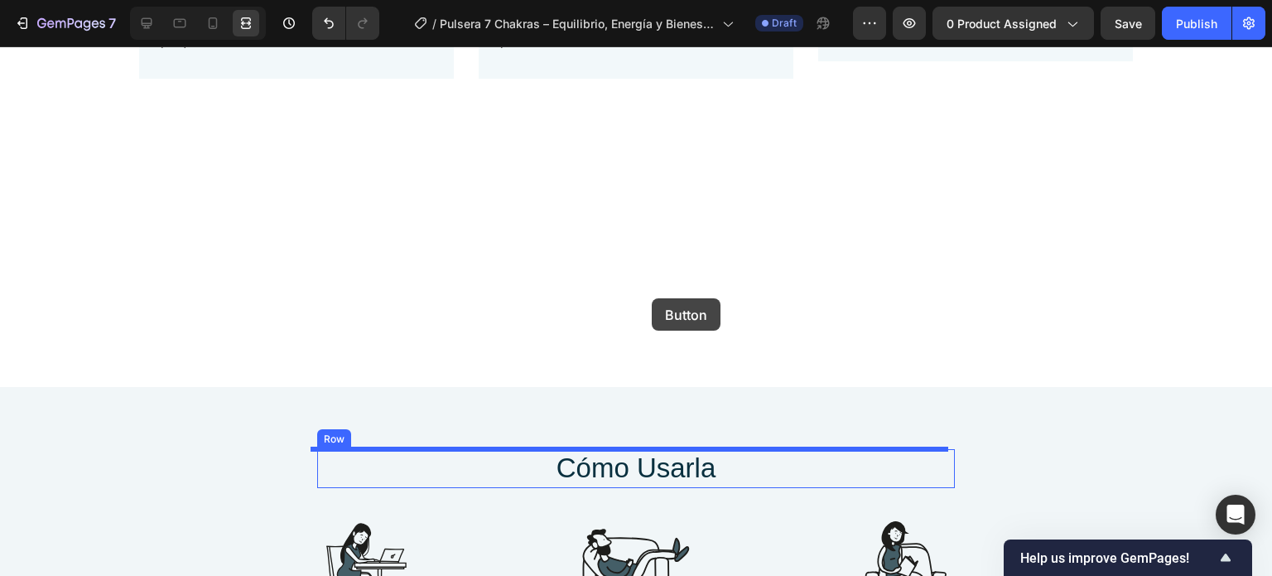
scroll to position [2925, 0]
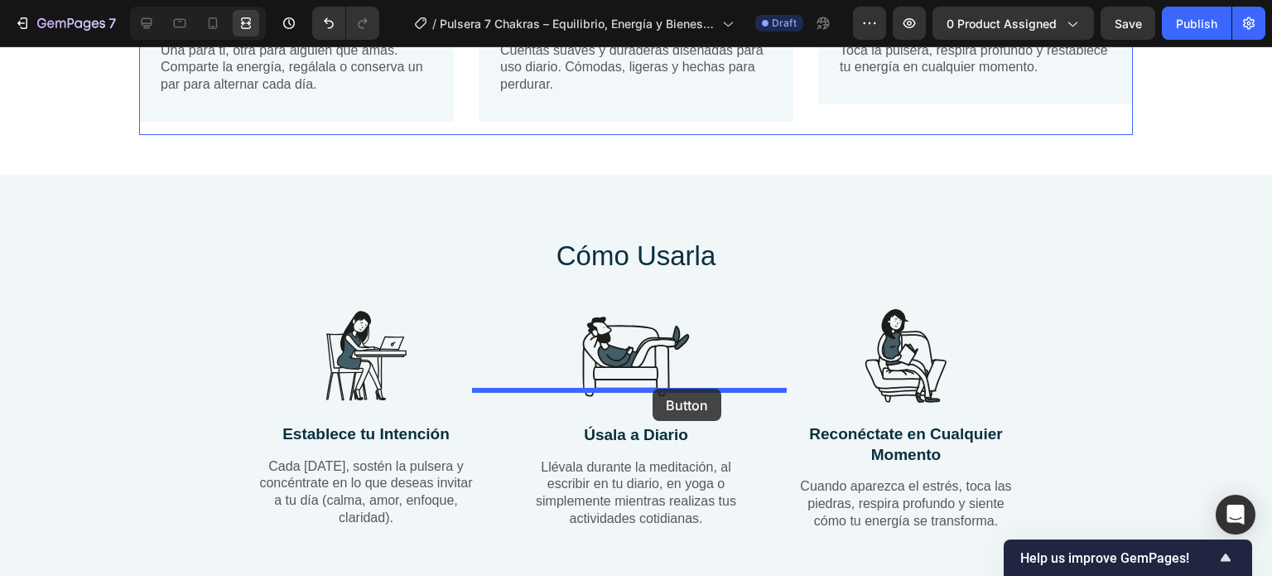
drag, startPoint x: 139, startPoint y: 308, endPoint x: 653, endPoint y: 388, distance: 519.7
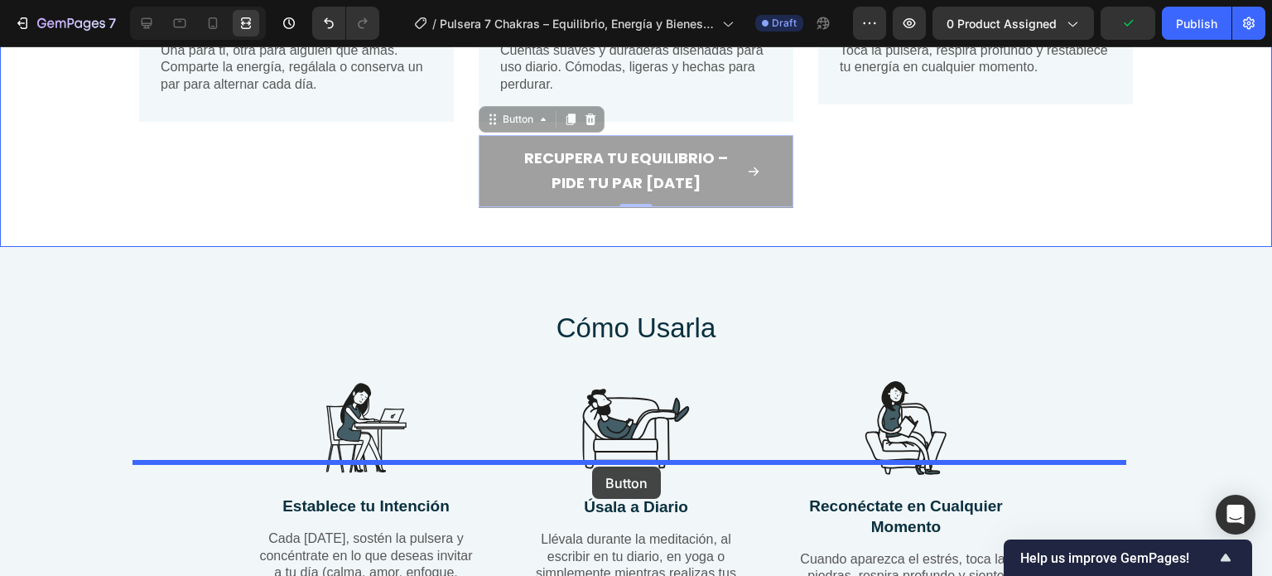
drag, startPoint x: 485, startPoint y: 379, endPoint x: 592, endPoint y: 466, distance: 137.7
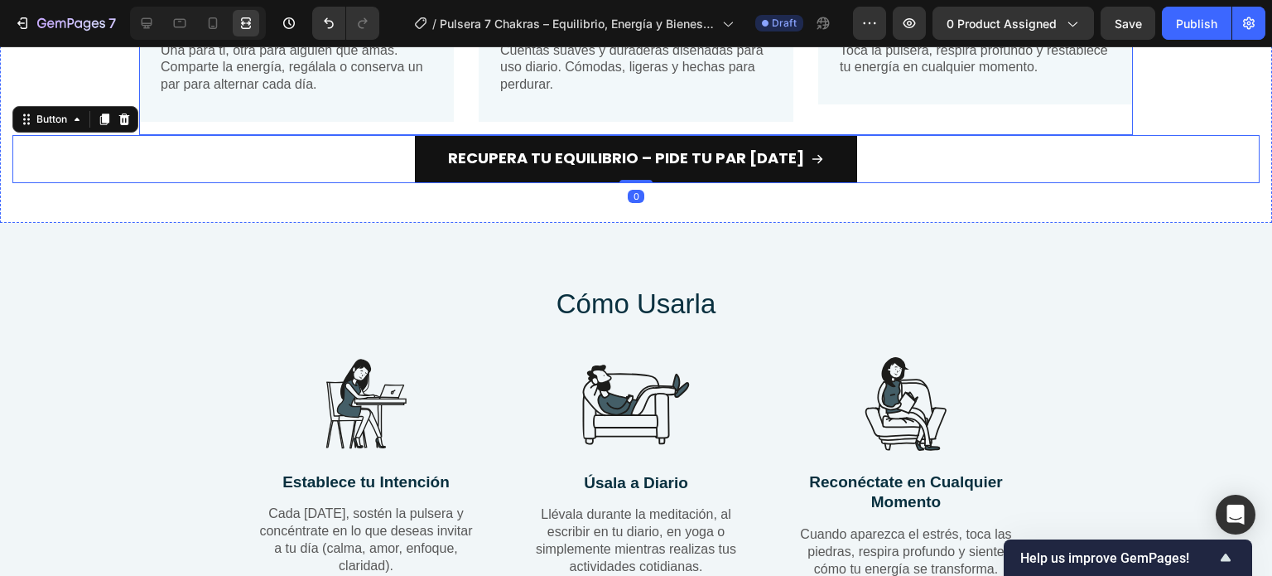
click at [801, 135] on div "Image 🤝 Oferta Especial 2×1 Text Block Una para ti, otra para alguien que amas.…" at bounding box center [636, 59] width 994 height 152
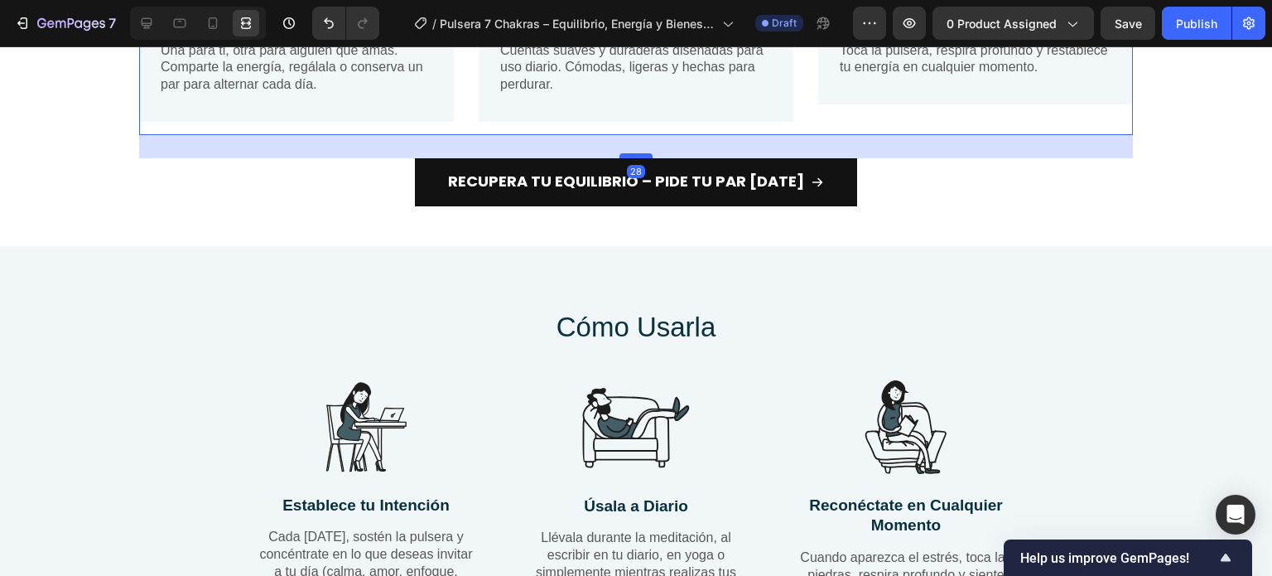
drag, startPoint x: 635, startPoint y: 387, endPoint x: 643, endPoint y: 410, distance: 24.4
click at [643, 158] on div at bounding box center [635, 155] width 33 height 5
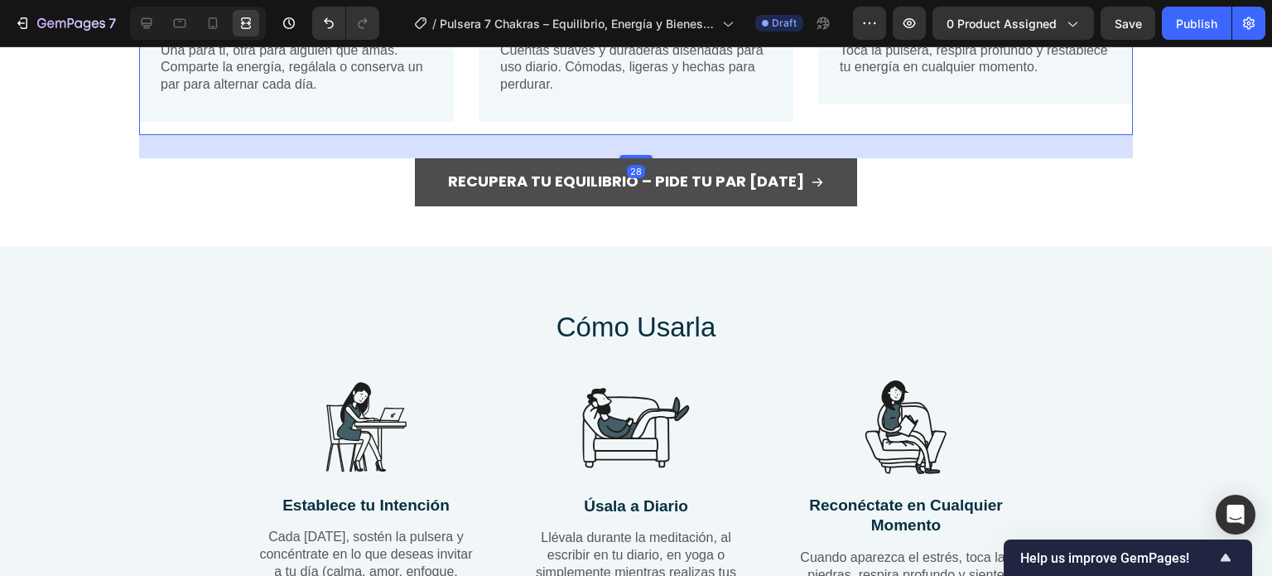
type input "28"
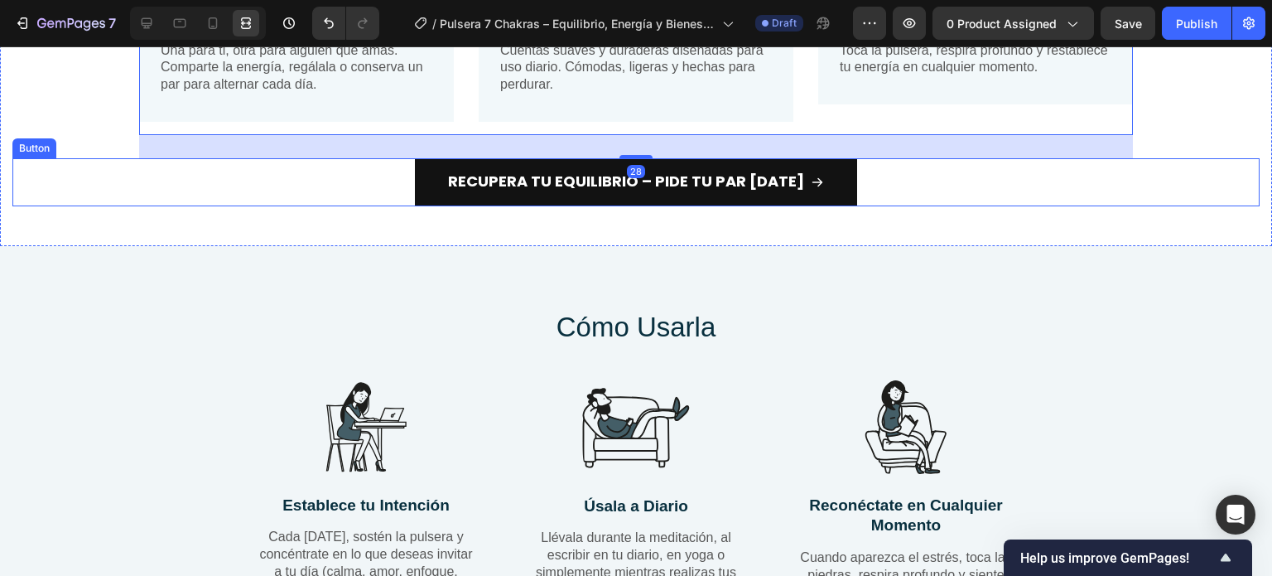
click at [1019, 206] on div "Recupera tu Equilibrio – Pide tu Par Hoy Button" at bounding box center [635, 182] width 1247 height 48
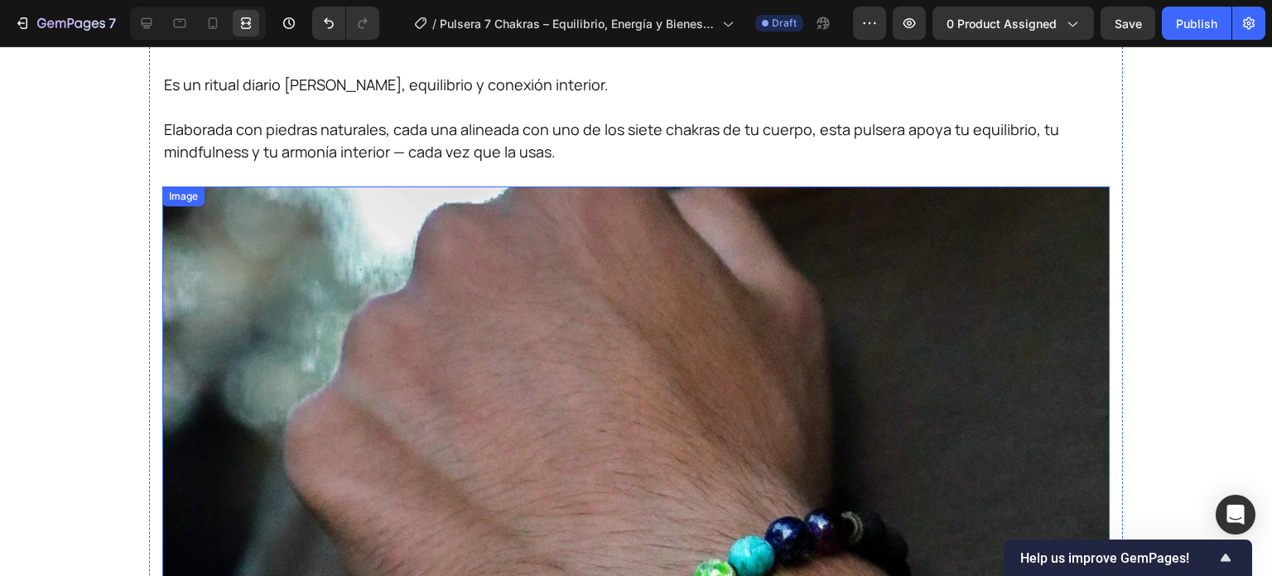
scroll to position [855, 0]
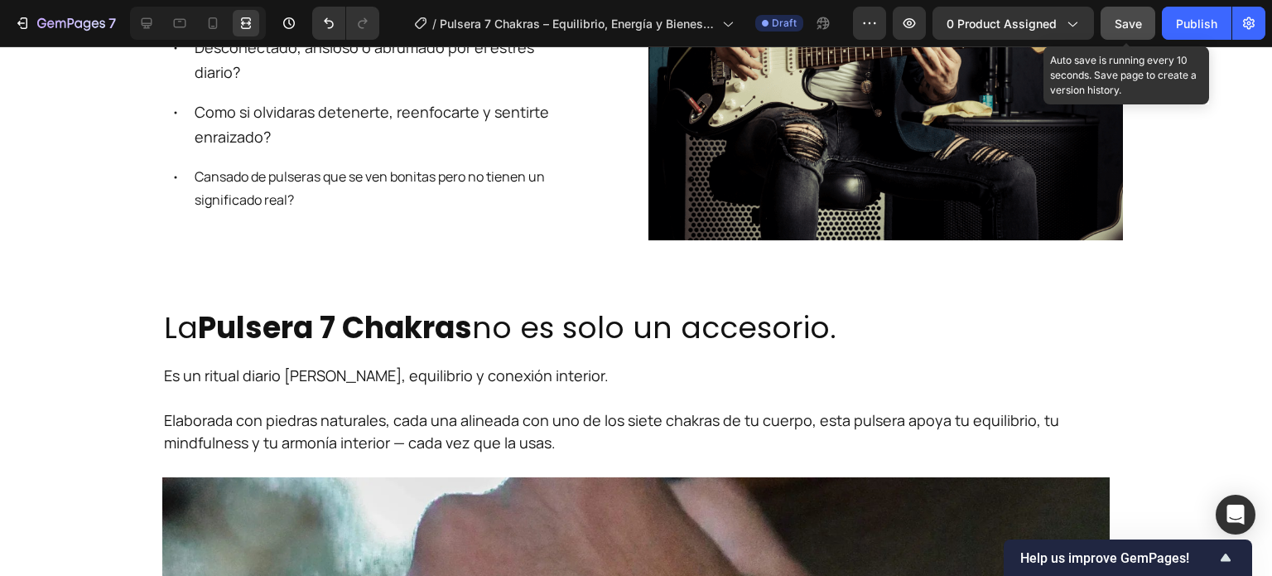
click at [1136, 39] on button "Save" at bounding box center [1128, 23] width 55 height 33
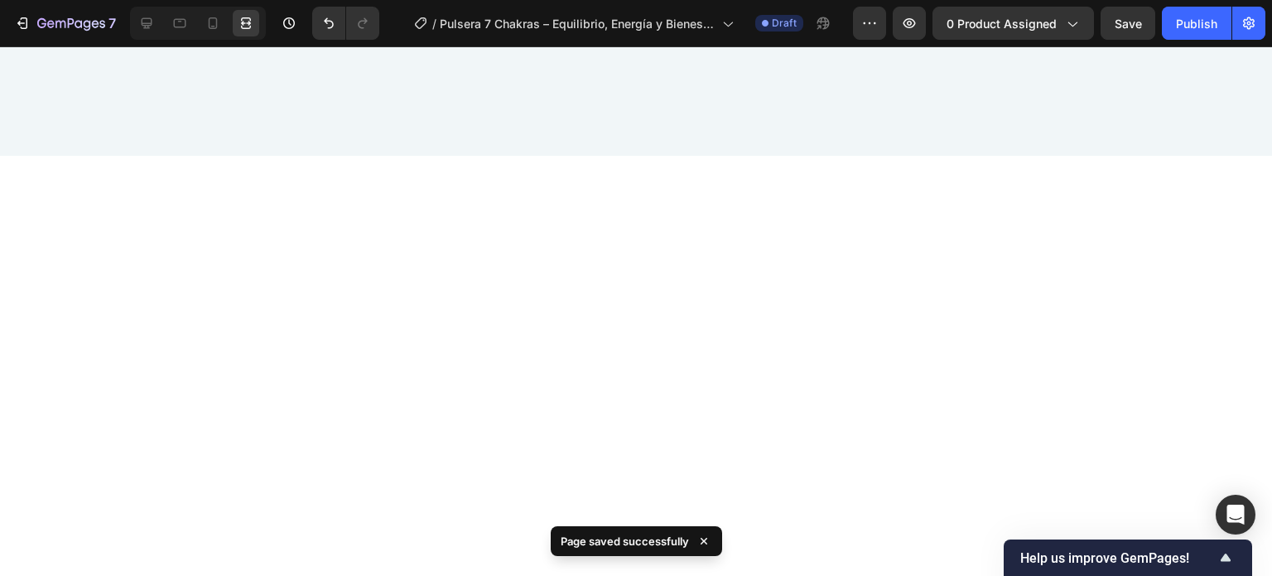
scroll to position [6226, 0]
